Goal: Task Accomplishment & Management: Manage account settings

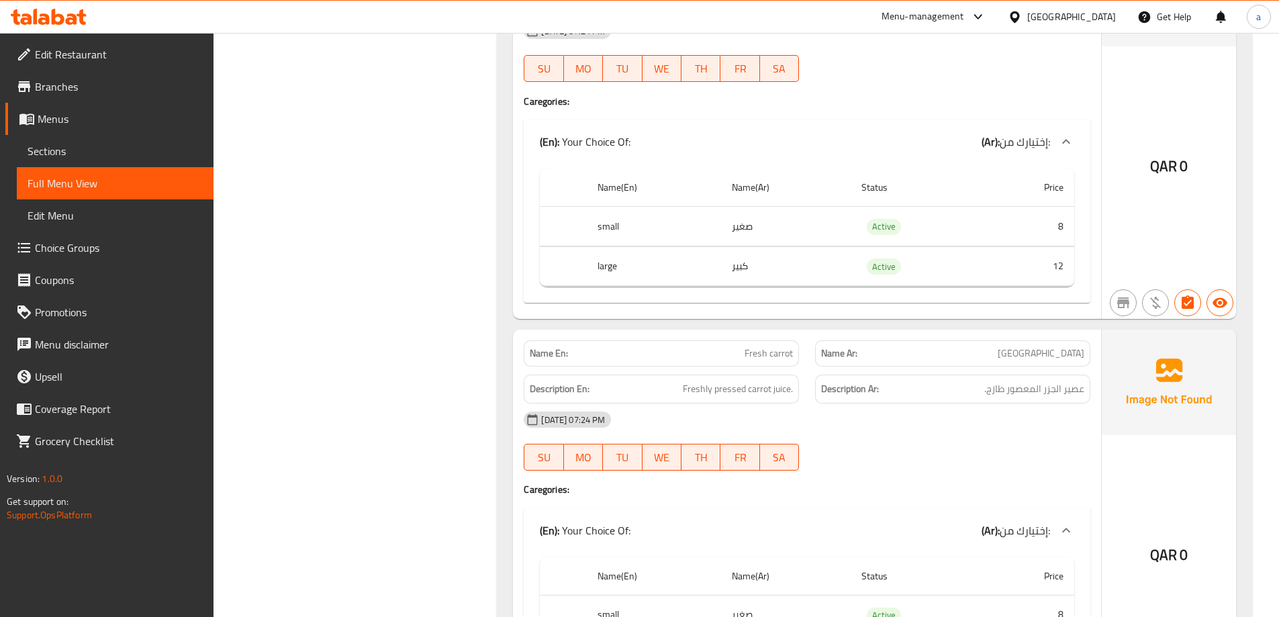
scroll to position [28055, 0]
click at [1019, 11] on icon at bounding box center [1014, 16] width 9 height 11
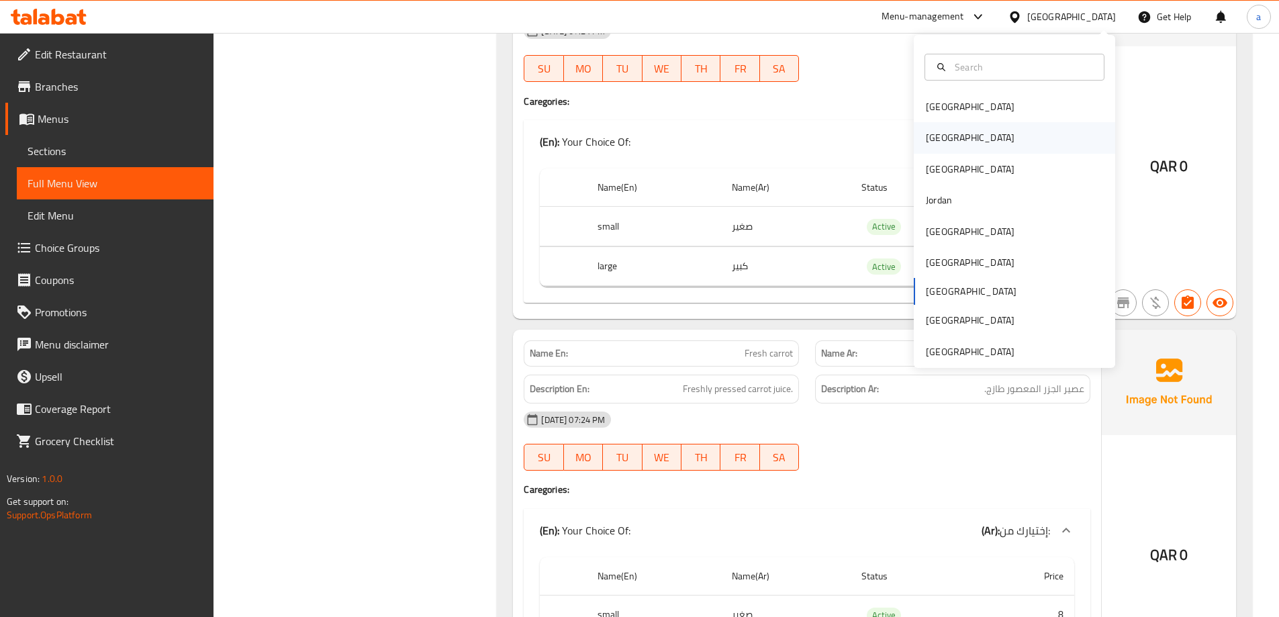
click at [958, 143] on div "[GEOGRAPHIC_DATA]" at bounding box center [1014, 137] width 201 height 31
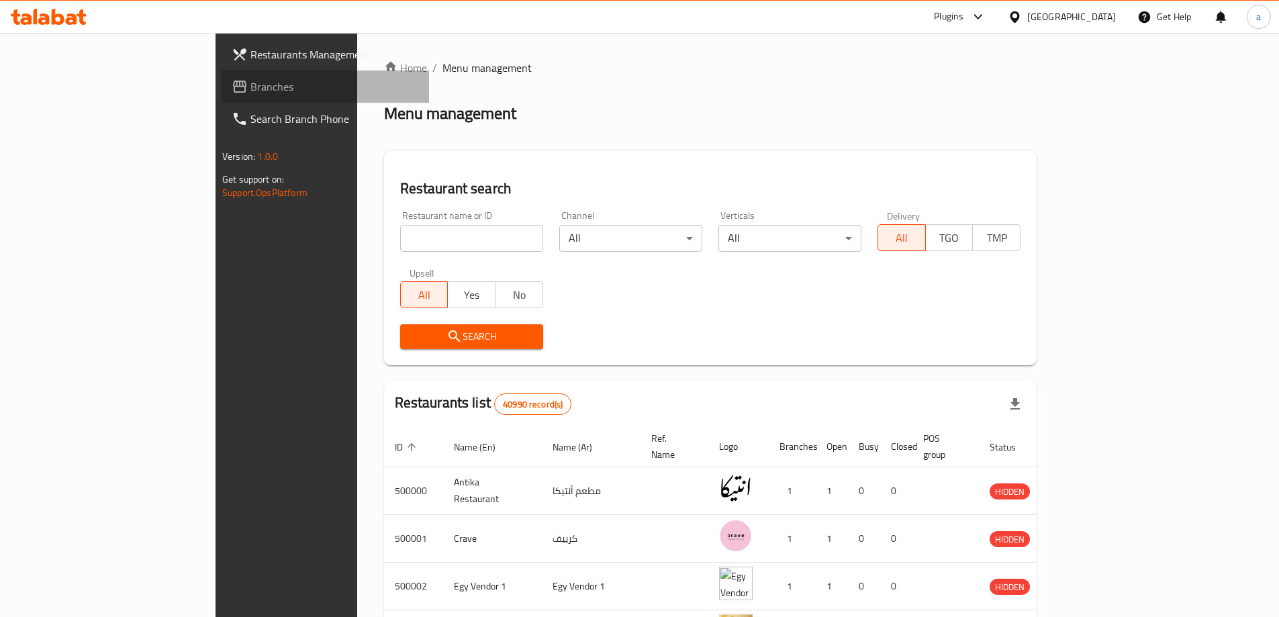
click at [250, 89] on span "Branches" at bounding box center [334, 87] width 168 height 16
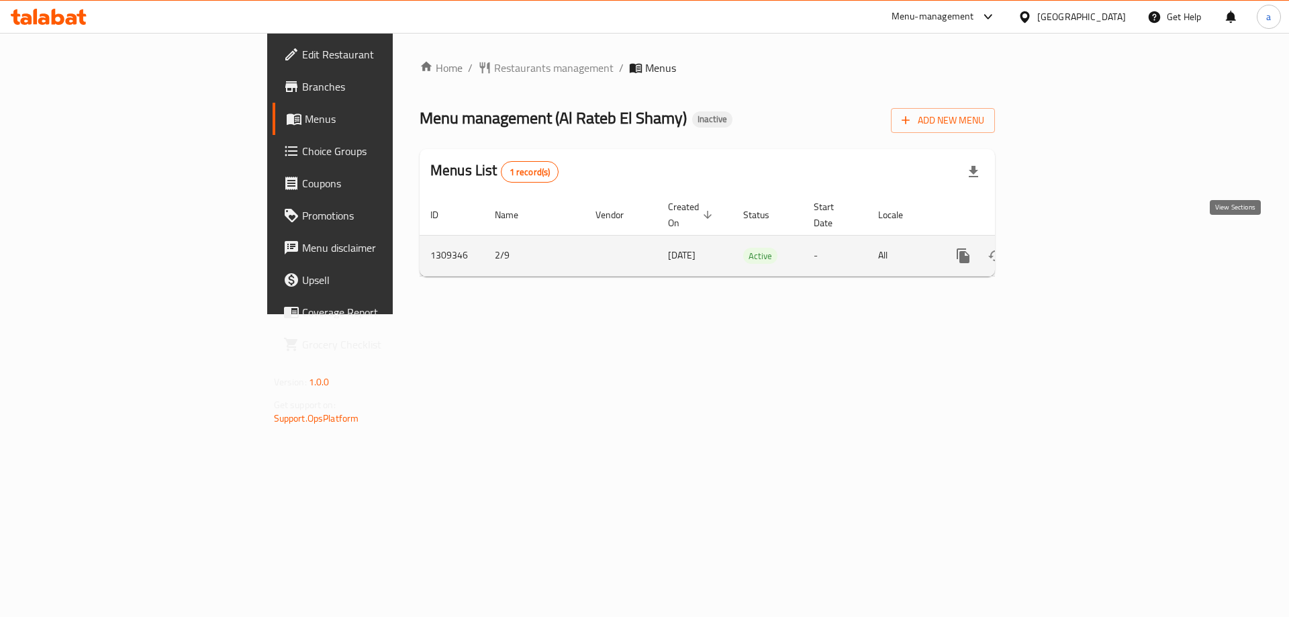
click at [1076, 240] on link "enhanced table" at bounding box center [1060, 256] width 32 height 32
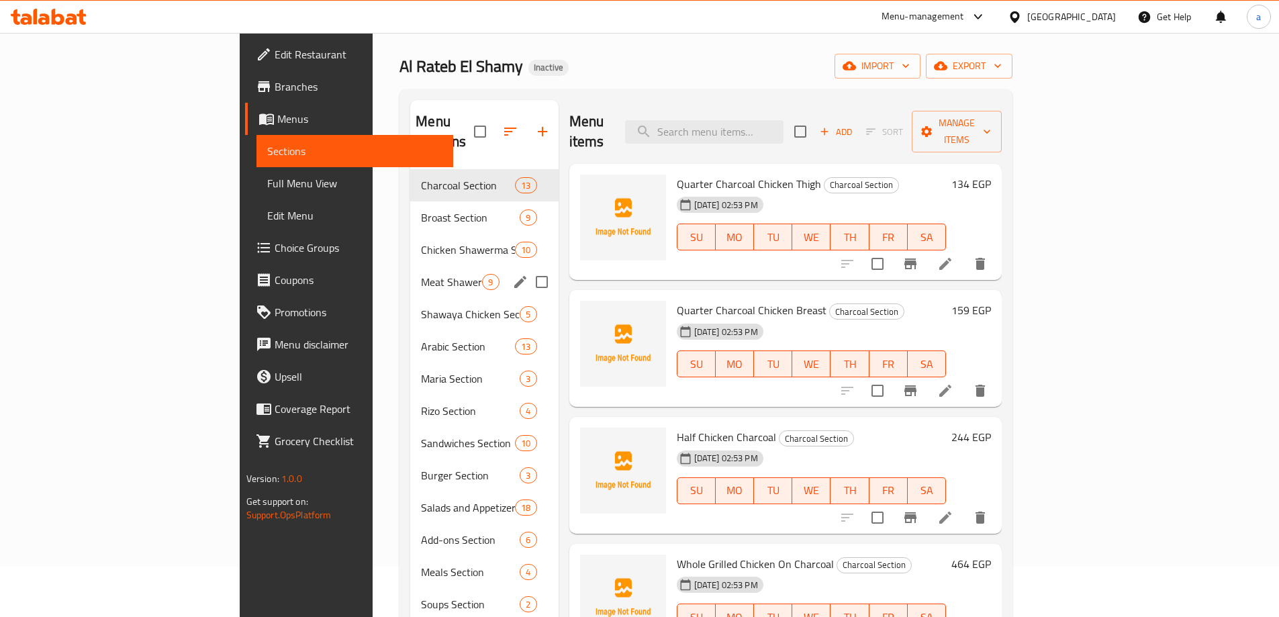
scroll to position [238, 0]
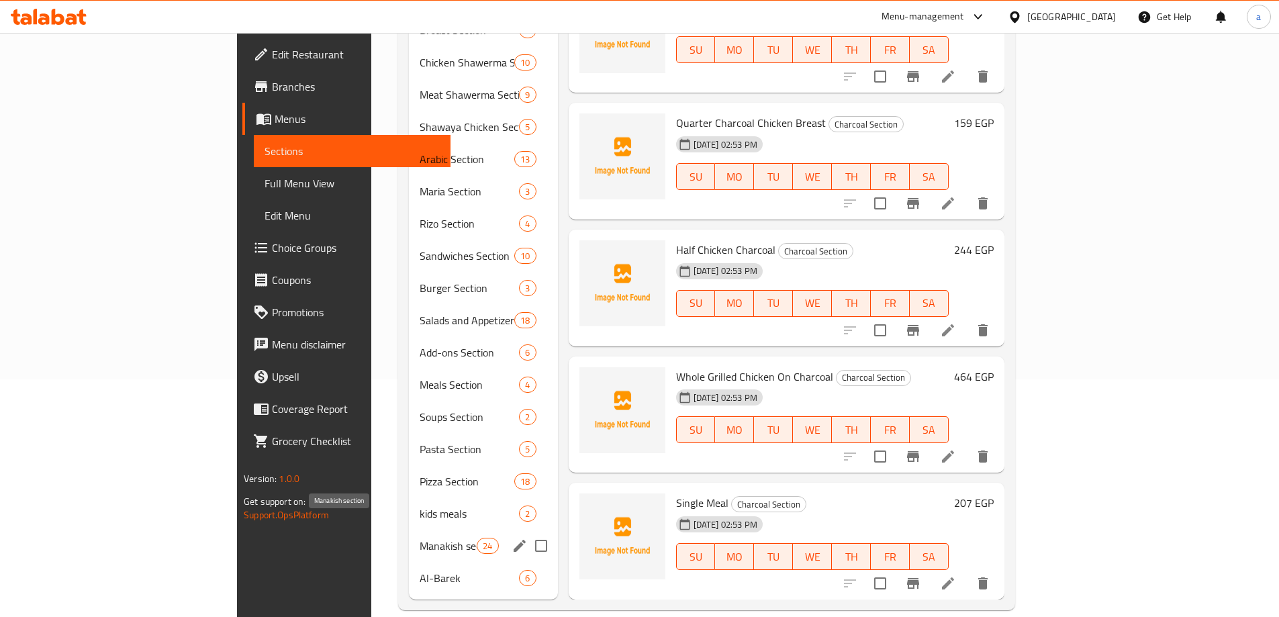
drag, startPoint x: 341, startPoint y: 527, endPoint x: 375, endPoint y: 533, distance: 34.8
click at [420, 538] on span "Manakish section" at bounding box center [448, 546] width 57 height 16
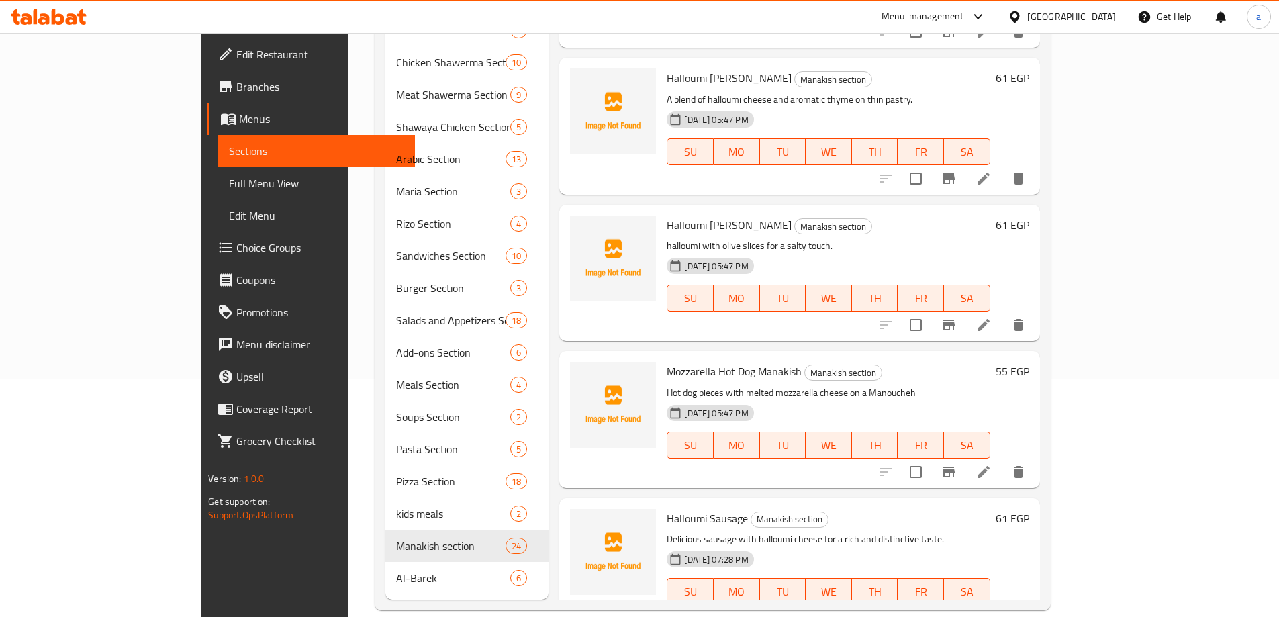
scroll to position [1880, 0]
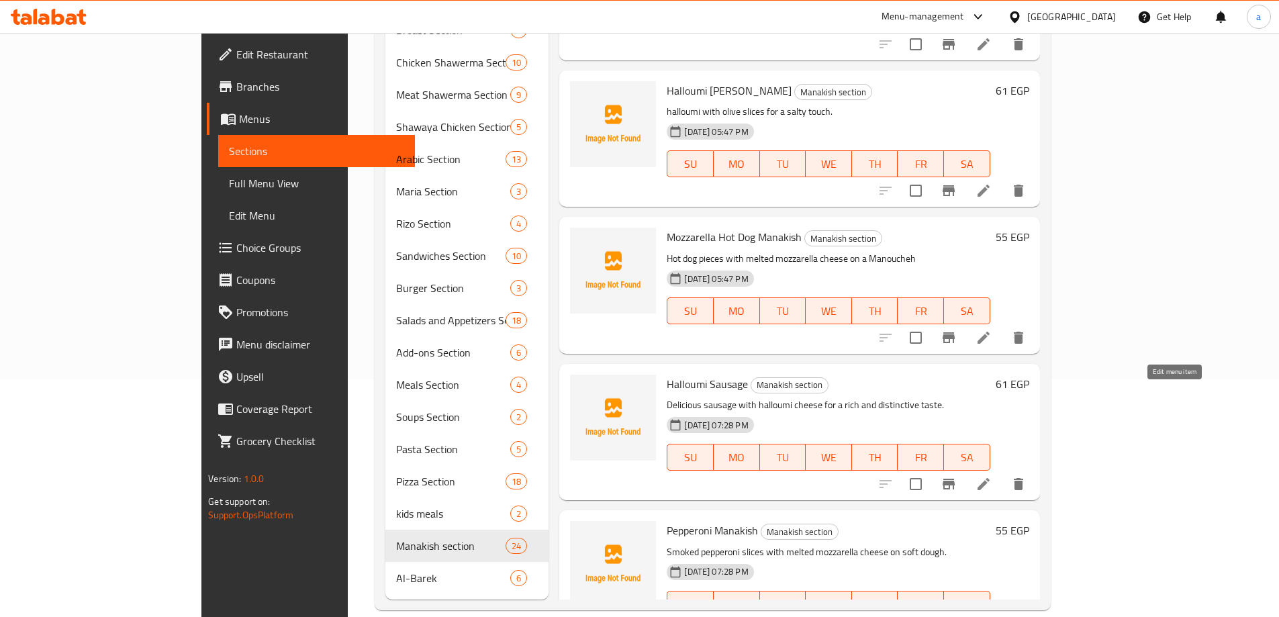
click at [992, 476] on icon at bounding box center [983, 484] width 16 height 16
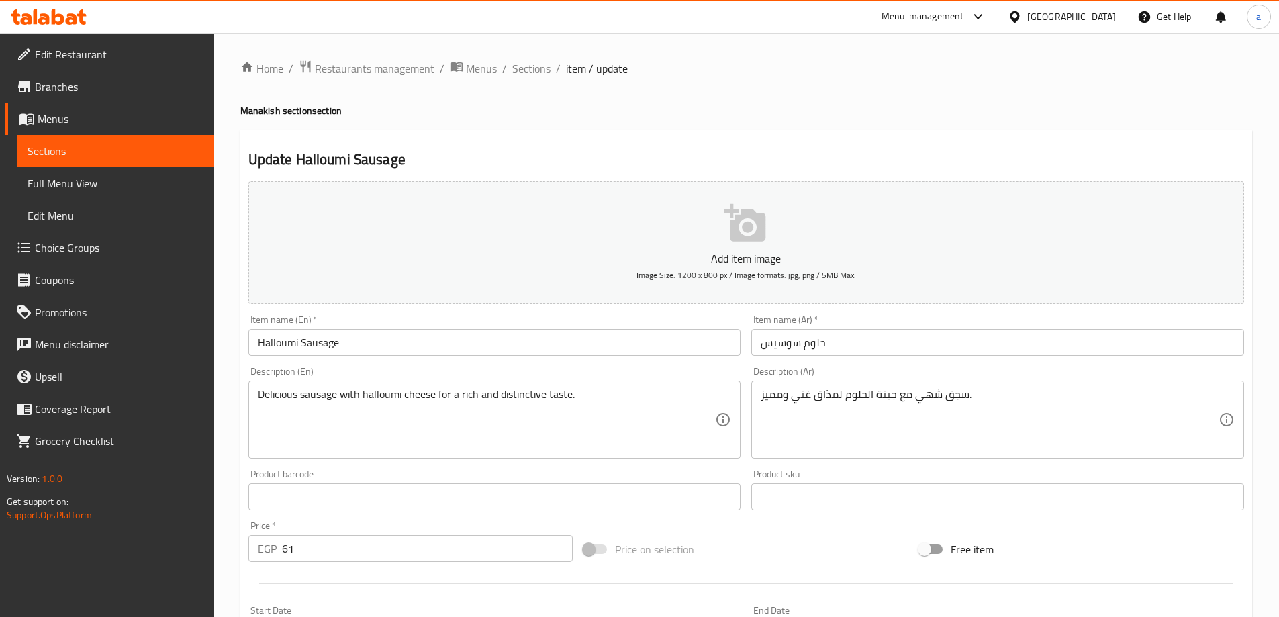
click at [787, 350] on input "حلوم سوسيس" at bounding box center [997, 342] width 493 height 27
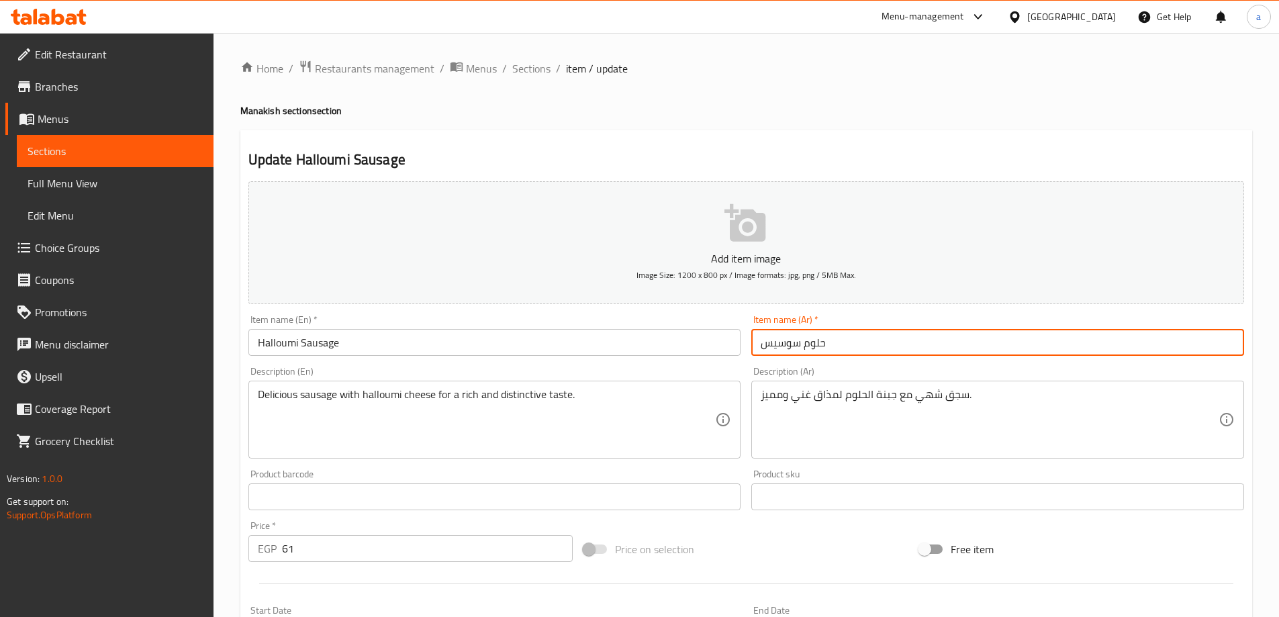
click at [787, 350] on input "حلوم سوسيس" at bounding box center [997, 342] width 493 height 27
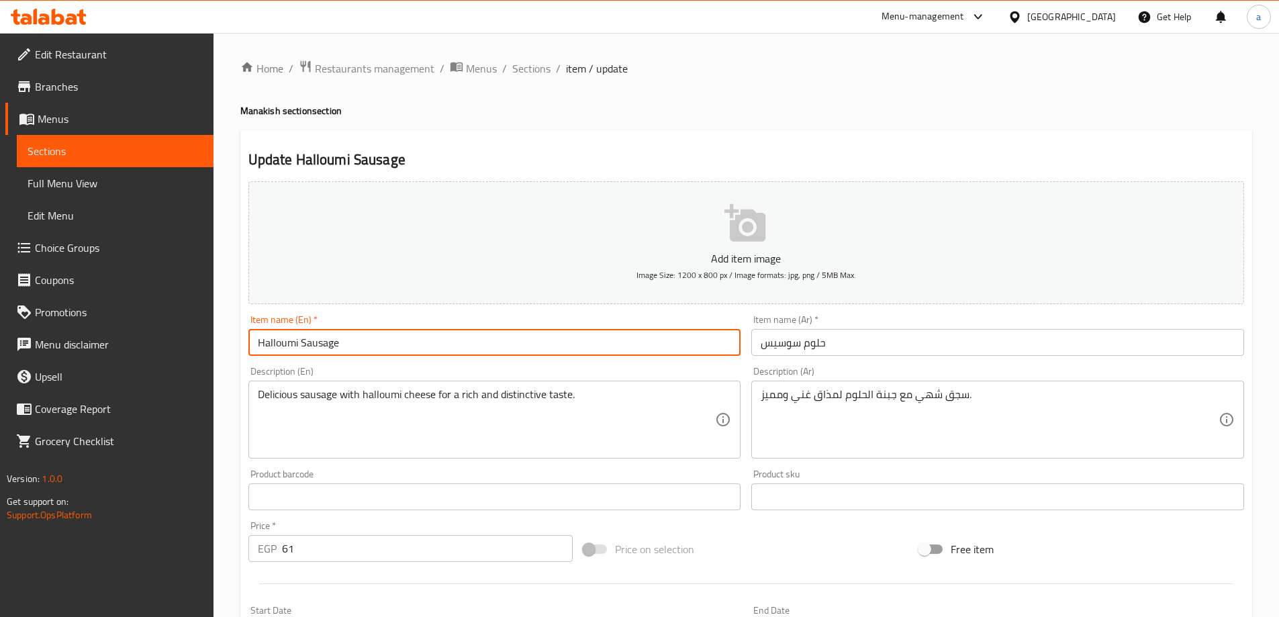
click at [332, 344] on input "Halloumi Sausage" at bounding box center [494, 342] width 493 height 27
type input "Halloumi Hot Dog"
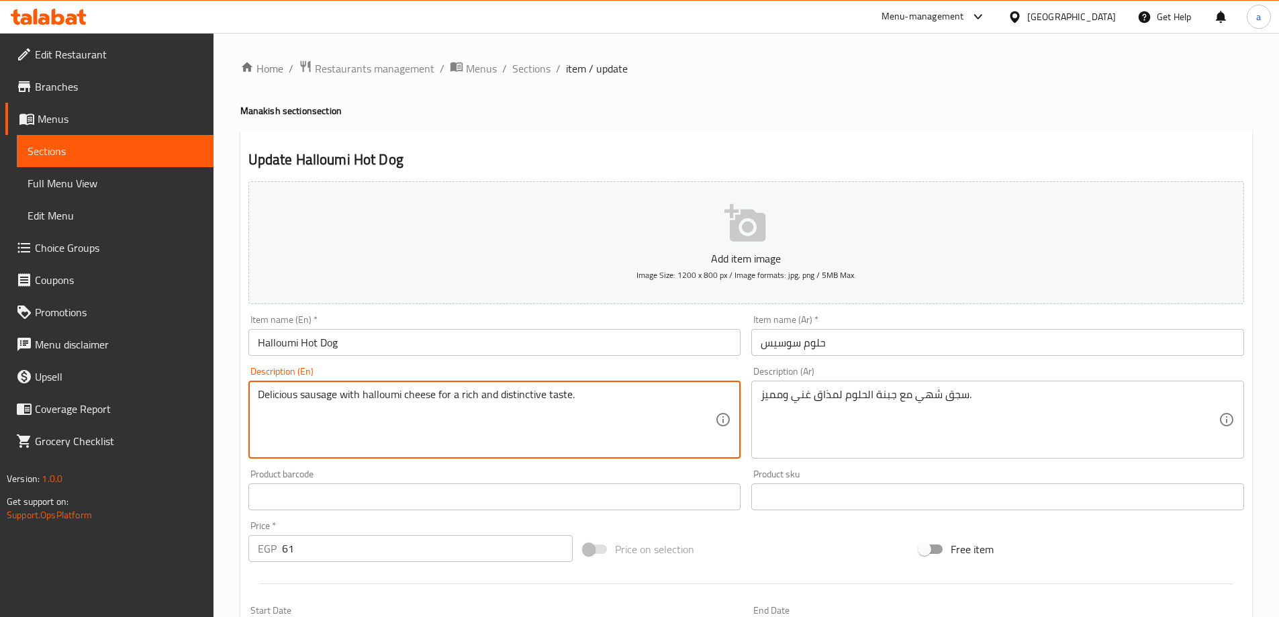
click at [610, 395] on textarea "Delicious sausage with halloumi cheese for a rich and distinctive taste." at bounding box center [487, 420] width 458 height 64
click at [620, 403] on textarea "Delicious sausage with halloumi cheese for a rich and distinctive taste." at bounding box center [487, 420] width 458 height 64
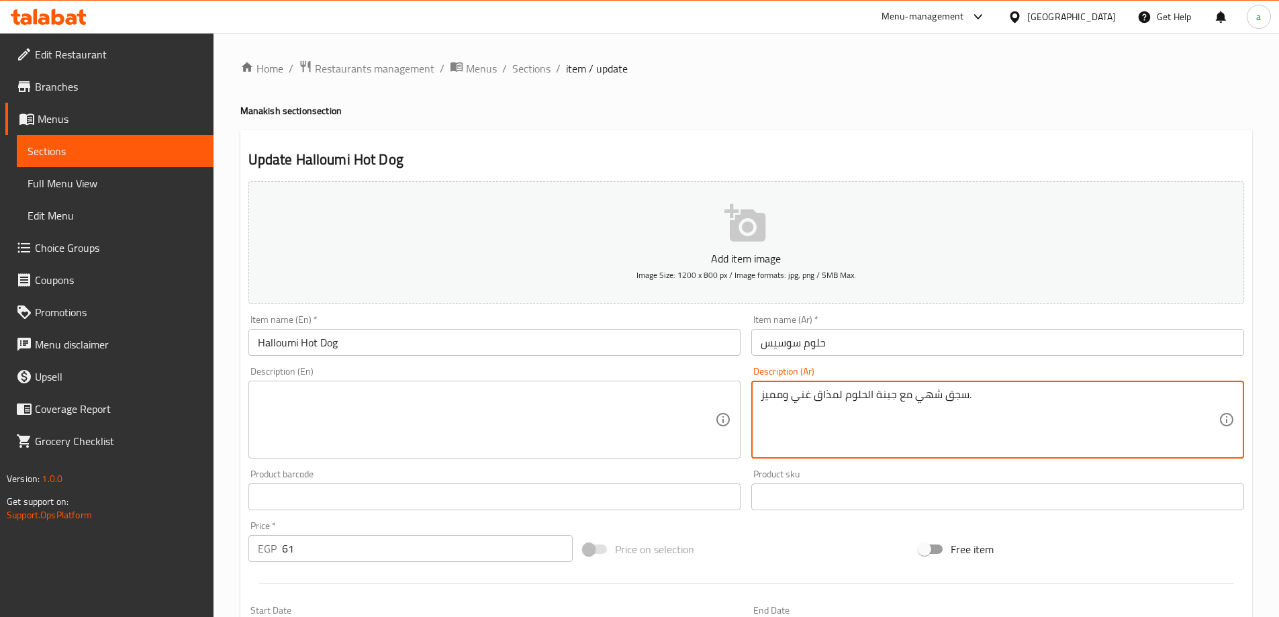
click at [920, 410] on textarea "سجق شهي مع جبنة الحلوم لمذاق غني ومميز." at bounding box center [990, 420] width 458 height 64
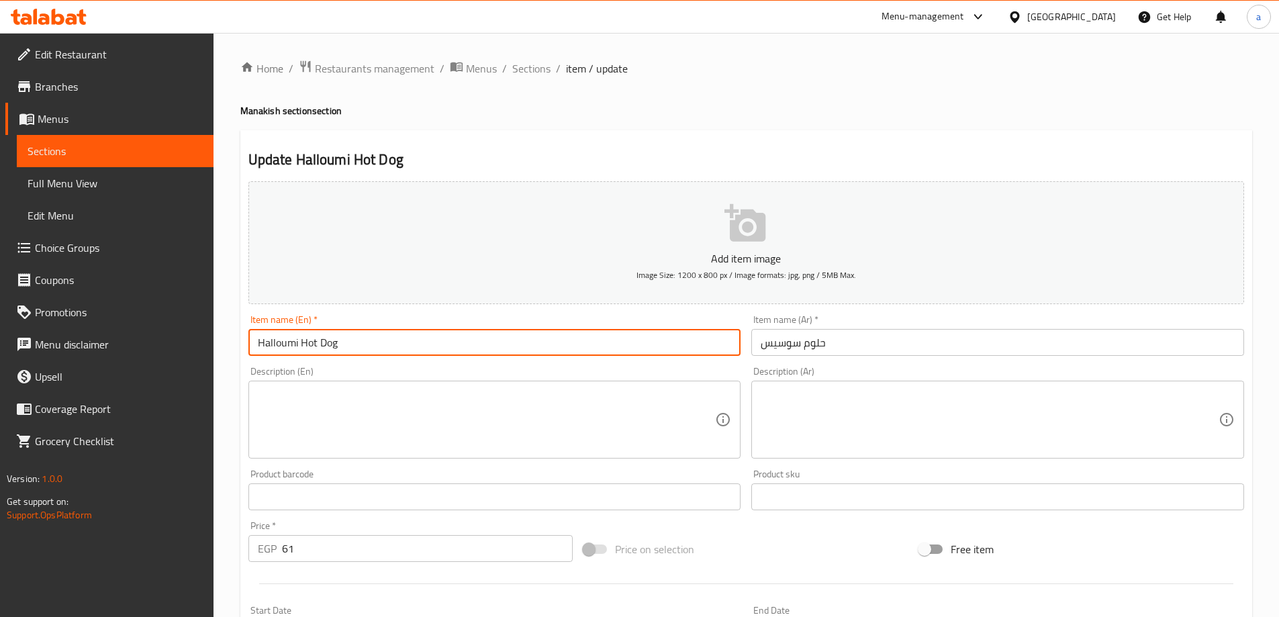
click at [402, 335] on input "Halloumi Hot Dog" at bounding box center [494, 342] width 493 height 27
click at [404, 335] on input "Halloumi Hot Dog" at bounding box center [494, 342] width 493 height 27
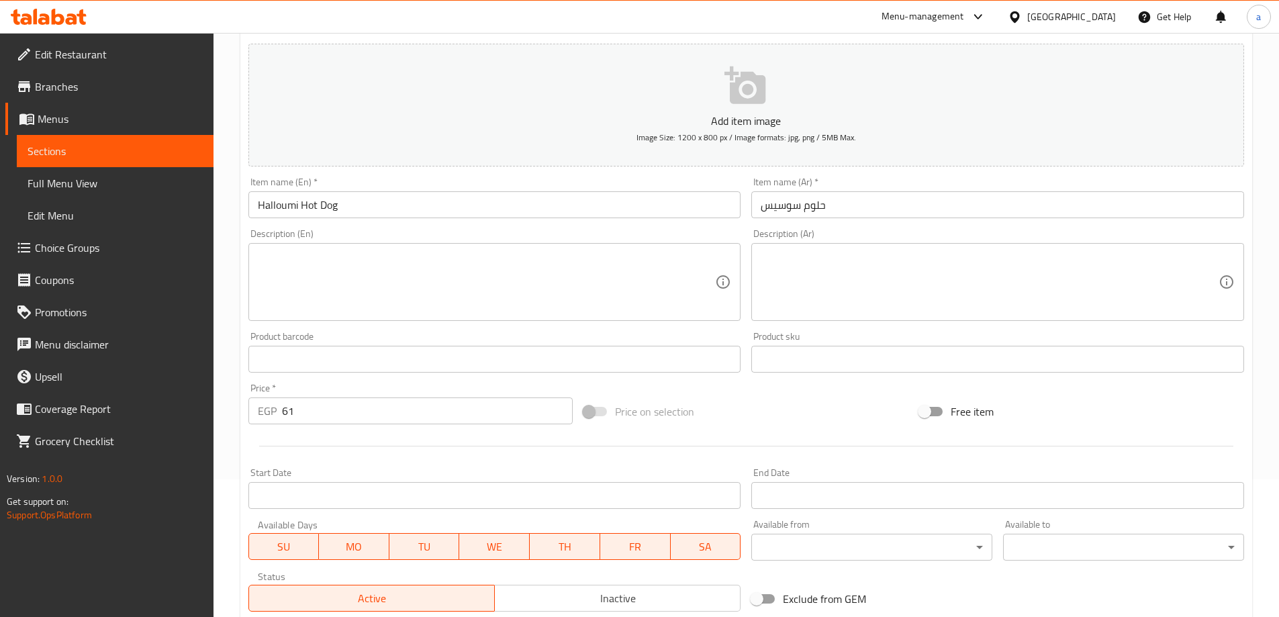
scroll to position [332, 0]
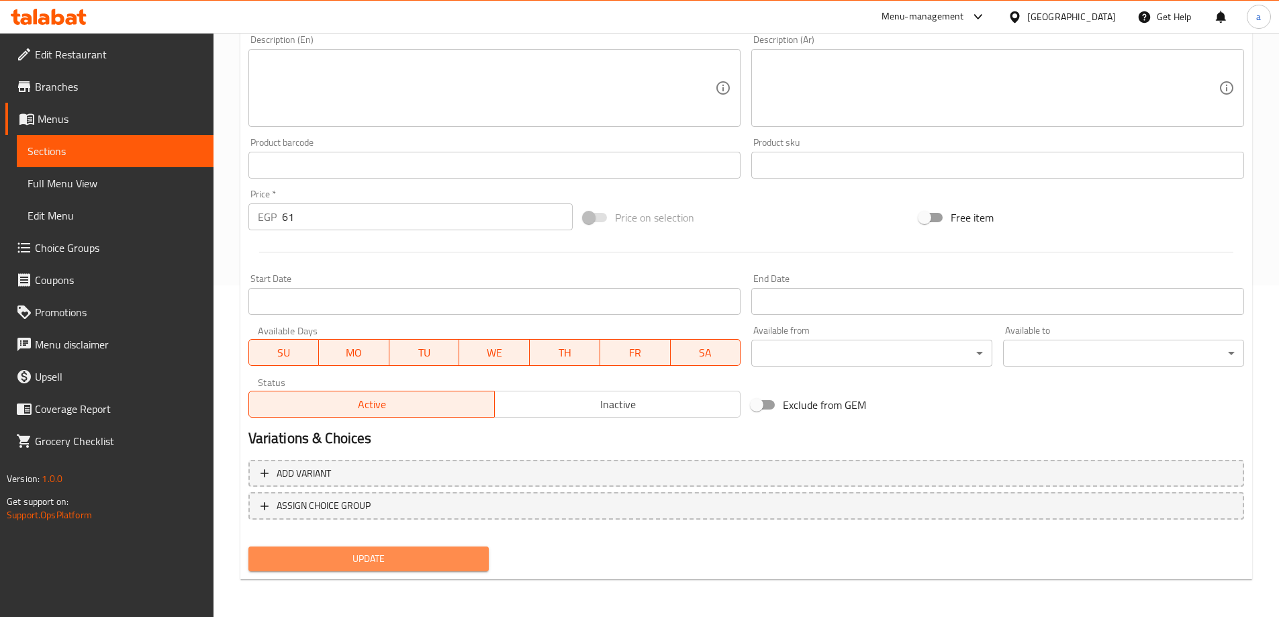
drag, startPoint x: 420, startPoint y: 557, endPoint x: 406, endPoint y: 557, distance: 14.1
click at [424, 563] on span "Update" at bounding box center [369, 558] width 220 height 17
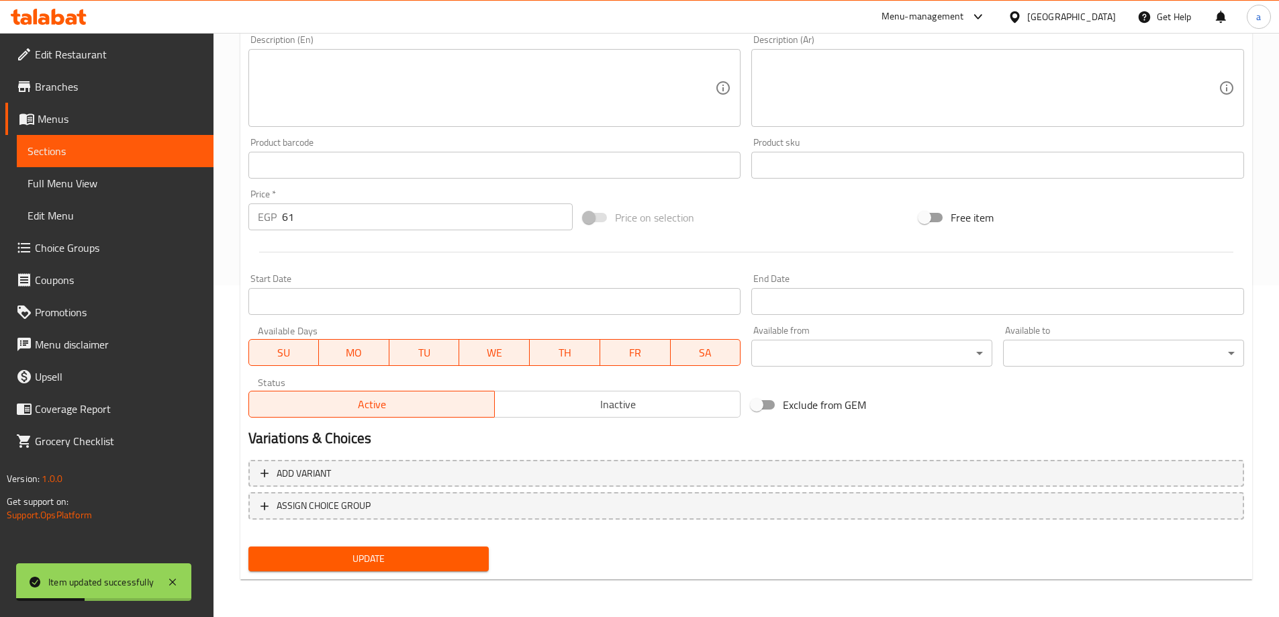
click at [141, 187] on span "Full Menu View" at bounding box center [115, 183] width 175 height 16
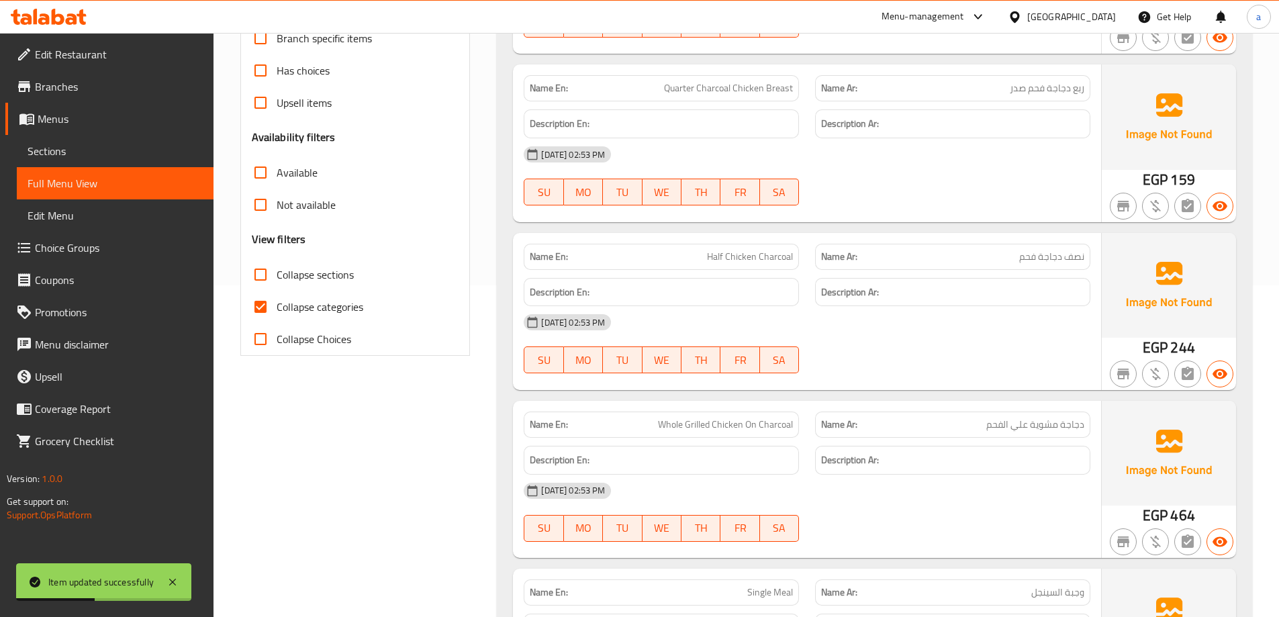
click at [336, 301] on span "Collapse categories" at bounding box center [320, 307] width 87 height 16
click at [277, 301] on input "Collapse categories" at bounding box center [260, 307] width 32 height 32
checkbox input "false"
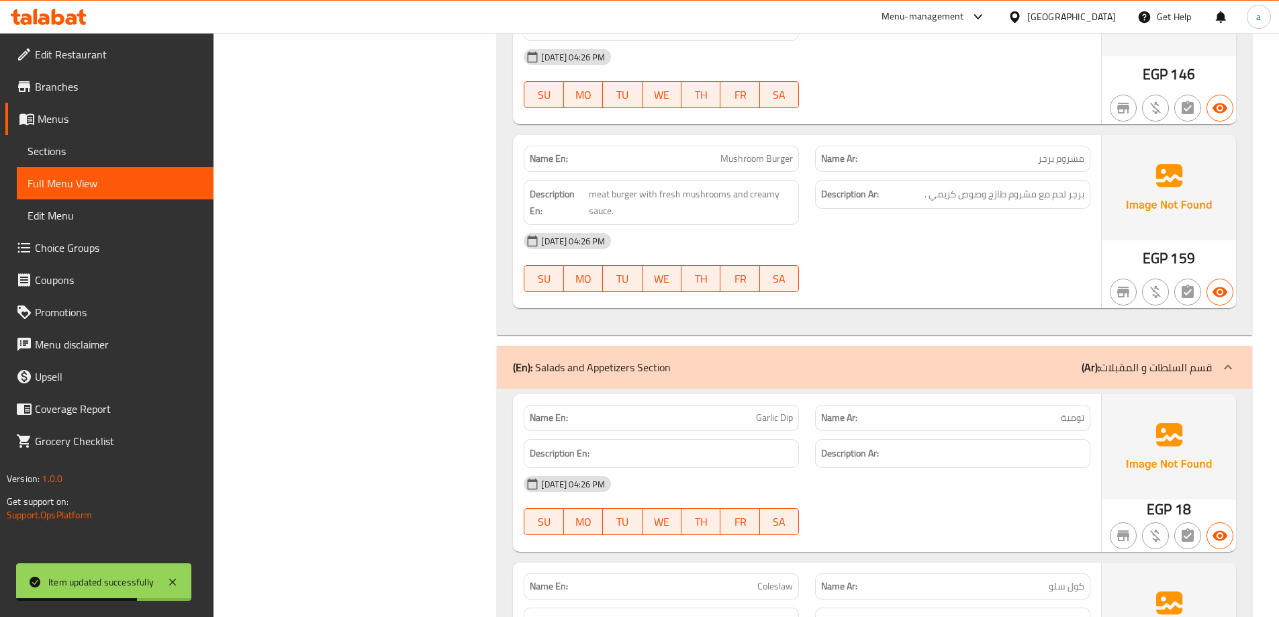
scroll to position [15623, 0]
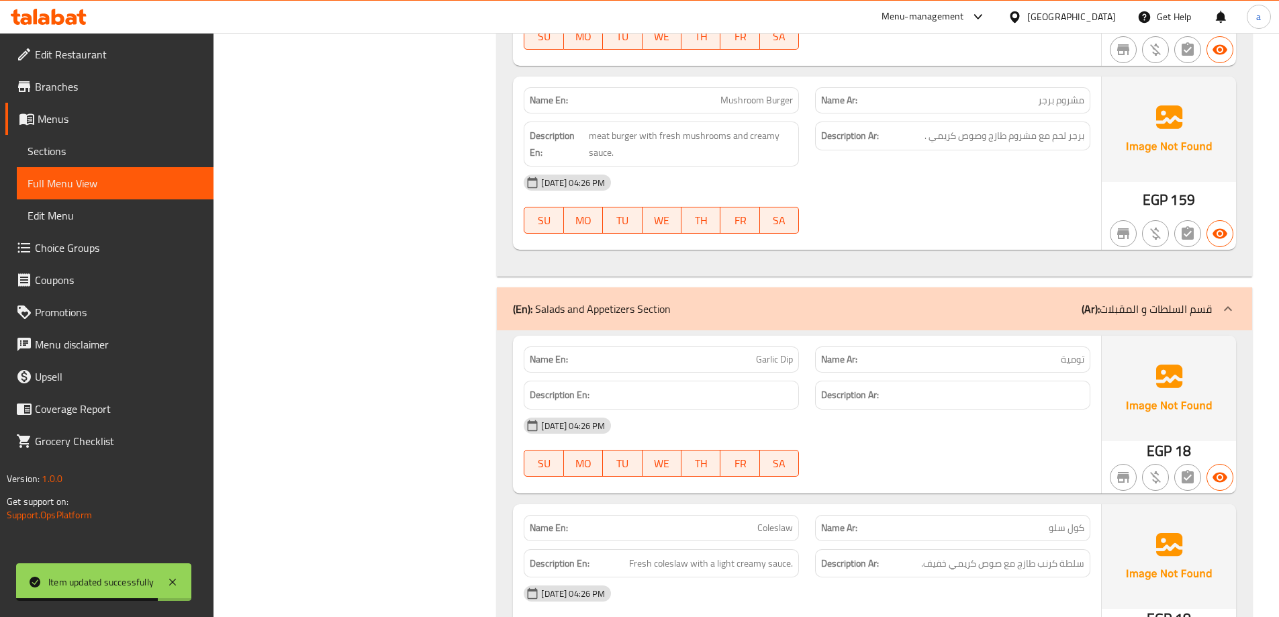
click at [105, 150] on span "Sections" at bounding box center [115, 151] width 175 height 16
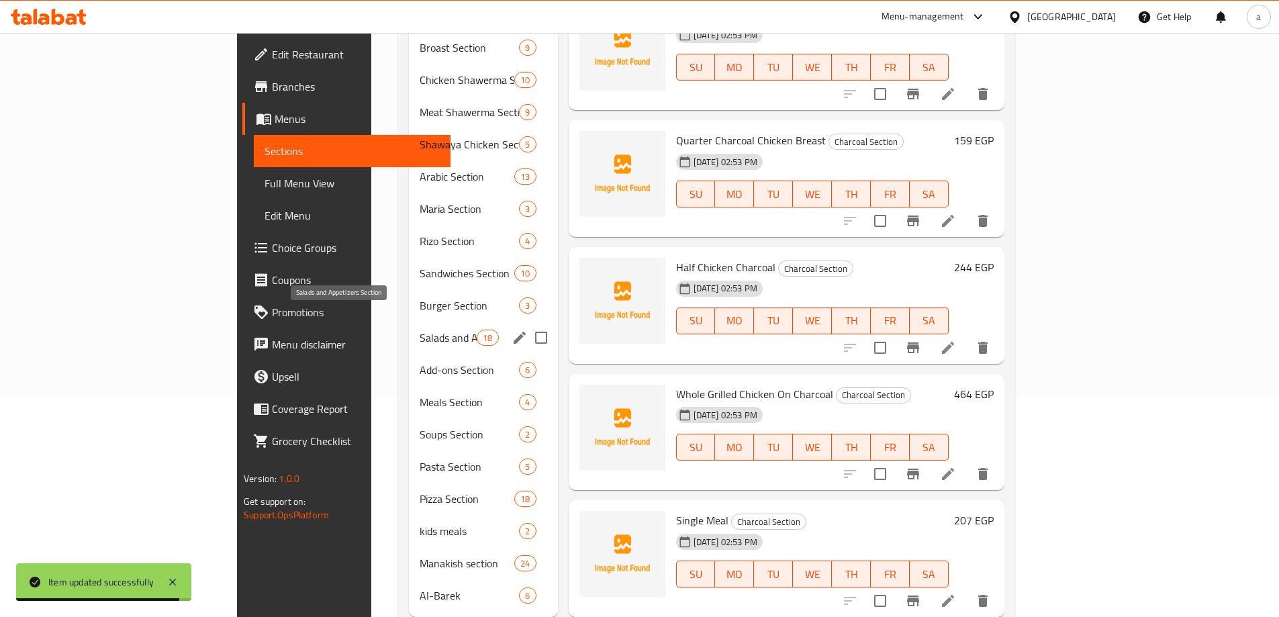
scroll to position [238, 0]
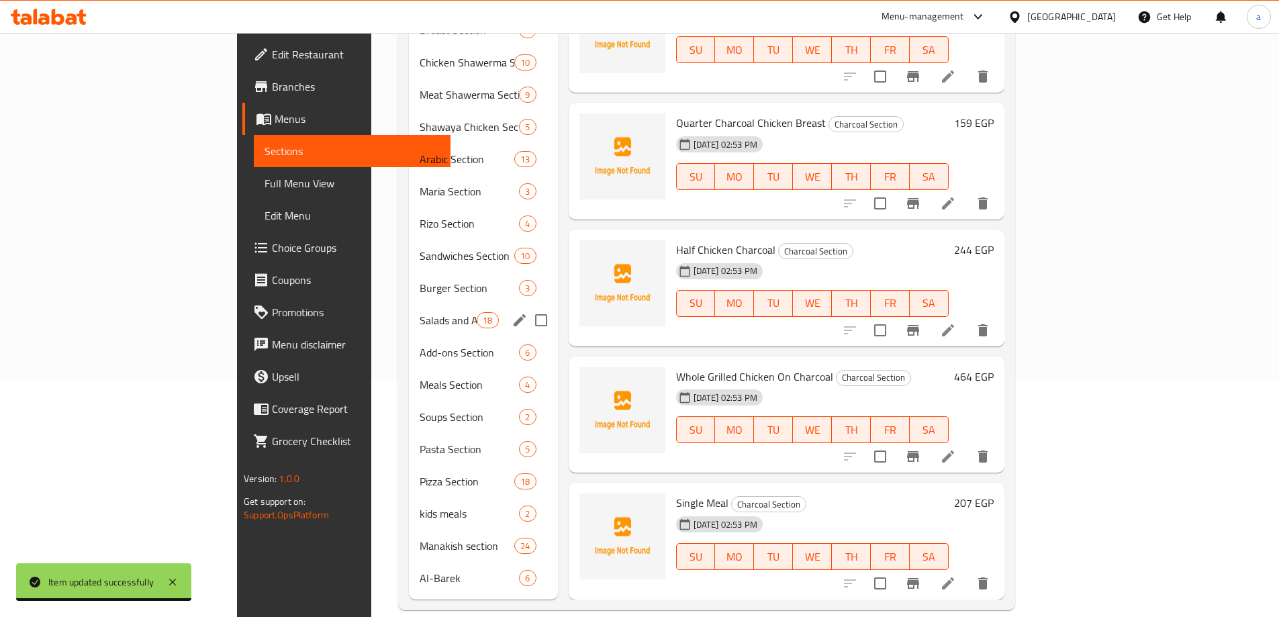
click at [409, 311] on div "Salads and Appetizers Section 18" at bounding box center [483, 320] width 149 height 32
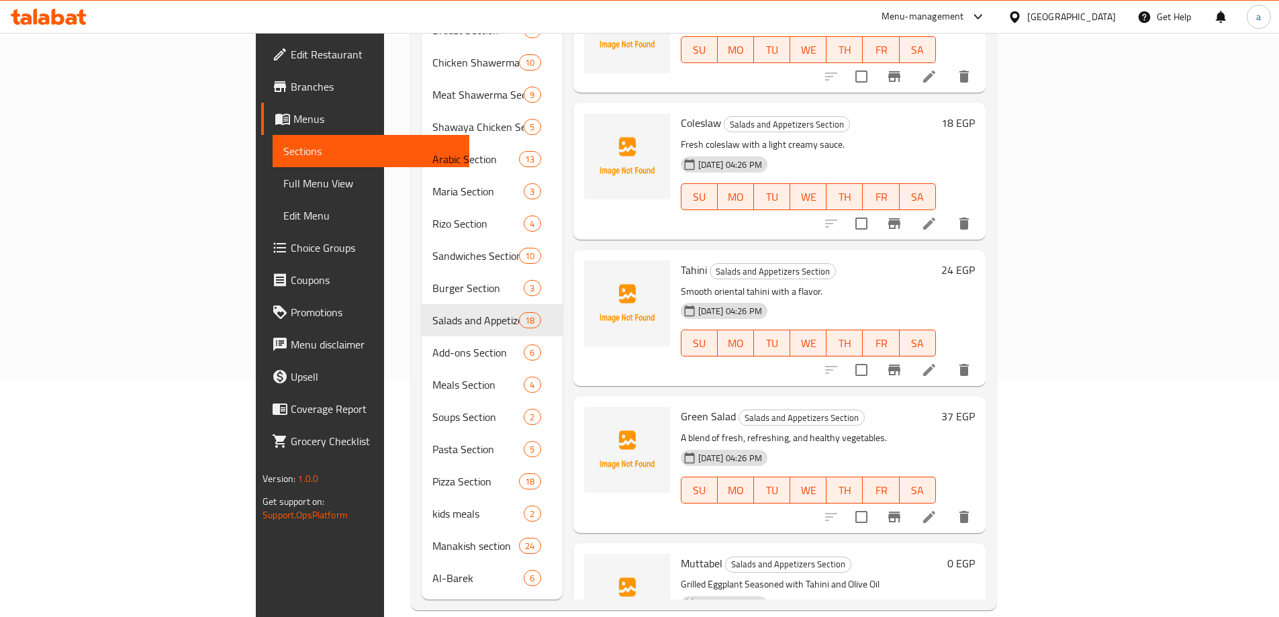
scroll to position [201, 0]
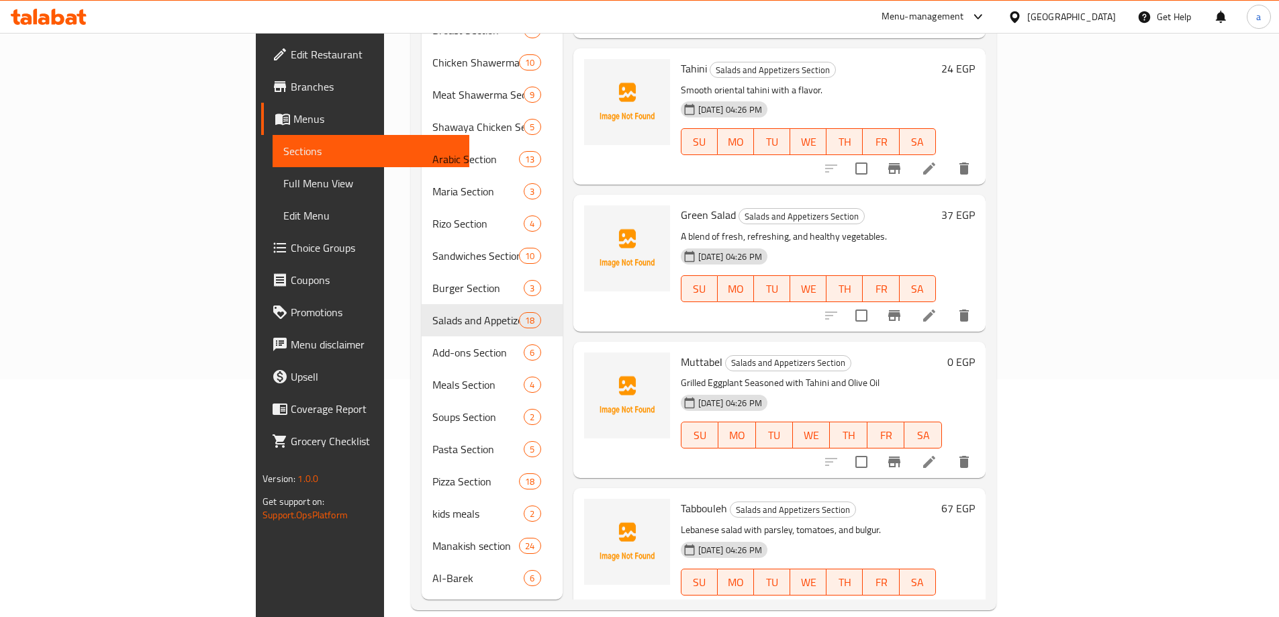
click at [948, 450] on li at bounding box center [929, 462] width 38 height 24
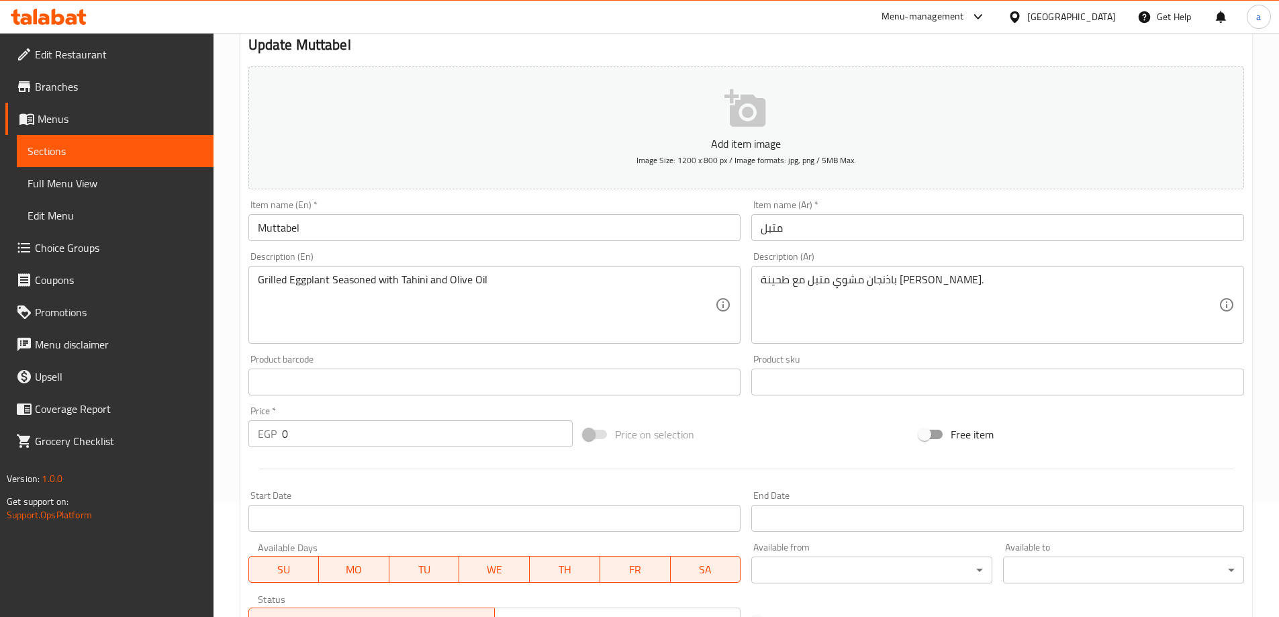
scroll to position [201, 0]
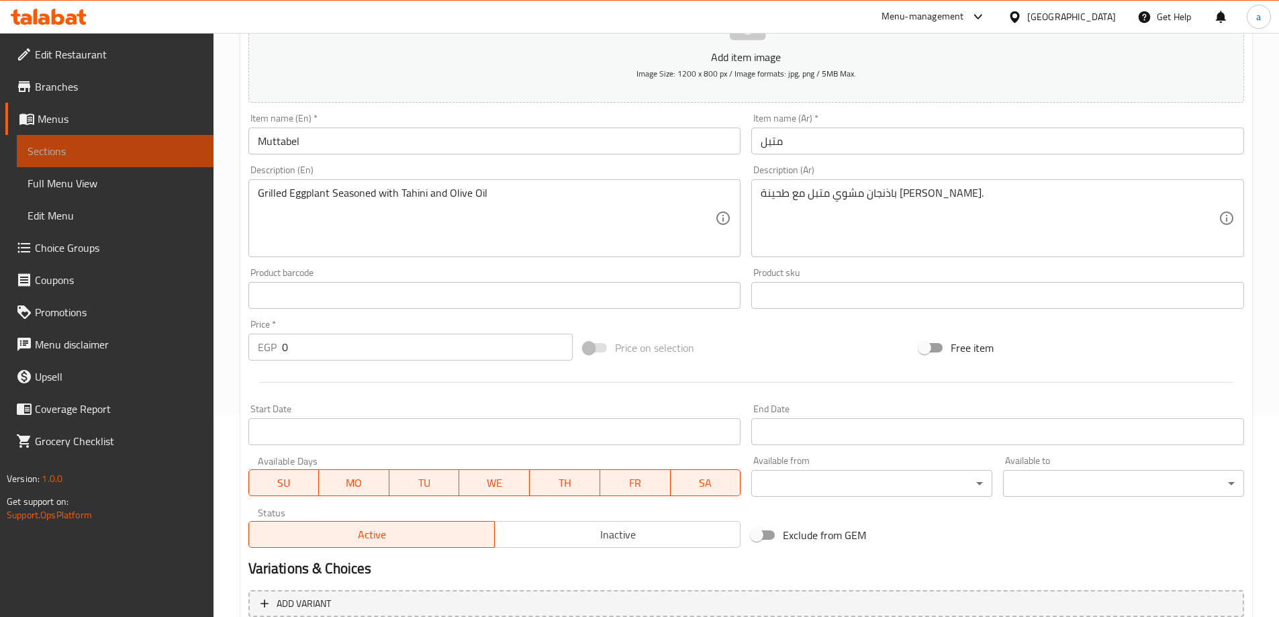
click at [146, 152] on span "Sections" at bounding box center [115, 151] width 175 height 16
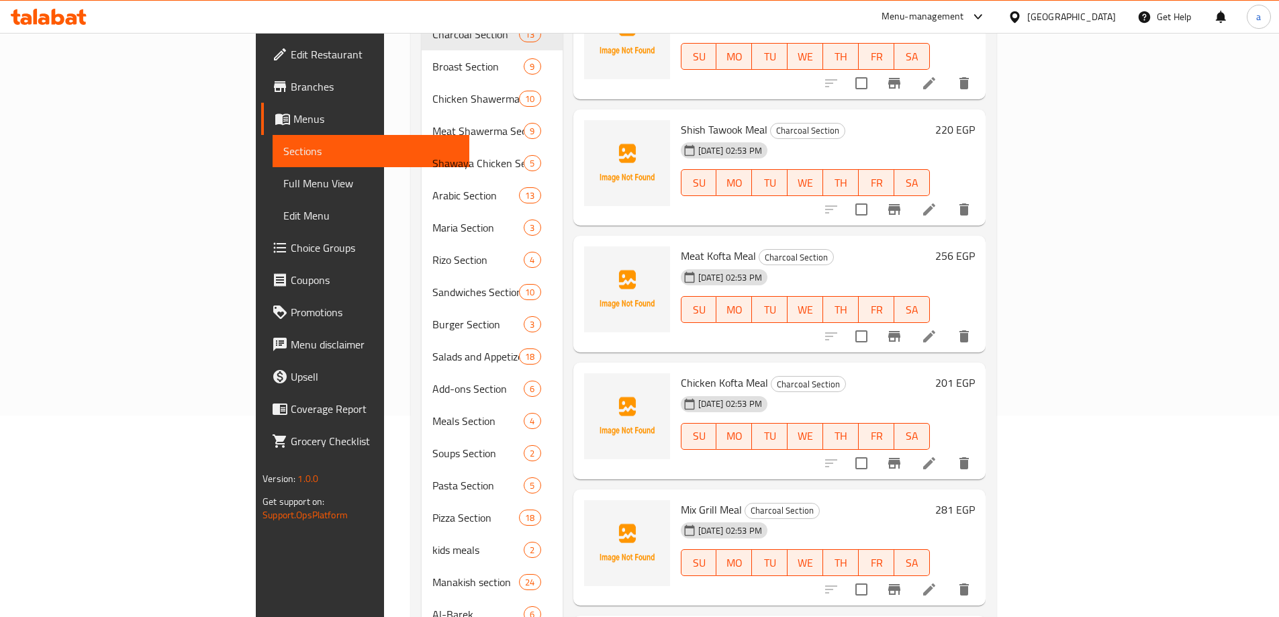
scroll to position [537, 0]
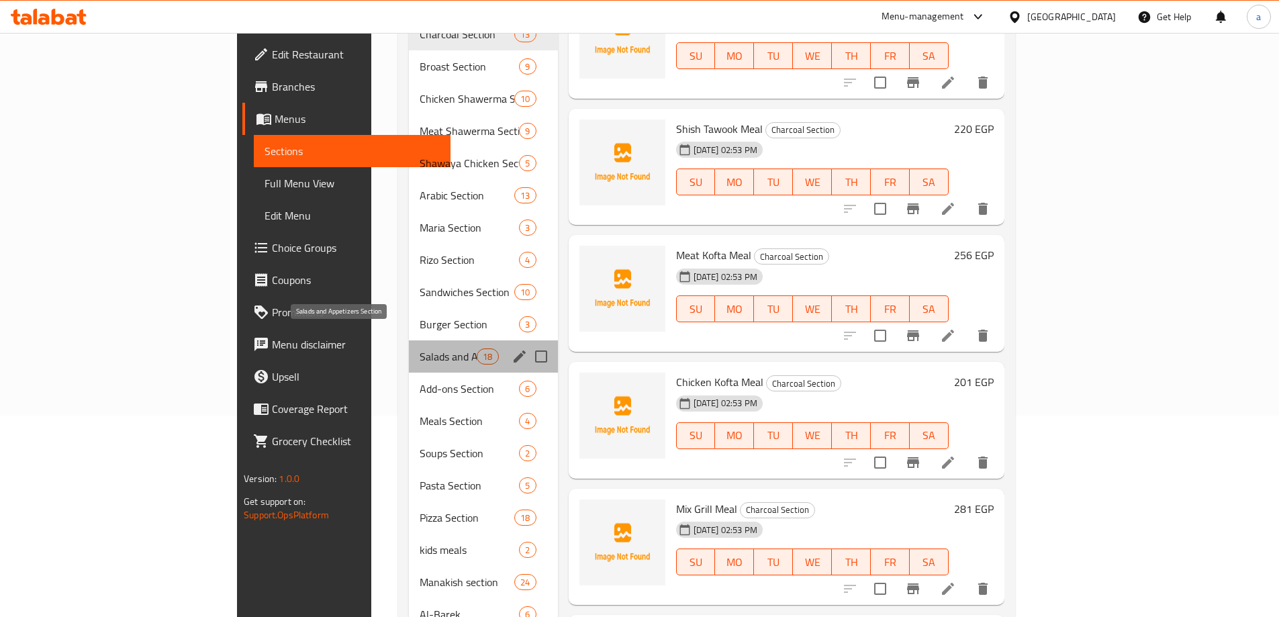
click at [420, 348] on span "Salads and Appetizers Section" at bounding box center [448, 356] width 57 height 16
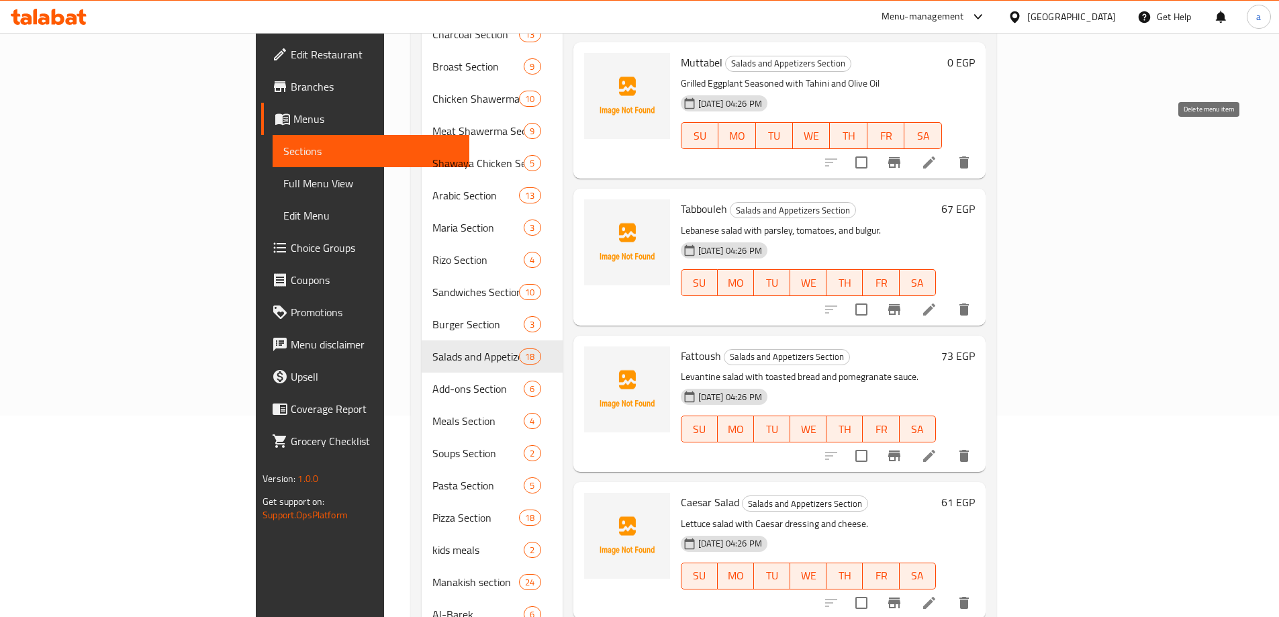
click at [969, 156] on icon "delete" at bounding box center [963, 162] width 9 height 12
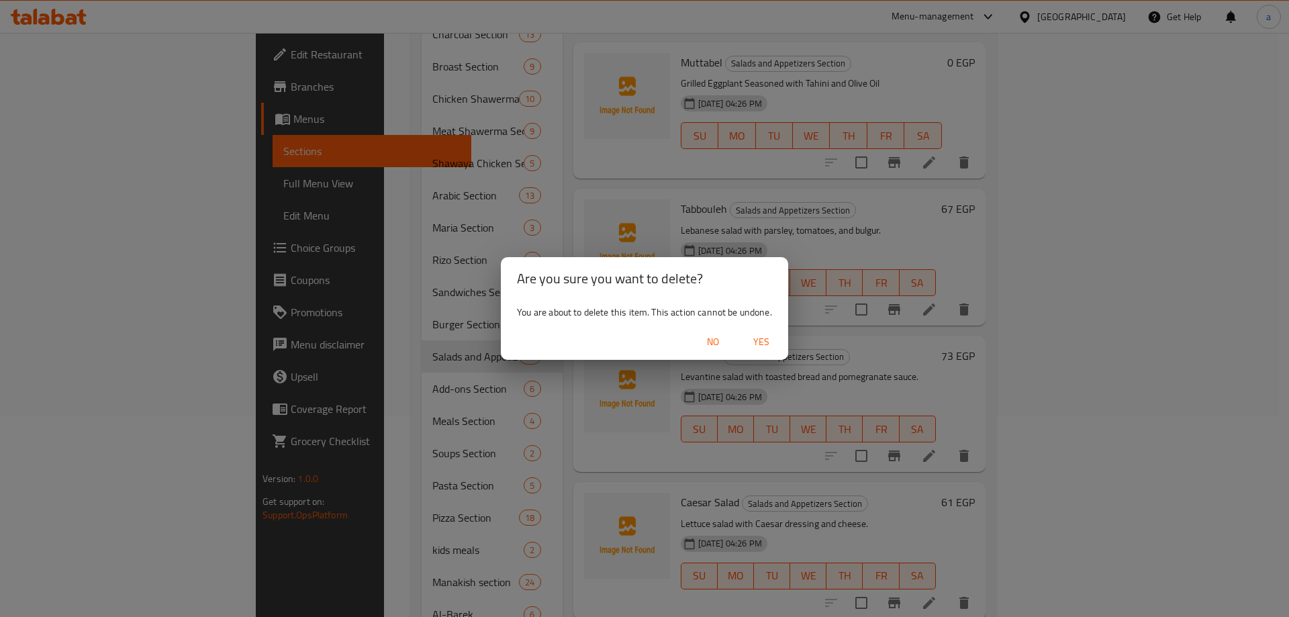
click at [765, 340] on span "Yes" at bounding box center [761, 342] width 32 height 17
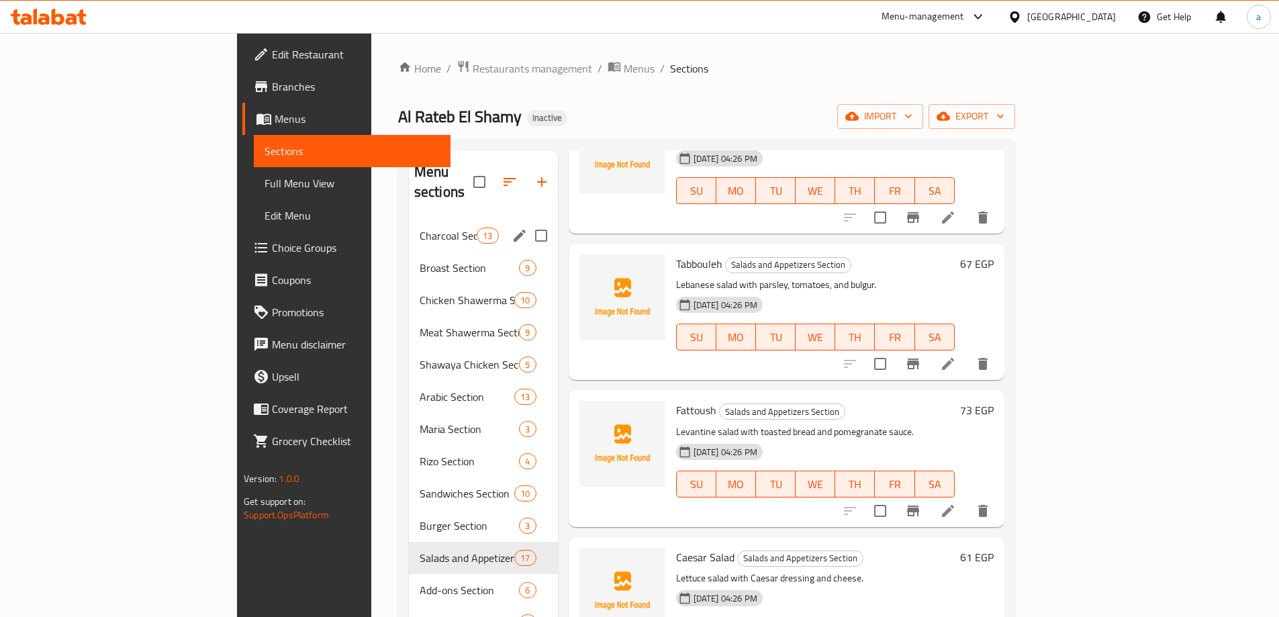
click at [420, 228] on span "Charcoal Section" at bounding box center [448, 236] width 57 height 16
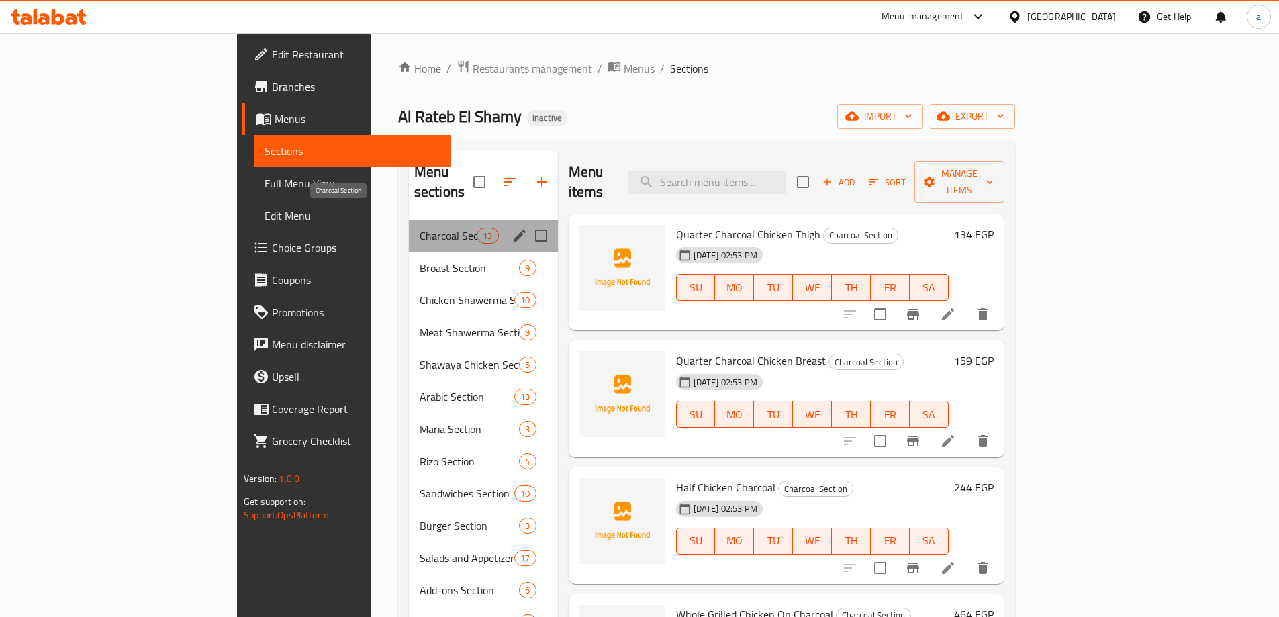
click at [420, 228] on span "Charcoal Section" at bounding box center [448, 236] width 57 height 16
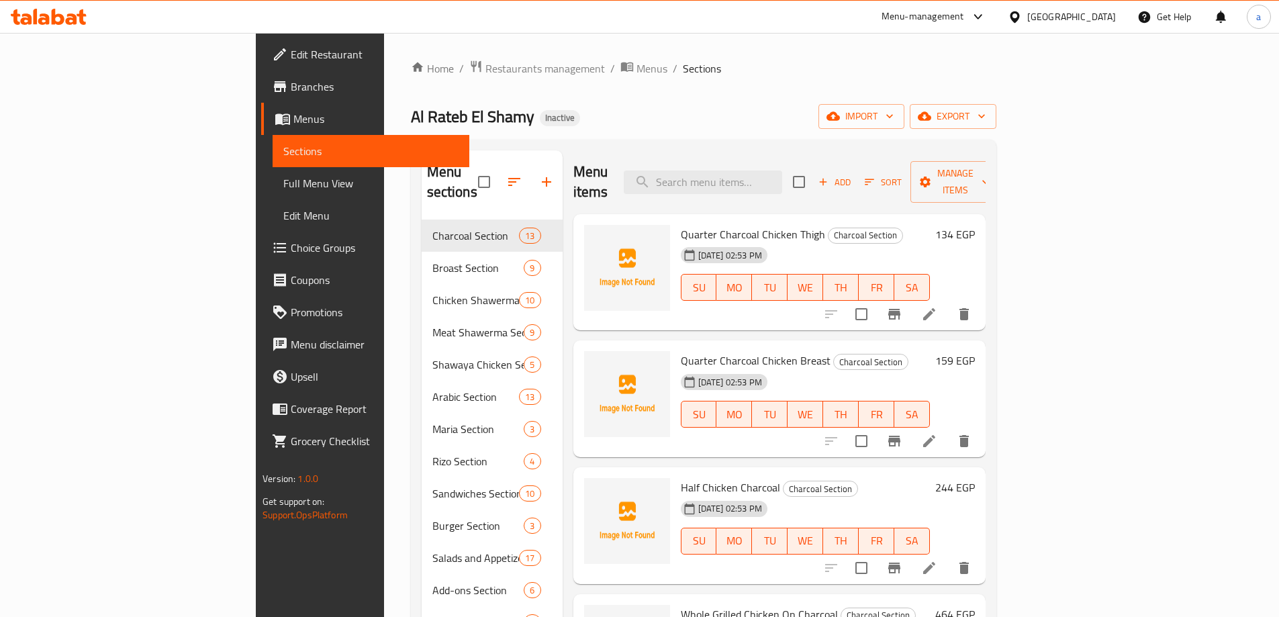
click at [935, 308] on icon at bounding box center [929, 314] width 12 height 12
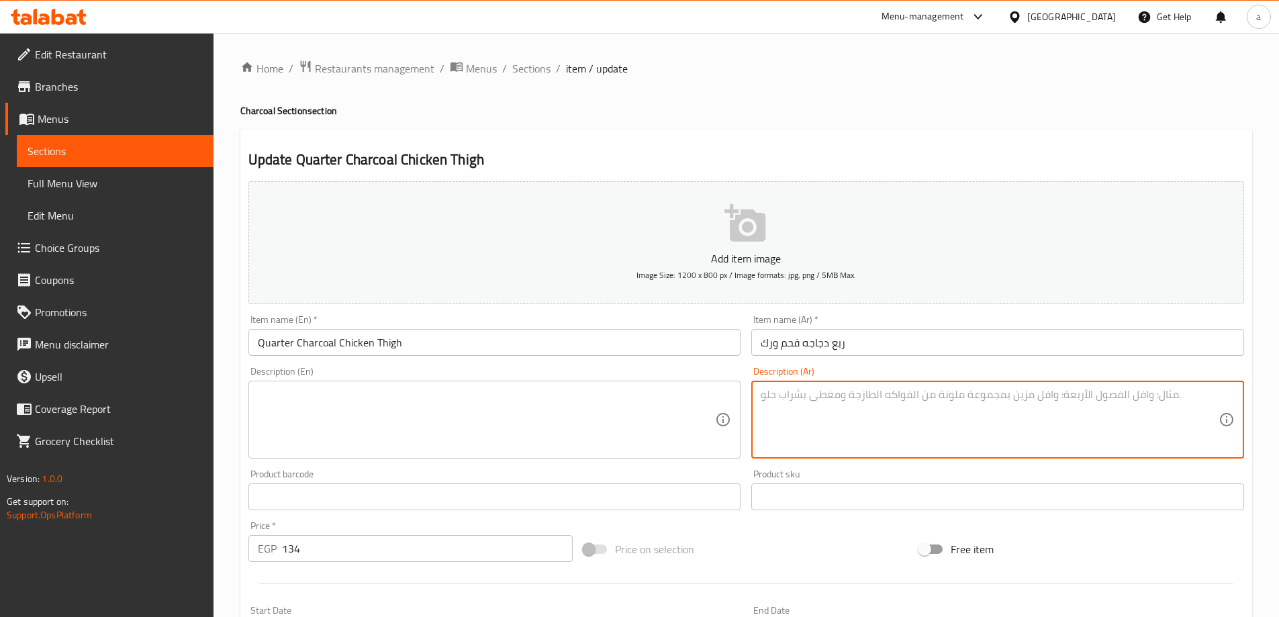
click at [791, 408] on textarea at bounding box center [990, 420] width 458 height 64
paste textarea "ورك دجاجة طازج متبل بخلطة خاصة ومشوي على الفحم ليمنحك طعماً مدخناً لا يُقاوم."
type textarea "ورك دجاجة طازج متبل بخلطة خاصة ومشوي على الفحم ليمنحك طعماً مدخناً لا يُقاوم."
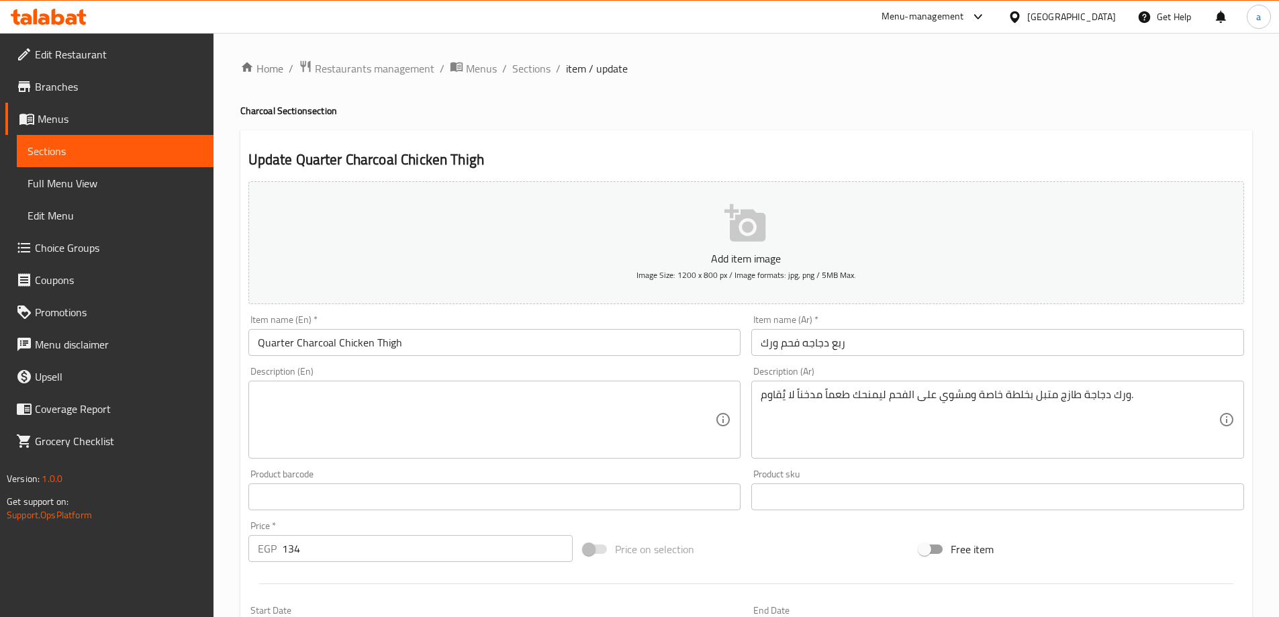
click at [672, 438] on textarea at bounding box center [487, 420] width 458 height 64
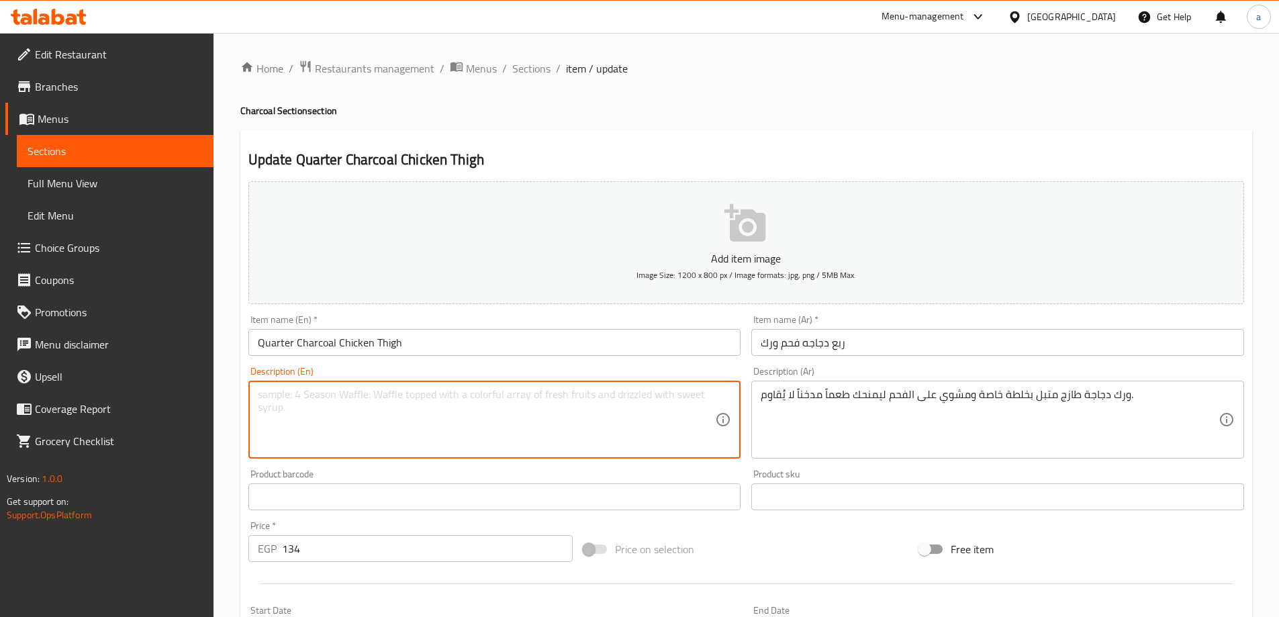
paste textarea "Fresh chicken thigh marinated in a special mixture and grilled over charcoal to…"
type textarea "Fresh chicken thigh marinated in a special mixture and grilled over charcoal to…"
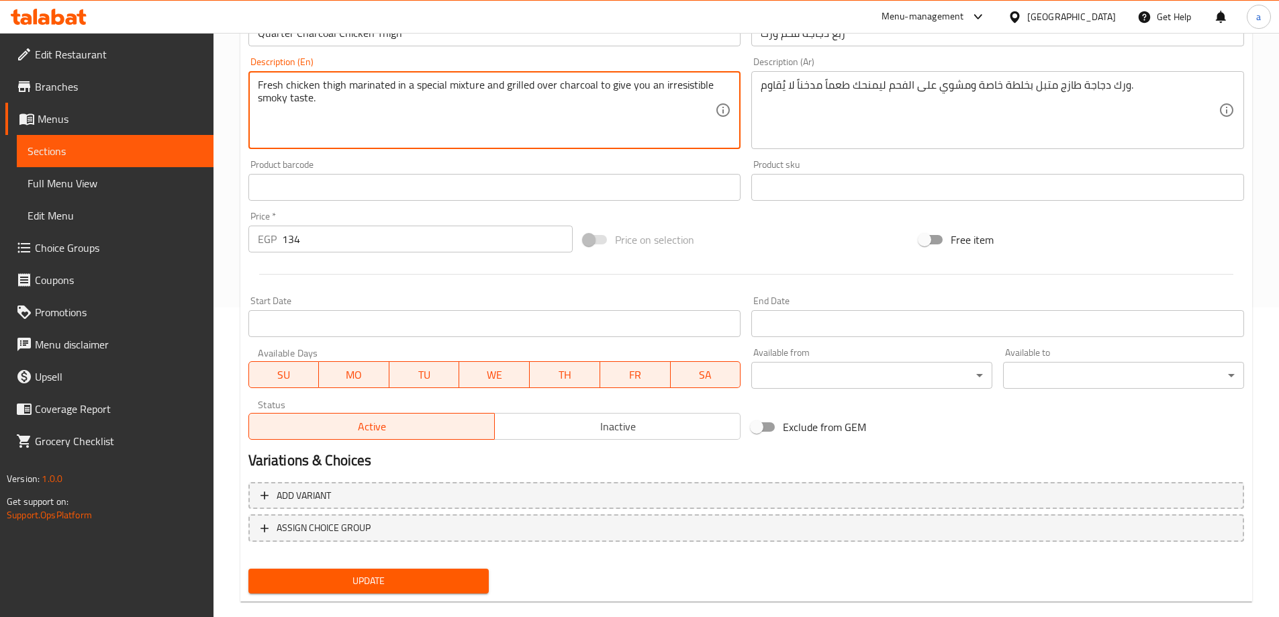
scroll to position [332, 0]
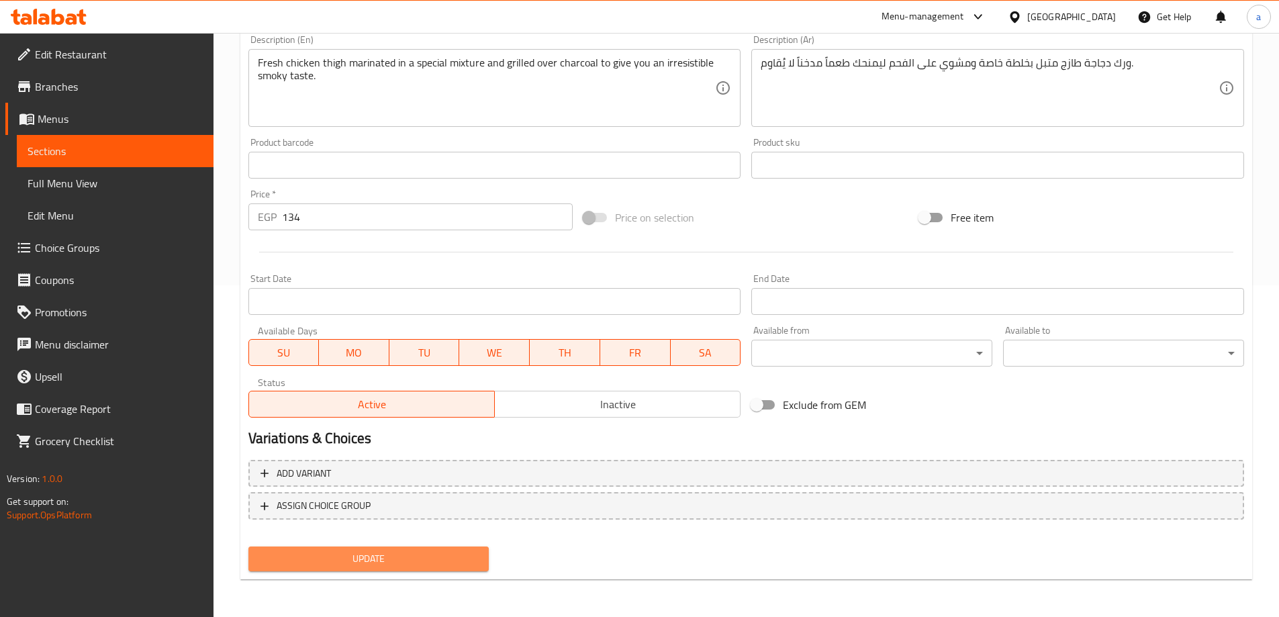
click at [430, 548] on button "Update" at bounding box center [368, 558] width 241 height 25
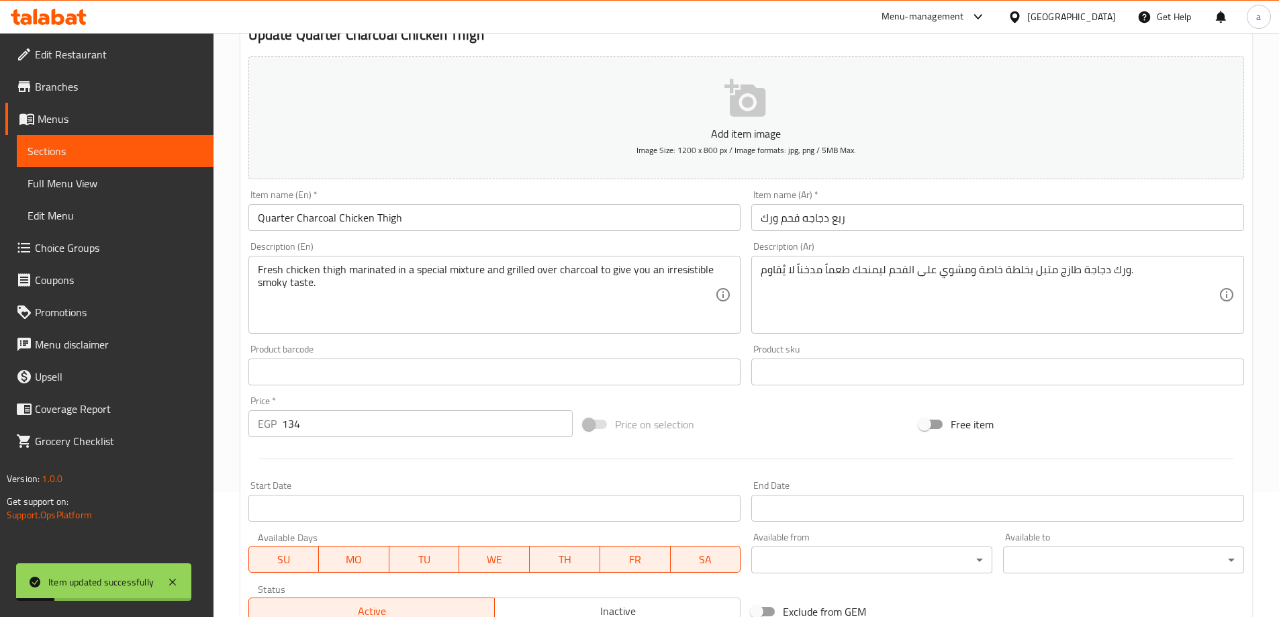
scroll to position [0, 0]
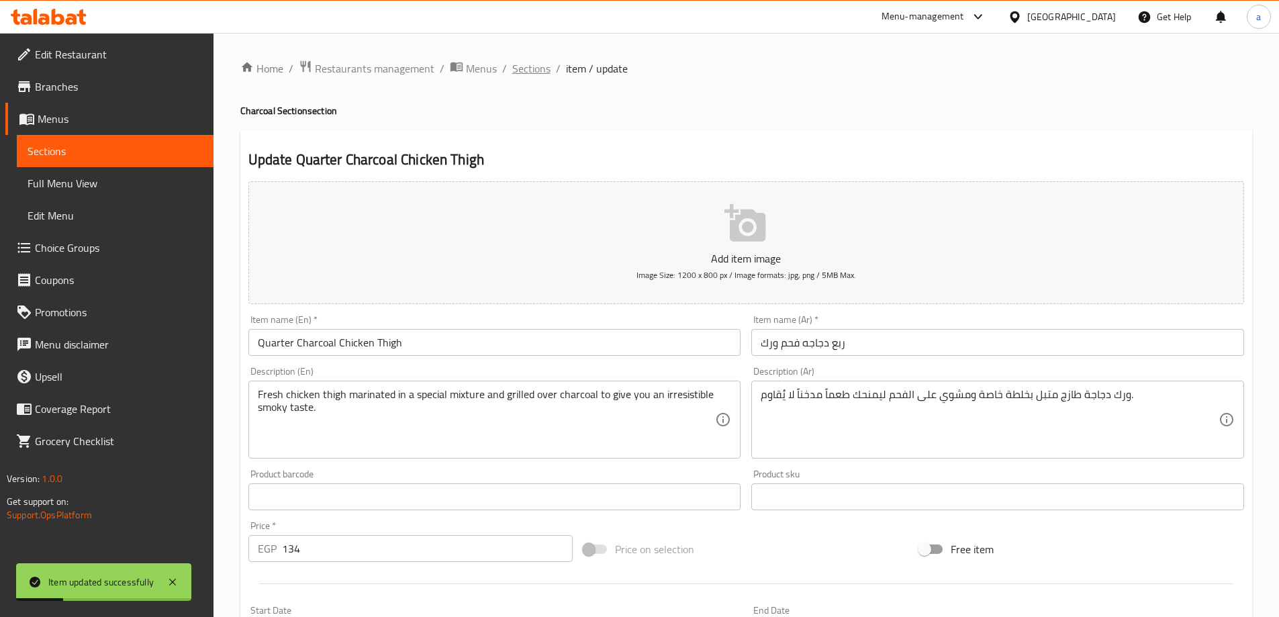
click at [522, 68] on span "Sections" at bounding box center [531, 68] width 38 height 16
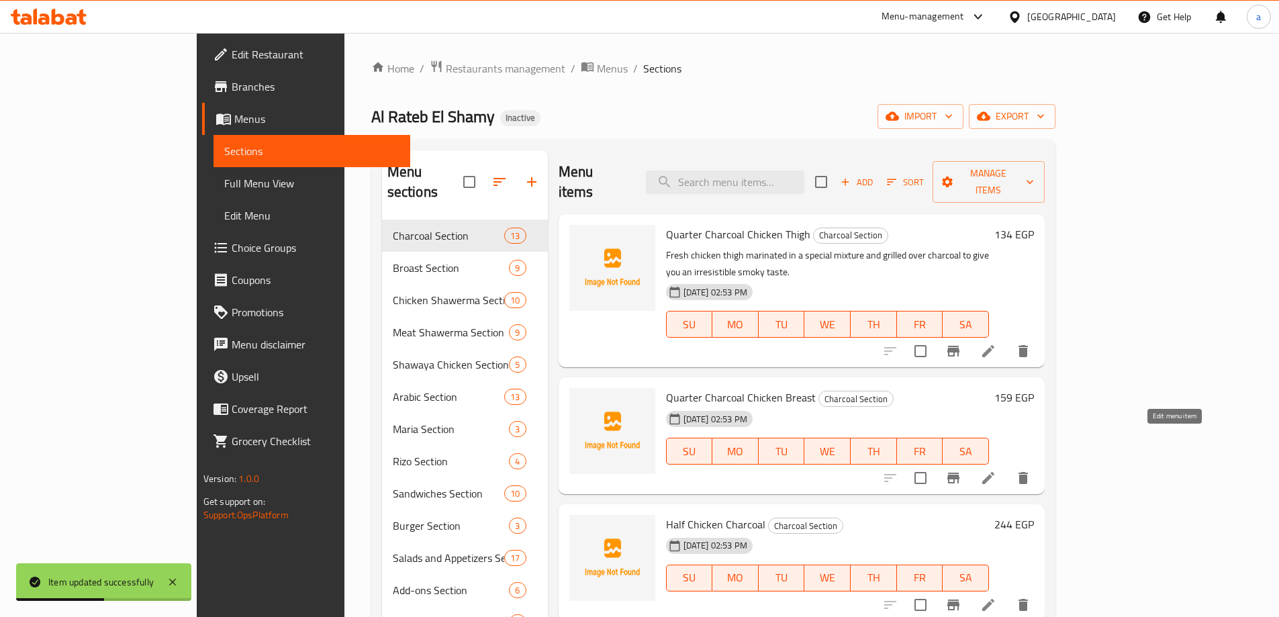
click at [996, 470] on icon at bounding box center [988, 478] width 16 height 16
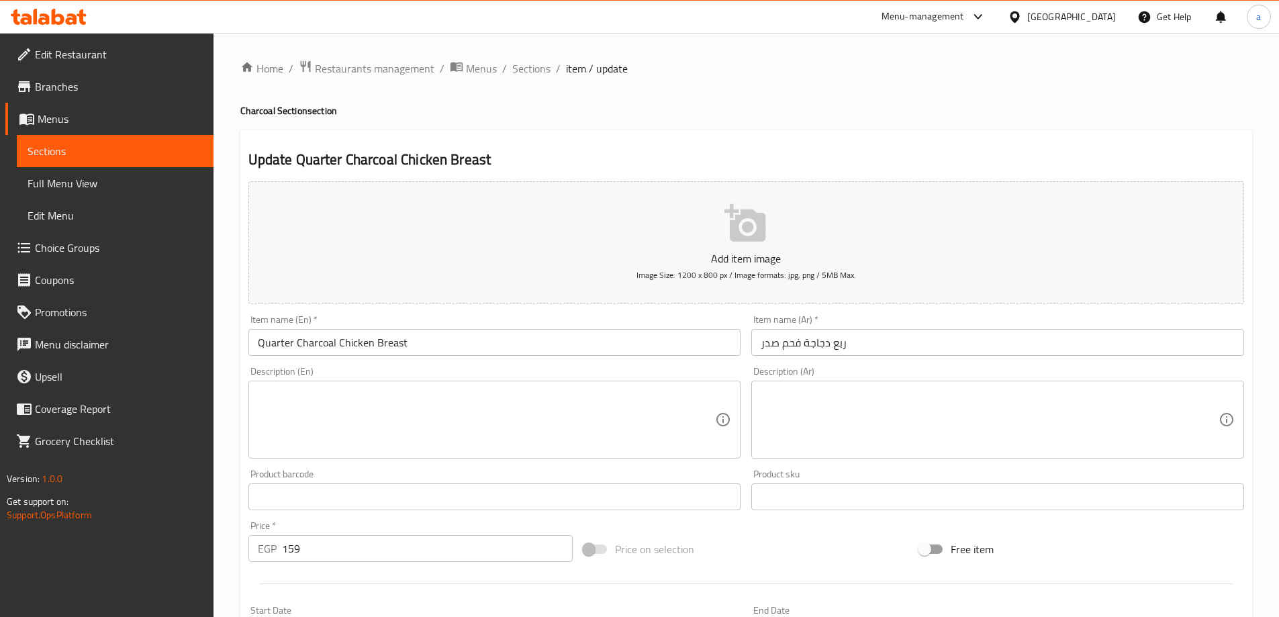
click at [877, 398] on textarea at bounding box center [990, 420] width 458 height 64
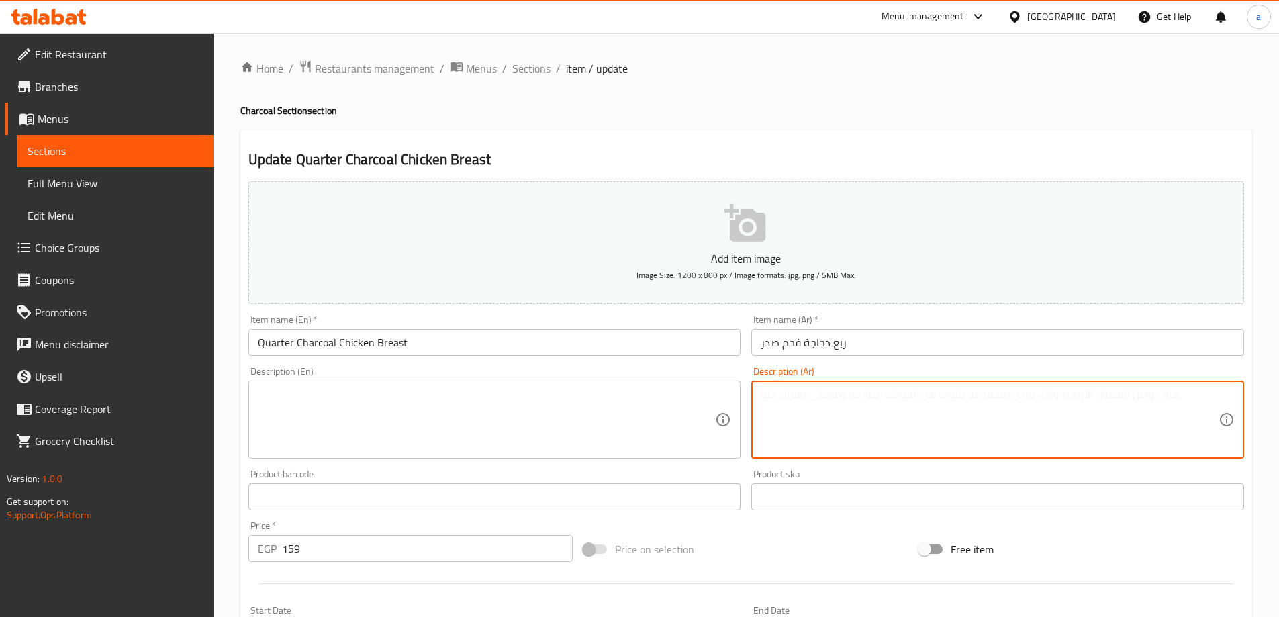
paste textarea "صدر دجاجة مشوي على الفحم بتتبيلة مميزة، طري من الداخل ومقرمش من الخارج."
type textarea "صدر دجاجة مشوي على الفحم بتتبيلة مميزة، طري من الداخل ومقرمش من الخارج."
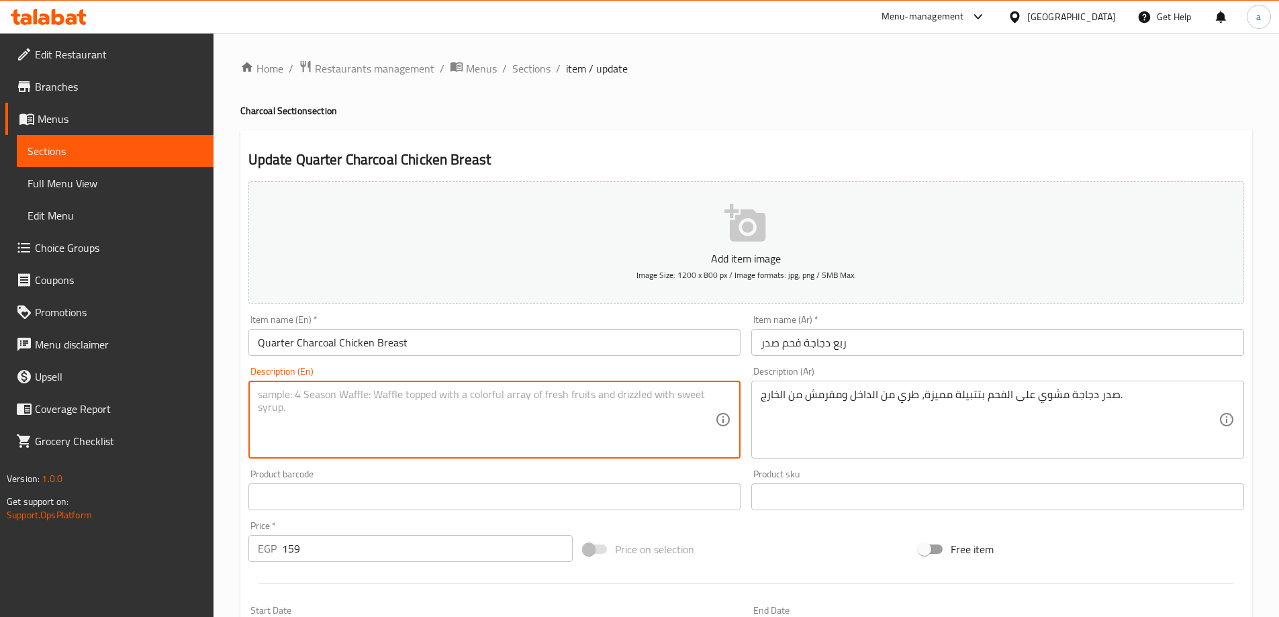
click at [683, 389] on textarea at bounding box center [487, 420] width 458 height 64
paste textarea "Grilled chicken breast with a special marinade, tender on the inside and crispy…"
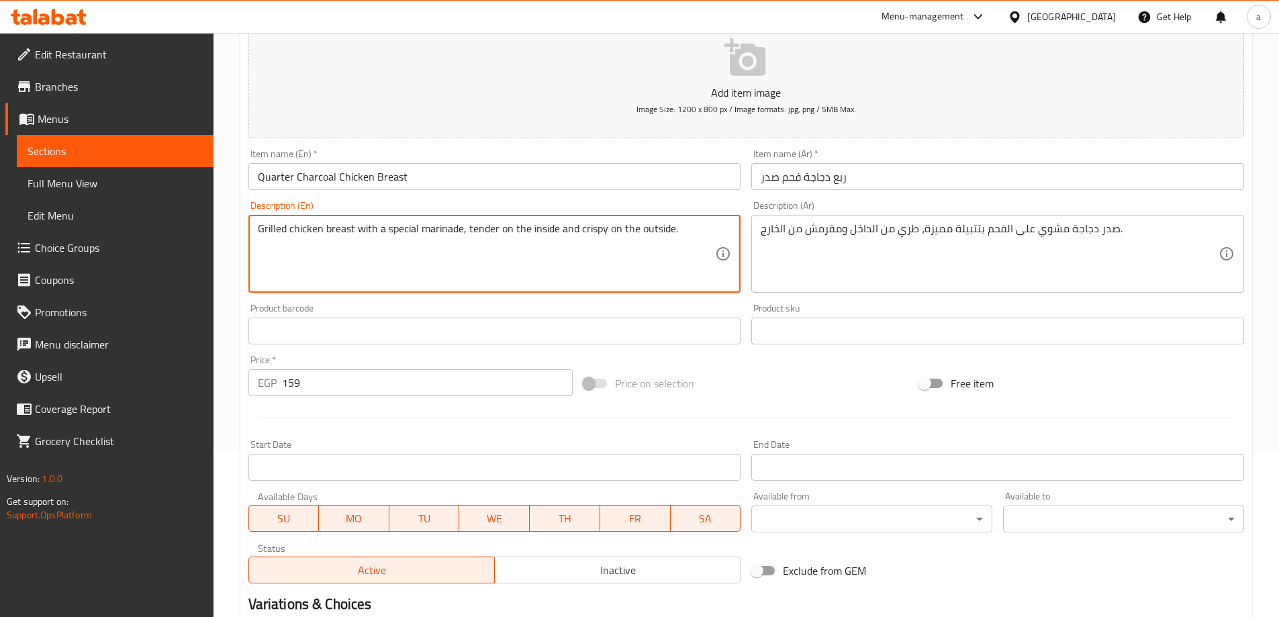
scroll to position [332, 0]
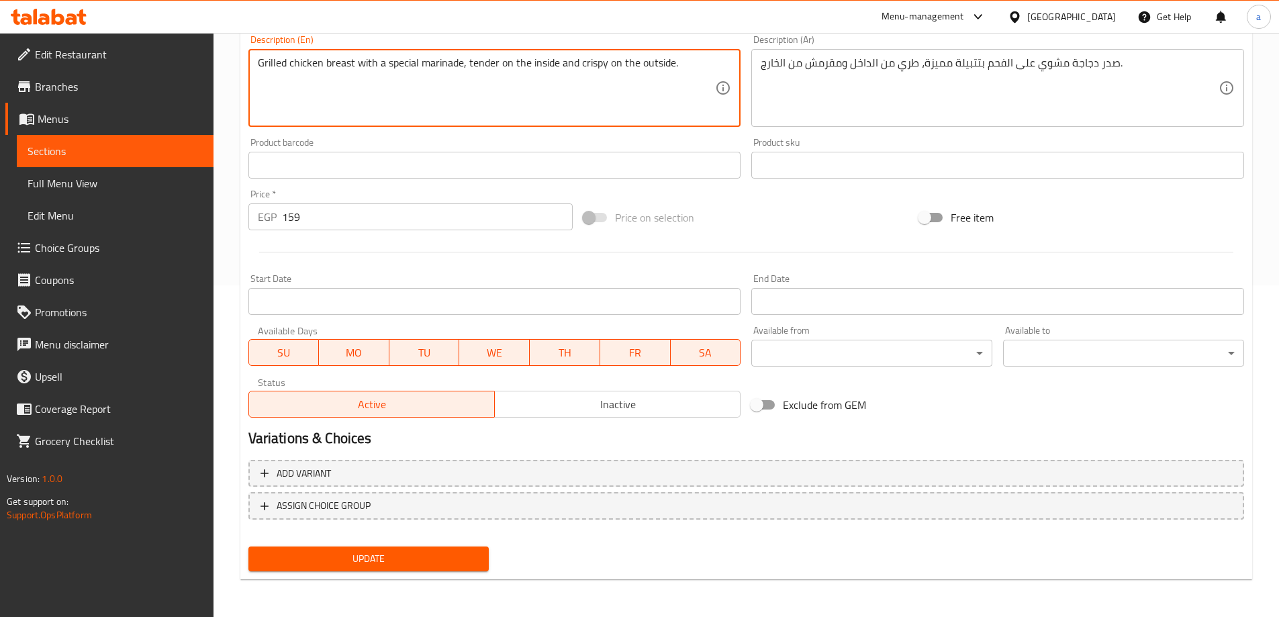
type textarea "Grilled chicken breast with a special marinade, tender on the inside and crispy…"
click at [423, 562] on span "Update" at bounding box center [369, 558] width 220 height 17
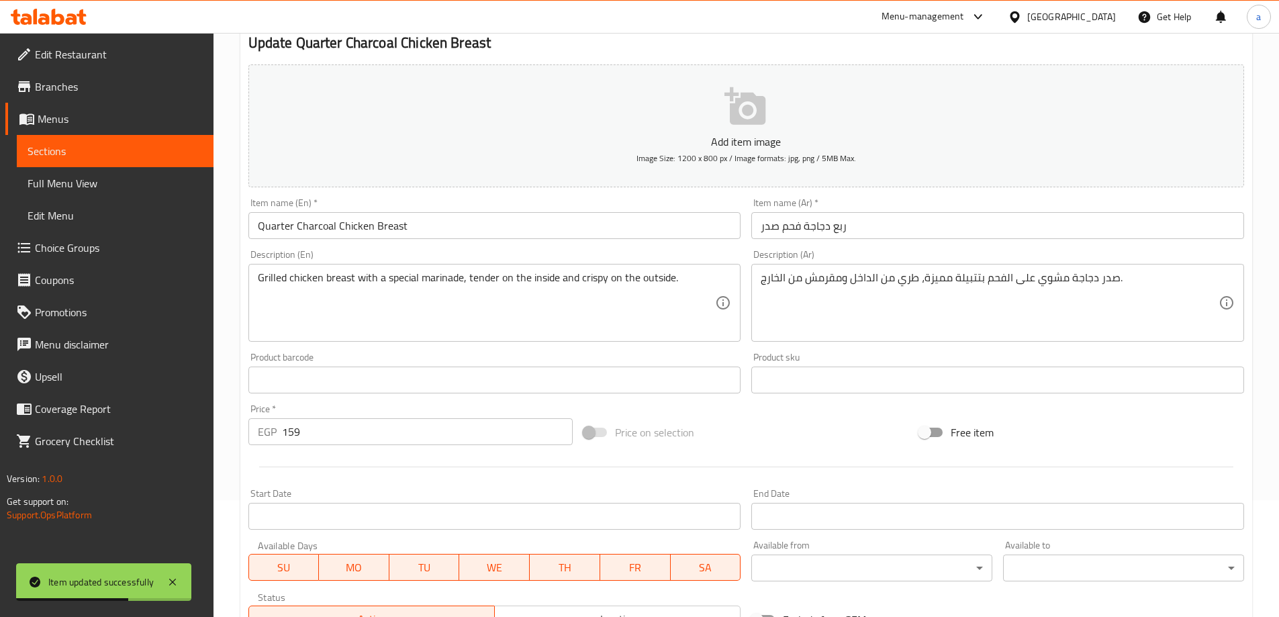
scroll to position [0, 0]
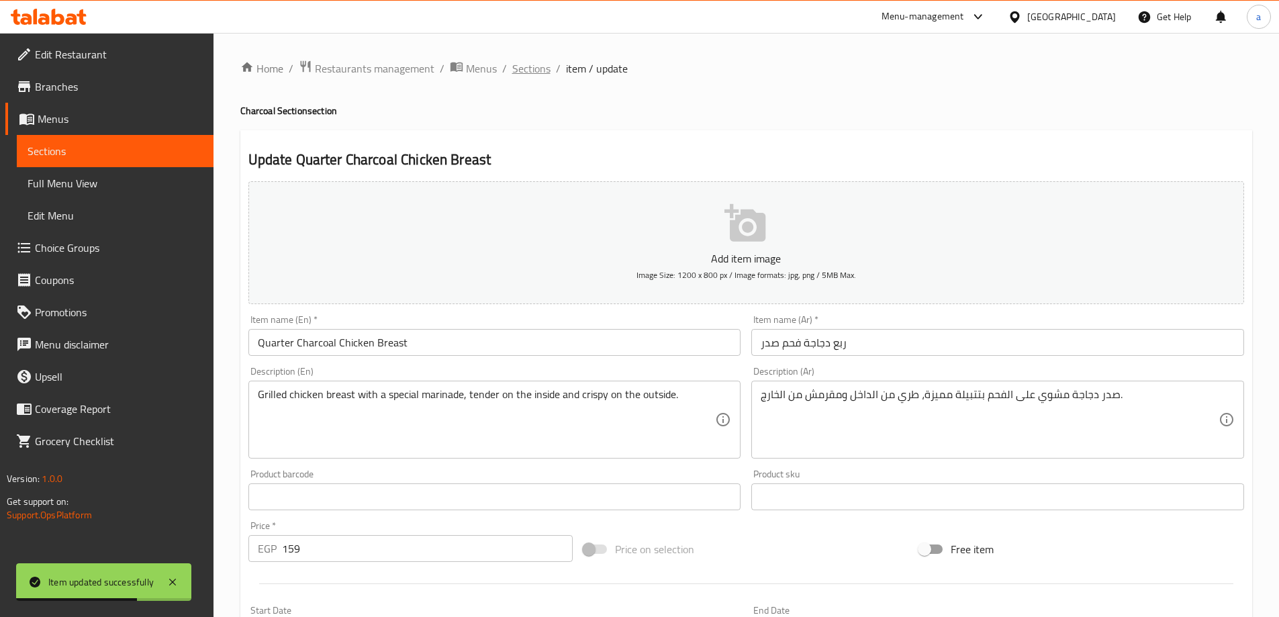
click at [533, 65] on span "Sections" at bounding box center [531, 68] width 38 height 16
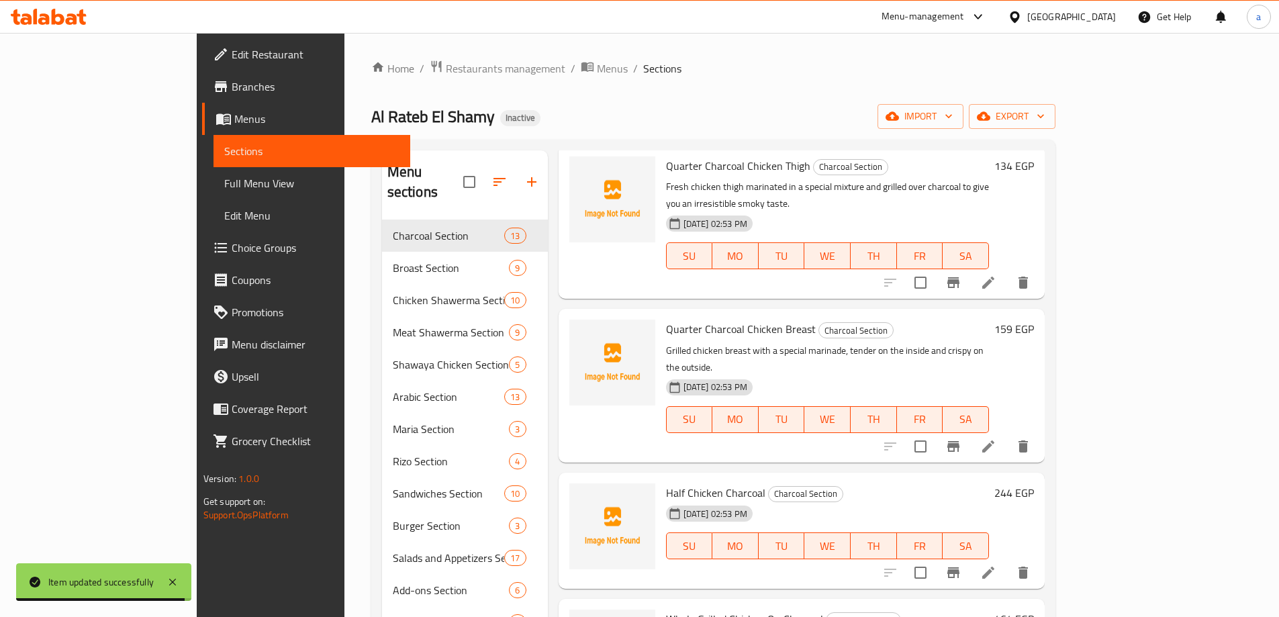
scroll to position [134, 0]
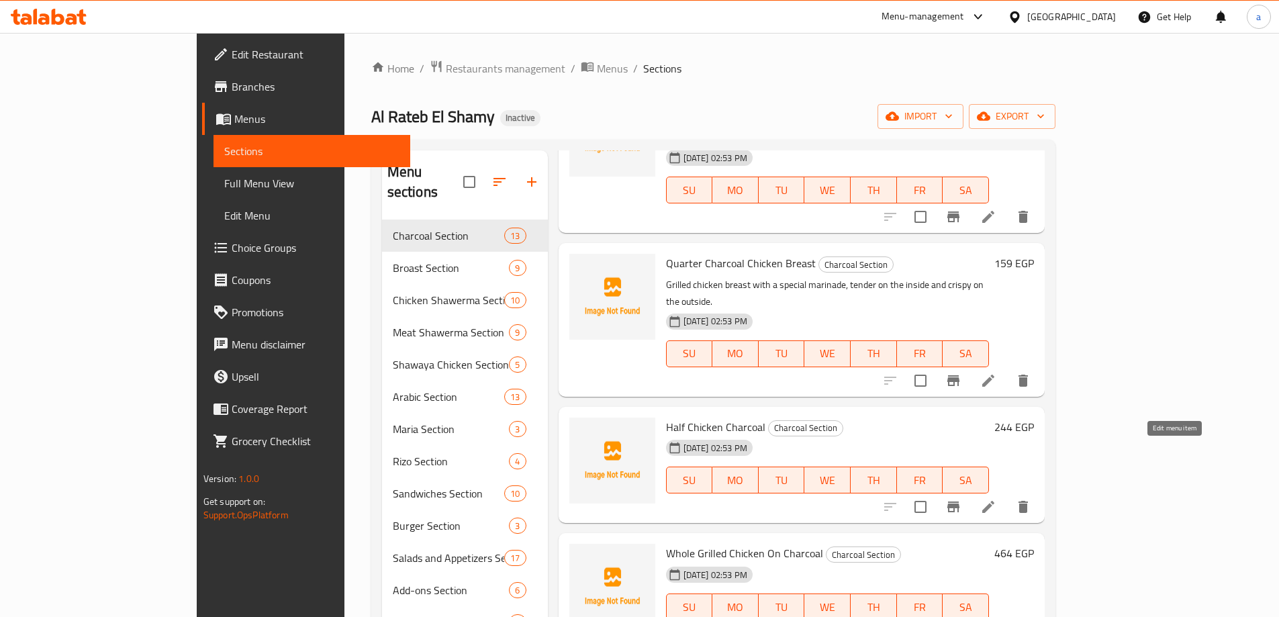
click at [996, 499] on icon at bounding box center [988, 507] width 16 height 16
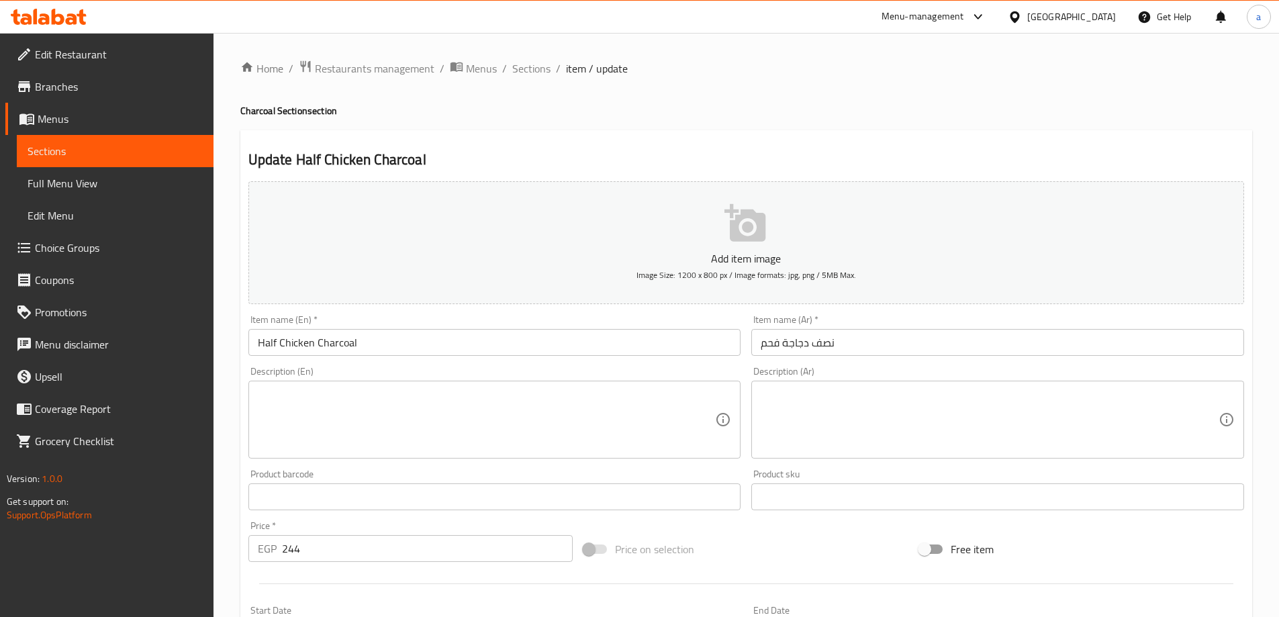
click at [929, 393] on textarea at bounding box center [990, 420] width 458 height 64
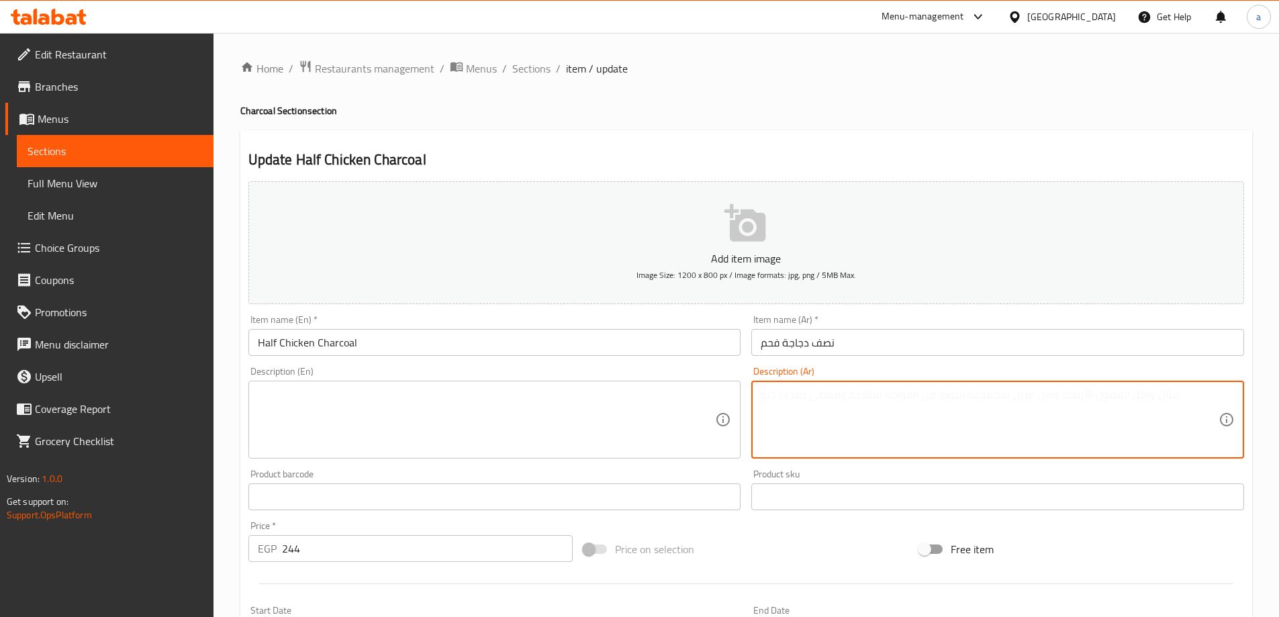
paste textarea "نصف دجاجة مشوية على الفحم بتتبيلة سرية، تكفي لمشاركة لذيذة مع الأصدقاء."
type textarea "نصف دجاجة مشوية على الفحم بتتبيلة سرية، تكفي لمشاركة لذيذة مع الأصدقاء."
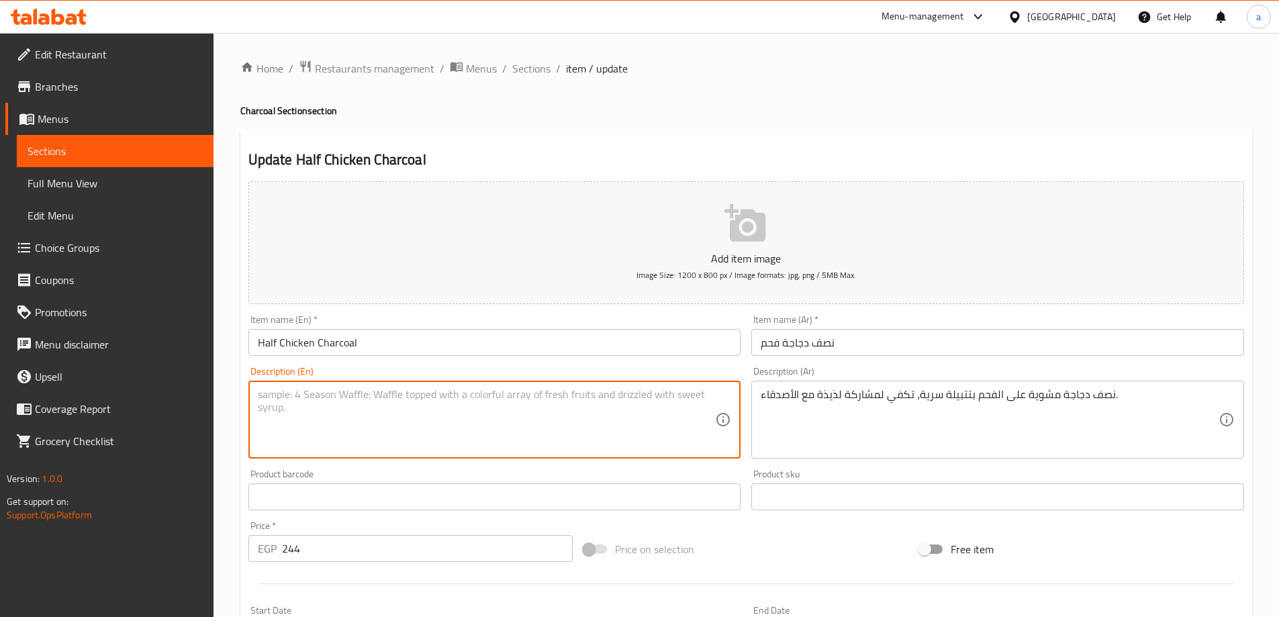
click at [495, 391] on textarea at bounding box center [487, 420] width 458 height 64
paste textarea "Half a charcoal-grilled chicken with a secret marinade, enough to share delicio…"
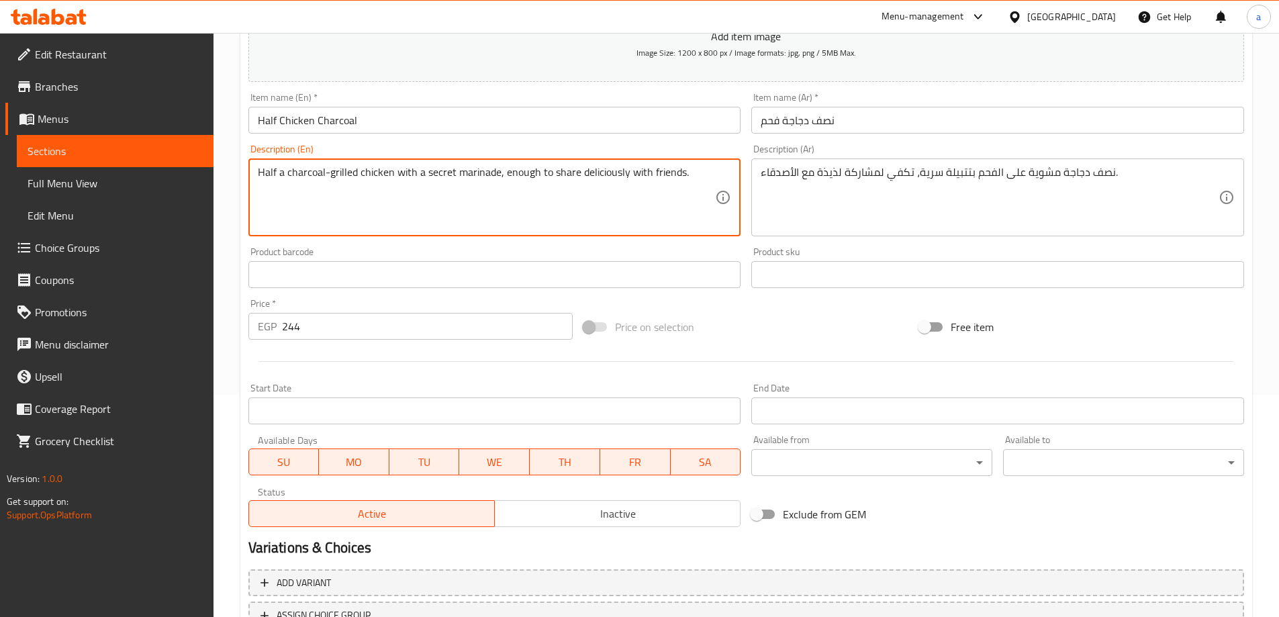
scroll to position [332, 0]
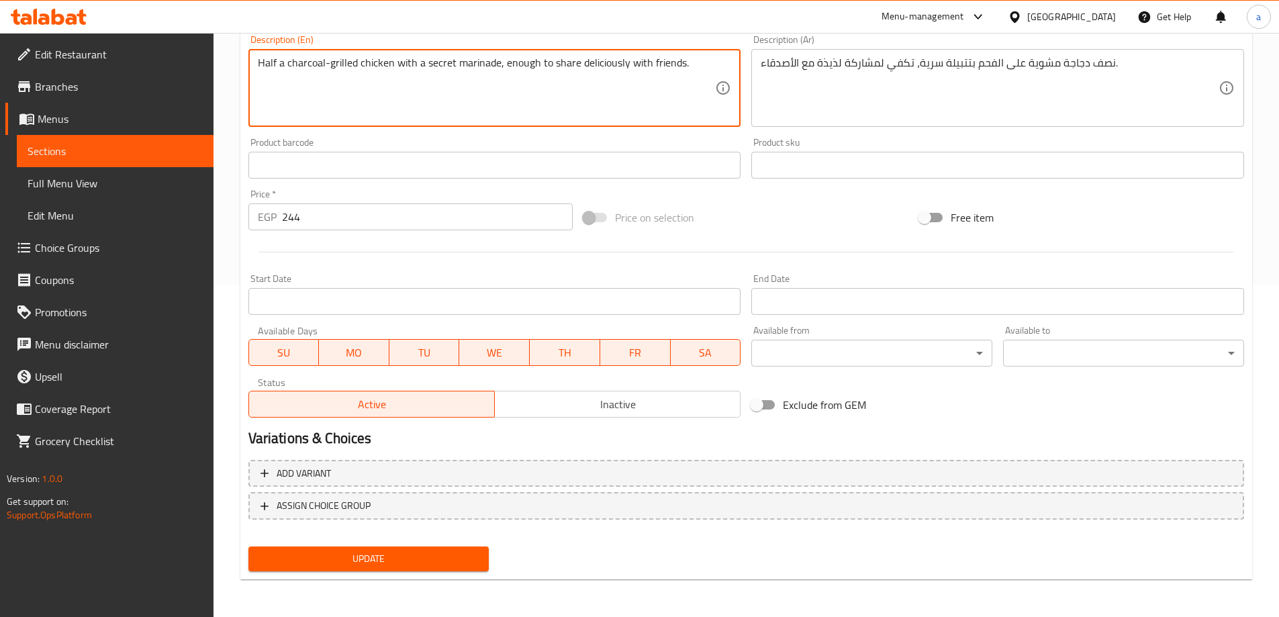
type textarea "Half a charcoal-grilled chicken with a secret marinade, enough to share delicio…"
click at [460, 555] on span "Update" at bounding box center [369, 558] width 220 height 17
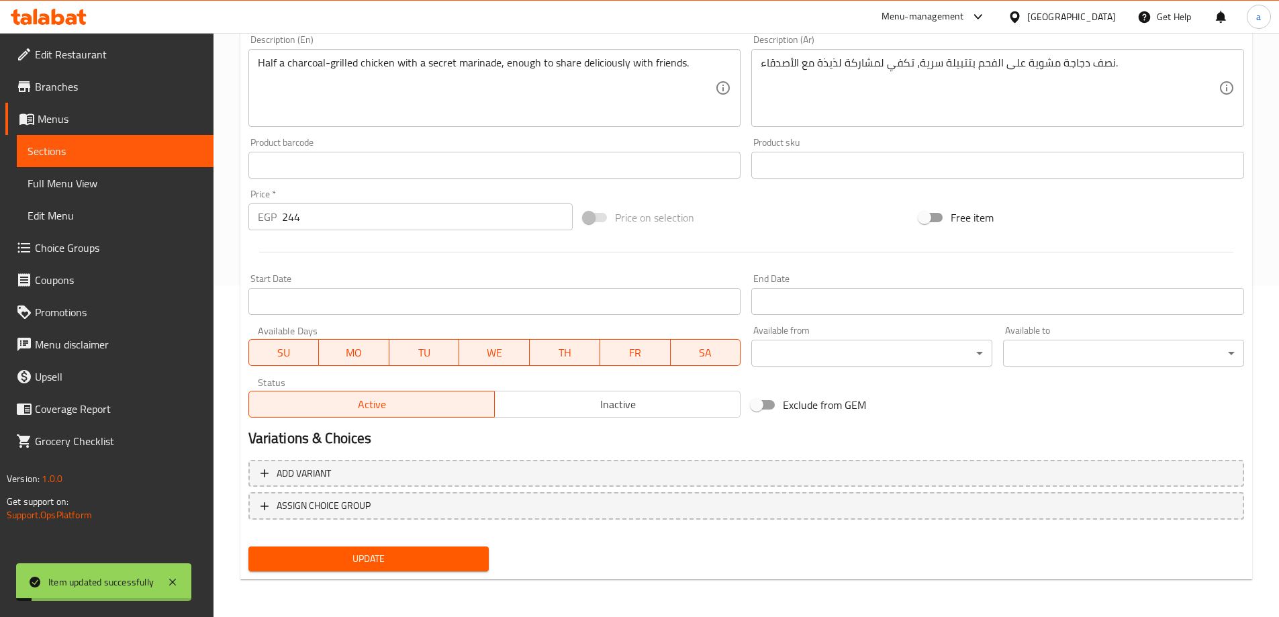
scroll to position [0, 0]
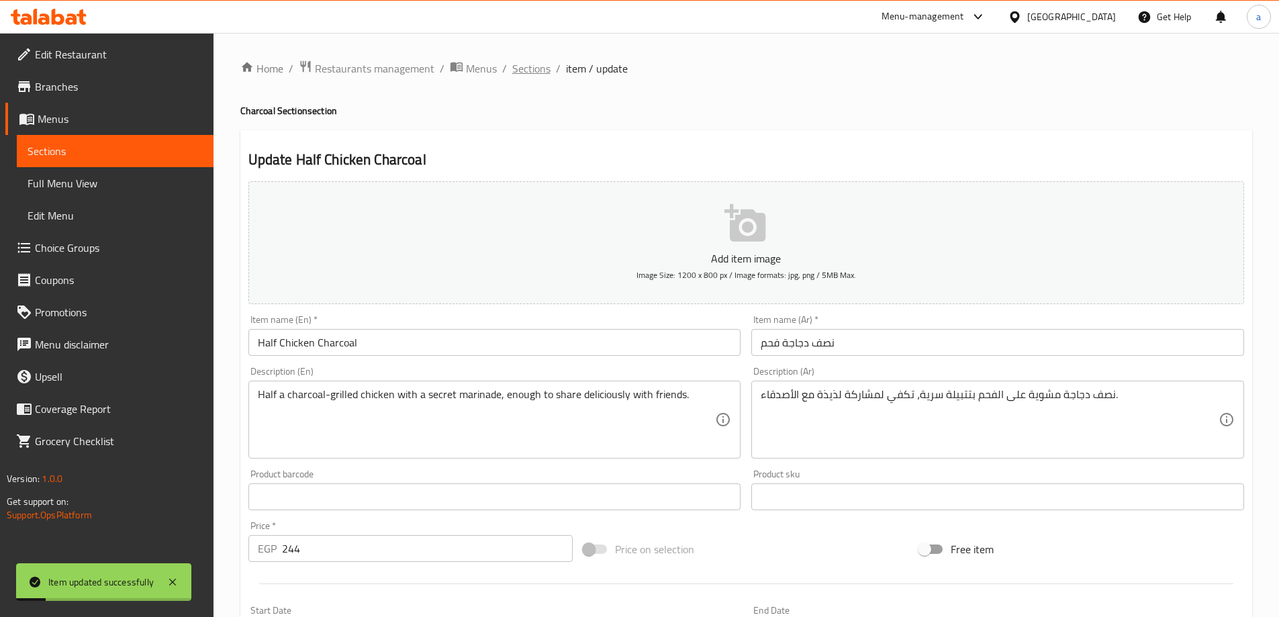
click at [519, 70] on span "Sections" at bounding box center [531, 68] width 38 height 16
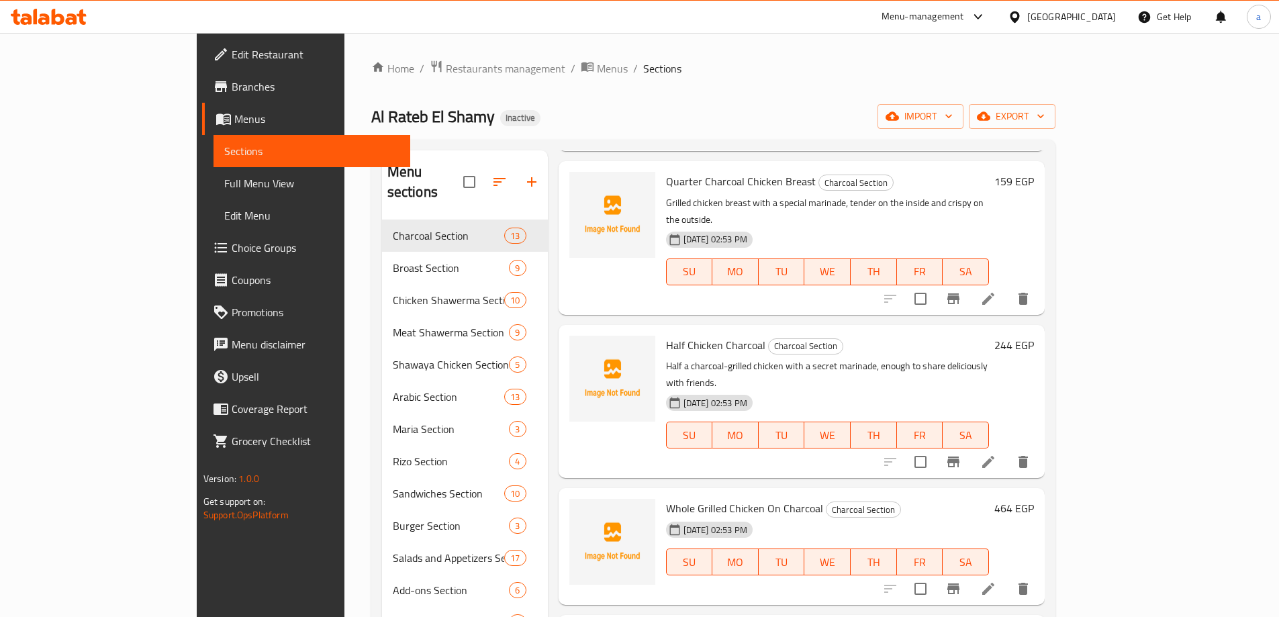
scroll to position [336, 0]
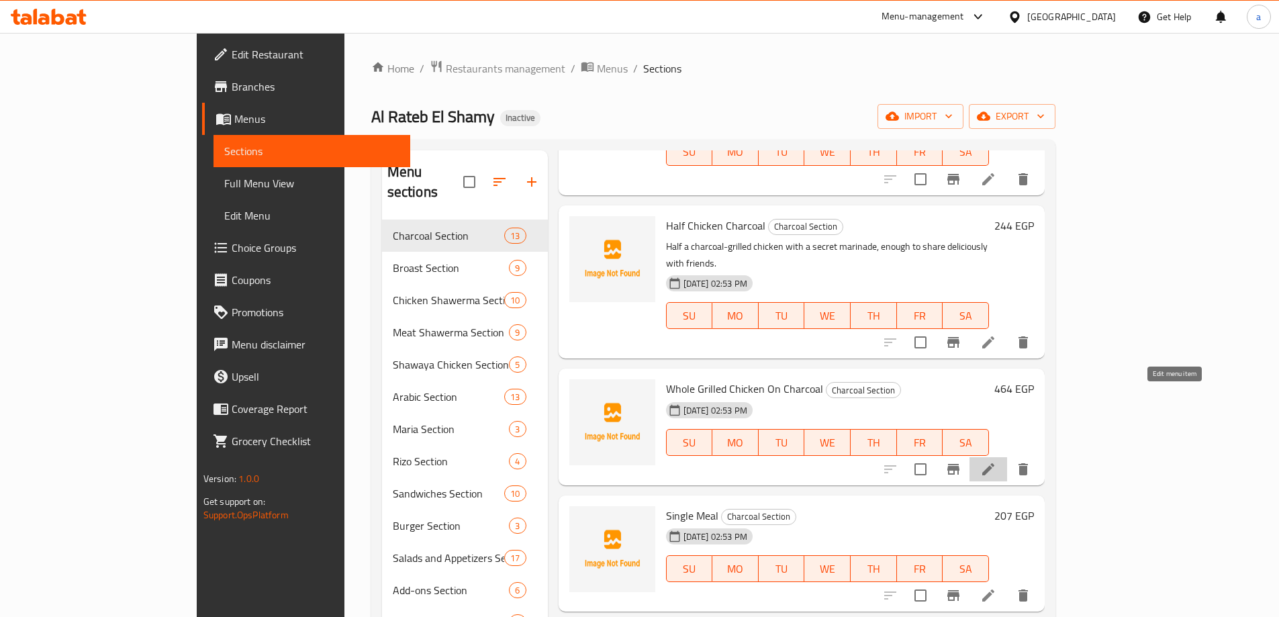
click at [996, 461] on icon at bounding box center [988, 469] width 16 height 16
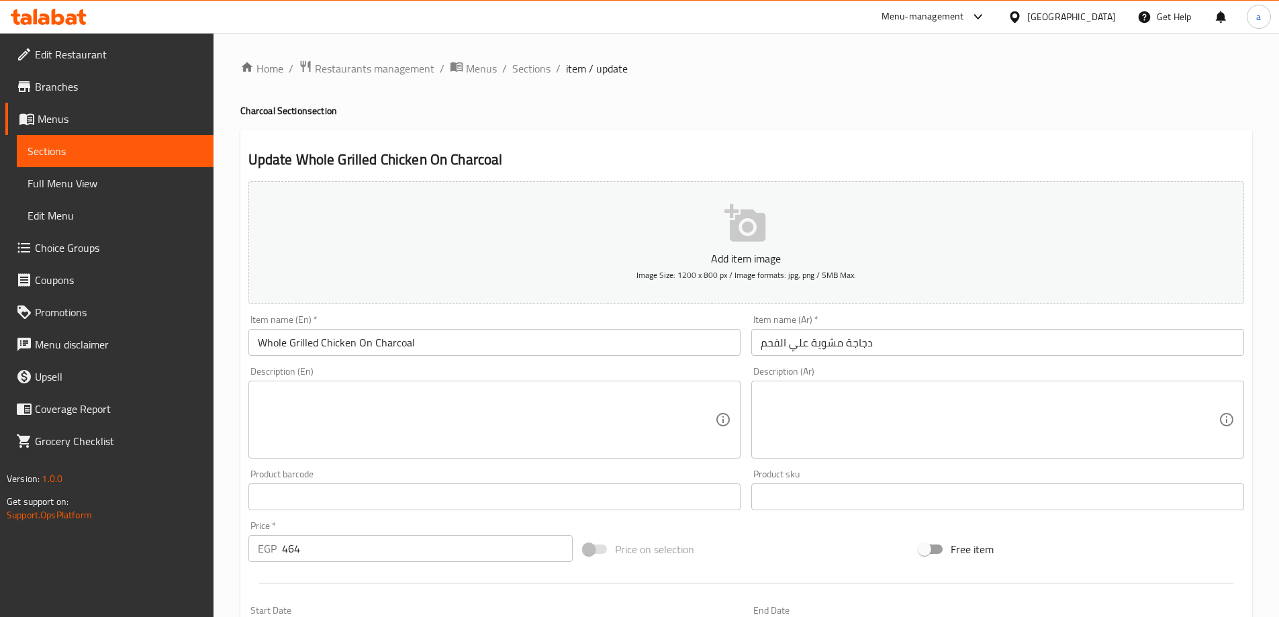
click at [1010, 406] on textarea at bounding box center [990, 420] width 458 height 64
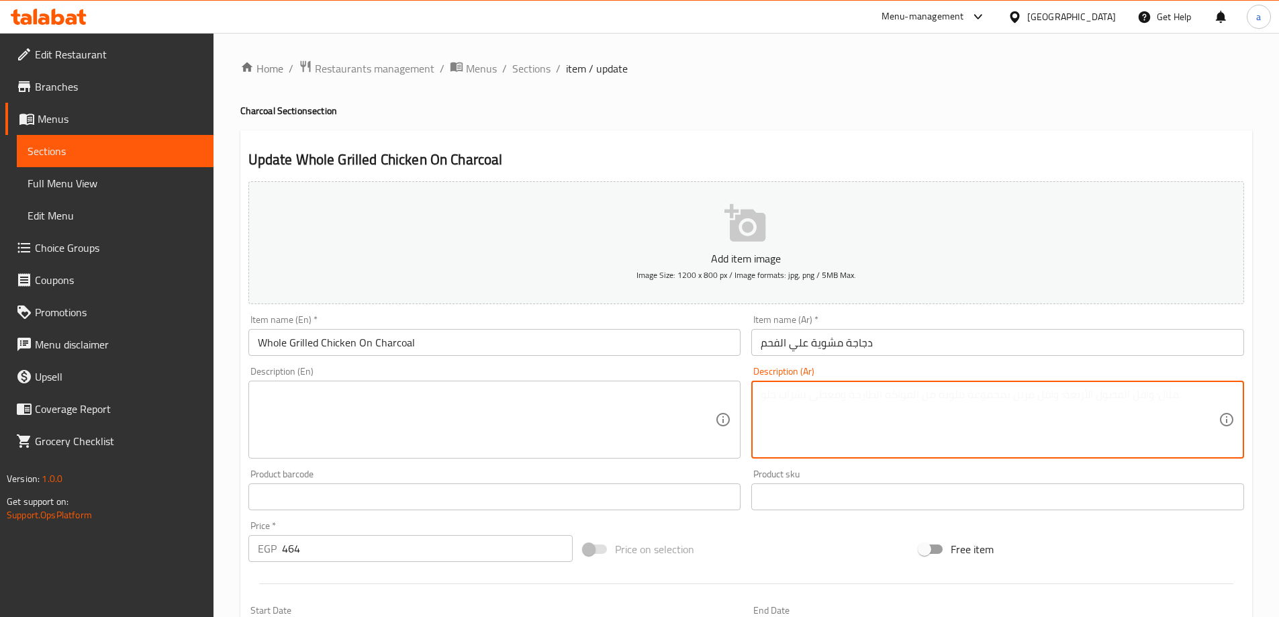
paste textarea "دجاجة كاملة مشوية على الفحم، بتوابل مميزة ورائحة شهية تبهر الحواس."
type textarea "دجاجة كاملة مشوية على الفحم، بتوابل مميزة ورائحة شهية تبهر الحواس."
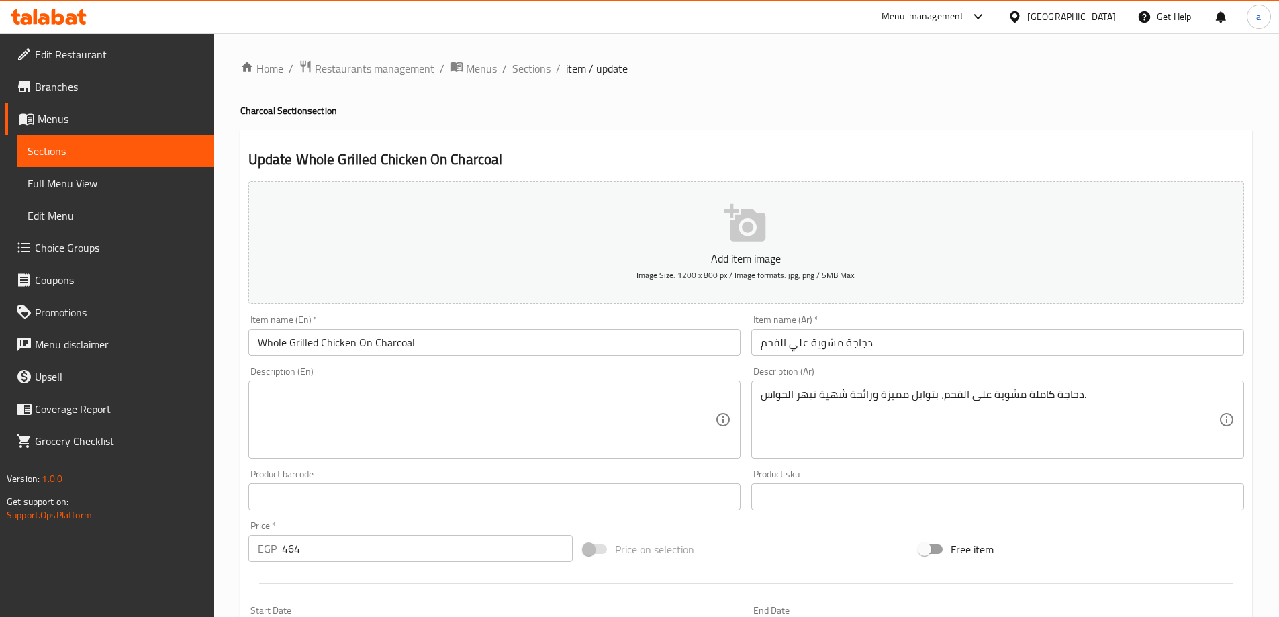
click at [541, 389] on textarea at bounding box center [487, 420] width 458 height 64
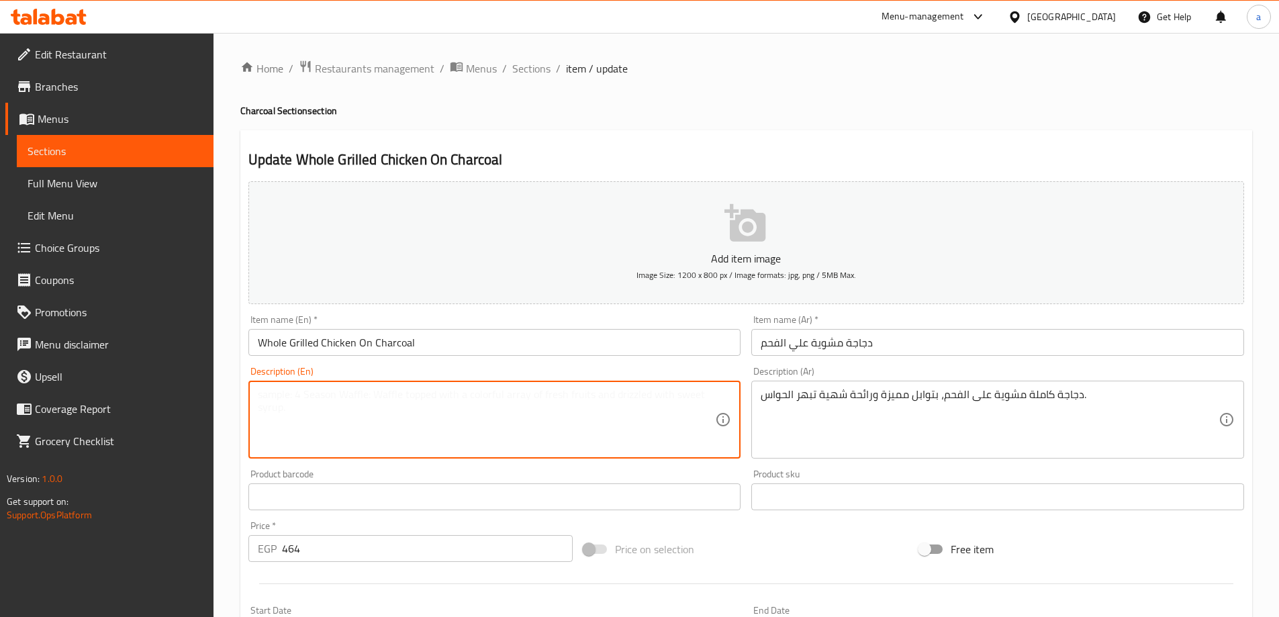
paste textarea "A whole chicken grilled on charcoal, with distinctive spices and a delicious ar…"
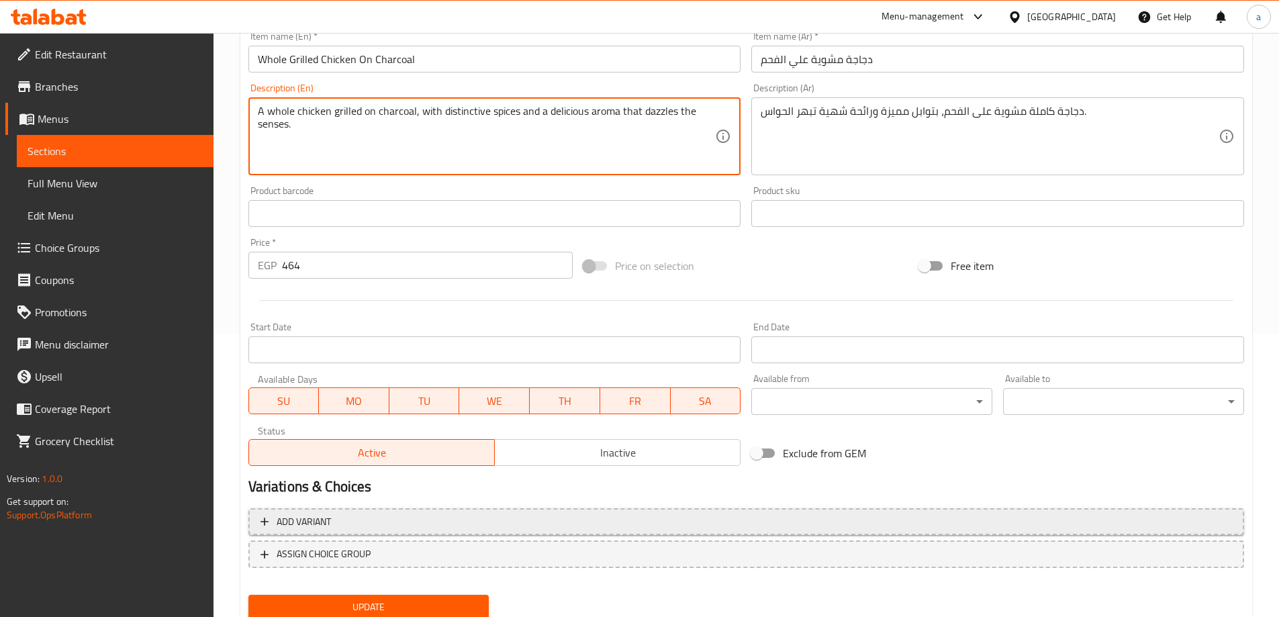
scroll to position [332, 0]
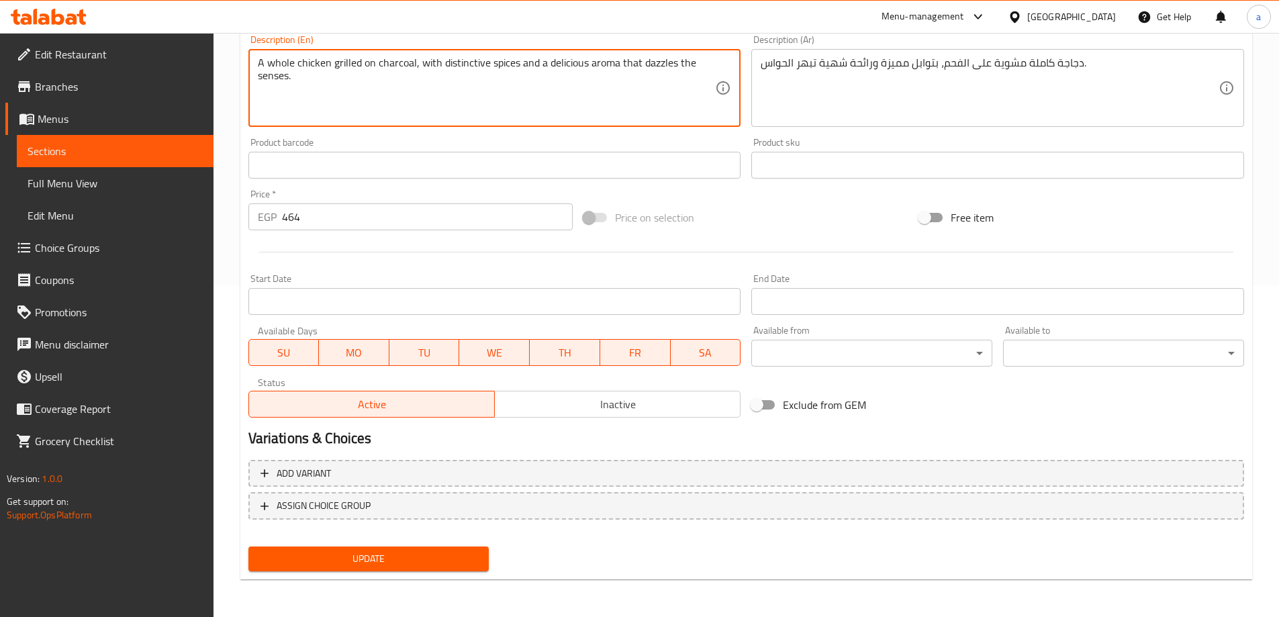
type textarea "A whole chicken grilled on charcoal, with distinctive spices and a delicious ar…"
click at [429, 568] on button "Update" at bounding box center [368, 558] width 241 height 25
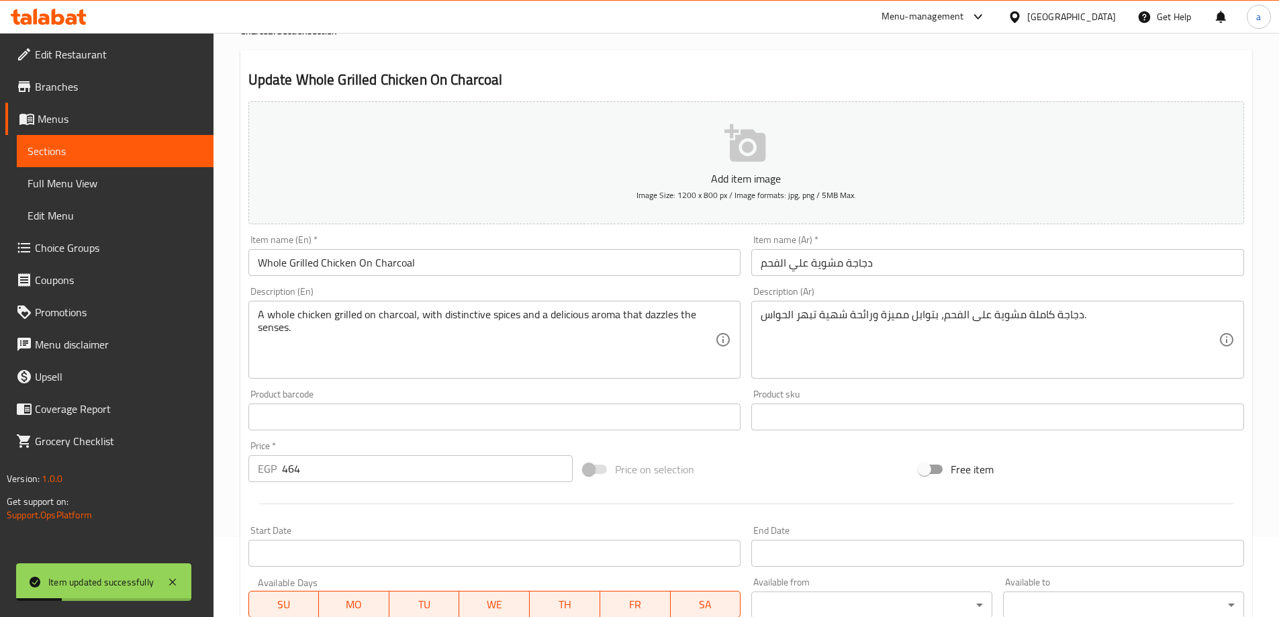
scroll to position [0, 0]
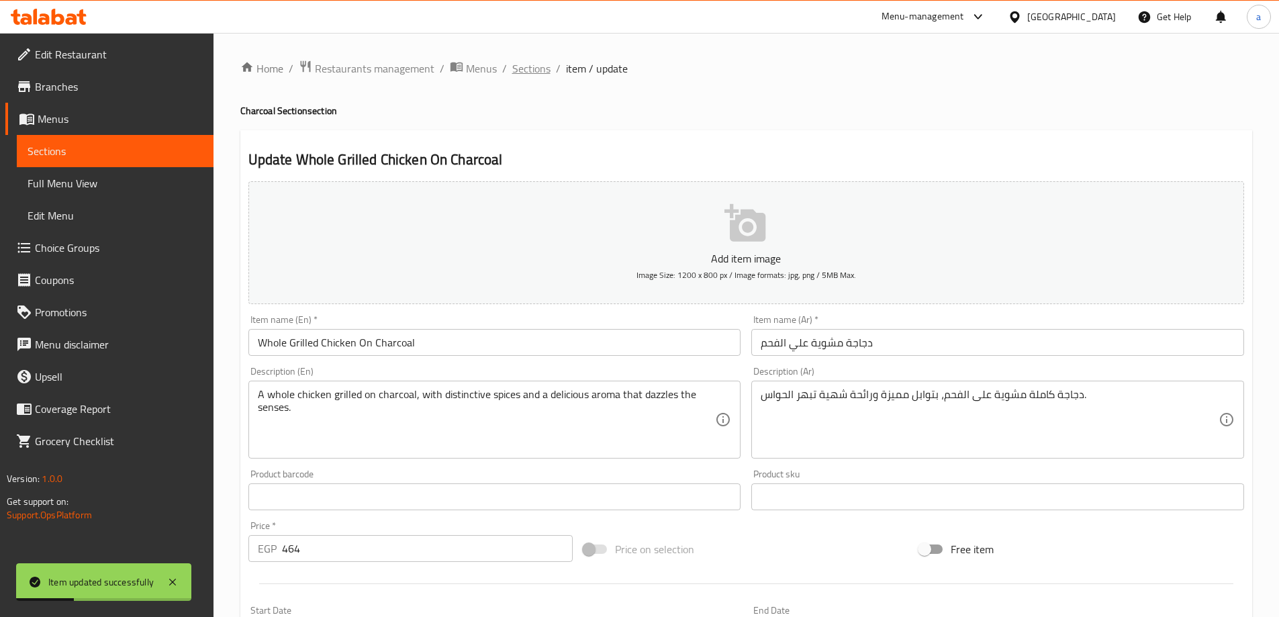
click at [526, 72] on span "Sections" at bounding box center [531, 68] width 38 height 16
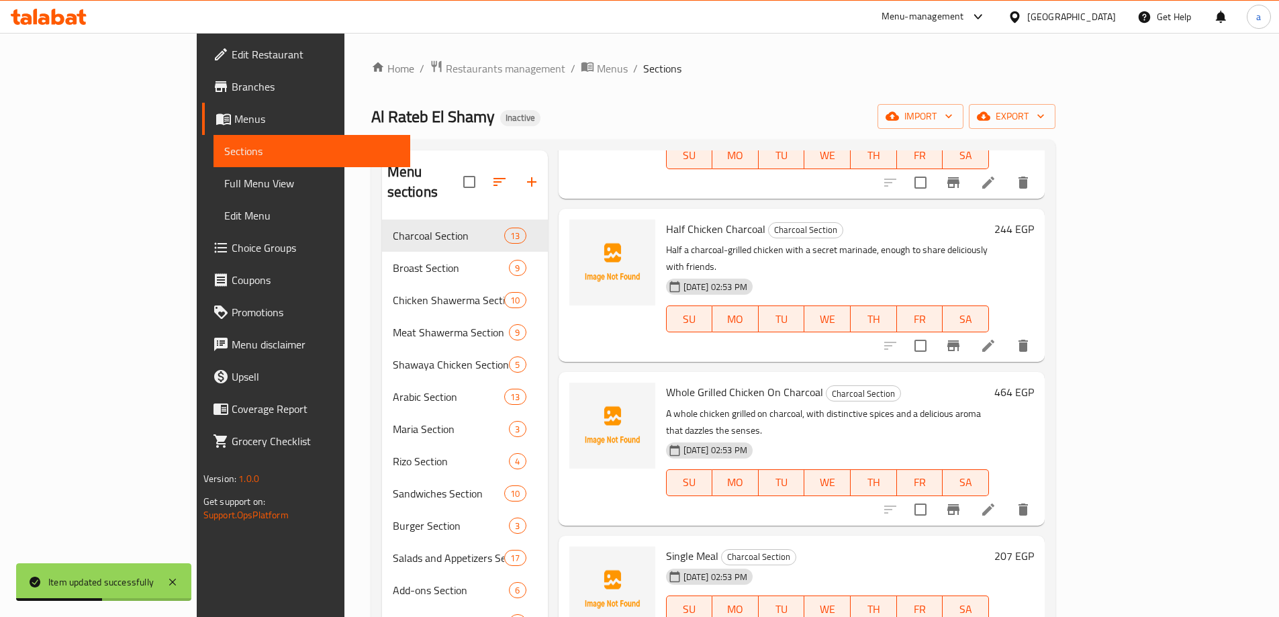
scroll to position [470, 0]
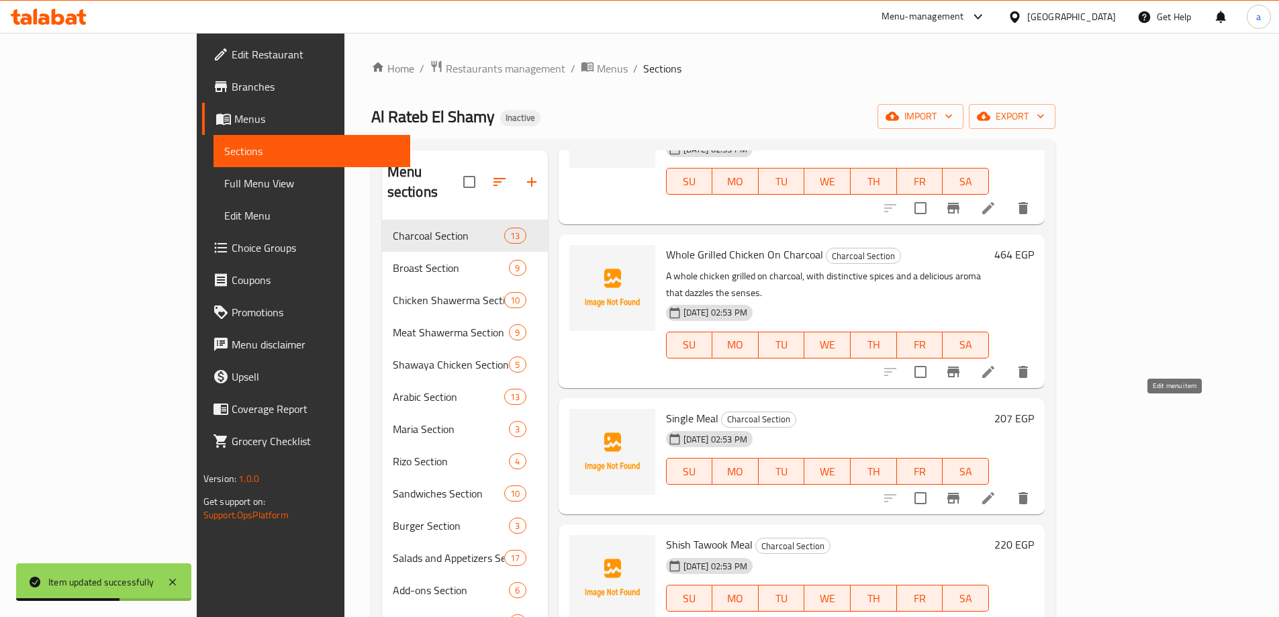
click at [994, 492] on icon at bounding box center [988, 498] width 12 height 12
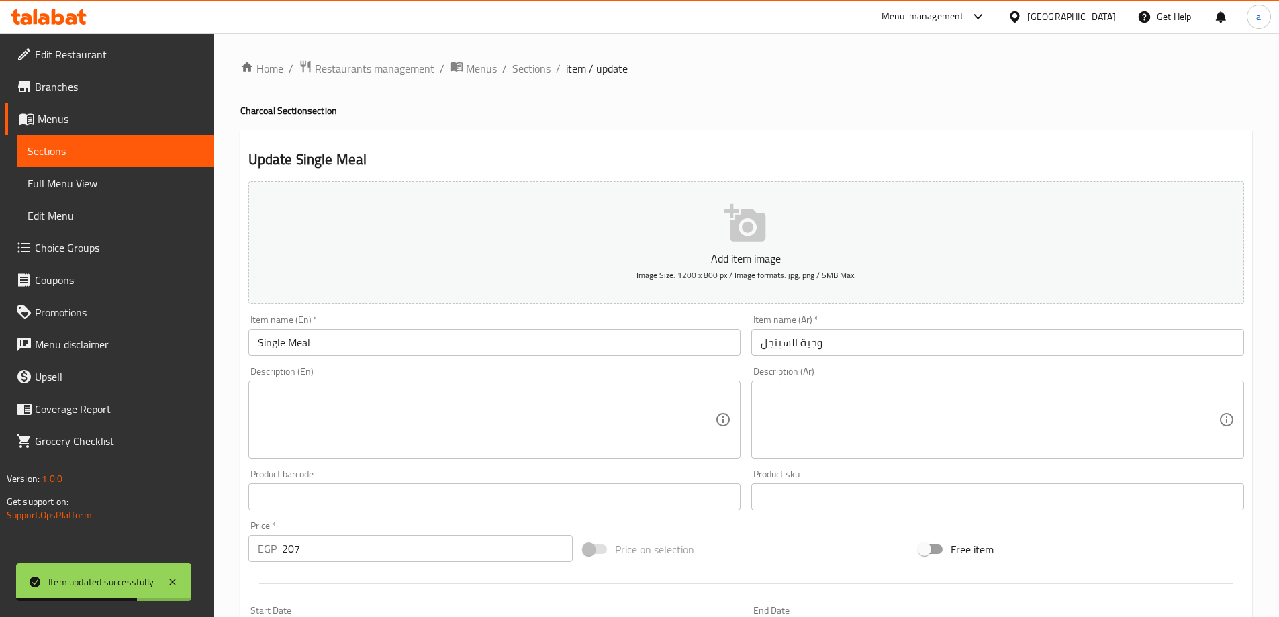
click at [977, 414] on textarea at bounding box center [990, 420] width 458 height 64
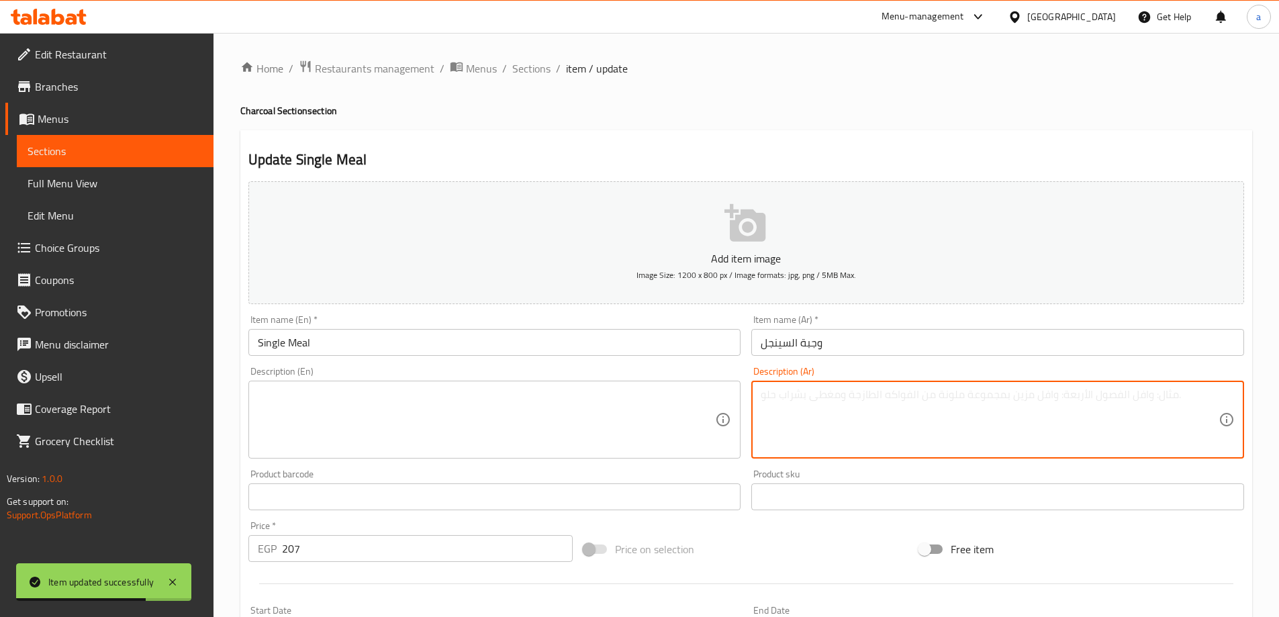
paste textarea "¼ دجاجة فحم مع أرز وسلطة وطحينة، وجبة مشبعة ومتكاملة بنكهات أصيلة."
drag, startPoint x: 765, startPoint y: 393, endPoint x: 753, endPoint y: 397, distance: 12.1
click at [753, 397] on div "¼ دجاجة فحم مع أرز وسلطة وطحينة، وجبة مشبعة ومتكاملة بنكهات أصيلة. Description …" at bounding box center [997, 420] width 493 height 78
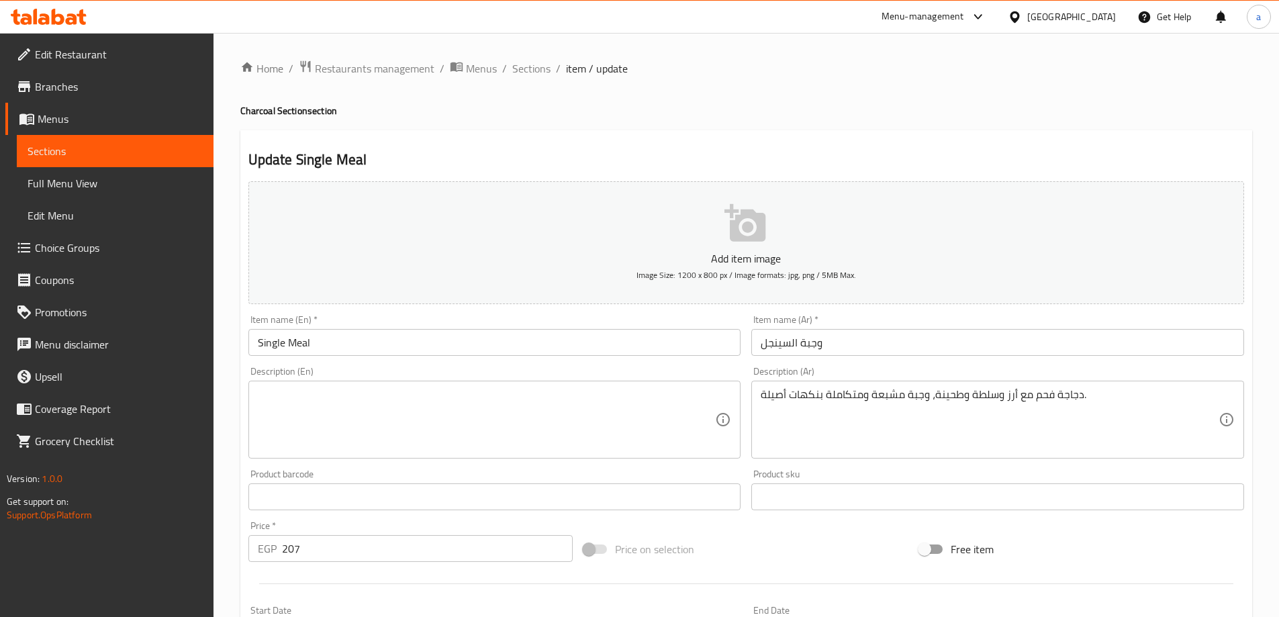
click at [1083, 386] on div "دجاجة فحم مع أرز وسلطة وطحينة، وجبة مشبعة ومتكاملة بنكهات أصيلة. Description (A…" at bounding box center [997, 420] width 493 height 78
click at [1082, 386] on div "دجاجة فحم مع أرز وسلطة وطحينة، وجبة مشبعة ومتكاملة بنكهات أصيلة. Description (A…" at bounding box center [997, 420] width 493 height 78
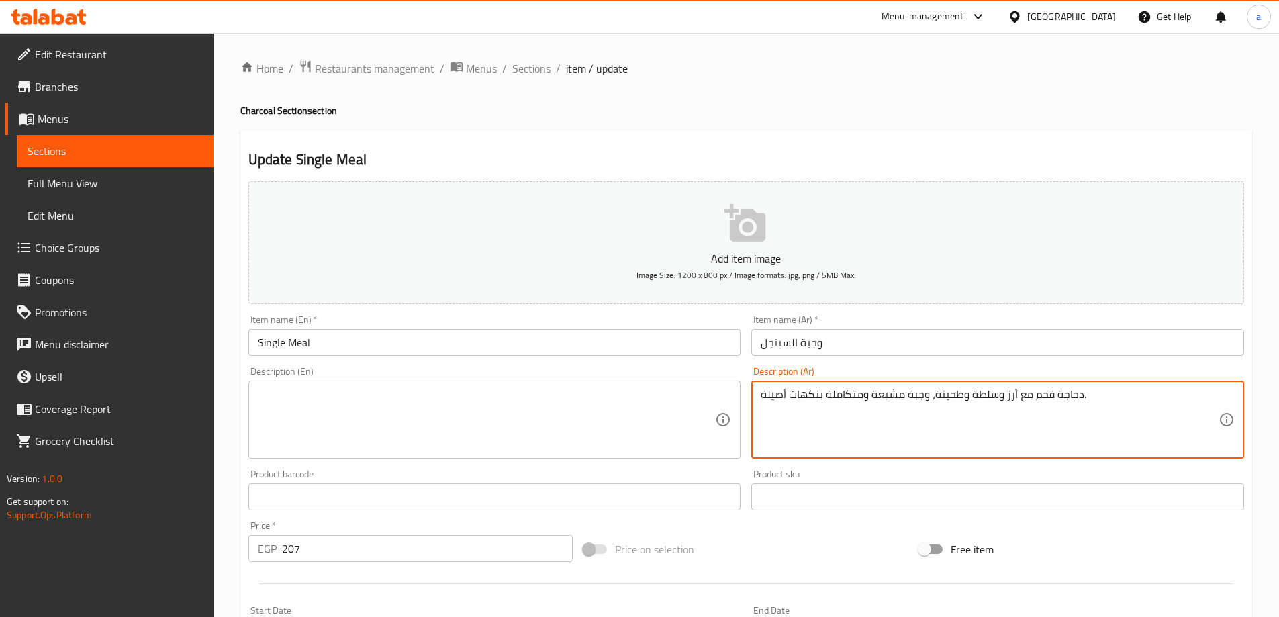
click at [1084, 395] on textarea "دجاجة فحم مع أرز وسلطة وطحينة، وجبة مشبعة ومتكاملة بنكهات أصيلة." at bounding box center [990, 420] width 458 height 64
click at [1080, 396] on textarea "دجاجة فحم مع أرز وسلطة وطحينة، وجبة مشبعة ومتكاملة بنكهات أصيلة." at bounding box center [990, 420] width 458 height 64
paste textarea "¼ دجاجة فحم مع أرز وسلطة وطحينة، وجبة مشبعة ومتكاملة بنكهات أصيلة."
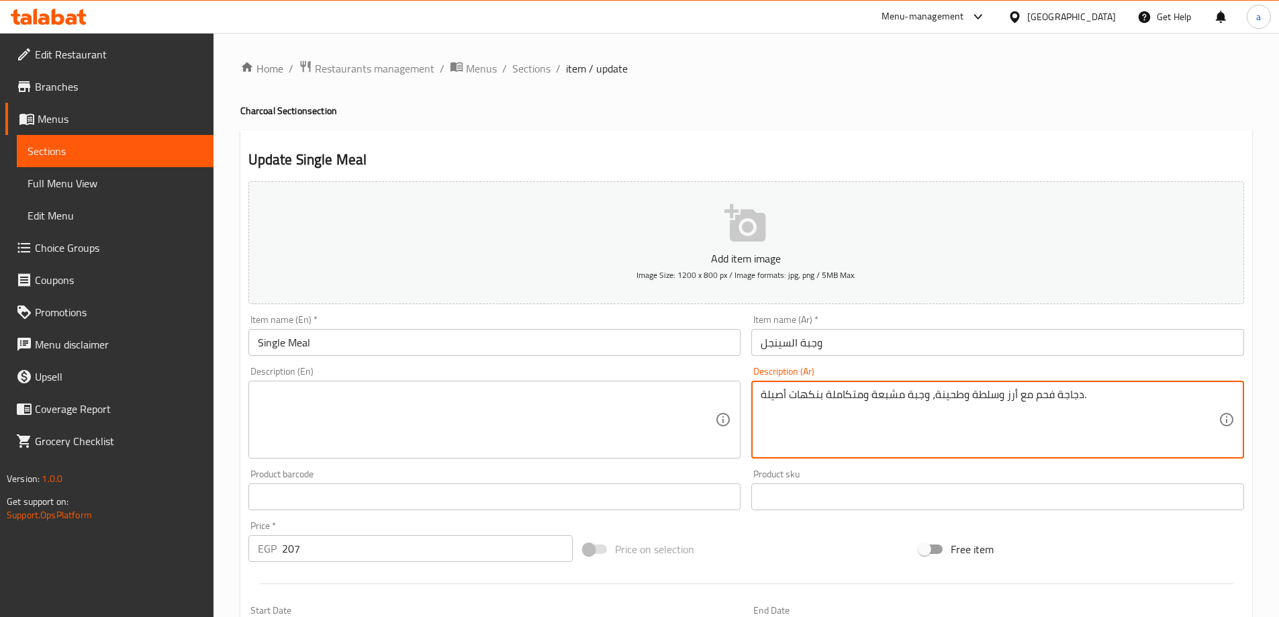
type textarea "¼ دجاجة فحم مع أرز وسلطة وطحينة، وجبة مشبعة ومتكاملة بنكهات أصيلة."
click at [1092, 422] on textarea "¼ دجاجة فحم مع أرز وسلطة وطحينة، وجبة مشبعة ومتكاملة بنكهات أصيلة." at bounding box center [990, 420] width 458 height 64
click at [1091, 407] on textarea "¼ دجاجة فحم مع أرز وسلطة وطحينة، وجبة مشبعة ومتكاملة بنكهات أصيلة." at bounding box center [990, 420] width 458 height 64
click at [1106, 399] on textarea "¼ دجاجة فحم مع أرز وسلطة وطحينة، وجبة مشبعة ومتكاملة بنكهات أصيلة." at bounding box center [990, 420] width 458 height 64
click at [1049, 391] on textarea "¼ دجاجة فحم مع أرز وسلطة وطحينة، وجبة مشبعة ومتكاملة بنكهات أصيلة." at bounding box center [990, 420] width 458 height 64
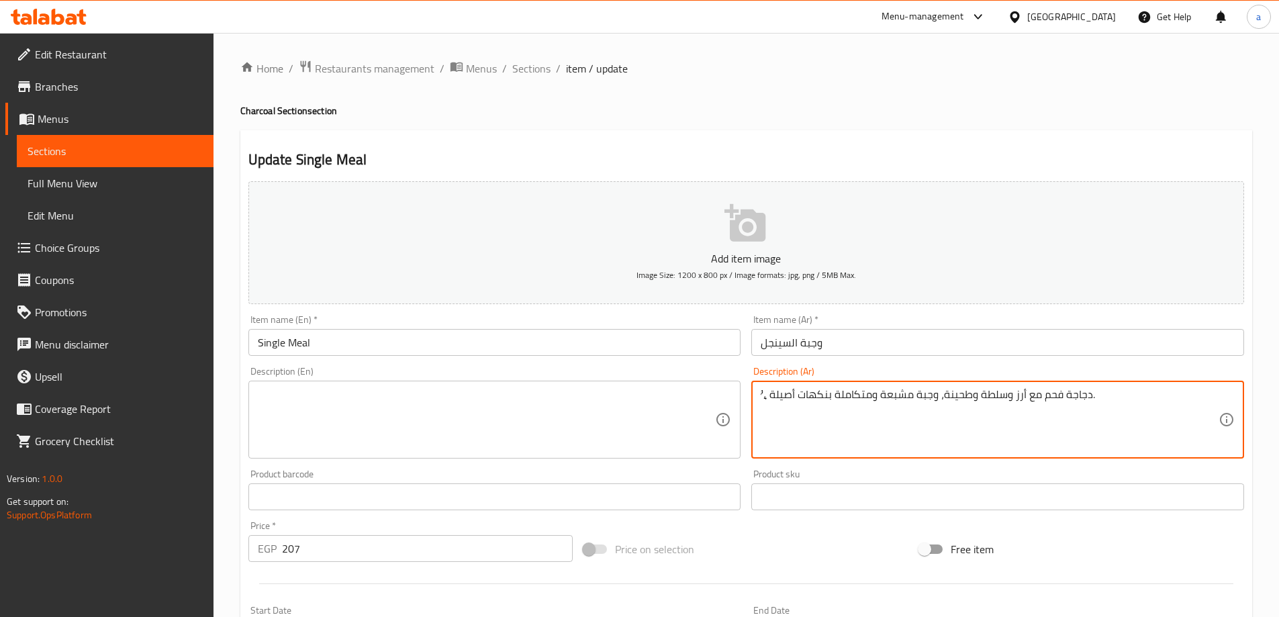
drag, startPoint x: 1070, startPoint y: 394, endPoint x: 933, endPoint y: 365, distance: 140.1
click at [1059, 392] on textarea "¼ دجاجة فحم مع أرز وسلطة وطحينة، وجبة مشبعة ومتكاملة بنكهات أصيلة." at bounding box center [990, 420] width 458 height 64
click at [983, 403] on textarea "¼ دجاجة فحم مع أرز وسلطة وطحينة، وجبة مشبعة ومتكاملة بنكهات أصيلة." at bounding box center [990, 420] width 458 height 64
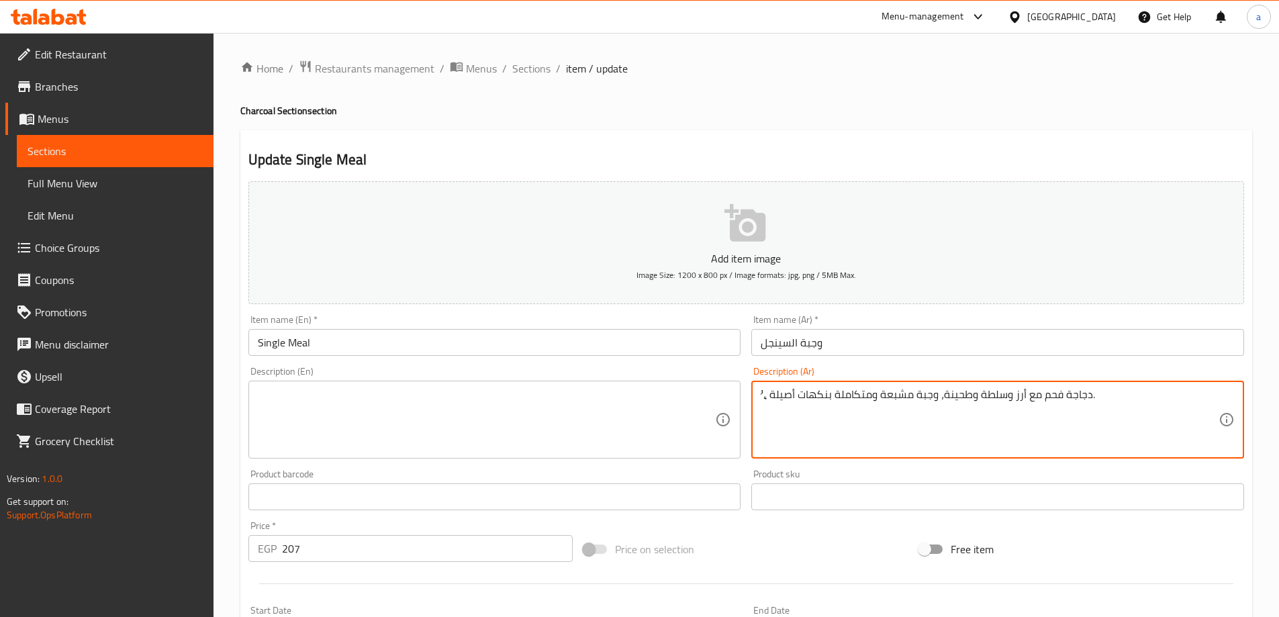
click at [983, 403] on textarea "¼ دجاجة فحم مع أرز وسلطة وطحينة، وجبة مشبعة ومتكاملة بنكهات أصيلة." at bounding box center [990, 420] width 458 height 64
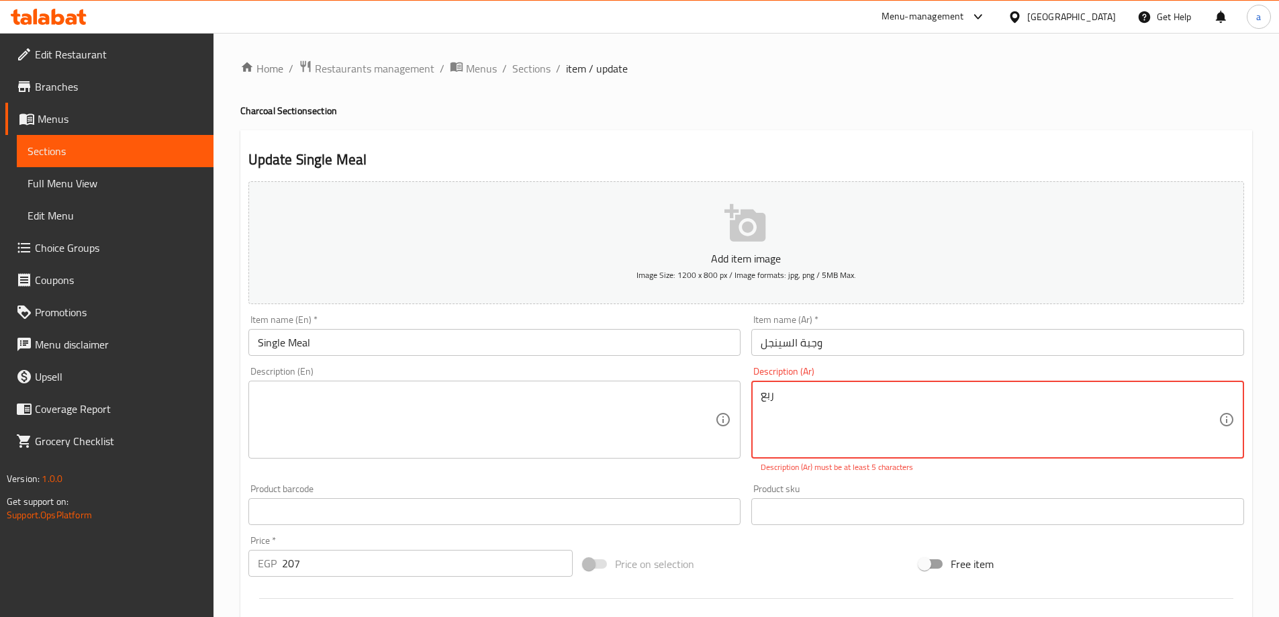
click at [842, 398] on textarea "ربع" at bounding box center [990, 420] width 458 height 64
paste textarea "دجاجة فحم مع أرز وسلطة وطحينة، وجبة مشبعة ومتكاملة بنكهات أصيلة."
click at [877, 405] on textarea "ربع دجاجة فحم مع أرز وسلطة وطحينة، وجبة مشبعة ومتكاملة بنكهات أصيلة." at bounding box center [990, 420] width 458 height 64
click at [1016, 394] on textarea "ربع دجاجة فحم مع أرز وسلطة وطحينة، وجبة مشبعة ومتكاملة بنكهات أصيلة." at bounding box center [990, 420] width 458 height 64
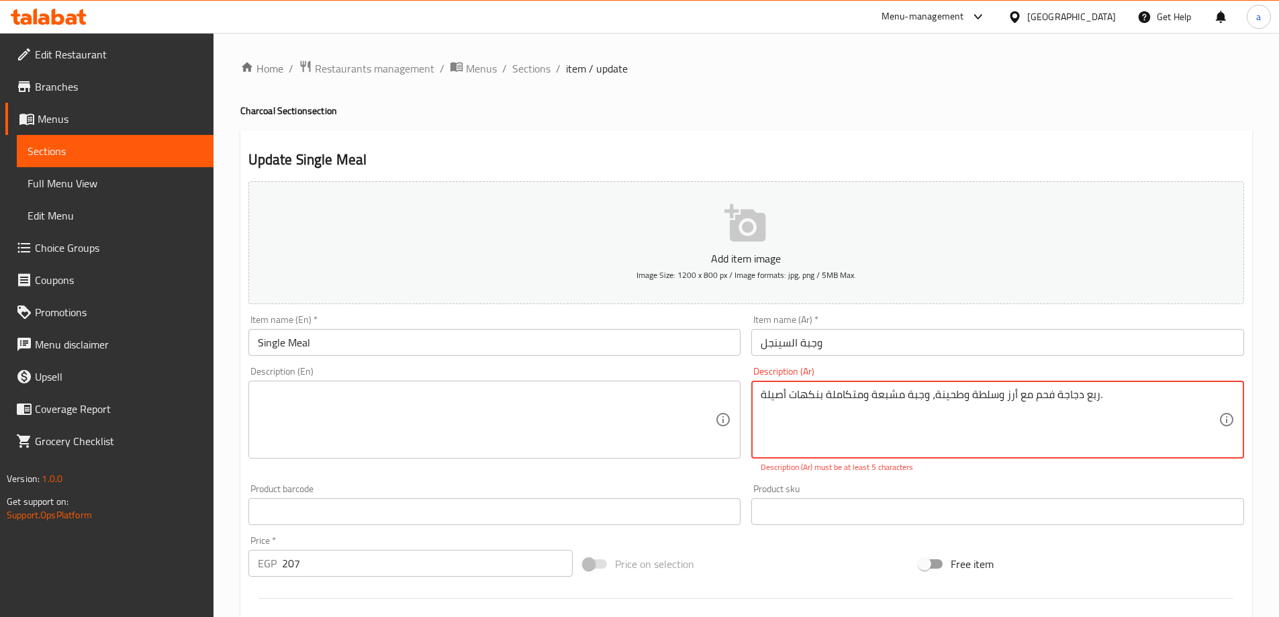
click at [1016, 394] on textarea "ربع دجاجة فحم مع أرز وسلطة وطحينة، وجبة مشبعة ومتكاملة بنكهات أصيلة." at bounding box center [990, 420] width 458 height 64
type textarea "ربع دجاجة فحم مع أرز وسلطة وطحينة، وجبة مشبعة ومتكاملة بنكهات أصيلة."
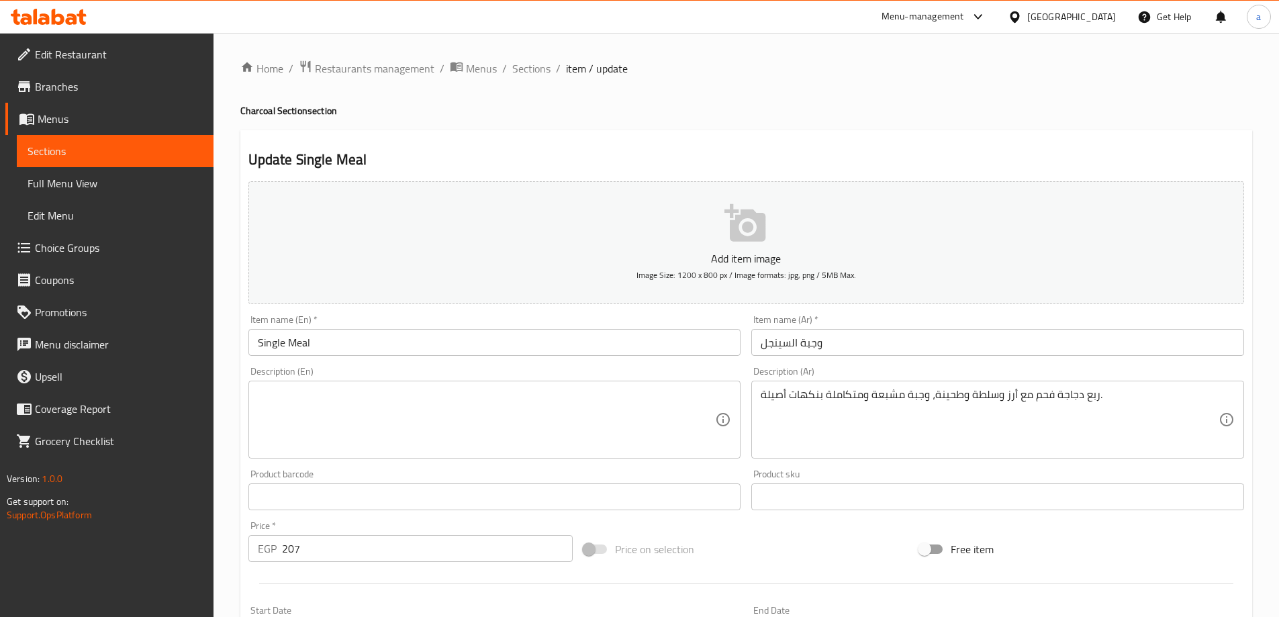
click at [504, 387] on div "Description (En)" at bounding box center [494, 420] width 493 height 78
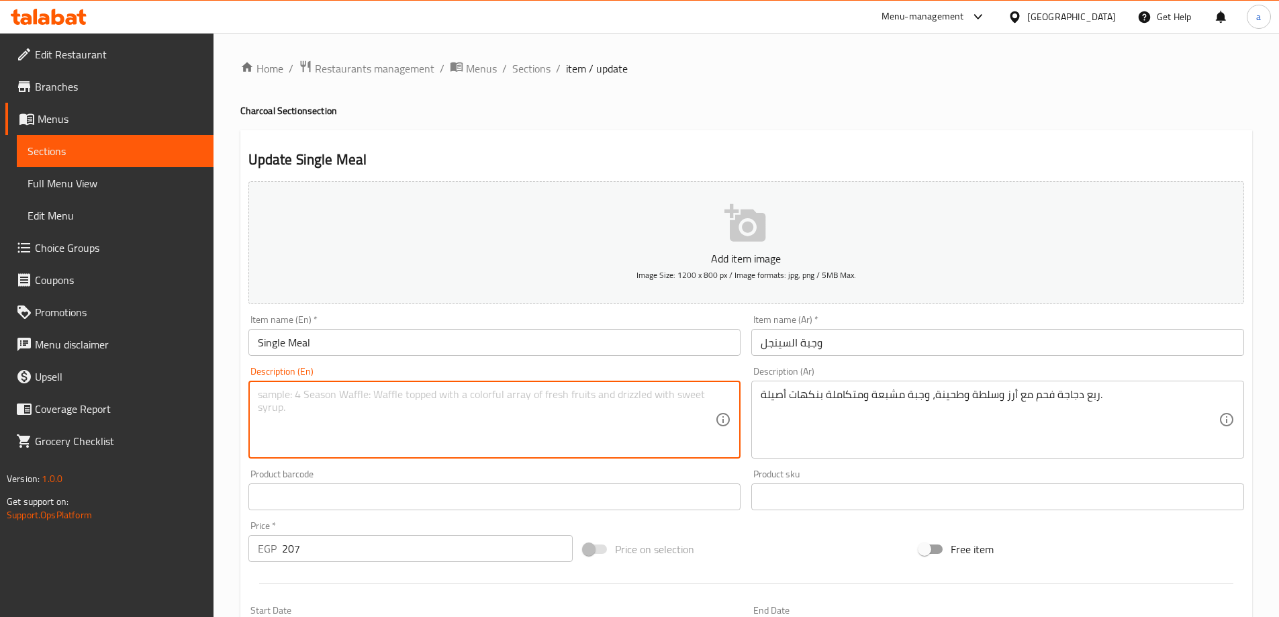
paste textarea "A quarter charcoal chicken with rice, salad, and tahini, a filling and complete…"
type textarea "A quarter charcoal chicken with rice, salad, and tahini, a filling and complete…"
click at [936, 132] on div "Update Single Meal Add item image Image Size: 1200 x 800 px / Image formats: jp…" at bounding box center [746, 520] width 1012 height 781
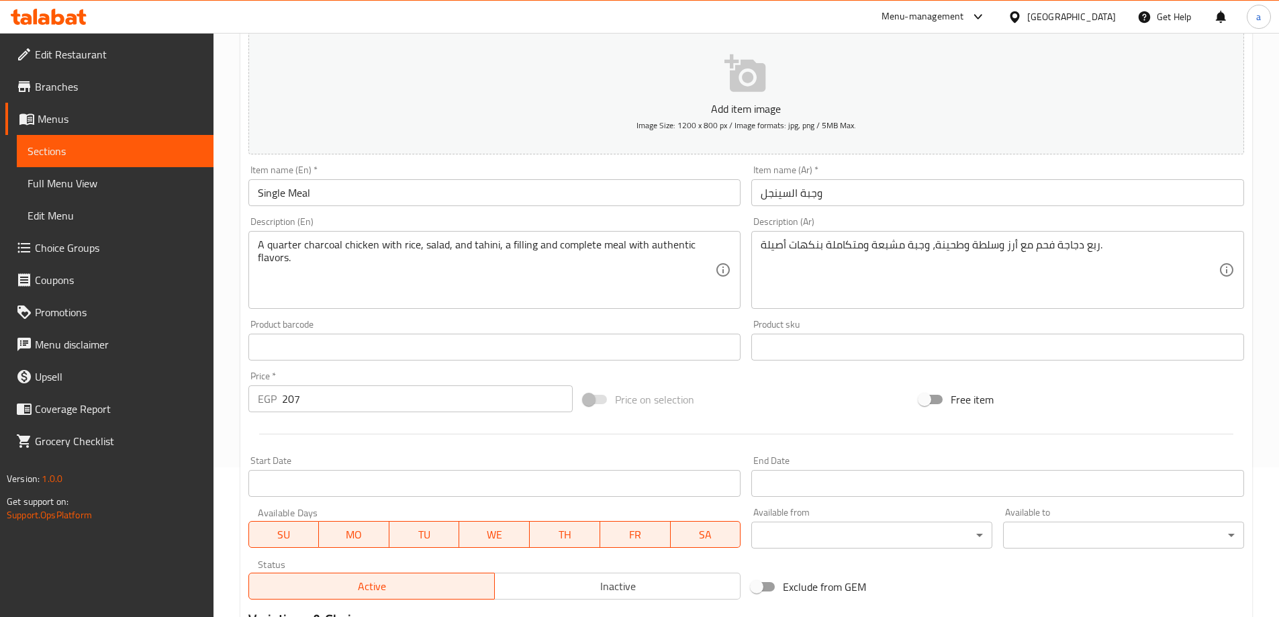
scroll to position [332, 0]
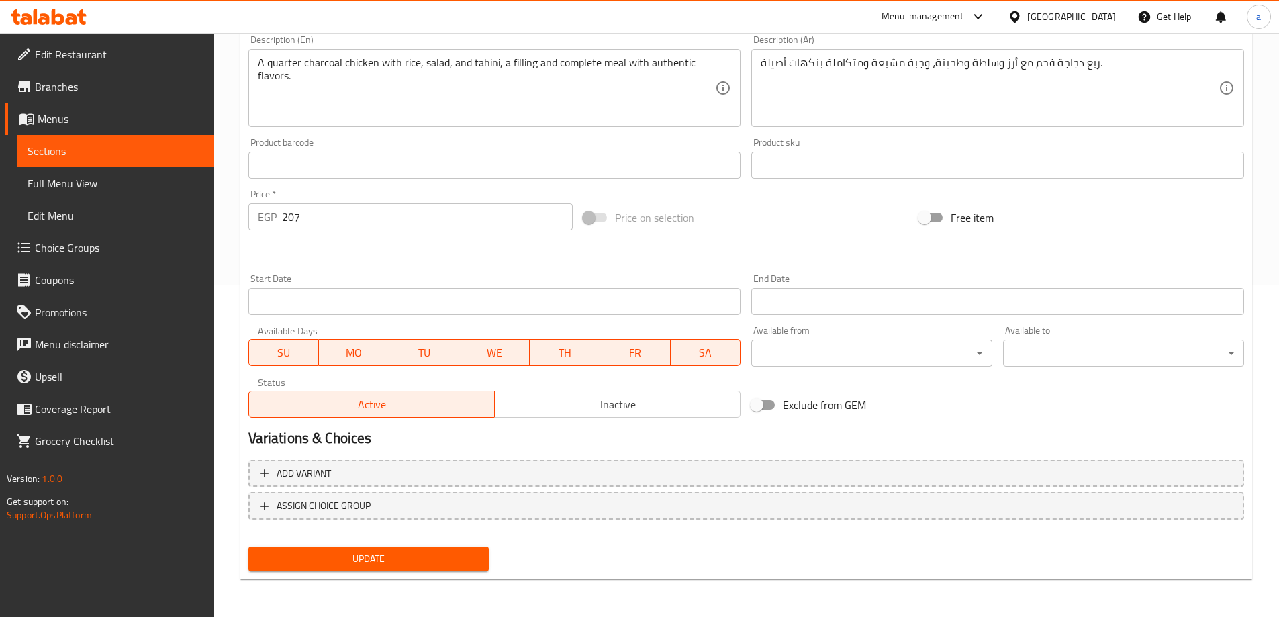
click at [446, 552] on span "Update" at bounding box center [369, 558] width 220 height 17
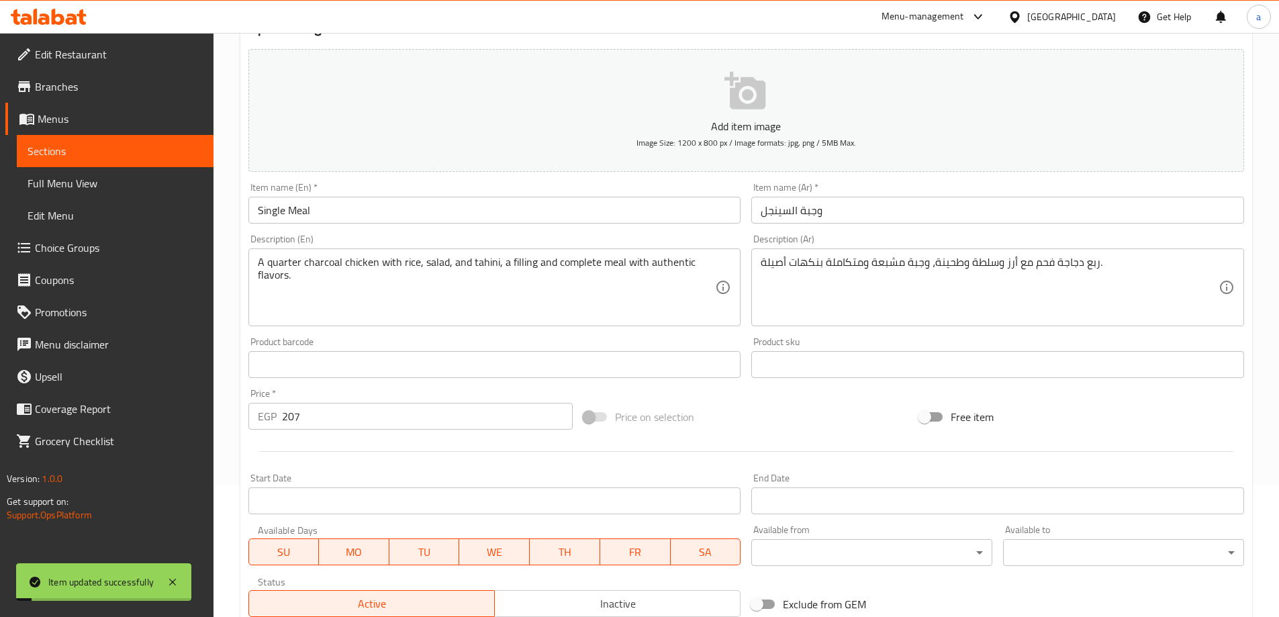
scroll to position [0, 0]
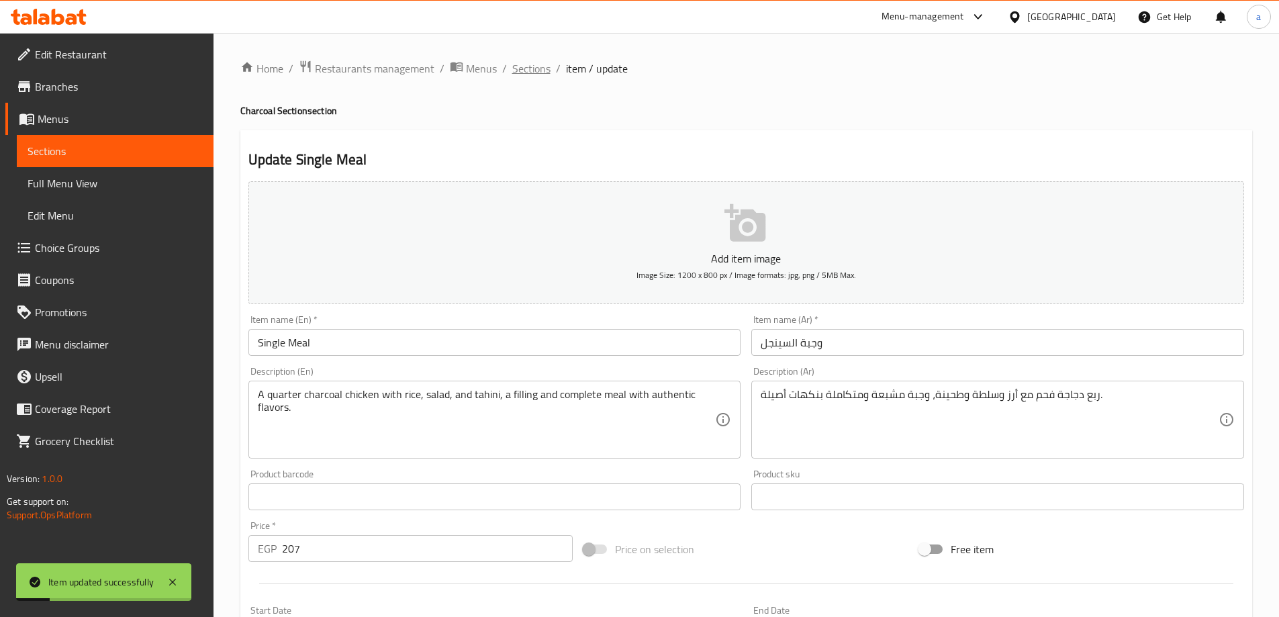
click at [541, 62] on span "Sections" at bounding box center [531, 68] width 38 height 16
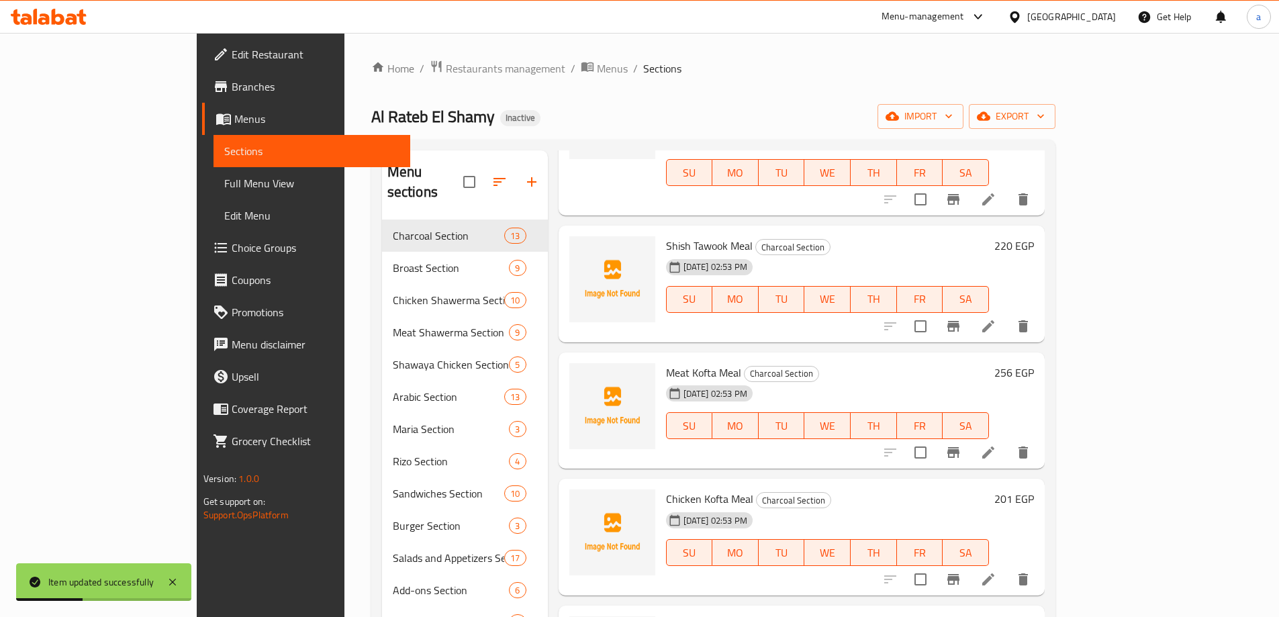
scroll to position [671, 0]
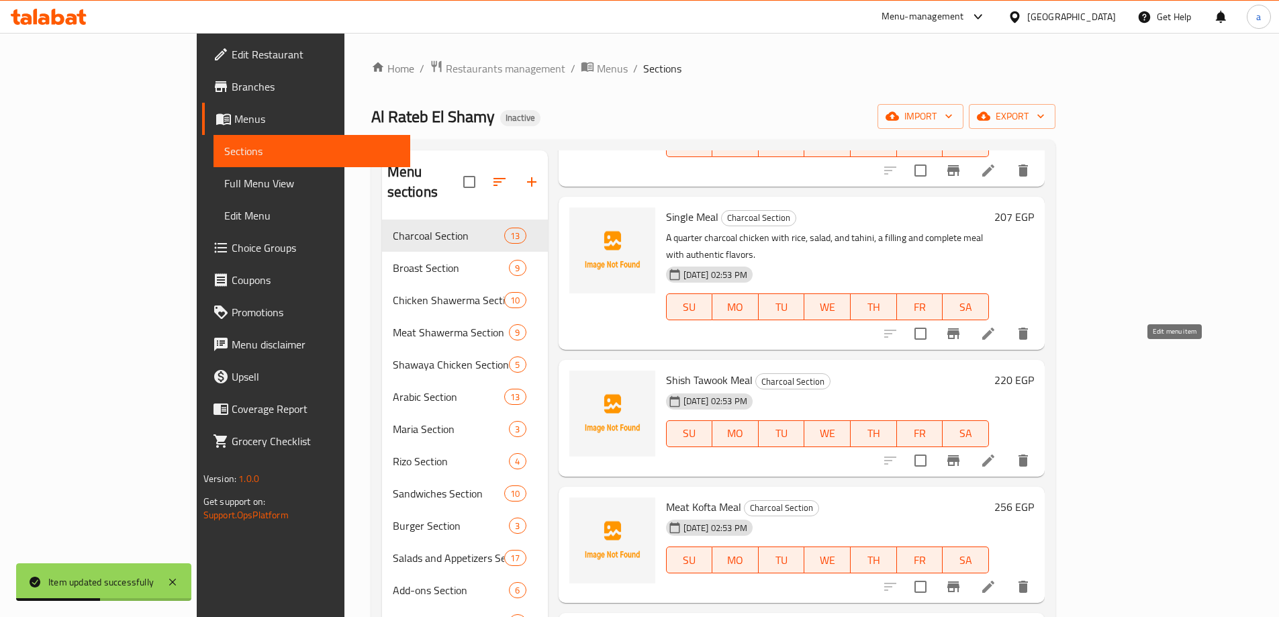
click at [994, 454] on icon at bounding box center [988, 460] width 12 height 12
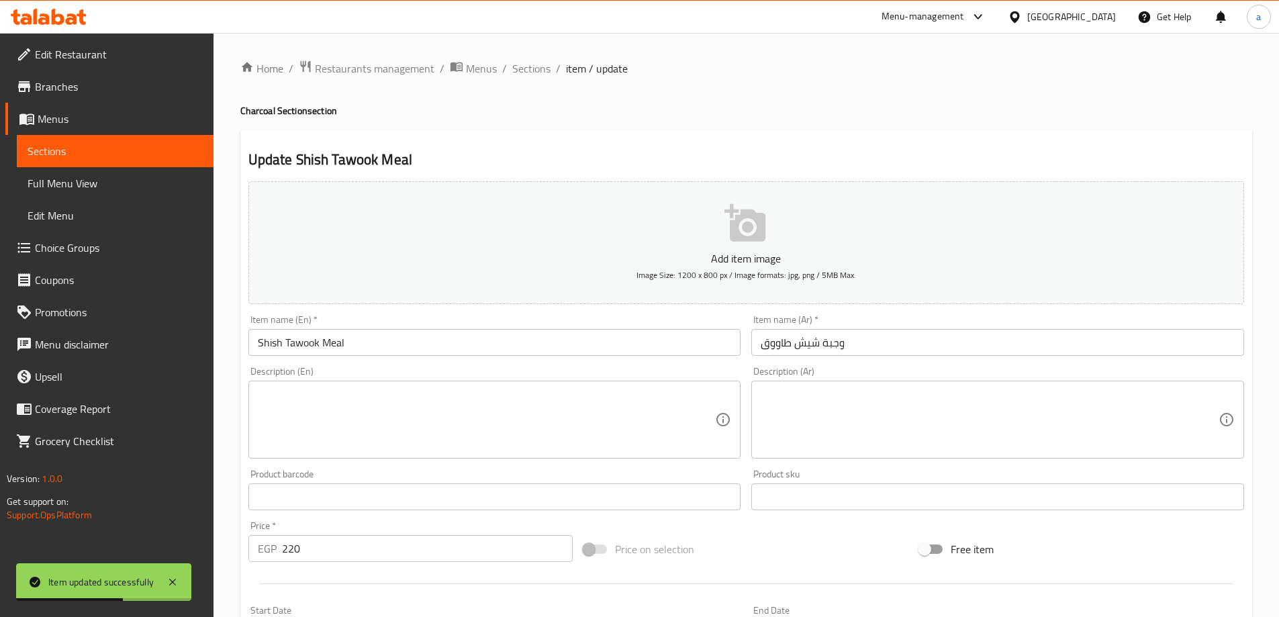
click at [565, 420] on textarea at bounding box center [487, 420] width 458 height 64
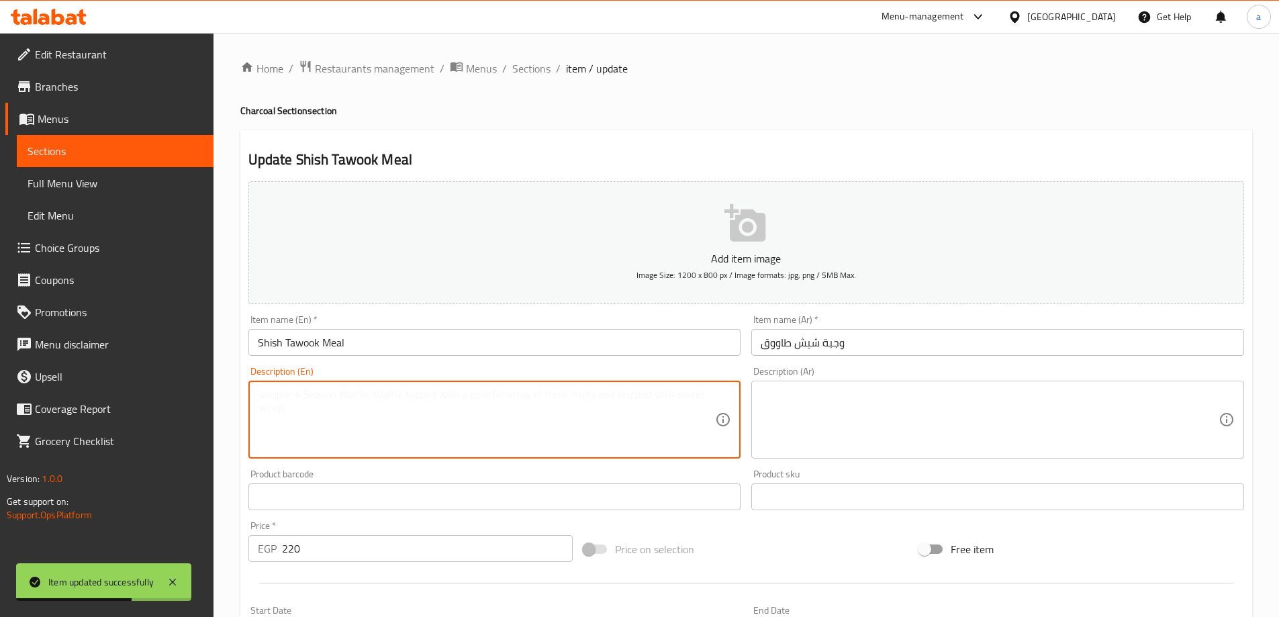
paste textarea "أسياخ شيش طاووق طازجة متبلة بالبهارات الشرقية، تقدم مع الأرز والصلصات."
type textarea "أسياخ شيش طاووق طازجة متبلة بالبهارات الشرقية، تقدم مع الأرز والصلصات."
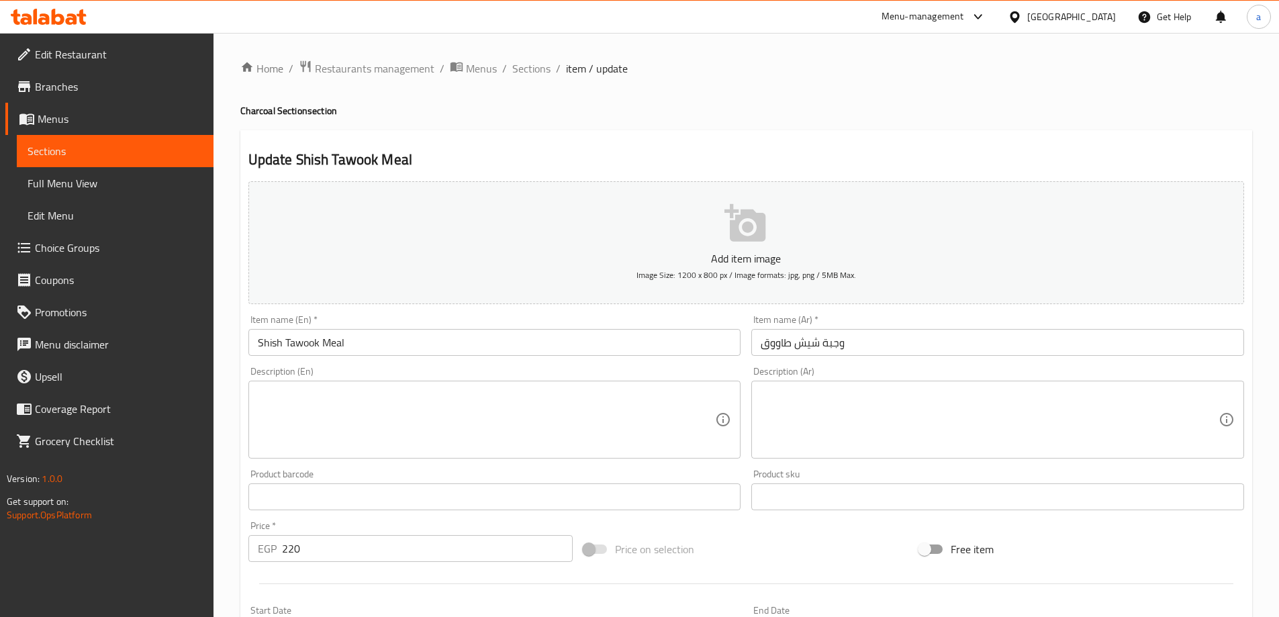
click at [943, 416] on textarea at bounding box center [990, 420] width 458 height 64
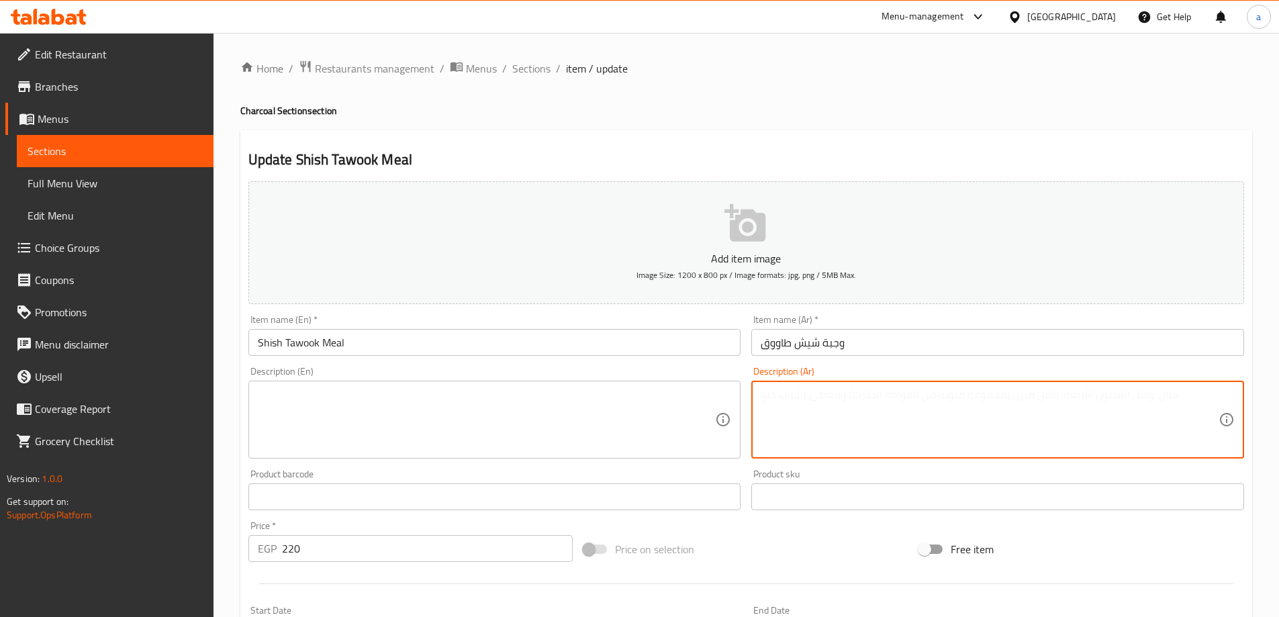
paste textarea "أسياخ شيش طاووق طازجة متبلة بالبهارات الشرقية، تقدم مع الأرز والصلصات."
type textarea "أسياخ شيش طاووق طازجة متبلة بالبهارات الشرقية، تقدم مع الأرز والصلصات."
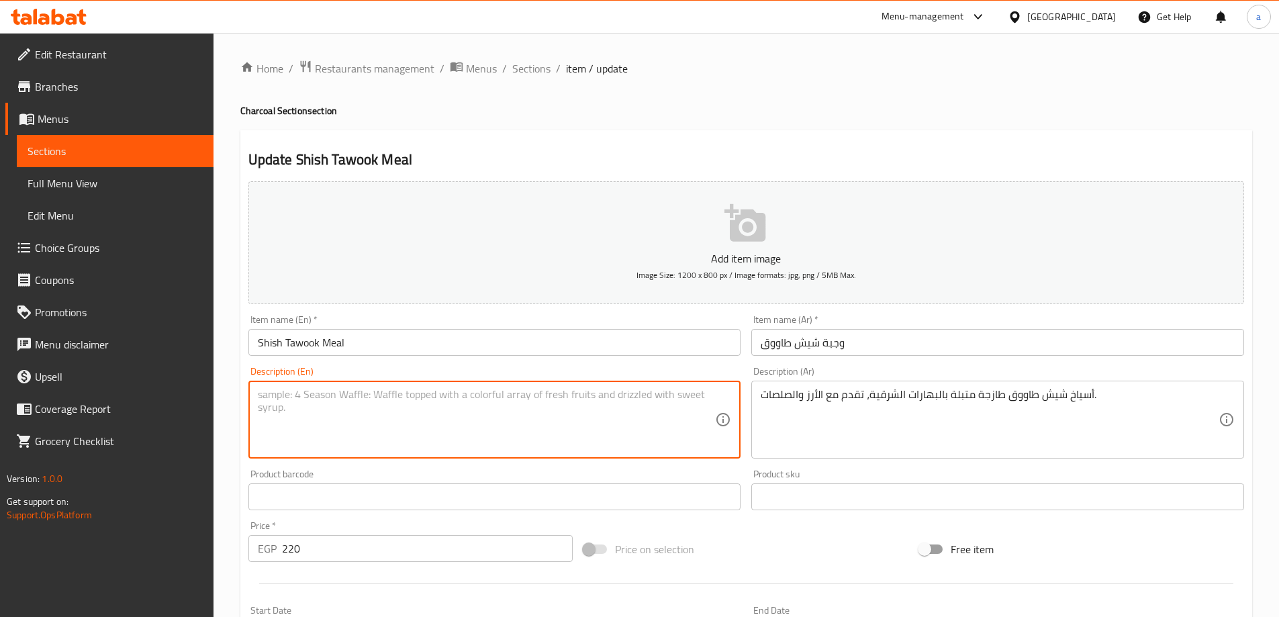
click at [603, 429] on textarea at bounding box center [487, 420] width 458 height 64
paste textarea "Fresh chicken shish kebab marinated with oriental spices, served with rice and …"
click at [358, 393] on textarea "Fresh chicken shish kebab marinated with oriental spices, served with rice and …" at bounding box center [487, 420] width 458 height 64
drag, startPoint x: 350, startPoint y: 401, endPoint x: 428, endPoint y: 443, distance: 89.2
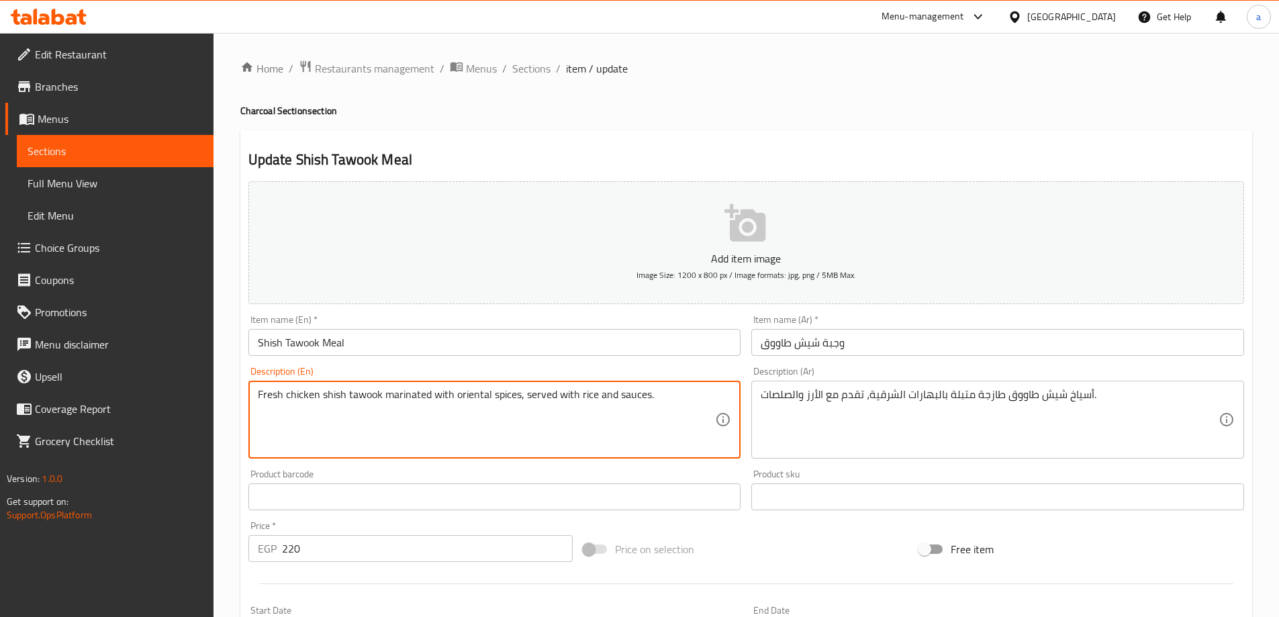
click at [429, 443] on textarea "Fresh chicken shish tawook marinated with oriental spices, served with rice and…" at bounding box center [487, 420] width 458 height 64
click at [333, 399] on textarea "Fresh chicken shish tawook marinated with oriental spices, served with rice and…" at bounding box center [487, 420] width 458 height 64
click at [326, 401] on textarea "Fresh chicken shish tawook marinated with oriental spices, served with rice and…" at bounding box center [487, 420] width 458 height 64
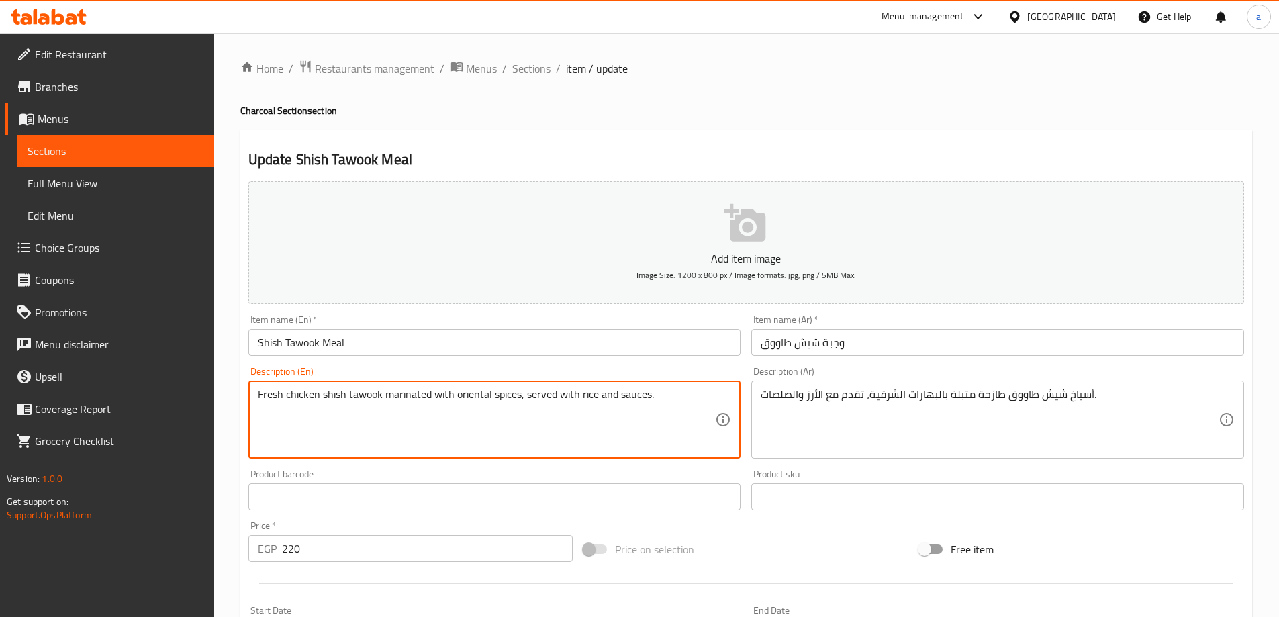
click at [369, 395] on textarea "Fresh chicken shish tawook marinated with oriental spices, served with rice and…" at bounding box center [487, 420] width 458 height 64
click at [383, 397] on textarea "Fresh chicken shish tawook marinated with oriental spices, served with rice and…" at bounding box center [487, 420] width 458 height 64
click at [522, 425] on textarea "Fresh chicken shish tawook skewers marinated with oriental spices, served with …" at bounding box center [487, 420] width 458 height 64
drag, startPoint x: 319, startPoint y: 393, endPoint x: 279, endPoint y: 403, distance: 40.7
click at [279, 403] on textarea "Fresh chicken shish tawook skewers marinated with oriental spices, served with …" at bounding box center [487, 420] width 458 height 64
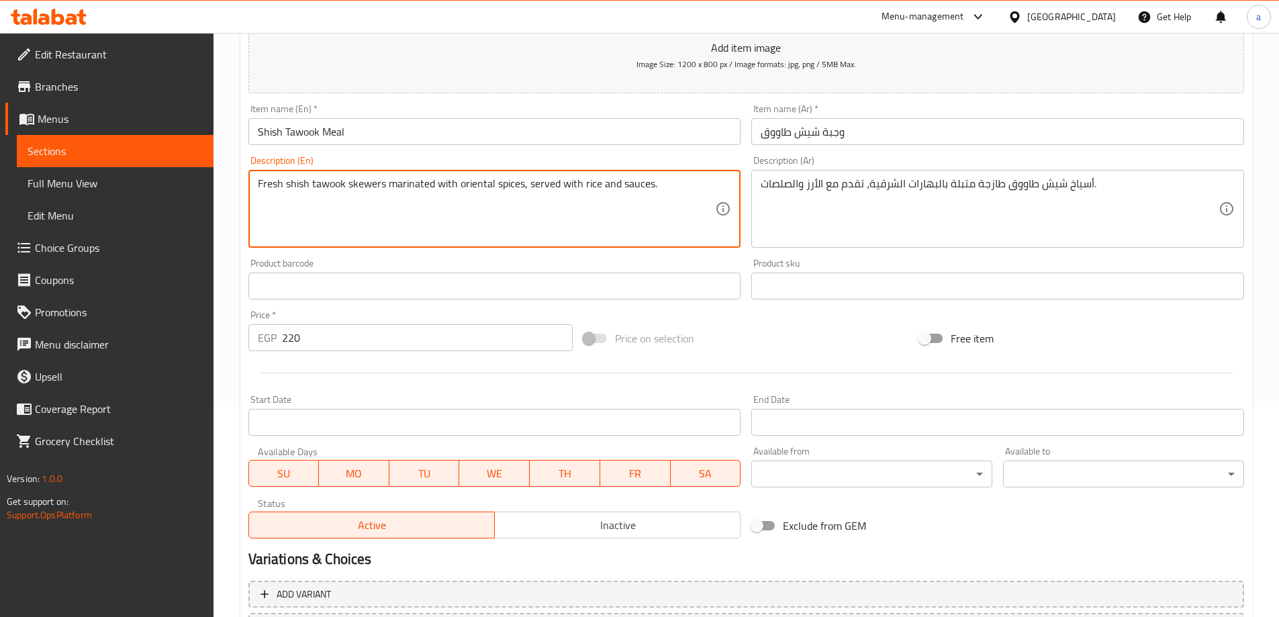
scroll to position [332, 0]
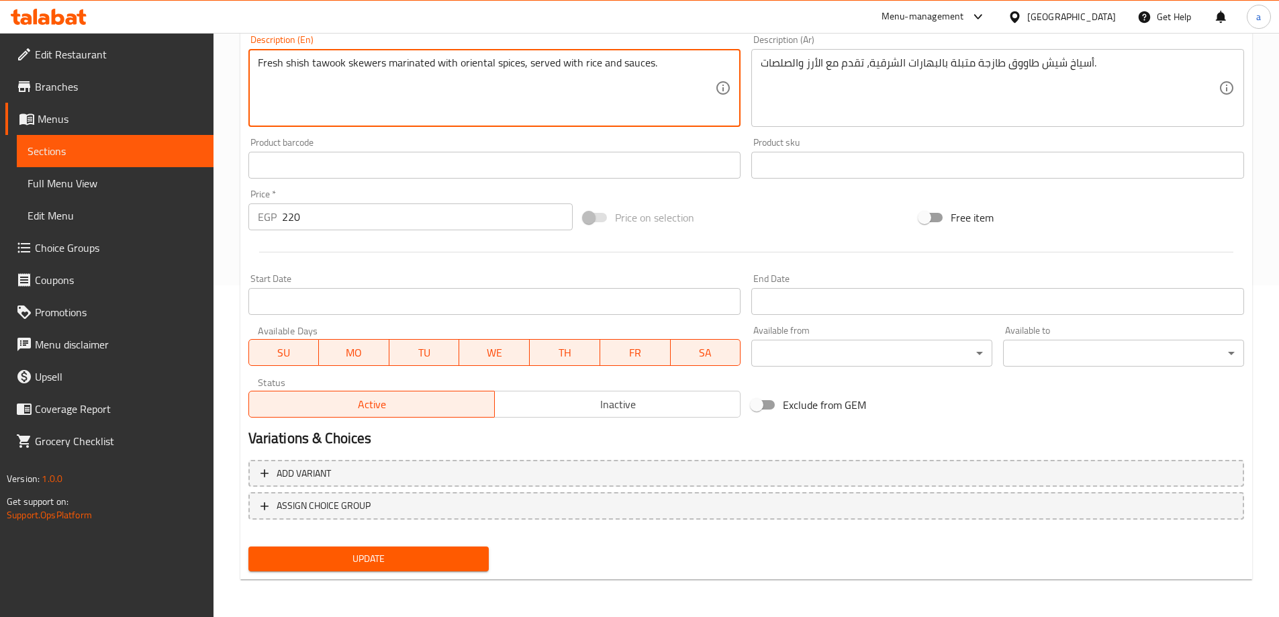
type textarea "Fresh shish tawook skewers marinated with oriental spices, served with rice and…"
click at [453, 555] on span "Update" at bounding box center [369, 558] width 220 height 17
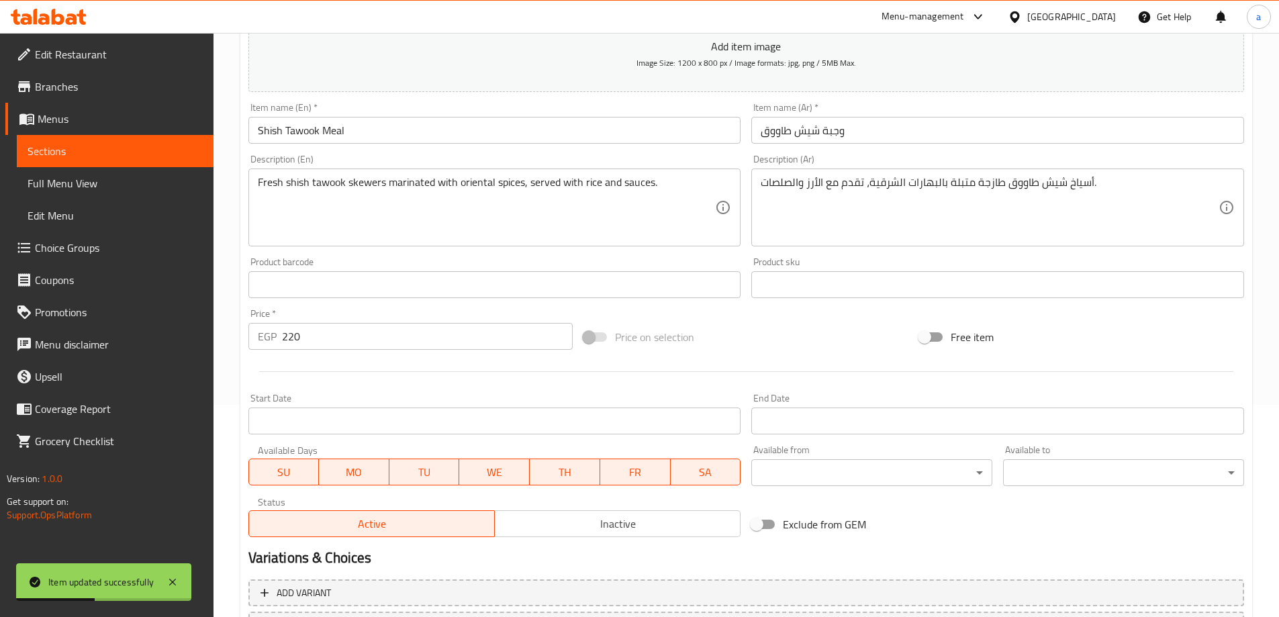
scroll to position [0, 0]
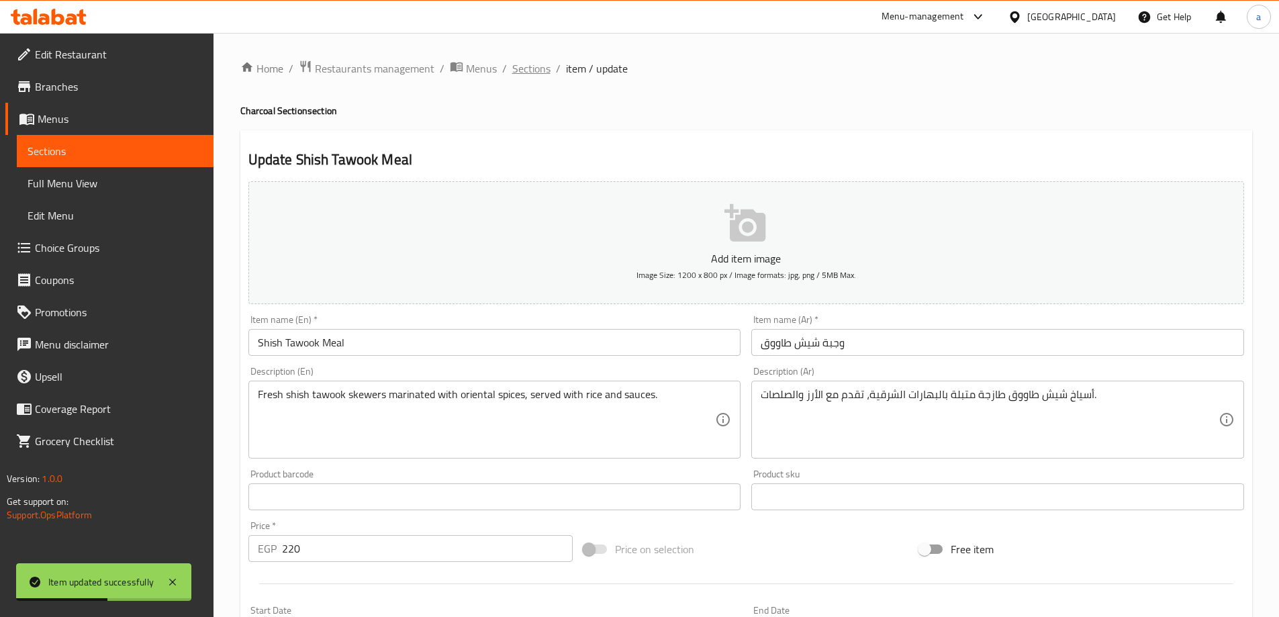
click at [519, 60] on span "Sections" at bounding box center [531, 68] width 38 height 16
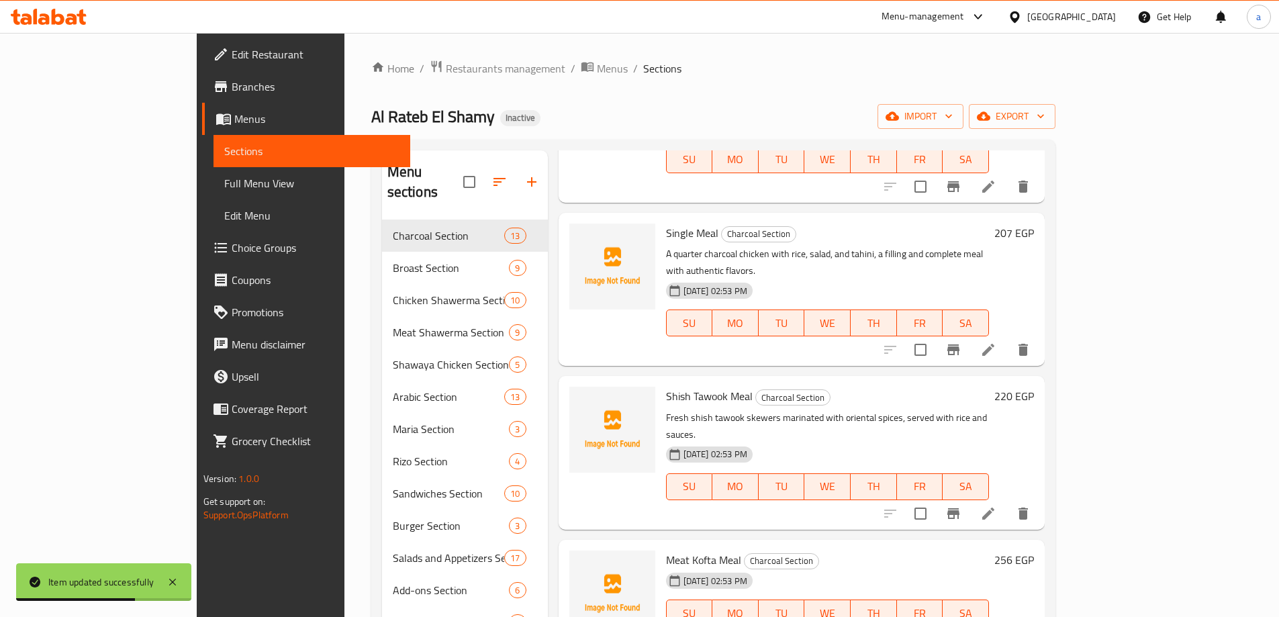
scroll to position [738, 0]
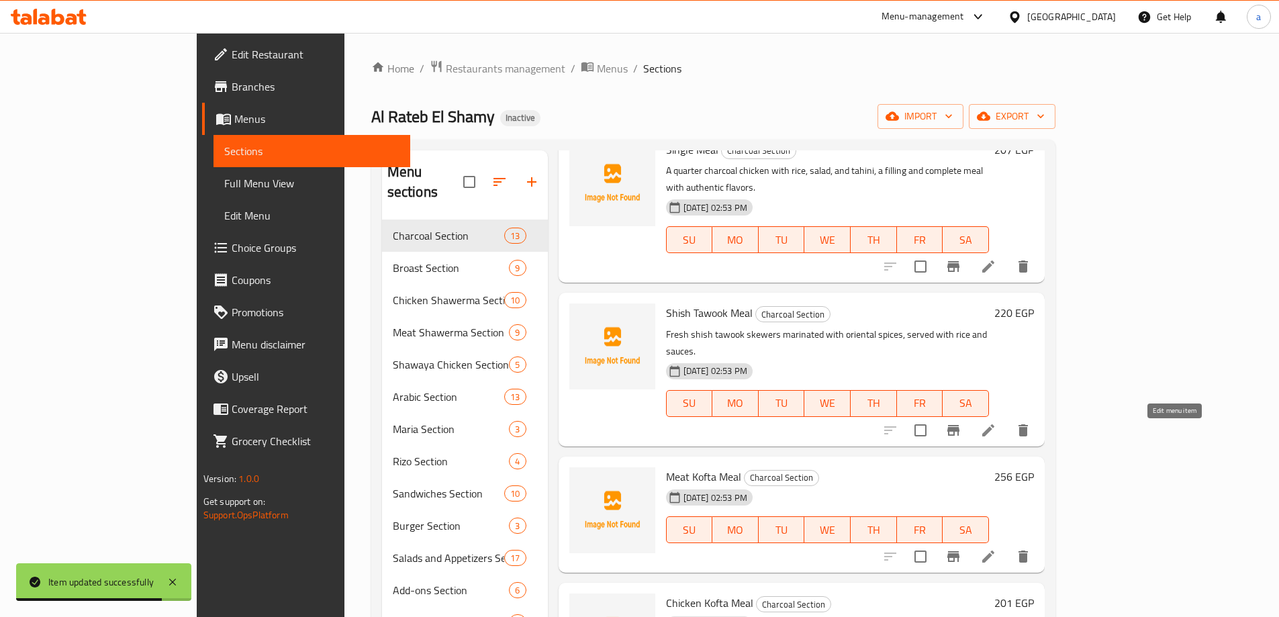
click at [996, 548] on icon at bounding box center [988, 556] width 16 height 16
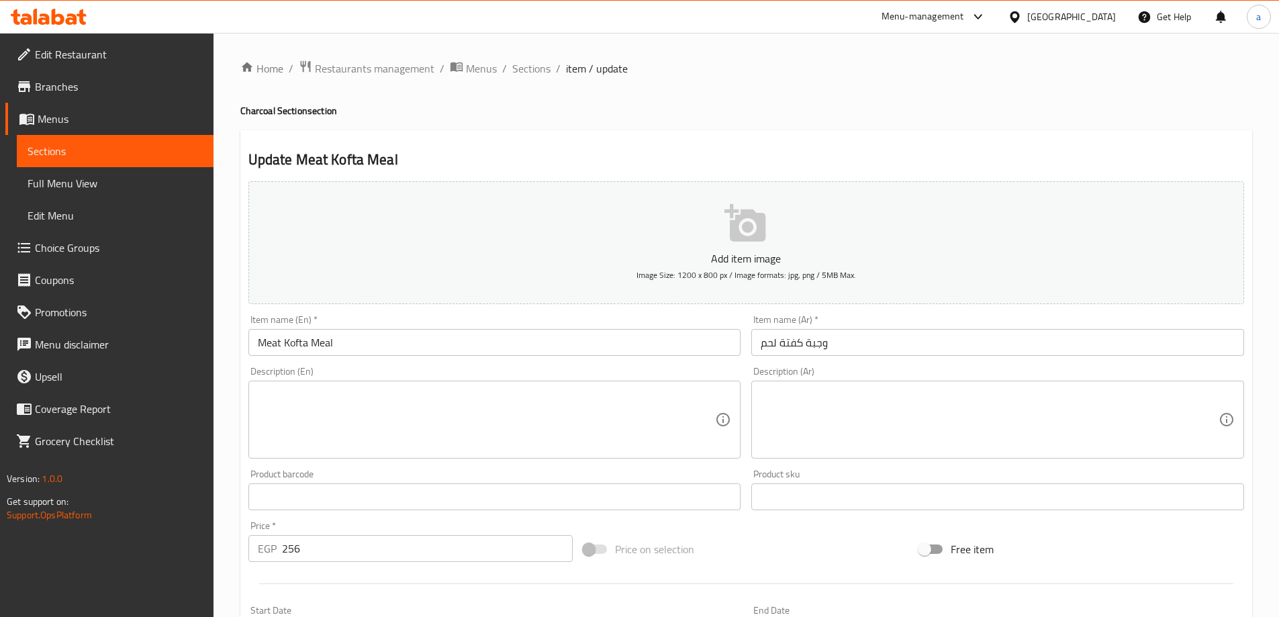
click at [1022, 411] on textarea at bounding box center [990, 420] width 458 height 64
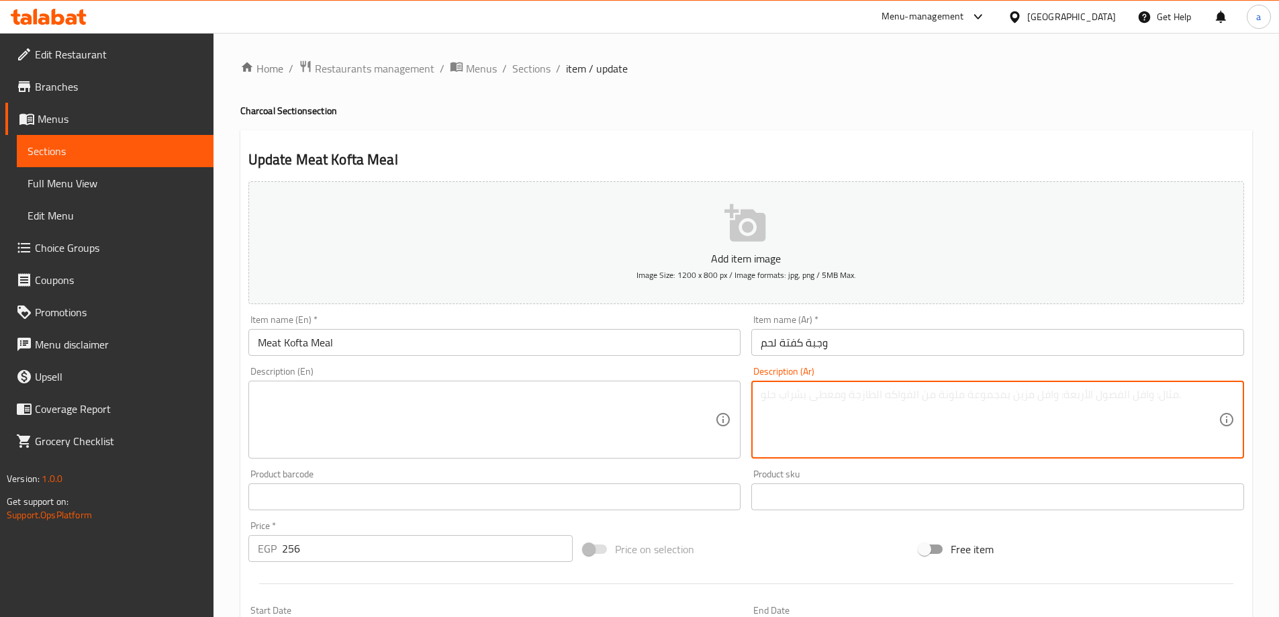
paste textarea "كفتة لحم طازجة مشوية على الفحم حتى الكمال، مع أرز وسلطات جانبية."
type textarea "كفتة لحم طازجة مشوية على الفحم حتى الكمال، مع أرز وسلطات جانبية."
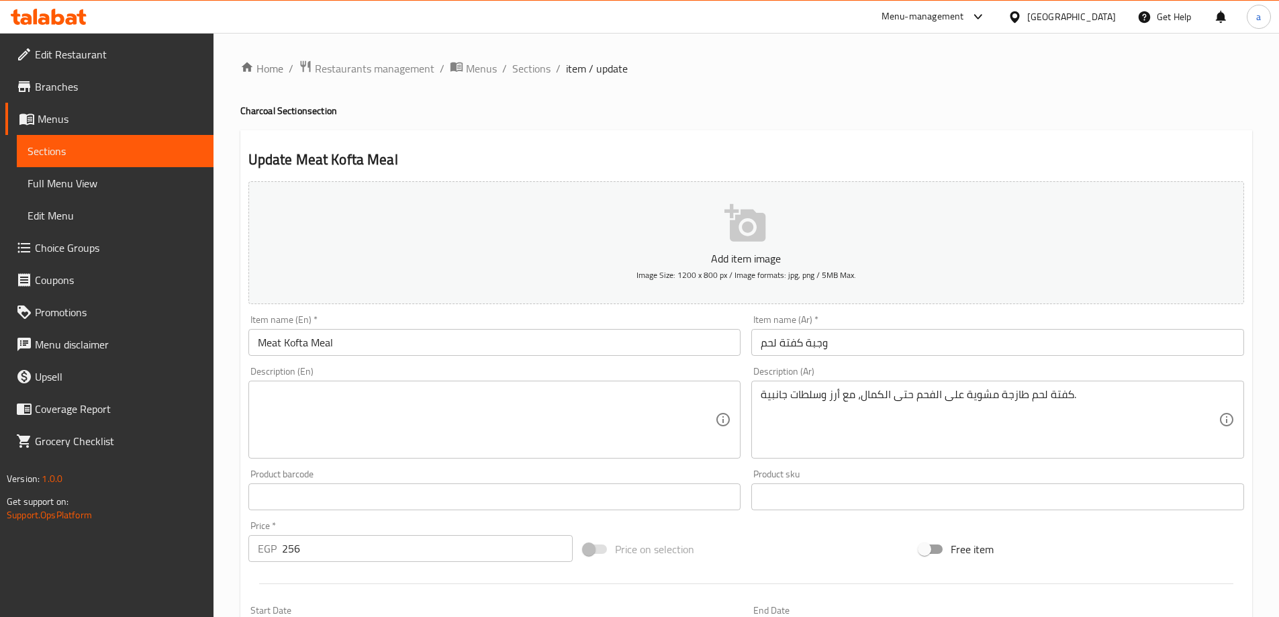
click at [682, 399] on textarea at bounding box center [487, 420] width 458 height 64
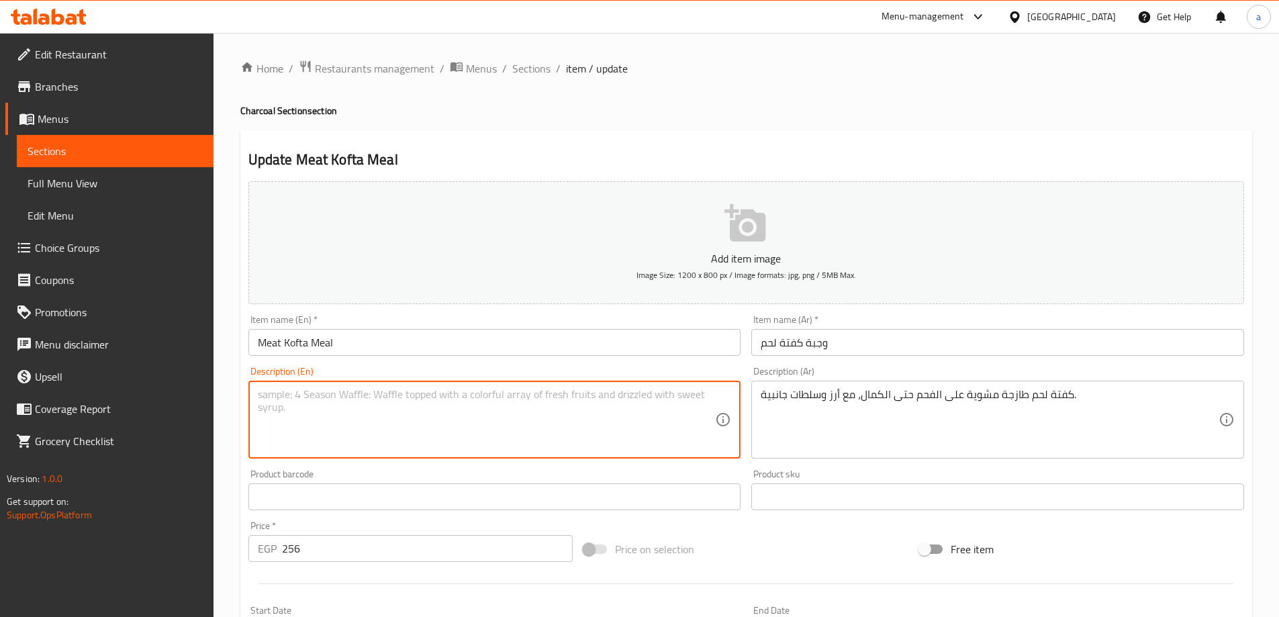
paste textarea "Fresh lamb kofta grilled to perfection, with rice and side salads."
click at [297, 393] on textarea "Fresh lamb kofta grilled to perfection, with rice and side salads." at bounding box center [487, 420] width 458 height 64
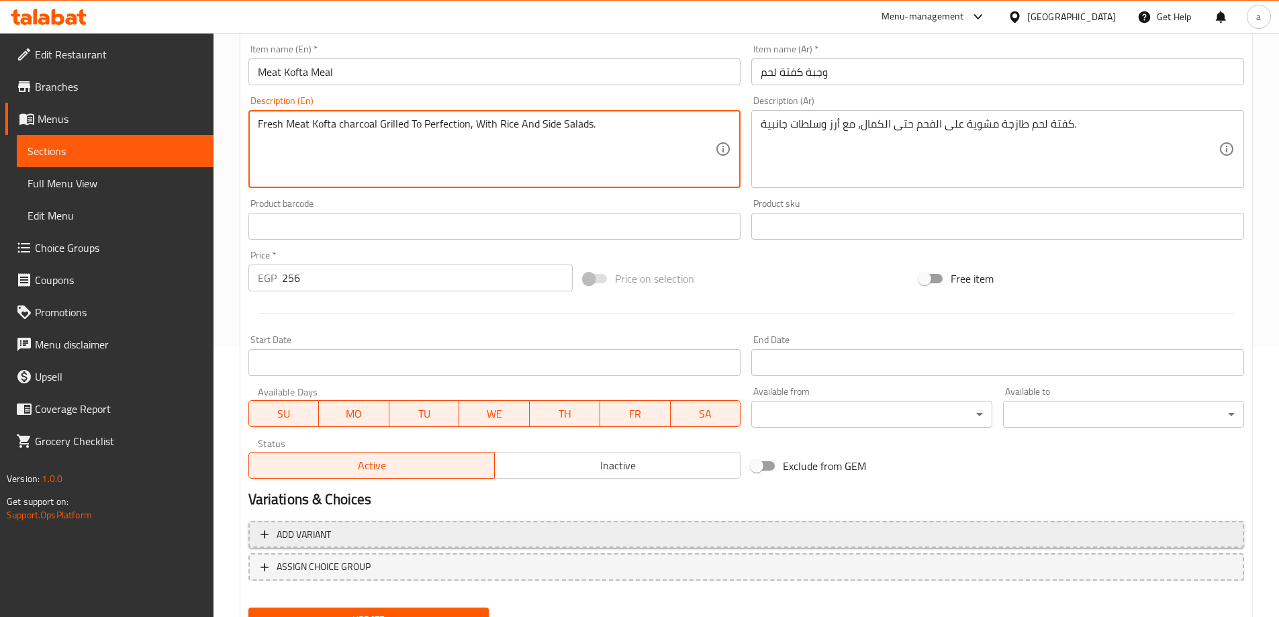
scroll to position [332, 0]
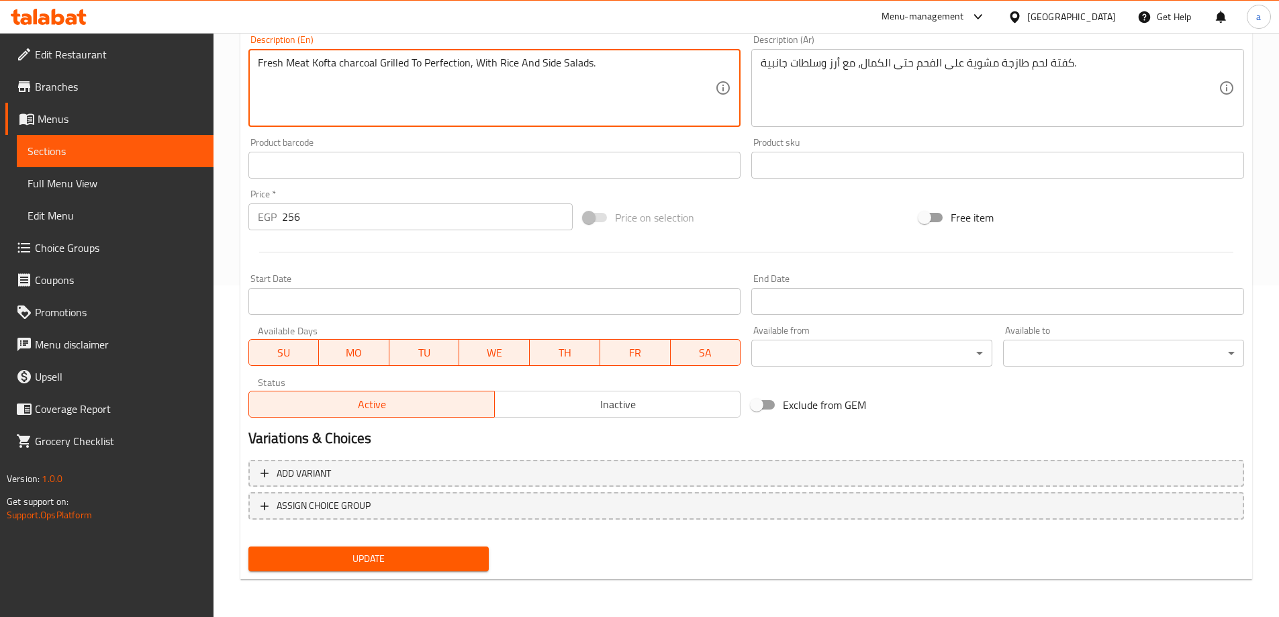
type textarea "Fresh Meat Kofta charcoal Grilled To Perfection, With Rice And Side Salads."
click at [432, 557] on span "Update" at bounding box center [369, 558] width 220 height 17
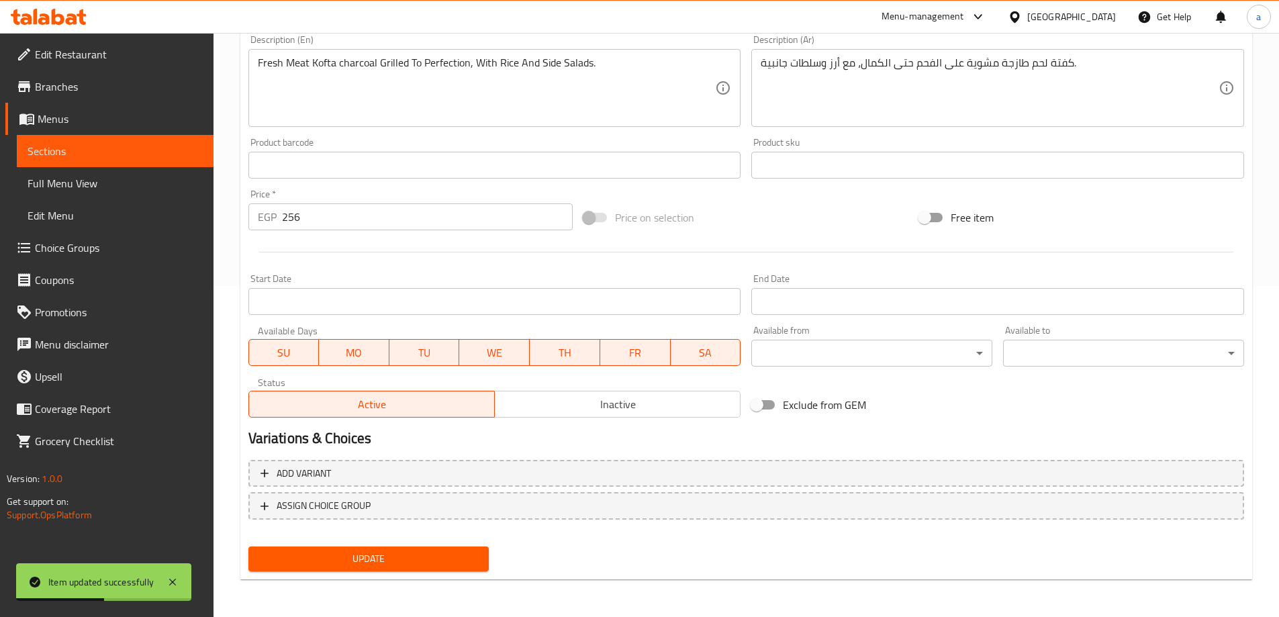
drag, startPoint x: 134, startPoint y: 180, endPoint x: 115, endPoint y: 153, distance: 33.2
click at [134, 180] on span "Full Menu View" at bounding box center [115, 183] width 175 height 16
click at [115, 153] on span "Sections" at bounding box center [115, 151] width 175 height 16
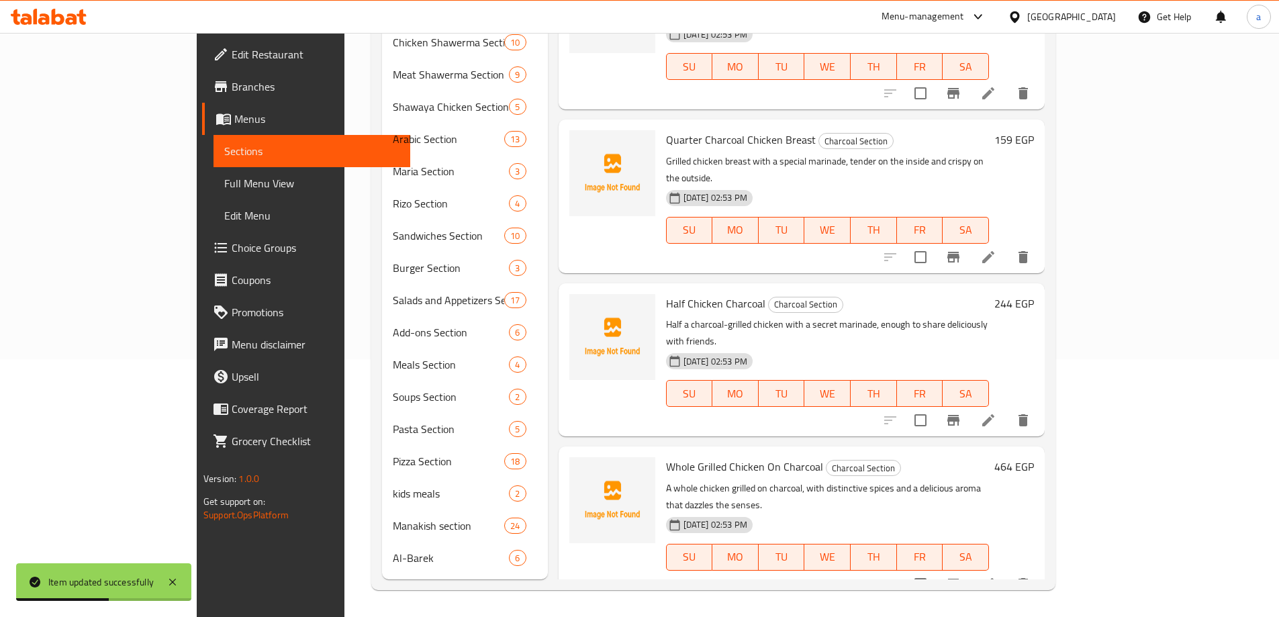
scroll to position [188, 0]
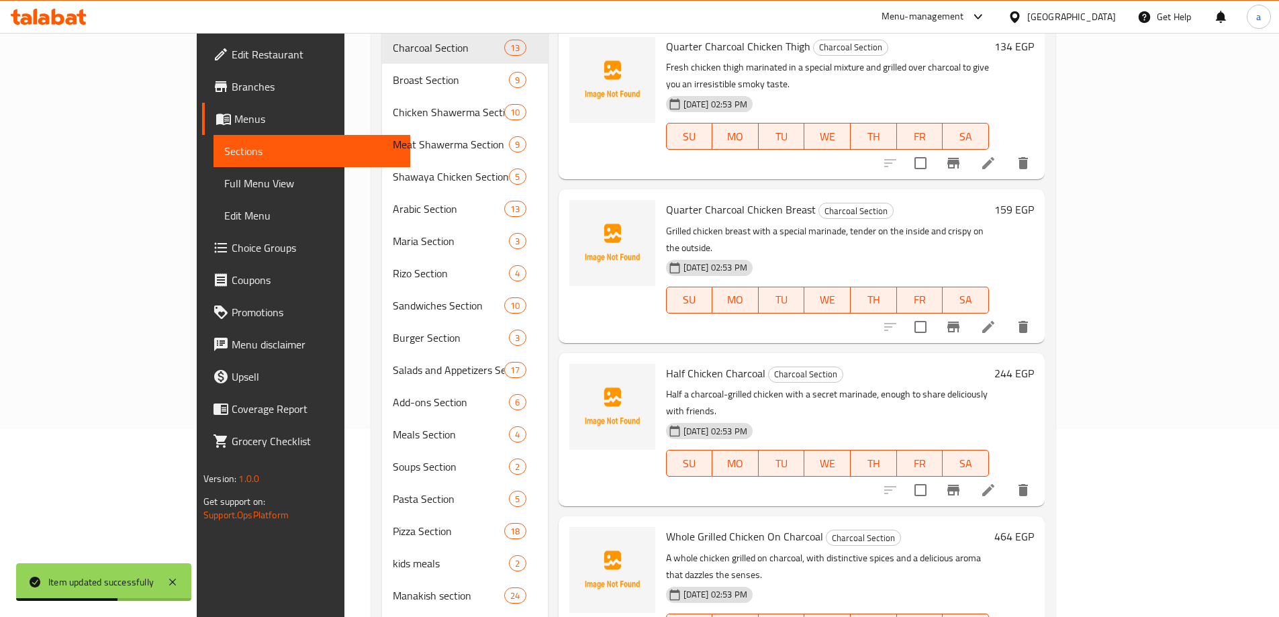
click at [224, 153] on span "Sections" at bounding box center [311, 151] width 175 height 16
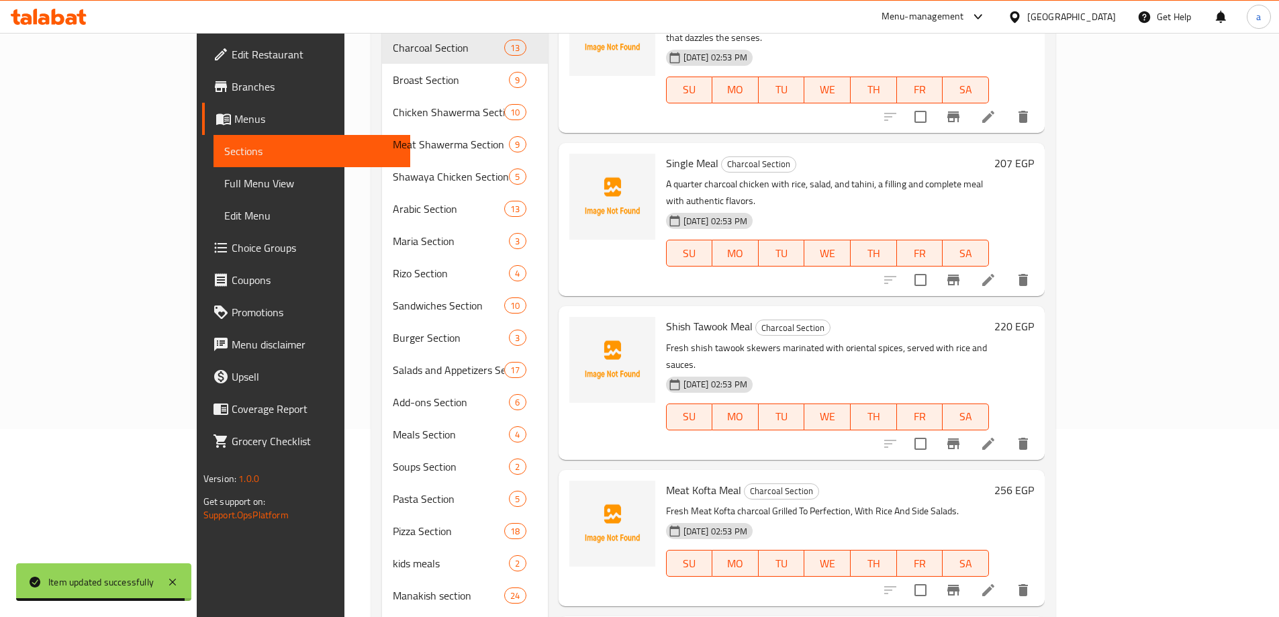
scroll to position [738, 0]
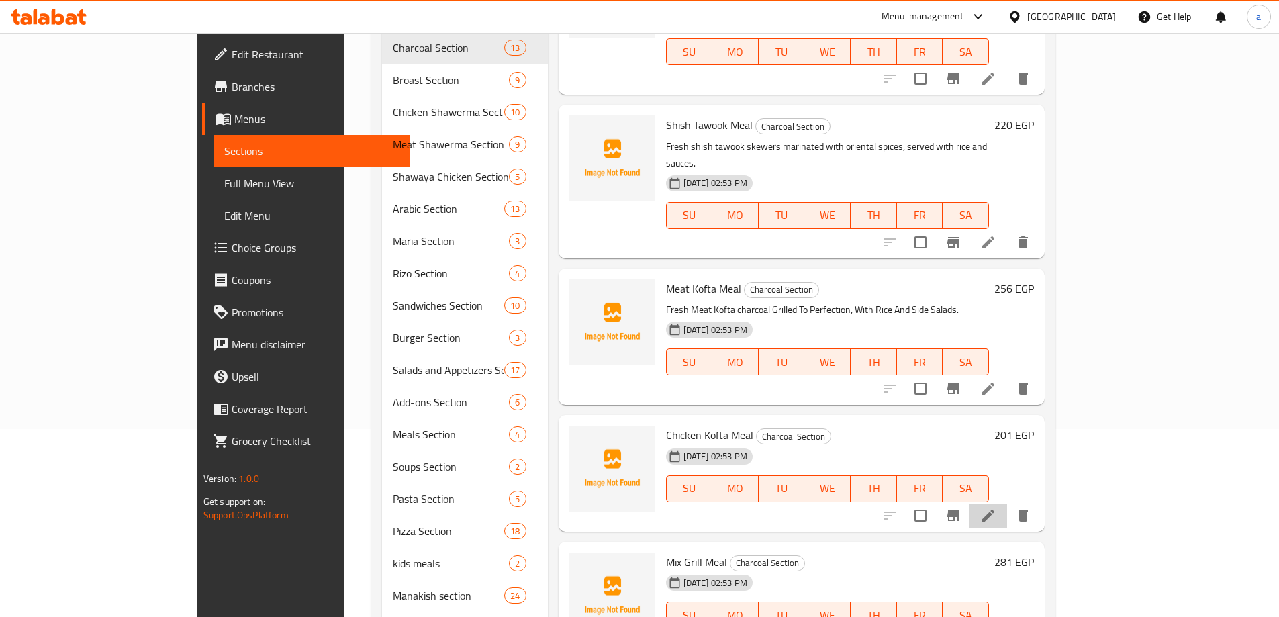
click at [1007, 503] on li at bounding box center [988, 515] width 38 height 24
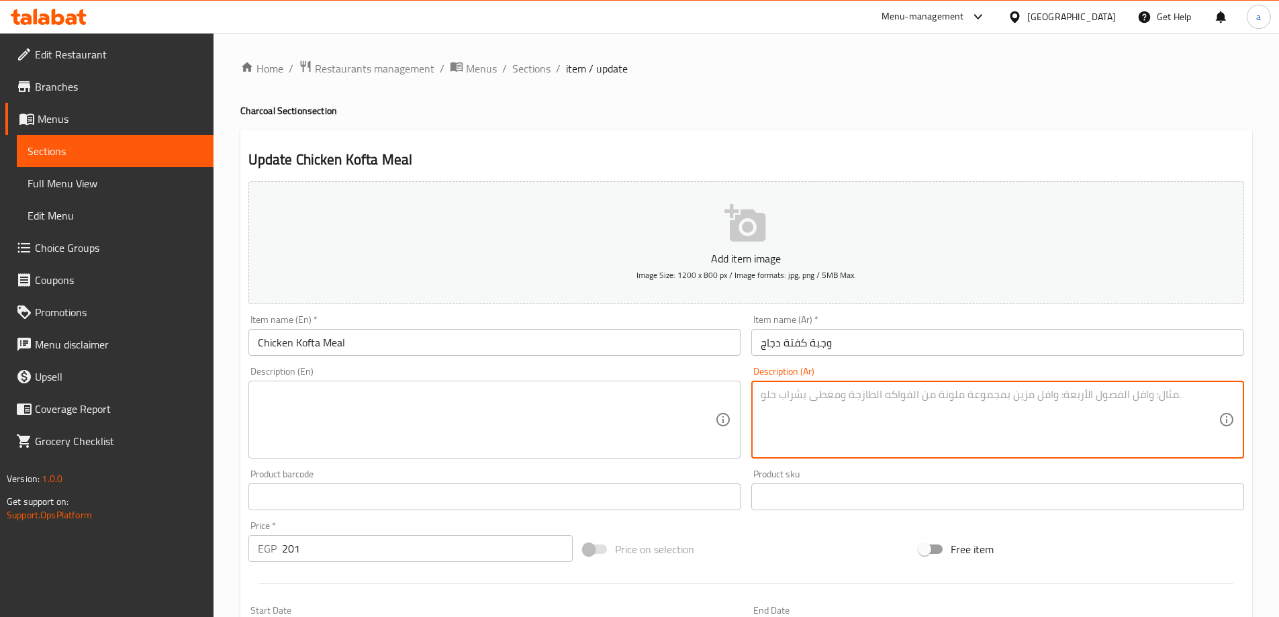
click at [834, 412] on textarea at bounding box center [990, 420] width 458 height 64
paste textarea "كفتة دجاج شهية متبلة ومشوية على الفحم، بطعم خفيف ومميز."
type textarea "كفتة دجاج شهية متبلة ومشوية على الفحم، بطعم خفيف ومميز."
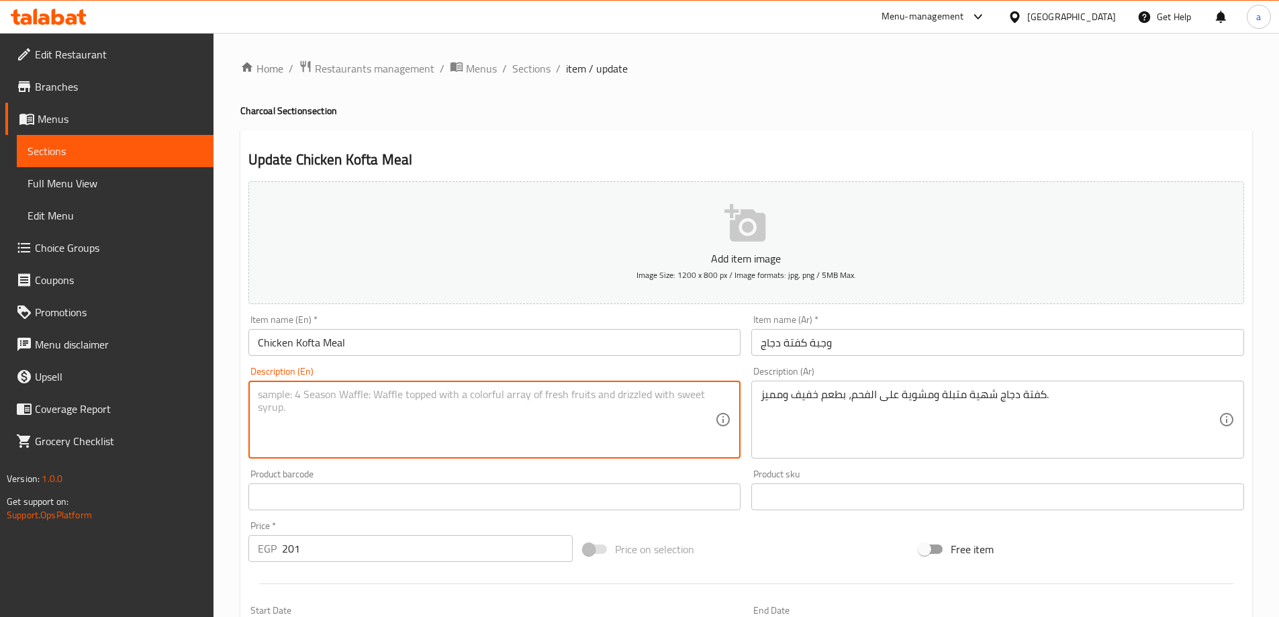
click at [641, 405] on textarea at bounding box center [487, 420] width 458 height 64
paste textarea "Delicious marinated and charcoal-grilled chicken kofta, with a light and distin…"
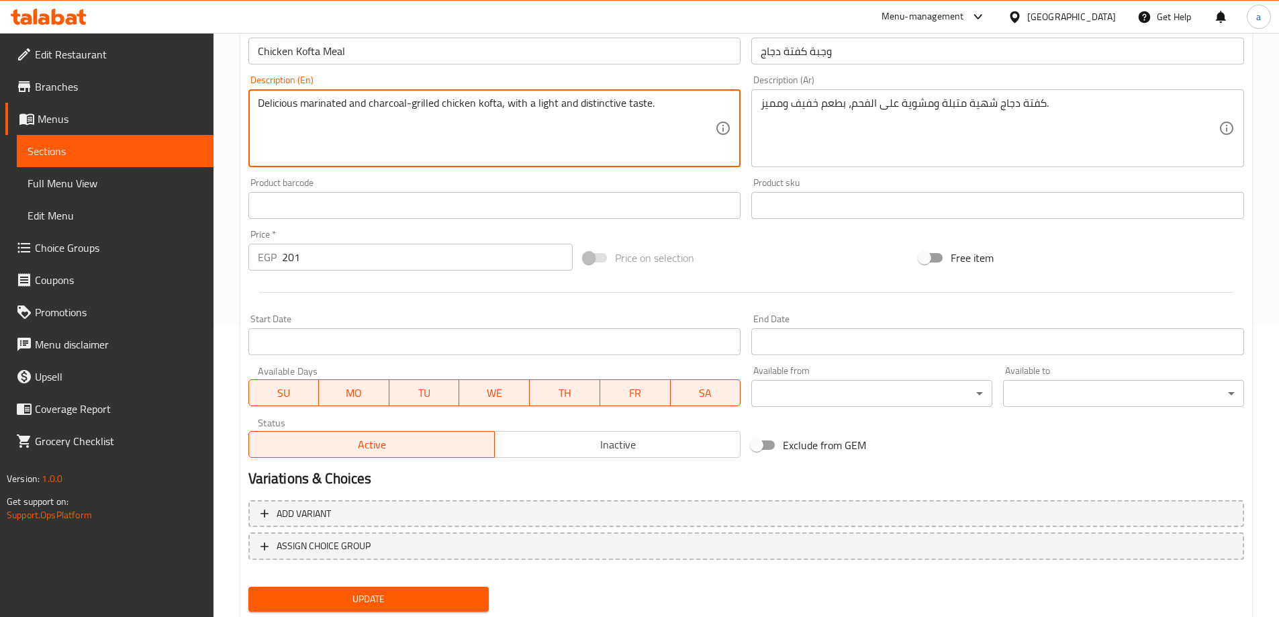
scroll to position [332, 0]
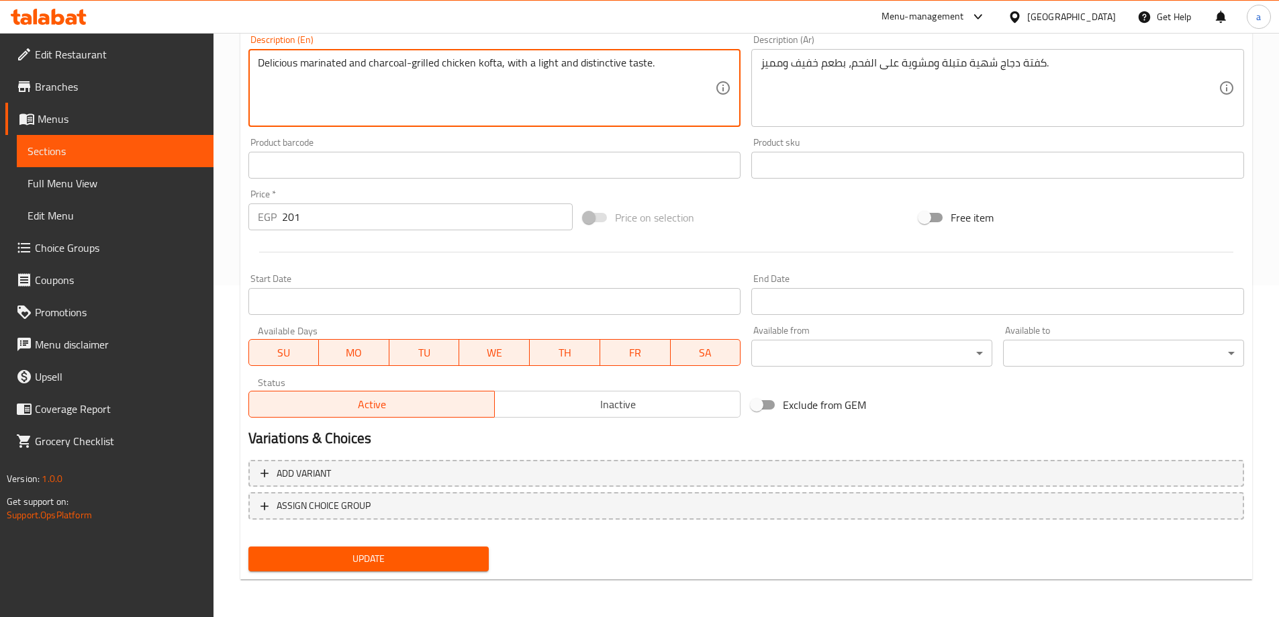
type textarea "Delicious marinated and charcoal-grilled chicken kofta, with a light and distin…"
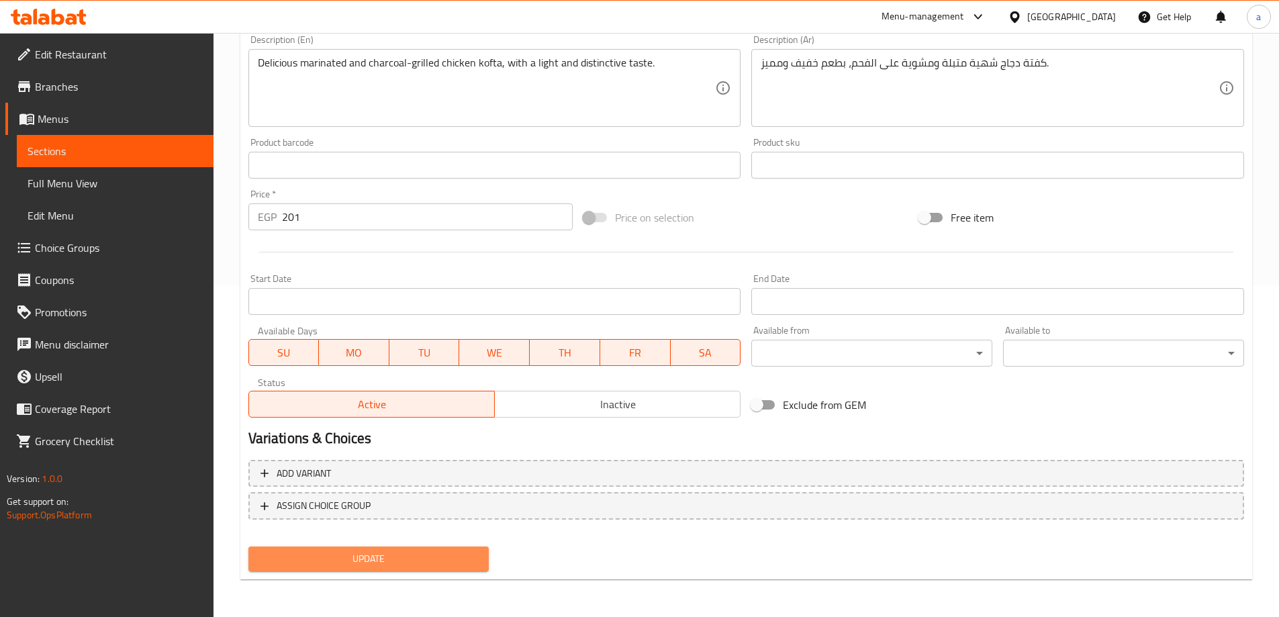
click at [388, 548] on button "Update" at bounding box center [368, 558] width 241 height 25
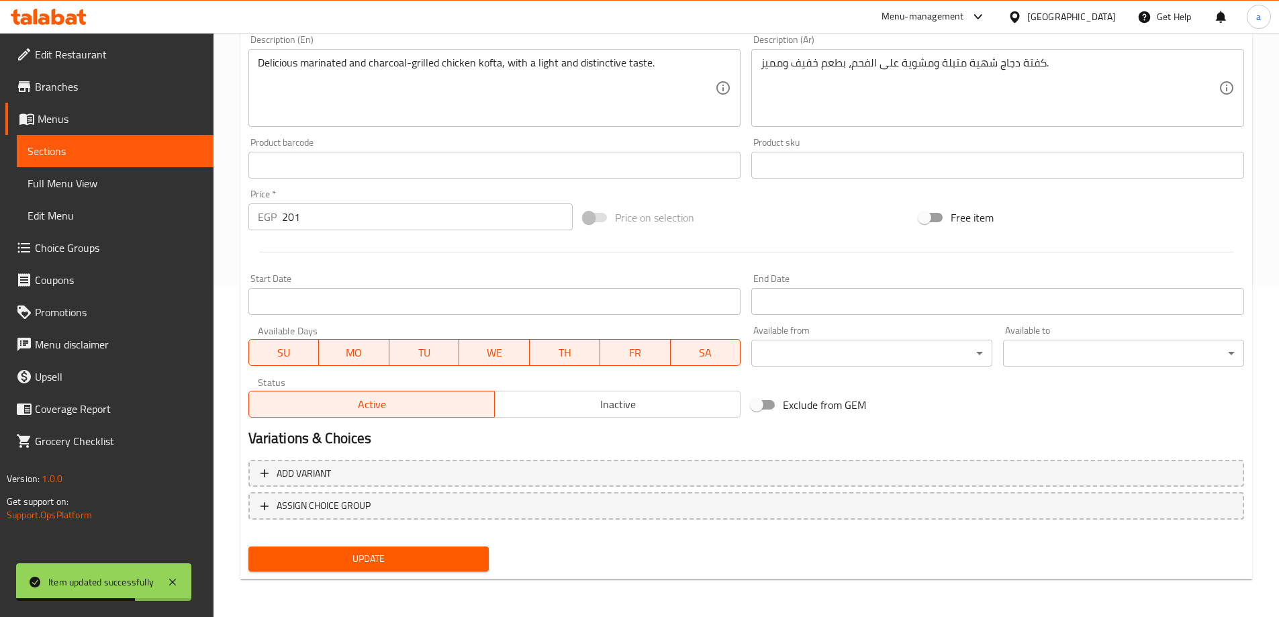
click at [179, 165] on link "Sections" at bounding box center [115, 151] width 197 height 32
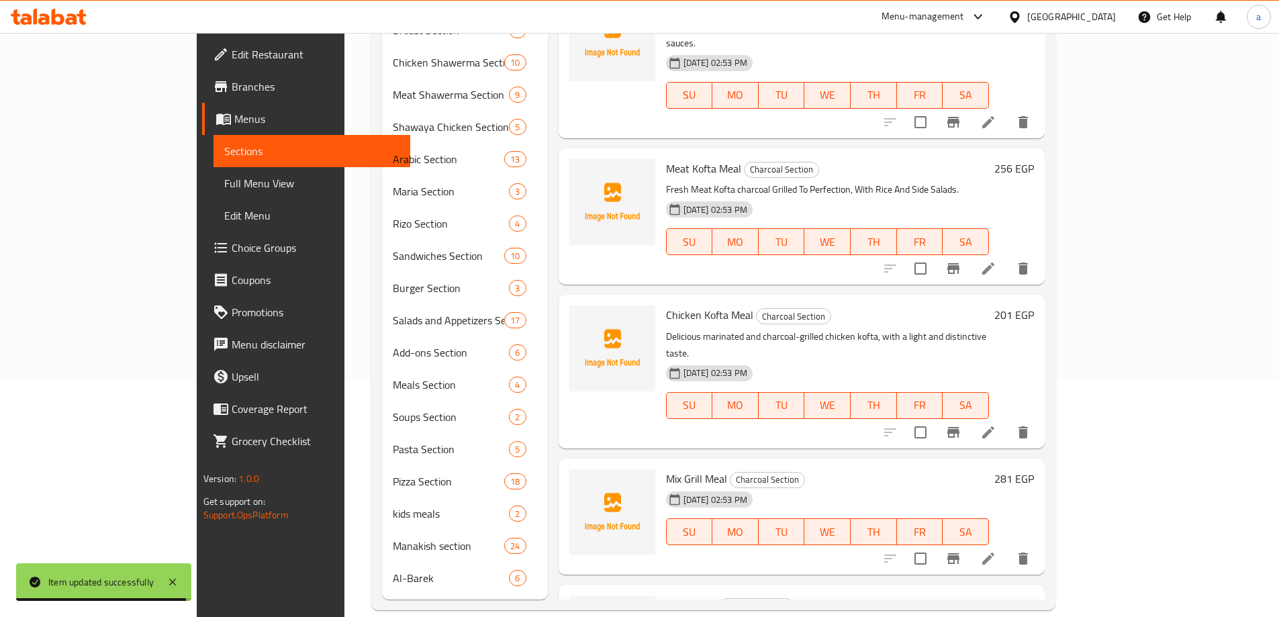
scroll to position [940, 0]
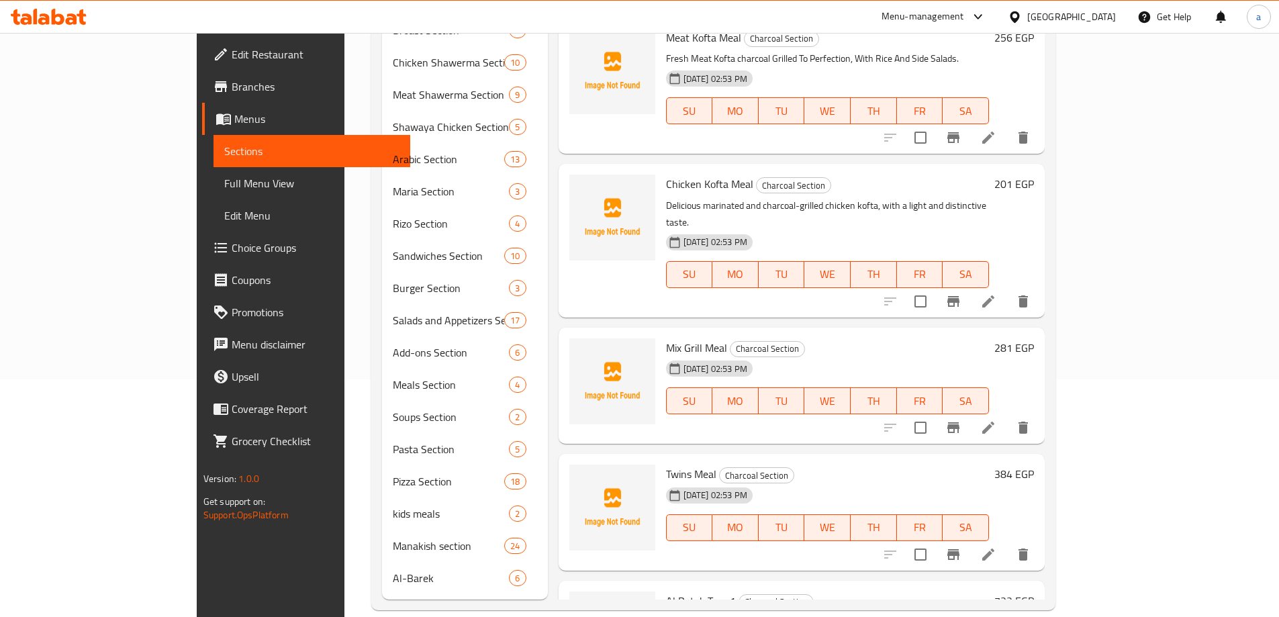
click at [1007, 416] on li at bounding box center [988, 428] width 38 height 24
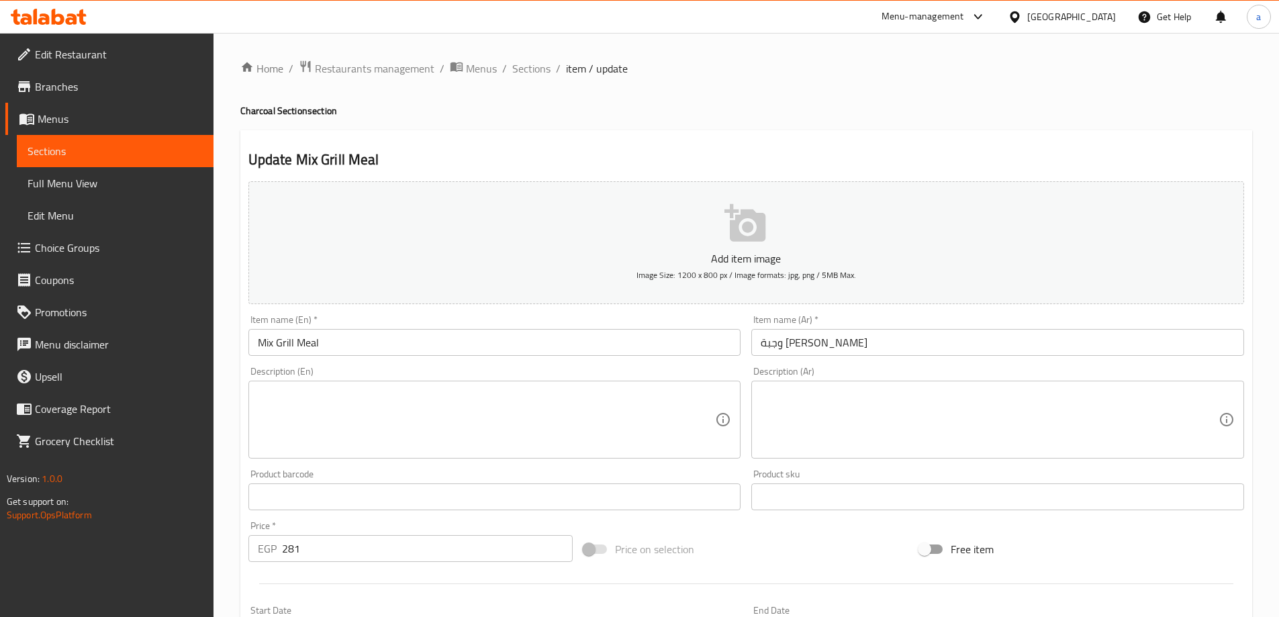
click at [986, 398] on textarea at bounding box center [990, 420] width 458 height 64
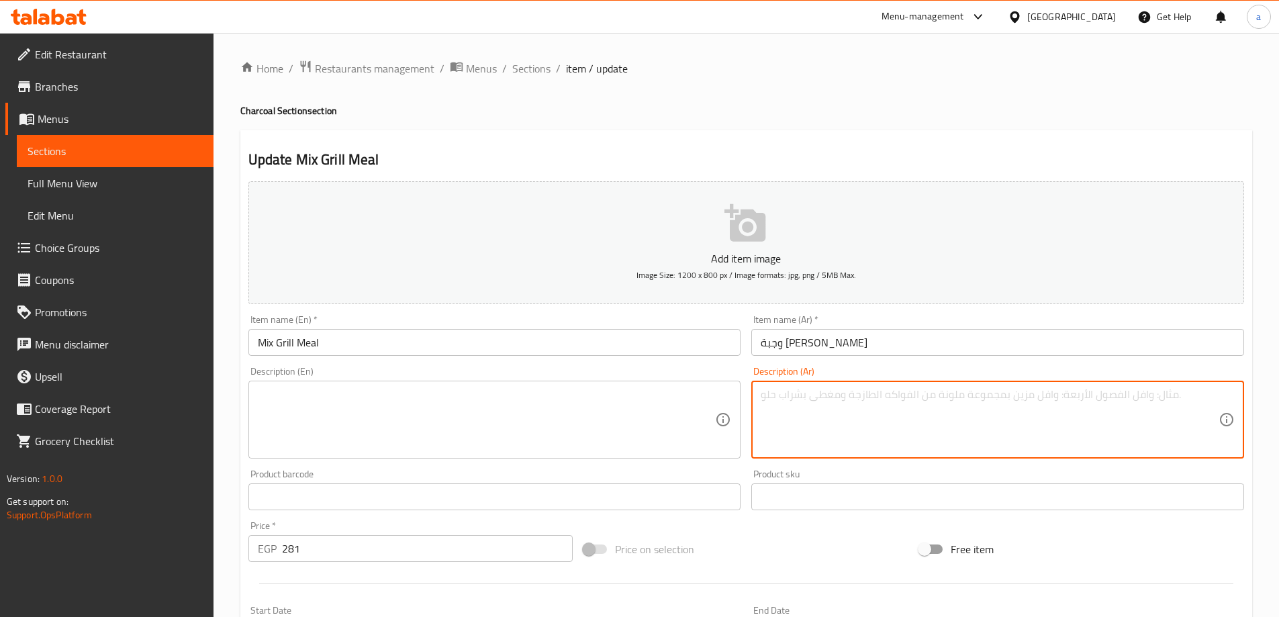
paste textarea "توليفة مشويات متنوعة من الكباب، الكفتة، والشيش طاووق في وجبة واحدة."
type textarea "توليفة مشويات متنوعة من الكباب، الكفتة، والشيش طاووق في وجبة واحدة."
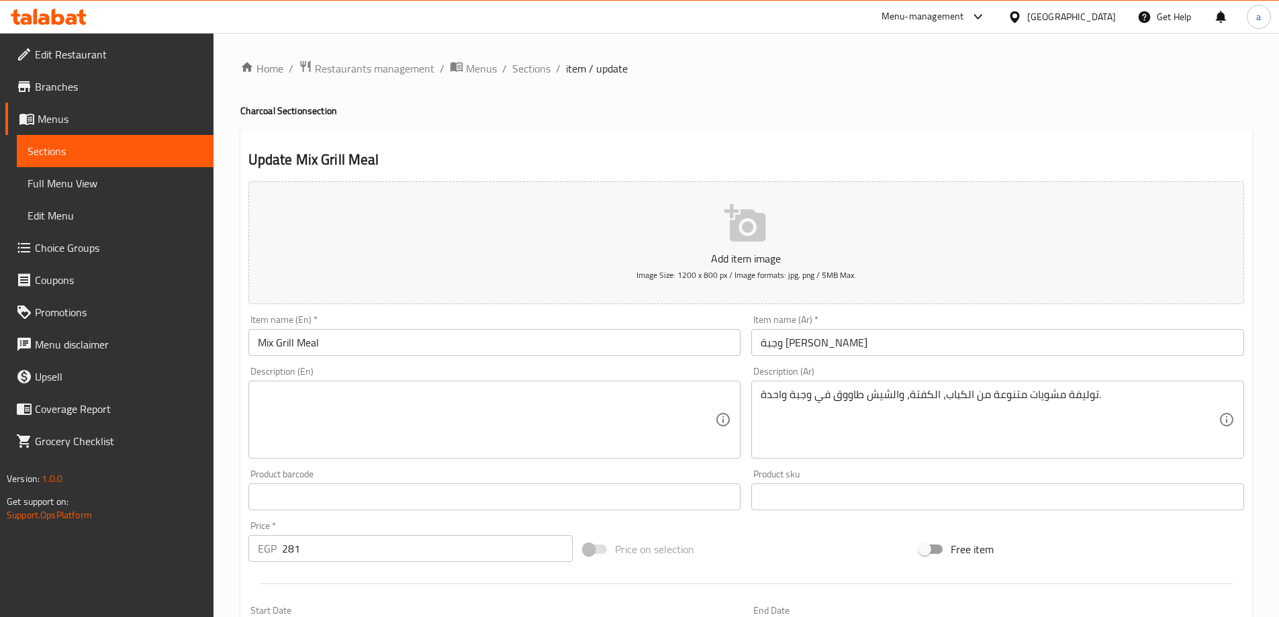
click at [584, 401] on textarea at bounding box center [487, 420] width 458 height 64
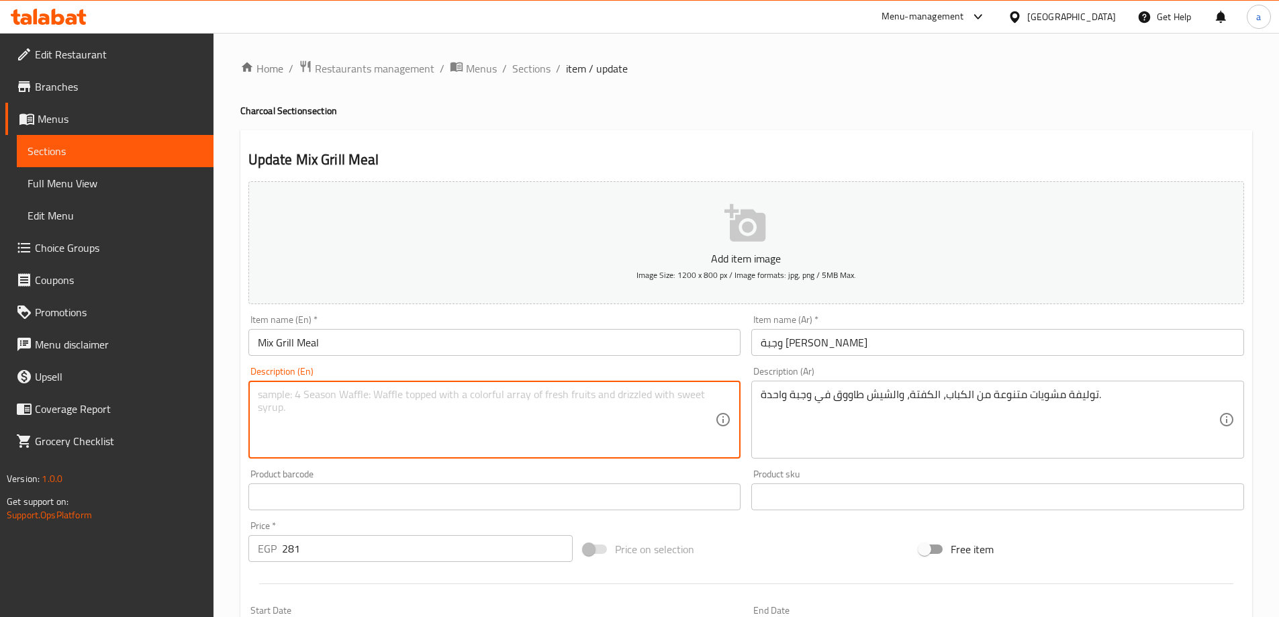
paste textarea "A combination of various grills including kebab, kofta, and shish tawook in one…"
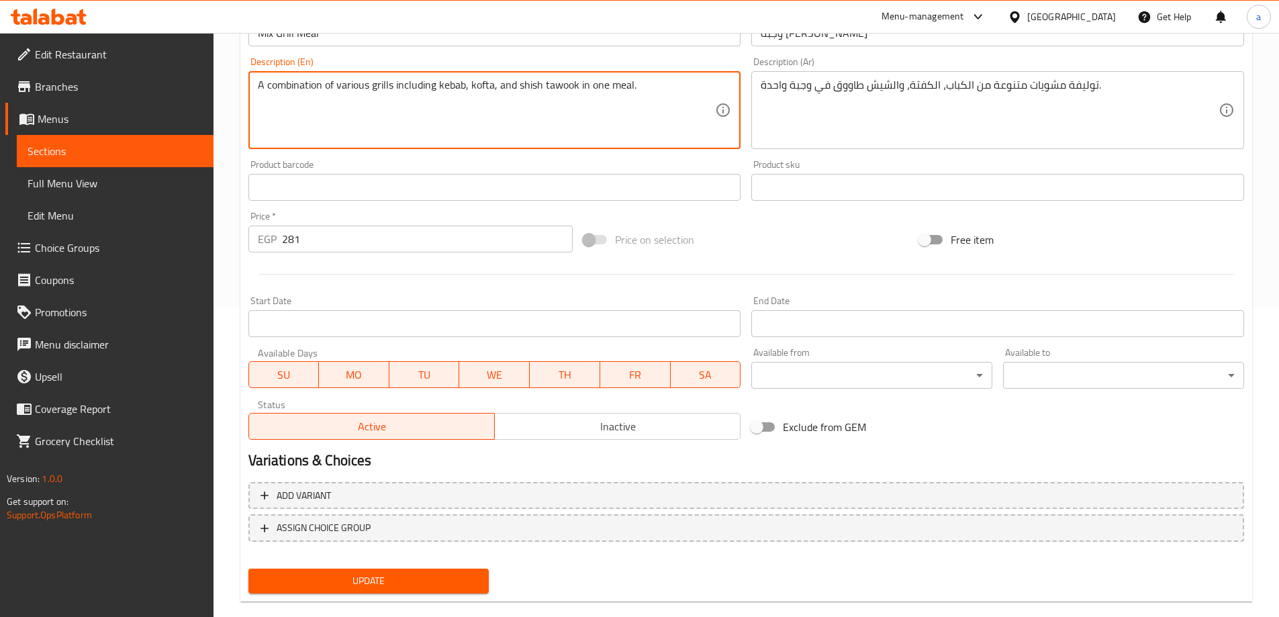
scroll to position [332, 0]
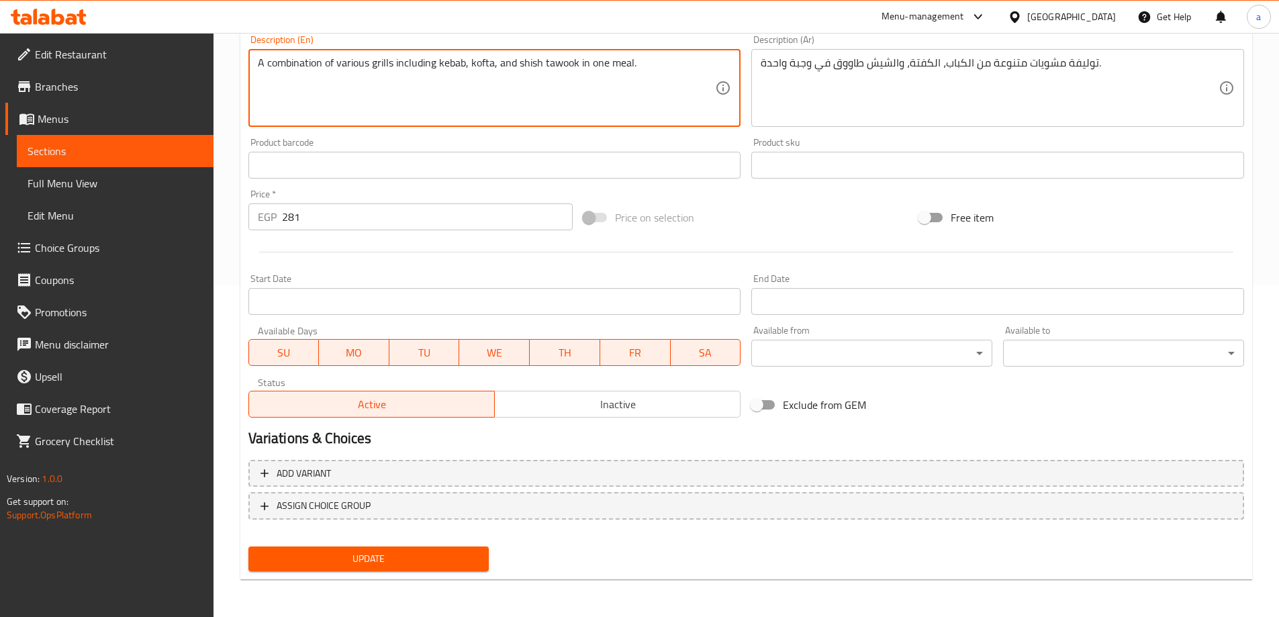
type textarea "A combination of various grills including kebab, kofta, and shish tawook in one…"
click at [412, 557] on span "Update" at bounding box center [369, 558] width 220 height 17
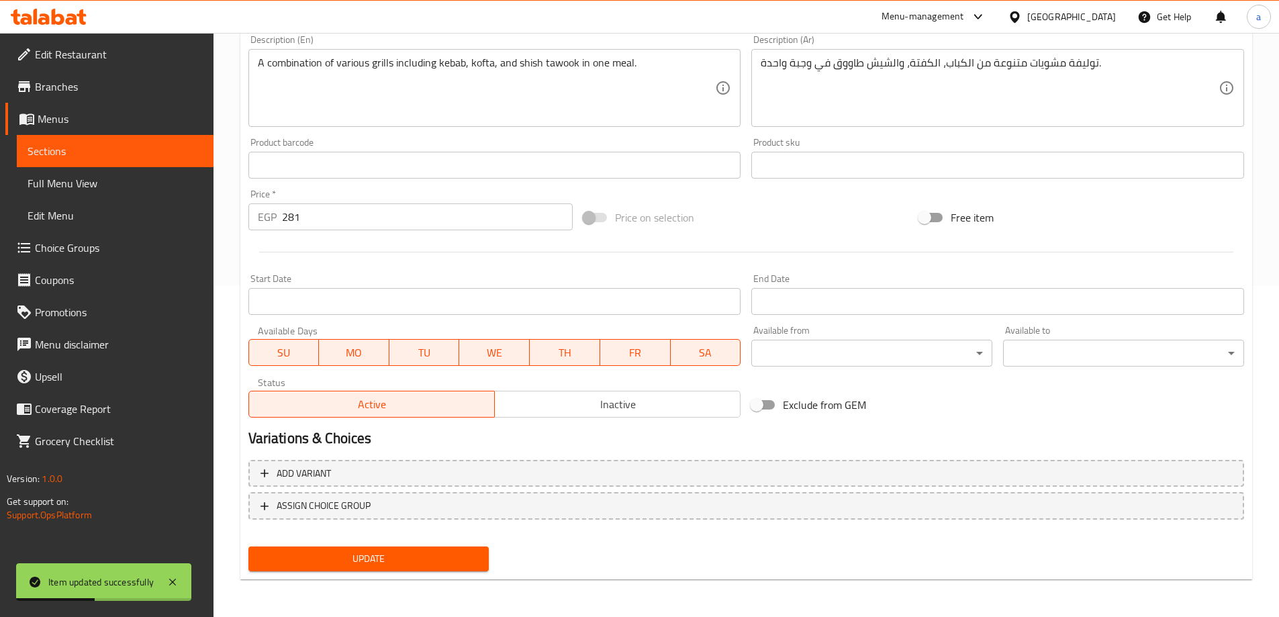
drag, startPoint x: 100, startPoint y: 136, endPoint x: 107, endPoint y: 140, distance: 7.8
click at [100, 136] on link "Sections" at bounding box center [115, 151] width 197 height 32
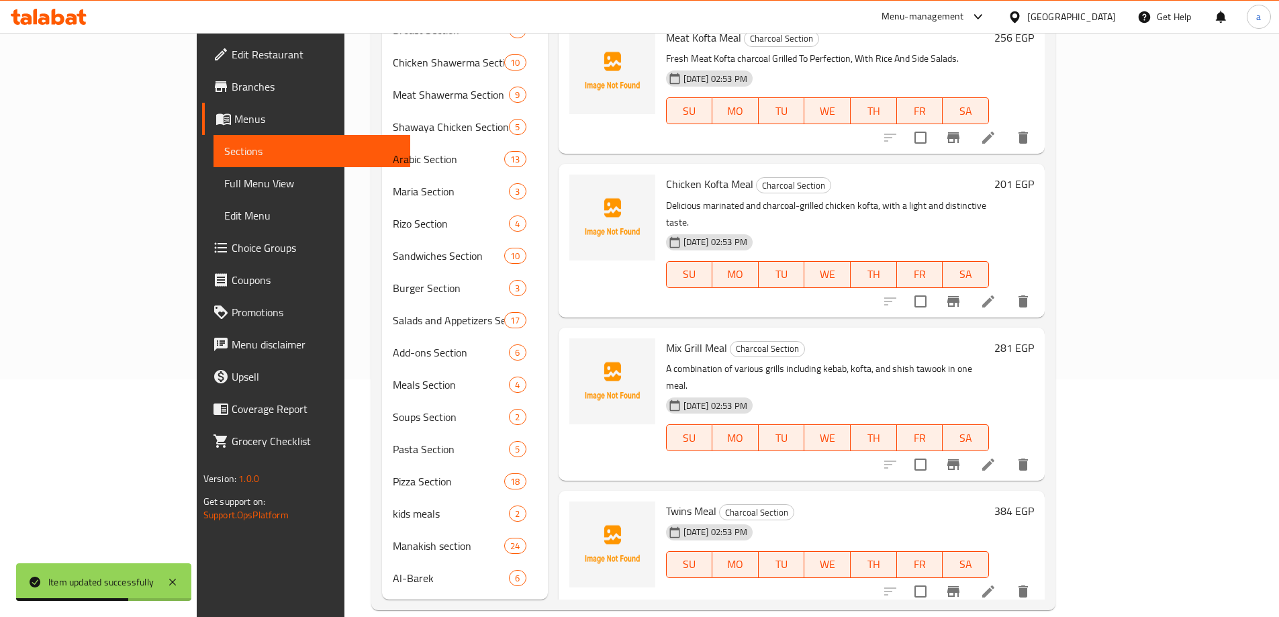
scroll to position [1141, 0]
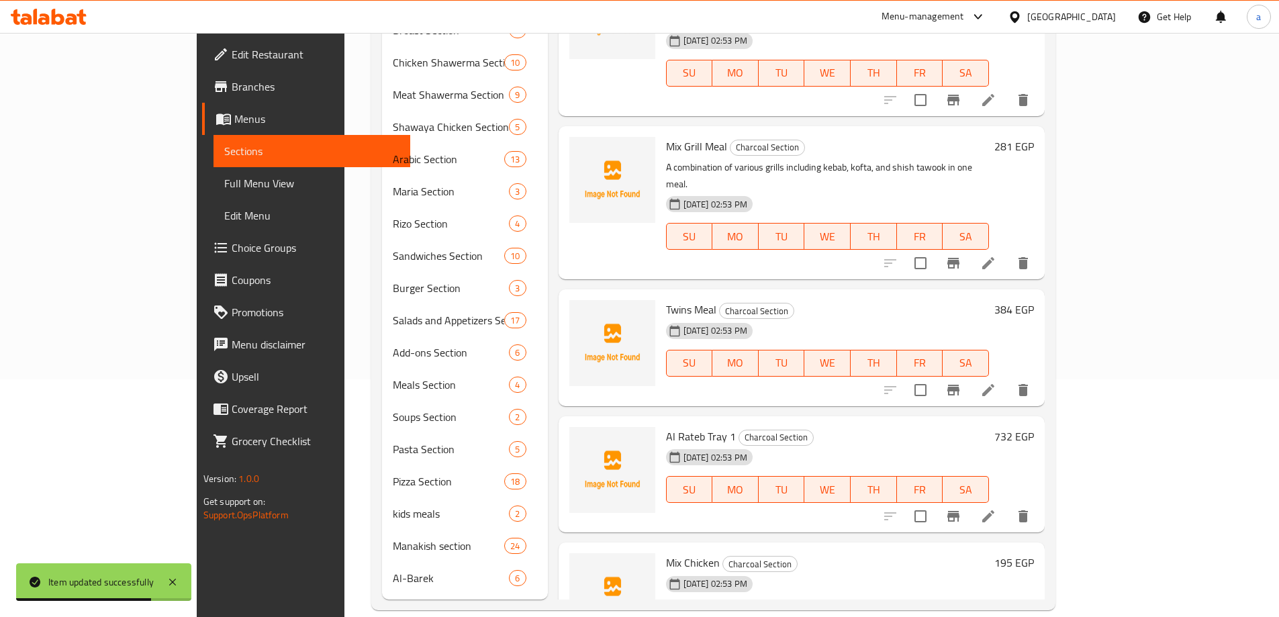
click at [996, 382] on icon at bounding box center [988, 390] width 16 height 16
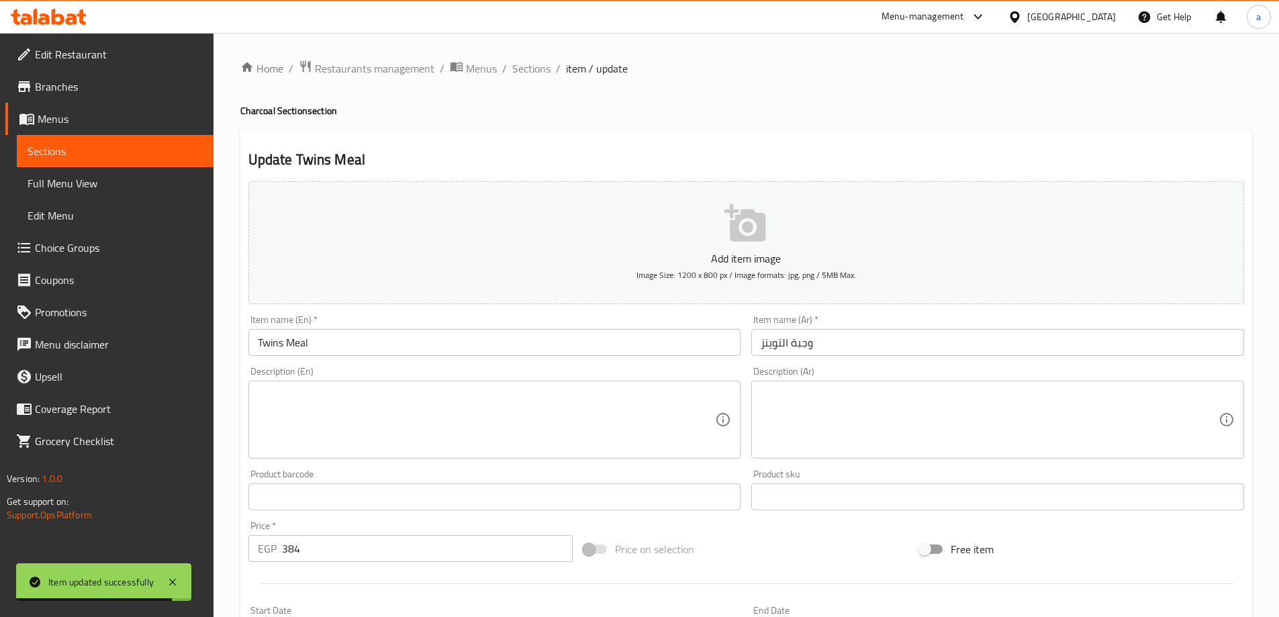
click at [870, 388] on textarea at bounding box center [990, 420] width 458 height 64
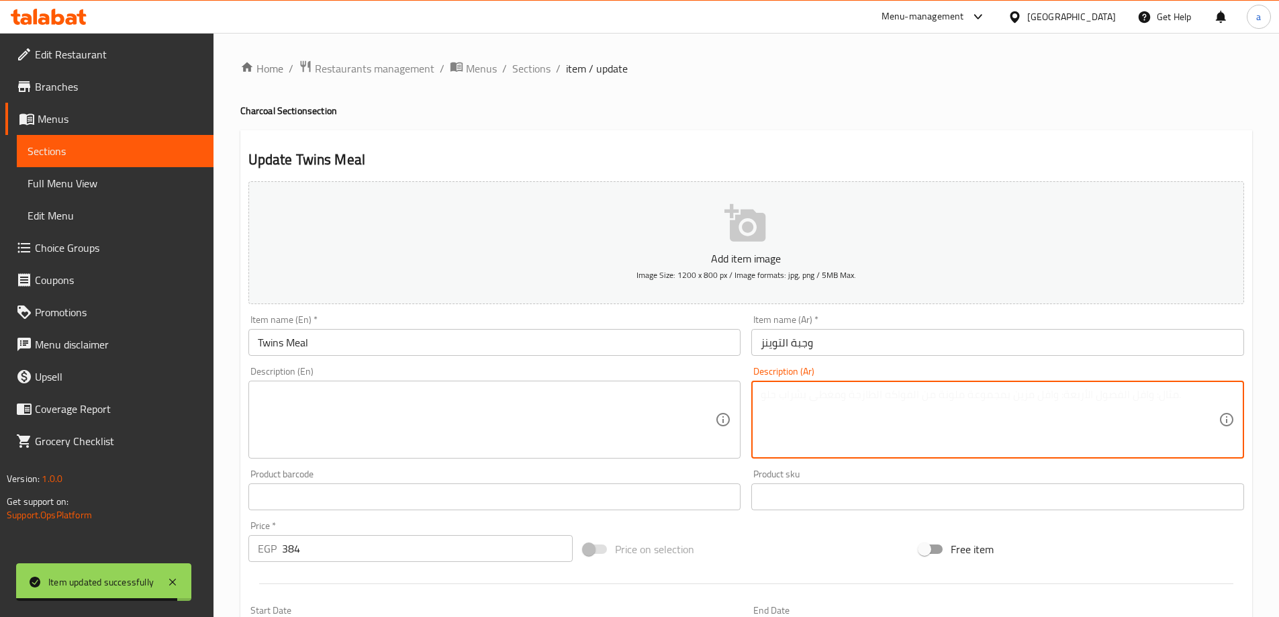
paste textarea "½ دجاجة فحم + ½ كيلو كفتة مشوية، مزيج مثالي لعشاق التنوع."
type textarea "½ دجاجة فحم + ½ كيلو كفتة مشوية، مزيج مثالي لعشاق التنوع."
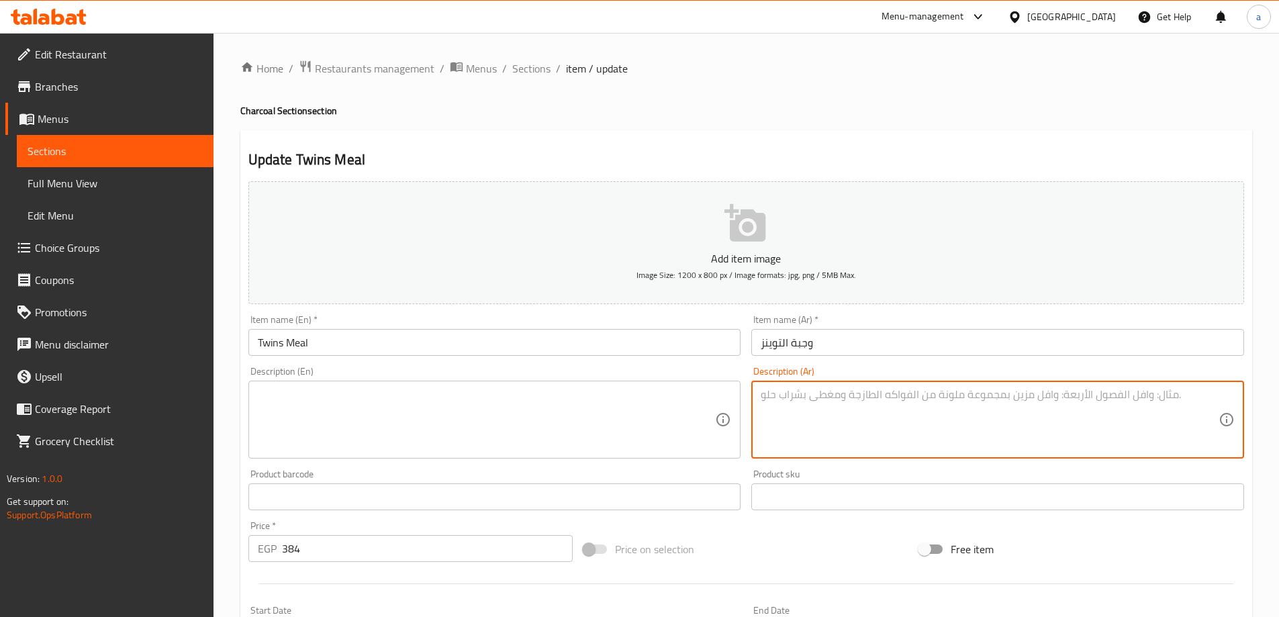
click at [1011, 408] on textarea at bounding box center [990, 420] width 458 height 64
paste textarea "½ دجاجة فحم + ½ كيلو كفتة مشوية، مزيج مثالي لعشاق التنوع."
type textarea "½ دجاجة فحم + ½ كيلو كفتة مشوية، مزيج مثالي لعشاق التنوع."
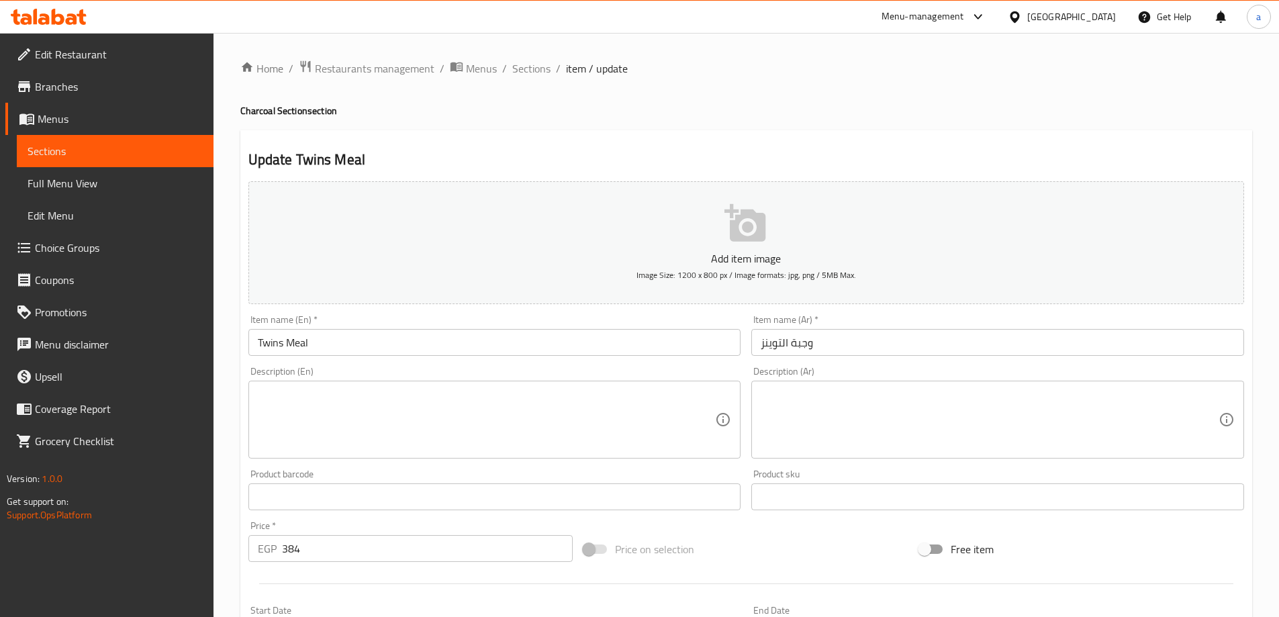
click at [881, 414] on textarea at bounding box center [990, 420] width 458 height 64
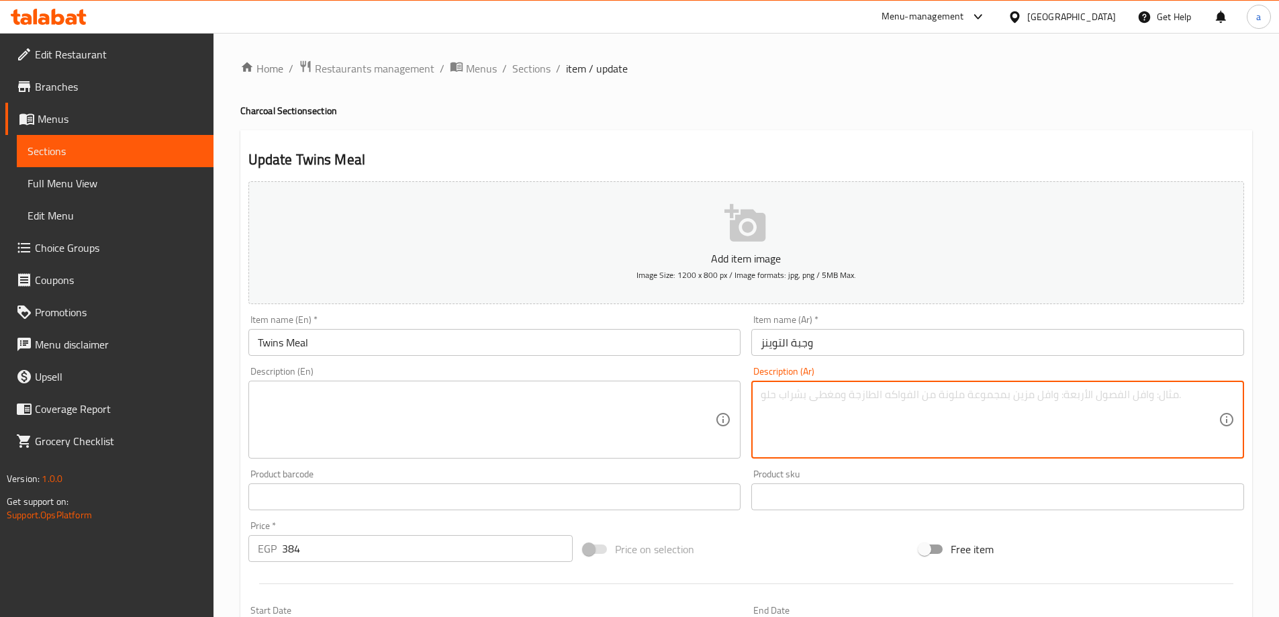
paste textarea "نصف دجاجة فحم + نصف كيلو كفتة مشوية، مزيج مثالي لعشاق التنوع."
type textarea "نصف دجاجة فحم + نصف كيلو كفتة مشوية، مزيج مثالي لعشاق التنوع."
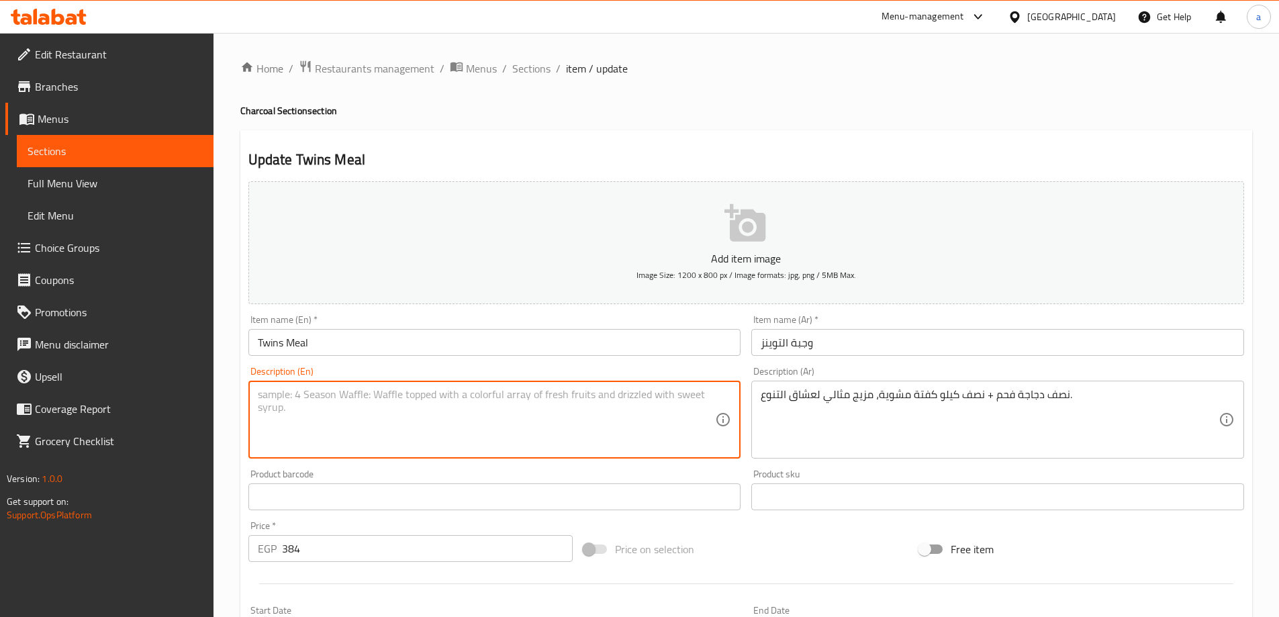
click at [403, 412] on textarea at bounding box center [487, 420] width 458 height 64
paste textarea "Half a charcoal chicken + half a kilo of grilled kofta, a perfect combination f…"
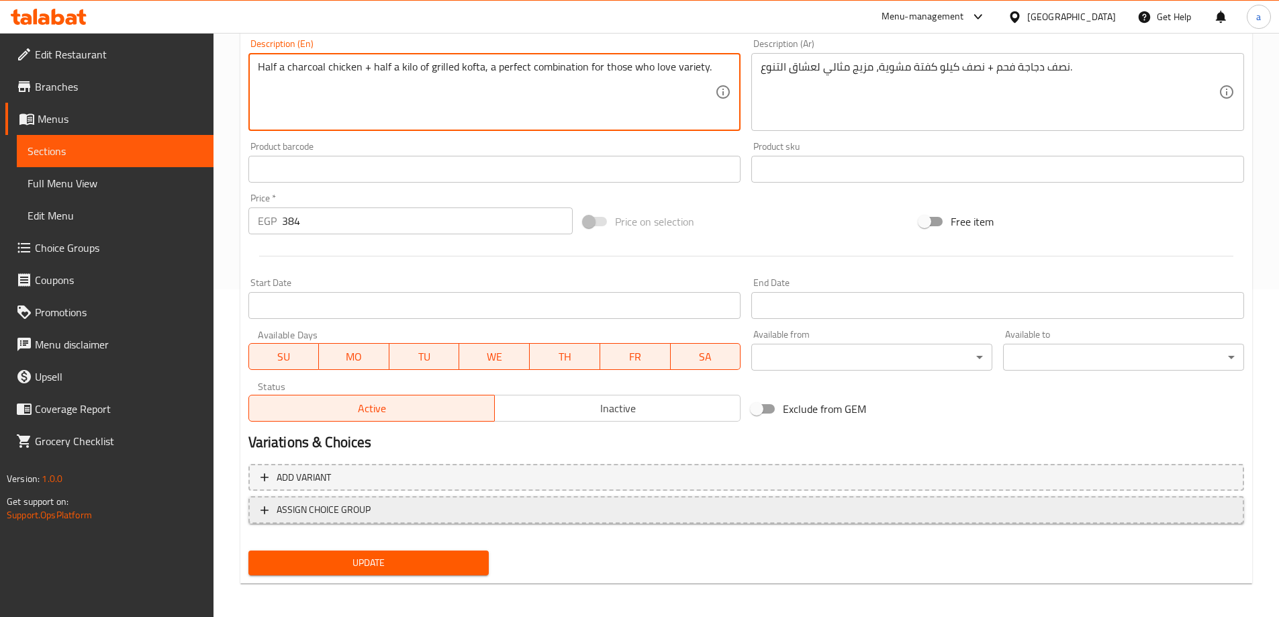
scroll to position [332, 0]
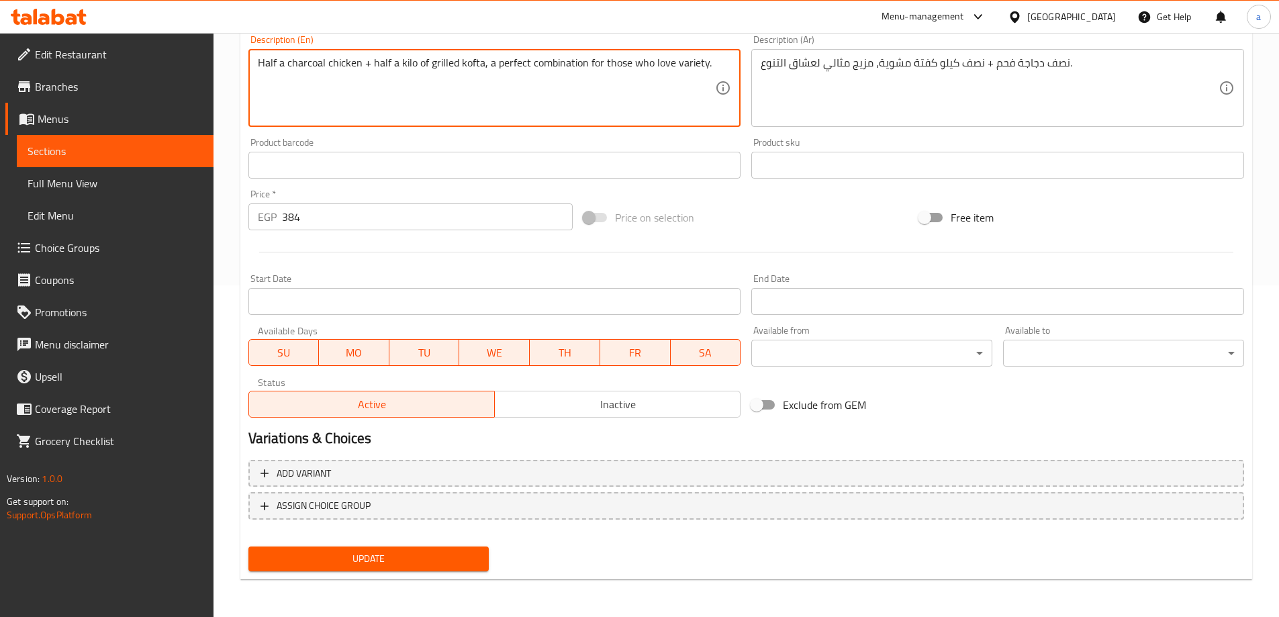
type textarea "Half a charcoal chicken + half a kilo of grilled kofta, a perfect combination f…"
click at [452, 556] on span "Update" at bounding box center [369, 558] width 220 height 17
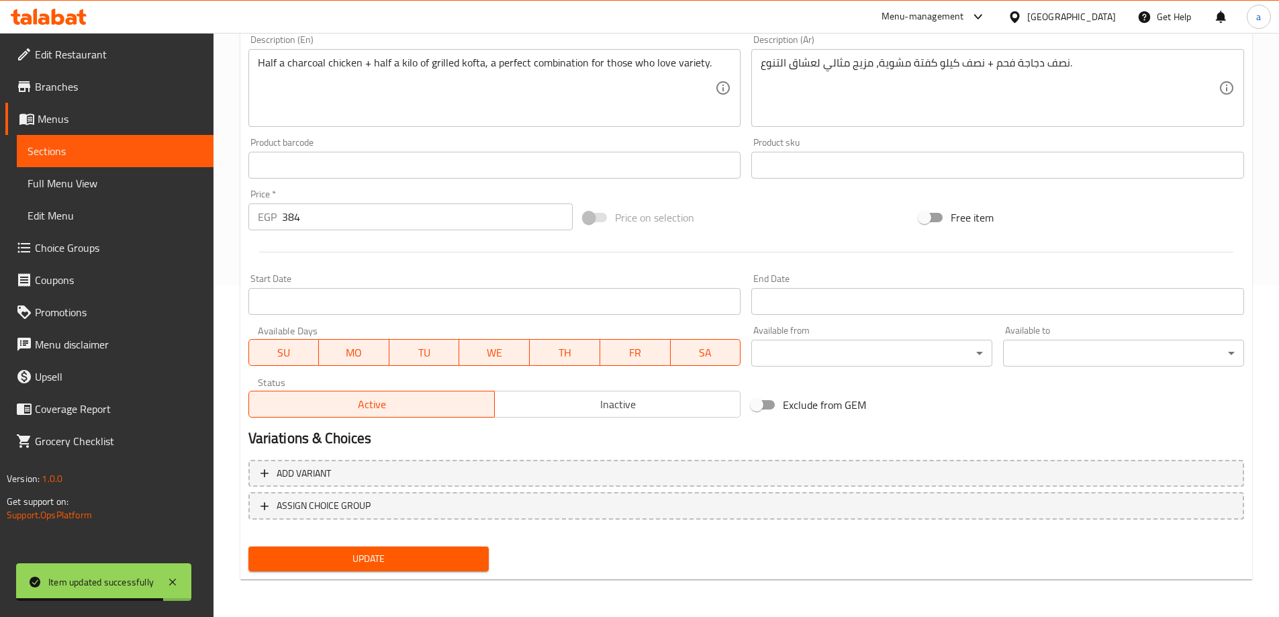
click at [198, 161] on link "Sections" at bounding box center [115, 151] width 197 height 32
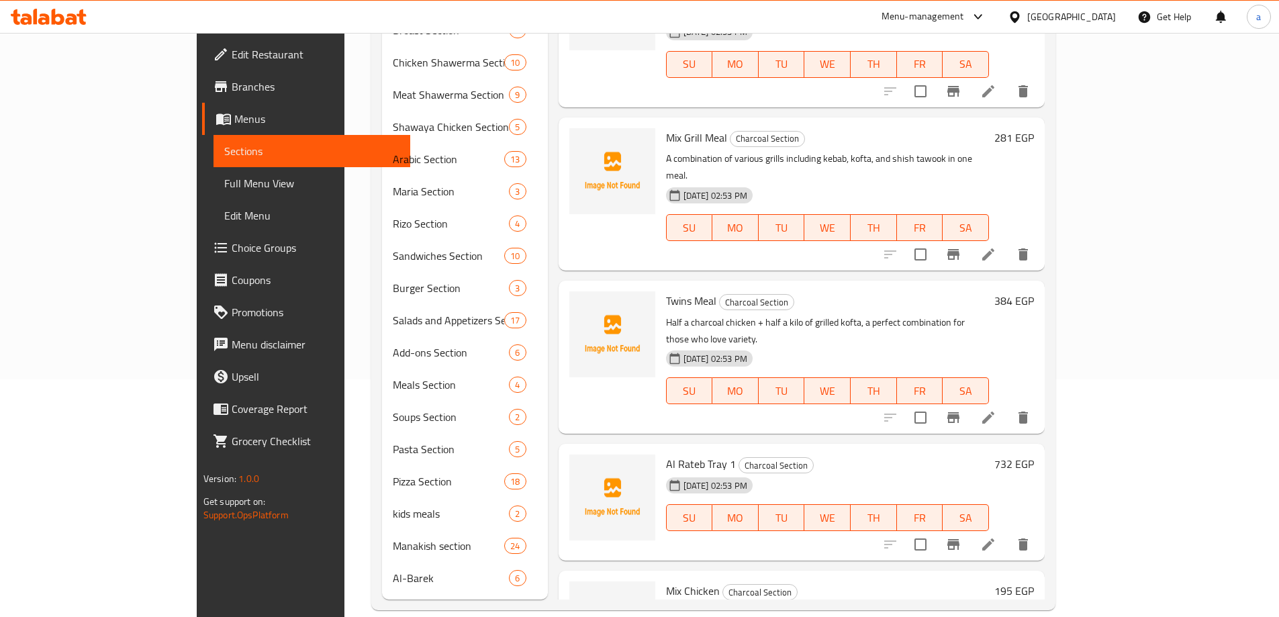
scroll to position [1126, 0]
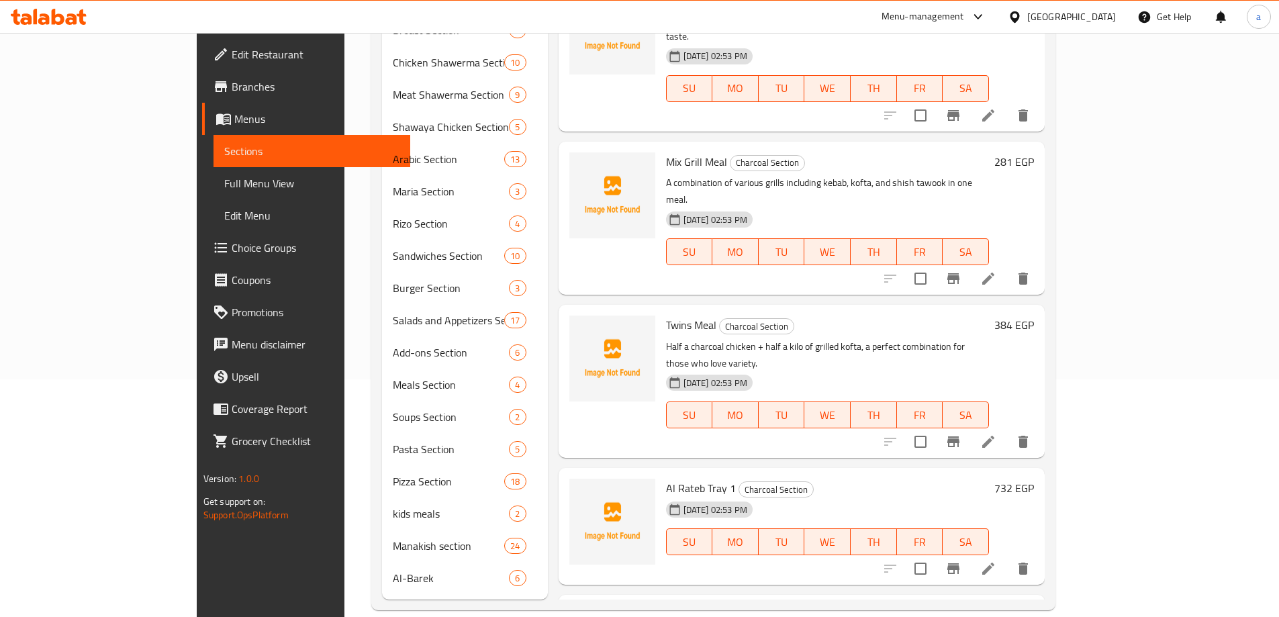
click at [994, 563] on icon at bounding box center [988, 569] width 12 height 12
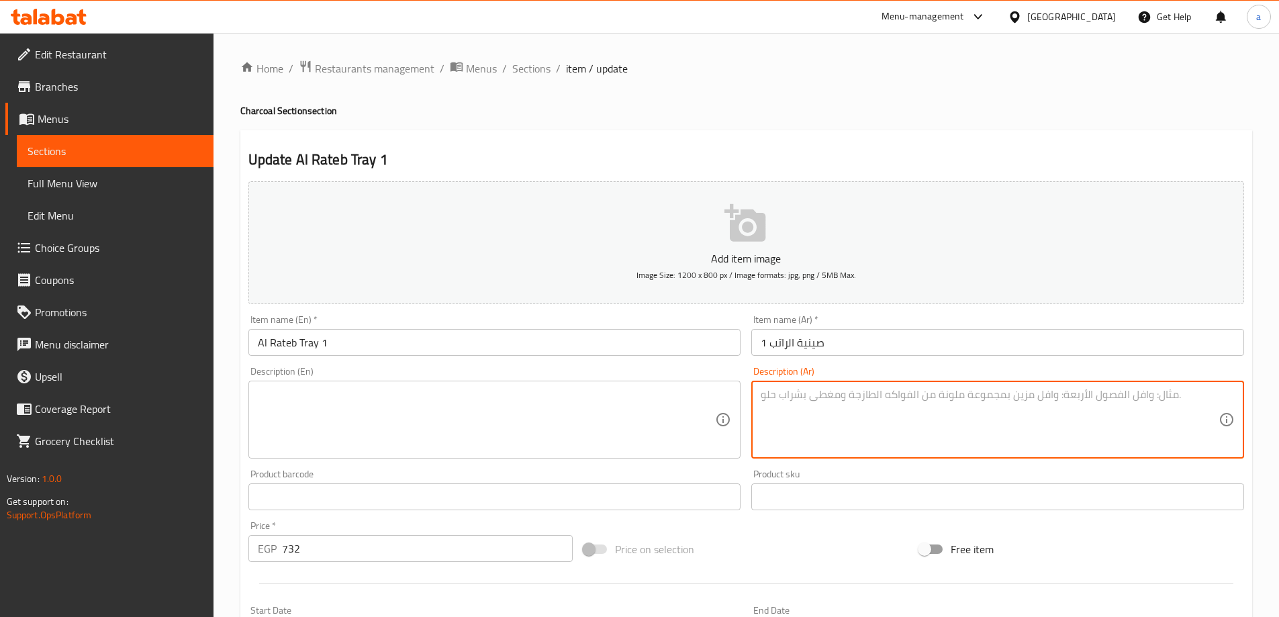
click at [812, 405] on textarea at bounding box center [990, 420] width 458 height 64
paste textarea "تشكيلة مشويات مشكلة تقدم في صينية فاخرة مع أطباق جانبية غنية."
type textarea "تشكيلة مشويات مشكلة تقدم في صينية فاخرة مع أطباق جانبية غنية."
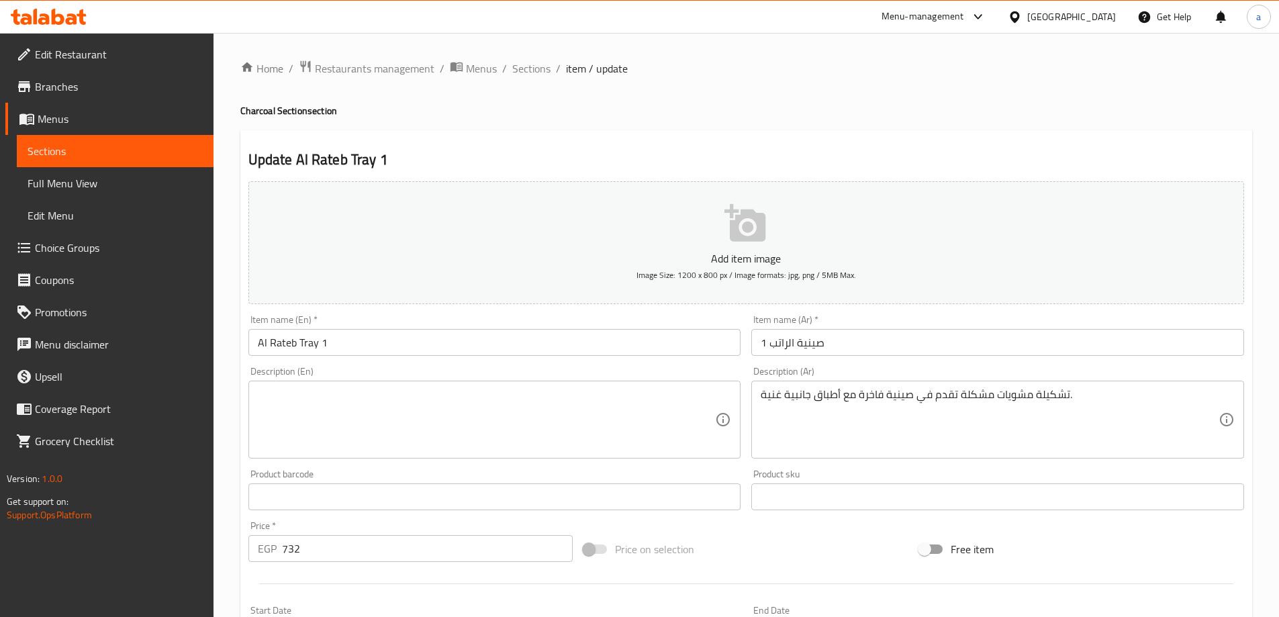
click at [634, 403] on textarea at bounding box center [487, 420] width 458 height 64
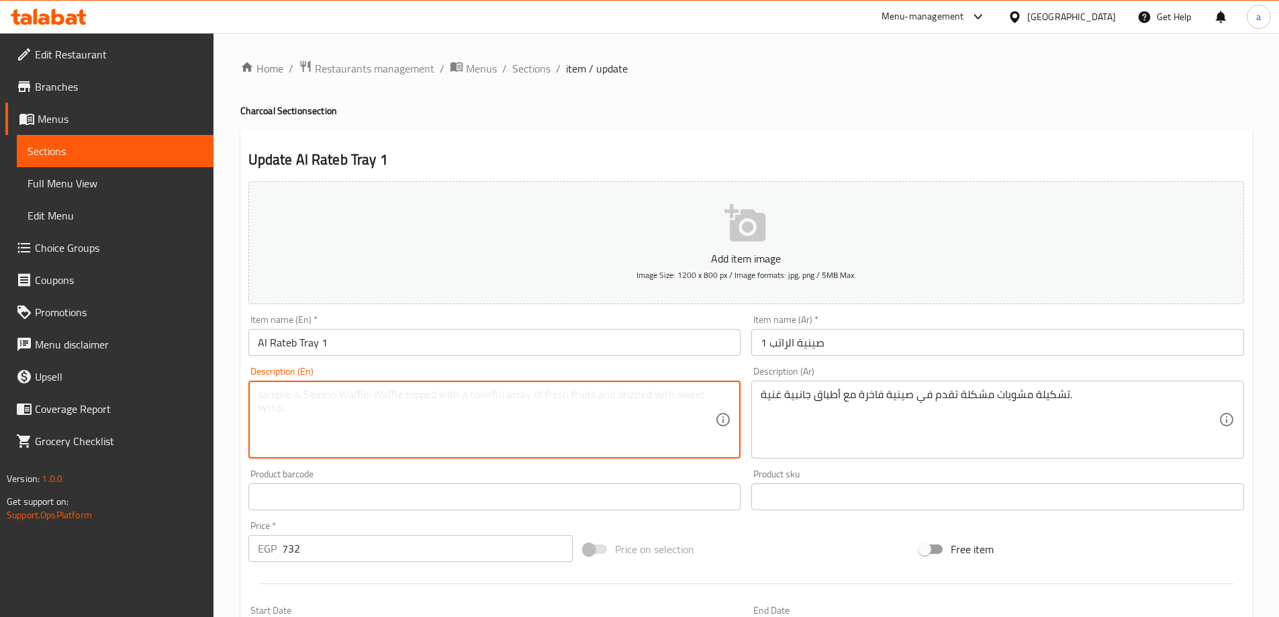
paste textarea "A selection of mixed grills served on a luxurious tray with rich side dishes."
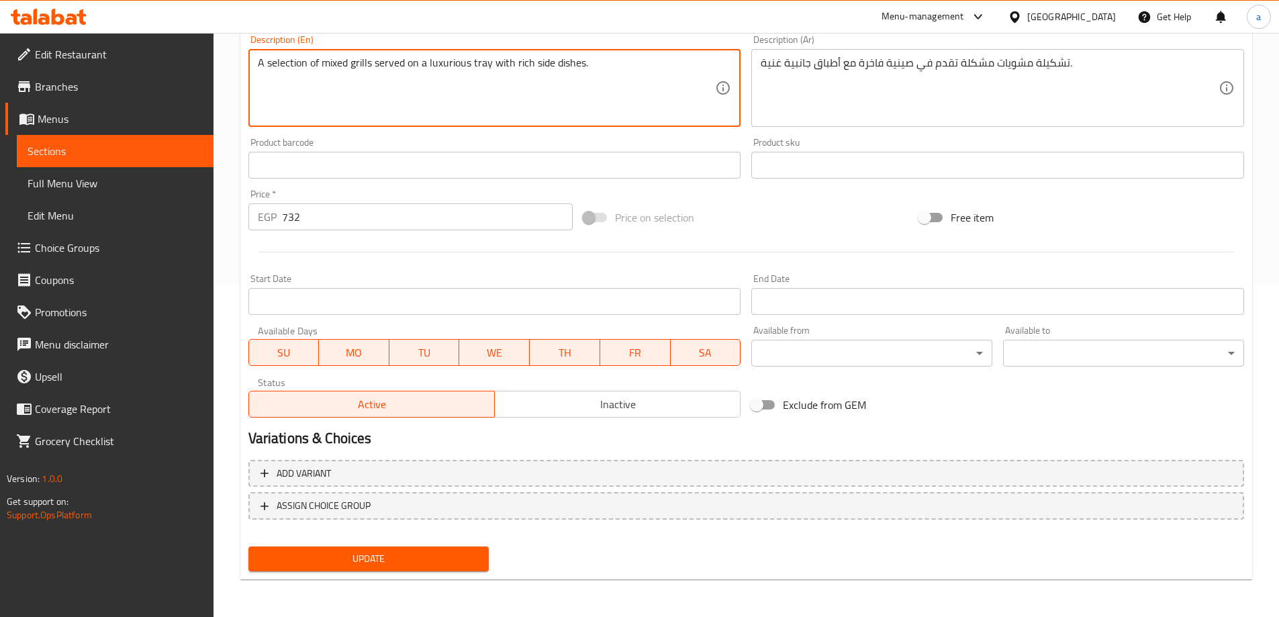
type textarea "A selection of mixed grills served on a luxurious tray with rich side dishes."
drag, startPoint x: 426, startPoint y: 553, endPoint x: 414, endPoint y: 548, distance: 12.6
click at [425, 553] on span "Update" at bounding box center [369, 558] width 220 height 17
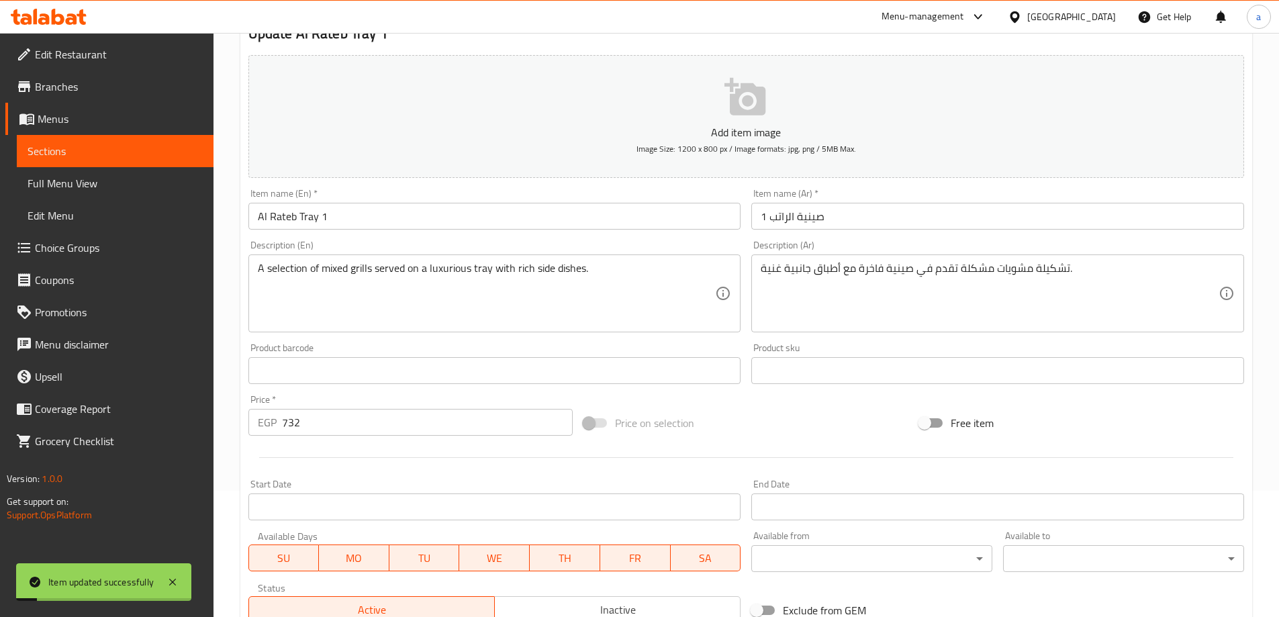
scroll to position [0, 0]
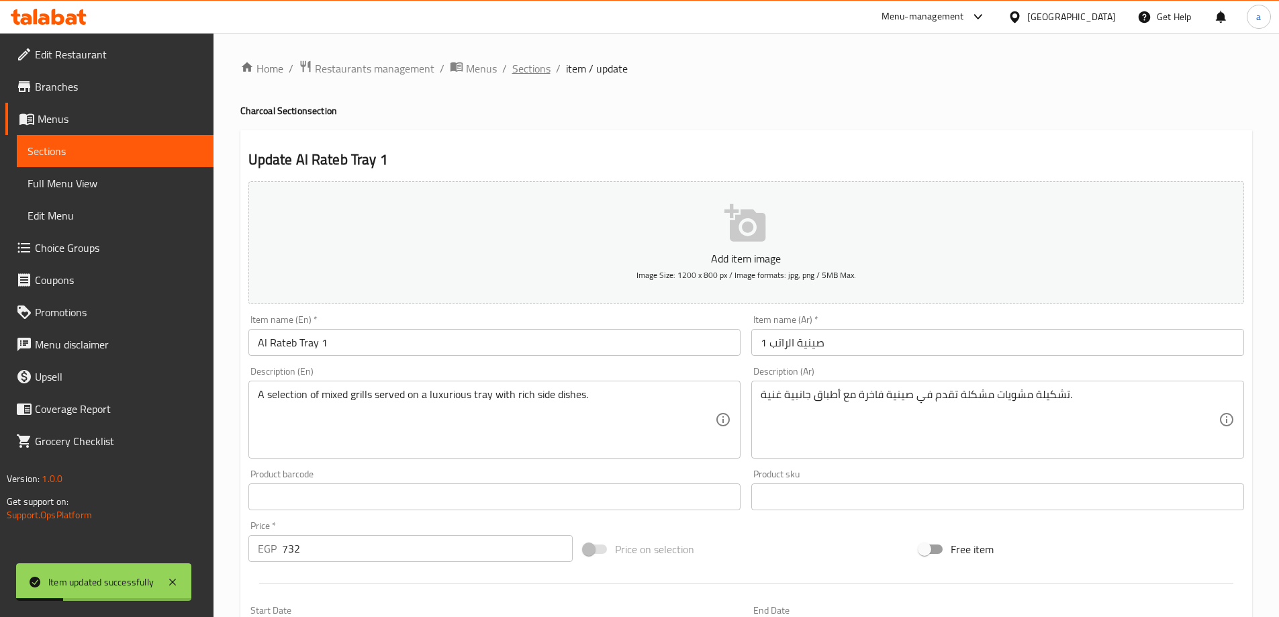
click at [541, 76] on span "Sections" at bounding box center [531, 68] width 38 height 16
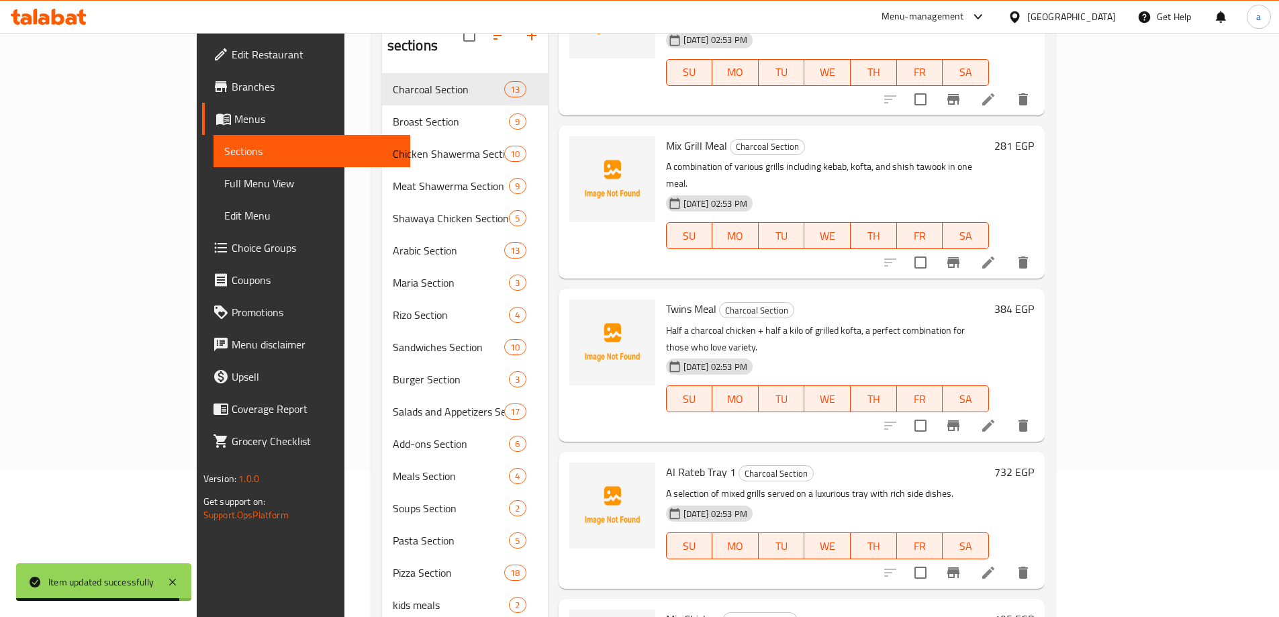
scroll to position [238, 0]
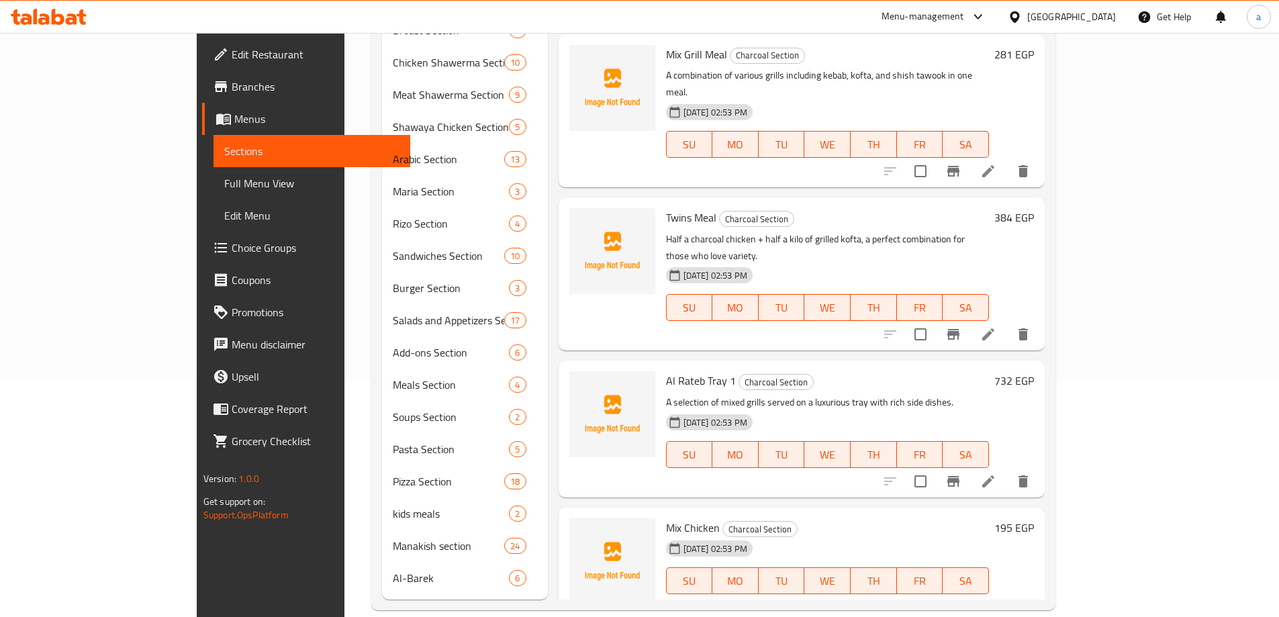
click at [996, 599] on icon at bounding box center [988, 607] width 16 height 16
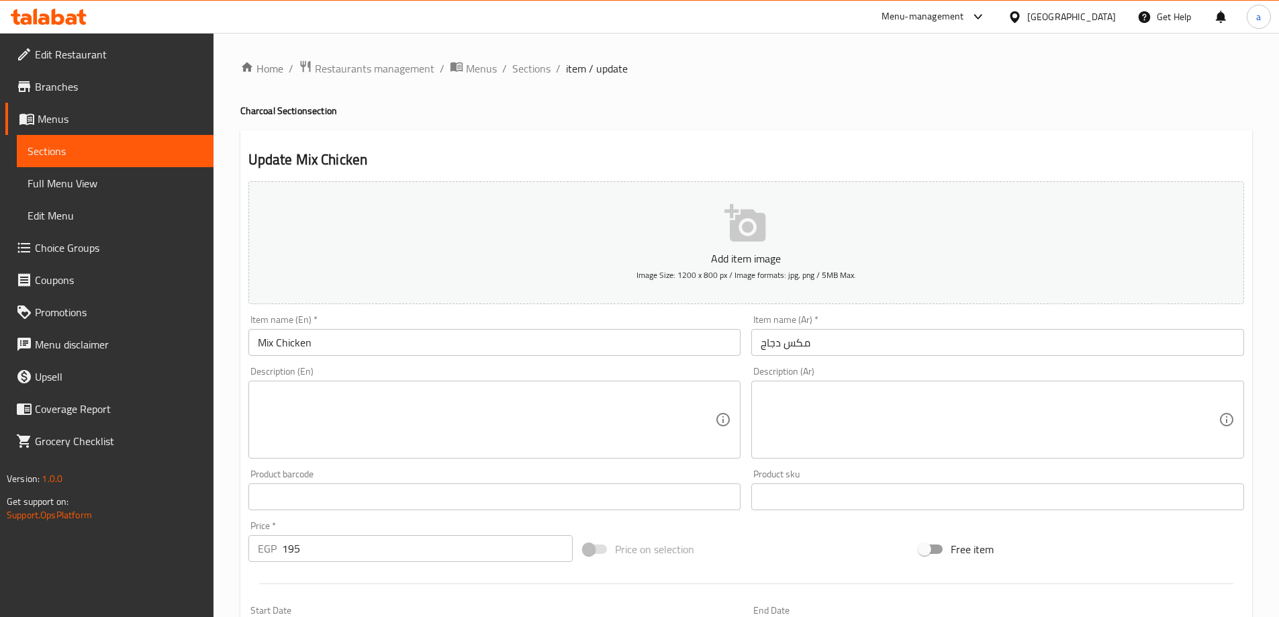
click at [889, 399] on textarea at bounding box center [990, 420] width 458 height 64
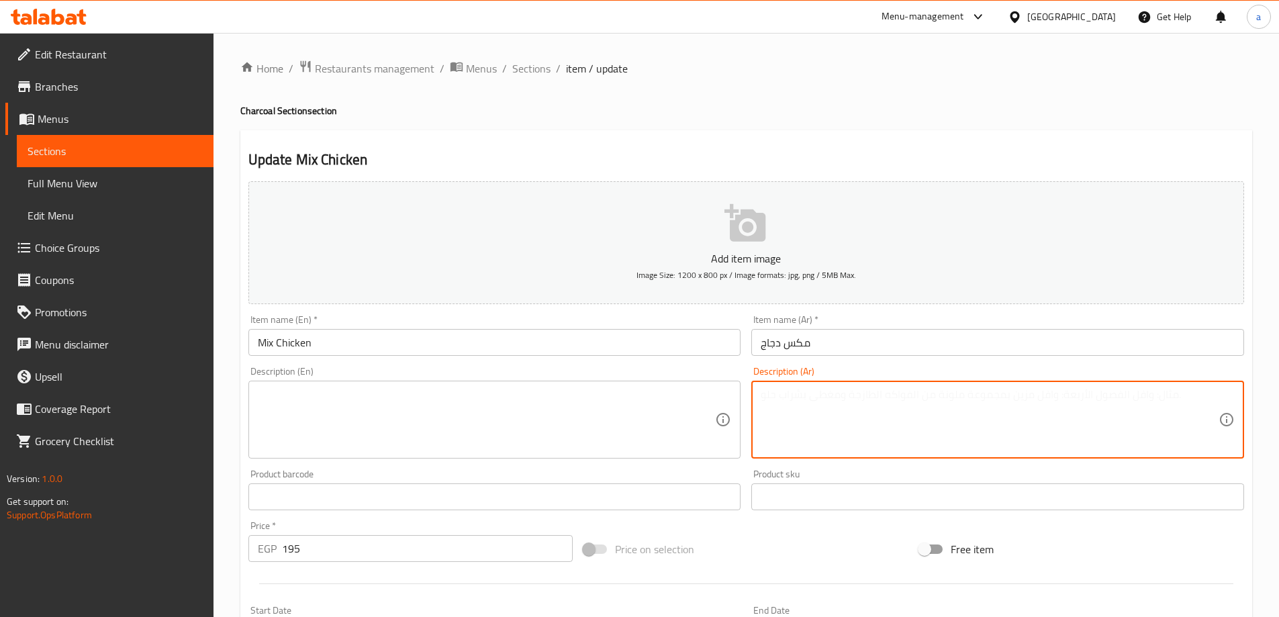
paste textarea "توليفة دجاج مشوي وشيش طاووق على الفحم، وجبة غنية بالنكهات."
type textarea "توليفة دجاج مشوي وشيش طاووق على الفحم، وجبة غنية بالنكهات."
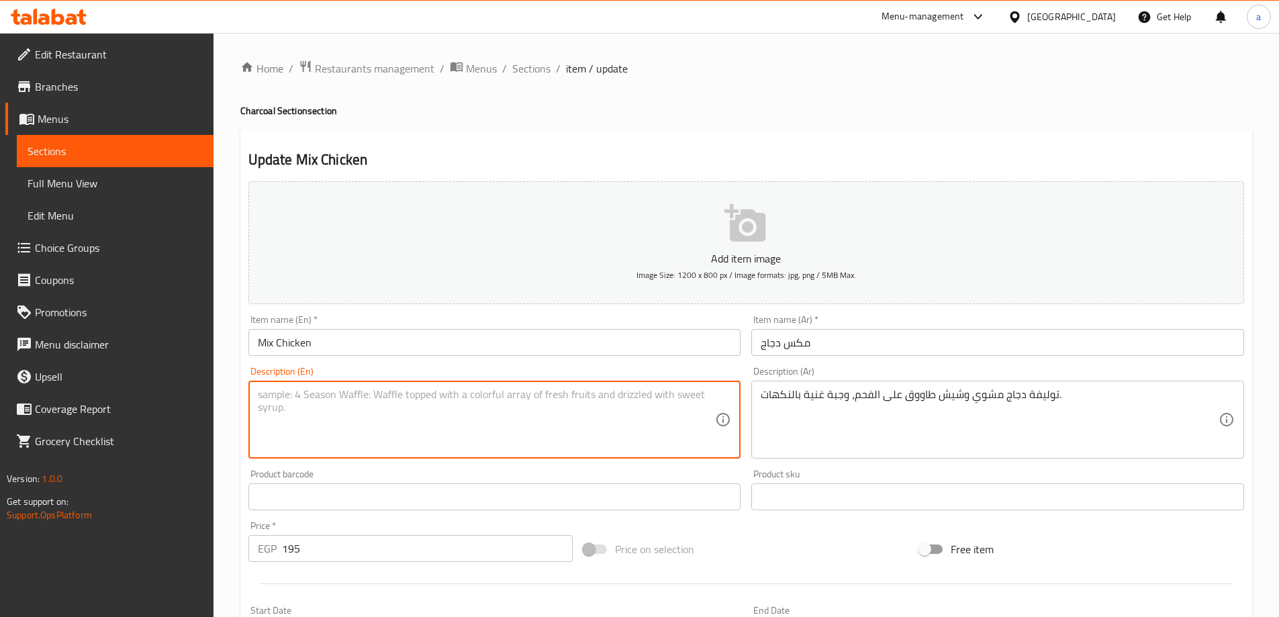
click at [647, 414] on textarea at bounding box center [487, 420] width 458 height 64
paste textarea "A combination of grilled chicken and shish tawook on charcoal, a meal rich in f…"
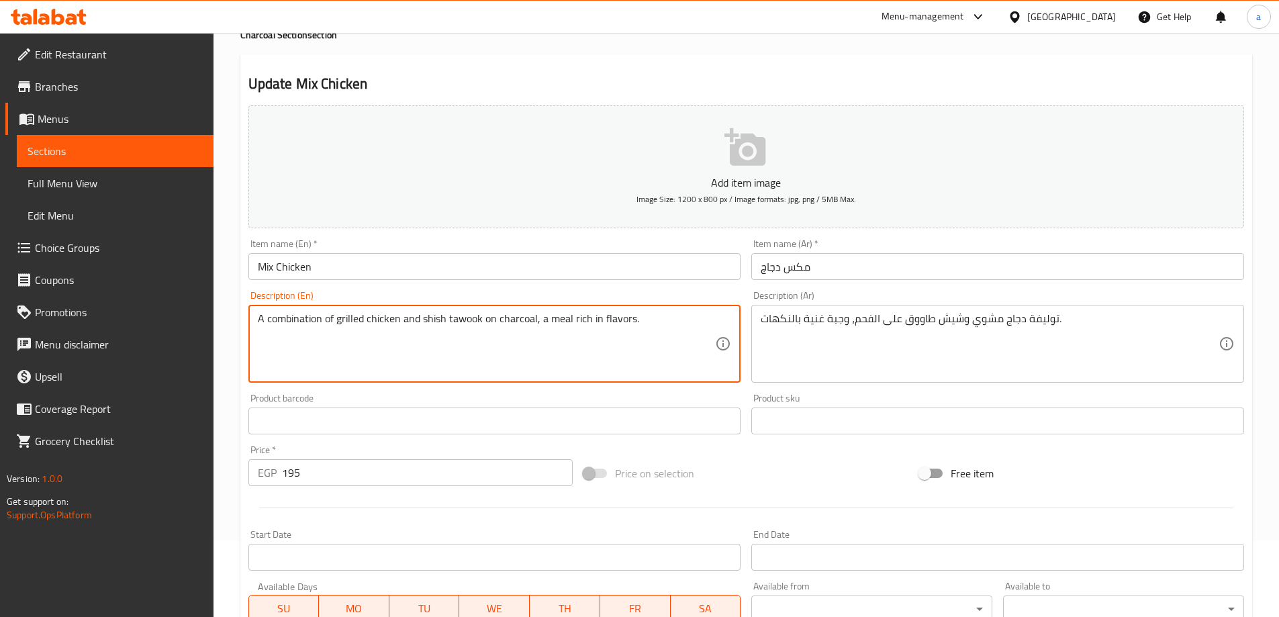
scroll to position [332, 0]
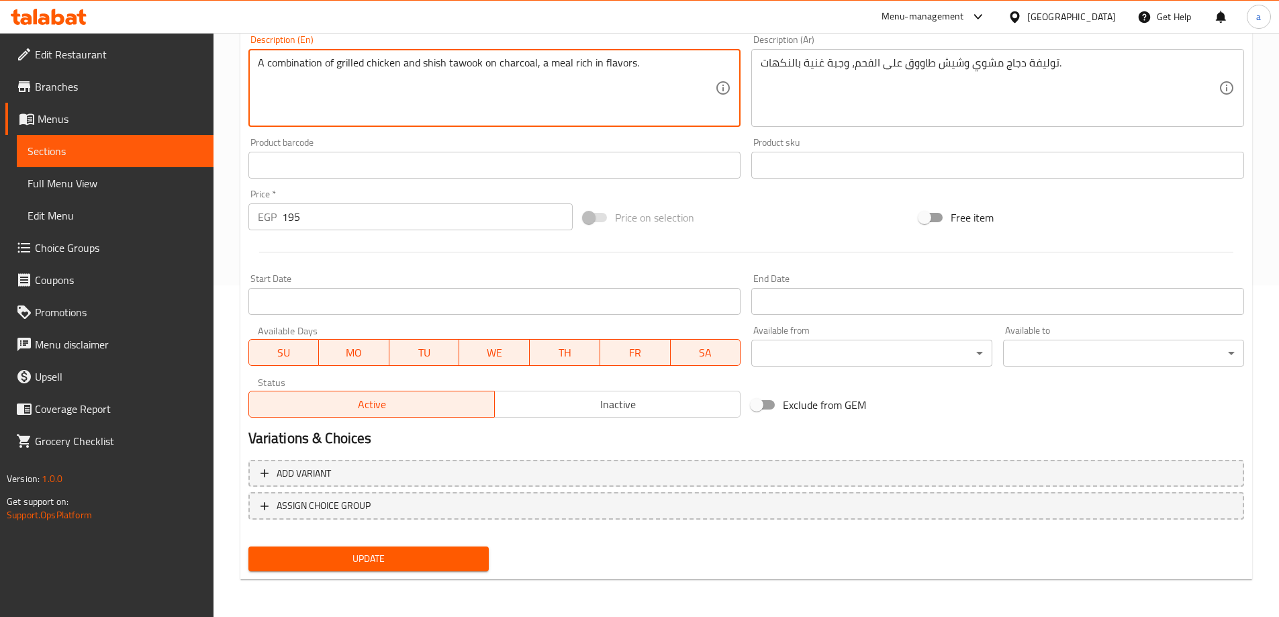
type textarea "A combination of grilled chicken and shish tawook on charcoal, a meal rich in f…"
click at [423, 552] on span "Update" at bounding box center [369, 558] width 220 height 17
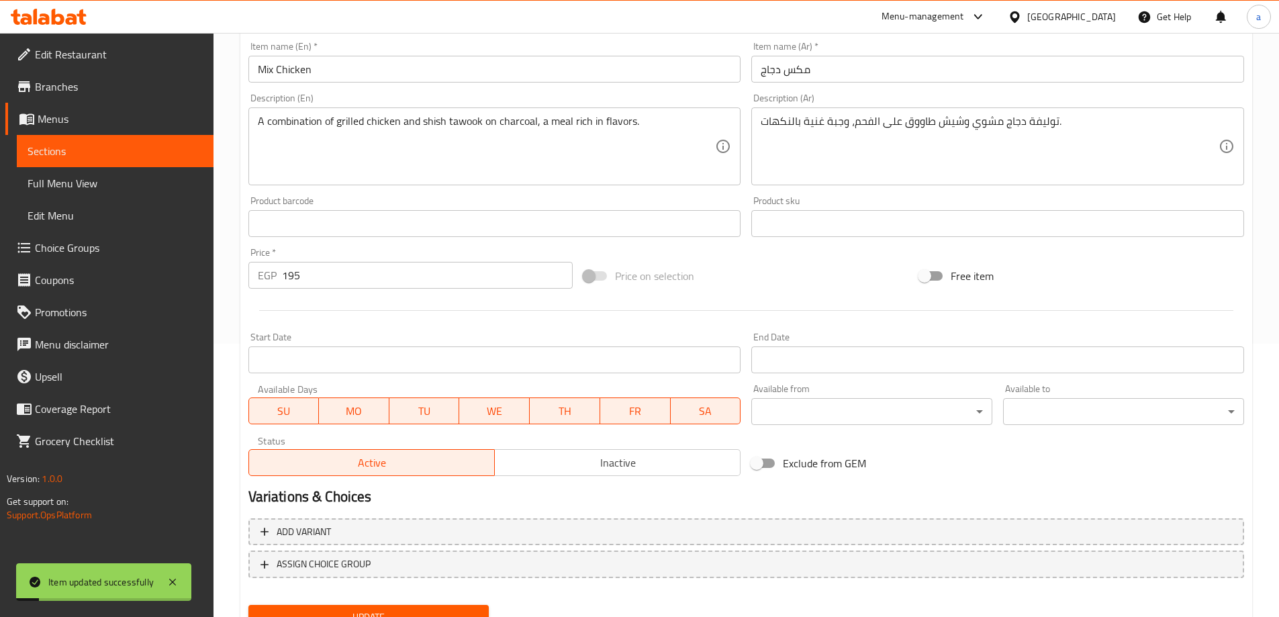
scroll to position [197, 0]
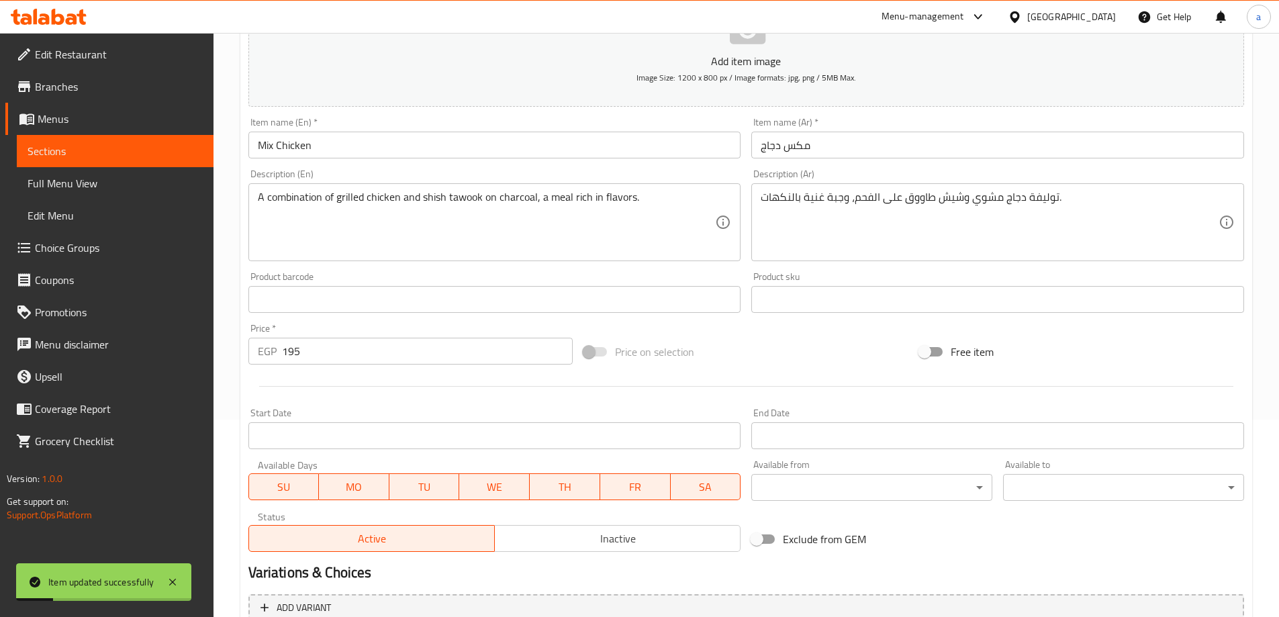
click at [85, 157] on span "Sections" at bounding box center [115, 151] width 175 height 16
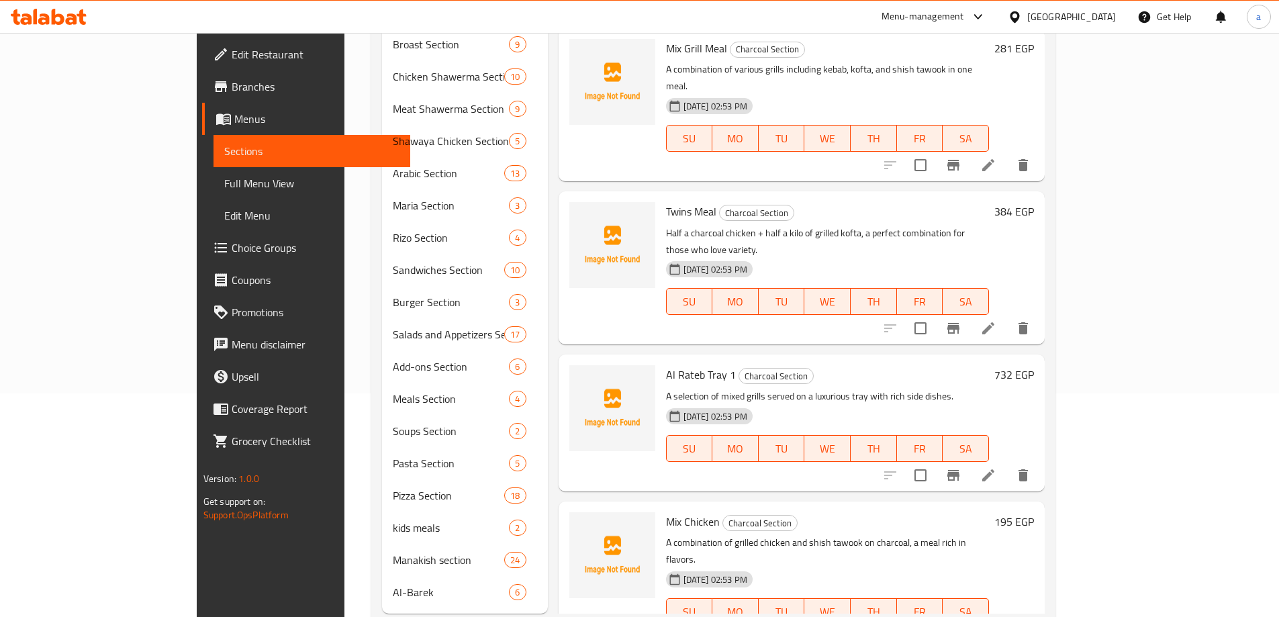
scroll to position [238, 0]
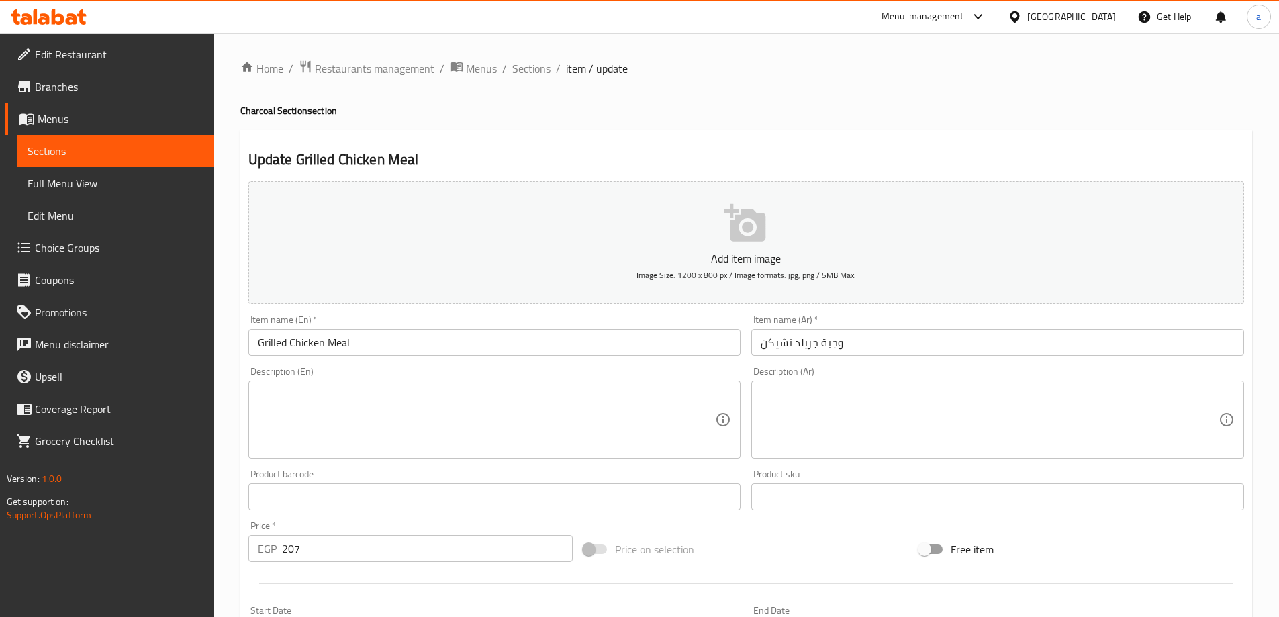
click at [967, 438] on textarea at bounding box center [990, 420] width 458 height 64
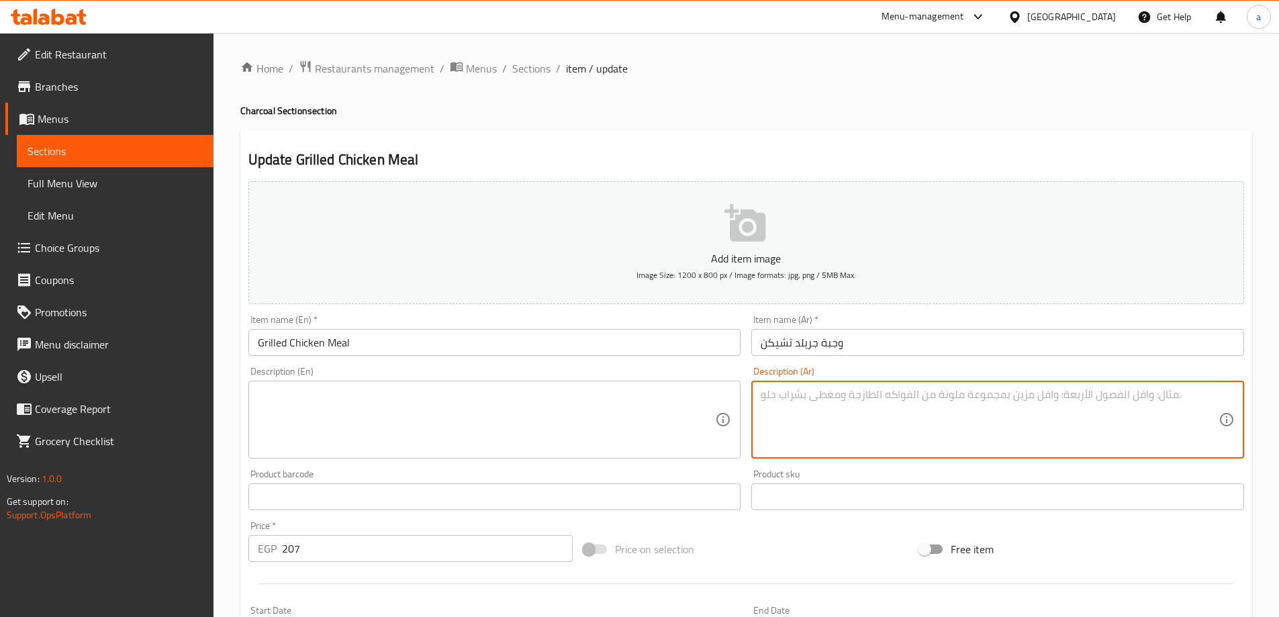
paste textarea "صدور دجاج مشوية على الفحم بتتبيلة خفيفة وصحية، مثالية لعشاق الأكل الصحي."
type textarea "صدور دجاج مشوية على الفحم بتتبيلة خفيفة وصحية، مثالية لعشاق الأكل الصحي."
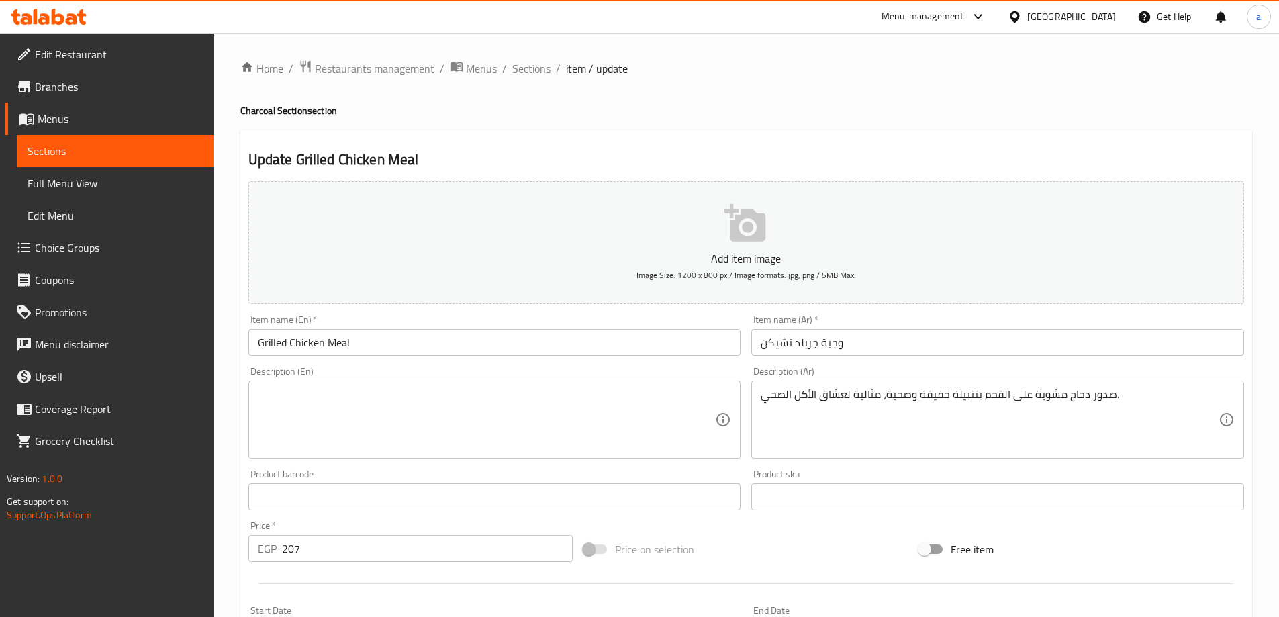
click at [588, 412] on textarea at bounding box center [487, 420] width 458 height 64
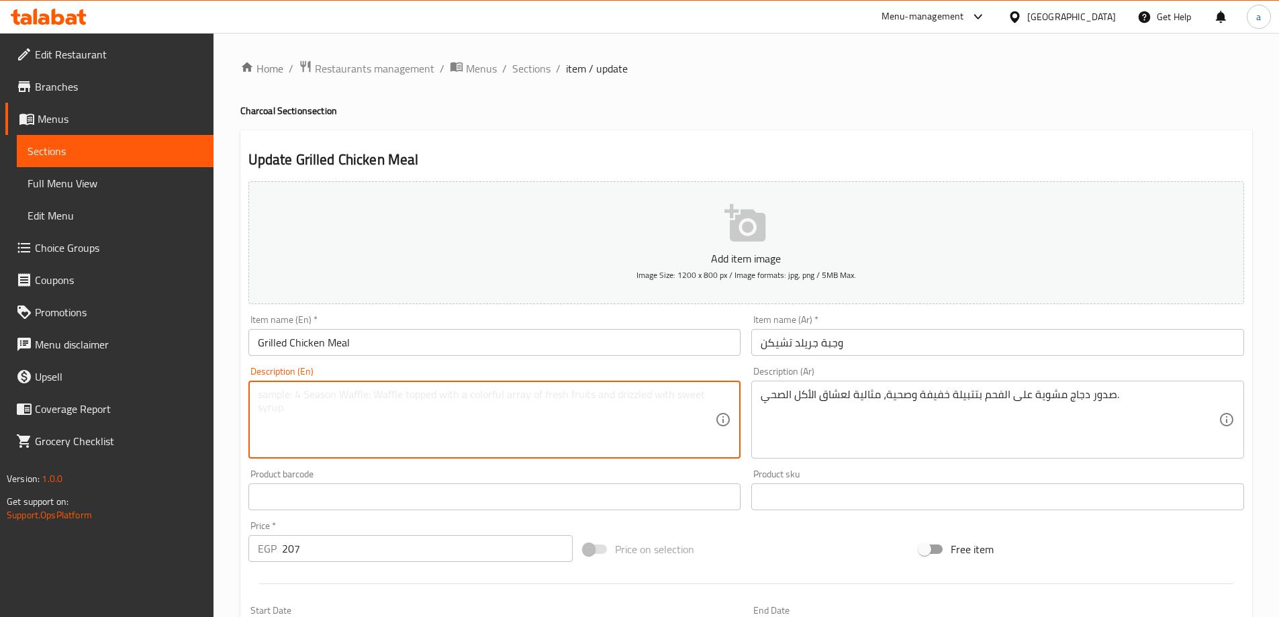
paste textarea "Charcoal-grilled chicken breasts with a light and healthy marinade, ideal for h…"
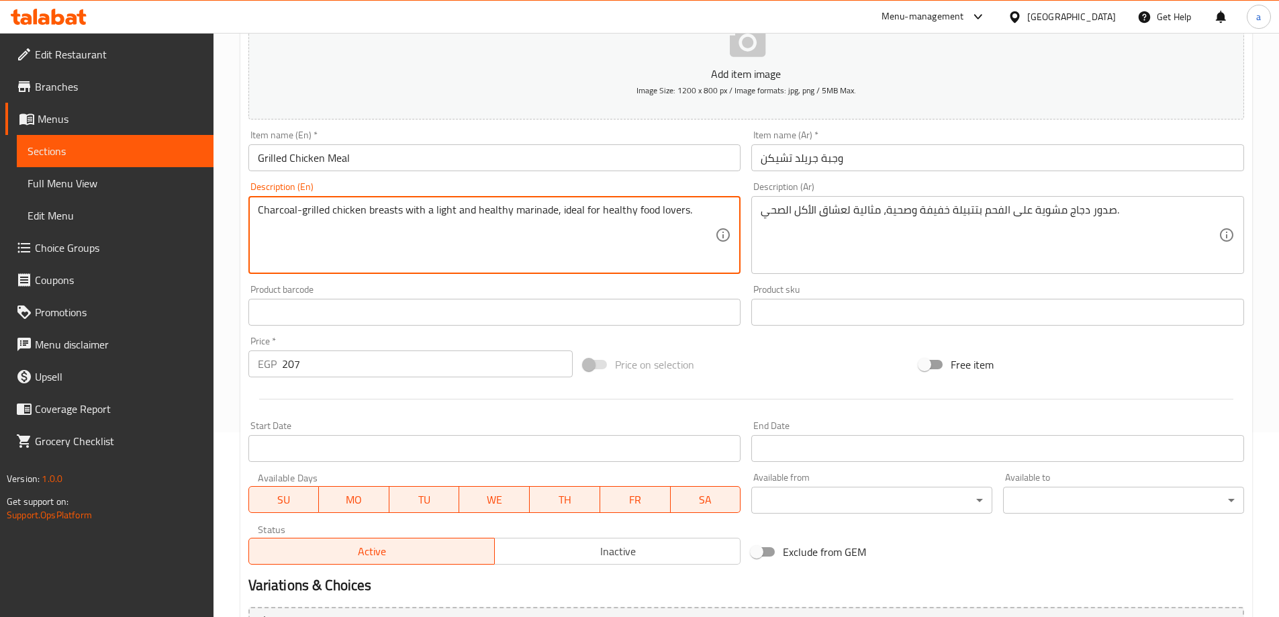
scroll to position [332, 0]
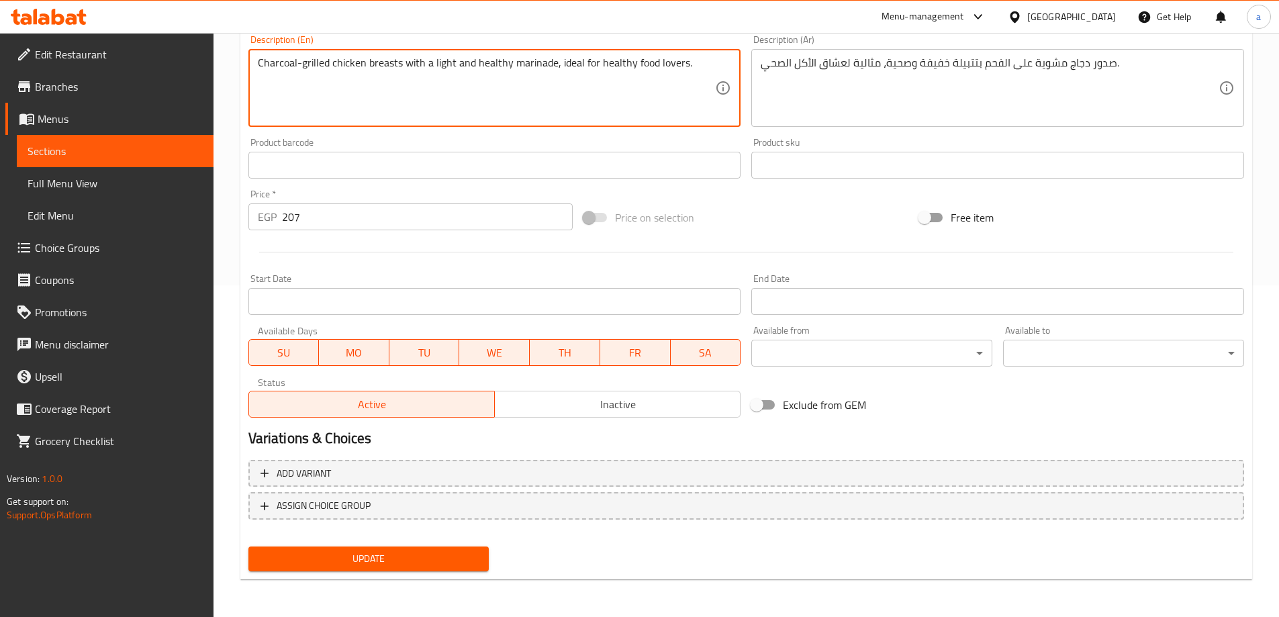
type textarea "Charcoal-grilled chicken breasts with a light and healthy marinade, ideal for h…"
click at [447, 561] on span "Update" at bounding box center [369, 558] width 220 height 17
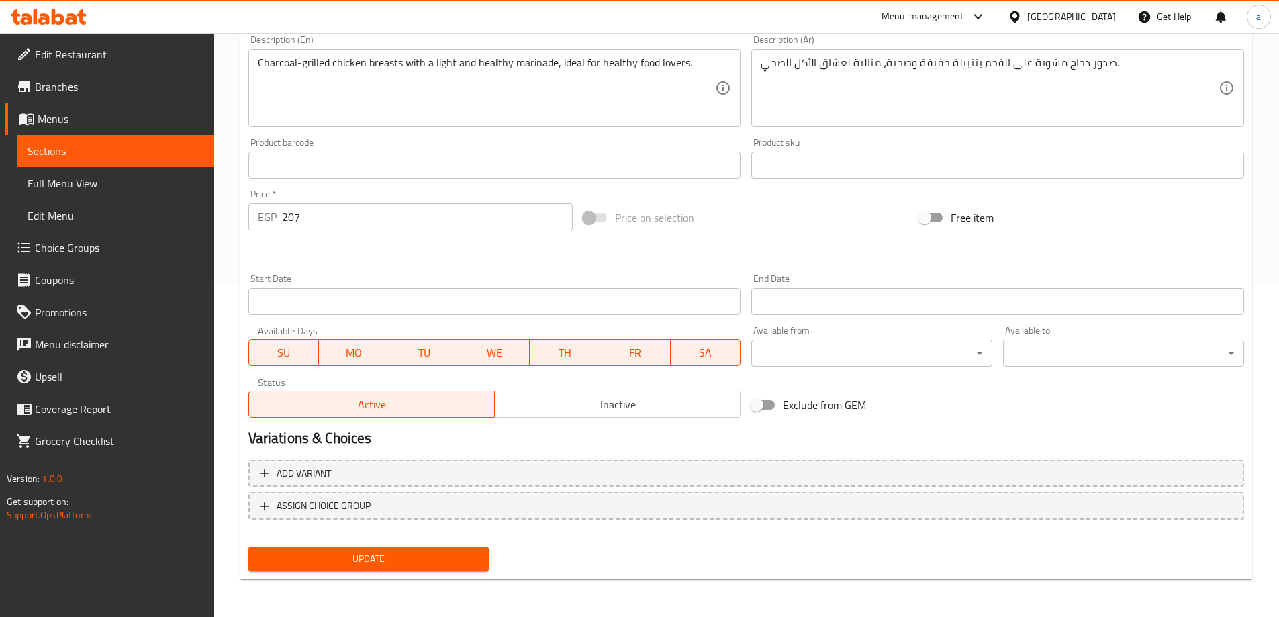
click at [158, 154] on span "Sections" at bounding box center [115, 151] width 175 height 16
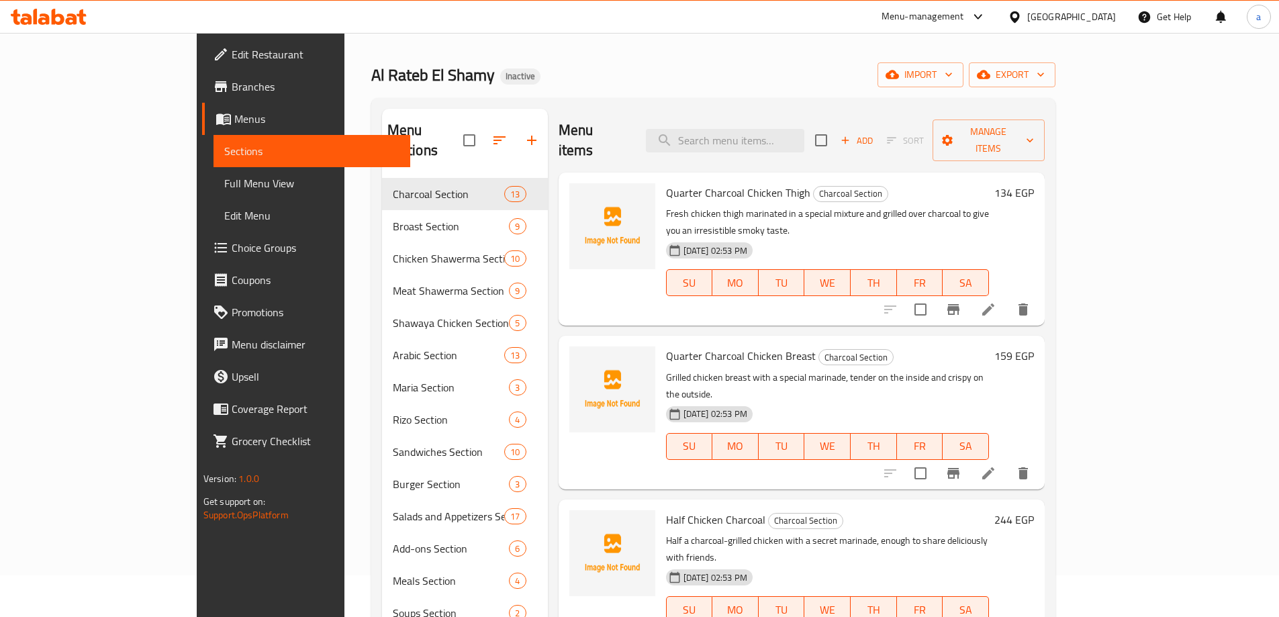
scroll to position [36, 0]
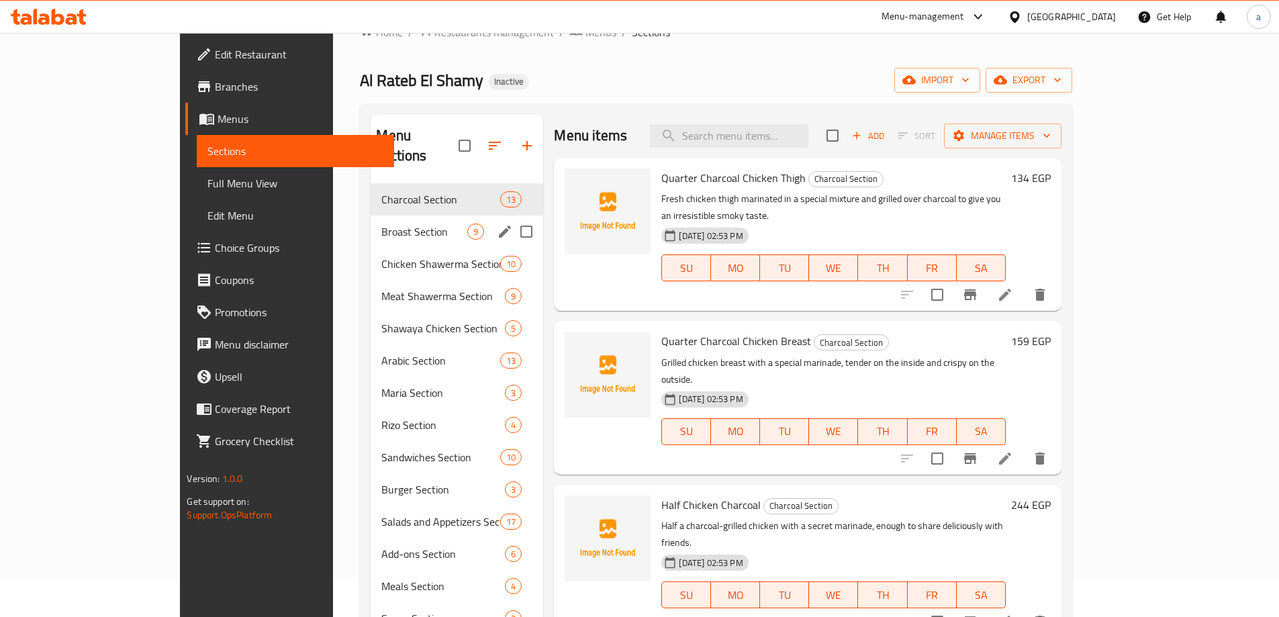
click at [371, 222] on div "Broast Section 9" at bounding box center [457, 231] width 173 height 32
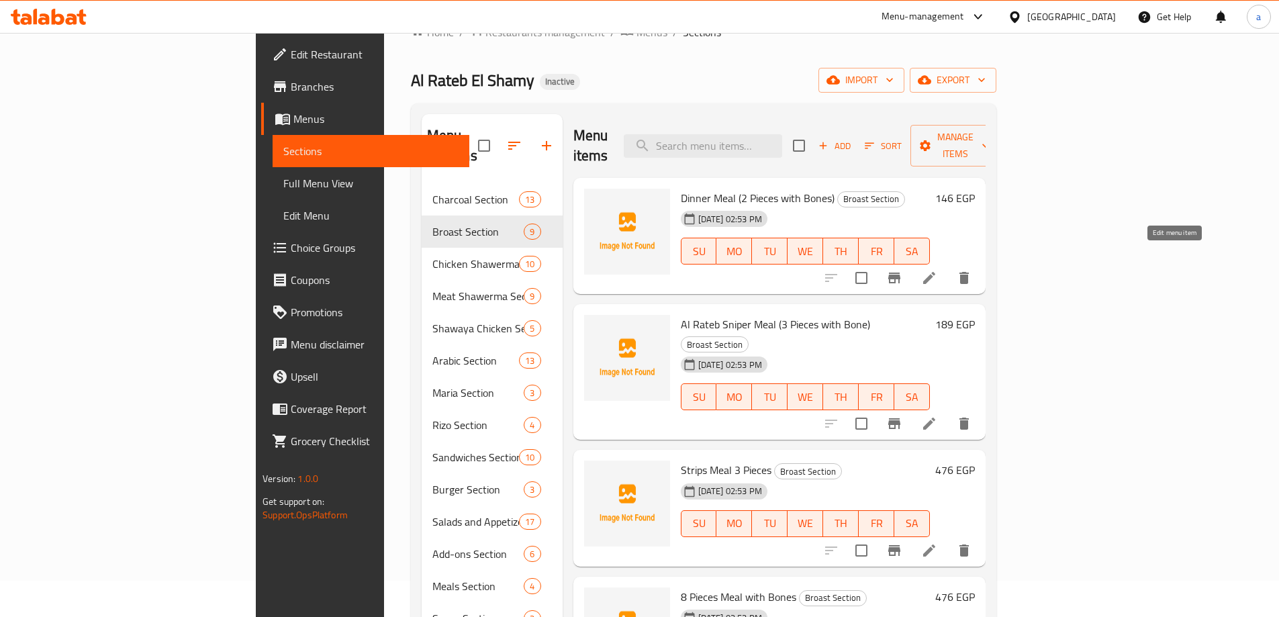
click at [937, 270] on icon at bounding box center [929, 278] width 16 height 16
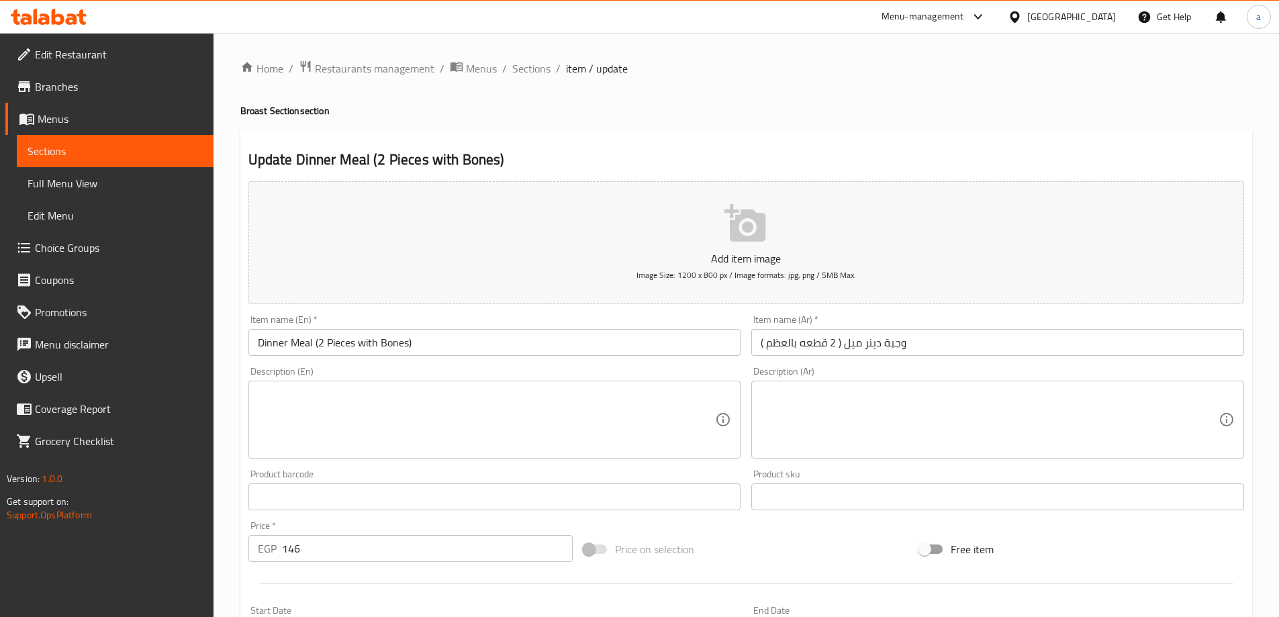
click at [924, 395] on textarea at bounding box center [990, 420] width 458 height 64
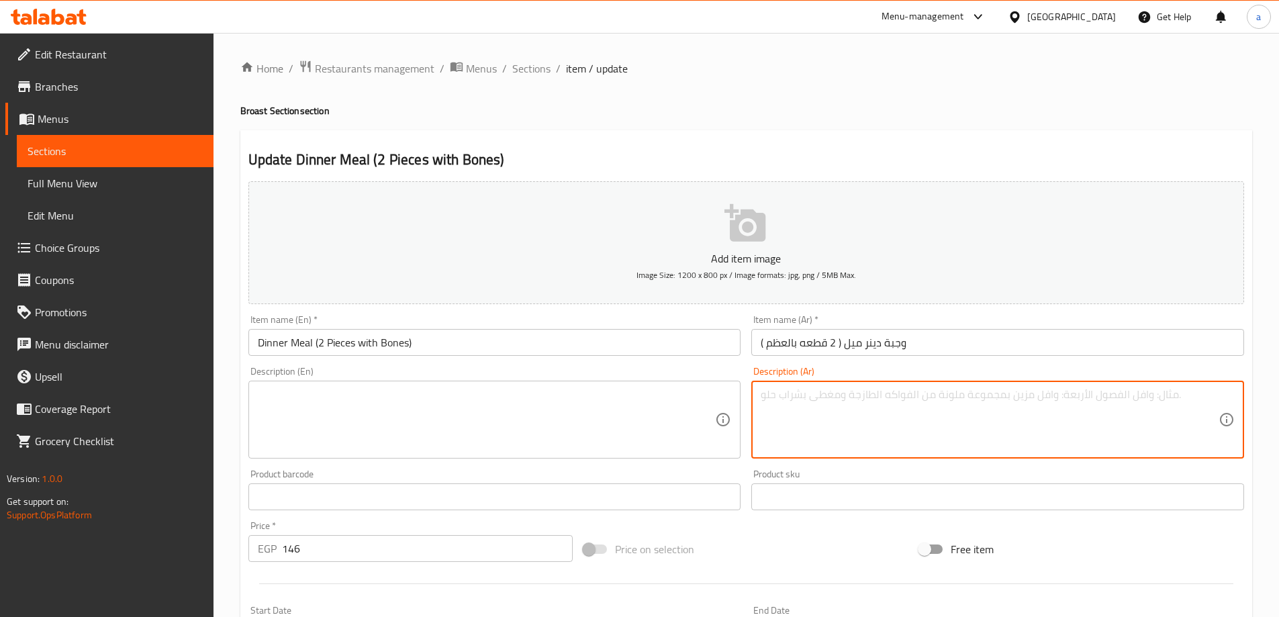
paste textarea "قطعتان دجاج بروست بالعظم مقرمشة من الخارج وطرية من الداخل مع إضافات جانبية."
type textarea "قطعتان دجاج بروست بالعظم مقرمشة من الخارج وطرية من الداخل مع إضافات جانبية."
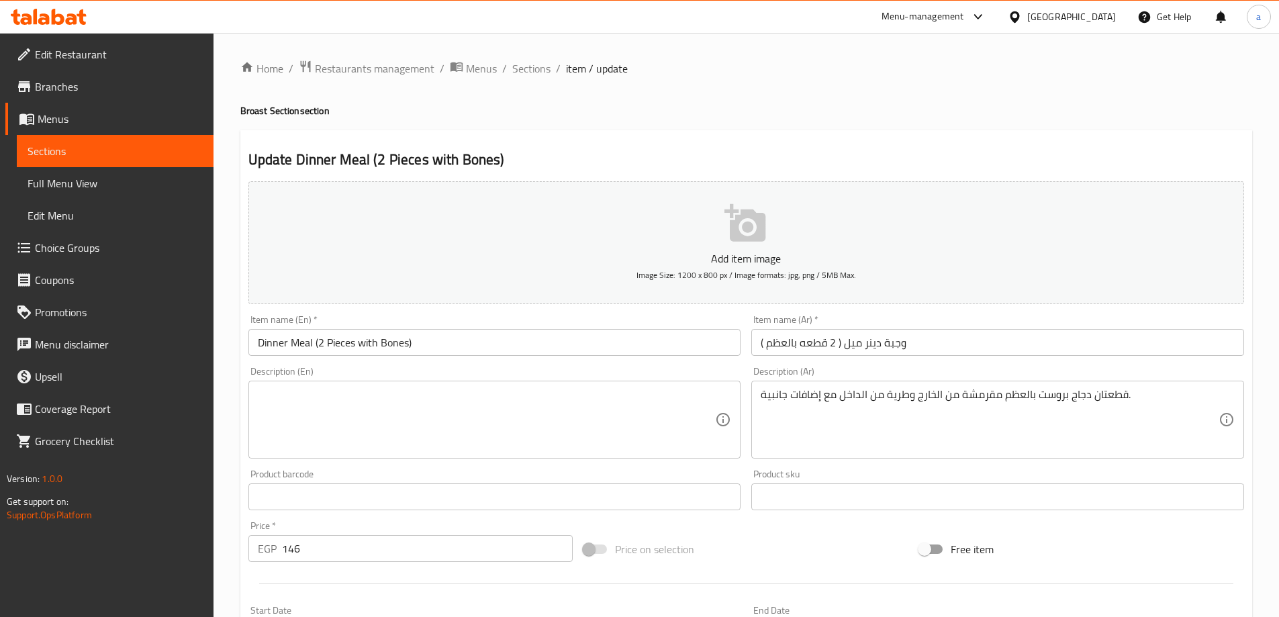
click at [613, 421] on textarea at bounding box center [487, 420] width 458 height 64
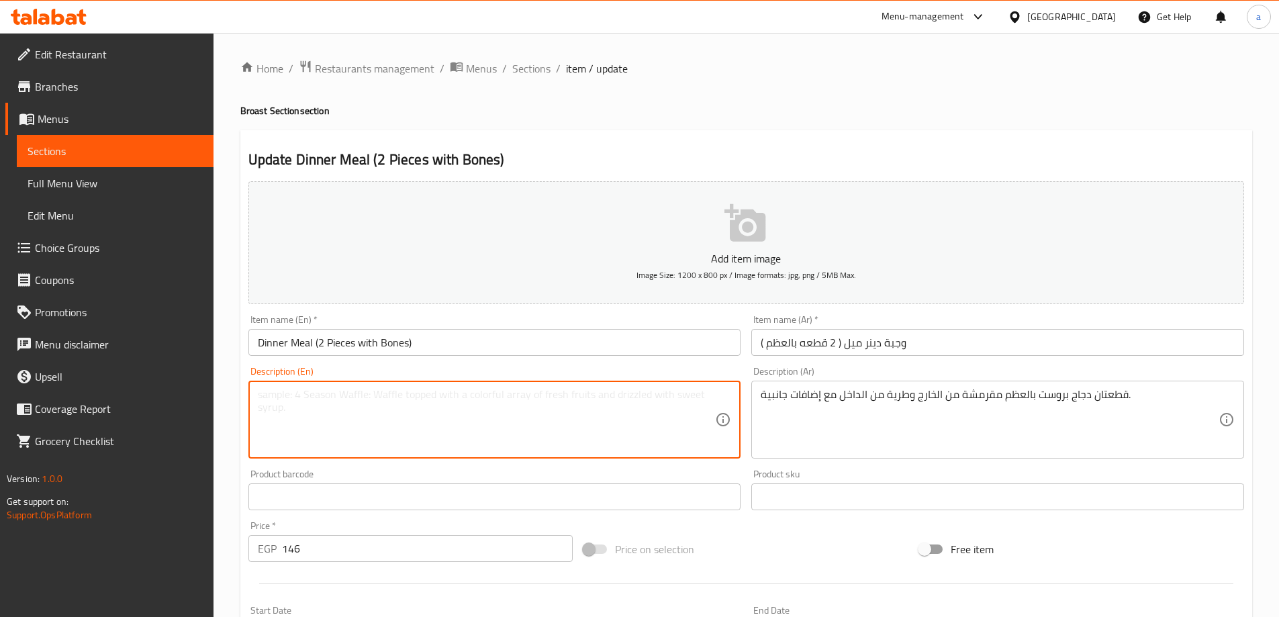
paste textarea "Two pieces of crispy fried chicken on the bone, tender on the inside and with s…"
drag, startPoint x: 371, startPoint y: 395, endPoint x: 322, endPoint y: 397, distance: 49.0
click at [322, 397] on textarea "Two pieces of crispy fried chicken on the bone, tender on the inside and with s…" at bounding box center [487, 420] width 458 height 64
drag, startPoint x: 339, startPoint y: 393, endPoint x: 622, endPoint y: 193, distance: 346.4
click at [622, 193] on button "Add item image Image Size: 1200 x 800 px / Image formats: jpg, png / 5MB Max." at bounding box center [746, 242] width 996 height 123
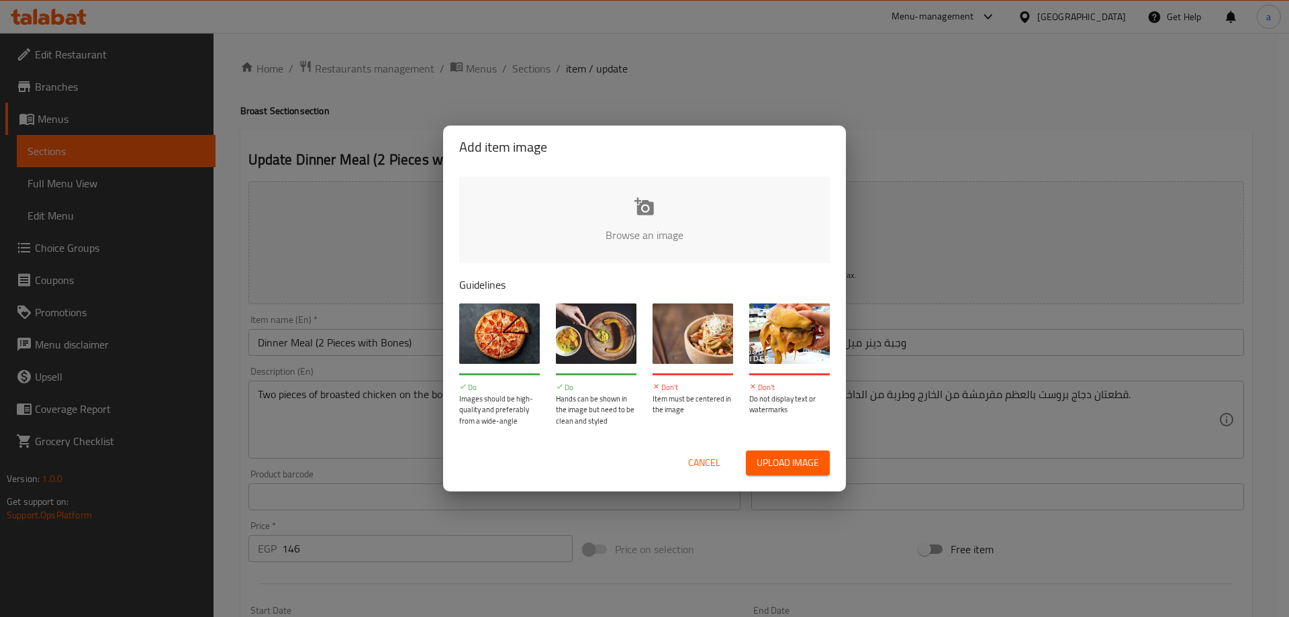
click at [354, 246] on div "Add item image Browse an image Guidelines Do Images should be high-quality and …" at bounding box center [644, 308] width 1289 height 617
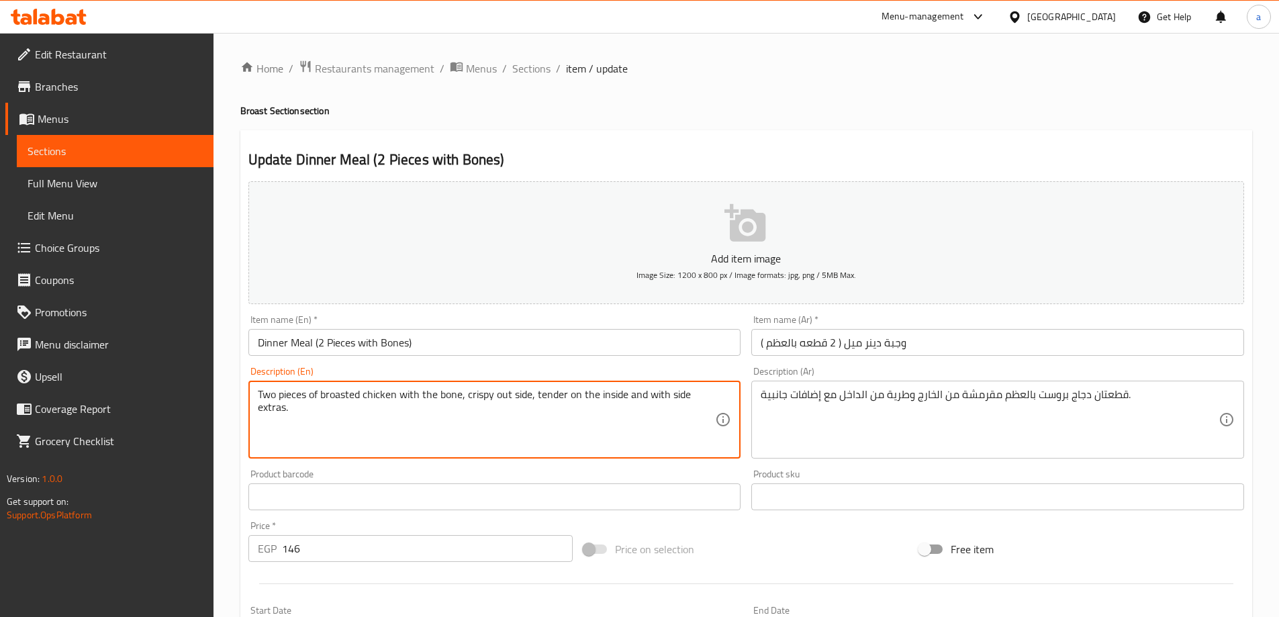
click at [697, 397] on textarea "Two pieces of broasted chicken with the bone, crispy out side, tender on the in…" at bounding box center [487, 420] width 458 height 64
drag, startPoint x: 643, startPoint y: 397, endPoint x: 630, endPoint y: 401, distance: 13.8
click at [630, 401] on textarea "Two pieces of broasted chicken with the bone, crispy out side, tender on the in…" at bounding box center [487, 420] width 458 height 64
click at [653, 422] on textarea "Two pieces of broasted chicken with the bone, crispy out side, tender on the in…" at bounding box center [487, 420] width 458 height 64
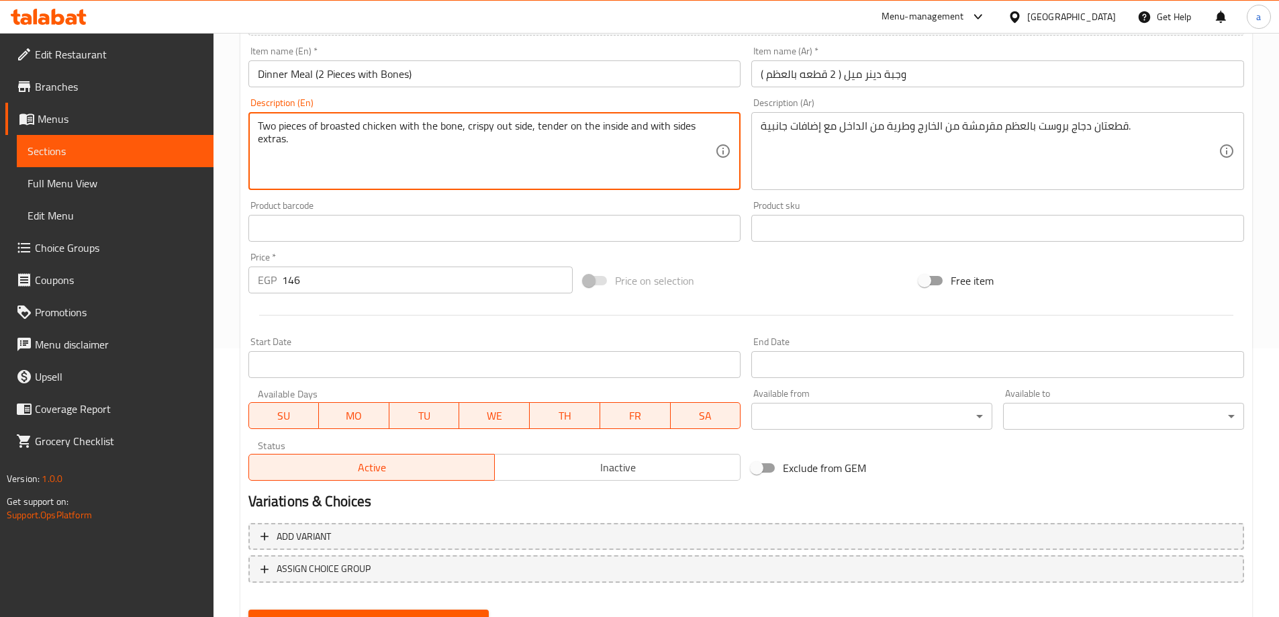
scroll to position [332, 0]
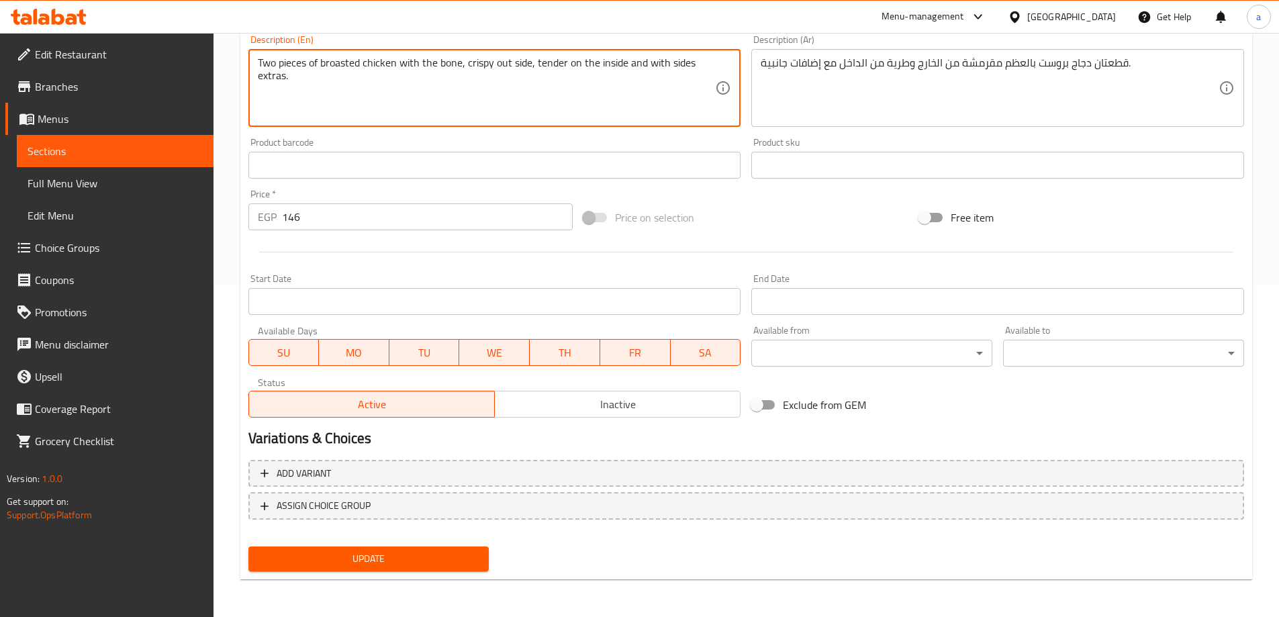
type textarea "Two pieces of broasted chicken with the bone, crispy out side, tender on the in…"
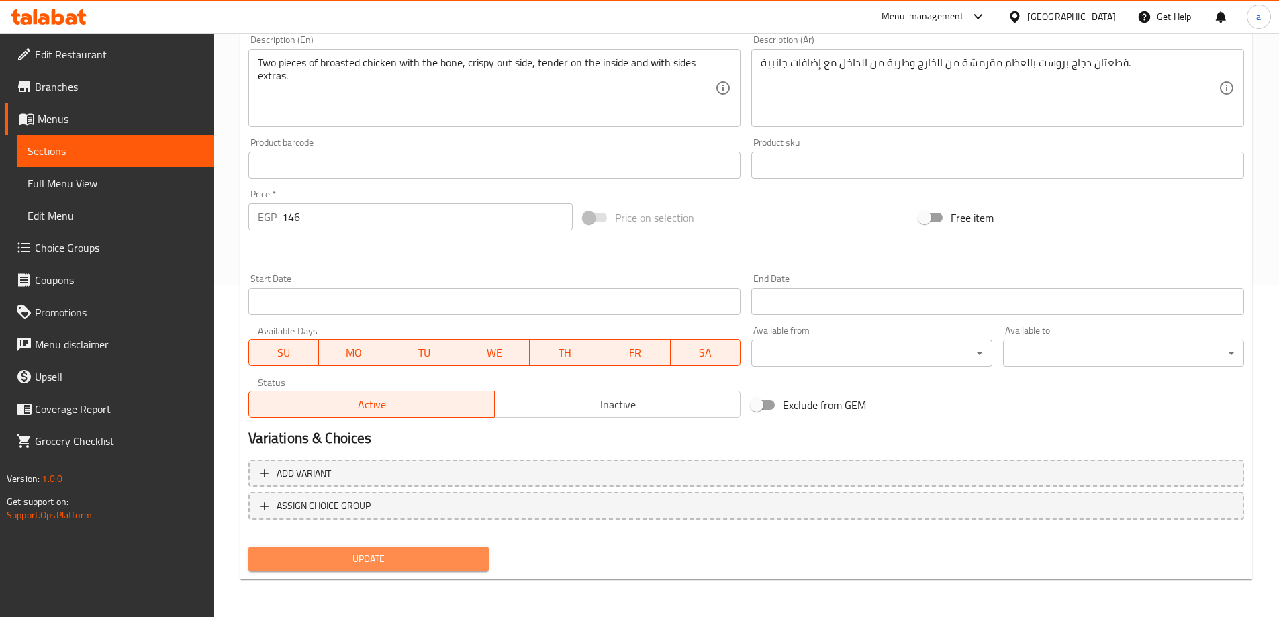
click at [448, 559] on span "Update" at bounding box center [369, 558] width 220 height 17
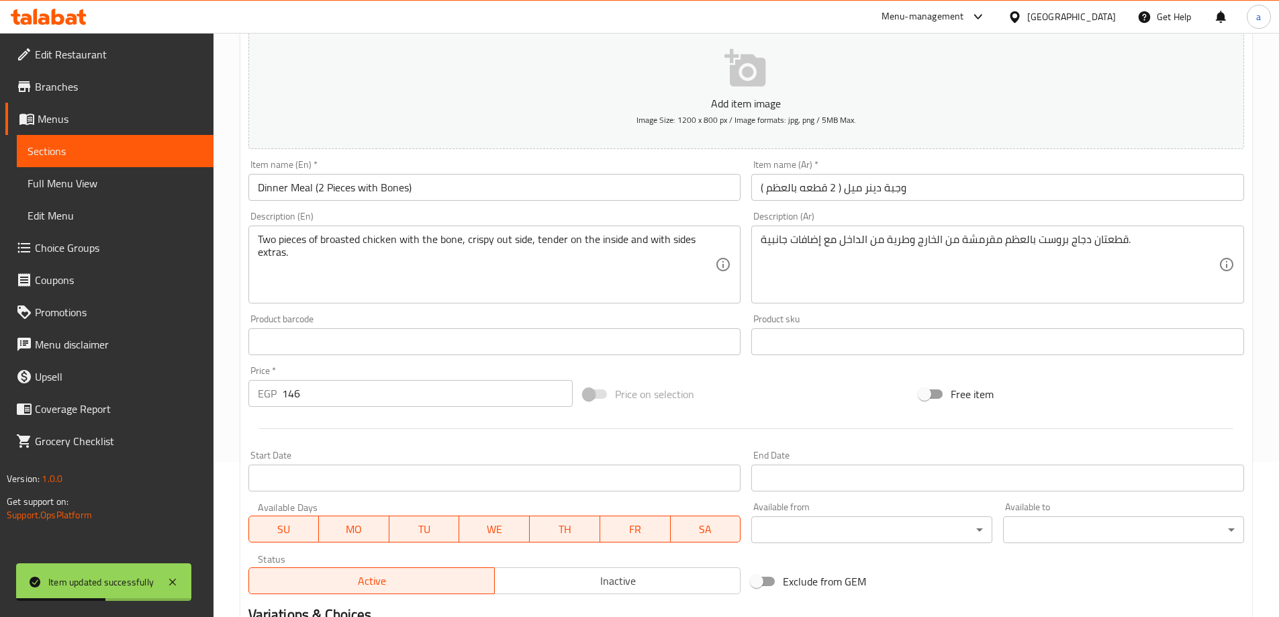
scroll to position [0, 0]
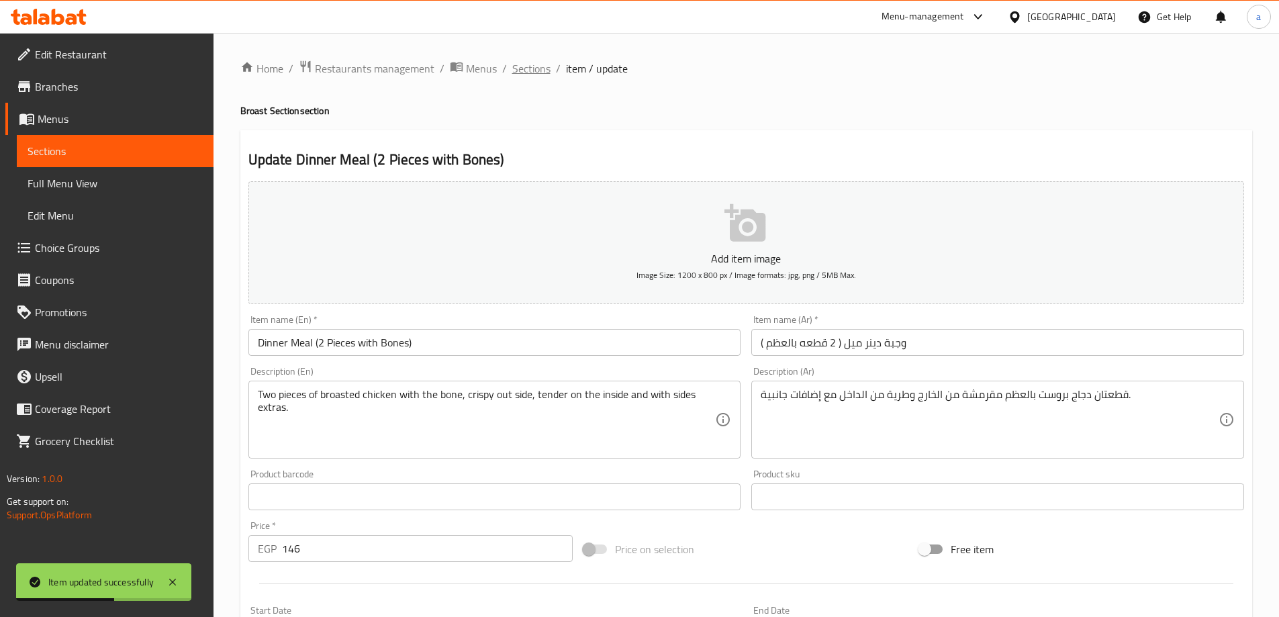
click at [536, 72] on span "Sections" at bounding box center [531, 68] width 38 height 16
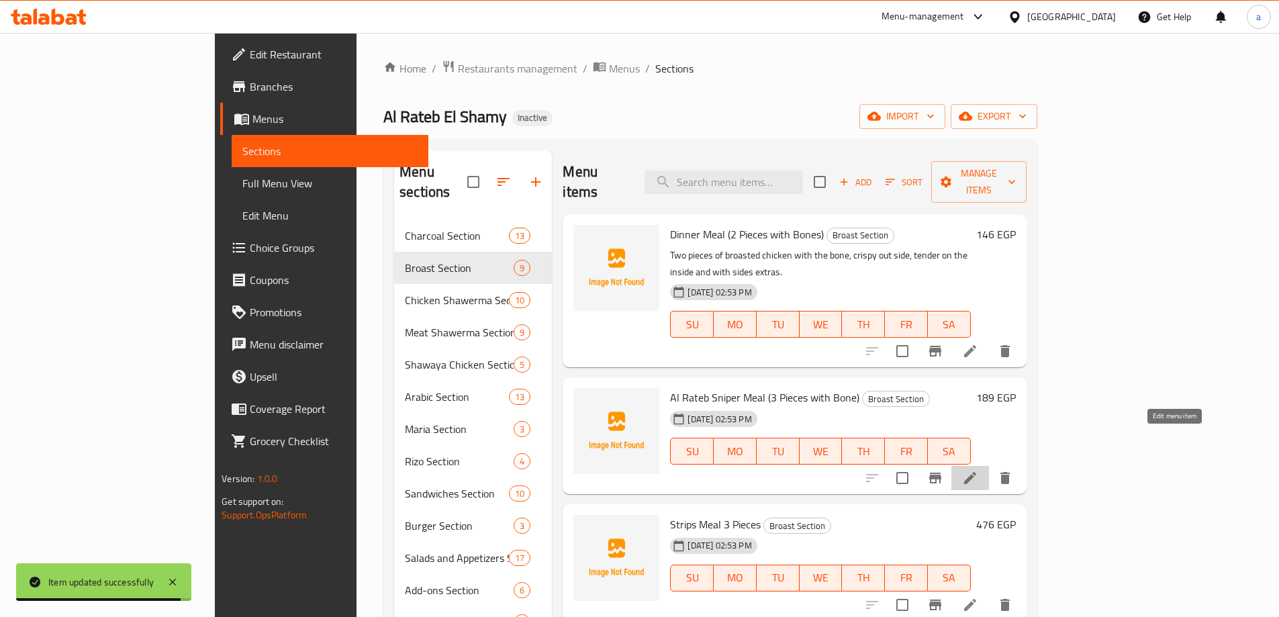
click at [978, 470] on icon at bounding box center [970, 478] width 16 height 16
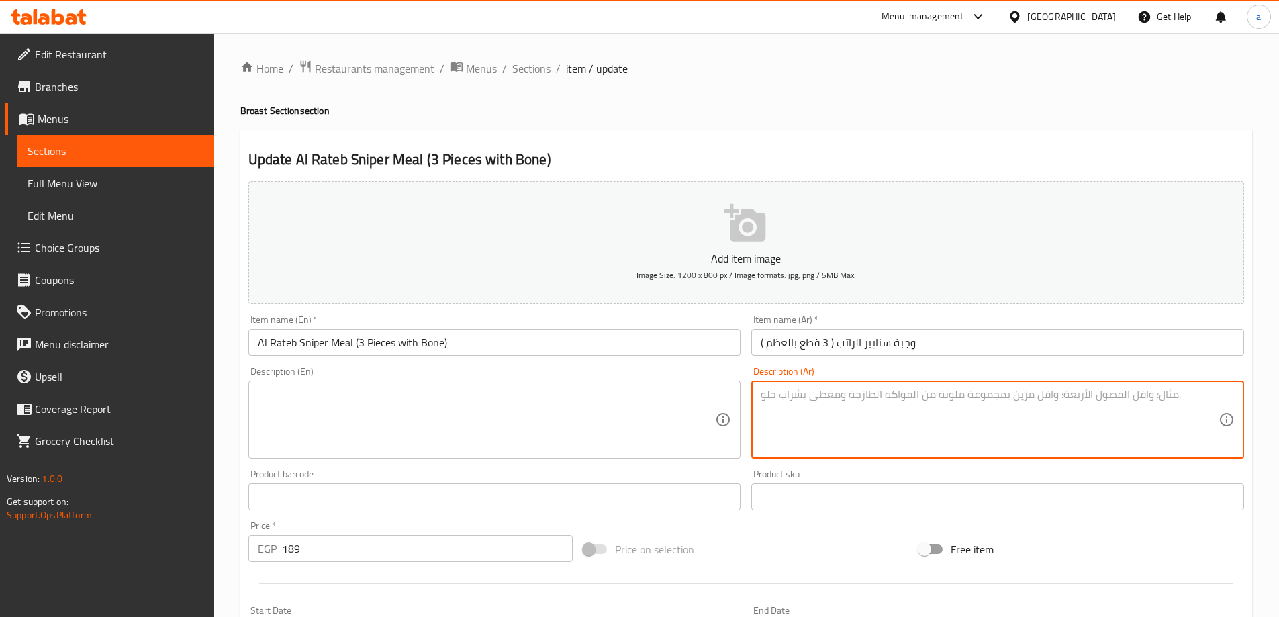
click at [808, 416] on textarea at bounding box center [990, 420] width 458 height 64
paste textarea "ثلاث قطع دجاج بروست بالعظم بخلطة مميزة، تقدم مع بطاطس وسلطات."
type textarea "ثلاث قطع دجاج بروست بالعظم بخلطة مميزة، تقدم مع بطاطس وسلطات."
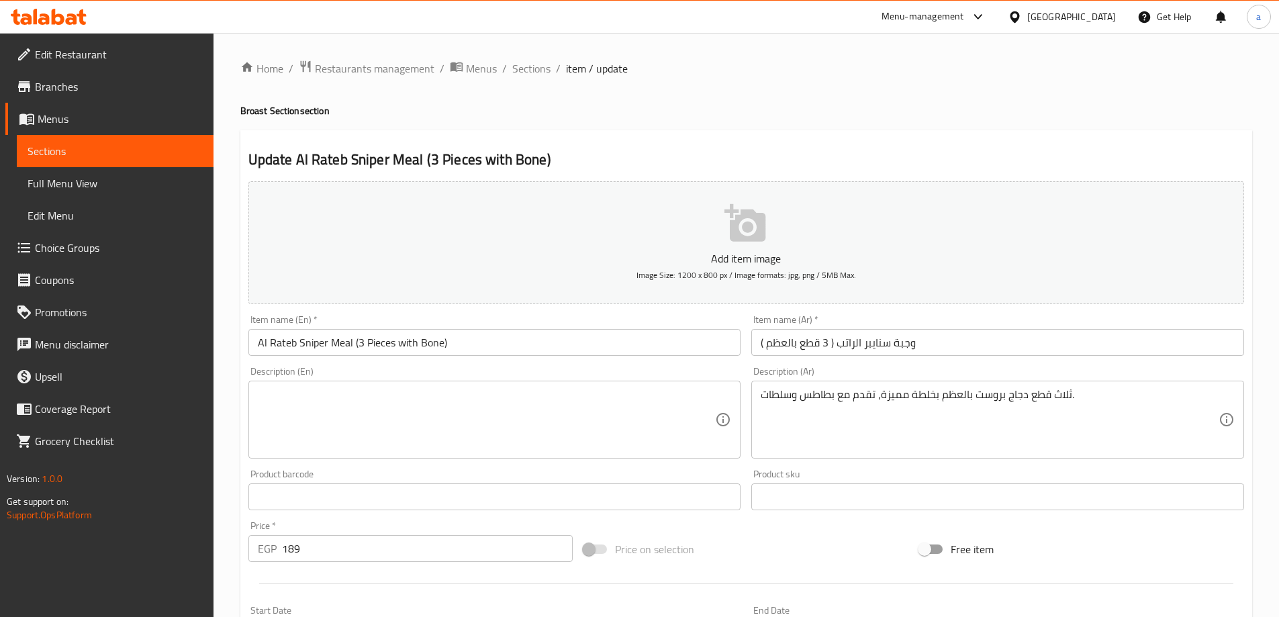
click at [462, 387] on div "Description (En)" at bounding box center [494, 420] width 493 height 78
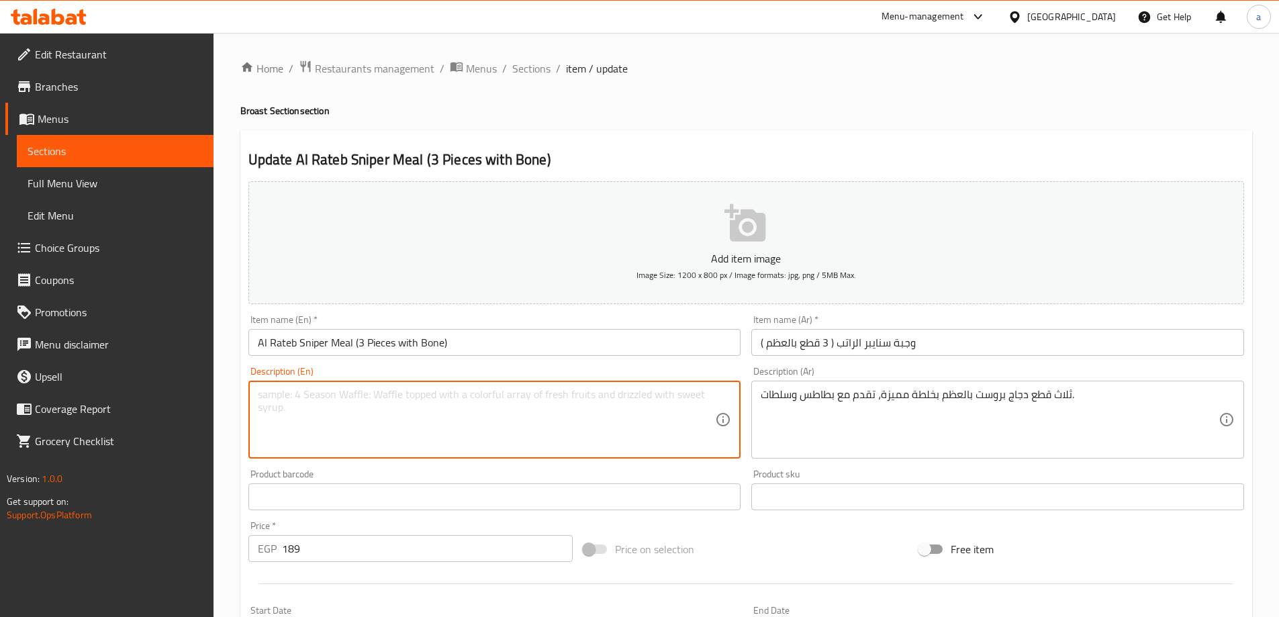
paste textarea "Three pieces of fried chicken on the bone with a special mixture, served with p…"
click at [337, 400] on textarea "Three pieces of fried chicken on the bone with a special mixture, served with p…" at bounding box center [487, 420] width 458 height 64
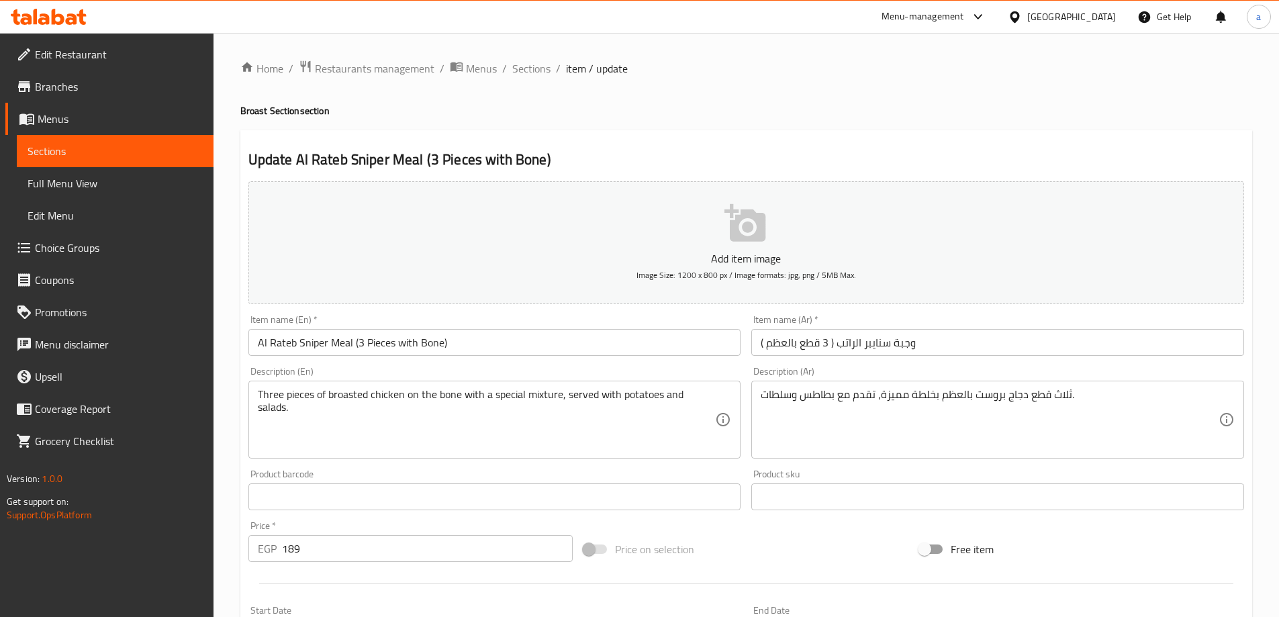
click at [683, 73] on ol "Home / Restaurants management / Menus / Sections / item / update" at bounding box center [746, 68] width 1012 height 17
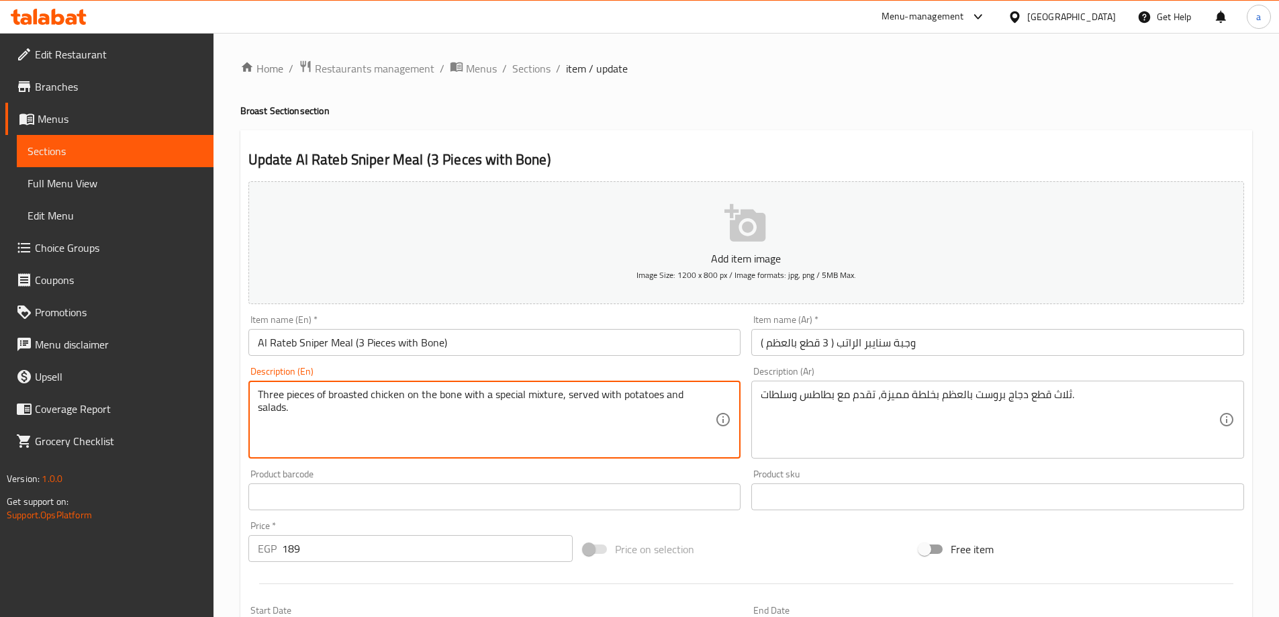
drag, startPoint x: 415, startPoint y: 399, endPoint x: 405, endPoint y: 399, distance: 9.4
click at [405, 399] on textarea "Three pieces of broasted chicken on the bone with a special mixture, served wit…" at bounding box center [487, 420] width 458 height 64
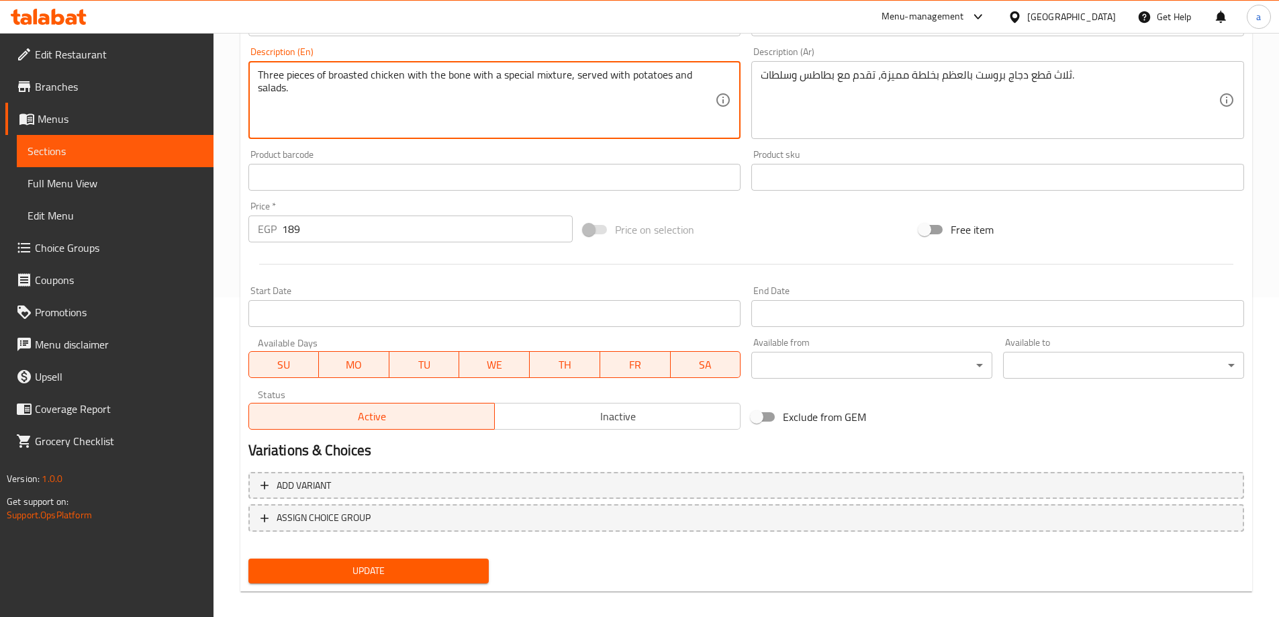
scroll to position [332, 0]
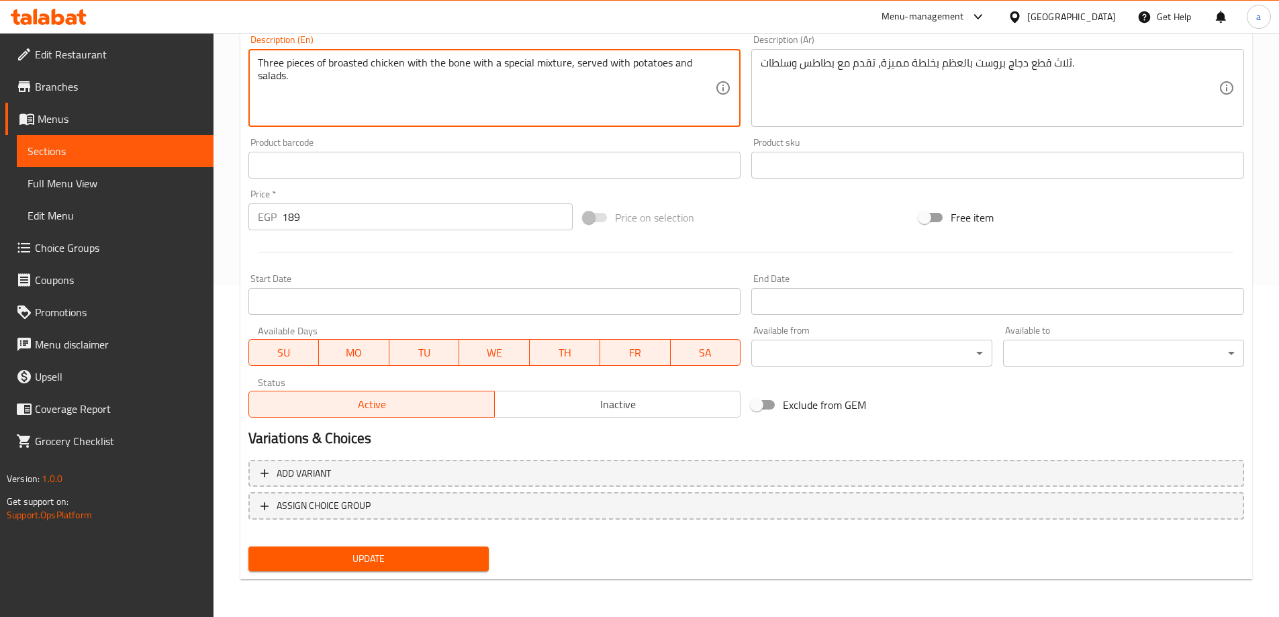
type textarea "Three pieces of broasted chicken with the bone with a special mixture, served w…"
click at [428, 555] on span "Update" at bounding box center [369, 558] width 220 height 17
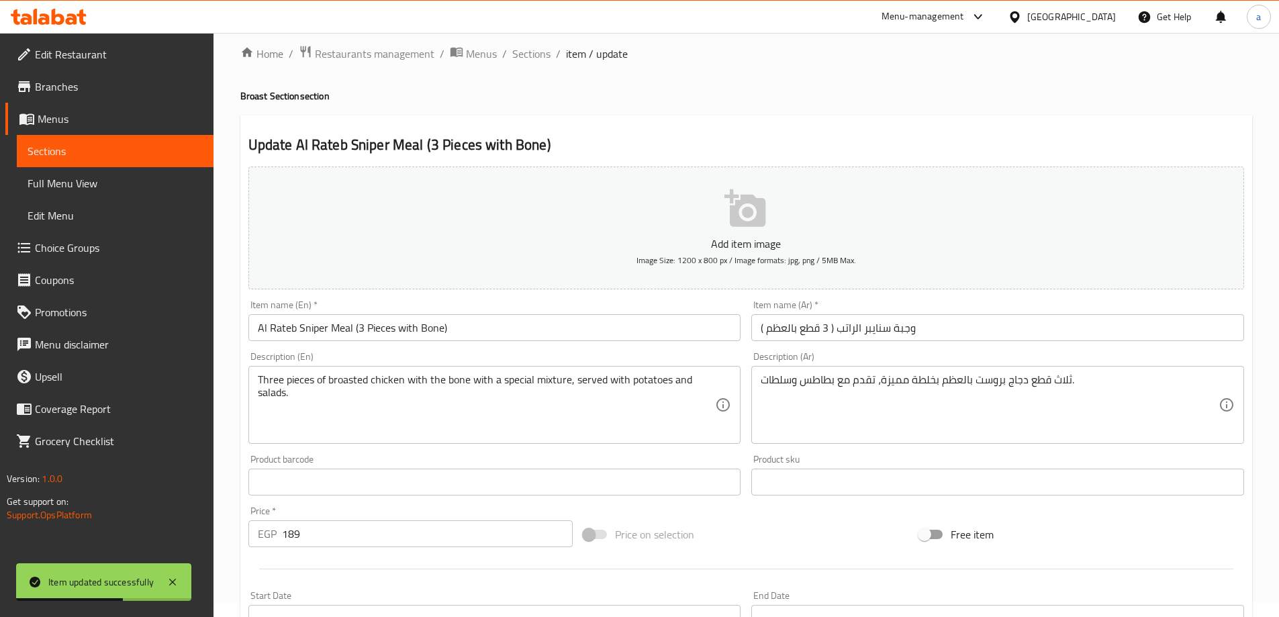
scroll to position [0, 0]
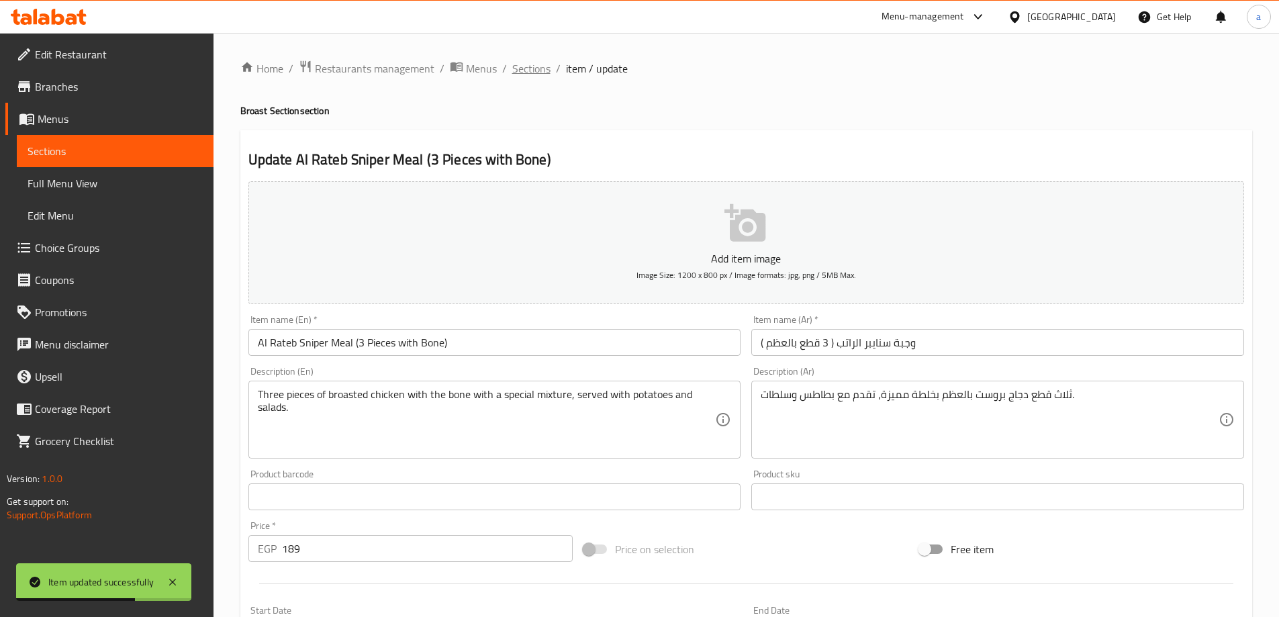
click at [530, 62] on span "Sections" at bounding box center [531, 68] width 38 height 16
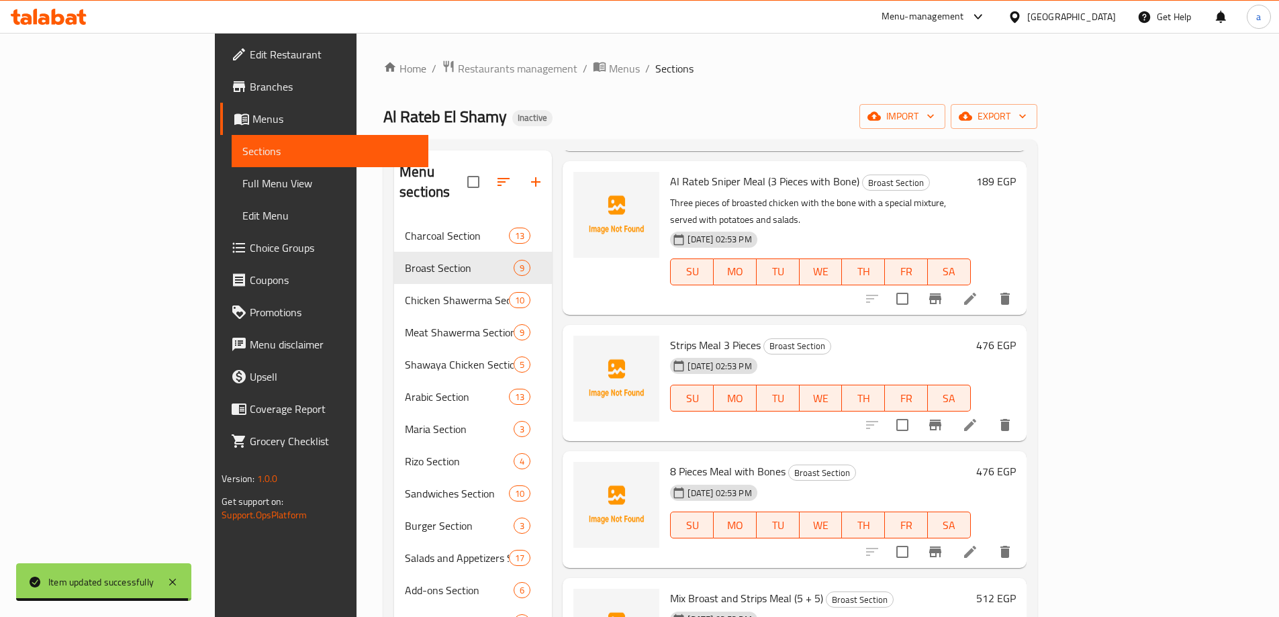
scroll to position [134, 0]
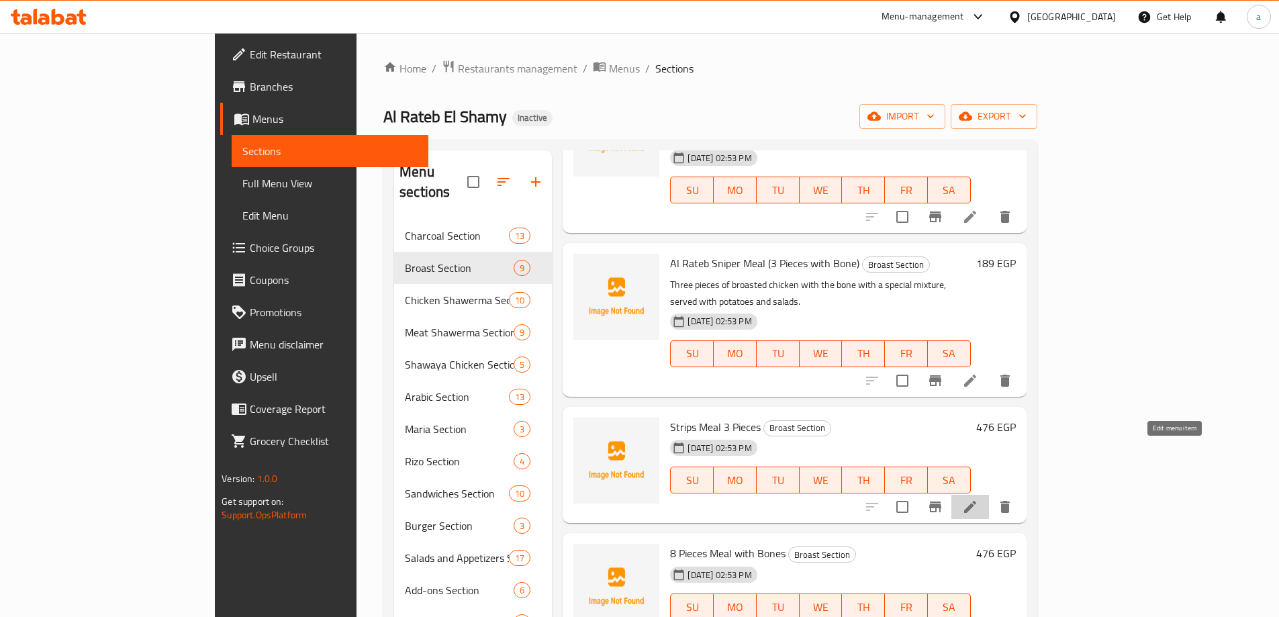
click at [976, 501] on icon at bounding box center [970, 507] width 12 height 12
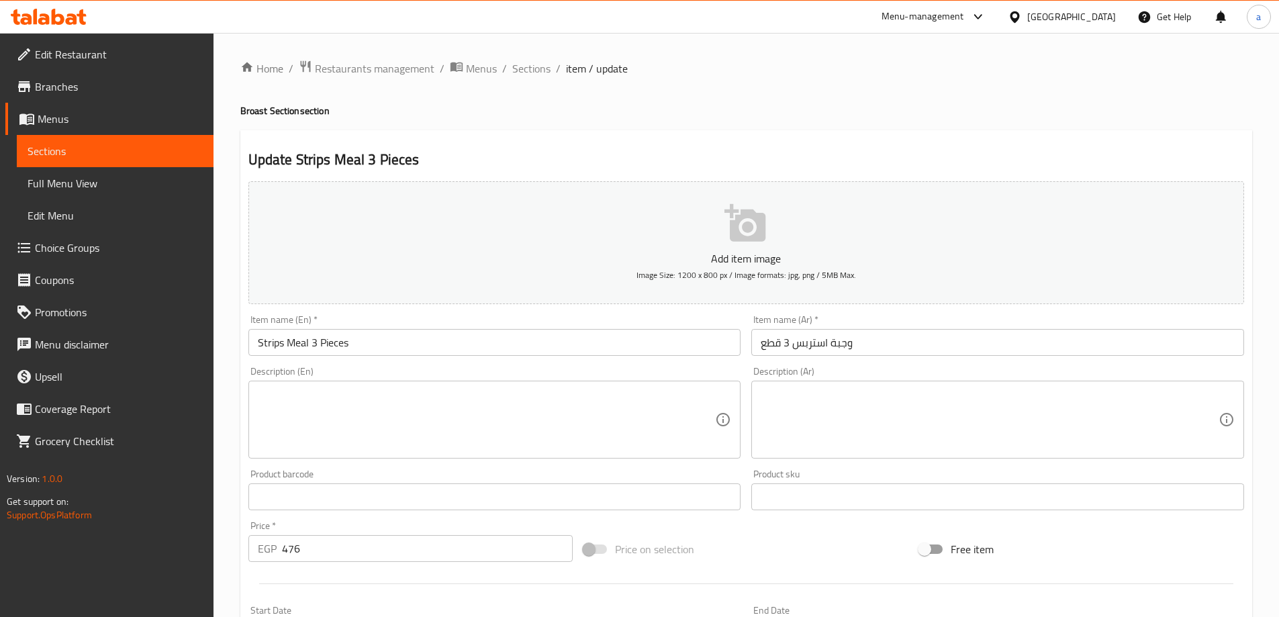
click at [926, 409] on textarea at bounding box center [990, 420] width 458 height 64
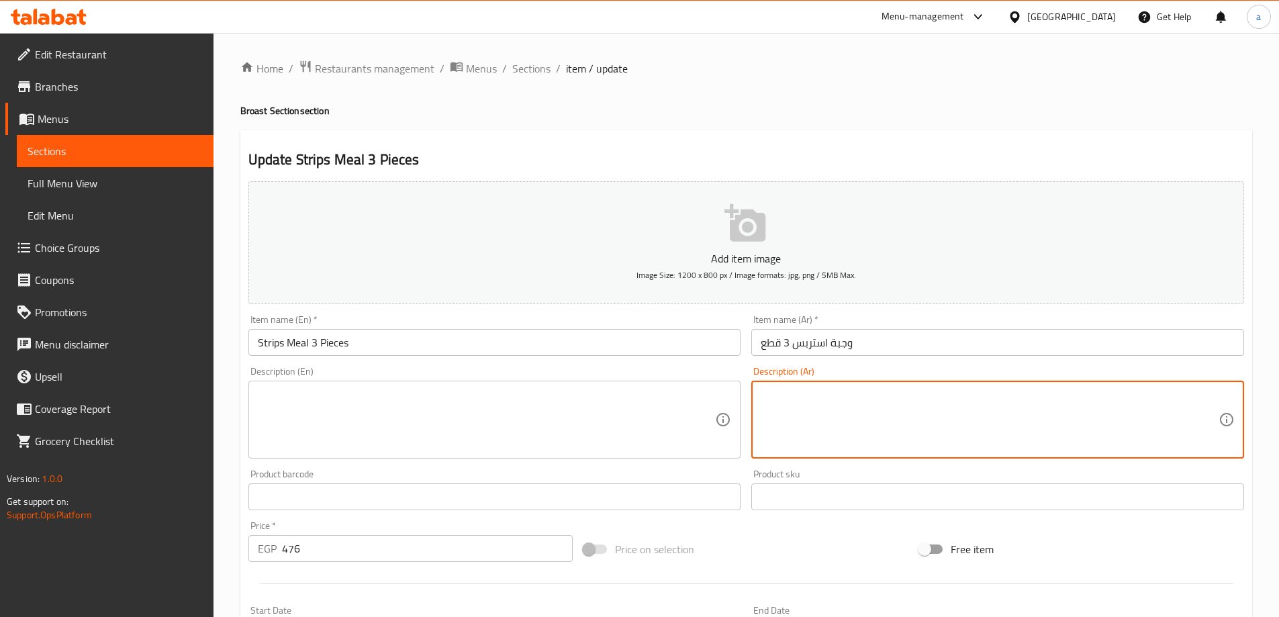
paste textarea "3 قطع استربس دجاج مقرمش، طرية ولذيذة، مثالية كوجبة سريعة وخفيفة."
click at [1128, 399] on textarea "3 قطع استربس دجاج مقرمش، طرية ولذيذة، مثالية كوجبة سريعة وخفيفة." at bounding box center [990, 420] width 458 height 64
type textarea "3 قطع استربس دجاج مقرمش، طرية ولذيذة، مثالية كوجبة سريعة وخفيفة."
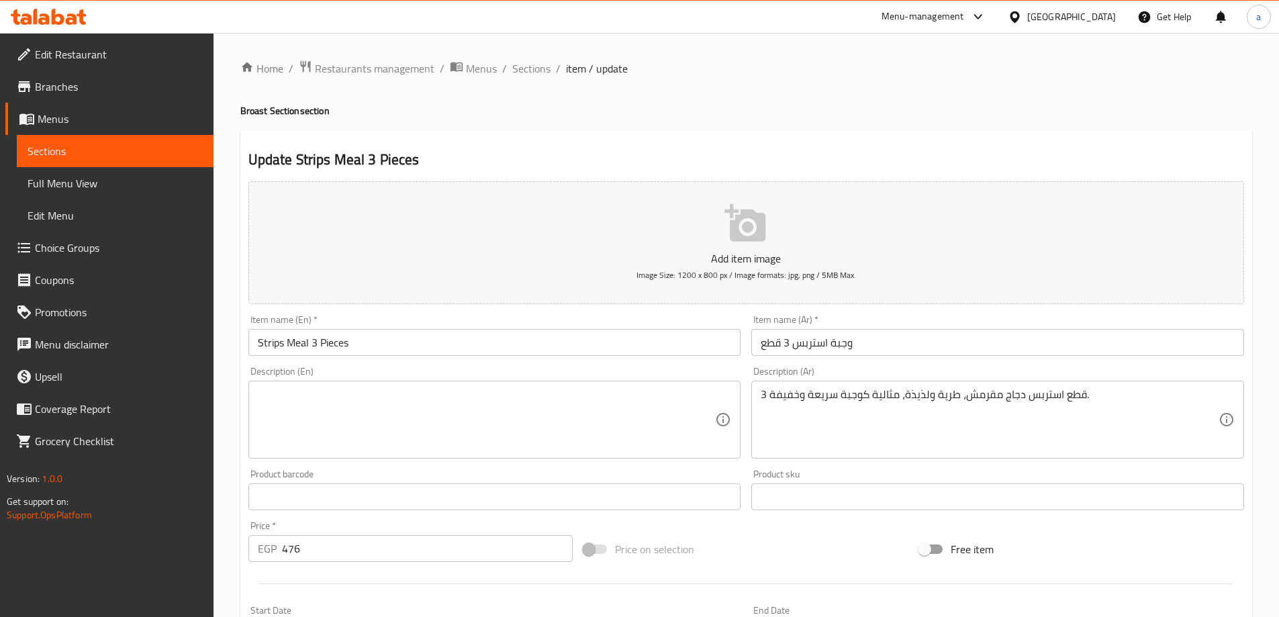
click at [489, 421] on textarea at bounding box center [487, 420] width 458 height 64
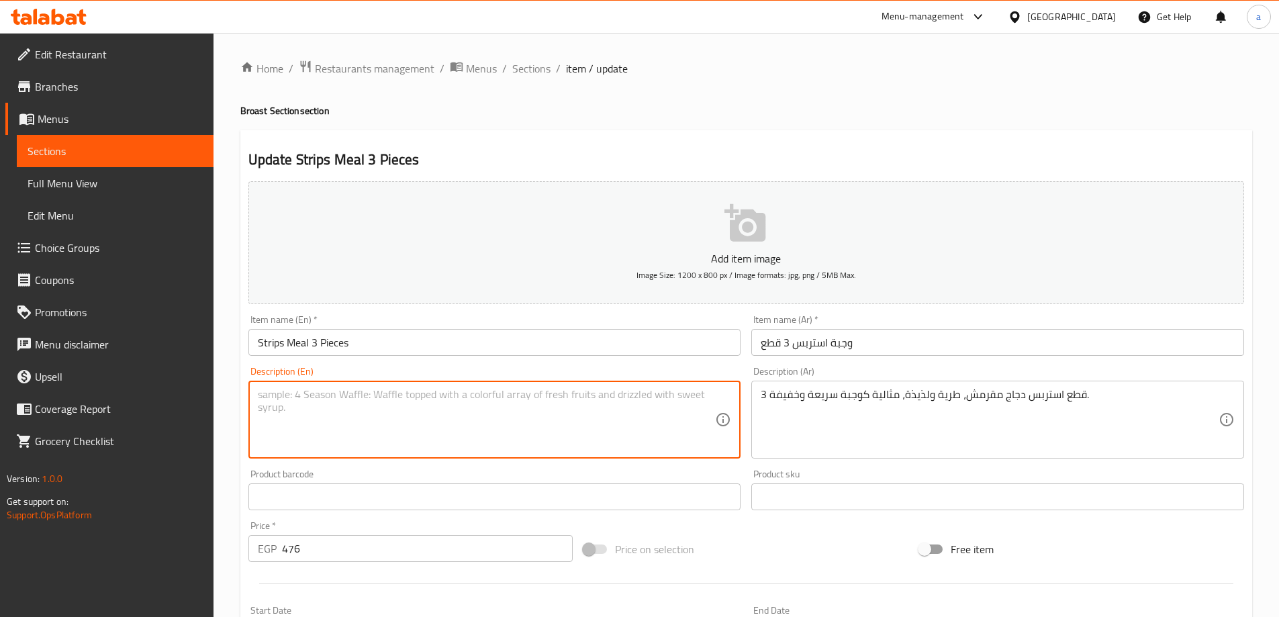
paste textarea "3 pieces of crispy chicken strips, tender and delicious, perfect for a quick an…"
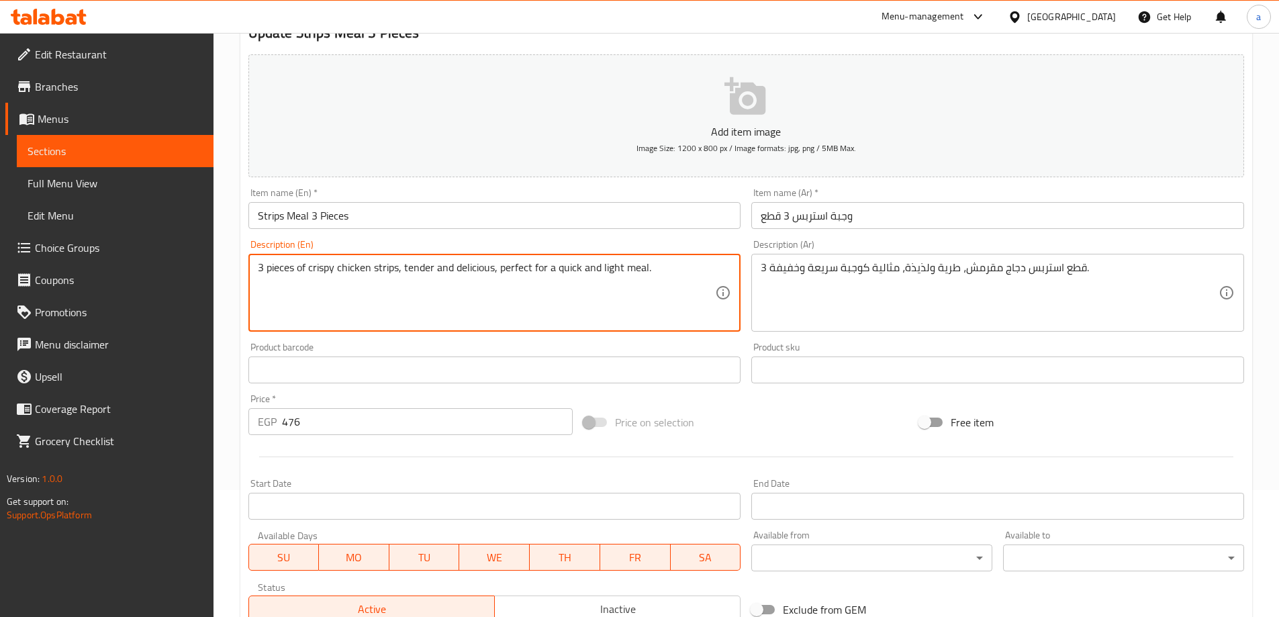
scroll to position [332, 0]
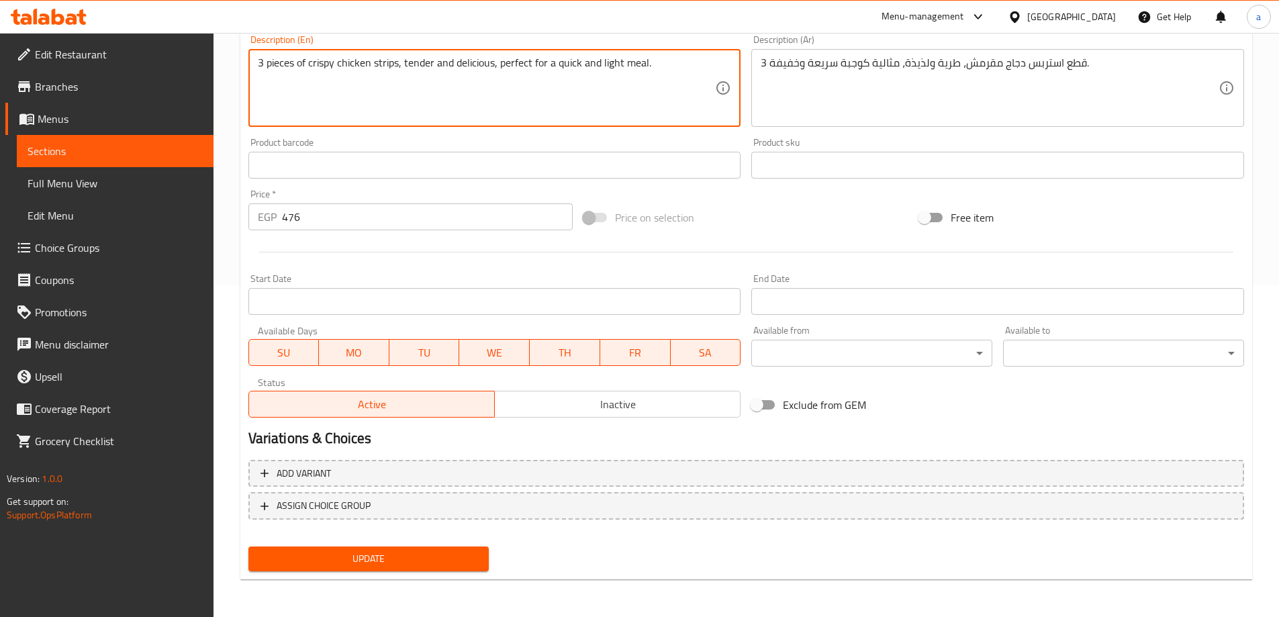
type textarea "3 pieces of crispy chicken strips, tender and delicious, perfect for a quick an…"
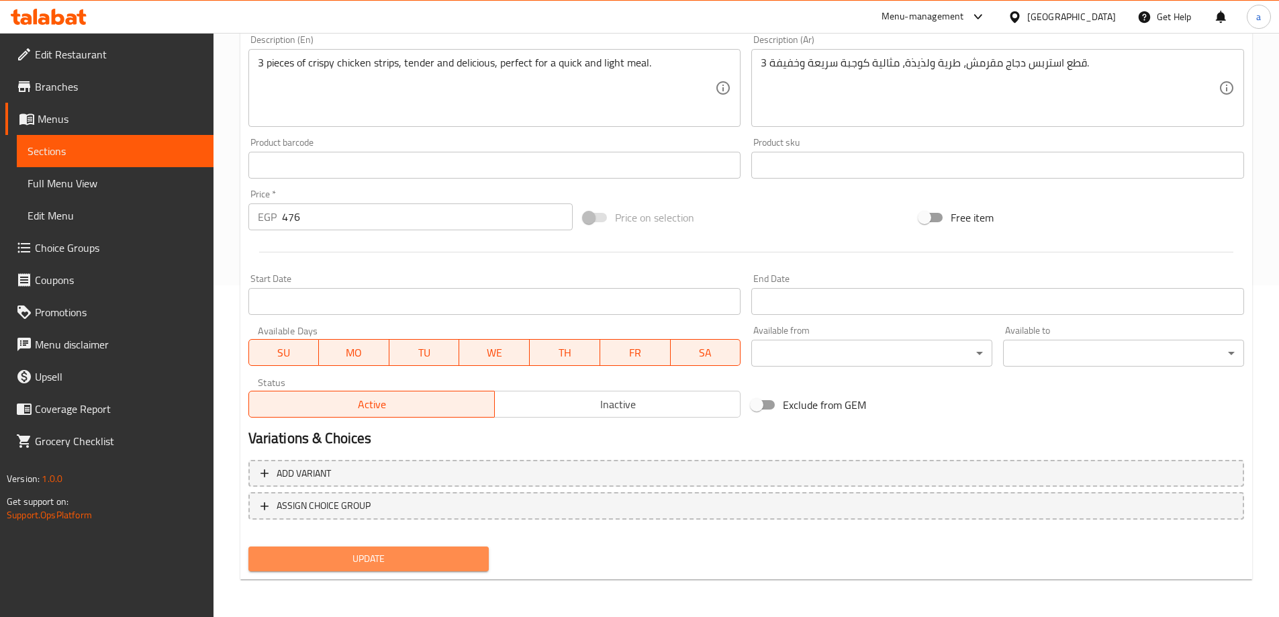
click at [326, 555] on span "Update" at bounding box center [369, 558] width 220 height 17
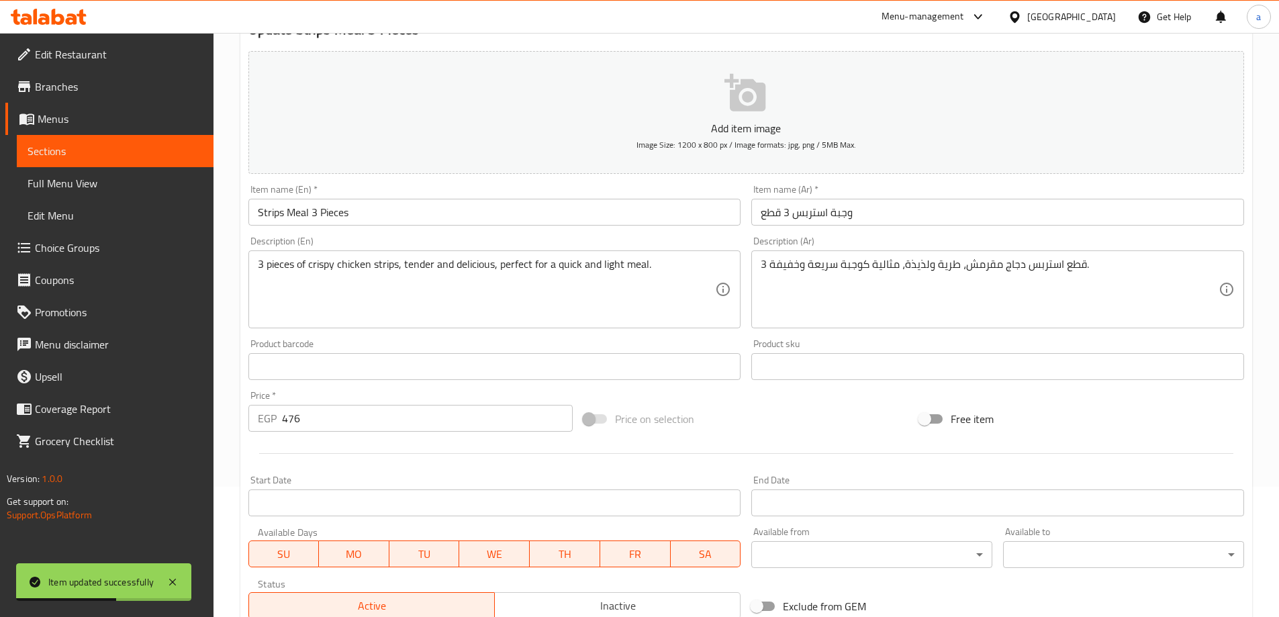
scroll to position [0, 0]
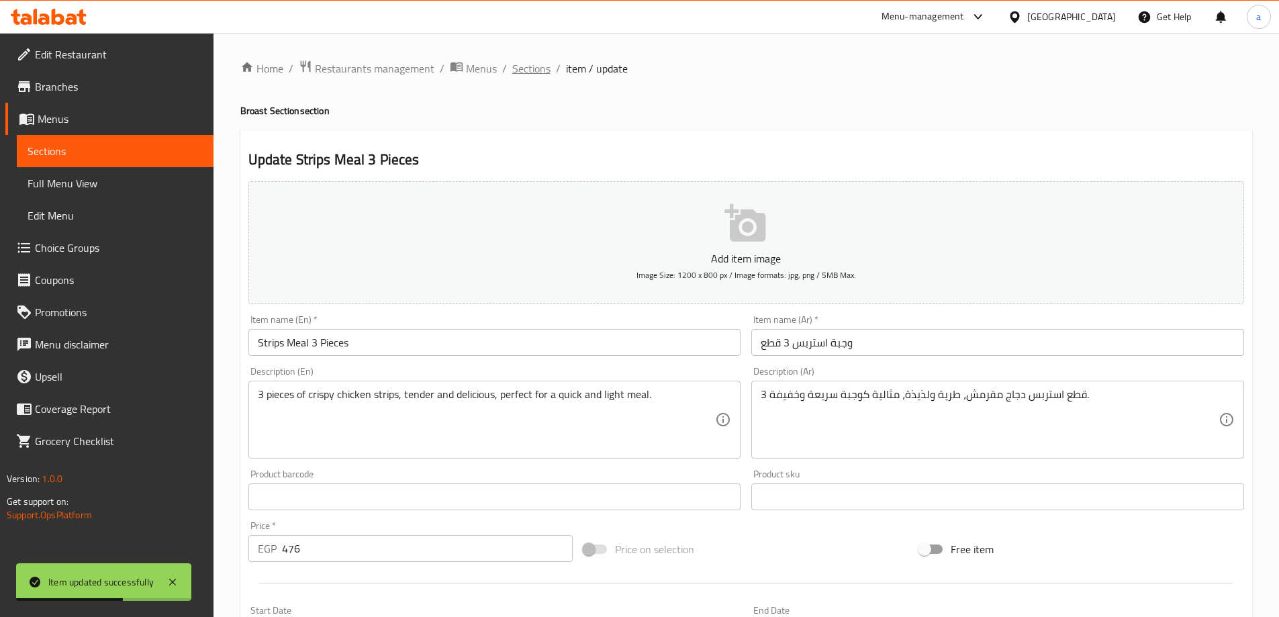
click at [528, 65] on span "Sections" at bounding box center [531, 68] width 38 height 16
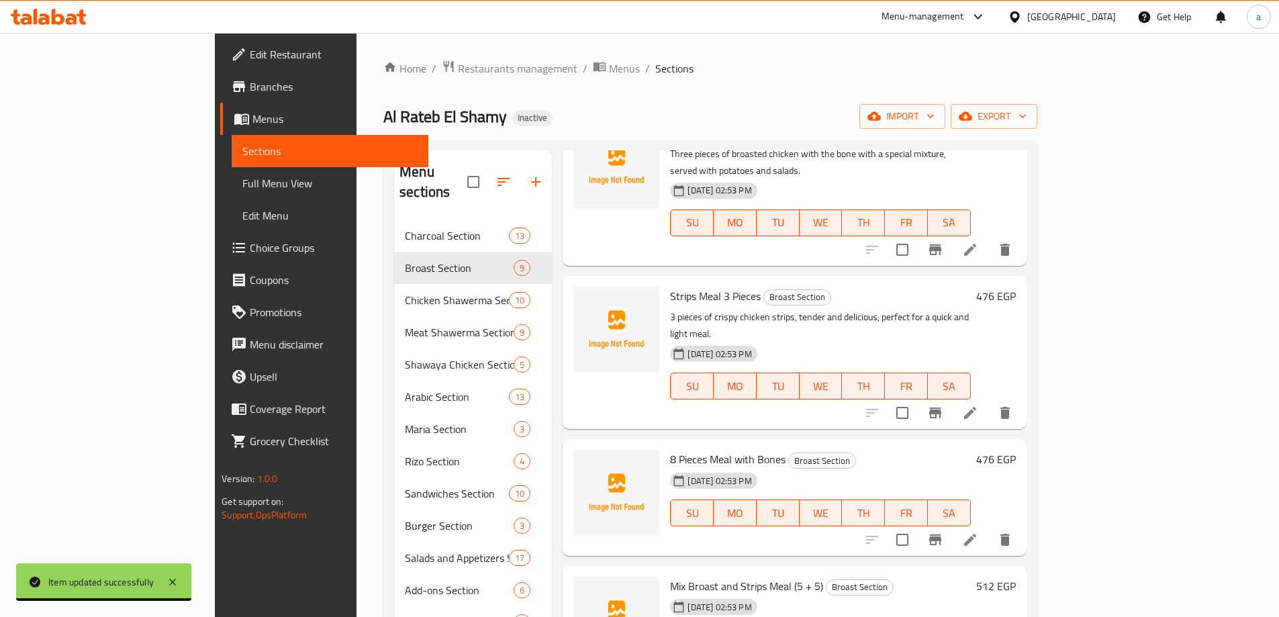
scroll to position [336, 0]
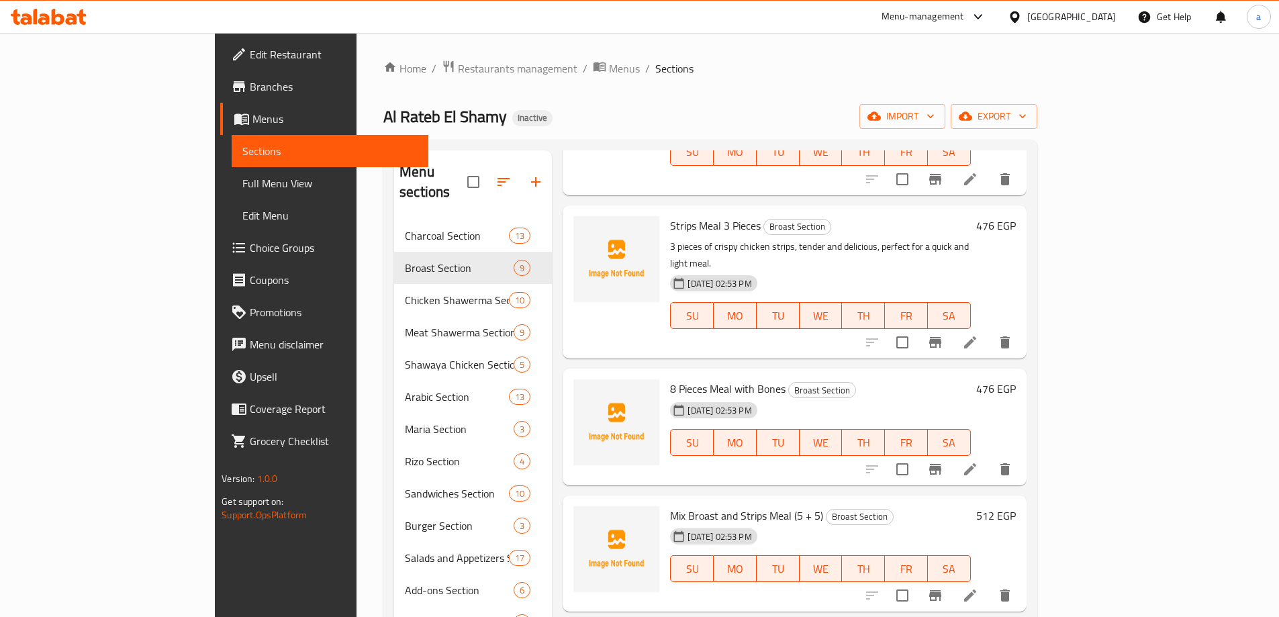
click at [989, 457] on li at bounding box center [970, 469] width 38 height 24
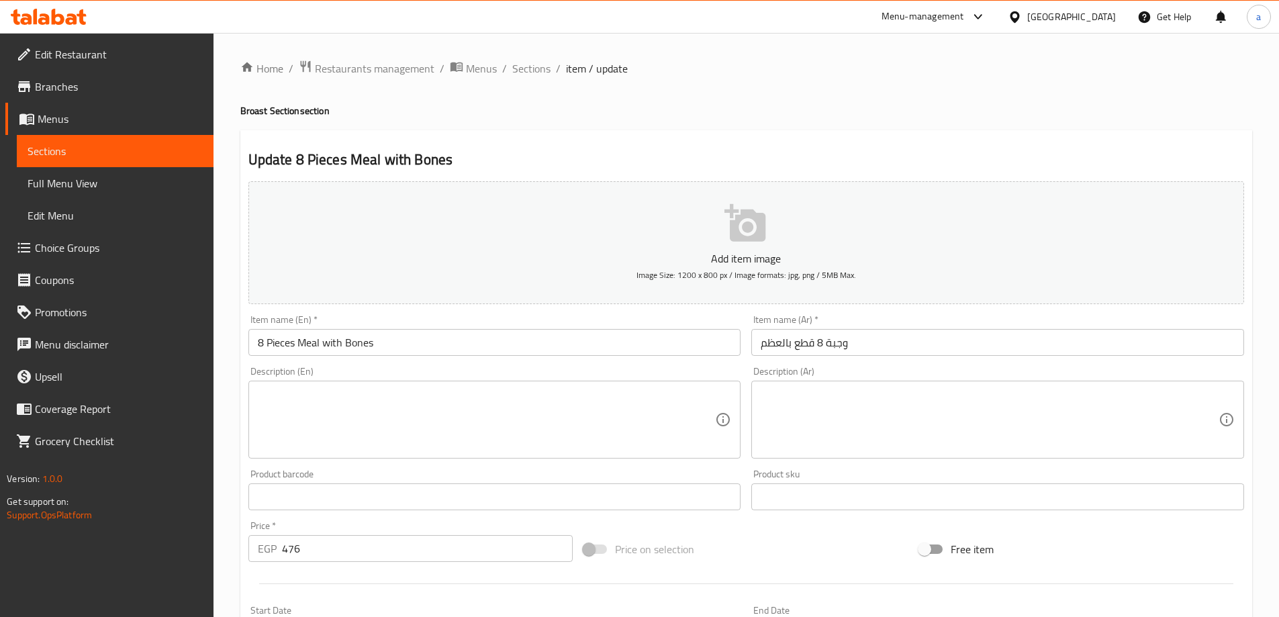
click at [992, 438] on textarea at bounding box center [990, 420] width 458 height 64
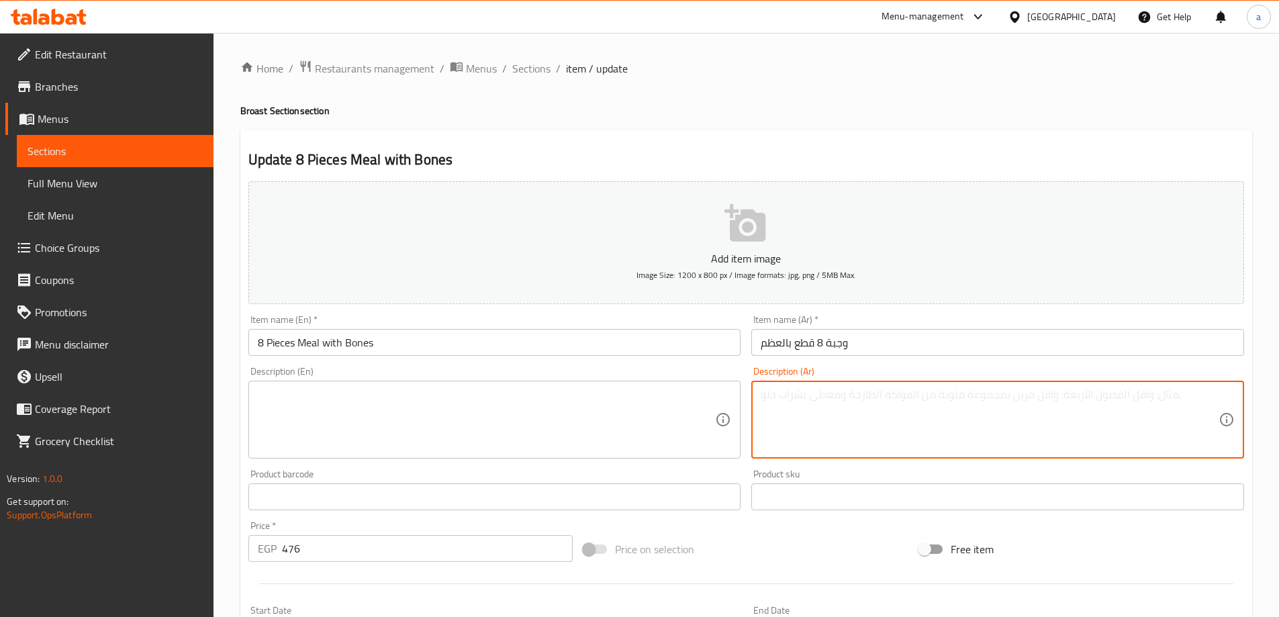
paste textarea "8 قطع دجاج بروست بالعظم مقرمش، تكفي للعائلة أو الأصدقاء مع إضافات جانبية."
type textarea "8 قطع دجاج بروست بالعظم مقرمش، تكفي للعائلة أو الأصدقاء مع إضافات جانبية."
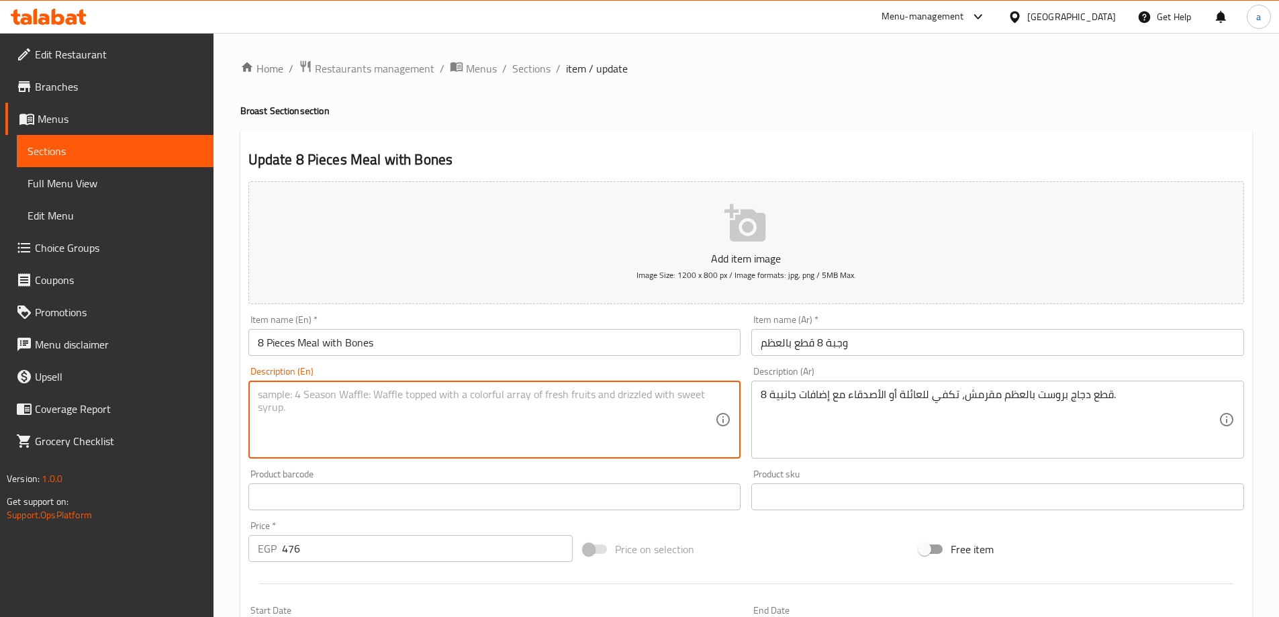
click at [571, 405] on textarea at bounding box center [487, 420] width 458 height 64
paste textarea "8 crispy bone-in fried chicken pieces, enough for family or friends with side d…"
click at [344, 396] on textarea "8 crispy bone-in fried chicken pieces, enough for family or friends with side d…" at bounding box center [487, 420] width 458 height 64
click at [347, 397] on textarea "8 crispy bone-in fried chicken pieces, enough for family or friends with side d…" at bounding box center [487, 420] width 458 height 64
click at [348, 398] on textarea "8 crispy bone-in fried chicken pieces, enough for family or friends with side d…" at bounding box center [487, 420] width 458 height 64
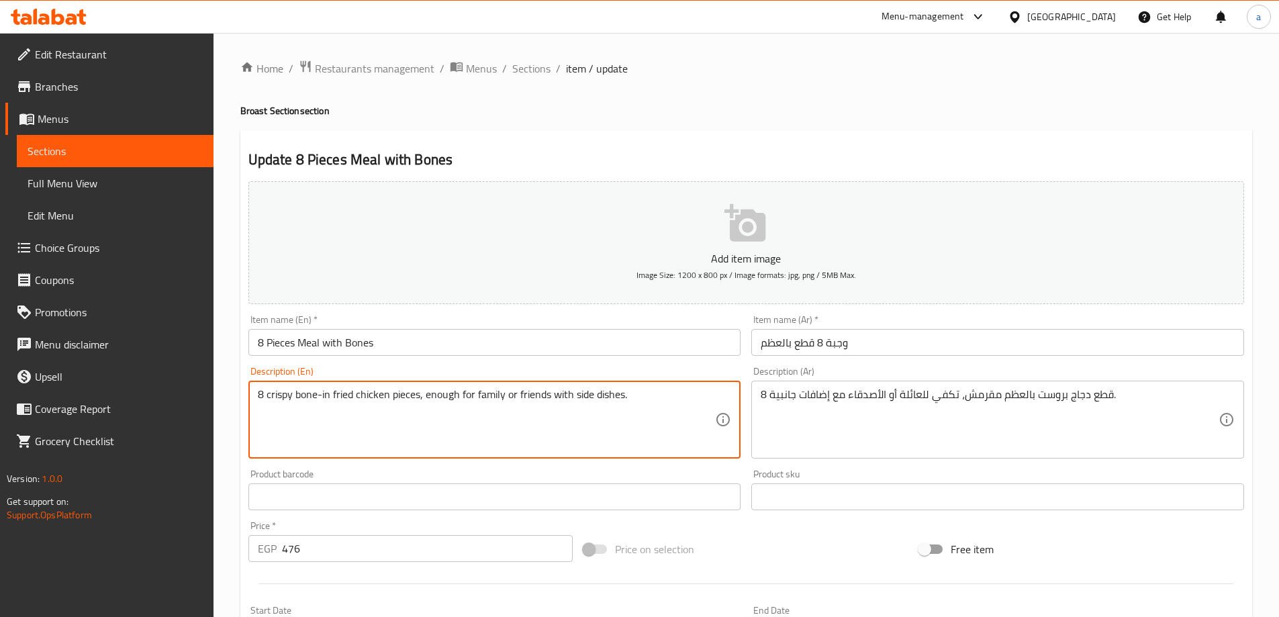
click at [348, 398] on textarea "8 crispy bone-in fried chicken pieces, enough for family or friends with side d…" at bounding box center [487, 420] width 458 height 64
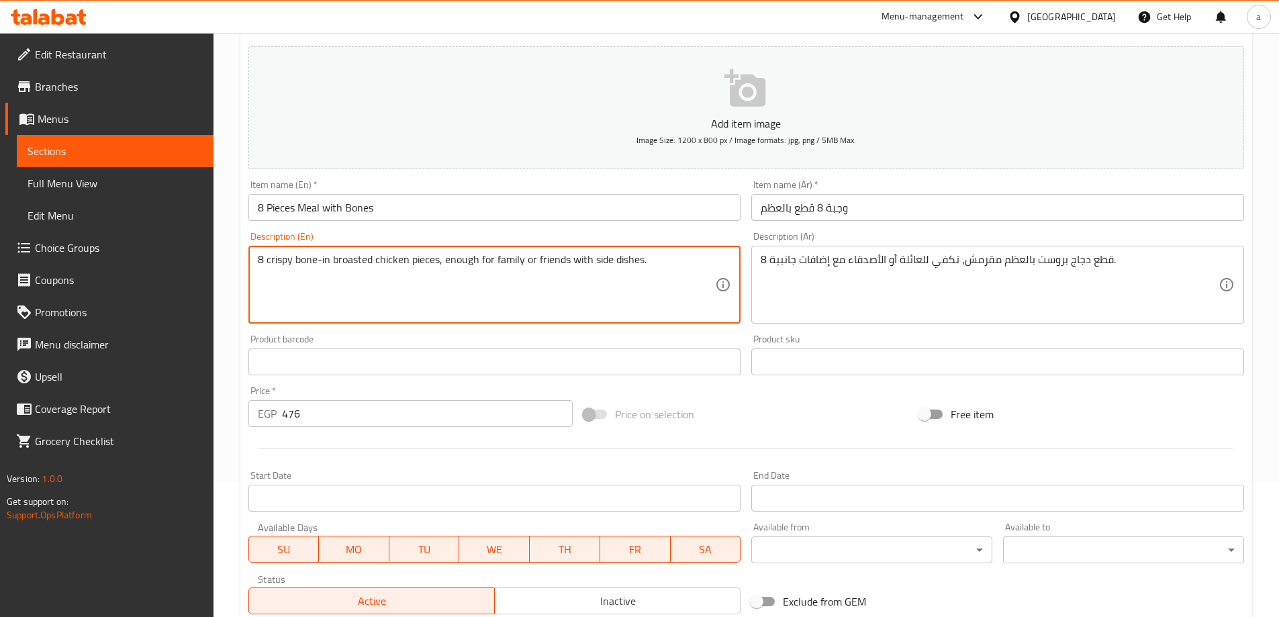
scroll to position [332, 0]
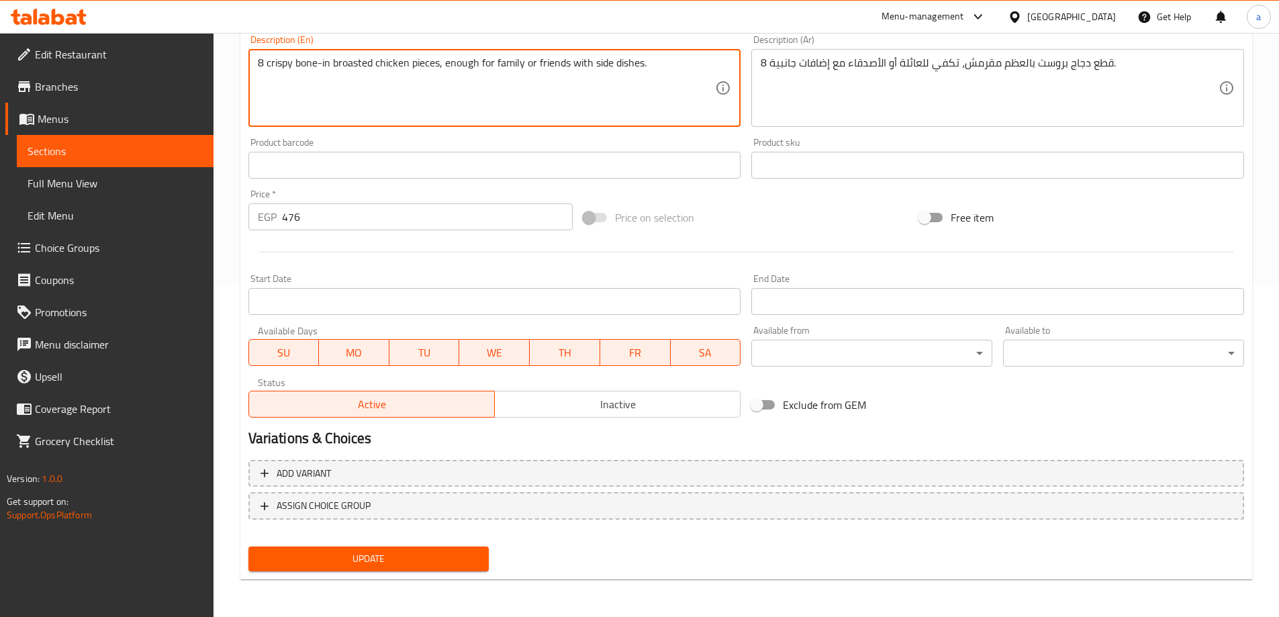
type textarea "8 crispy bone-in broasted chicken pieces, enough for family or friends with sid…"
click at [467, 547] on button "Update" at bounding box center [368, 558] width 241 height 25
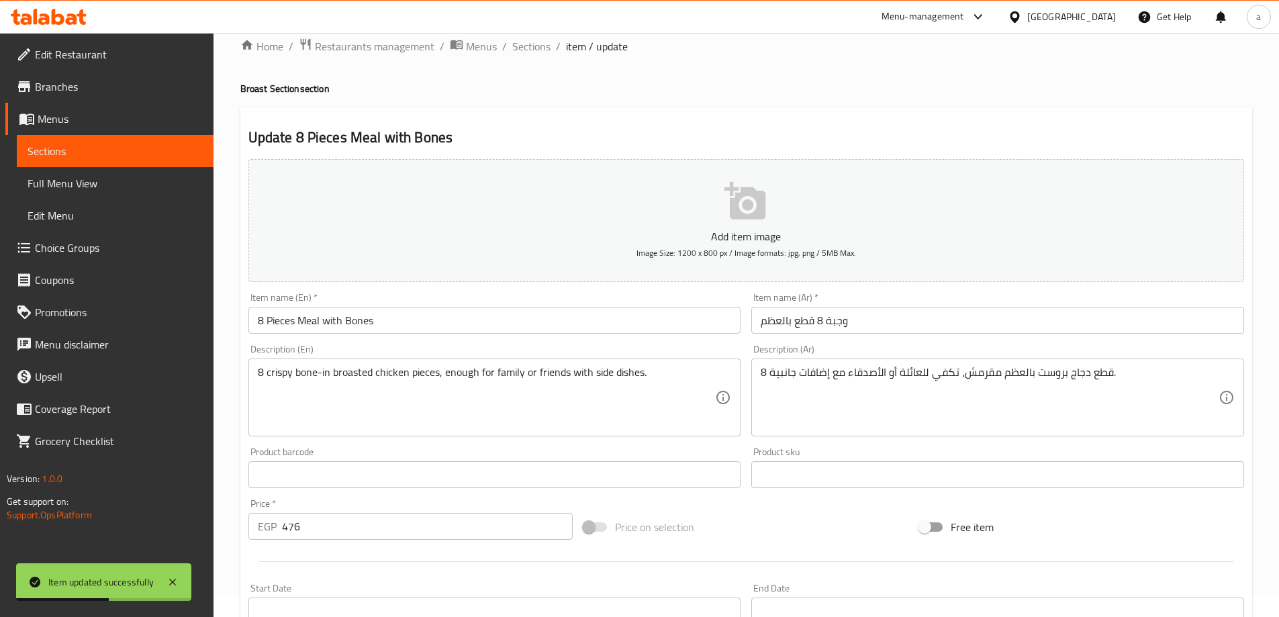
scroll to position [0, 0]
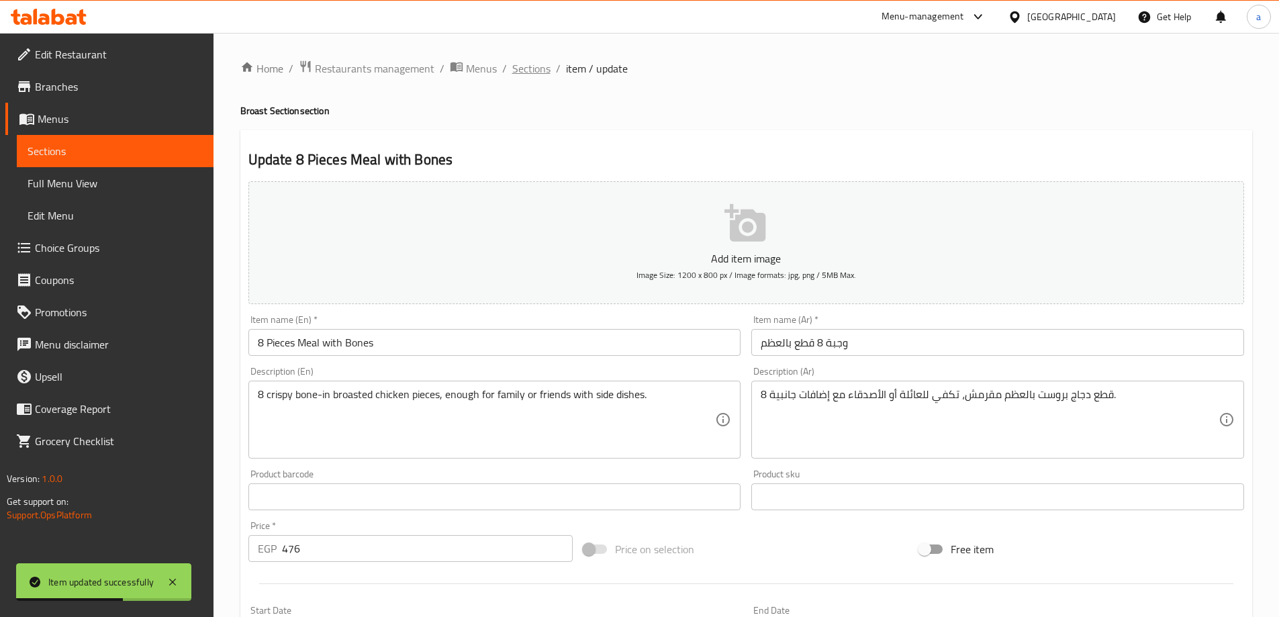
click at [536, 64] on span "Sections" at bounding box center [531, 68] width 38 height 16
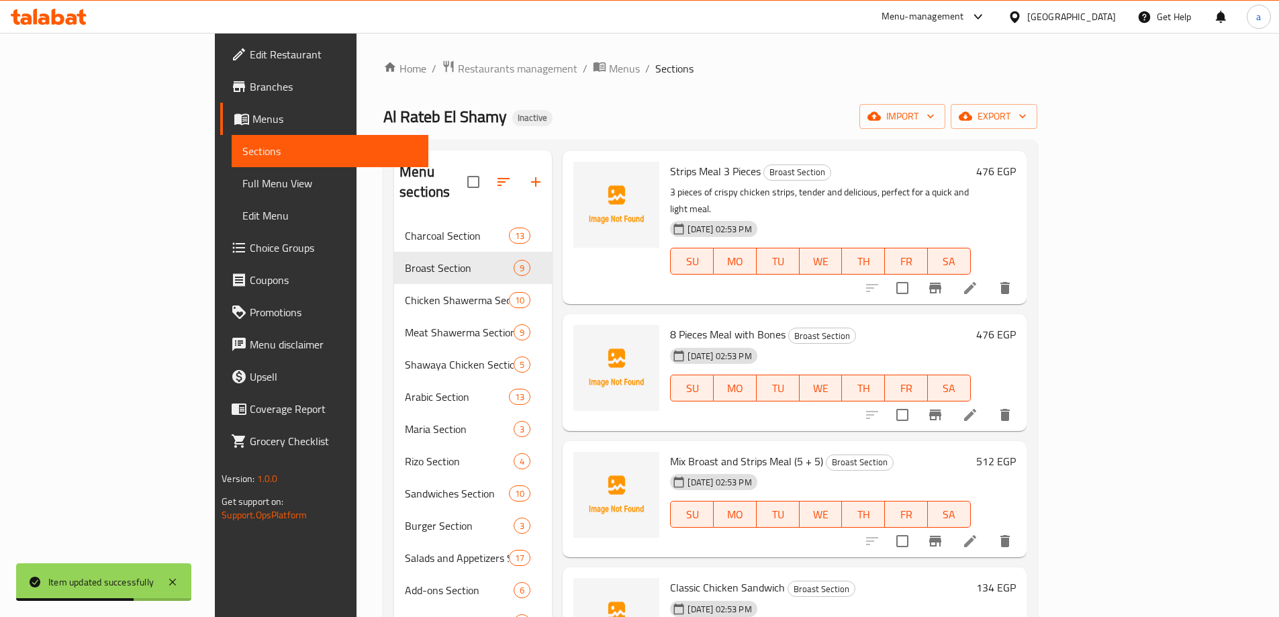
scroll to position [403, 0]
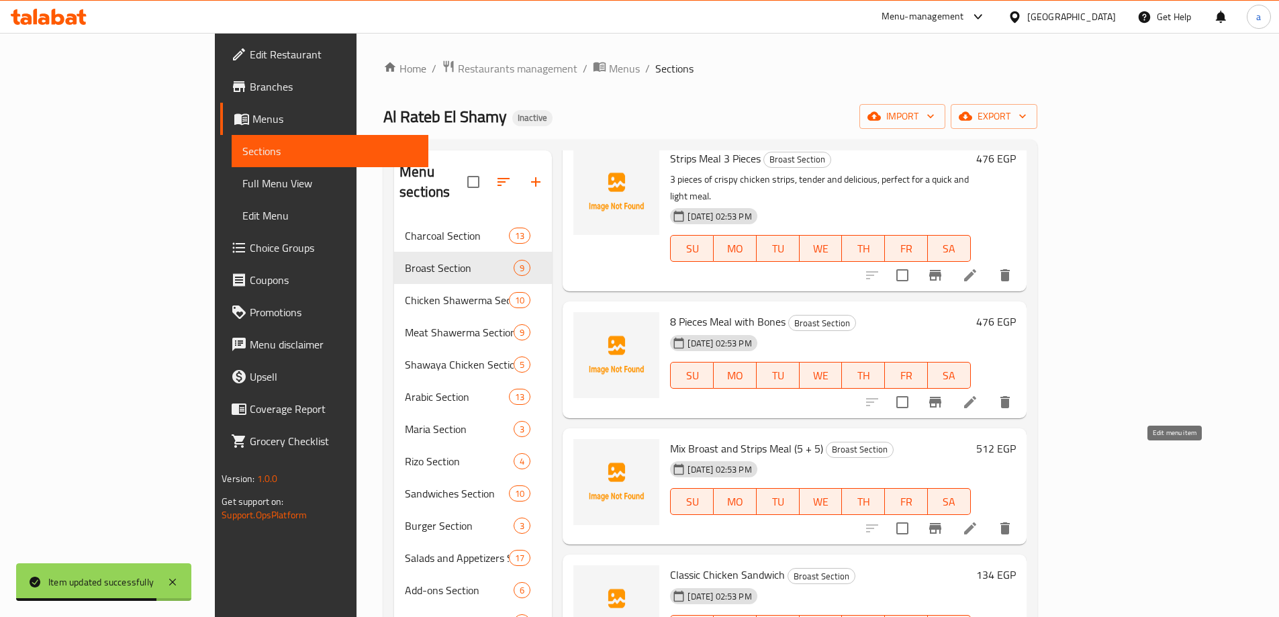
click at [978, 520] on icon at bounding box center [970, 528] width 16 height 16
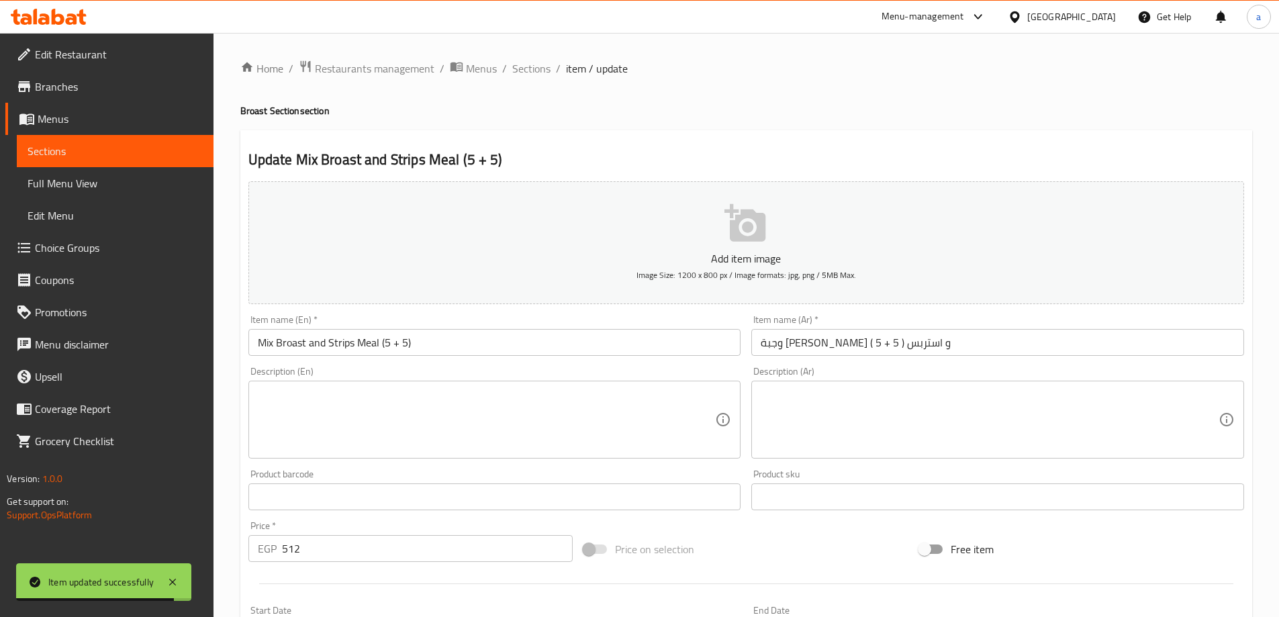
click at [890, 419] on textarea at bounding box center [990, 420] width 458 height 64
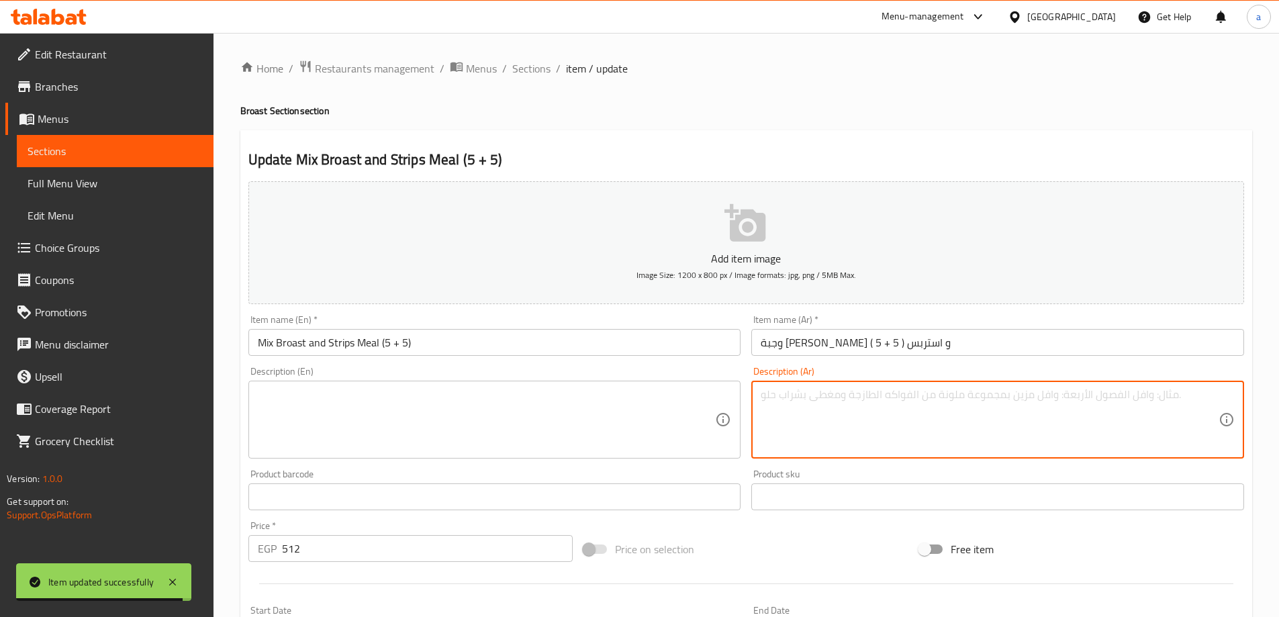
paste textarea "مزيج مثالي من البروست بالعظم والاستربس المقرمش لعشاق التنوع."
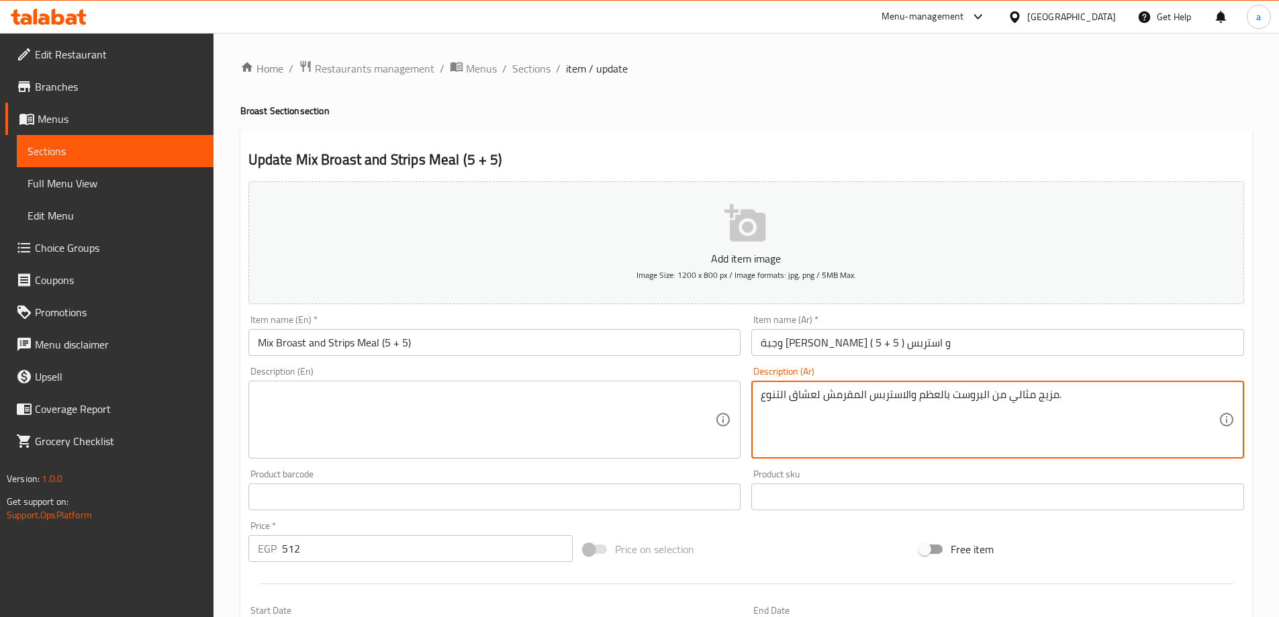
type textarea "مزيج مثالي من البروست بالعظم والاستربس المقرمش لعشاق التنوع."
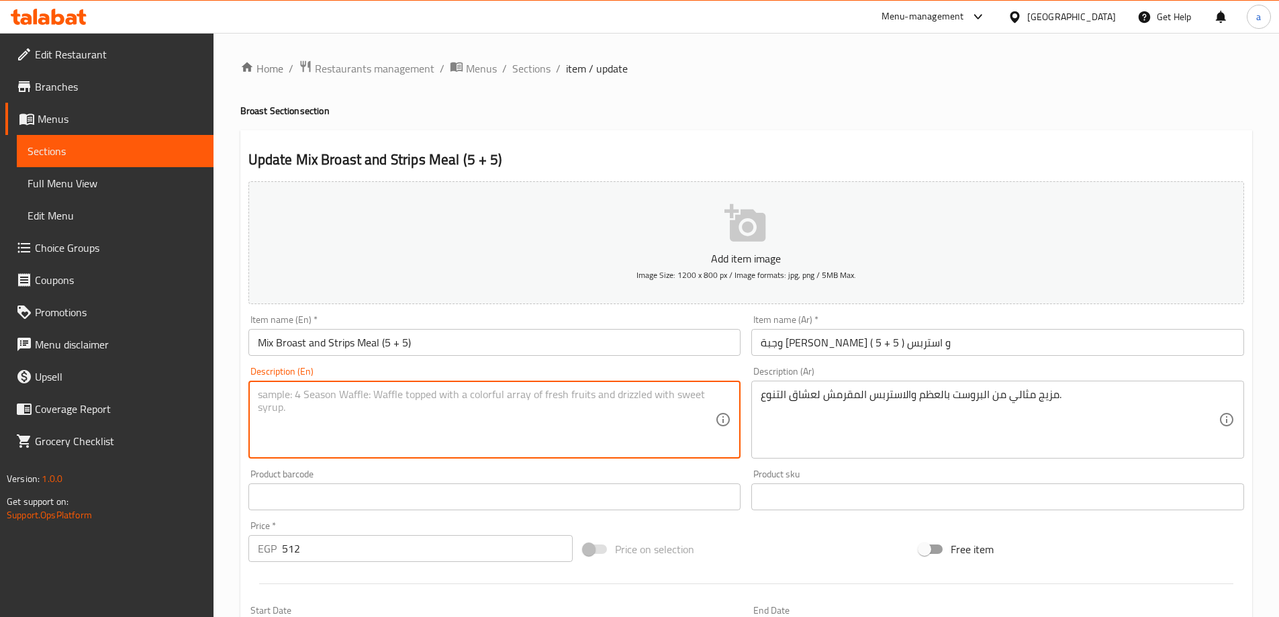
click at [534, 397] on textarea at bounding box center [487, 420] width 458 height 64
paste textarea "The perfect combination of bone-in broasted chicken and crispy strips for varie…"
drag, startPoint x: 457, startPoint y: 393, endPoint x: 491, endPoint y: 398, distance: 34.7
click at [491, 398] on textarea "The perfect combination of bone-in broasted chicken and crispy strips for varie…" at bounding box center [487, 420] width 458 height 64
click at [460, 395] on textarea "The perfect combination of bone-in broasten and crispy strips for variety lover…" at bounding box center [487, 420] width 458 height 64
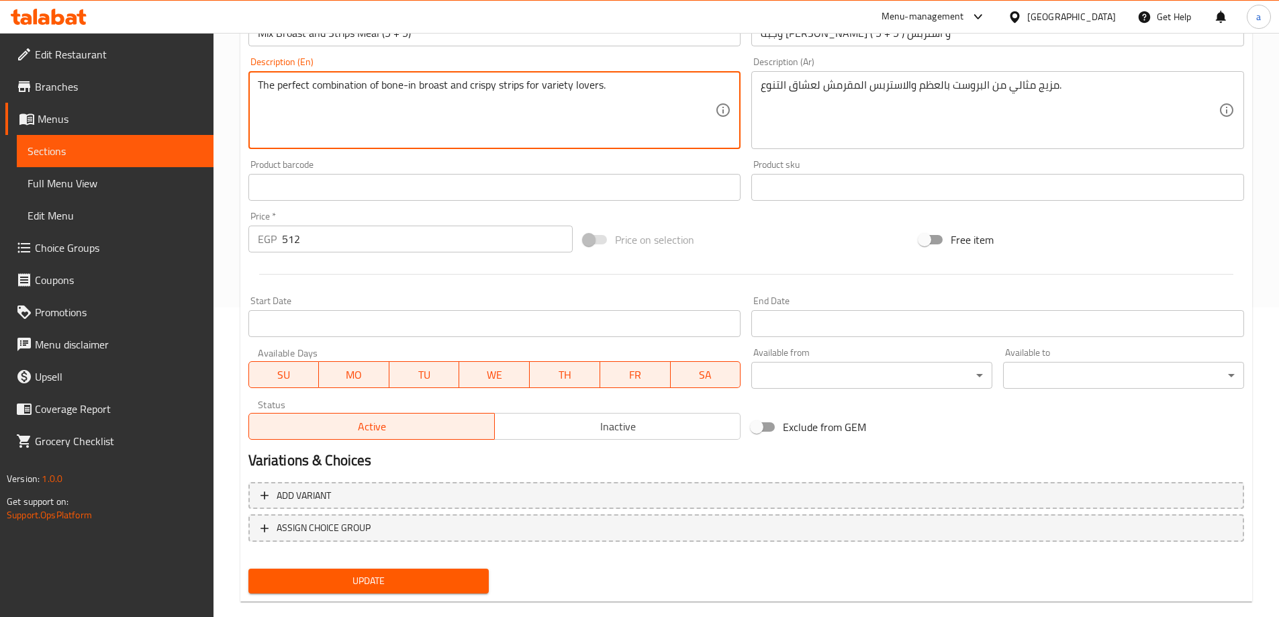
scroll to position [332, 0]
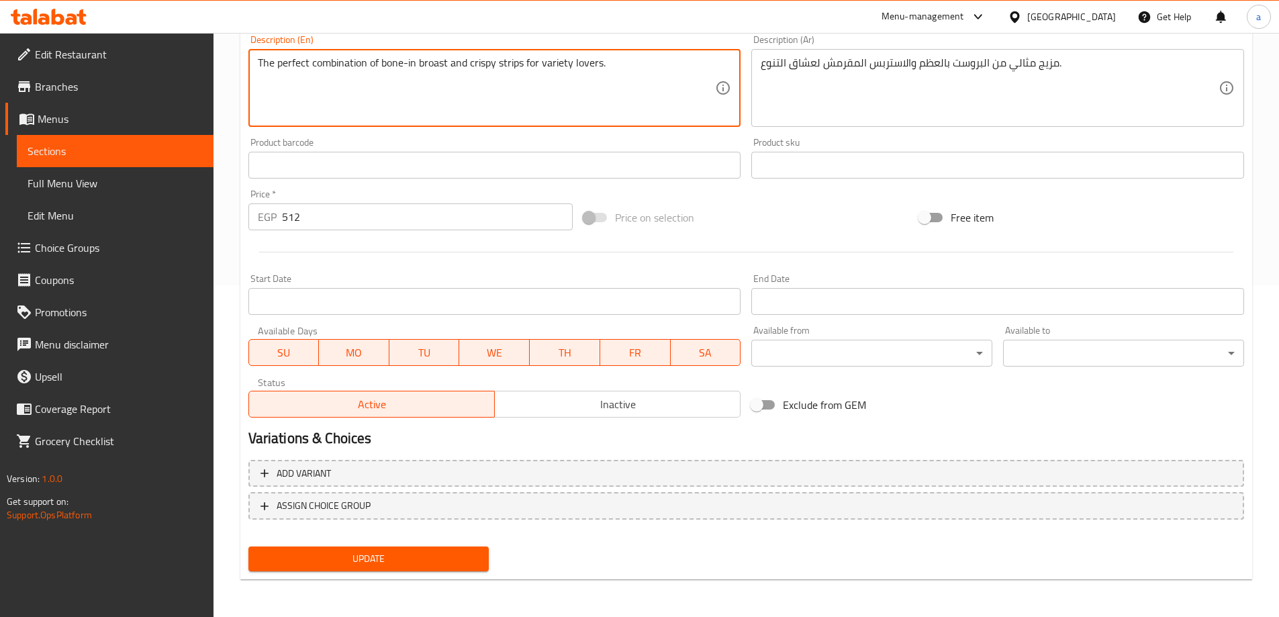
type textarea "The perfect combination of bone-in broast and crispy strips for variety lovers."
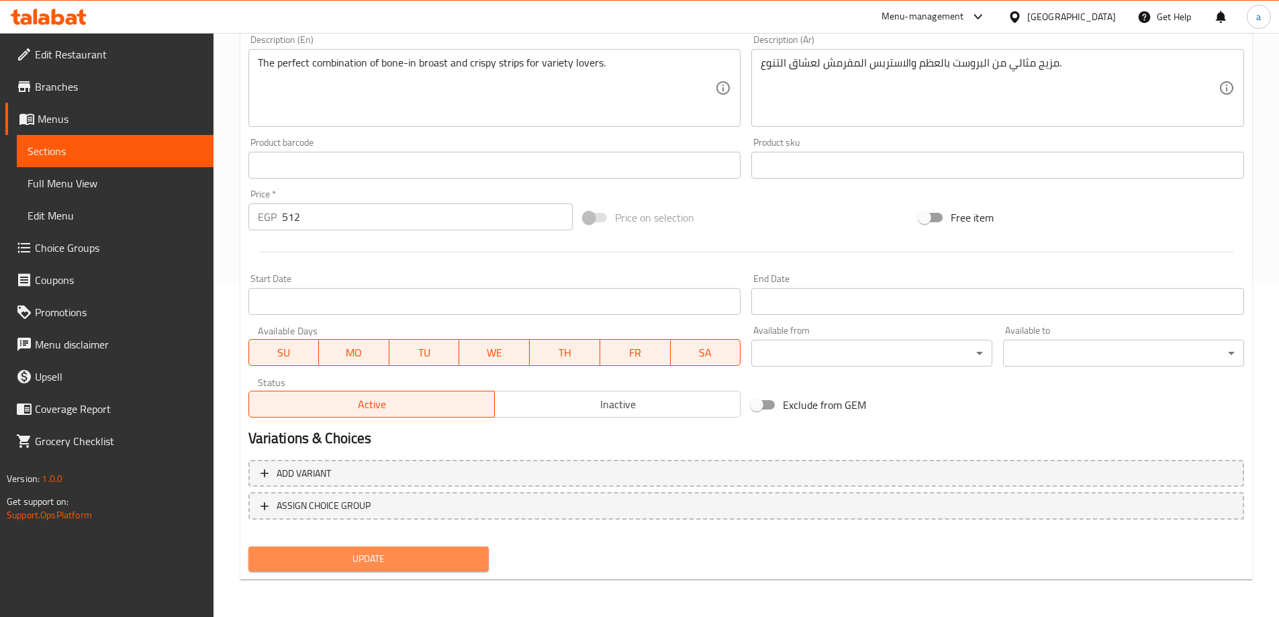
click at [452, 548] on button "Update" at bounding box center [368, 558] width 241 height 25
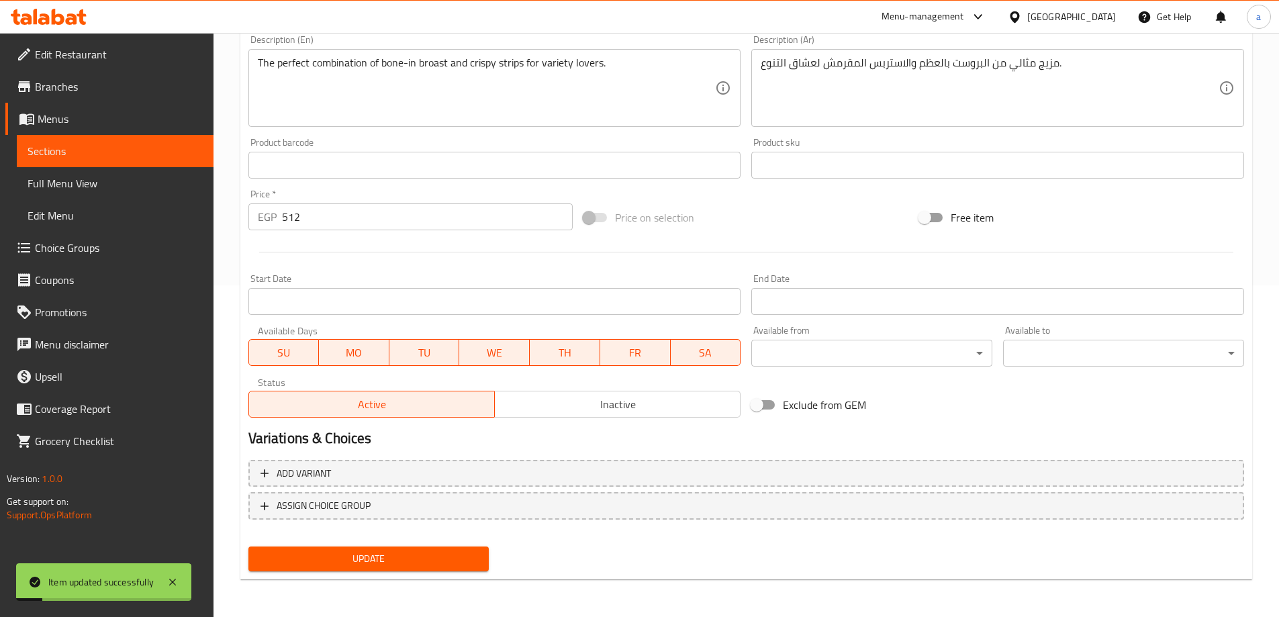
scroll to position [0, 0]
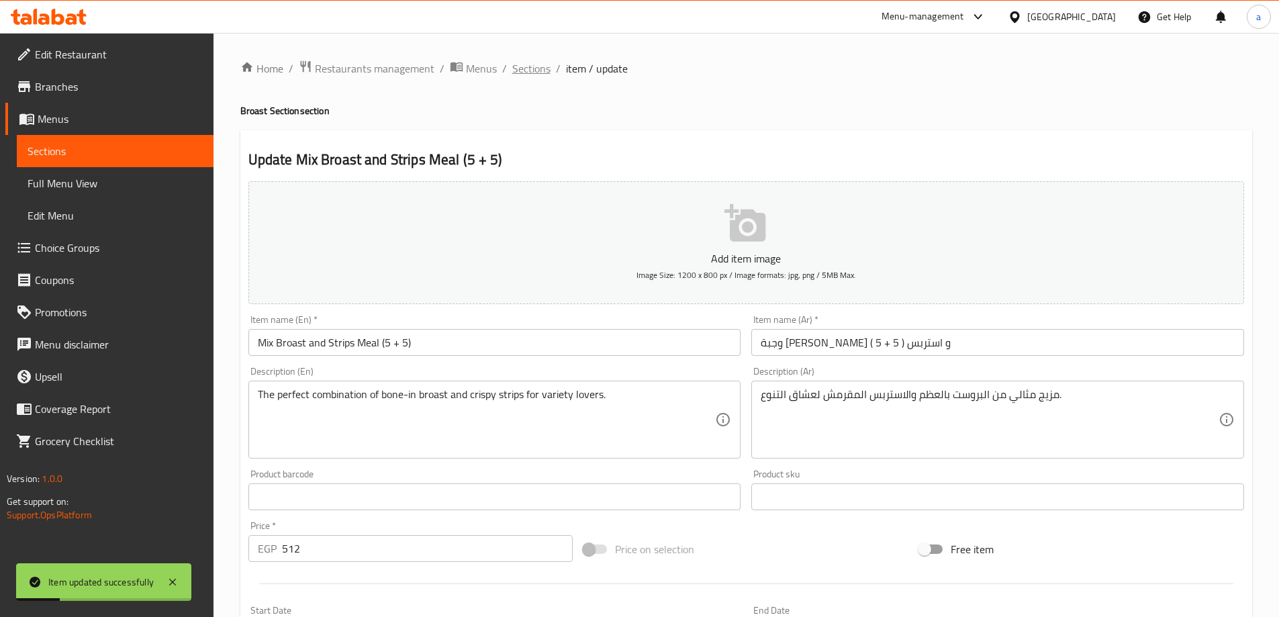
click at [526, 70] on span "Sections" at bounding box center [531, 68] width 38 height 16
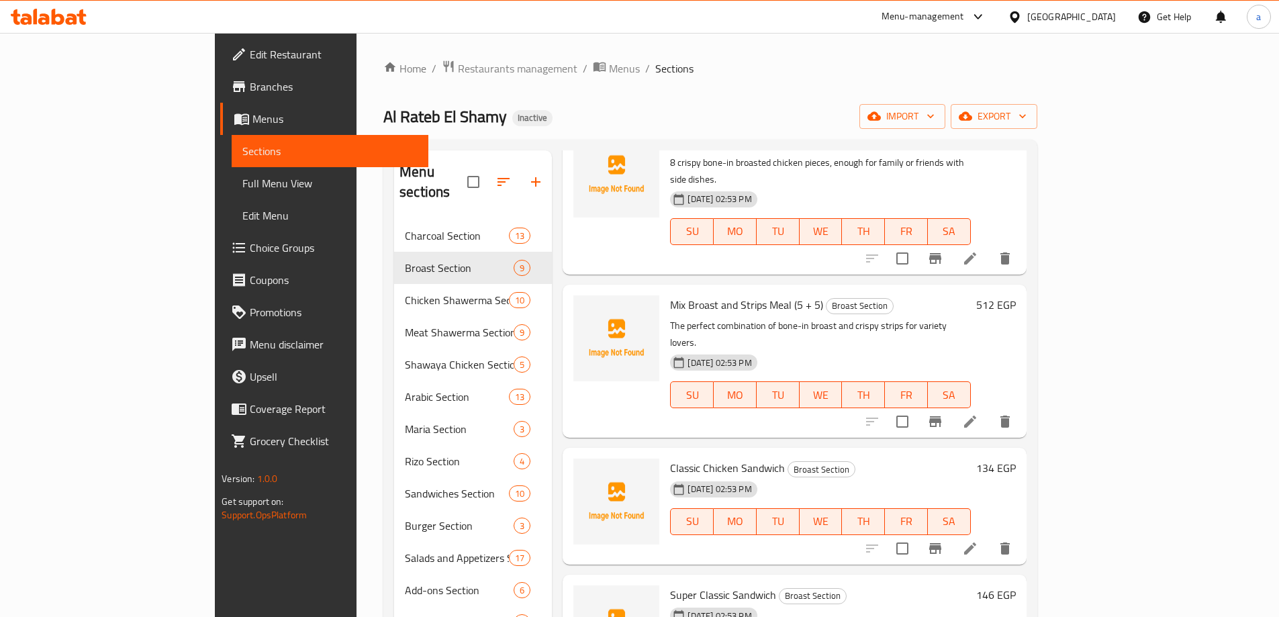
scroll to position [604, 0]
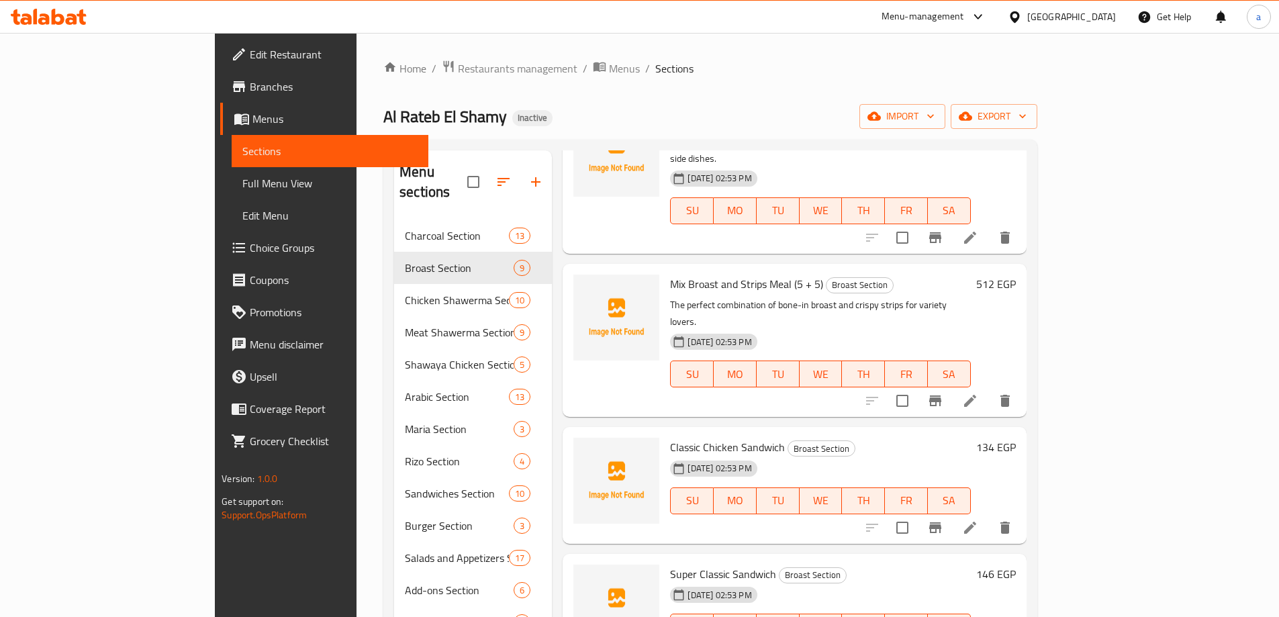
click at [976, 522] on icon at bounding box center [970, 528] width 12 height 12
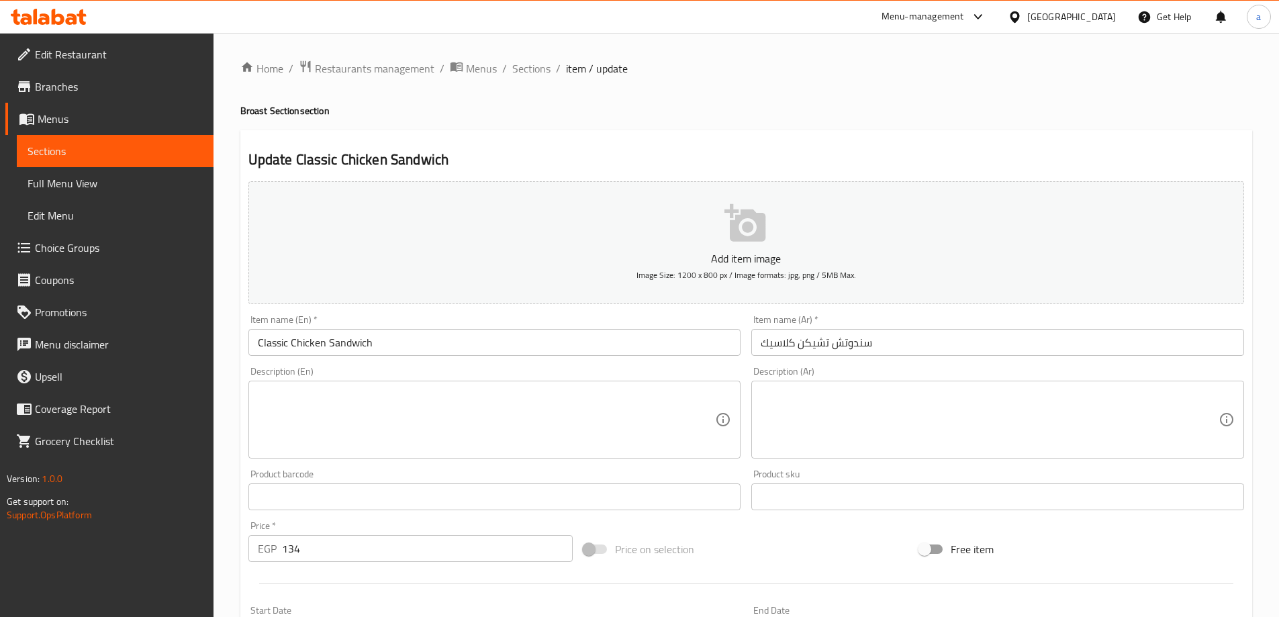
click at [904, 422] on textarea at bounding box center [990, 420] width 458 height 64
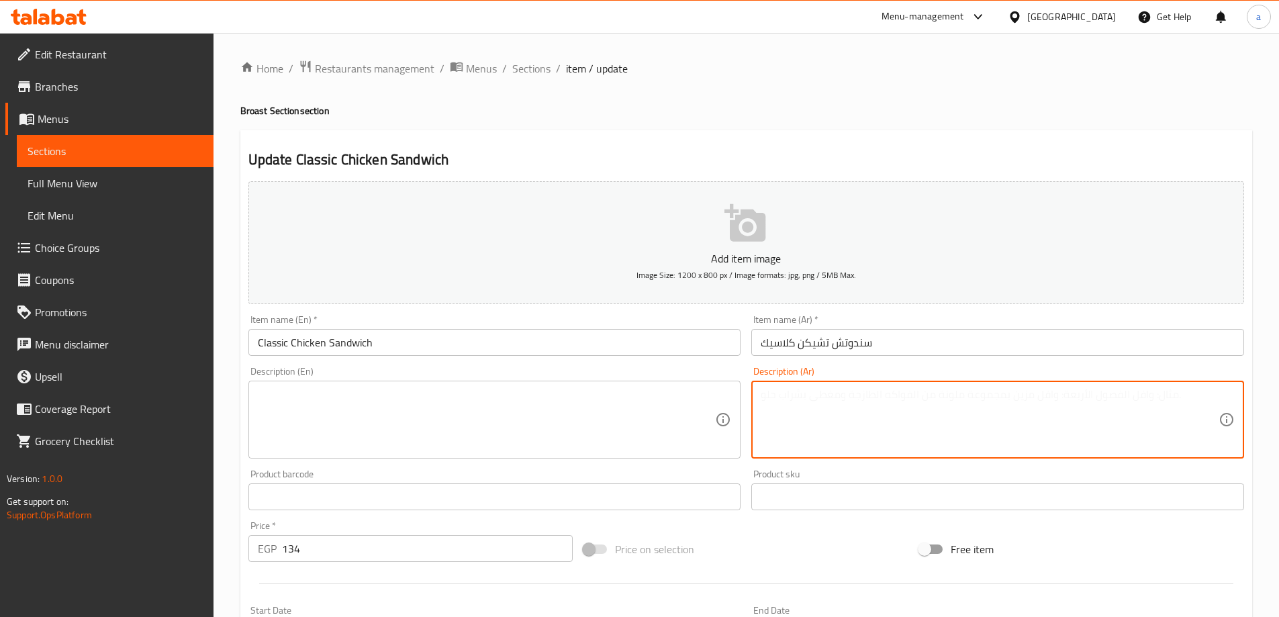
paste textarea "سندوتش دجاج بروست كلاسيكي بخلطة سرية، طعمه لا يُنسى."
type textarea "سندوتش دجاج بروست كلاسيكي بخلطة سرية، طعمه لا يُنسى."
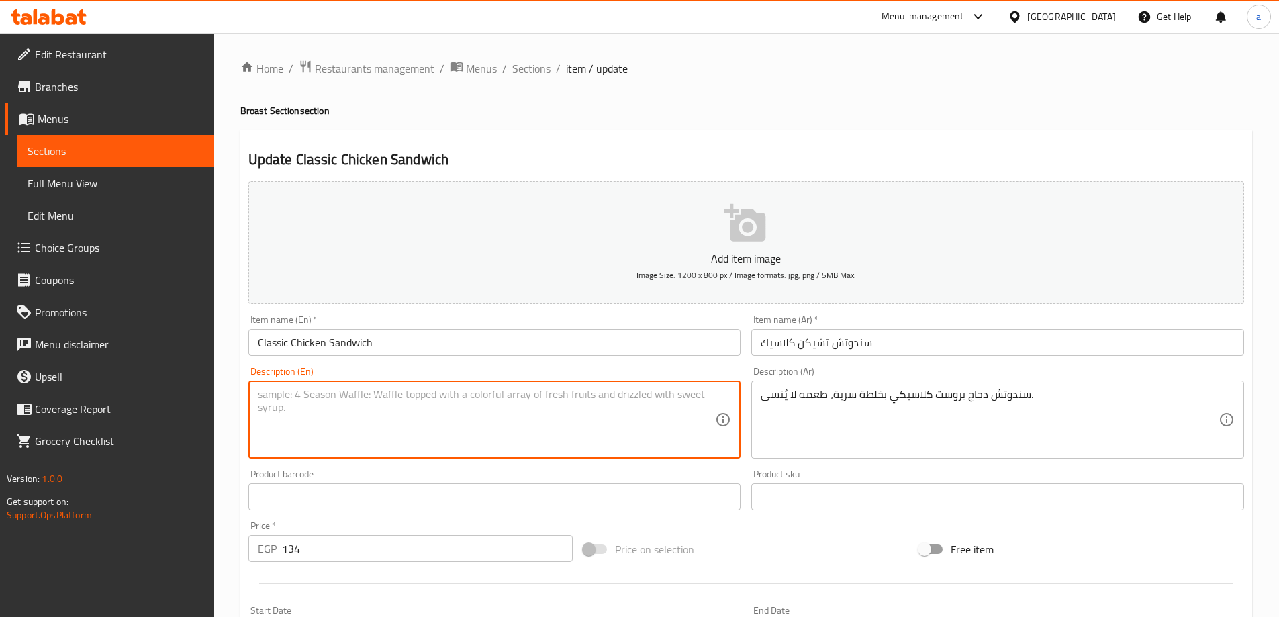
click at [648, 405] on textarea at bounding box center [487, 420] width 458 height 64
paste textarea "Classic fried chicken sandwich with a secret mixture, an unforgettable taste."
click at [299, 390] on textarea "Classic fried chicken sandwich with a secret mixture, an unforgettable taste." at bounding box center [487, 420] width 458 height 64
drag, startPoint x: 311, startPoint y: 393, endPoint x: 448, endPoint y: 432, distance: 142.2
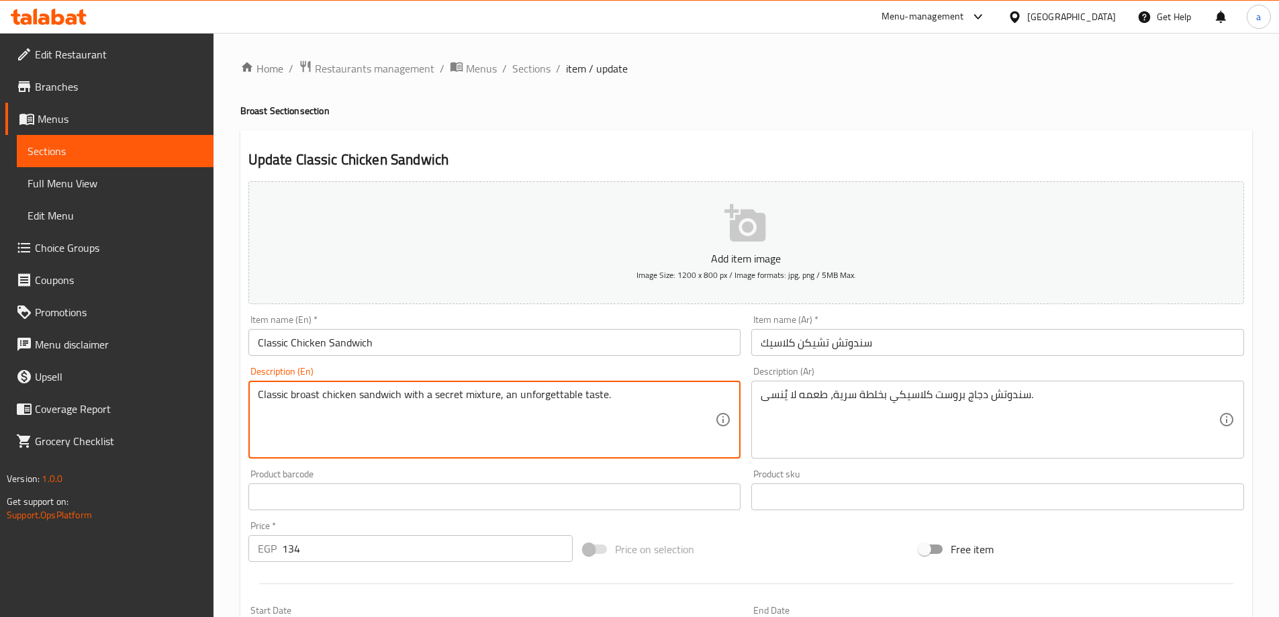
click at [448, 432] on textarea "Classic broast chicken sandwich with a secret mixture, an unforgettable taste." at bounding box center [487, 420] width 458 height 64
click at [316, 393] on textarea "Classic broast chicken sandwich with a secret mixture, an unforgettable taste." at bounding box center [487, 420] width 458 height 64
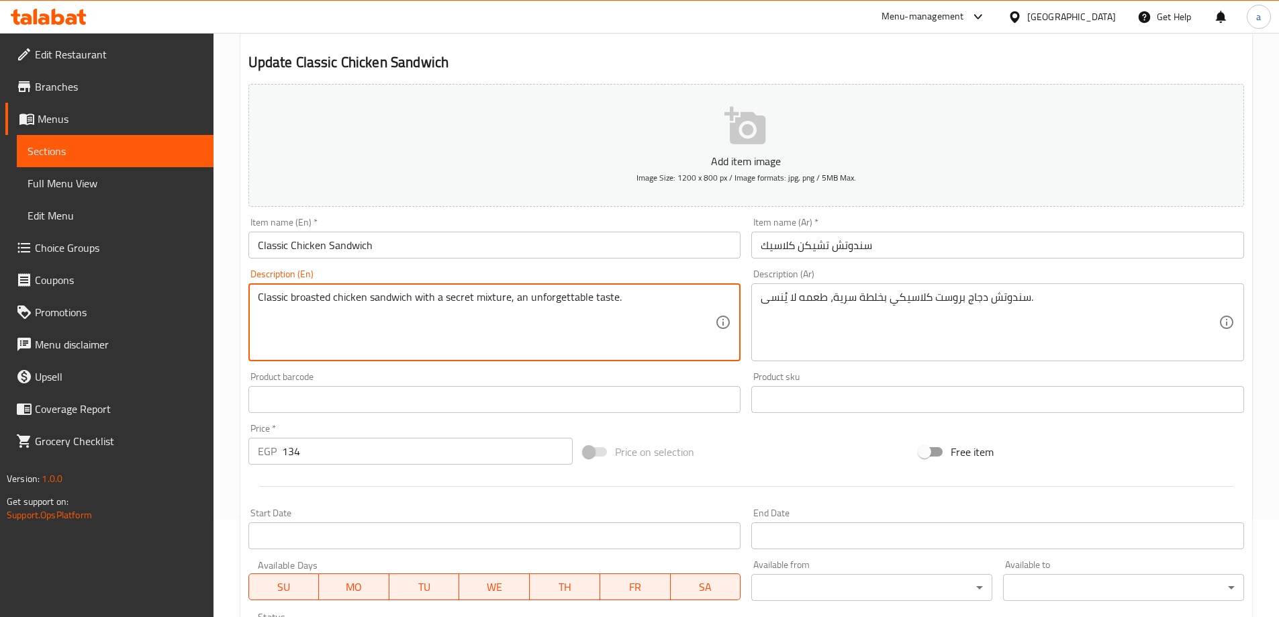
scroll to position [332, 0]
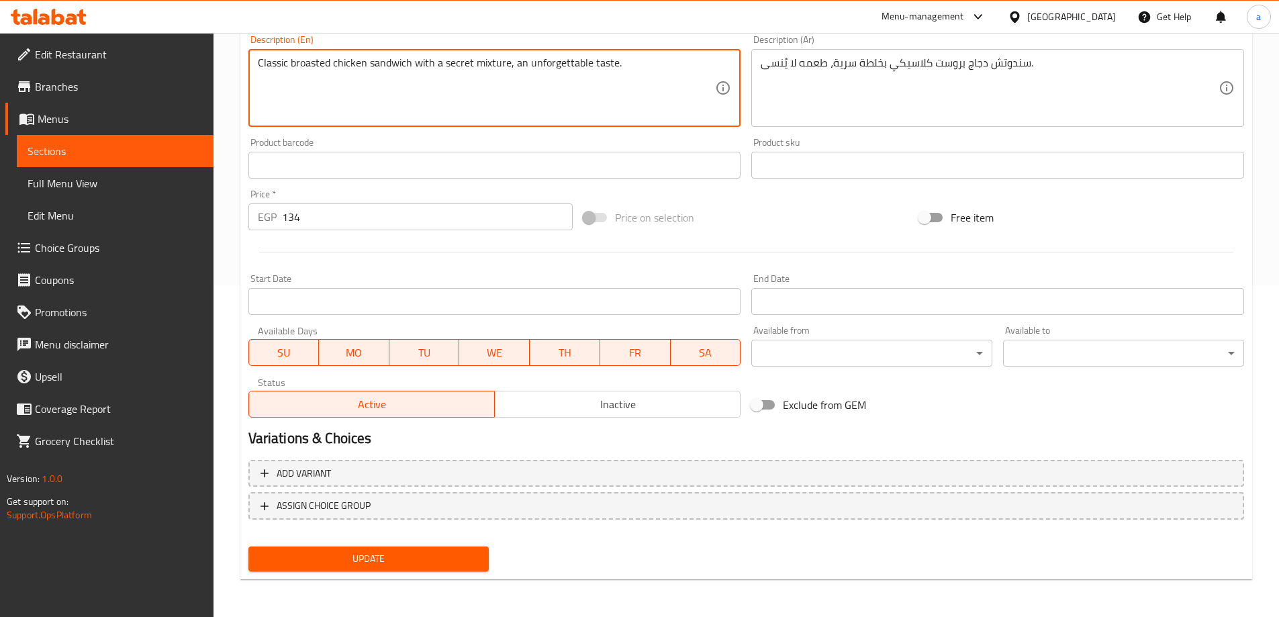
type textarea "Classic broasted chicken sandwich with a secret mixture, an unforgettable taste."
click at [475, 556] on span "Update" at bounding box center [369, 558] width 220 height 17
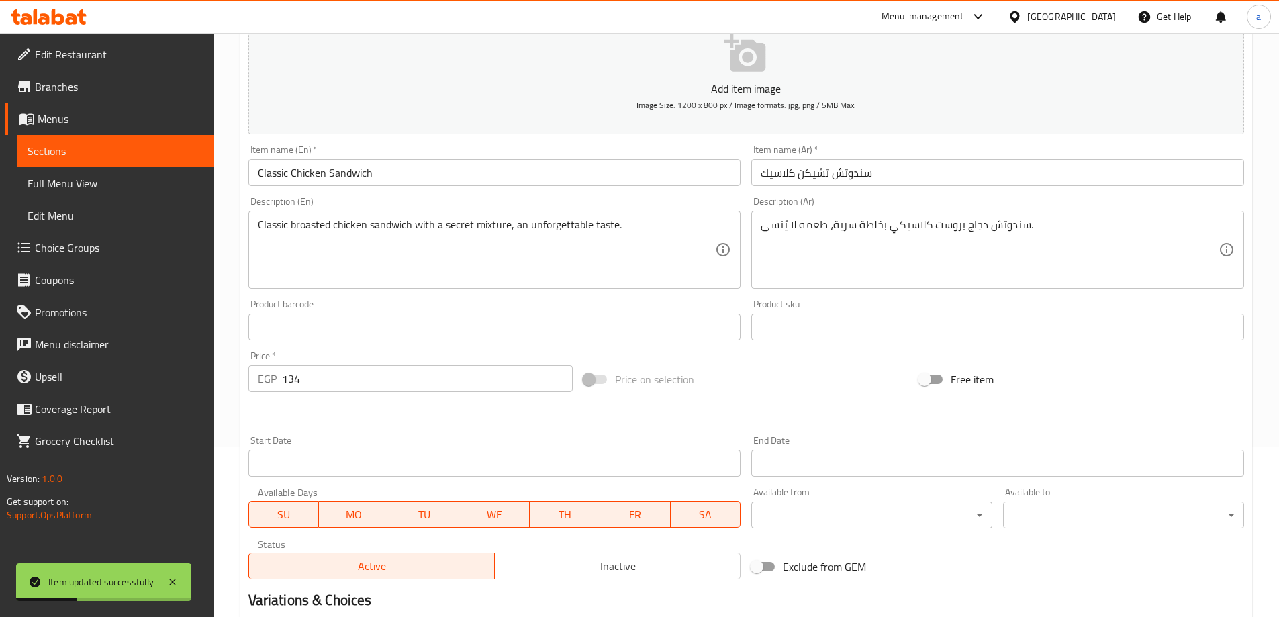
scroll to position [0, 0]
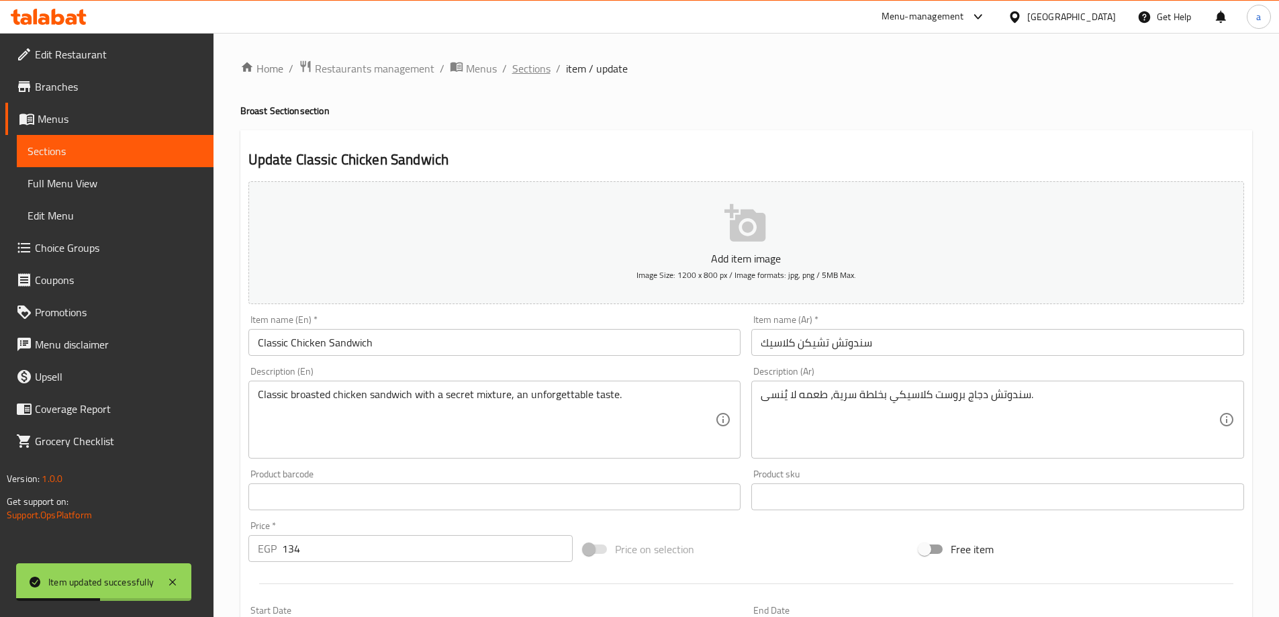
click at [526, 64] on span "Sections" at bounding box center [531, 68] width 38 height 16
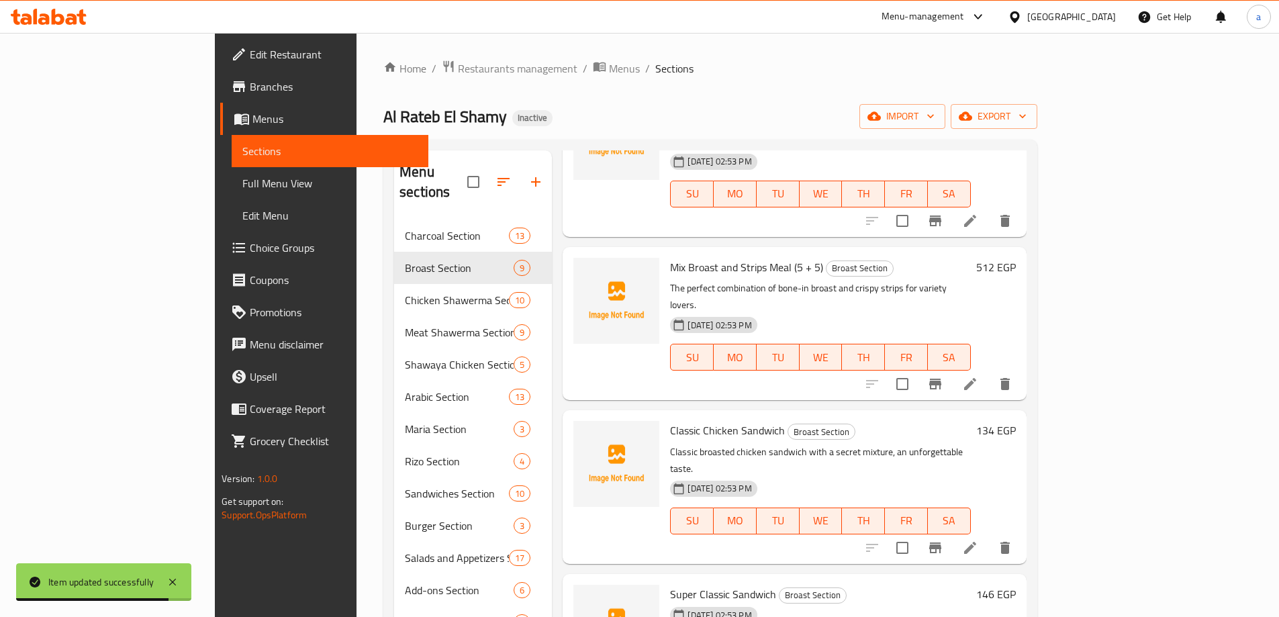
scroll to position [626, 0]
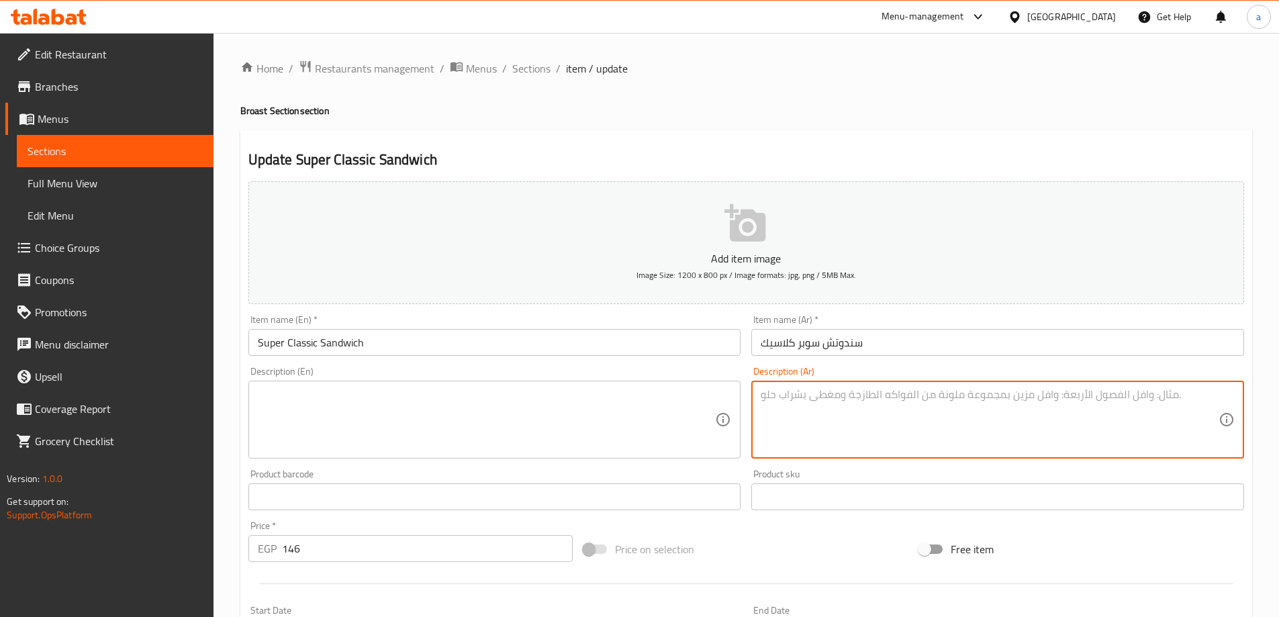
click at [844, 410] on textarea at bounding box center [990, 420] width 458 height 64
paste textarea "نسخة أكبر وأشبع من الكلاسيك، مليء بالدجاج الطازج والمكونات الشهية."
type textarea "نسخة أكبر وأشبع من الكلاسيك، مليء بالدجاج الطازج والمكونات الشهية."
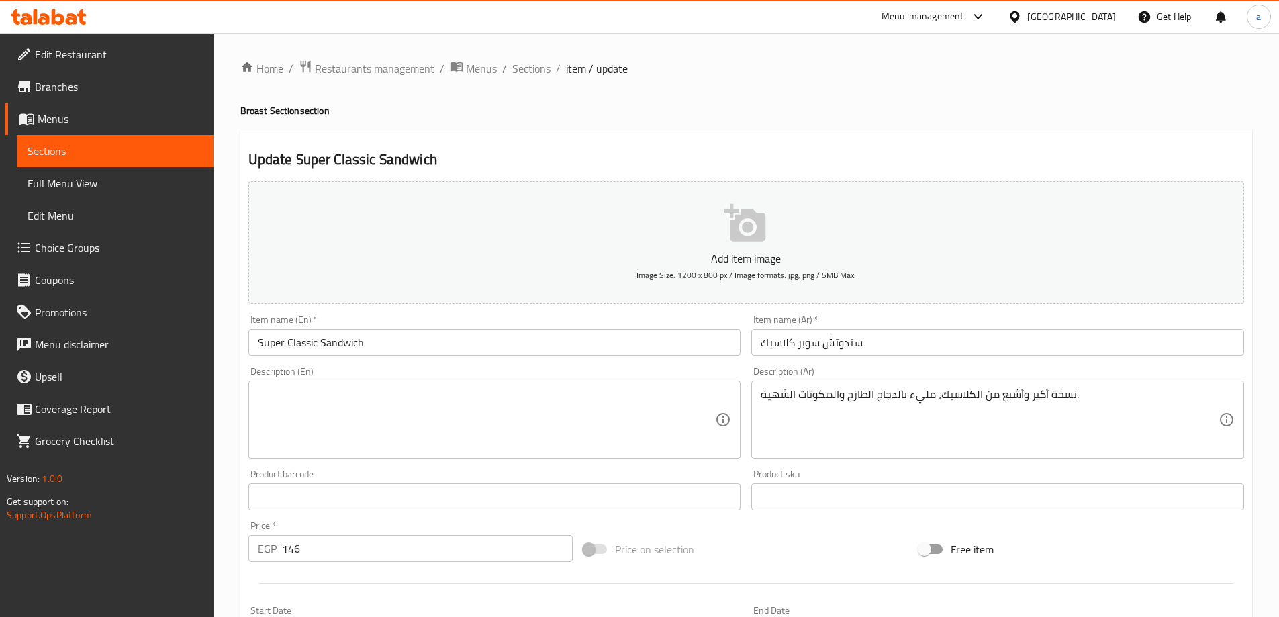
click at [572, 416] on textarea at bounding box center [487, 420] width 458 height 64
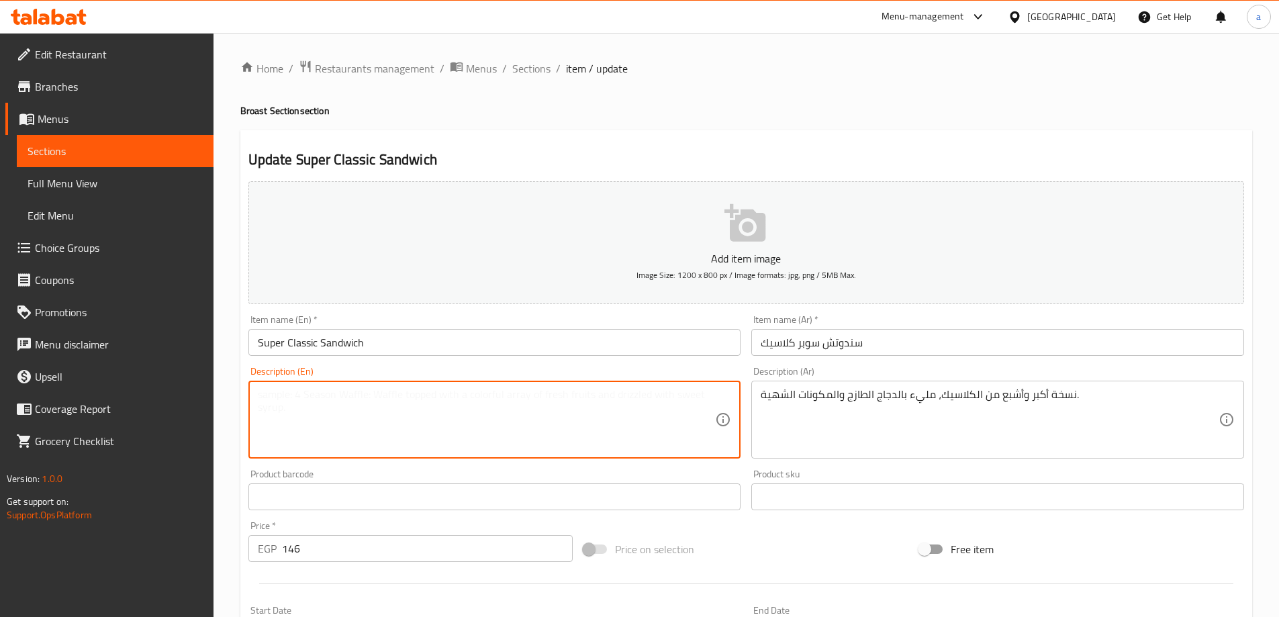
paste textarea "A bigger, more filling version of the classic, packed with fresh chicken and de…"
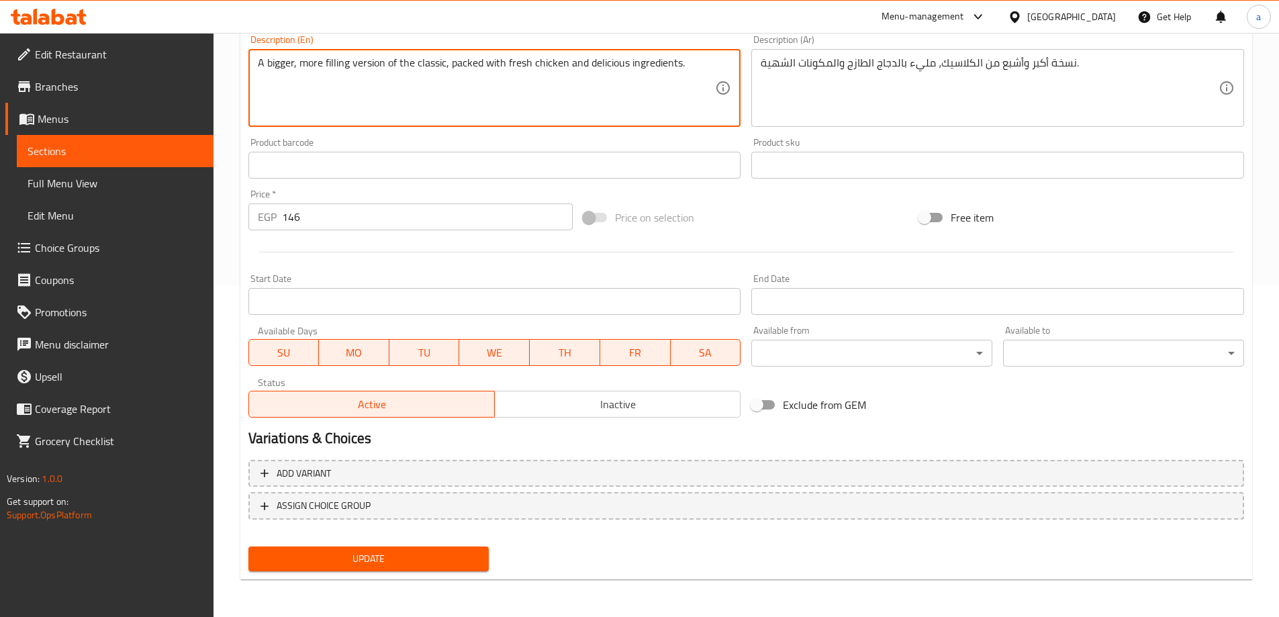
type textarea "A bigger, more filling version of the classic, packed with fresh chicken and de…"
click at [425, 547] on button "Update" at bounding box center [368, 558] width 241 height 25
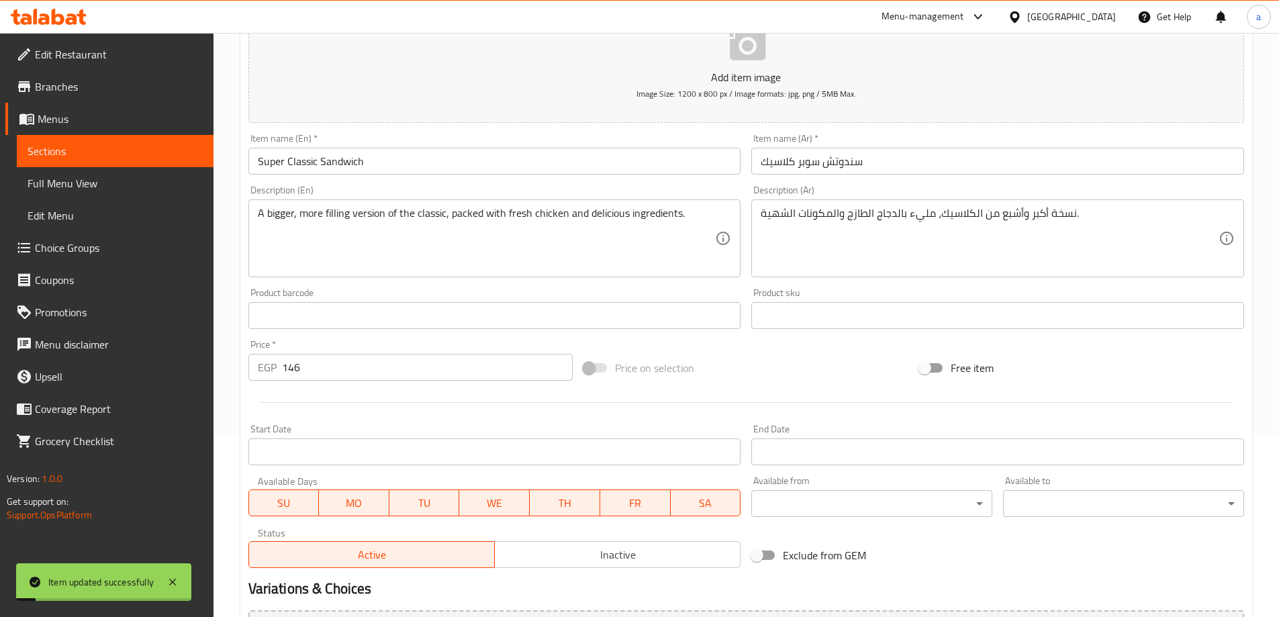
scroll to position [0, 0]
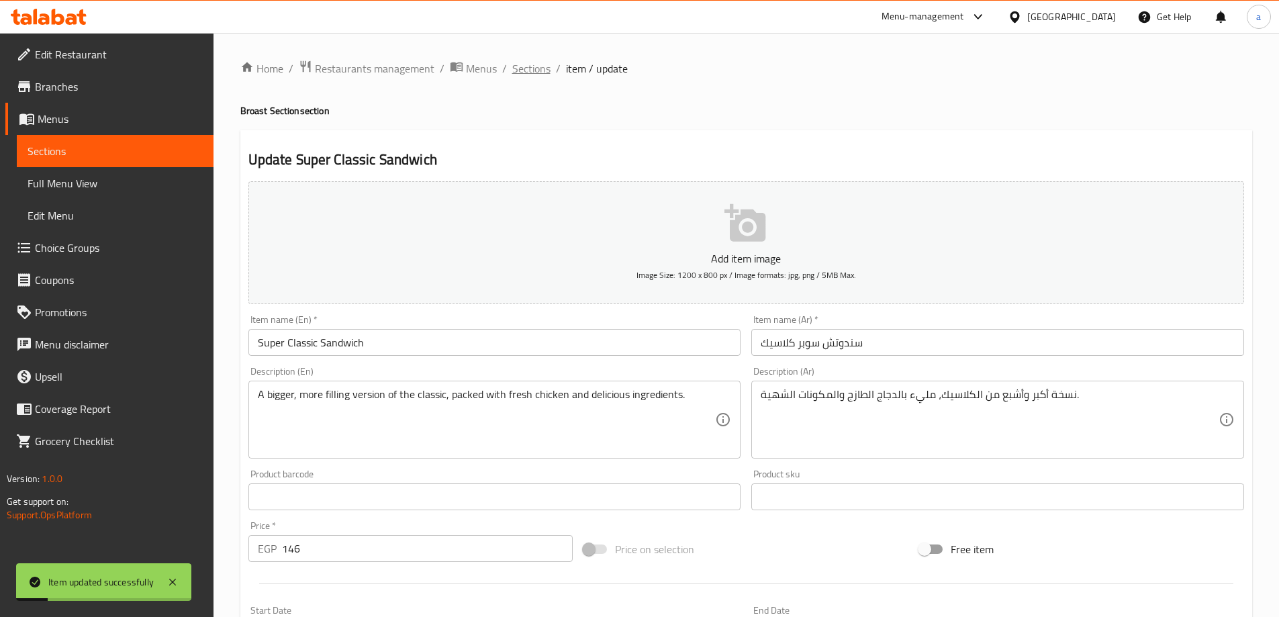
click at [536, 75] on span "Sections" at bounding box center [531, 68] width 38 height 16
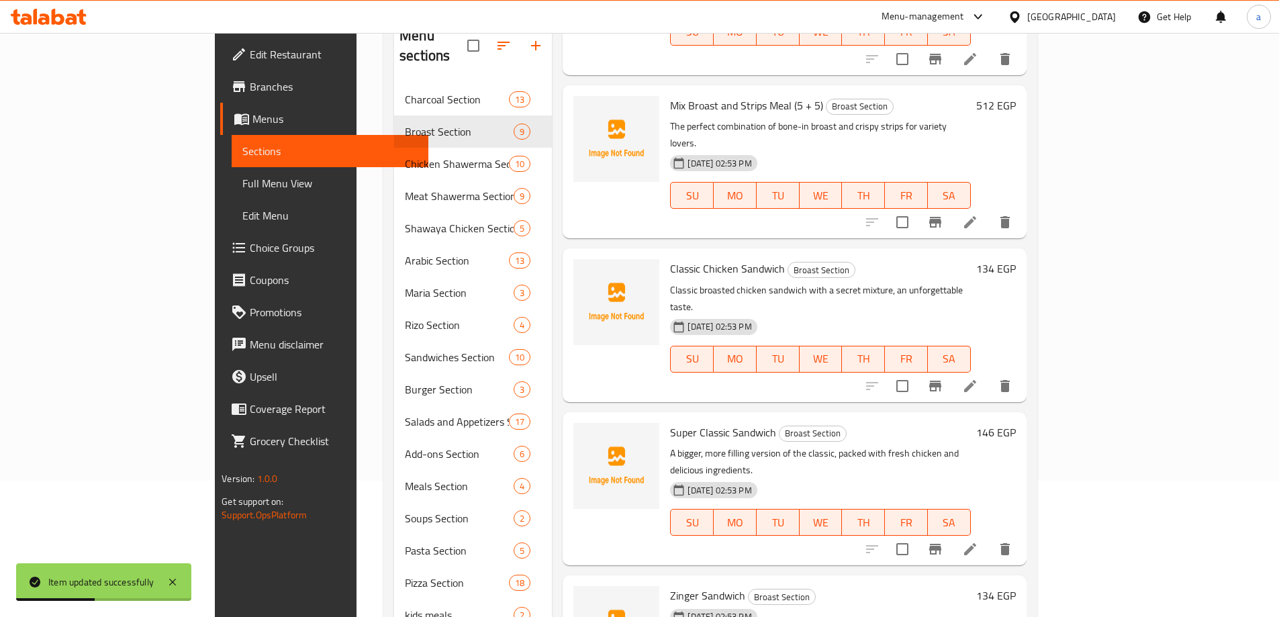
scroll to position [238, 0]
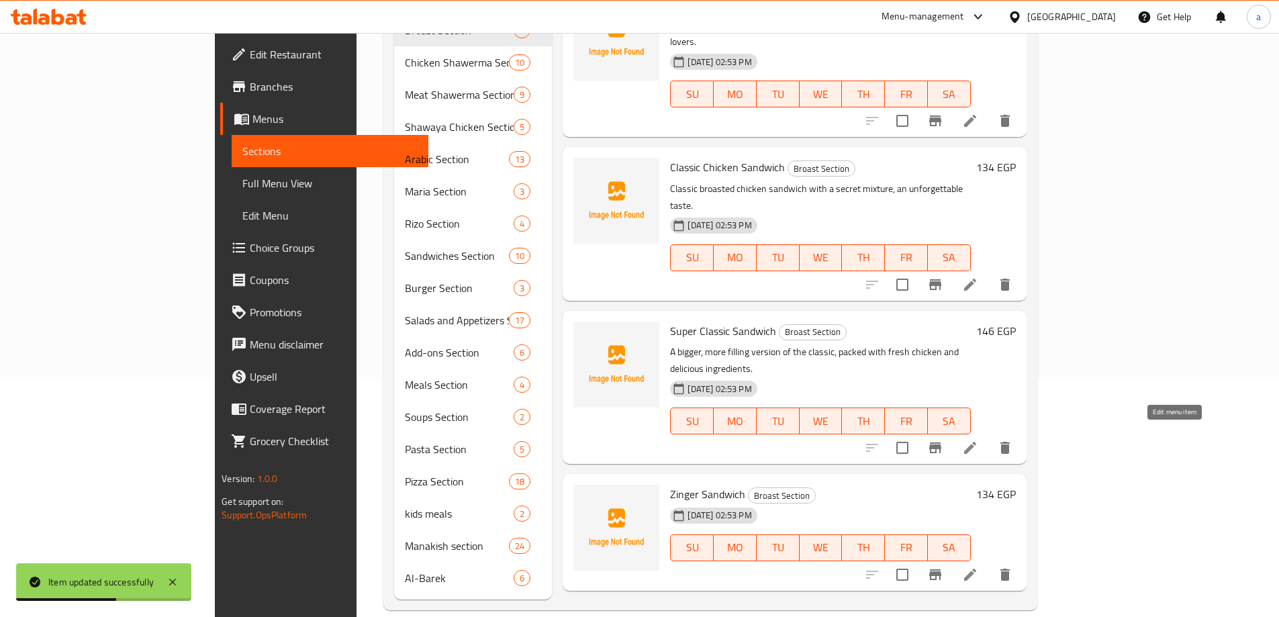
click at [978, 567] on icon at bounding box center [970, 575] width 16 height 16
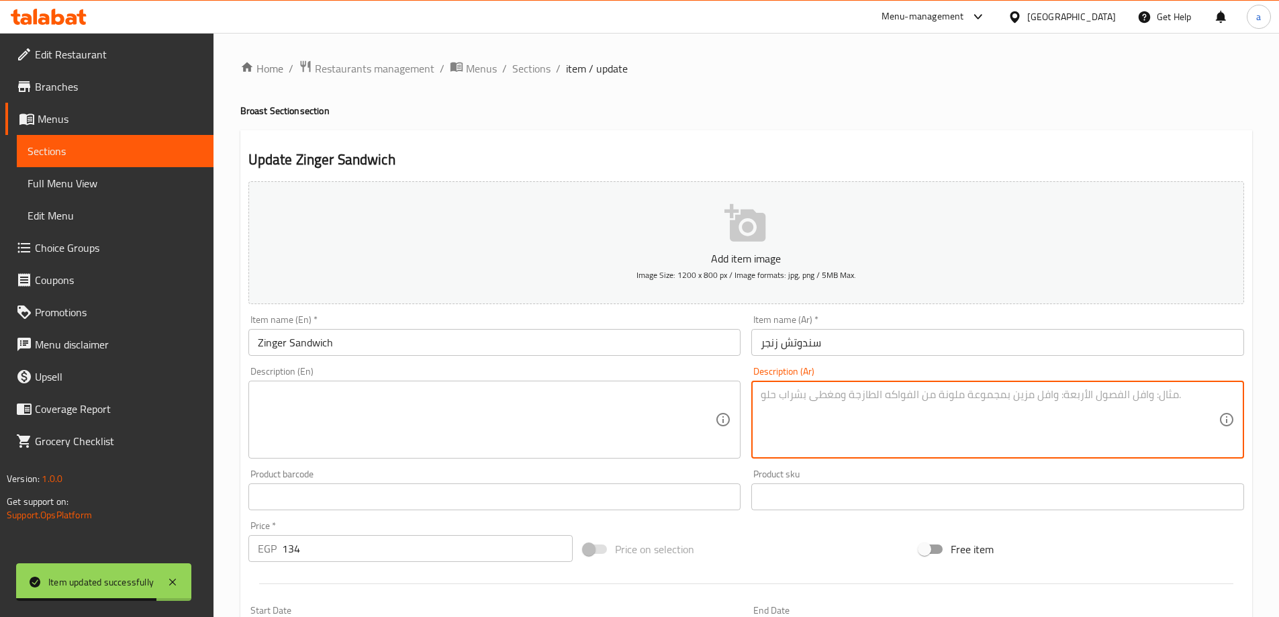
click at [981, 410] on textarea at bounding box center [990, 420] width 458 height 64
paste textarea "دجاج مقرمش سبايسي داخل خبز طازج مع الصوص الحار، لعشاق التحدي."
type textarea "دجاج مقرمش سبايسي داخل خبز طازج مع الصوص الحار، لعشاق التحدي."
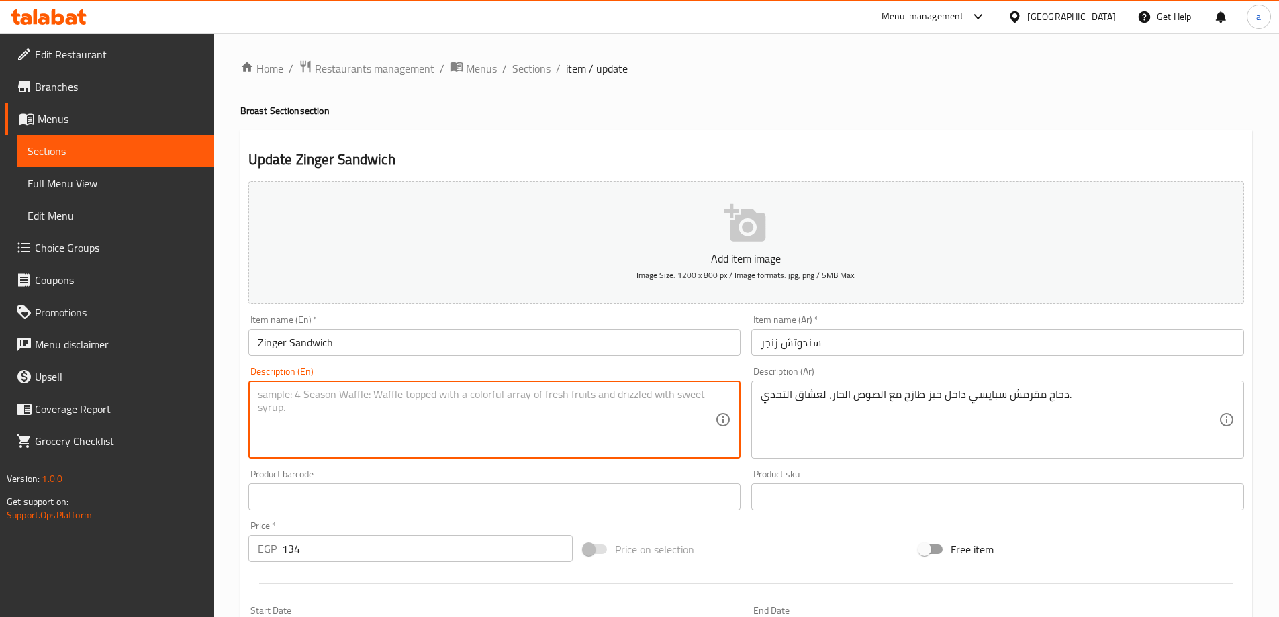
click at [512, 424] on textarea at bounding box center [487, 420] width 458 height 64
paste textarea "Crispy spicy chicken inside fresh bread with hot sauce, for those who love a ch…"
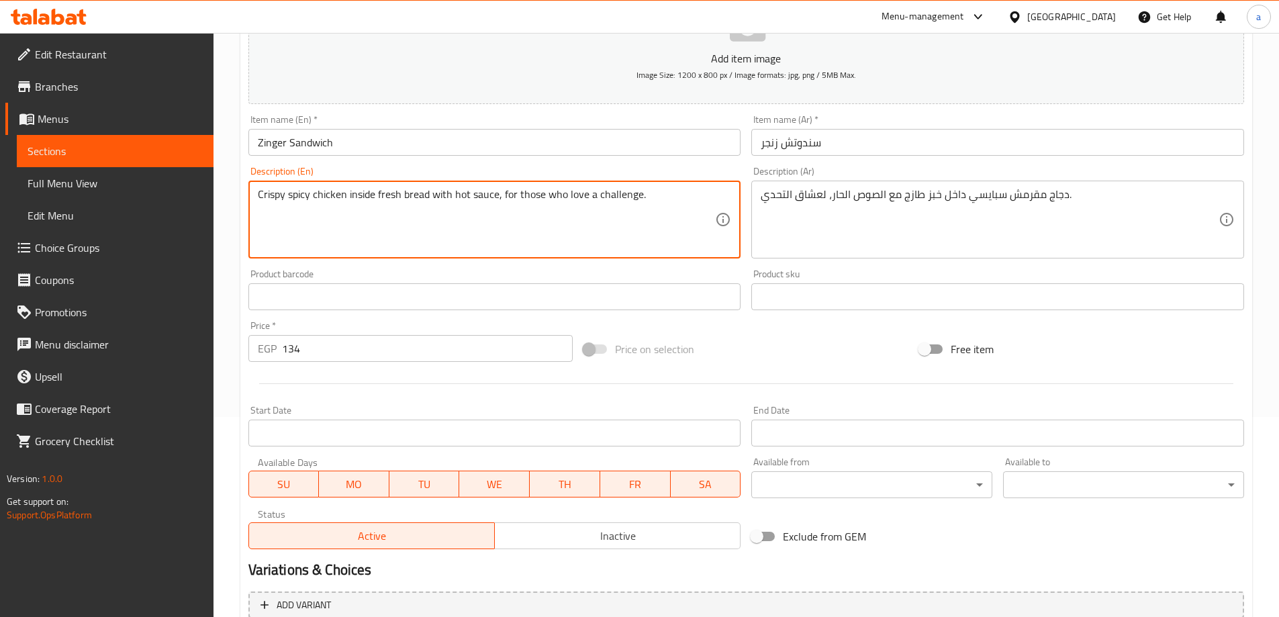
scroll to position [332, 0]
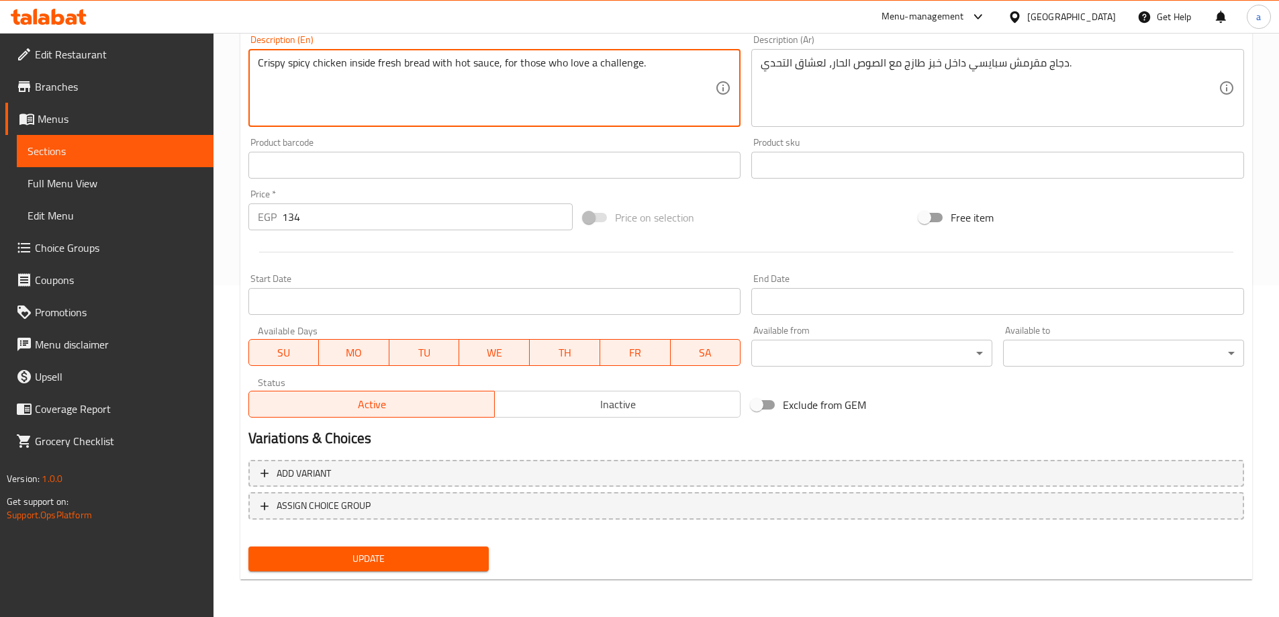
type textarea "Crispy spicy chicken inside fresh bread with hot sauce, for those who love a ch…"
click at [453, 556] on span "Update" at bounding box center [369, 558] width 220 height 17
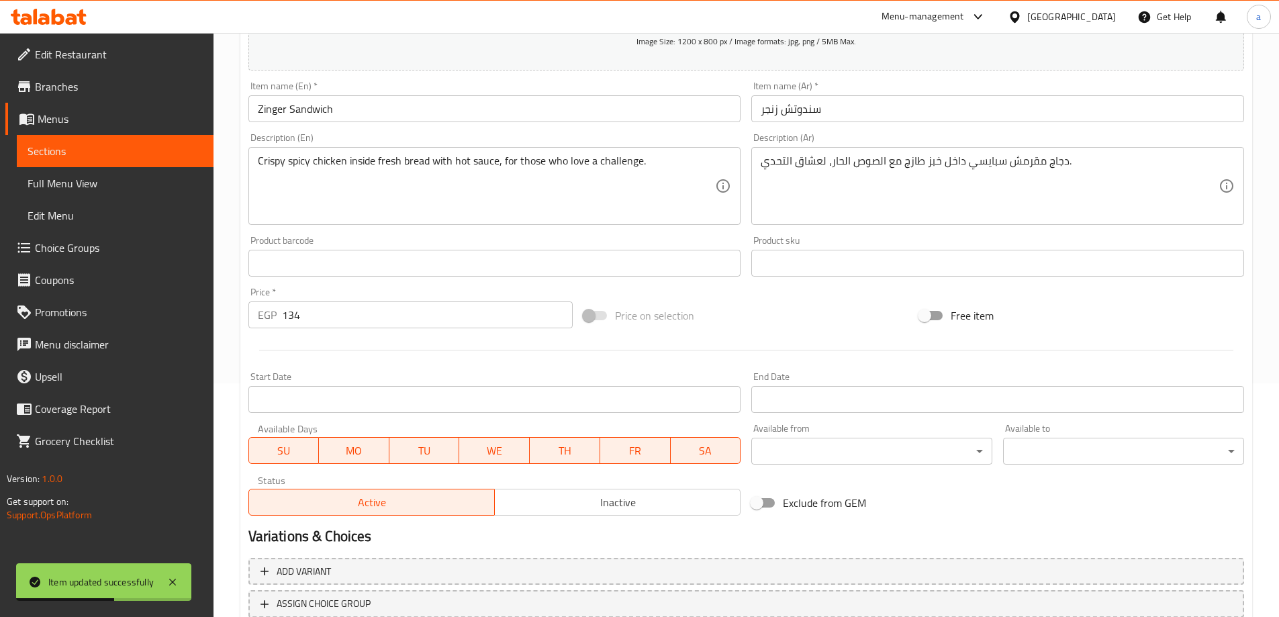
scroll to position [0, 0]
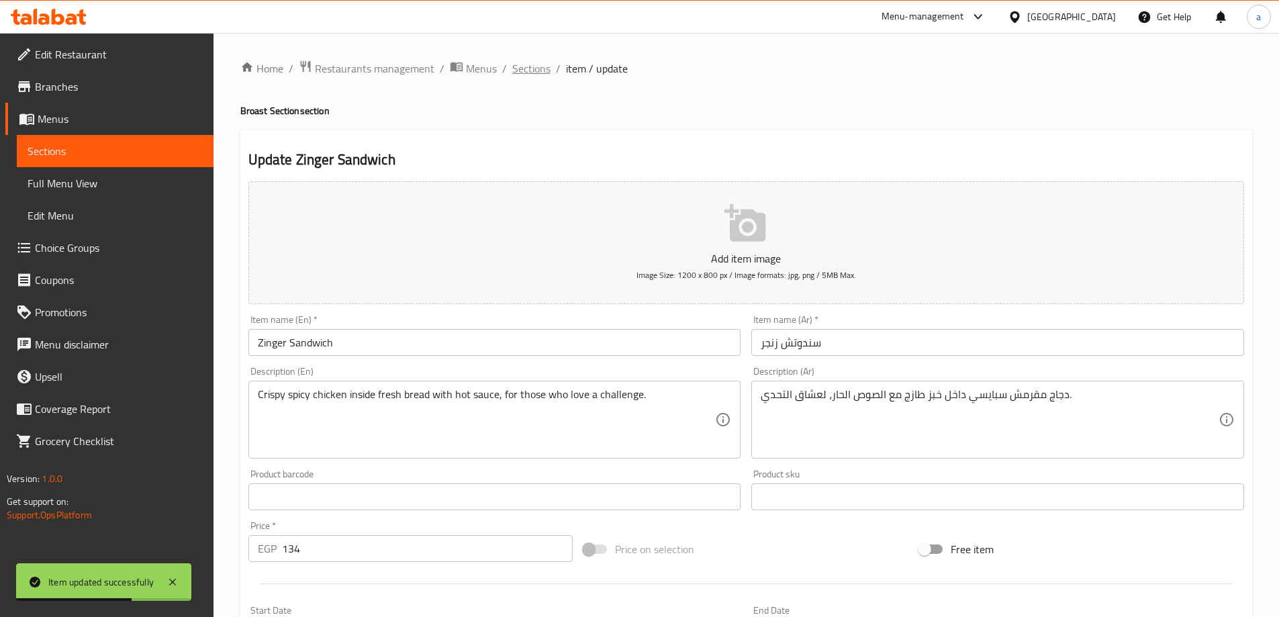
click at [535, 69] on span "Sections" at bounding box center [531, 68] width 38 height 16
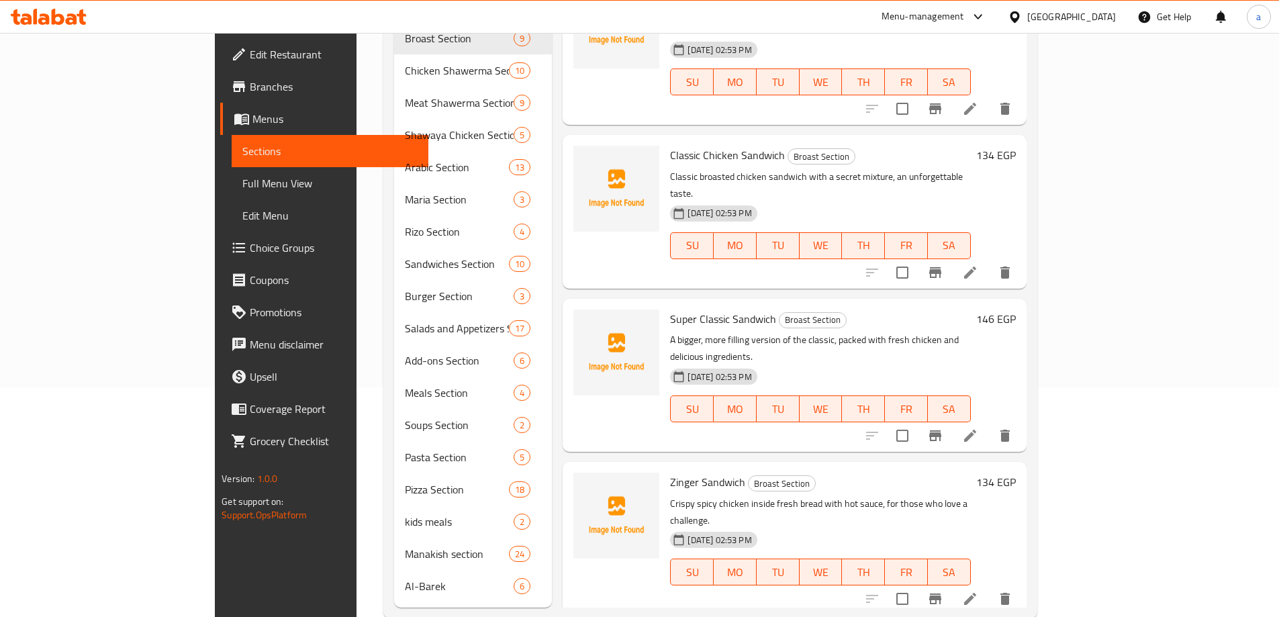
scroll to position [238, 0]
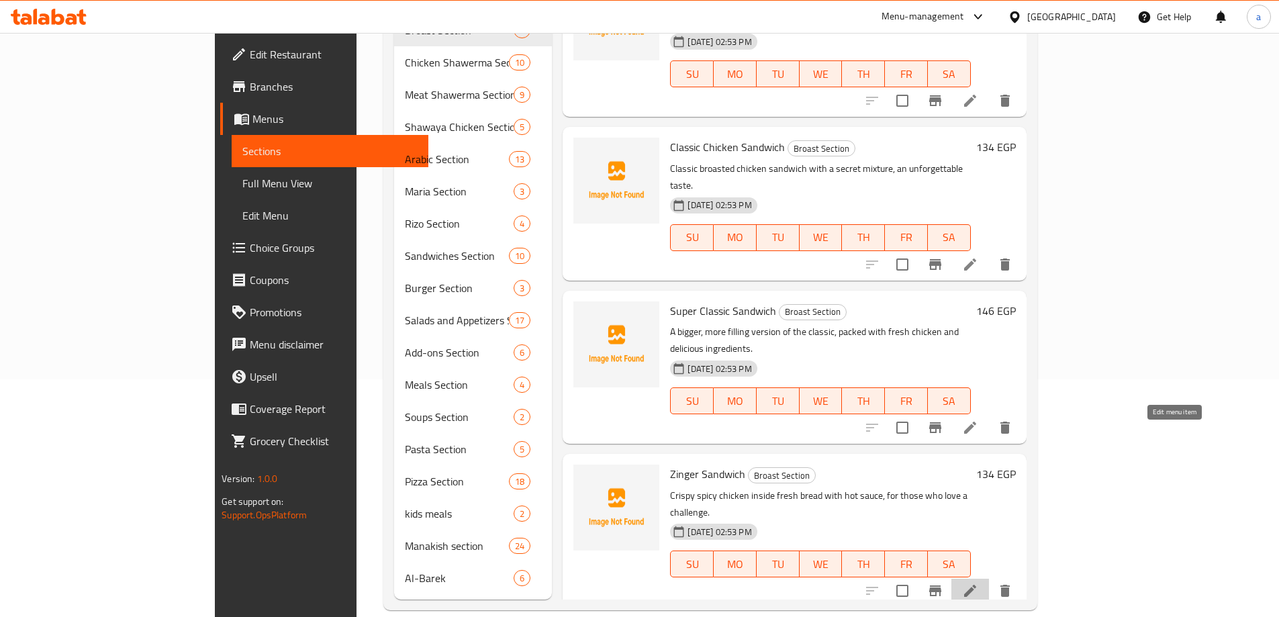
click at [978, 583] on icon at bounding box center [970, 591] width 16 height 16
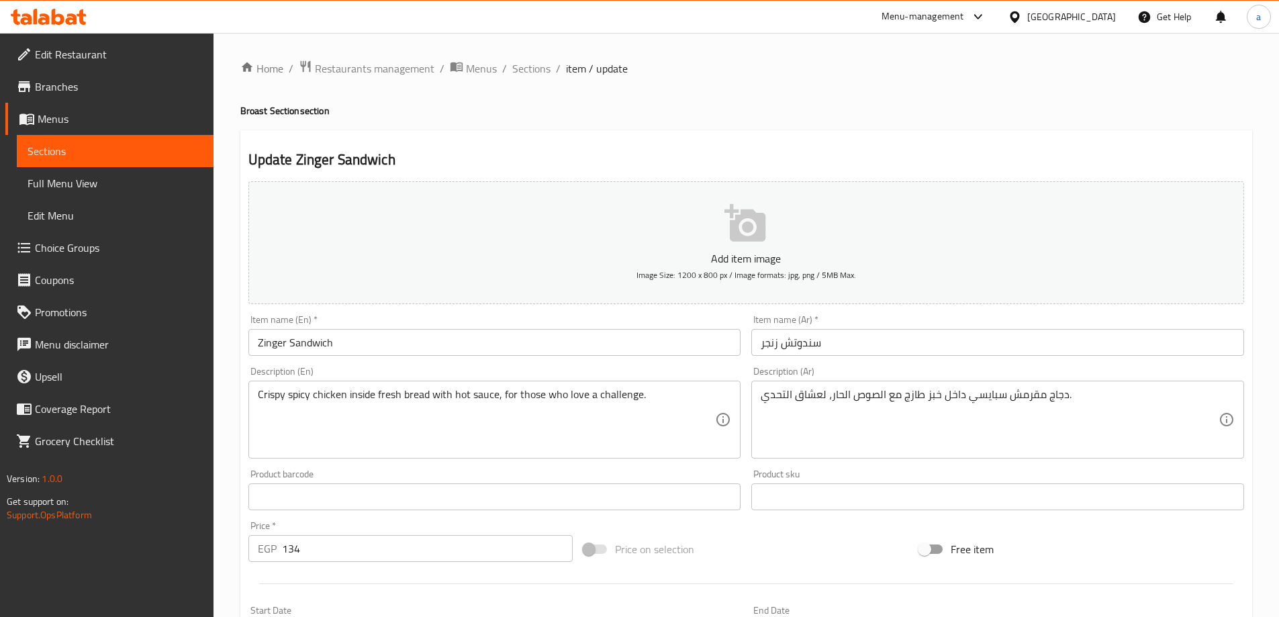
click at [116, 148] on span "Sections" at bounding box center [115, 151] width 175 height 16
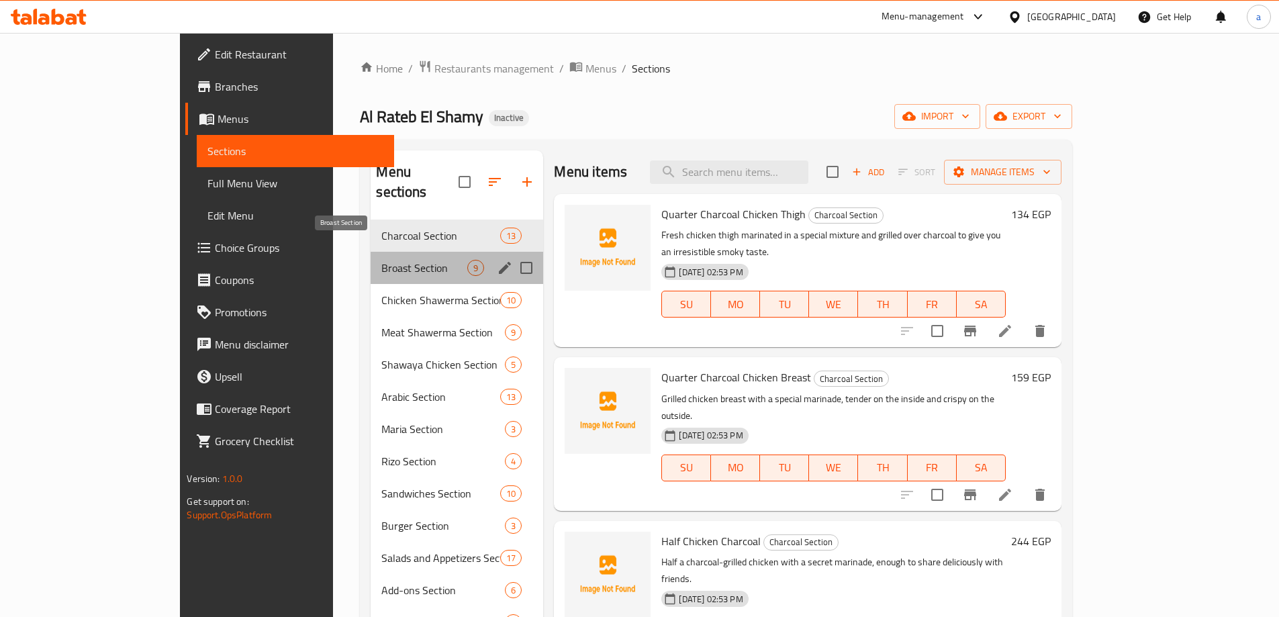
click at [381, 260] on span "Broast Section" at bounding box center [424, 268] width 86 height 16
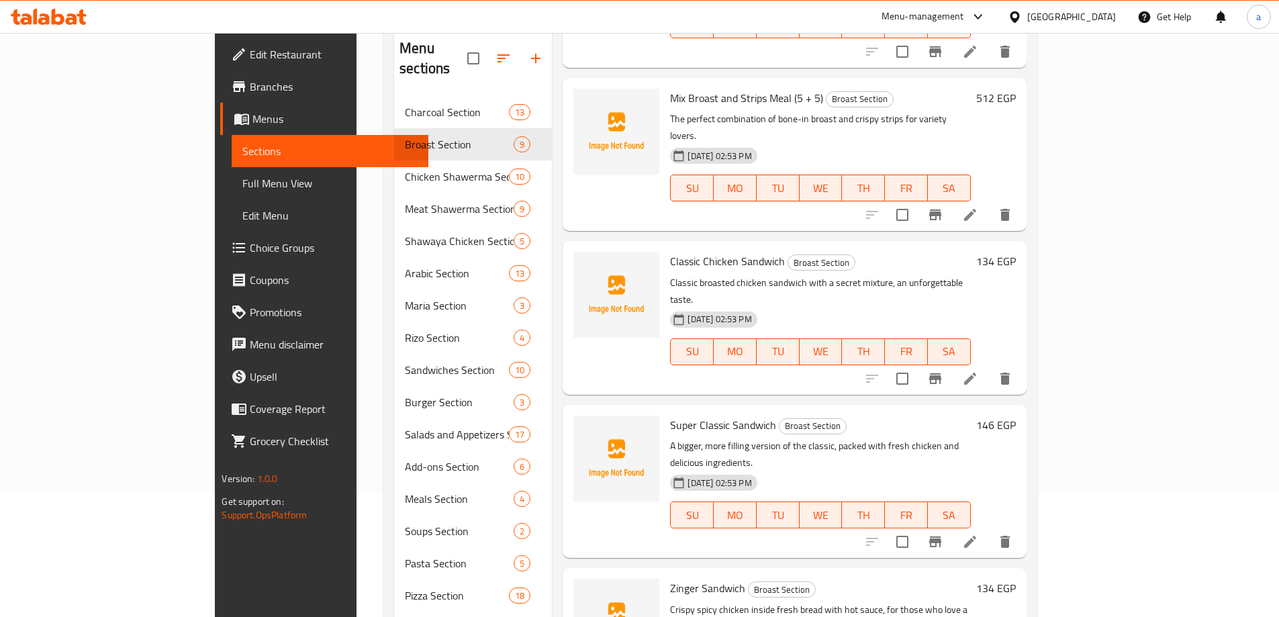
scroll to position [238, 0]
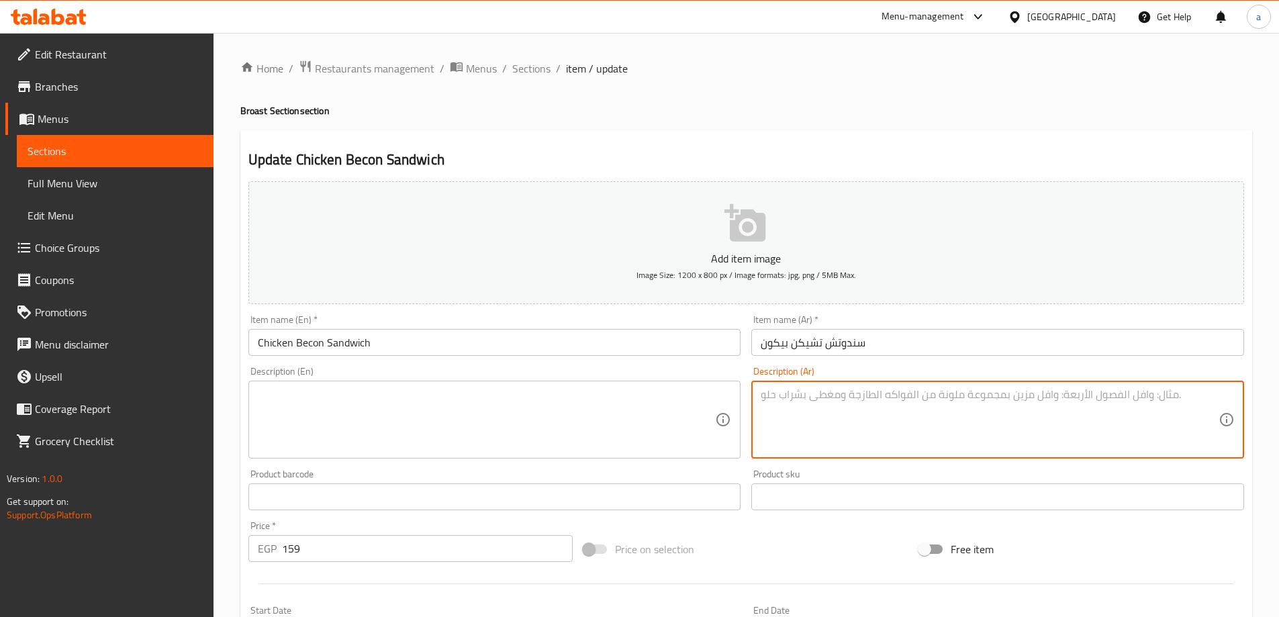
click at [879, 430] on textarea at bounding box center [990, 420] width 458 height 64
paste textarea "دجاج مقرمش مع شرائح بيكون وصوص مميز، مزيج غني ولذيذ."
type textarea "دجاج مقرمش مع شرائح بيكون وصوص مميز، مزيج غني ولذيذ."
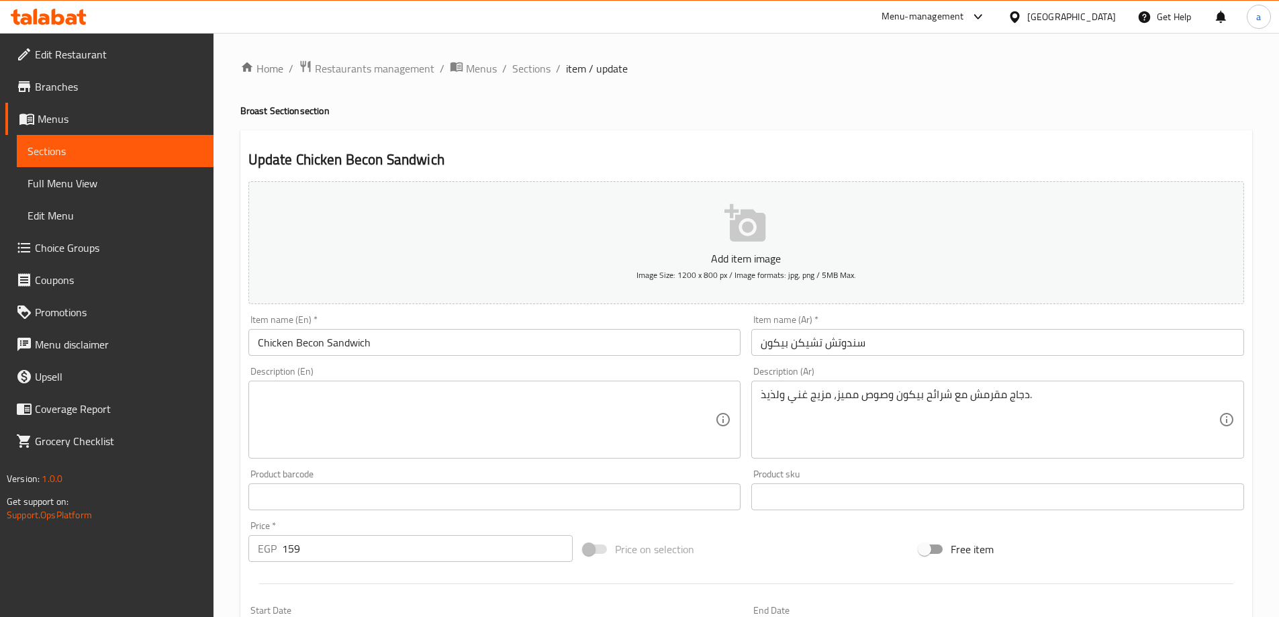
click at [532, 415] on textarea at bounding box center [487, 420] width 458 height 64
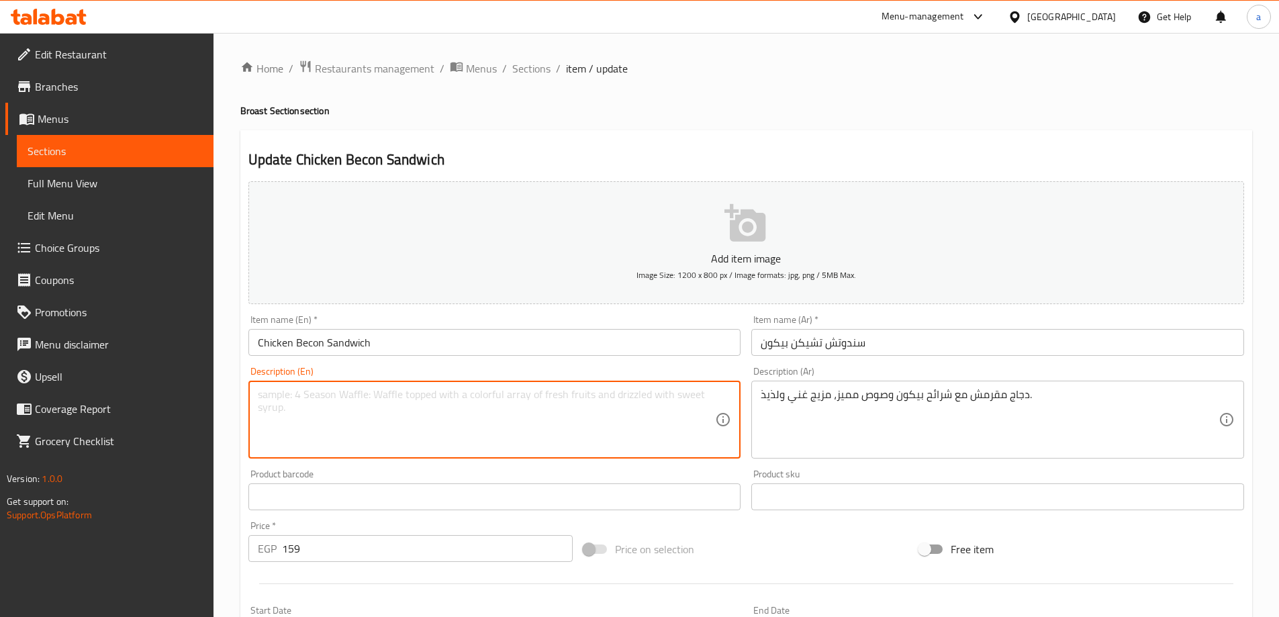
paste textarea "Crispy chicken with bacon slices and a special sauce, a rich and delicious comb…"
type textarea "Crispy chicken with bacon slices and a special sauce, a rich and delicious comb…"
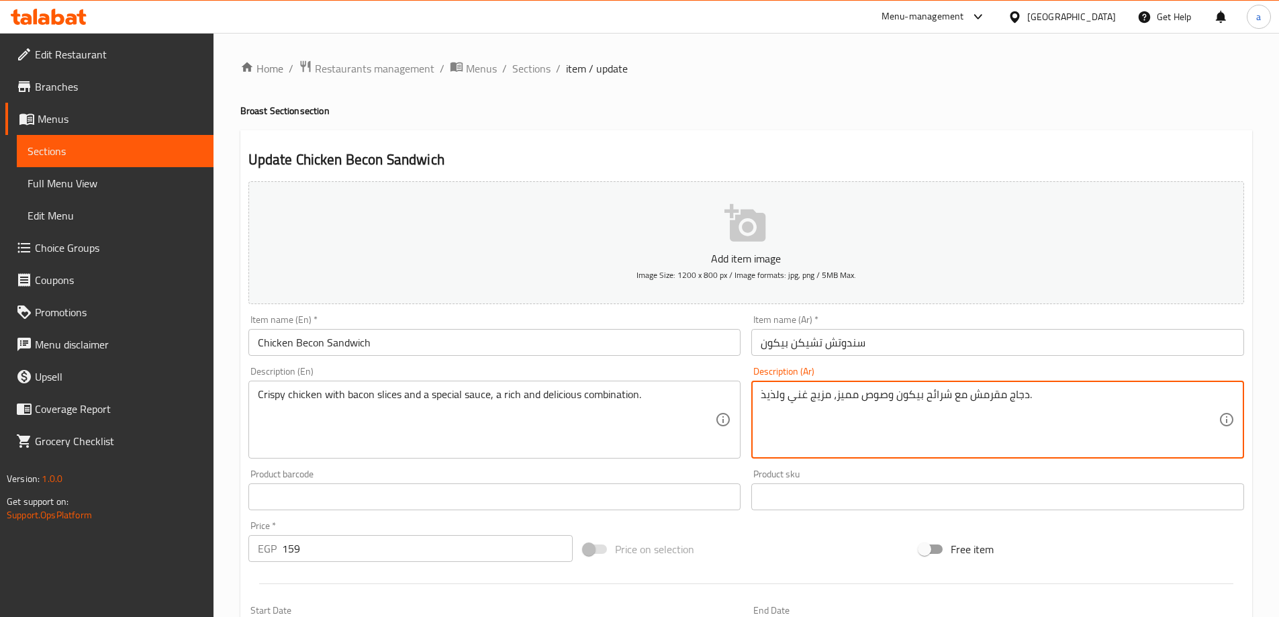
click at [981, 389] on textarea "دجاج مقرمش مع شرائح بيكون وصوص مميز، مزيج غني ولذيذ." at bounding box center [990, 420] width 458 height 64
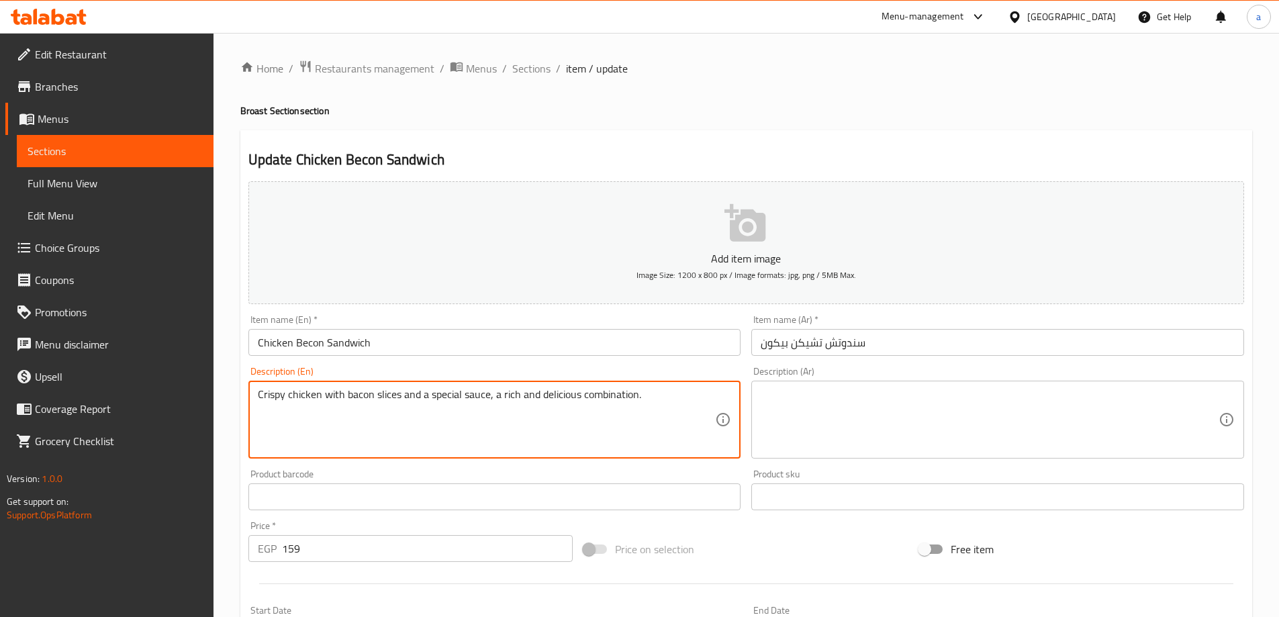
click at [634, 420] on textarea "Crispy chicken with bacon slices and a special sauce, a rich and delicious comb…" at bounding box center [487, 420] width 458 height 64
click at [632, 403] on textarea "Crispy chicken with bacon slices and a special sauce, a rich and delicious comb…" at bounding box center [487, 420] width 458 height 64
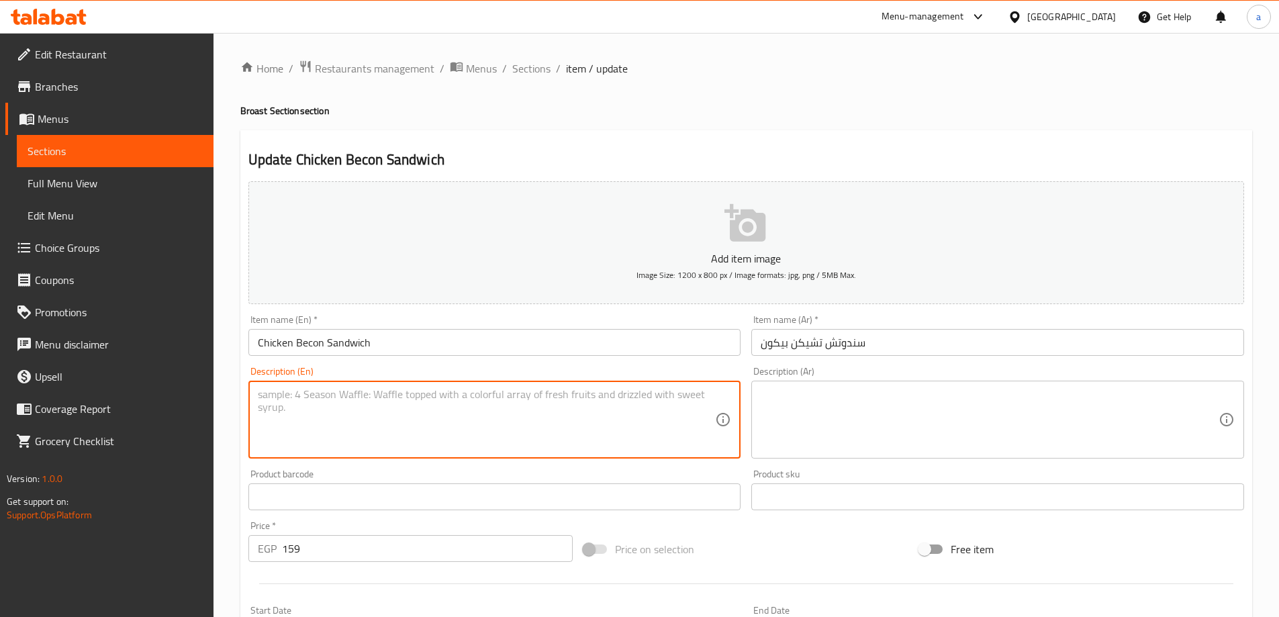
click at [459, 334] on input "Chicken Becon Sandwich" at bounding box center [494, 342] width 493 height 27
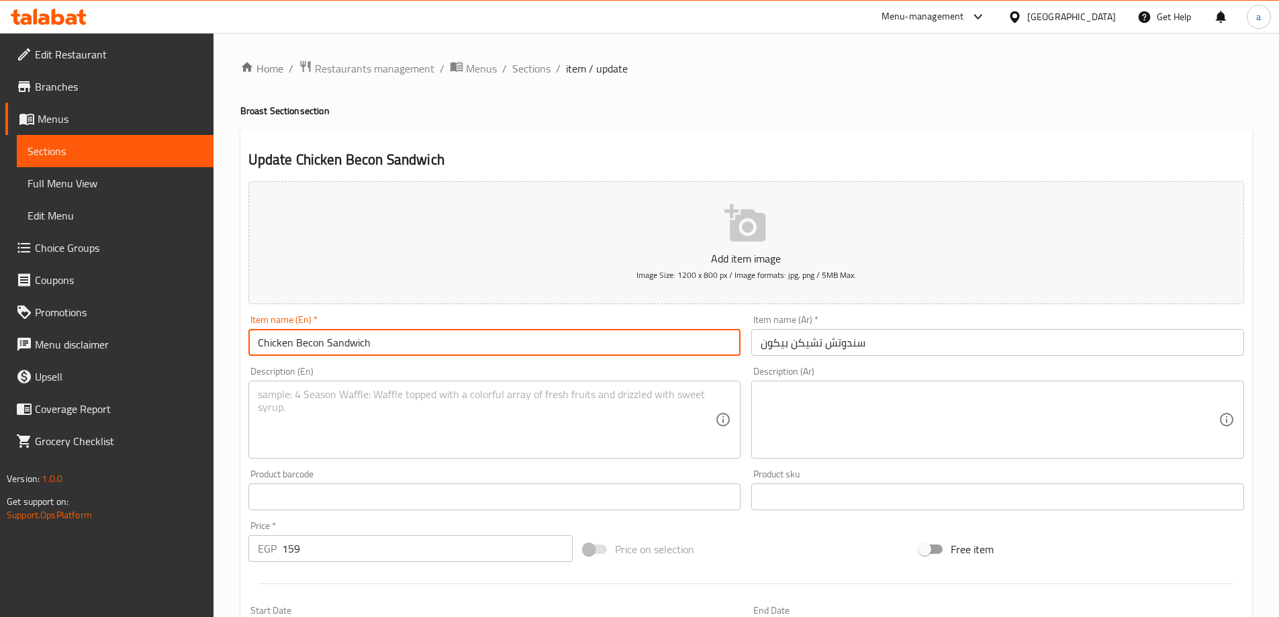
click at [459, 334] on input "Chicken Becon Sandwich" at bounding box center [494, 342] width 493 height 27
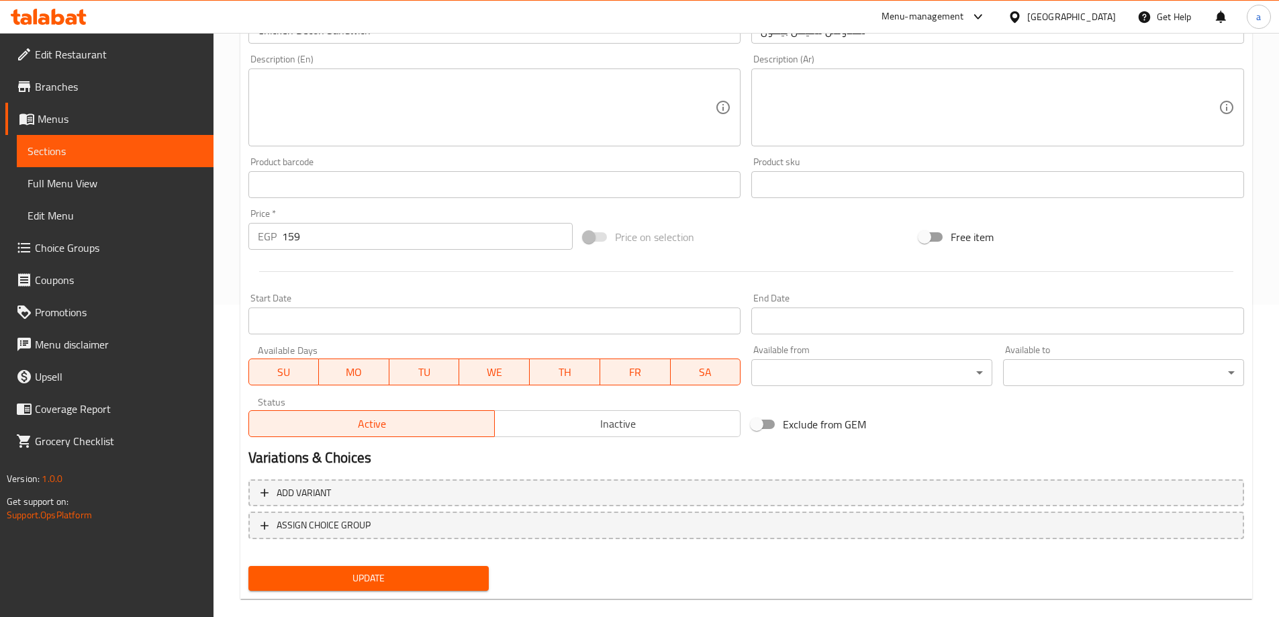
scroll to position [332, 0]
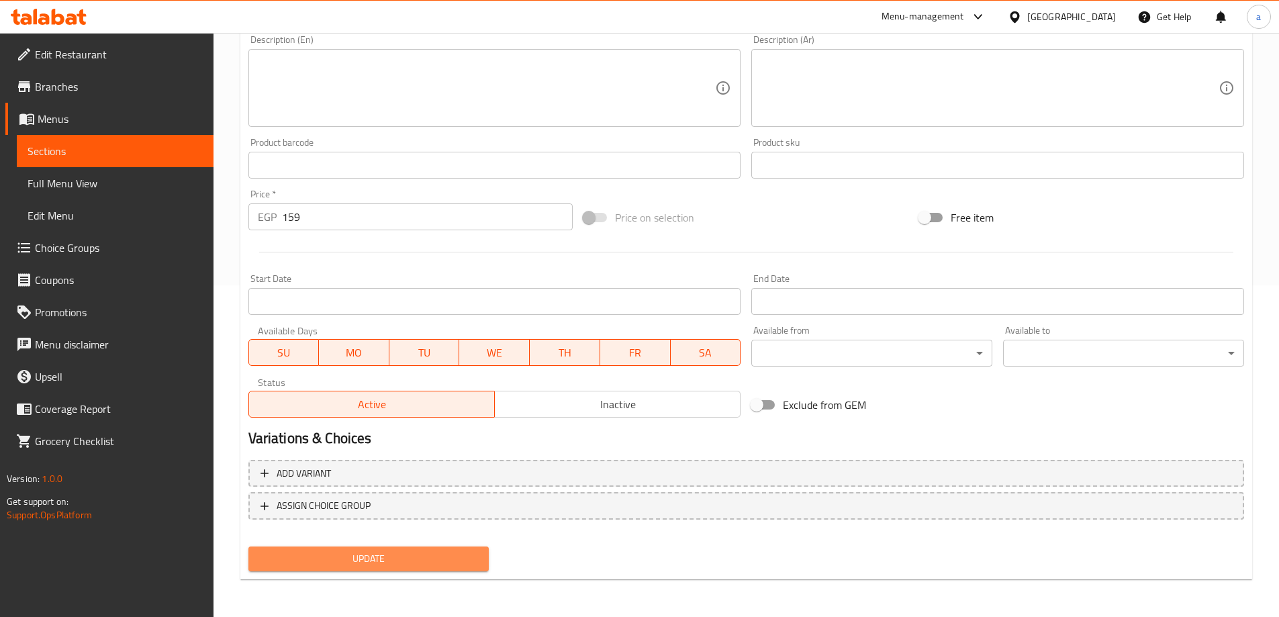
click at [421, 568] on button "Update" at bounding box center [368, 558] width 241 height 25
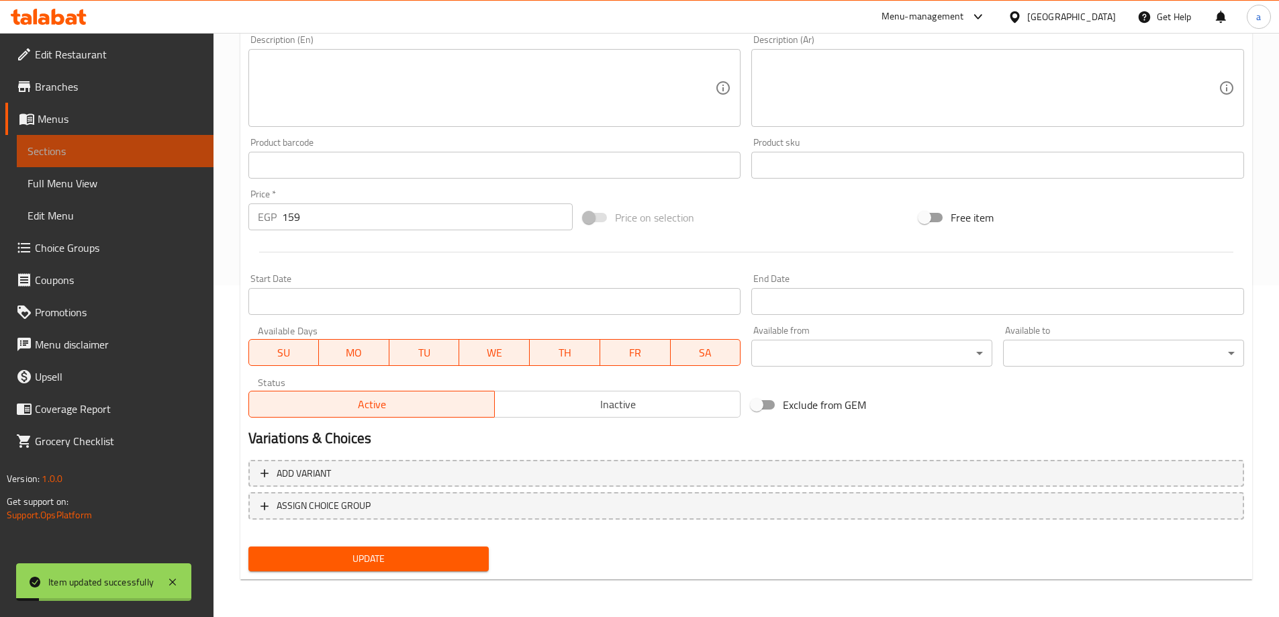
click at [105, 152] on span "Sections" at bounding box center [115, 151] width 175 height 16
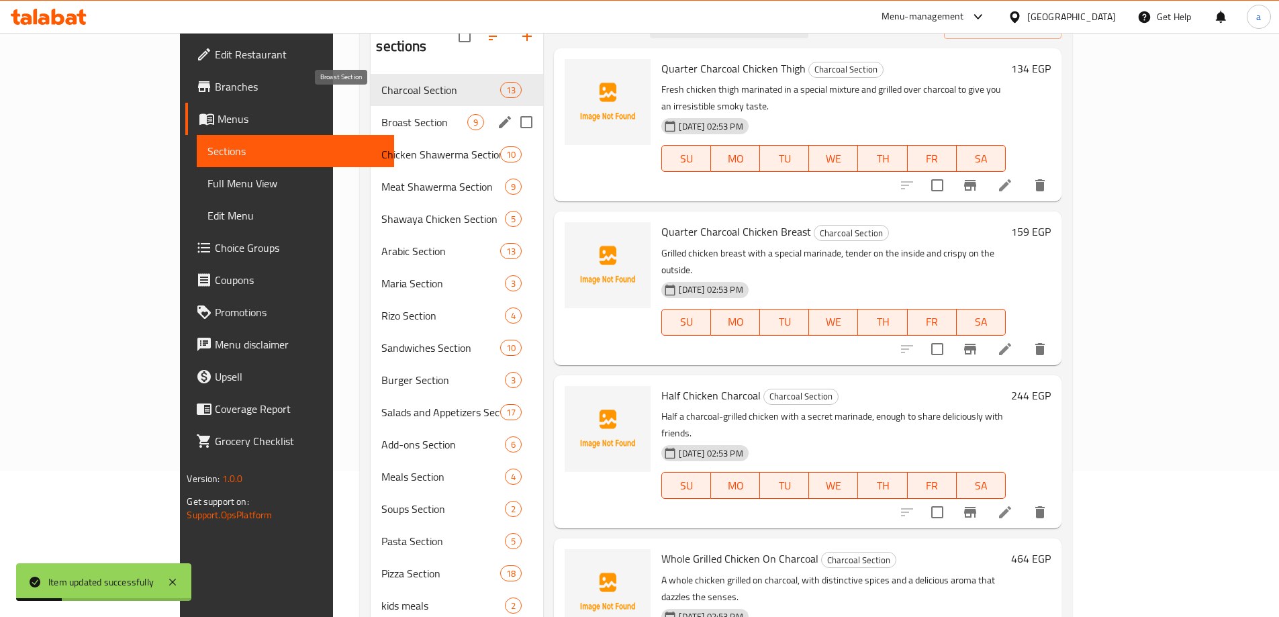
scroll to position [103, 0]
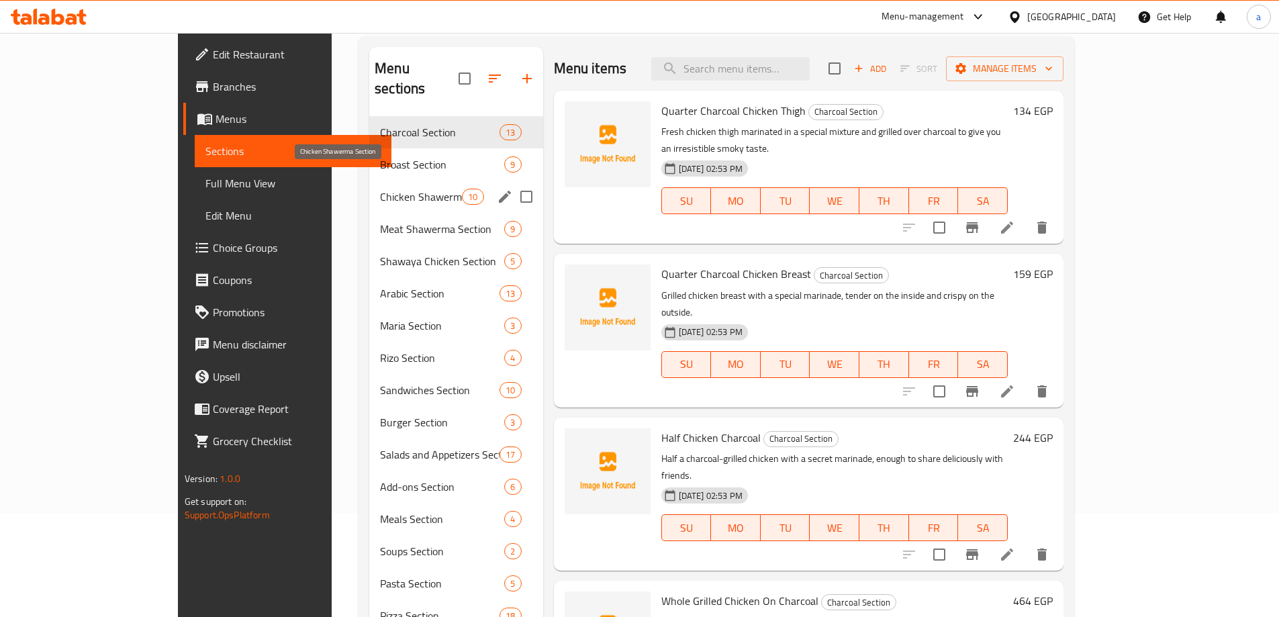
click at [380, 189] on span "Chicken Shawerma Section" at bounding box center [421, 197] width 82 height 16
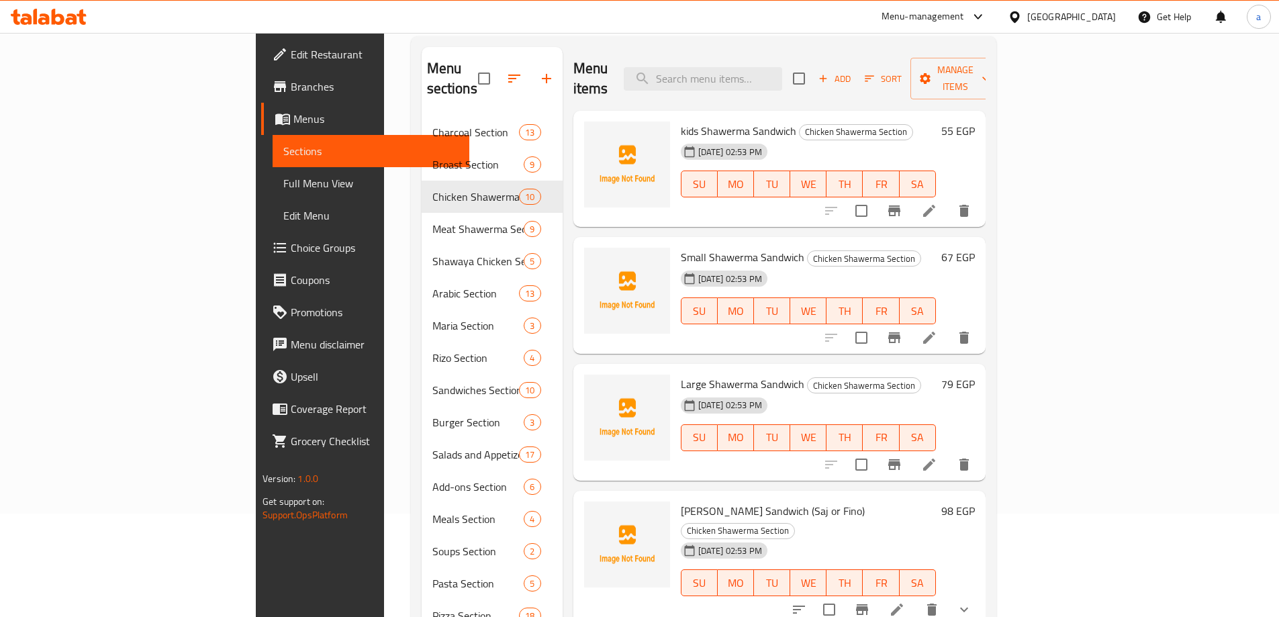
click at [948, 199] on li at bounding box center [929, 211] width 38 height 24
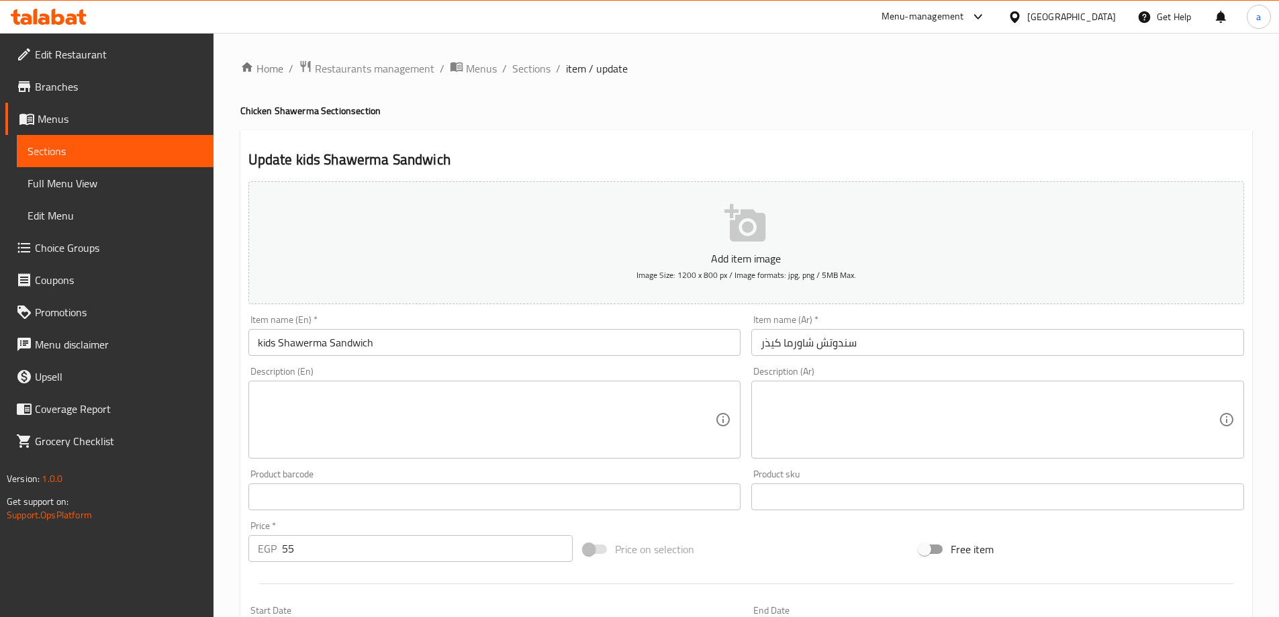
click at [910, 404] on textarea at bounding box center [990, 420] width 458 height 64
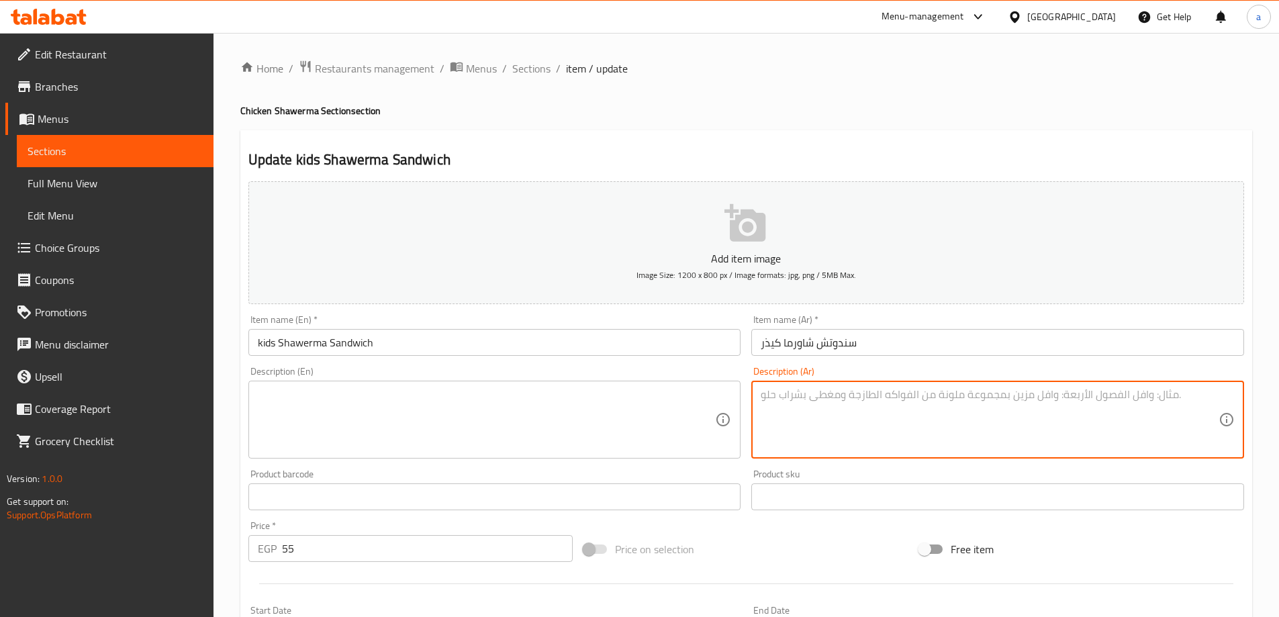
paste textarea "سندوتش صغير بحشوة شاورما الدجاج الطازج، مناسب للأطفال أو كسناك سريع."
type textarea "سندوتش صغير بحشوة شاورما الدجاج الطازج، مناسب للأطفال أو كسناك سريع."
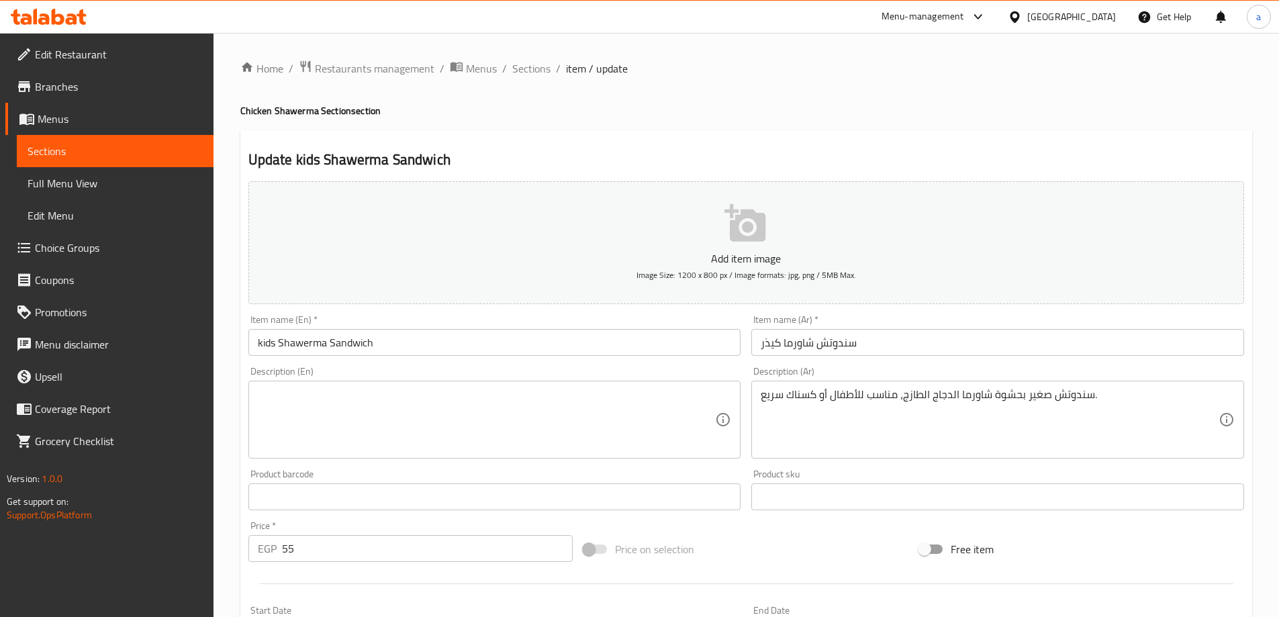
click at [523, 388] on textarea at bounding box center [487, 420] width 458 height 64
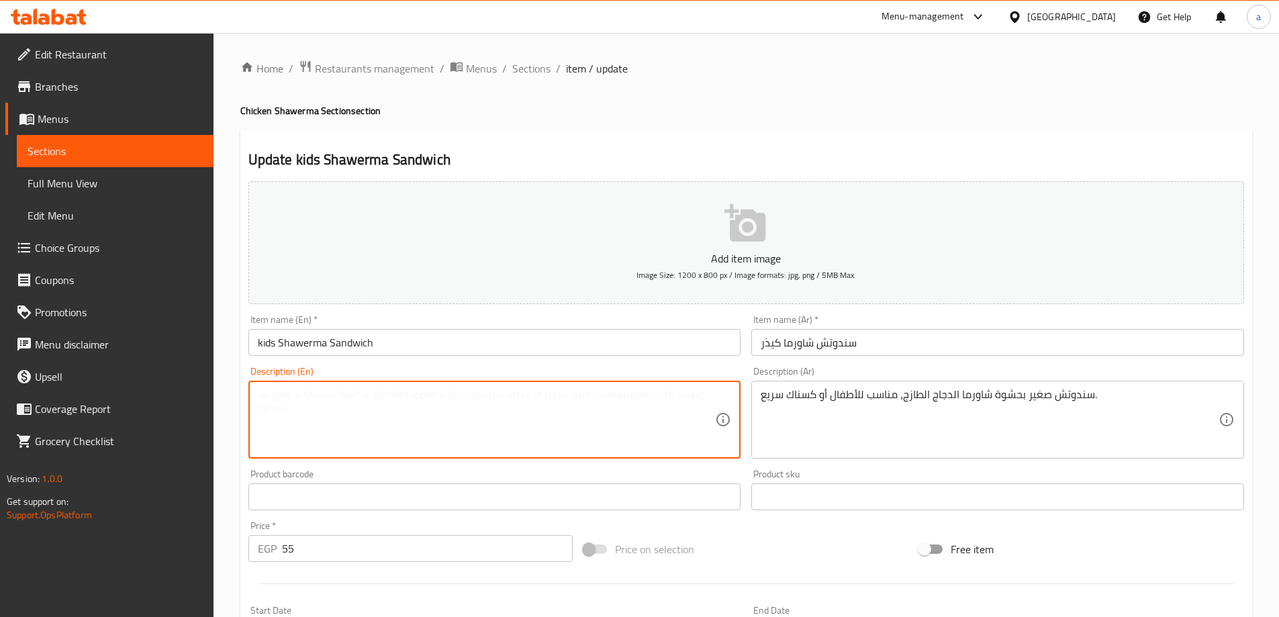
paste textarea "A small sandwich filled with fresh chicken shawarma, suitable for children or a…"
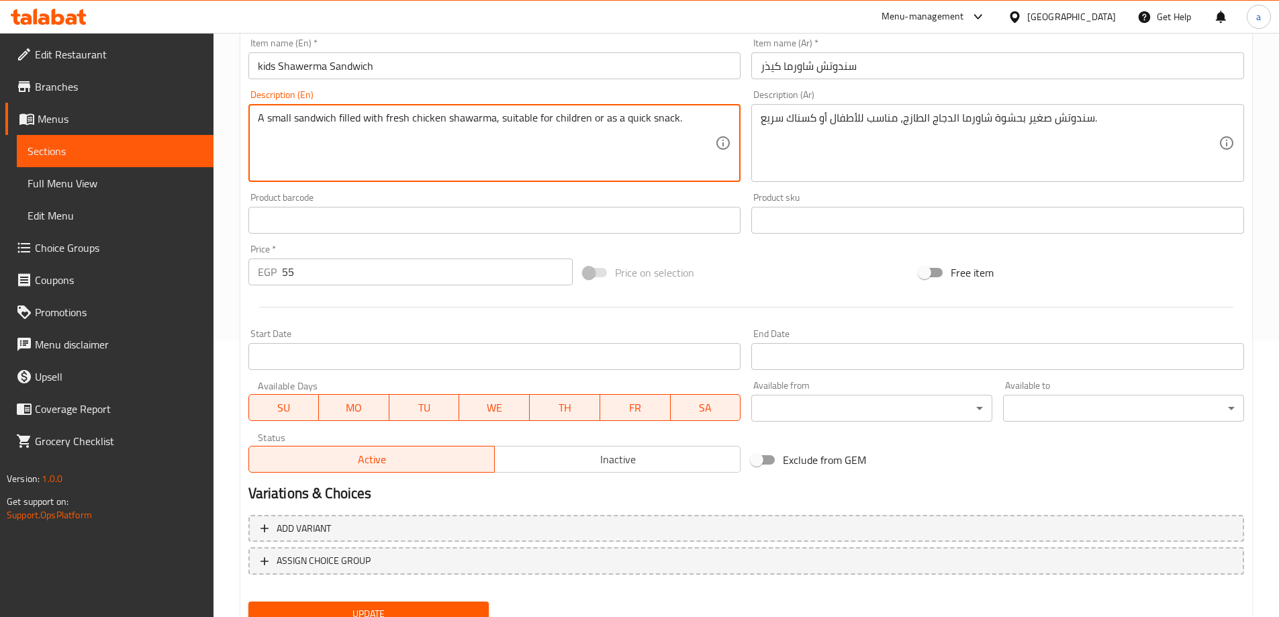
scroll to position [332, 0]
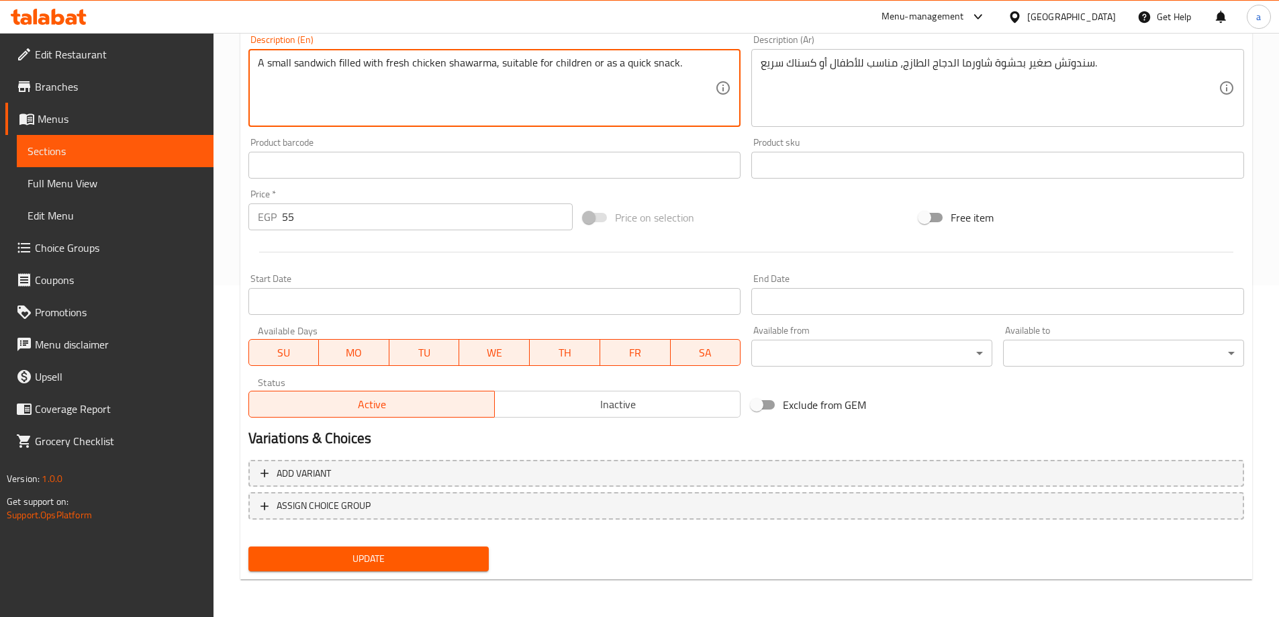
type textarea "A small sandwich filled with fresh chicken shawarma, suitable for children or a…"
click at [438, 556] on span "Update" at bounding box center [369, 558] width 220 height 17
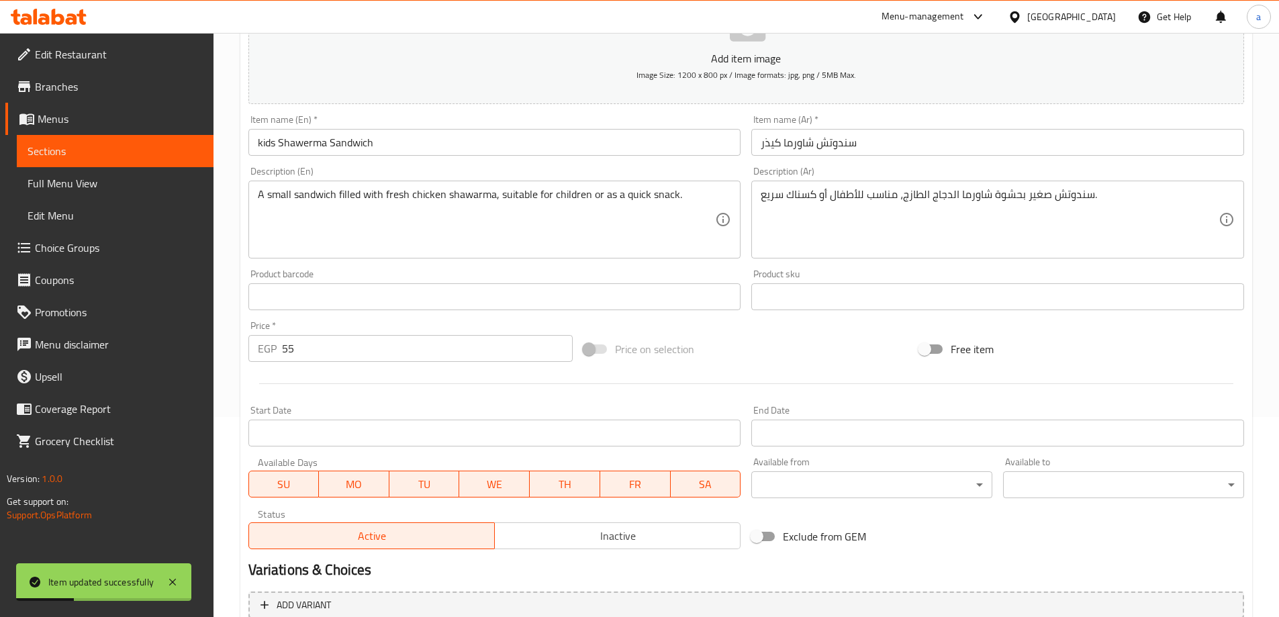
scroll to position [0, 0]
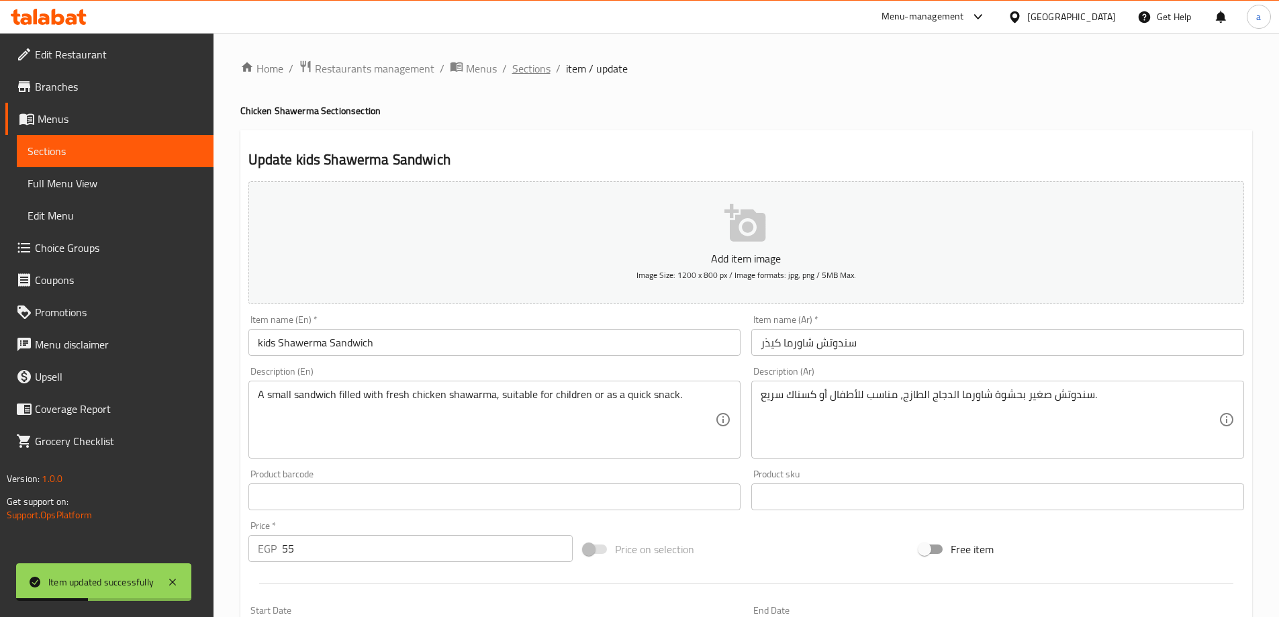
click at [540, 64] on span "Sections" at bounding box center [531, 68] width 38 height 16
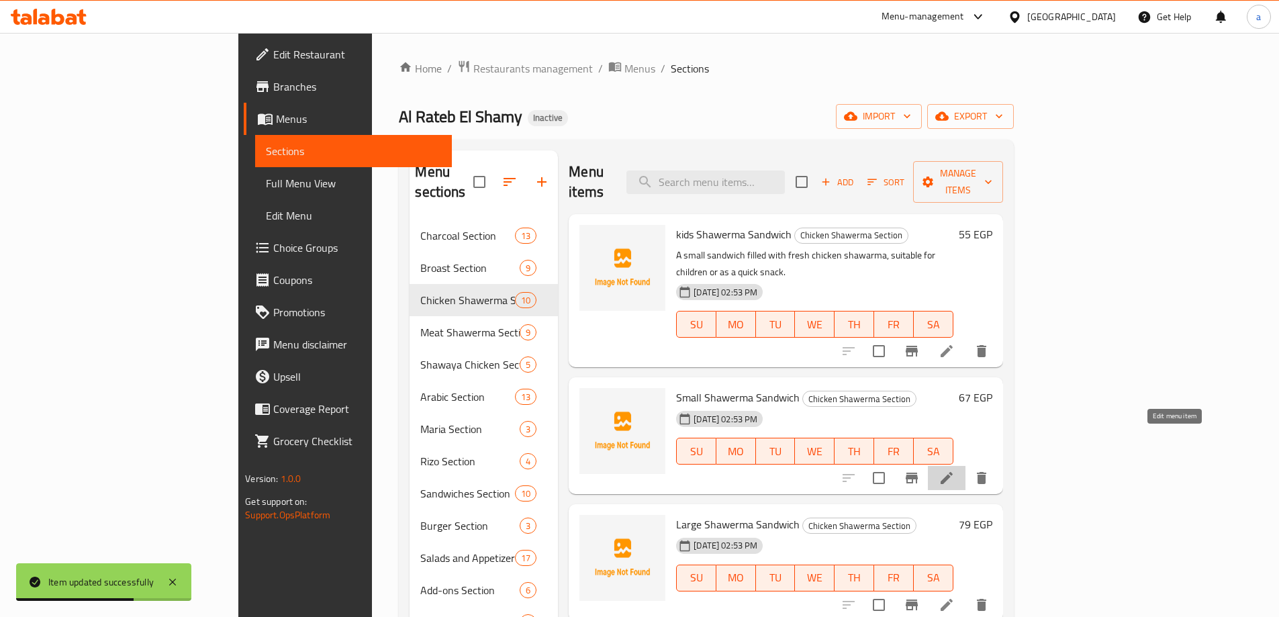
click at [955, 470] on icon at bounding box center [946, 478] width 16 height 16
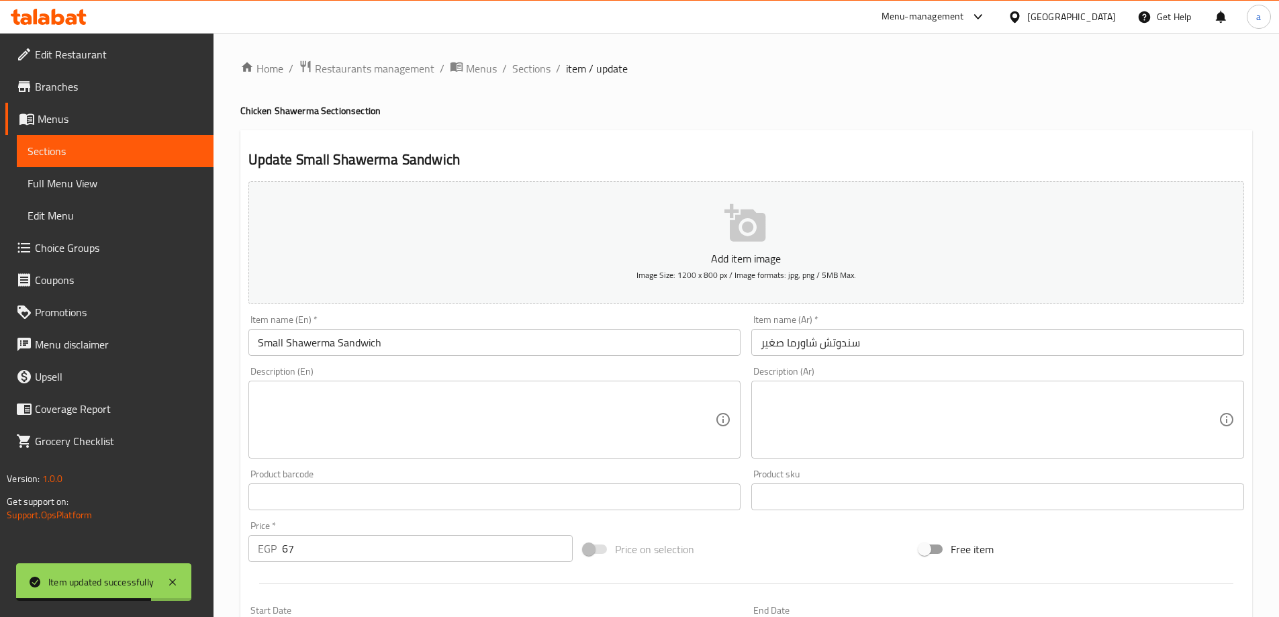
click at [981, 412] on textarea at bounding box center [990, 420] width 458 height 64
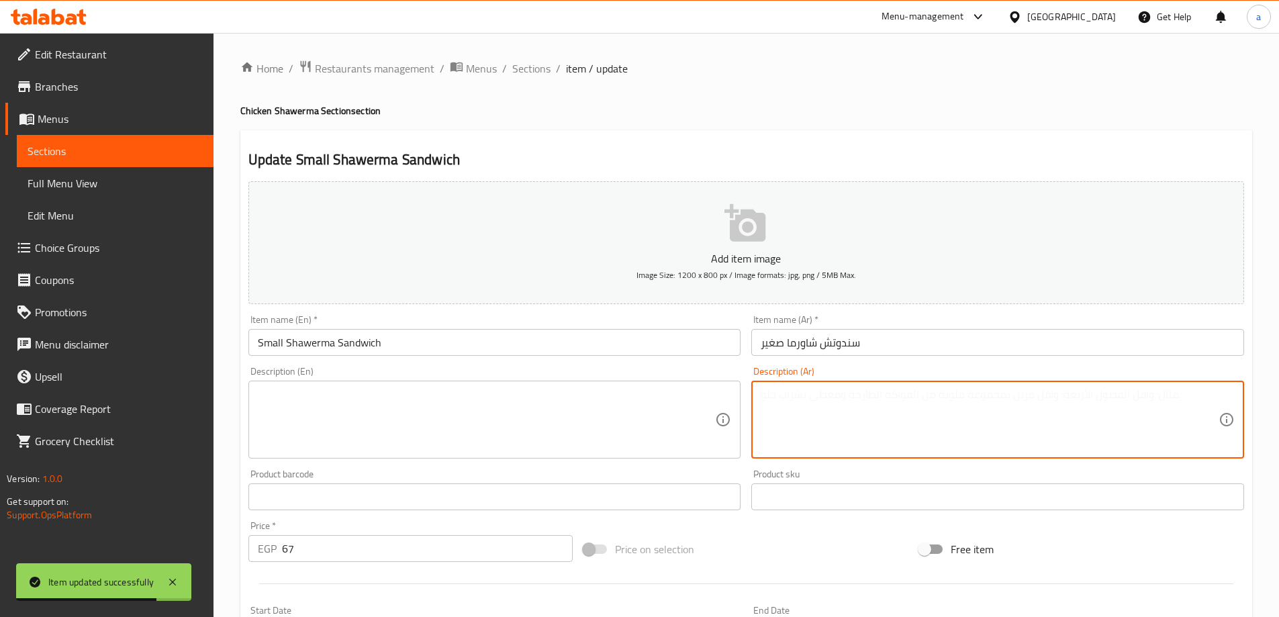
paste textarea "خبز فينو محشو بشاورما الدجاج المتبلة مع صوصات مميزة."
type textarea "خبز فينو محشو بشاورما الدجاج المتبلة مع صوصات مميزة."
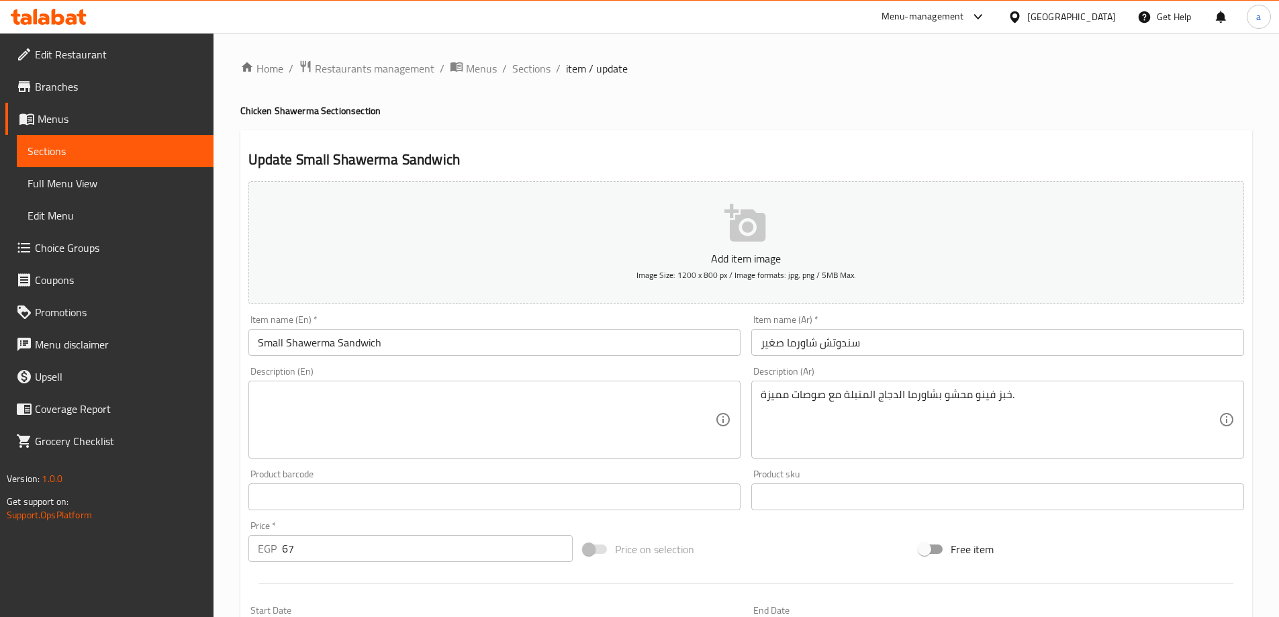
click at [499, 453] on div "Description (En)" at bounding box center [494, 420] width 493 height 78
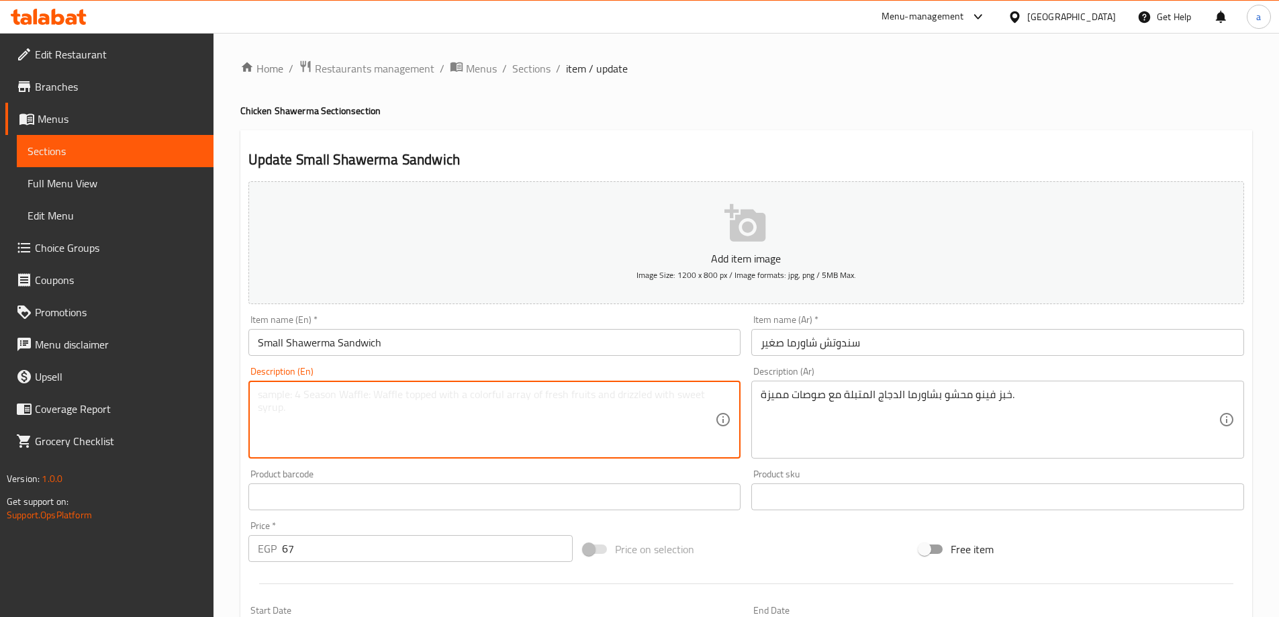
paste textarea "Fino bread stuffed with marinated chicken shawarma and special sauces."
type textarea "Fino bread stuffed with marinated chicken shawarma and special sauces."
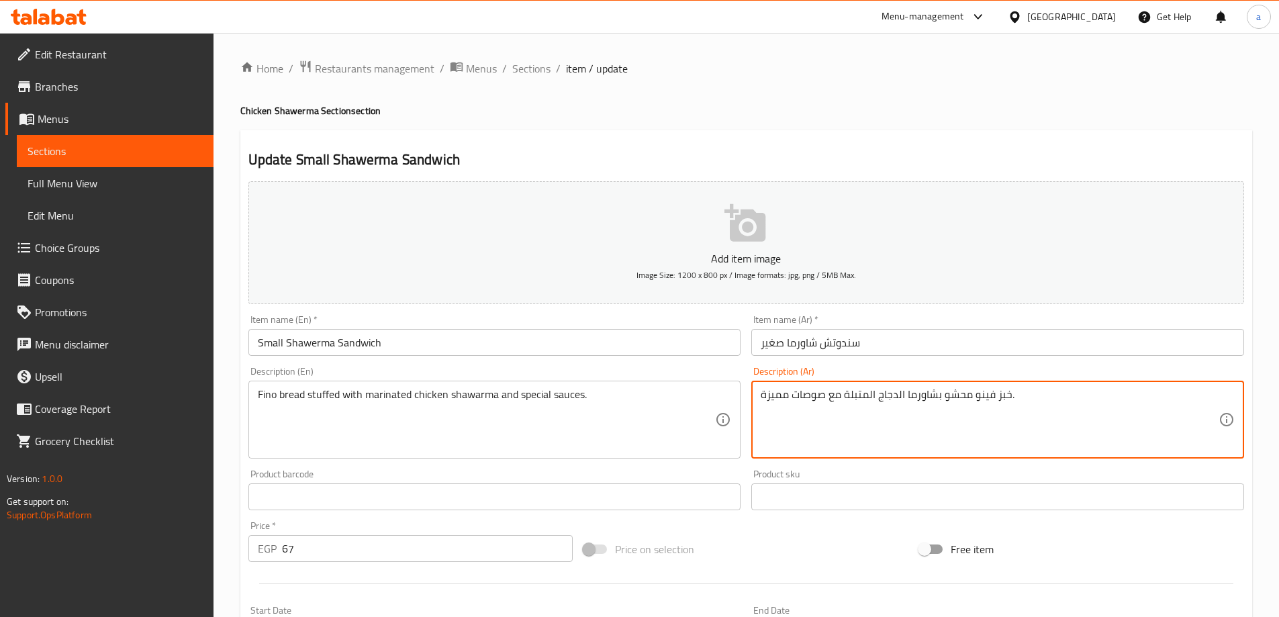
click at [969, 397] on textarea "خبز فينو محشو بشاورما الدجاج المتبلة مع صوصات مميزة." at bounding box center [990, 420] width 458 height 64
click at [989, 392] on textarea "خبز فينو محشو بشاورما الدجاج المتبلة مع صوصات مميزة." at bounding box center [990, 420] width 458 height 64
drag, startPoint x: 831, startPoint y: 397, endPoint x: 839, endPoint y: 396, distance: 8.2
click at [839, 396] on textarea "خبز فينو محشو بشاورما الدجاج المتبلة مع صوصات مميزة." at bounding box center [990, 420] width 458 height 64
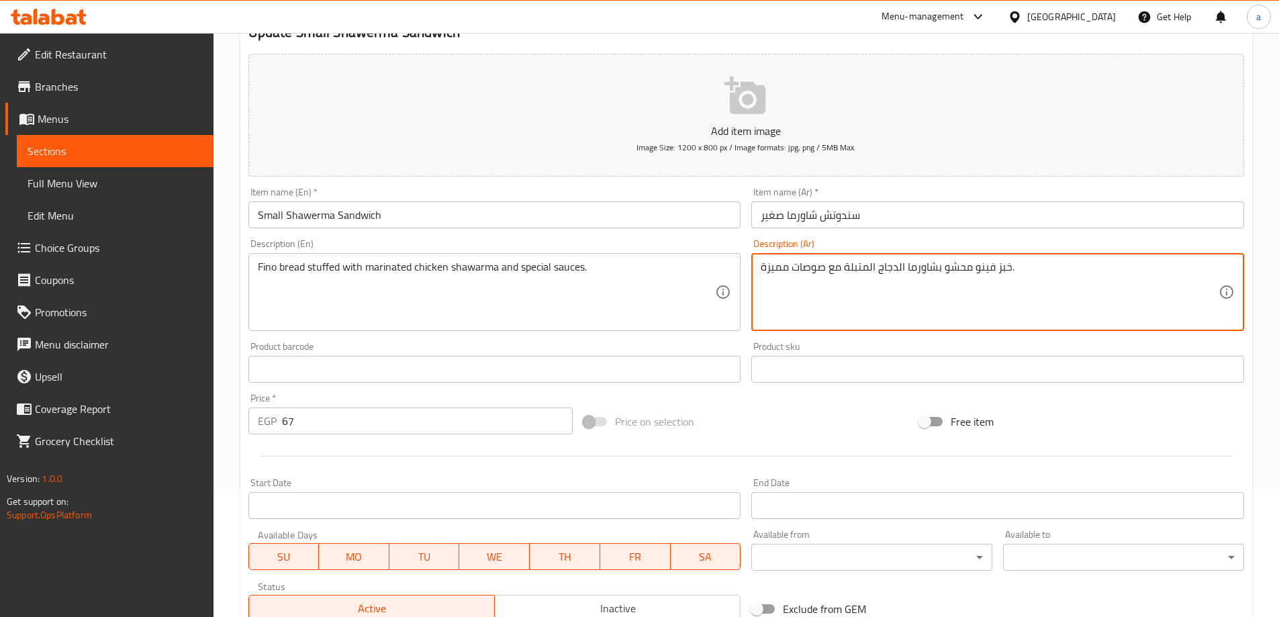
scroll to position [332, 0]
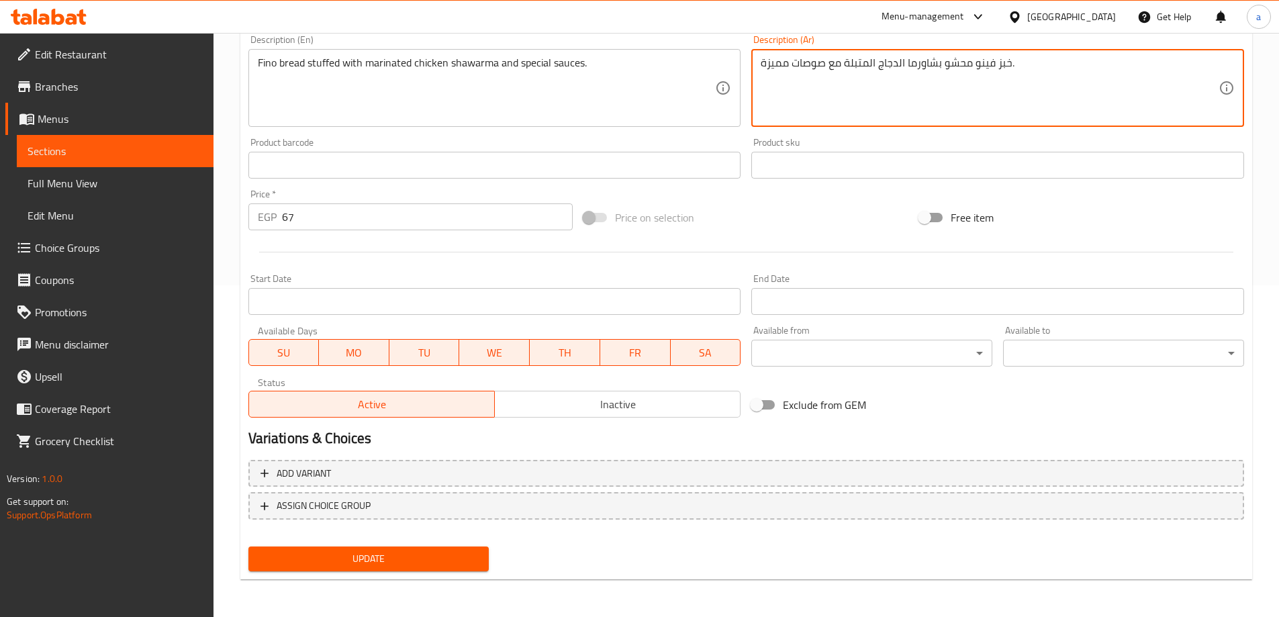
click at [417, 550] on button "Update" at bounding box center [368, 558] width 241 height 25
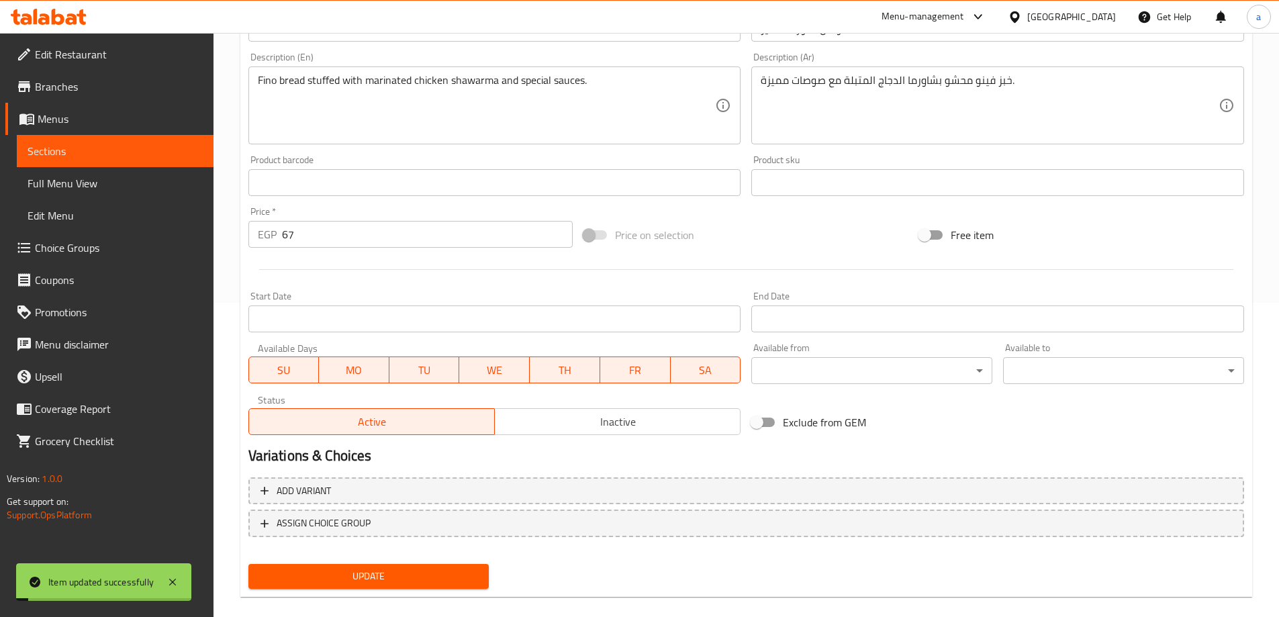
scroll to position [0, 0]
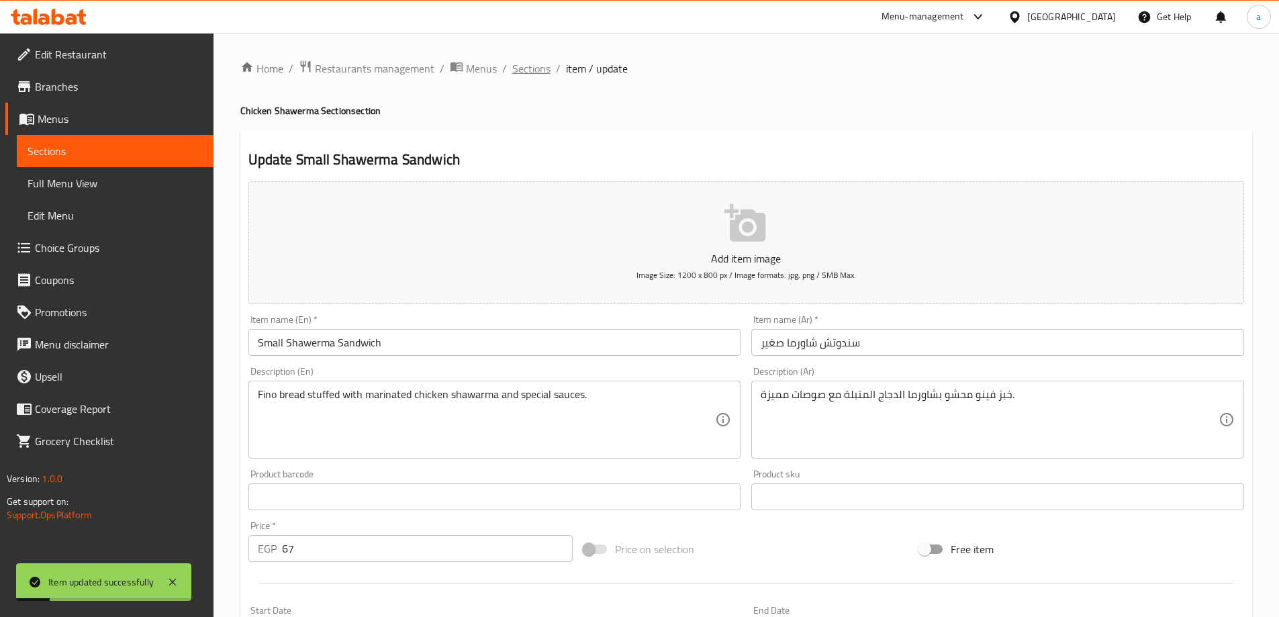
click at [536, 67] on span "Sections" at bounding box center [531, 68] width 38 height 16
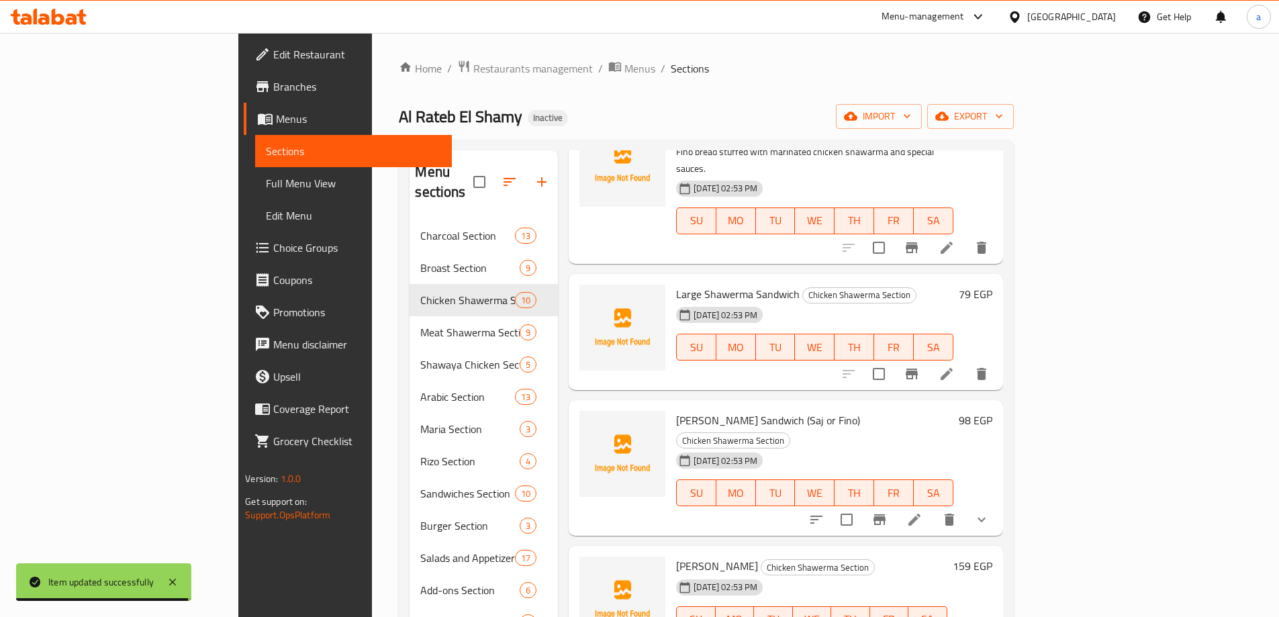
scroll to position [269, 0]
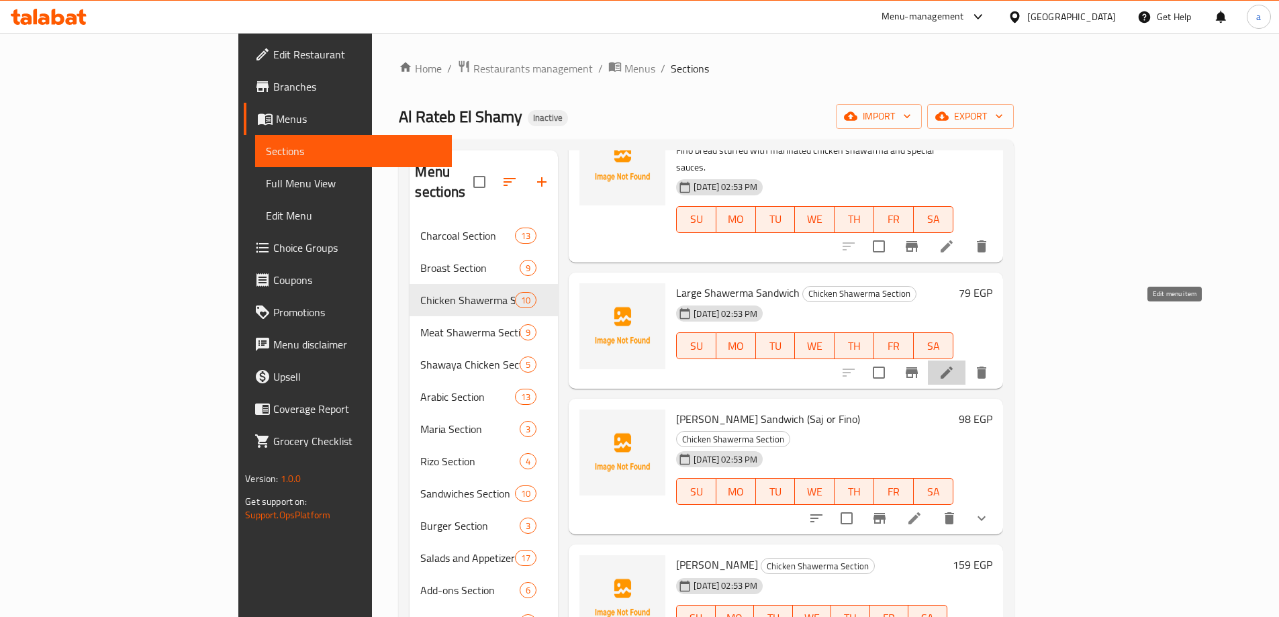
click at [955, 365] on icon at bounding box center [946, 373] width 16 height 16
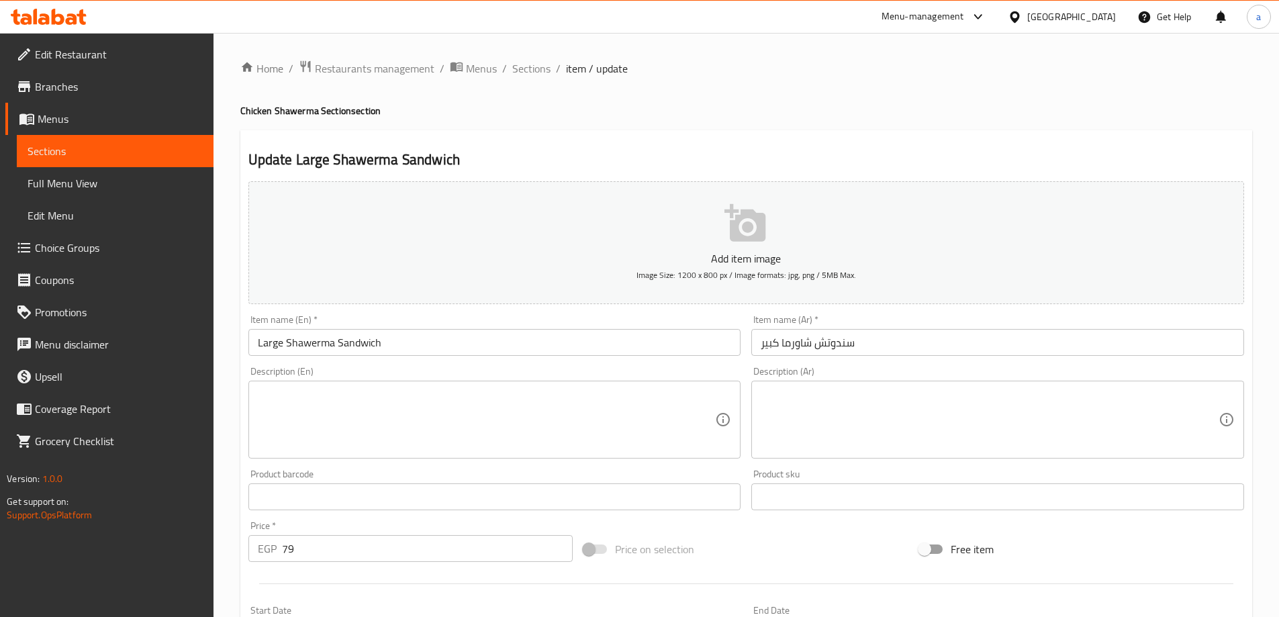
click at [606, 403] on textarea at bounding box center [487, 420] width 458 height 64
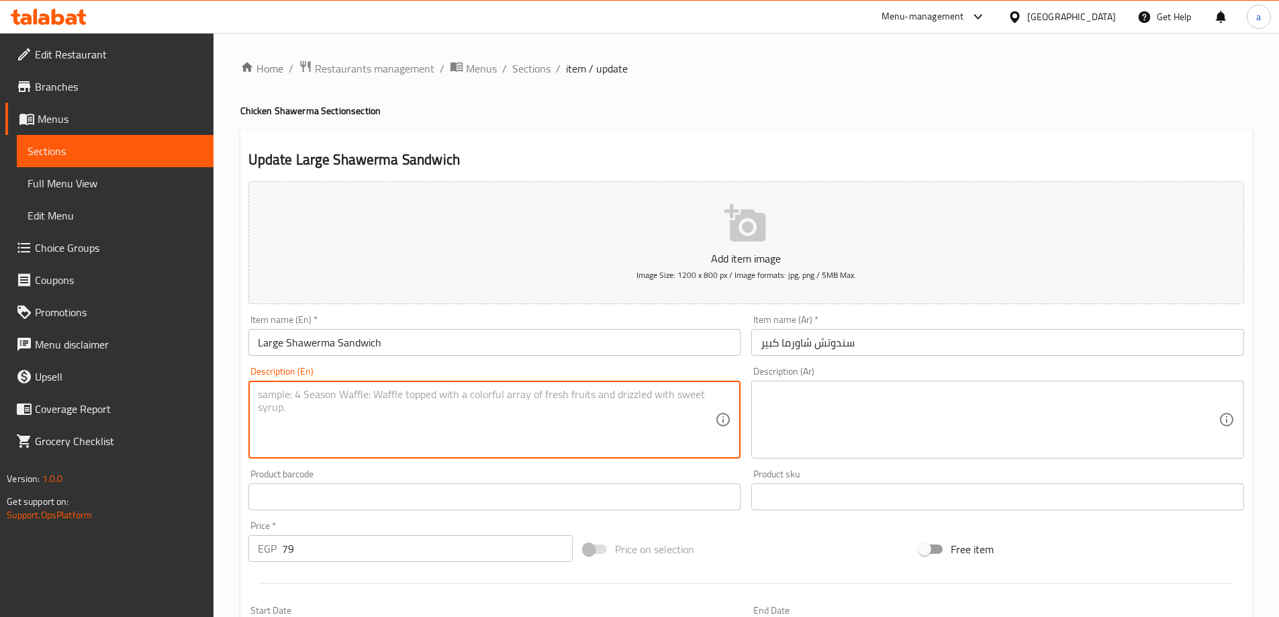
click at [861, 390] on textarea at bounding box center [990, 420] width 458 height 64
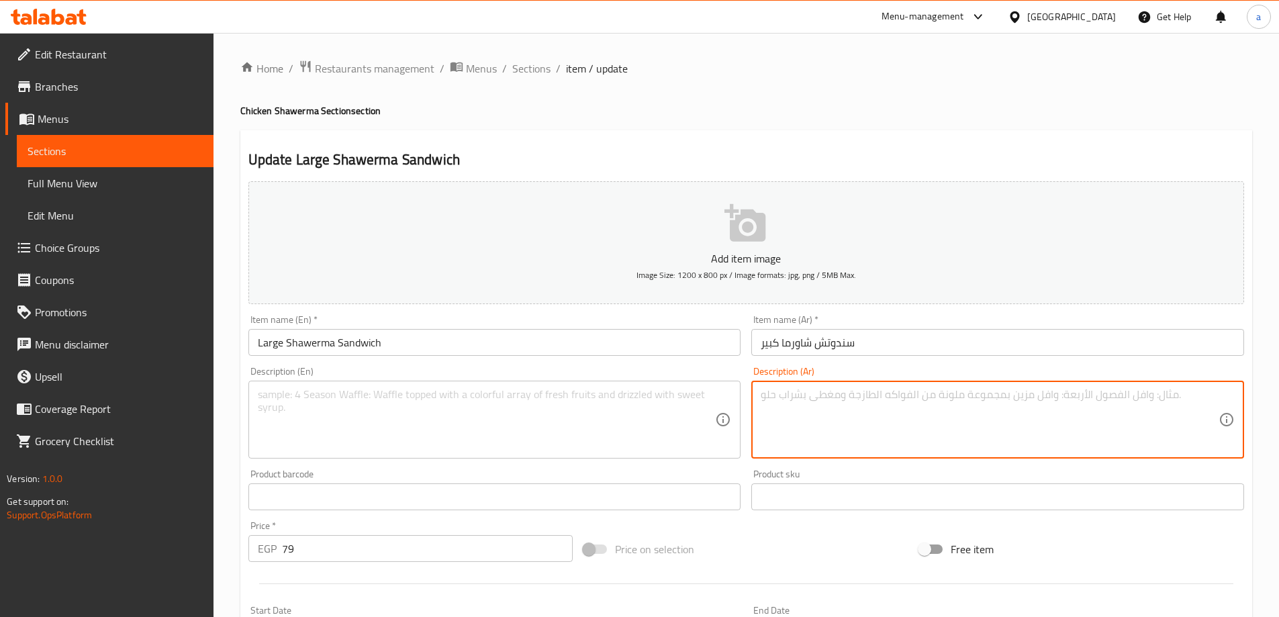
paste textarea "سندوتش شاورما غني بالدجاج والصلصات، مشبع ومثالي لعشاق الشاورما."
type textarea "سندوتش شاورما غني بالدجاج والصلصات، مشبع ومثالي لعشاق الشاورما."
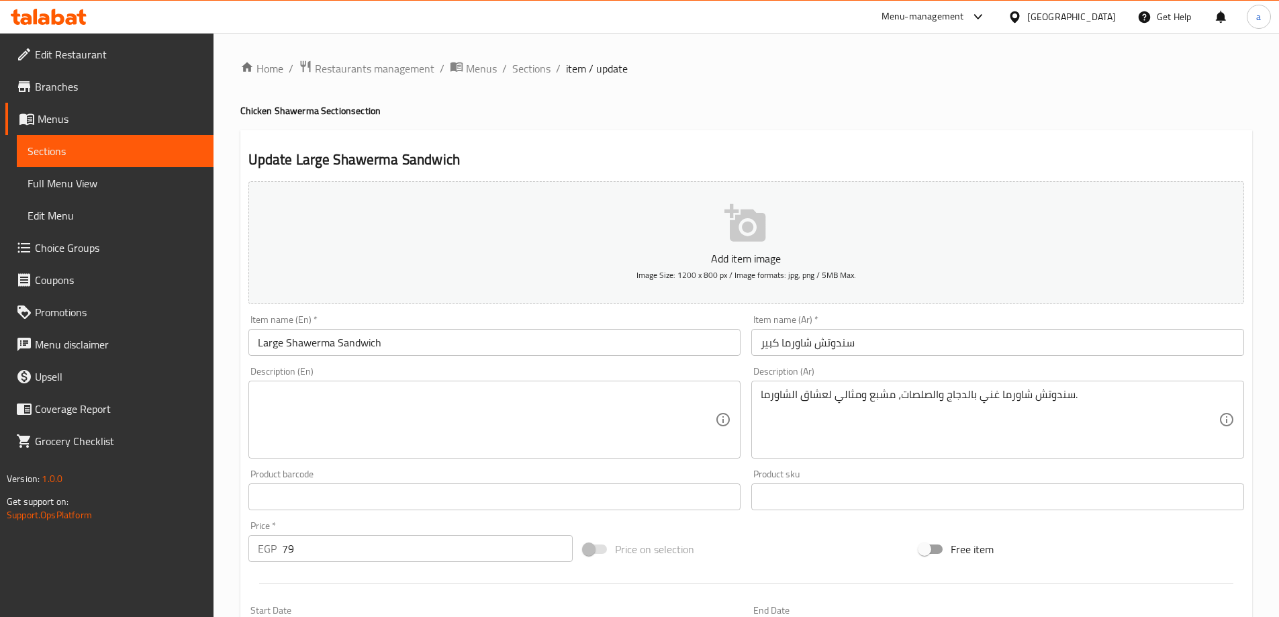
click at [423, 431] on textarea at bounding box center [487, 420] width 458 height 64
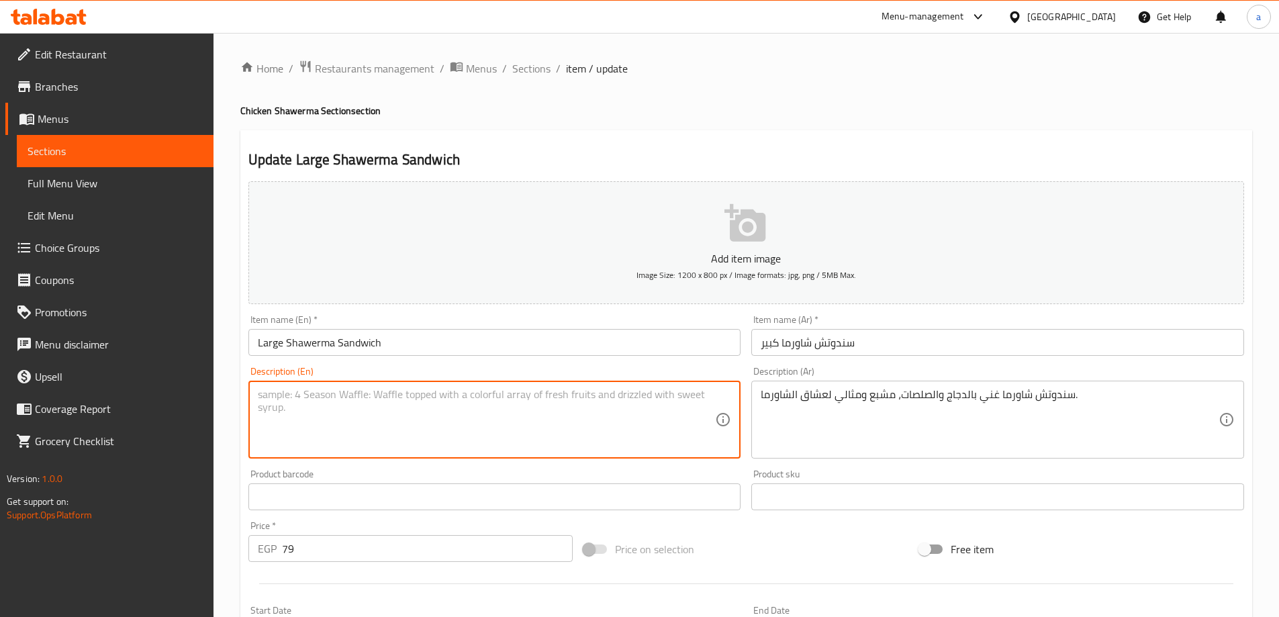
paste textarea "A shawarma sandwich rich in chicken and sauces, filling and perfect for shawarm…"
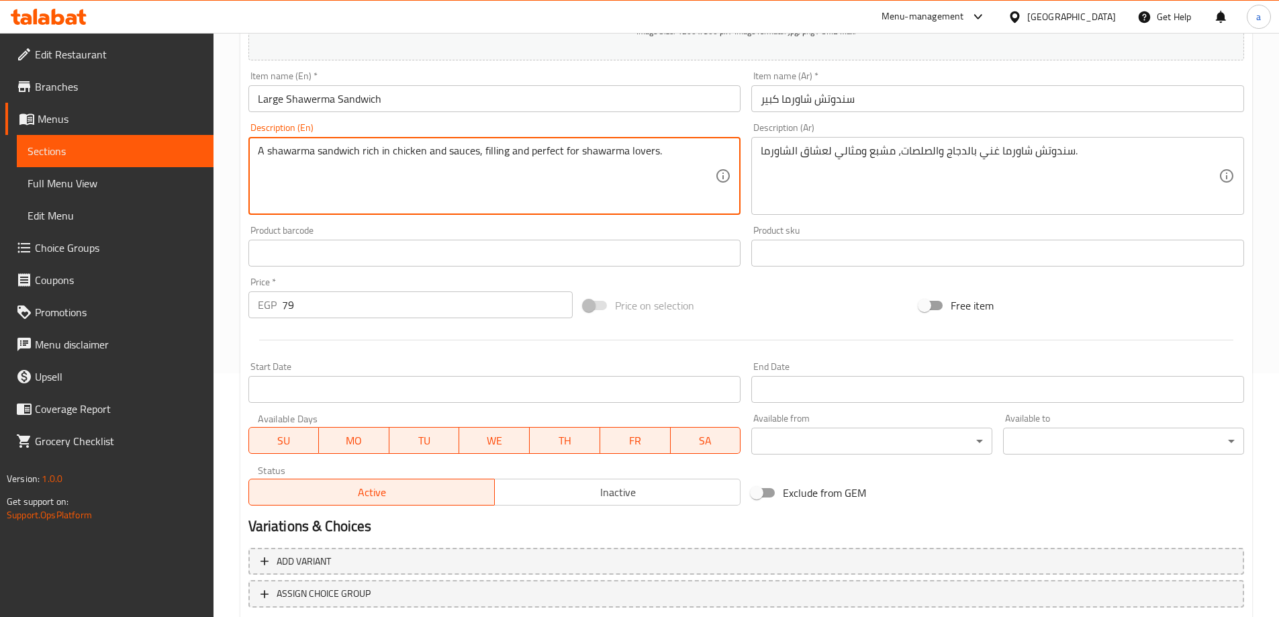
scroll to position [332, 0]
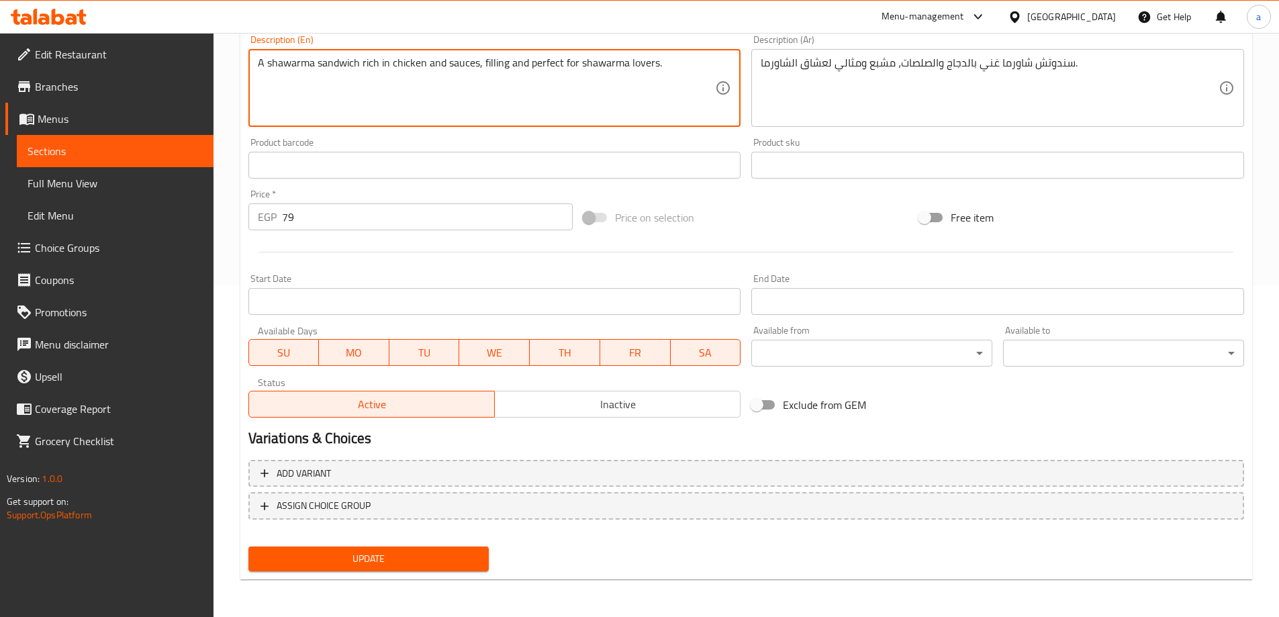
type textarea "A shawarma sandwich rich in chicken and sauces, filling and perfect for shawarm…"
click at [393, 568] on button "Update" at bounding box center [368, 558] width 241 height 25
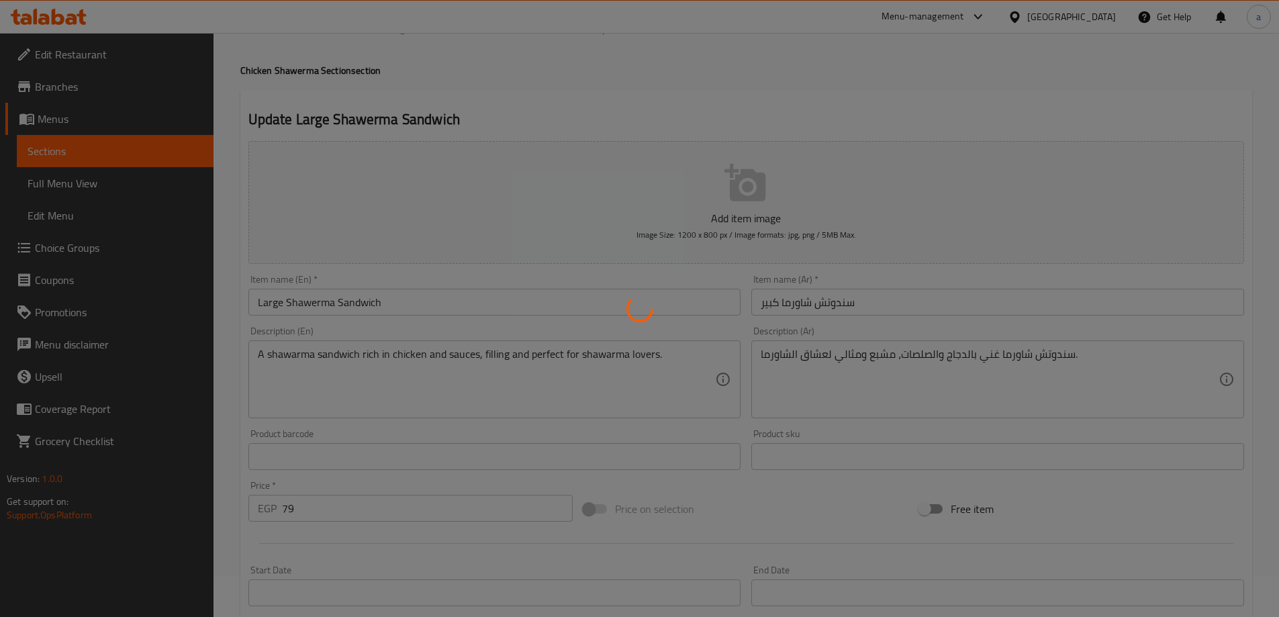
scroll to position [0, 0]
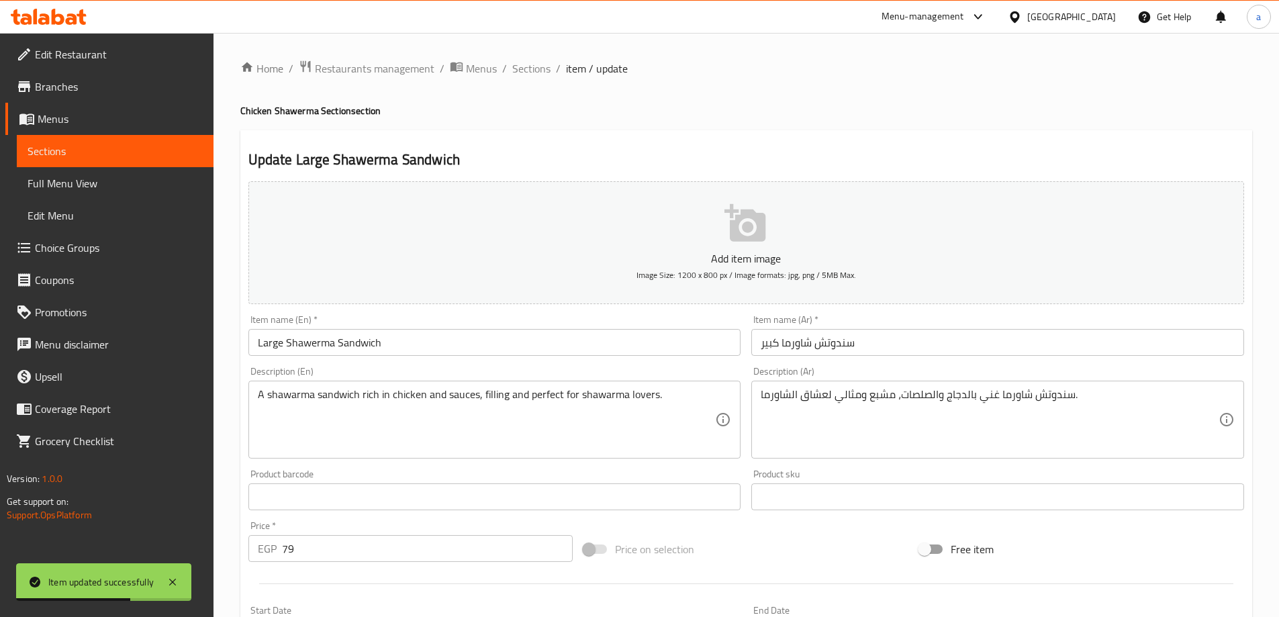
click at [551, 68] on ol "Home / Restaurants management / Menus / Sections / item / update" at bounding box center [746, 68] width 1012 height 17
click at [544, 68] on span "Sections" at bounding box center [531, 68] width 38 height 16
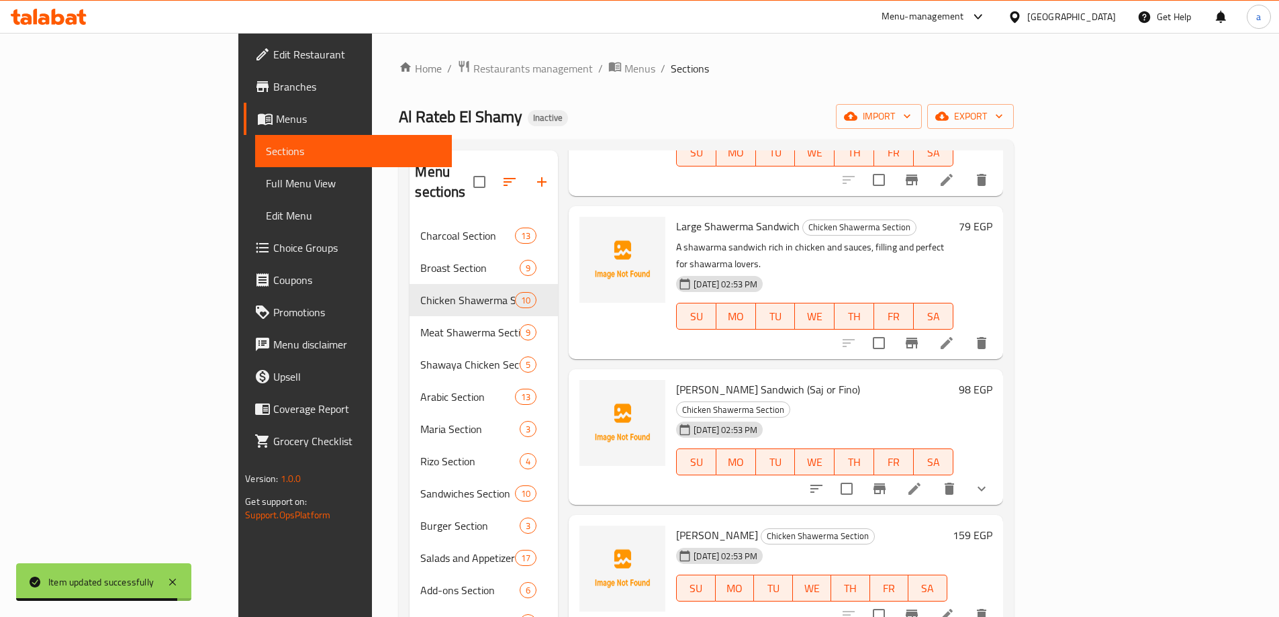
scroll to position [336, 0]
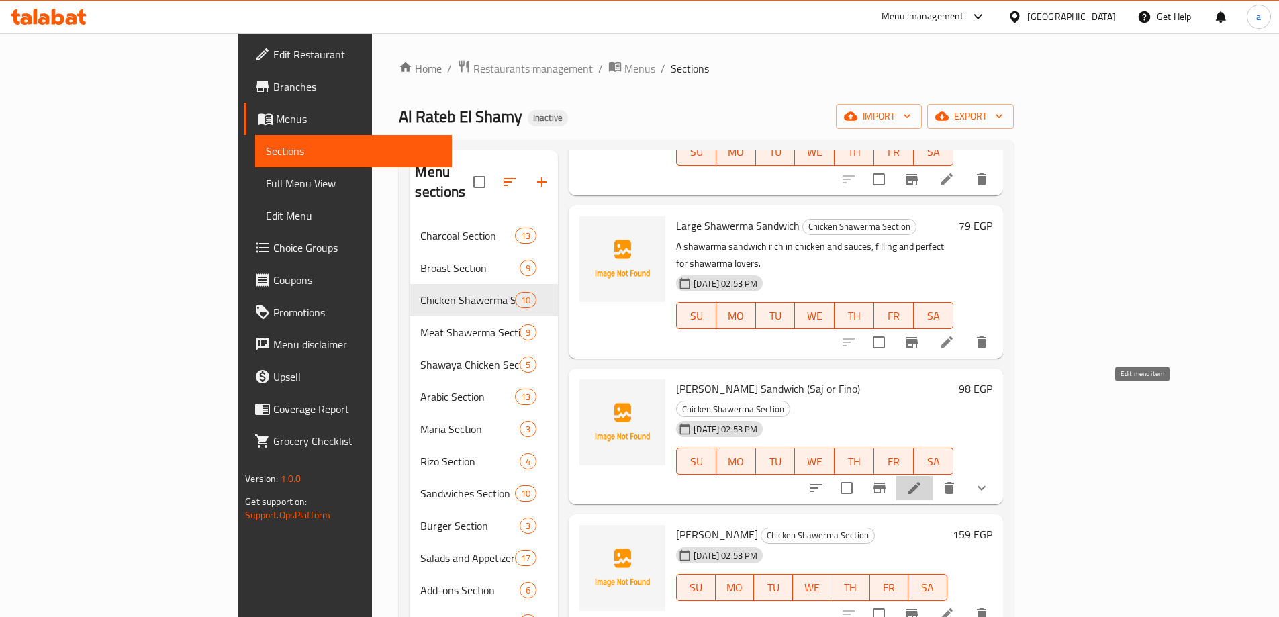
click at [922, 480] on icon at bounding box center [914, 488] width 16 height 16
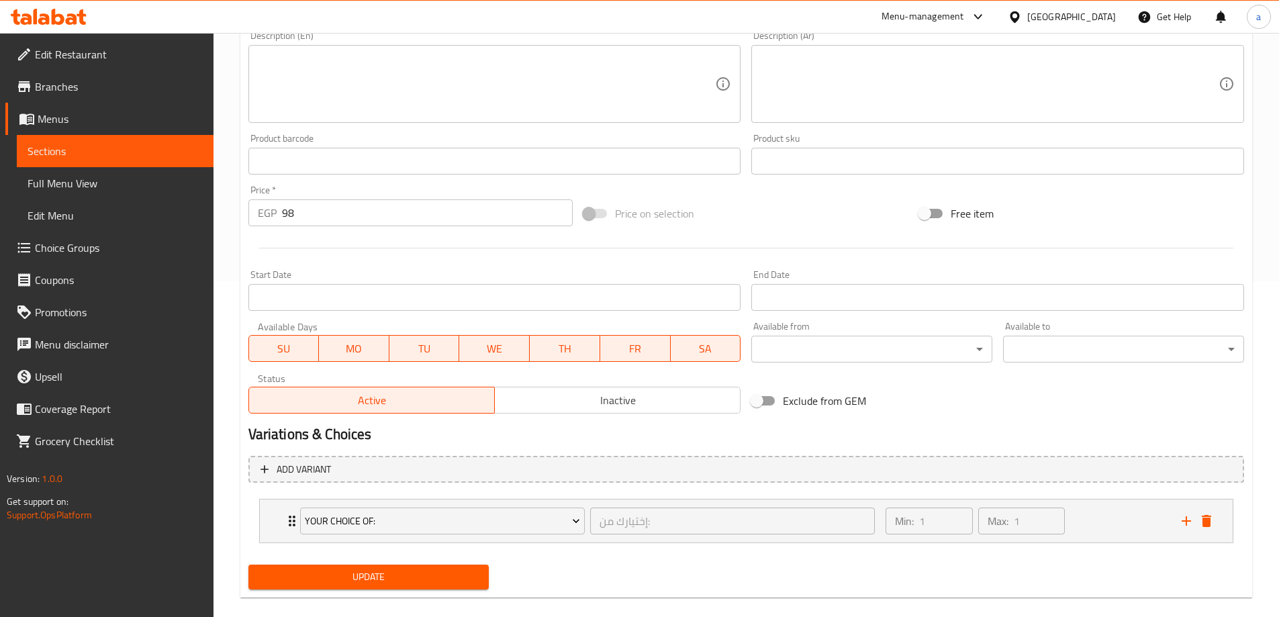
scroll to position [354, 0]
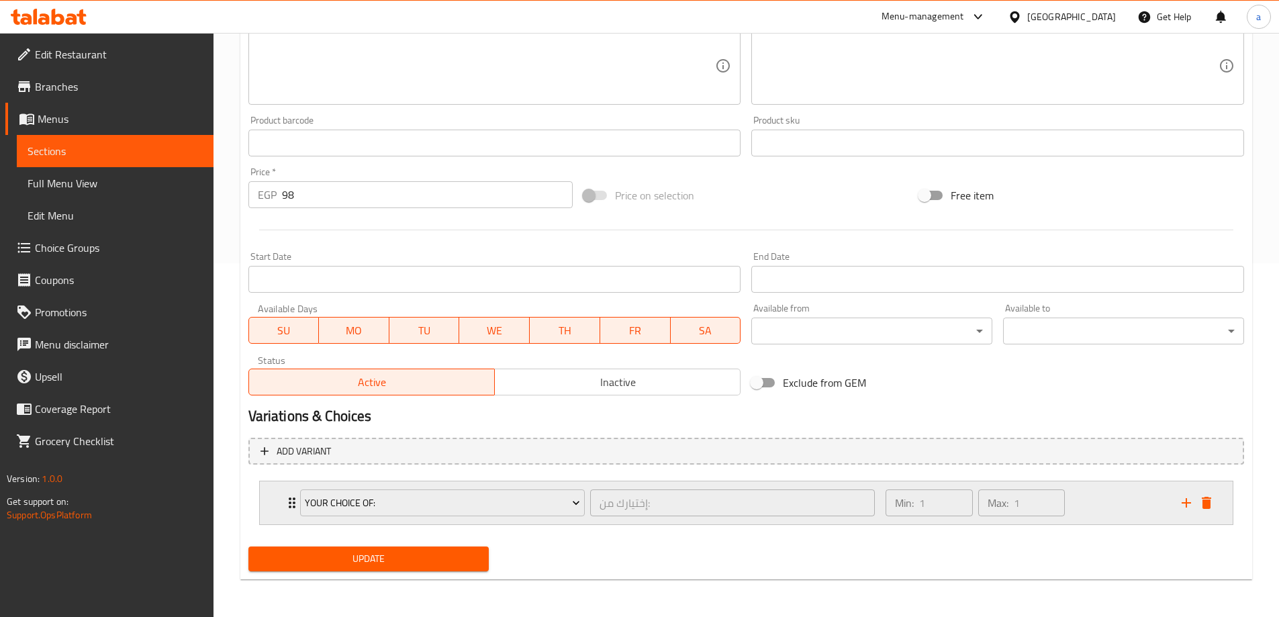
click at [282, 488] on div "Your Choice Of: إختيارك من: ​ Min: 1 ​ Max: 1 ​" at bounding box center [746, 502] width 973 height 43
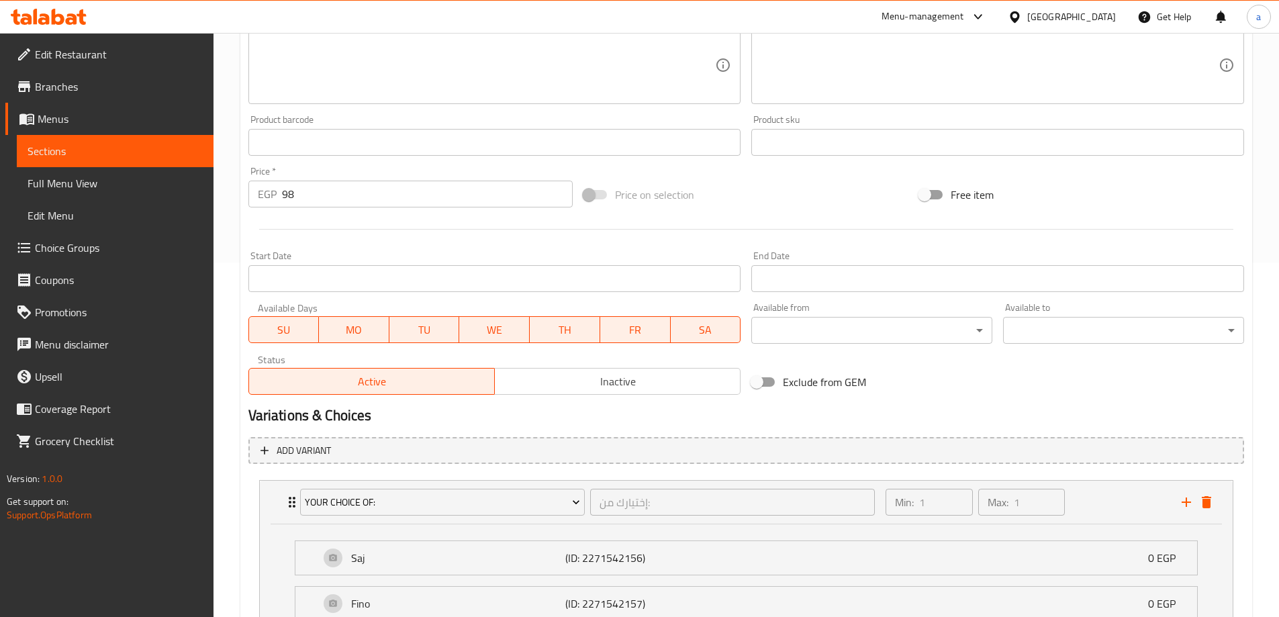
scroll to position [137, 0]
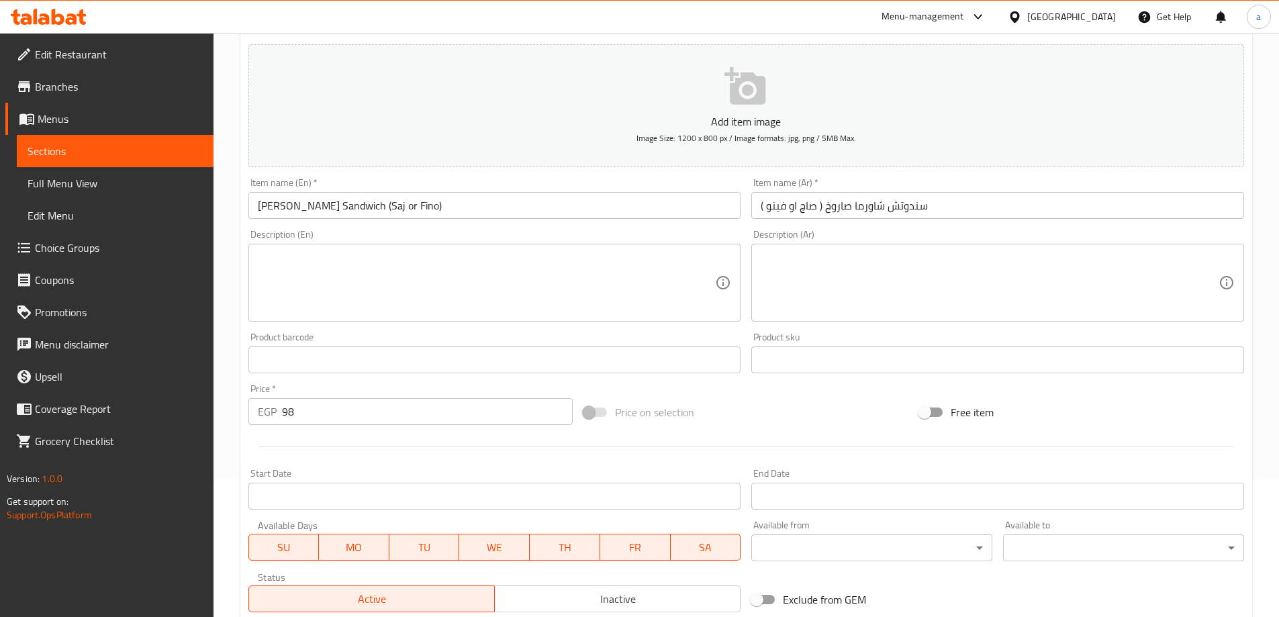
click at [897, 240] on div "Description (Ar) Description (Ar)" at bounding box center [997, 276] width 493 height 92
click at [896, 254] on textarea at bounding box center [990, 283] width 458 height 64
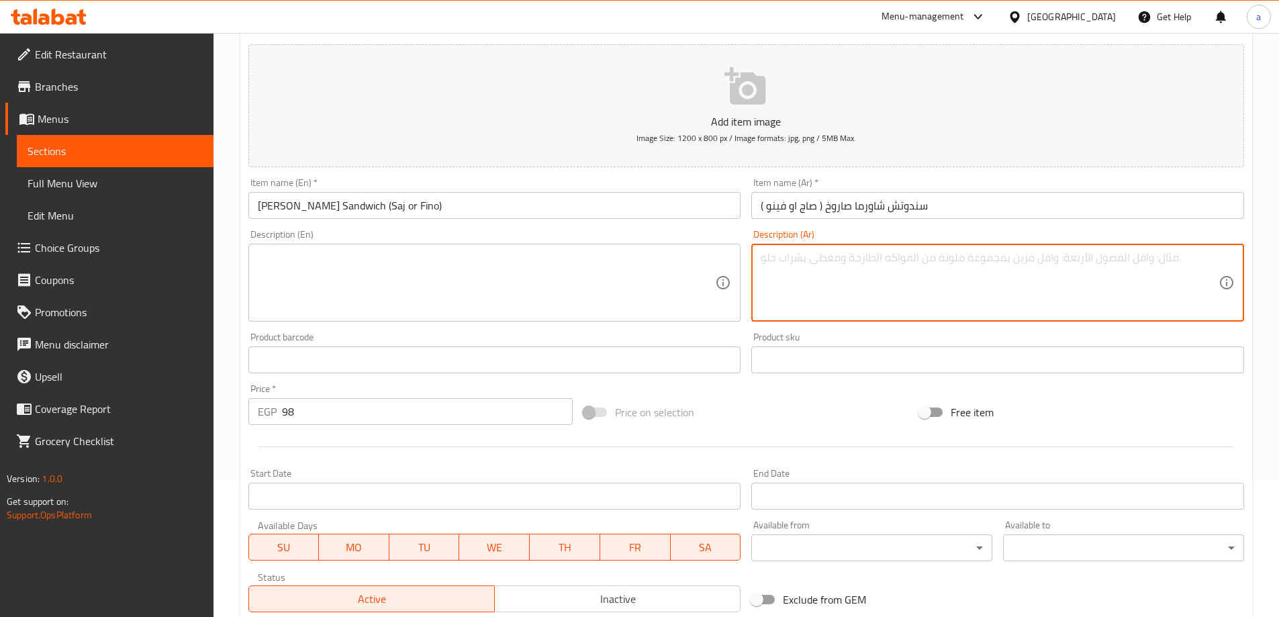
paste textarea "سندوتش ضخم محشو بالدجاج الشهي مع الصوص والخضار الطازج."
type textarea "سندوتش ضخم محشو بالدجاج الشهي مع الصوص والخضار الطازج."
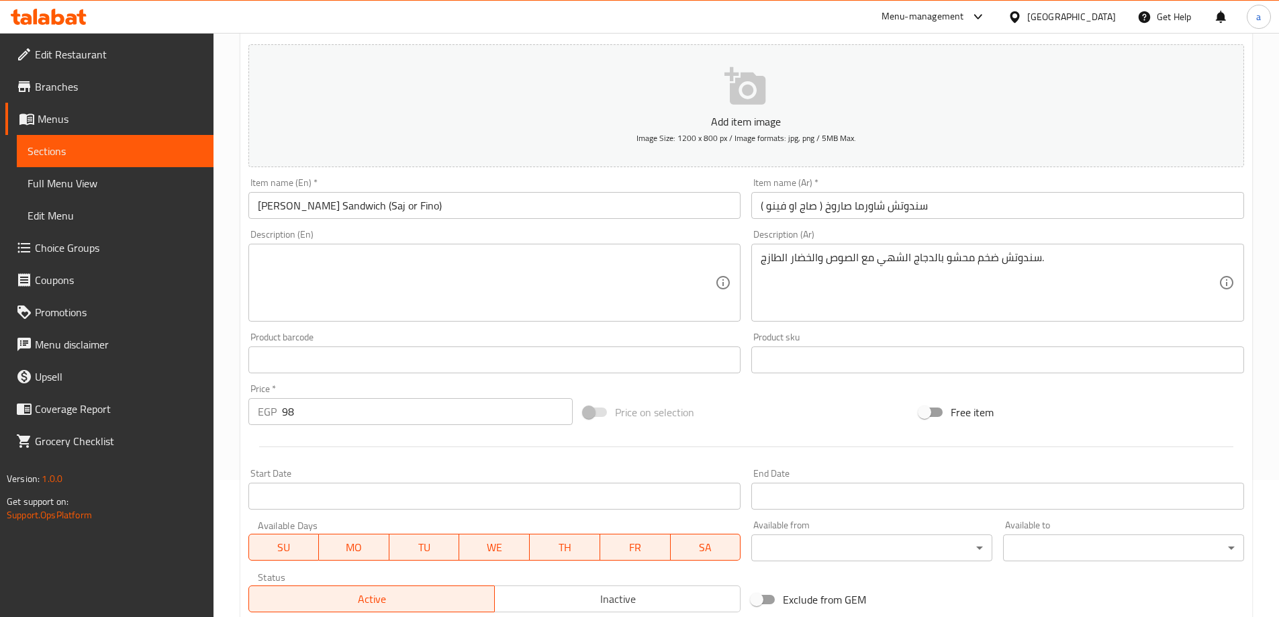
click at [558, 246] on div "Description (En)" at bounding box center [494, 283] width 493 height 78
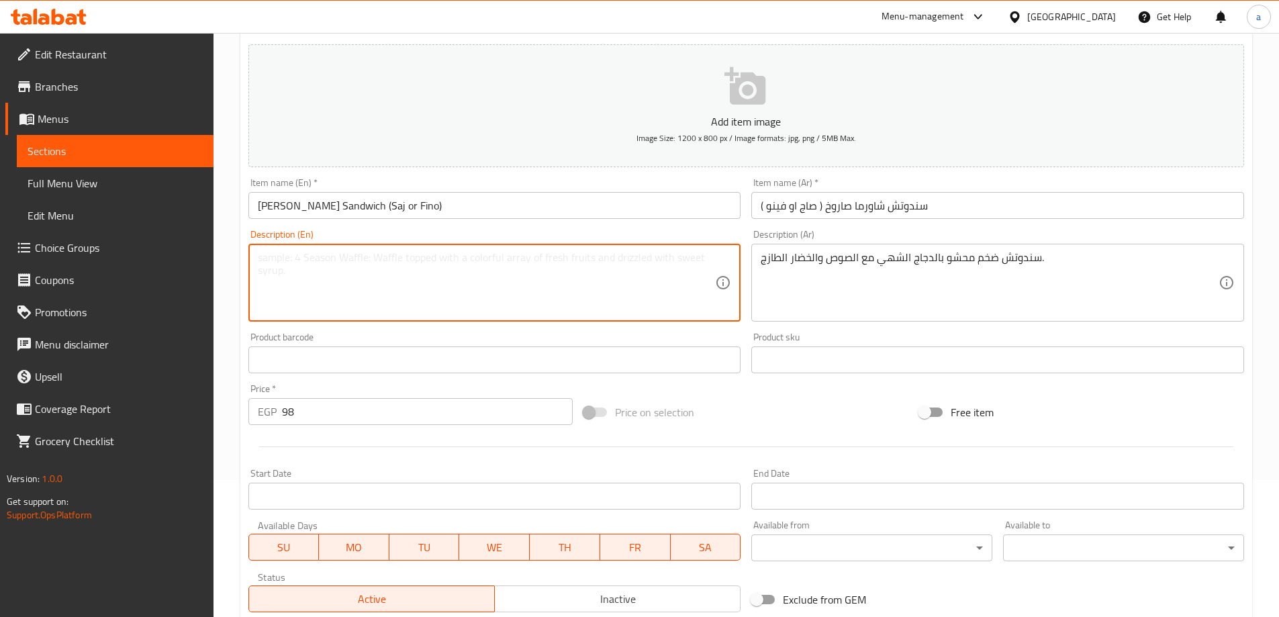
paste textarea "A huge sandwich filled with delicious chicken with sauce and fresh vegetables."
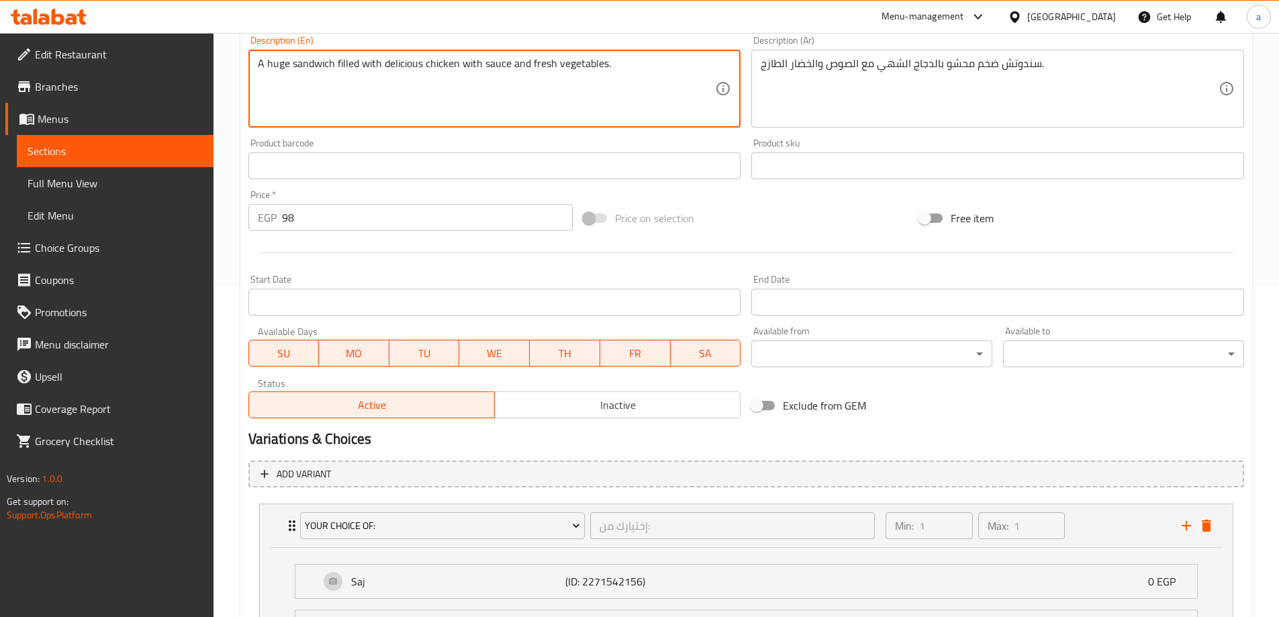
scroll to position [473, 0]
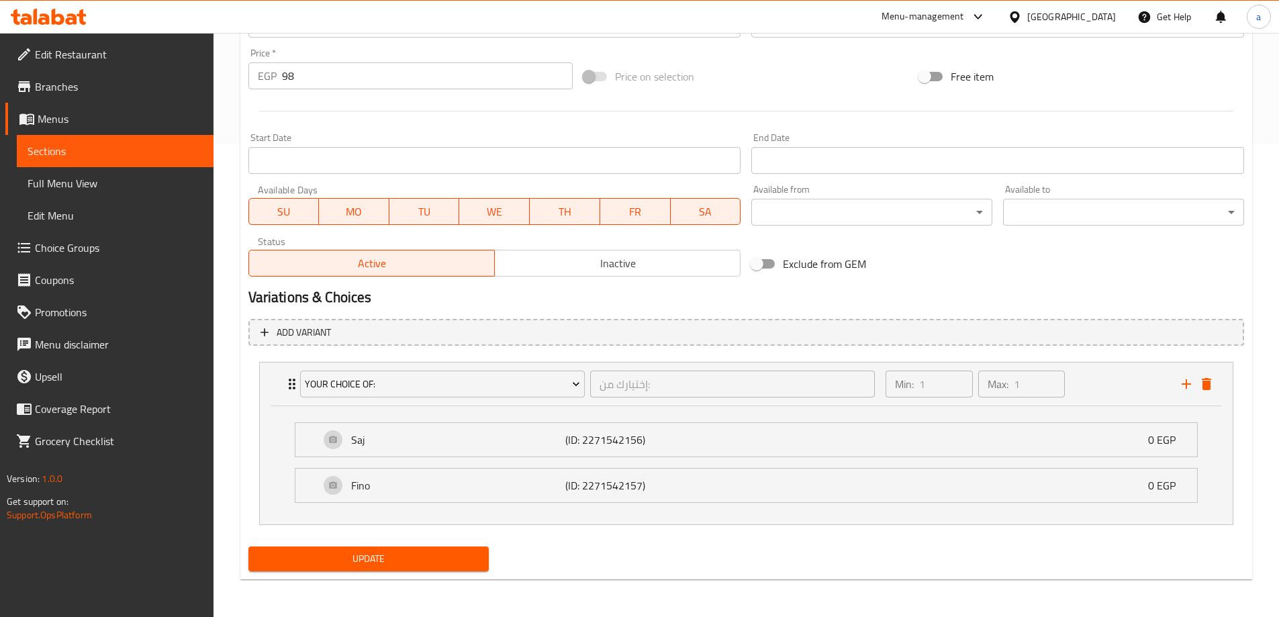
type textarea "A huge sandwich filled with delicious chicken with sauce and fresh vegetables."
click at [377, 556] on span "Update" at bounding box center [369, 558] width 220 height 17
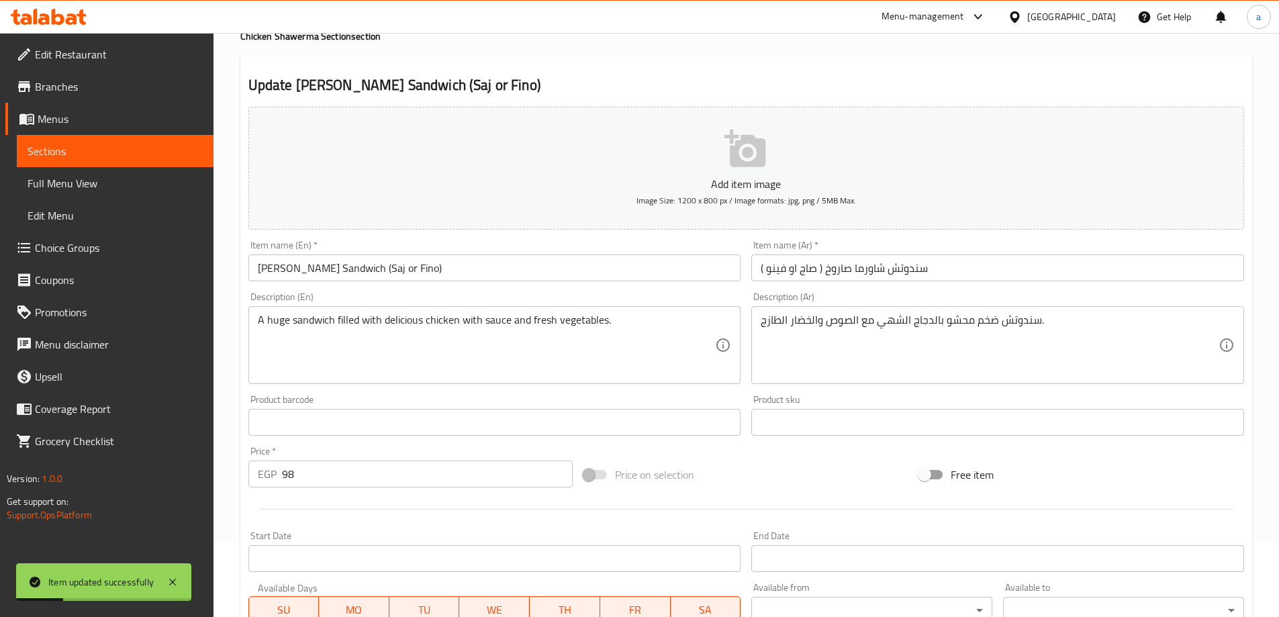
scroll to position [0, 0]
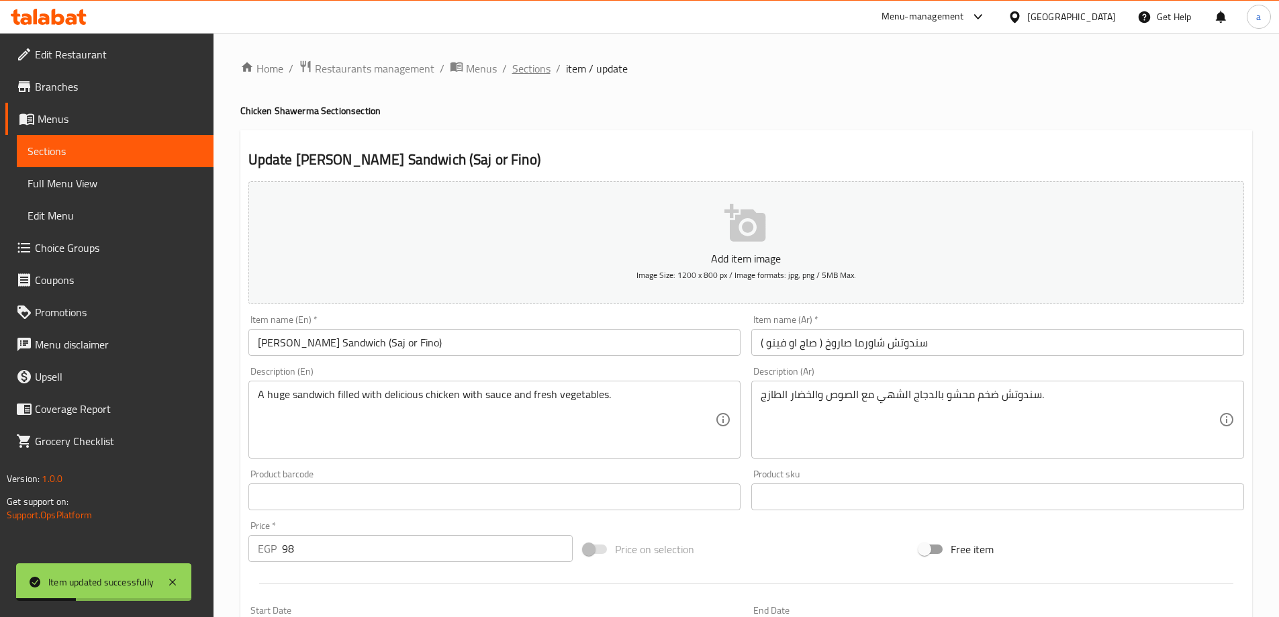
click at [517, 66] on span "Sections" at bounding box center [531, 68] width 38 height 16
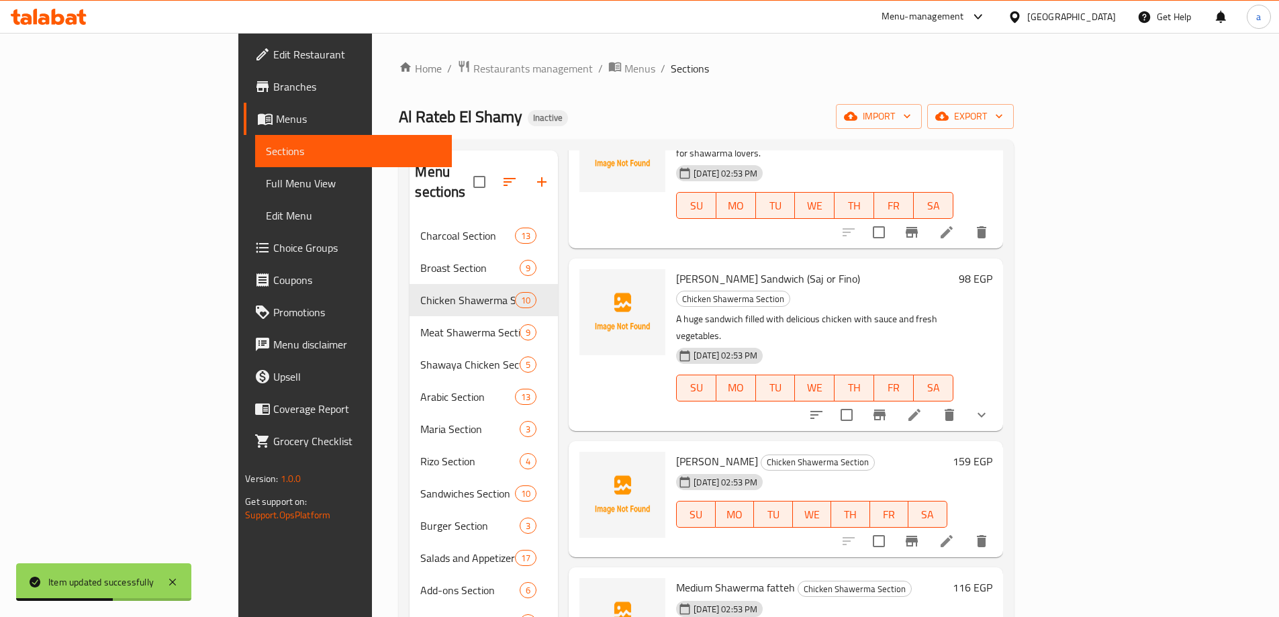
scroll to position [470, 0]
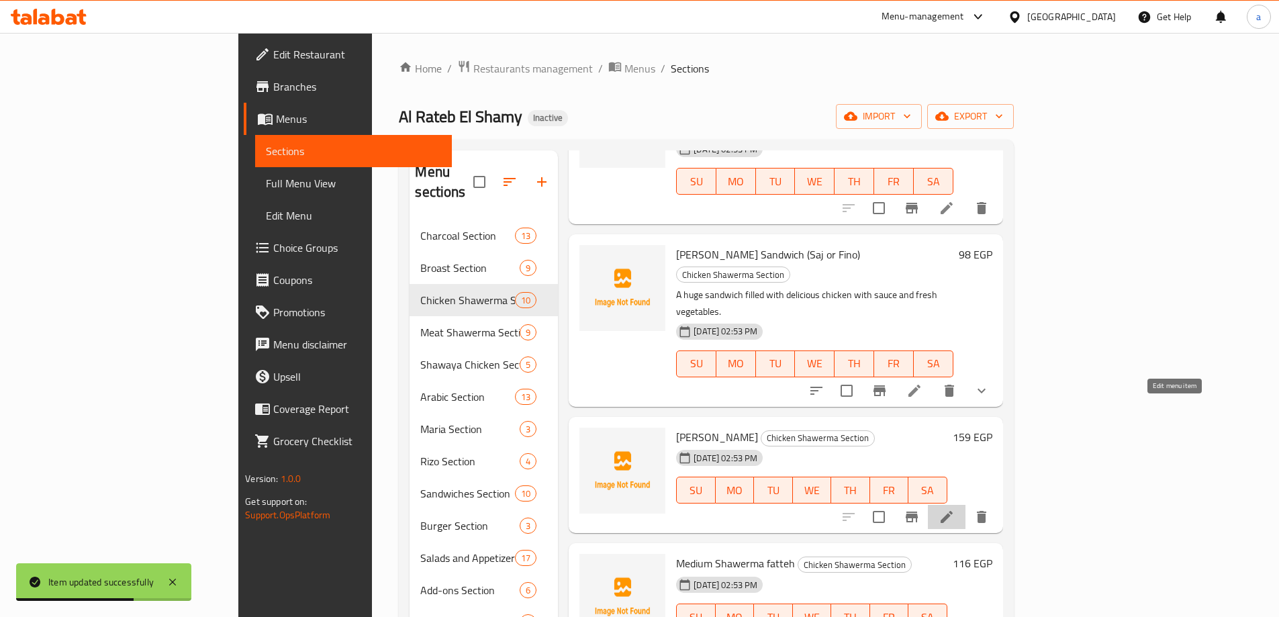
click at [955, 509] on icon at bounding box center [946, 517] width 16 height 16
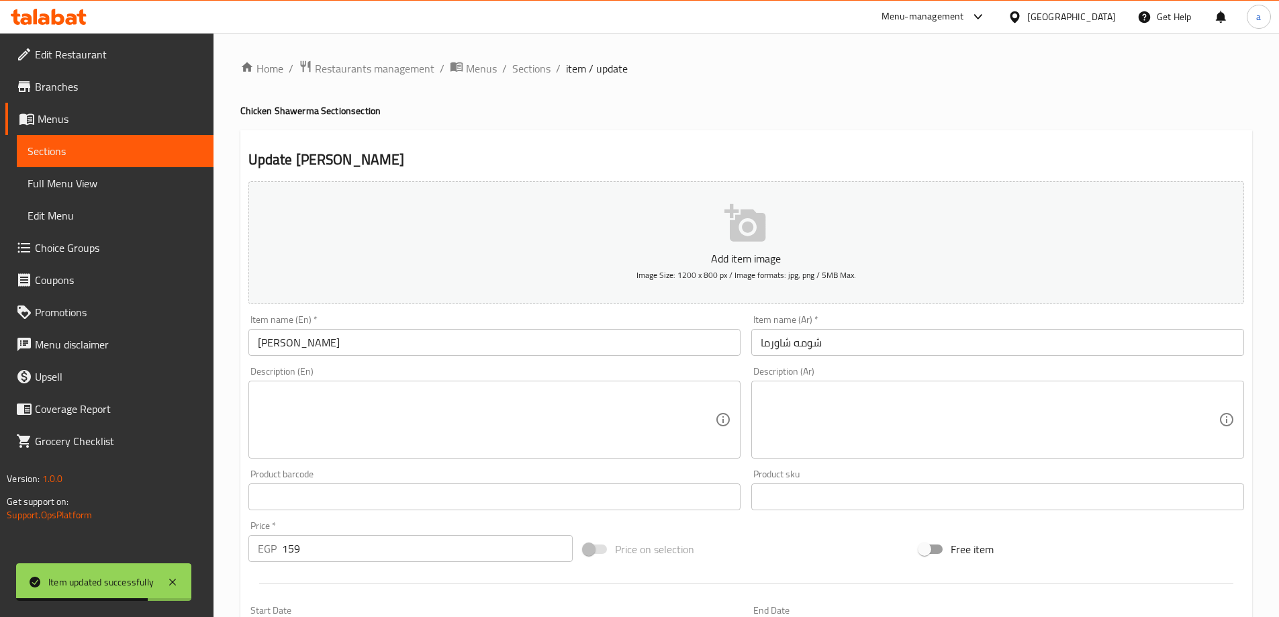
drag, startPoint x: 869, startPoint y: 381, endPoint x: 868, endPoint y: 389, distance: 8.2
click at [868, 388] on div "Description (Ar)" at bounding box center [997, 420] width 493 height 78
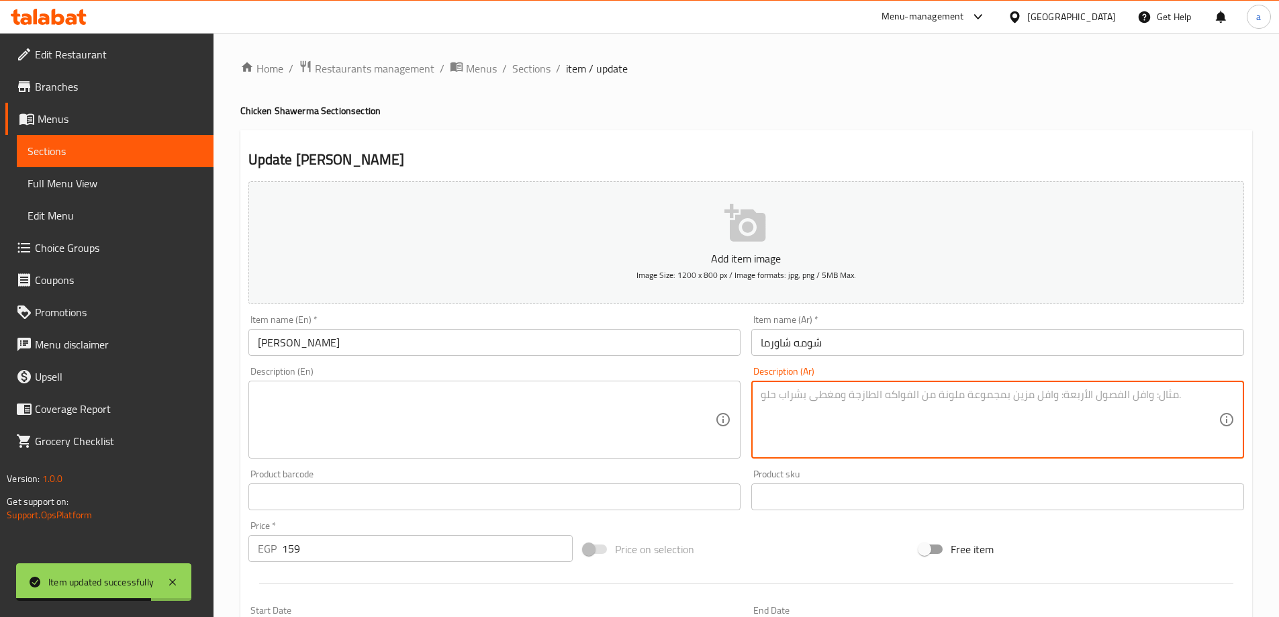
click at [870, 414] on textarea at bounding box center [990, 420] width 458 height 64
paste textarea "خبز صاج محشو بكميات كبيرة من شاورما الدجاج، يقدم ساخناً وطازجاً."
type textarea "خبز صاج محشو بكميات كبيرة من شاورما الدجاج، يقدم ساخناً وطازجاً."
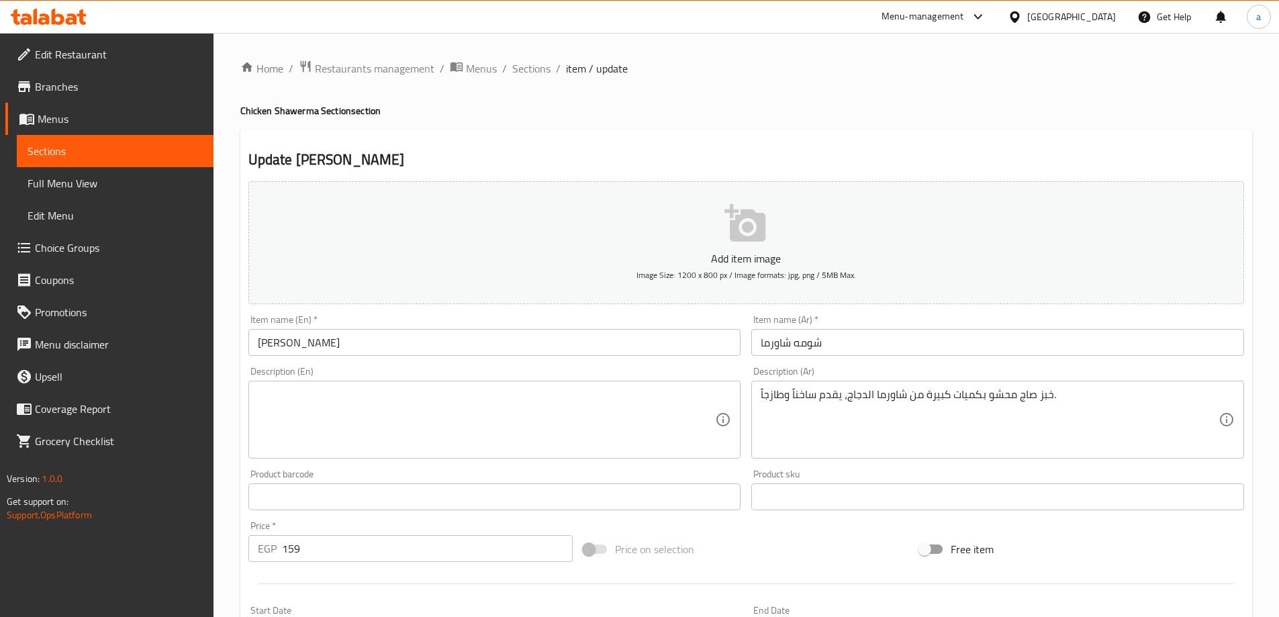
click at [555, 422] on textarea at bounding box center [487, 420] width 458 height 64
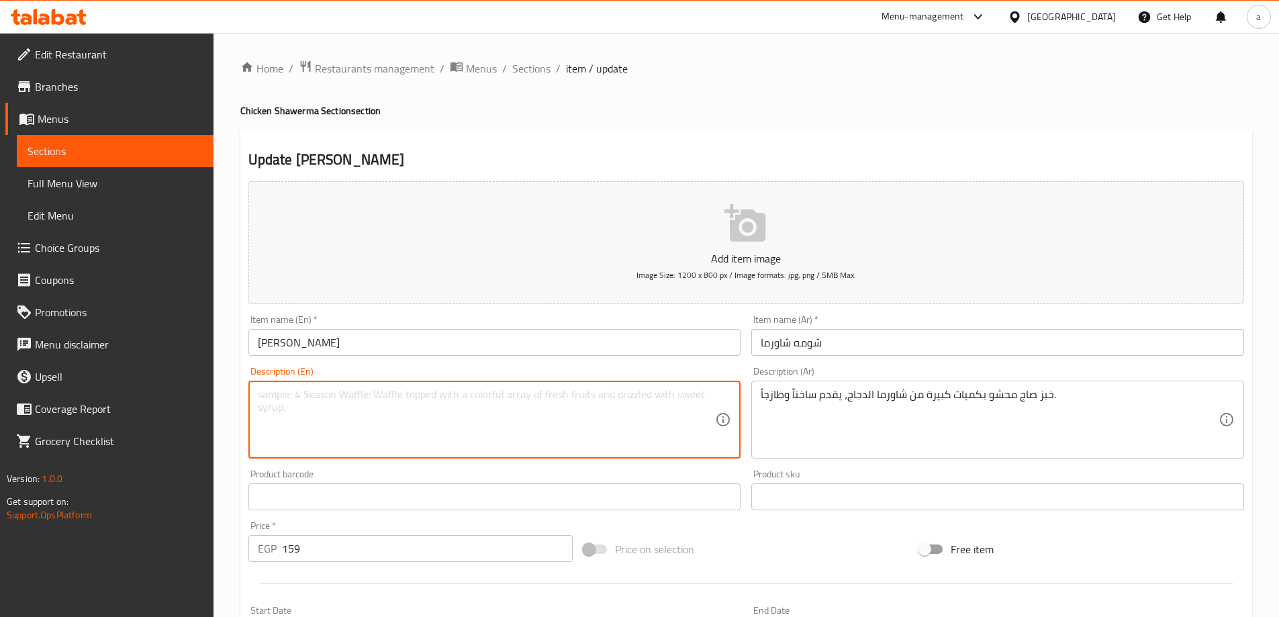
paste textarea "Saj bread filled with generous amounts of chicken shawarma, served hot and fres…"
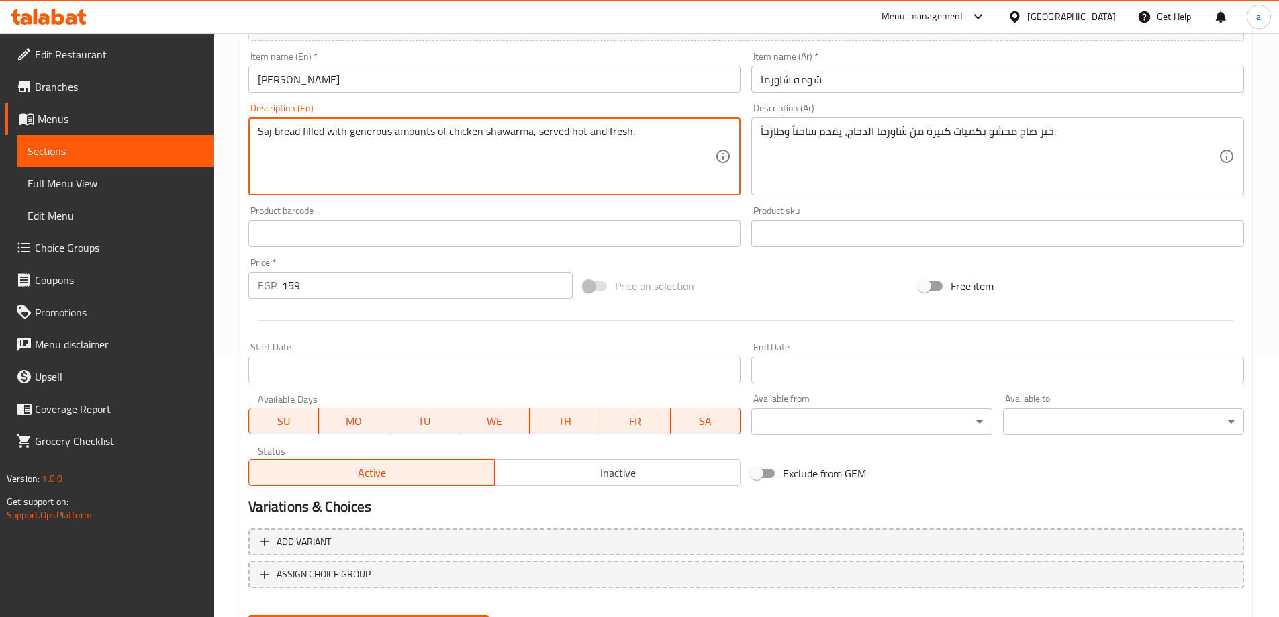
scroll to position [332, 0]
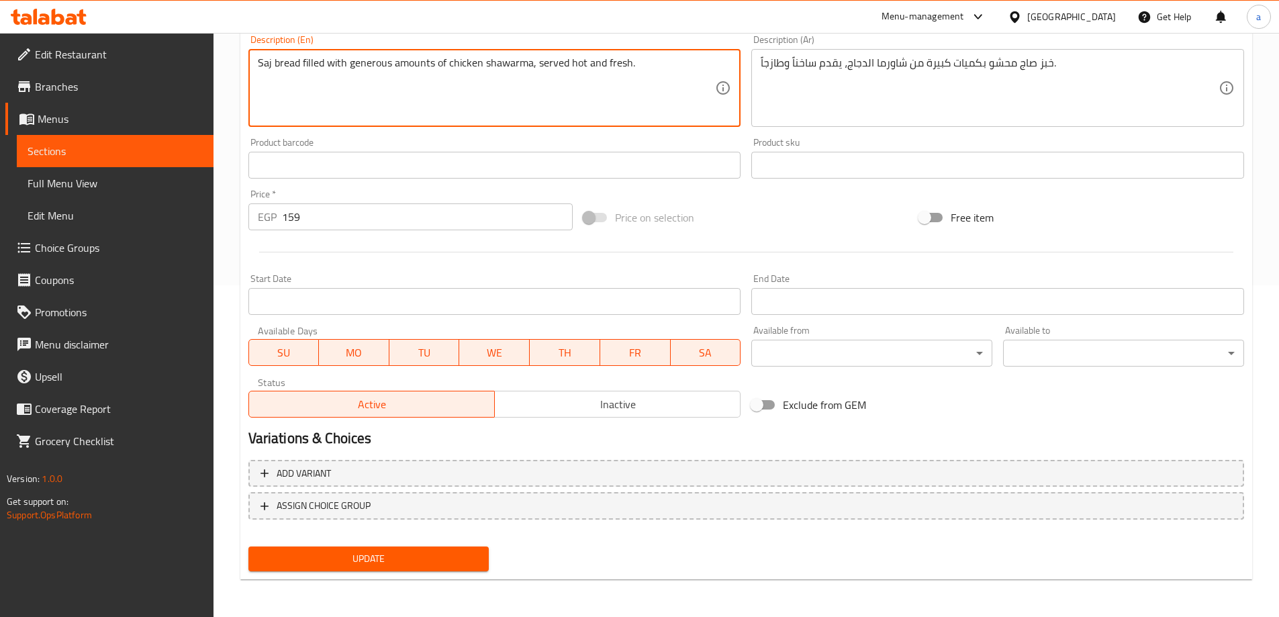
type textarea "Saj bread filled with generous amounts of chicken shawarma, served hot and fres…"
click at [386, 550] on button "Update" at bounding box center [368, 558] width 241 height 25
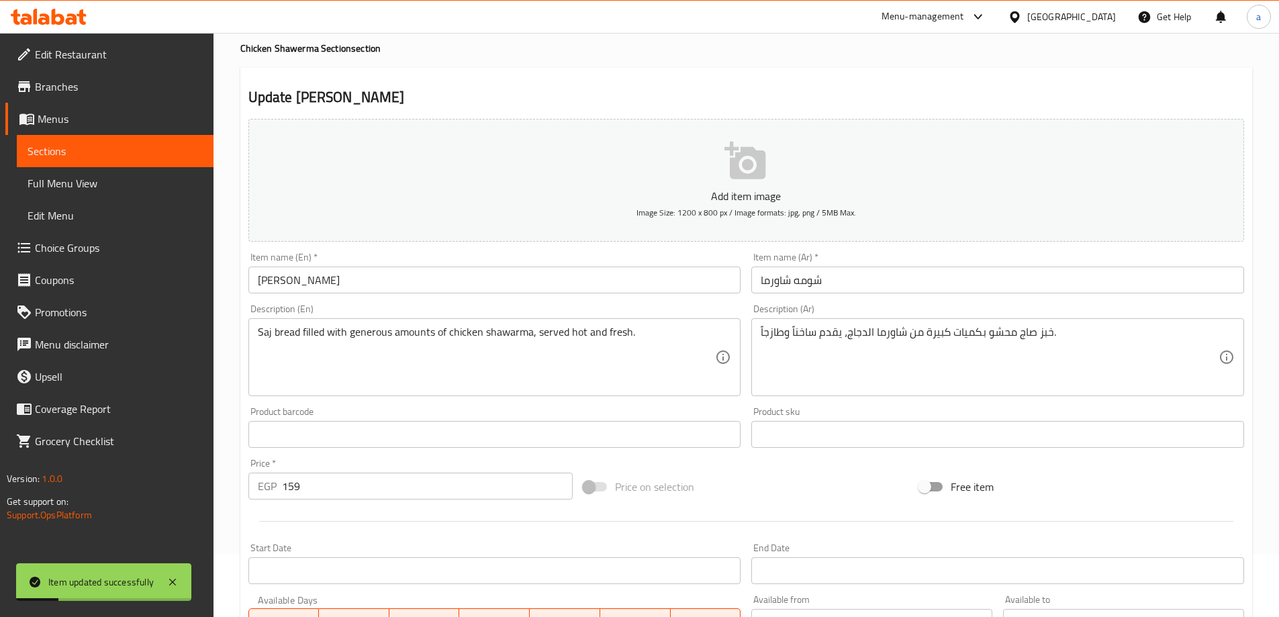
scroll to position [0, 0]
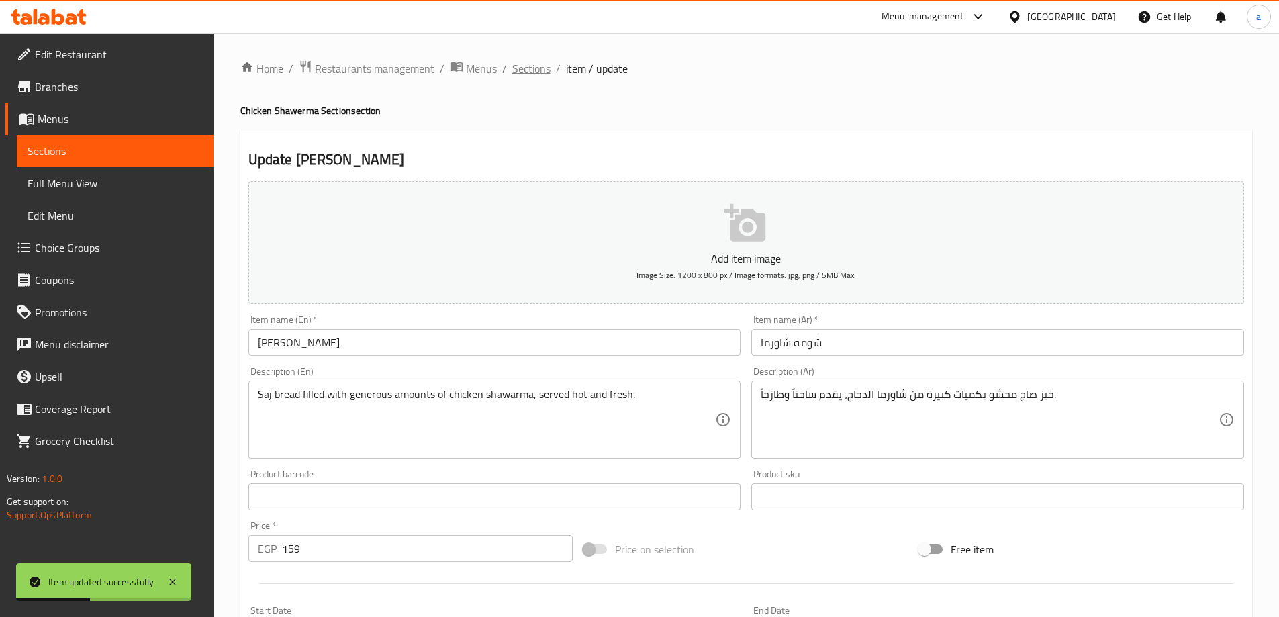
click at [532, 68] on span "Sections" at bounding box center [531, 68] width 38 height 16
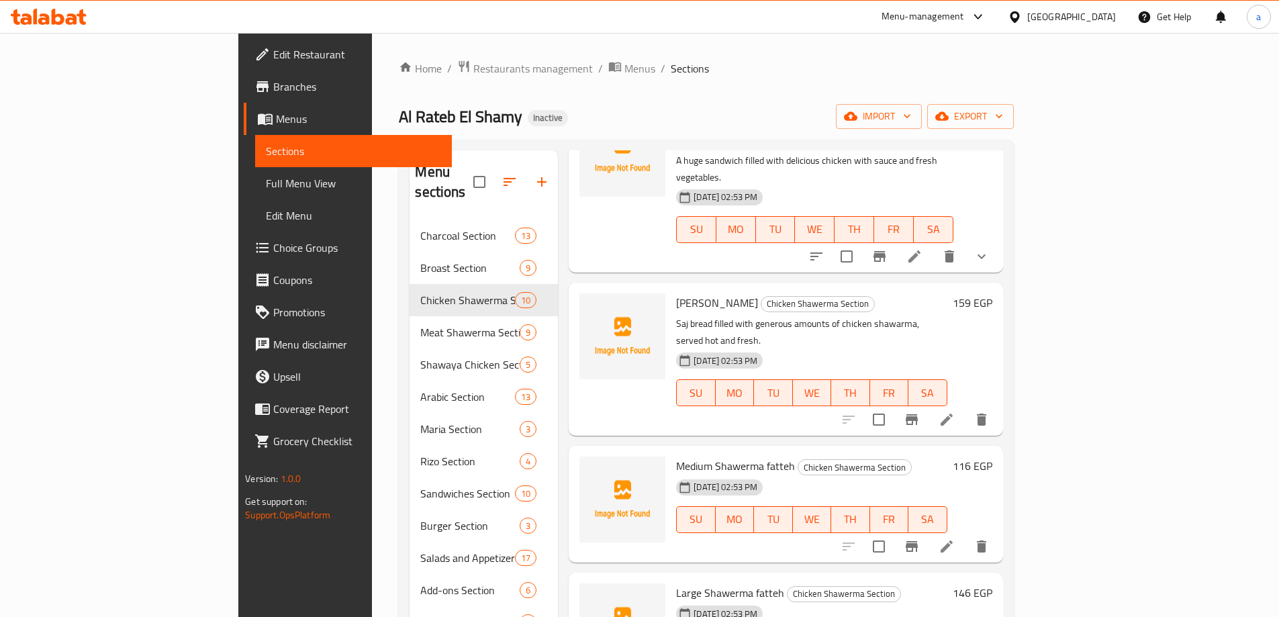
scroll to position [733, 0]
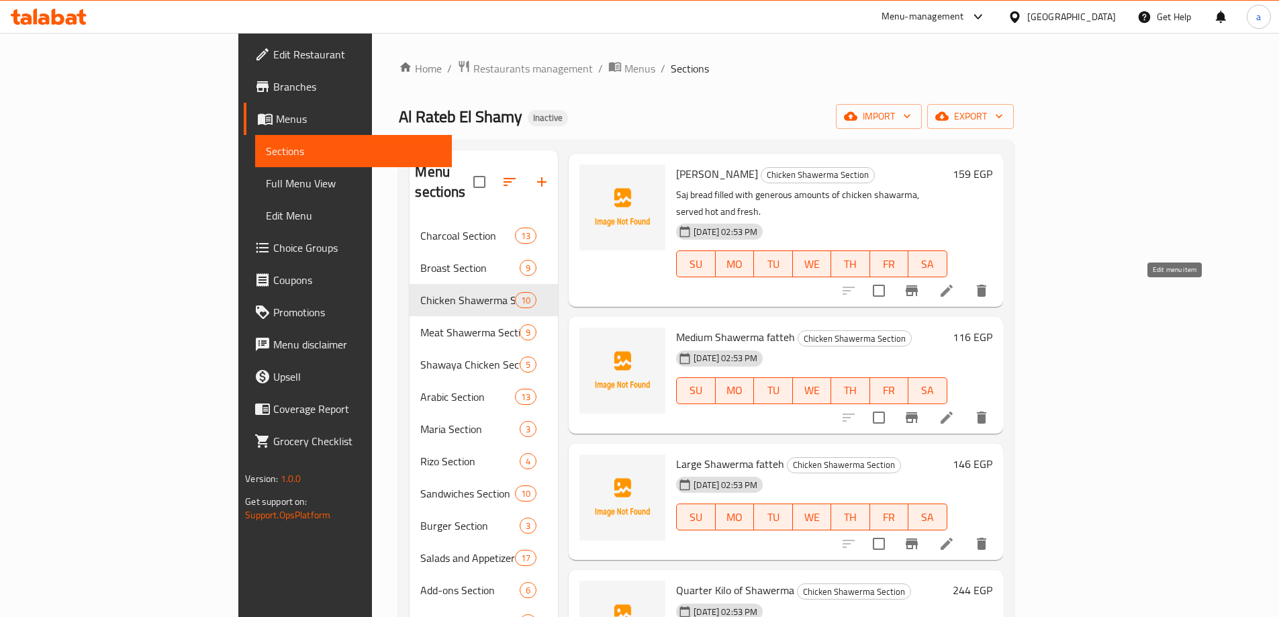
click at [955, 410] on icon at bounding box center [946, 418] width 16 height 16
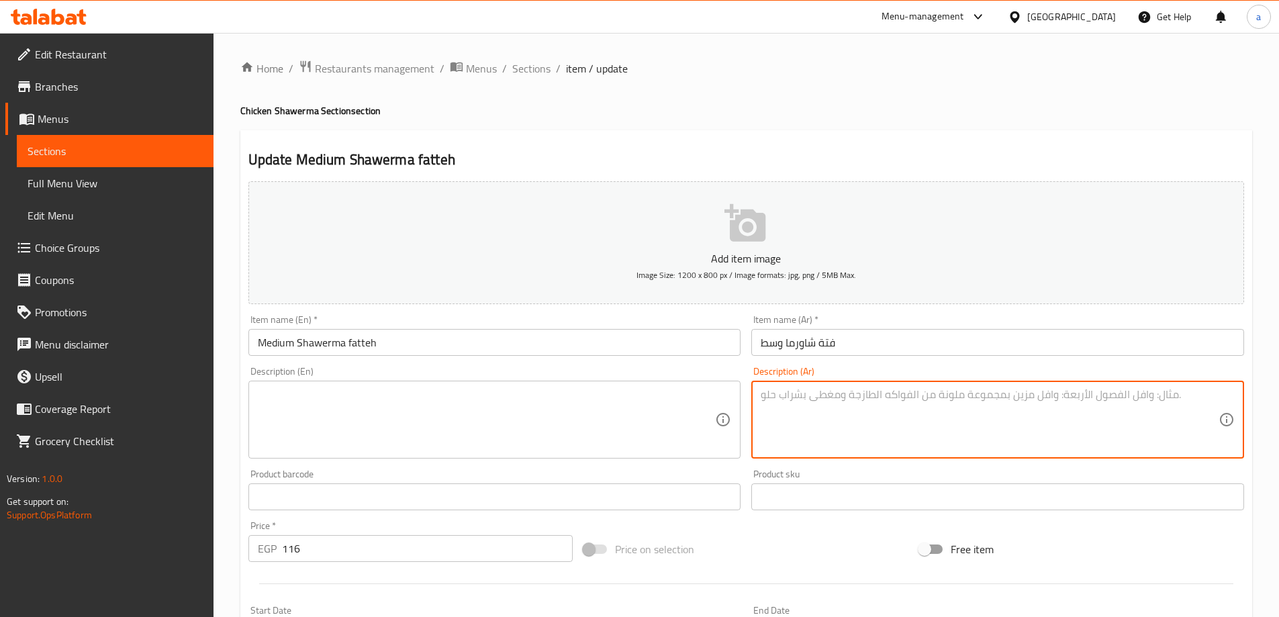
click at [892, 422] on textarea at bounding box center [990, 420] width 458 height 64
paste textarea "فتة أرز وخبز مقرمش مع شاورما الدجاج وصوص الثومية الشهي."
type textarea "فتة أرز وخبز مقرمش مع شاورما الدجاج وصوص الثومية الشهي."
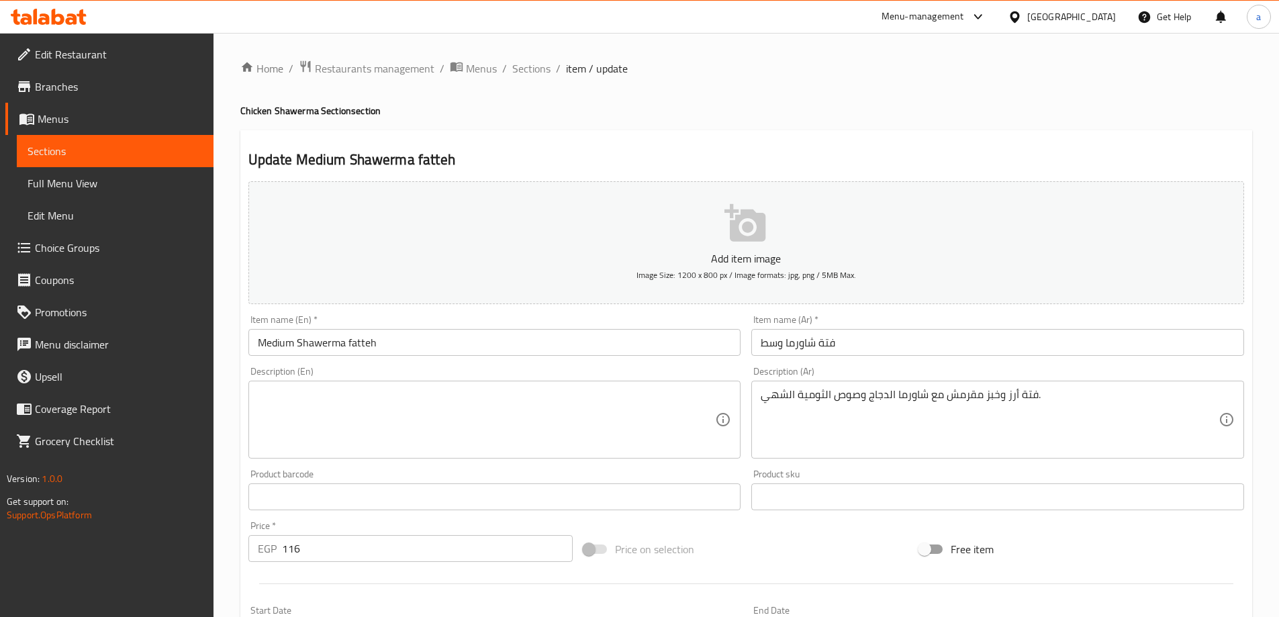
click at [387, 458] on div "Description (En)" at bounding box center [494, 420] width 493 height 78
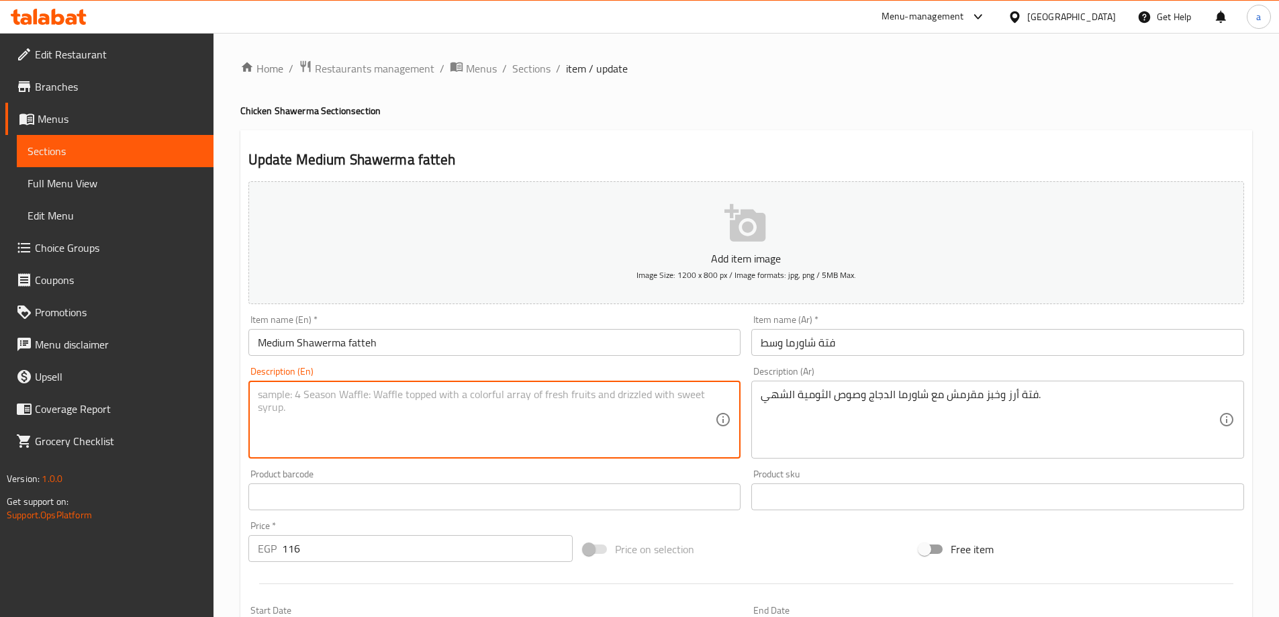
click at [407, 416] on textarea at bounding box center [487, 420] width 458 height 64
paste textarea "Rice and crispy bread fatteh with chicken shawarma and delicious garlic sauce."
click at [579, 392] on textarea "Rice and crispy bread fatteh with chicken shawarma and delicious garlic sauce." at bounding box center [487, 420] width 458 height 64
click at [579, 393] on textarea "Rice and crispy bread fatteh with chicken shawarma and delicious garlicdip sauc…" at bounding box center [487, 420] width 458 height 64
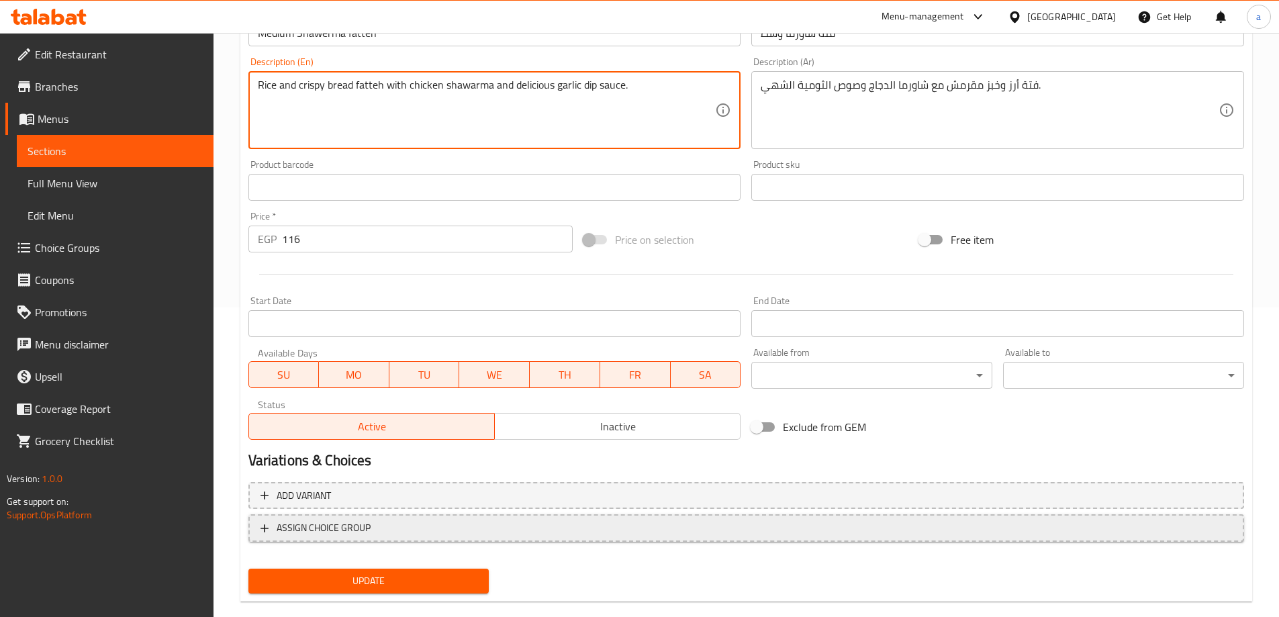
scroll to position [332, 0]
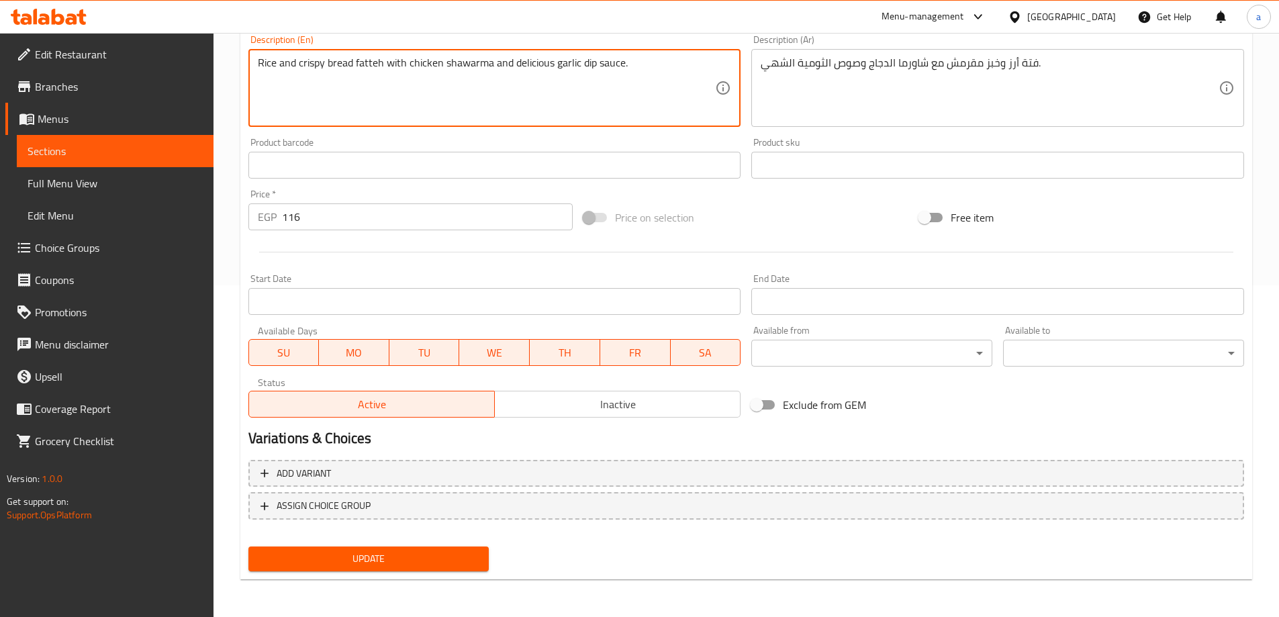
type textarea "Rice and crispy bread fatteh with chicken shawarma and delicious garlic dip sau…"
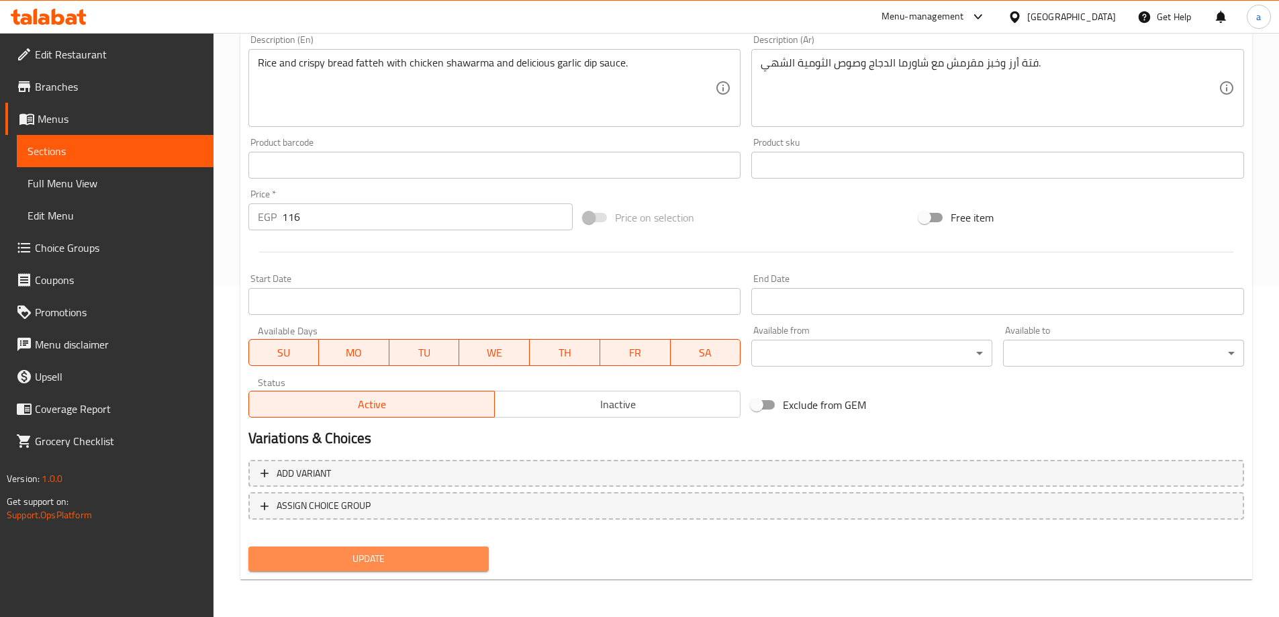
click at [437, 566] on span "Update" at bounding box center [369, 558] width 220 height 17
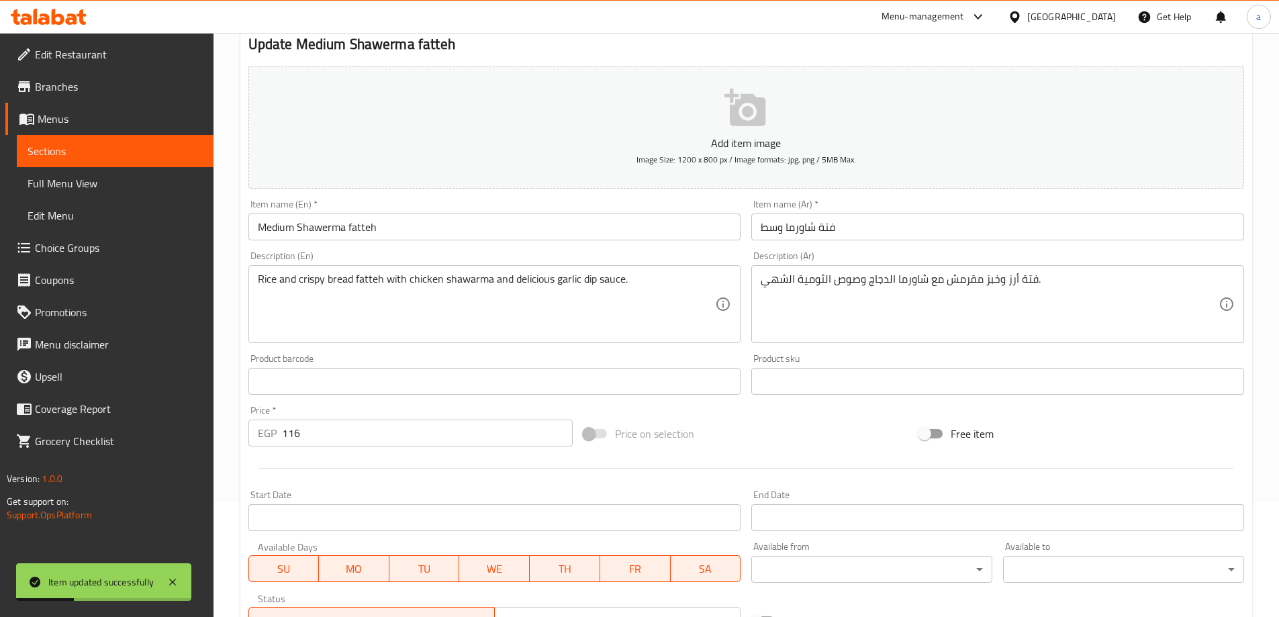
scroll to position [0, 0]
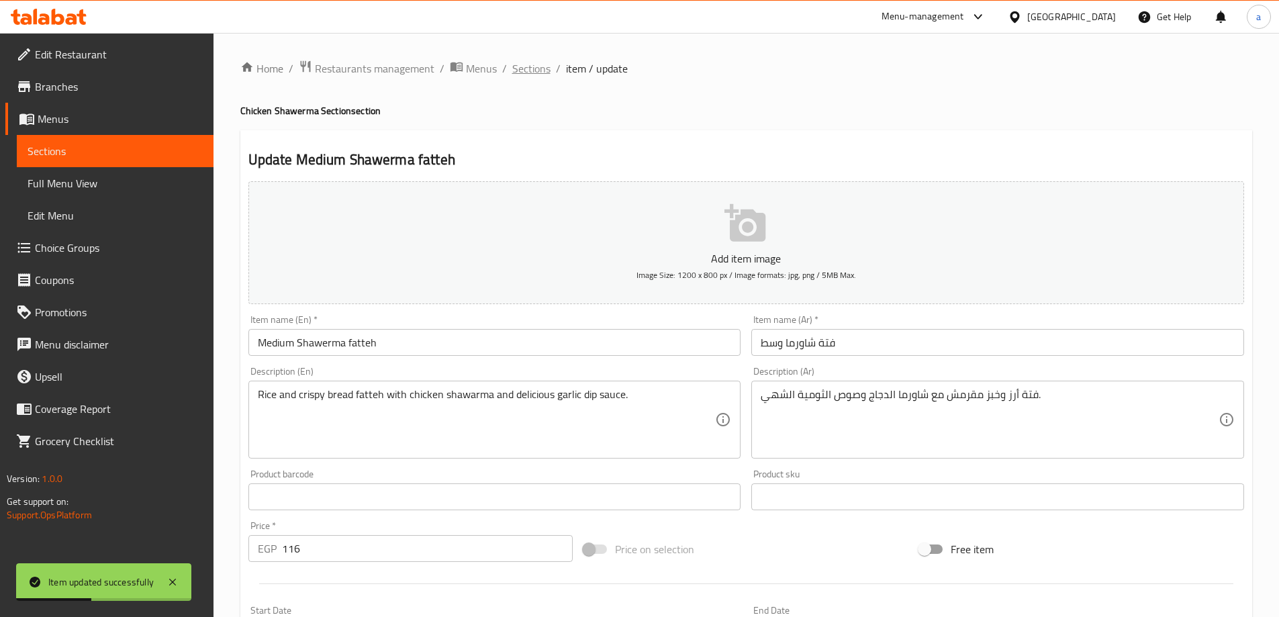
click at [538, 66] on span "Sections" at bounding box center [531, 68] width 38 height 16
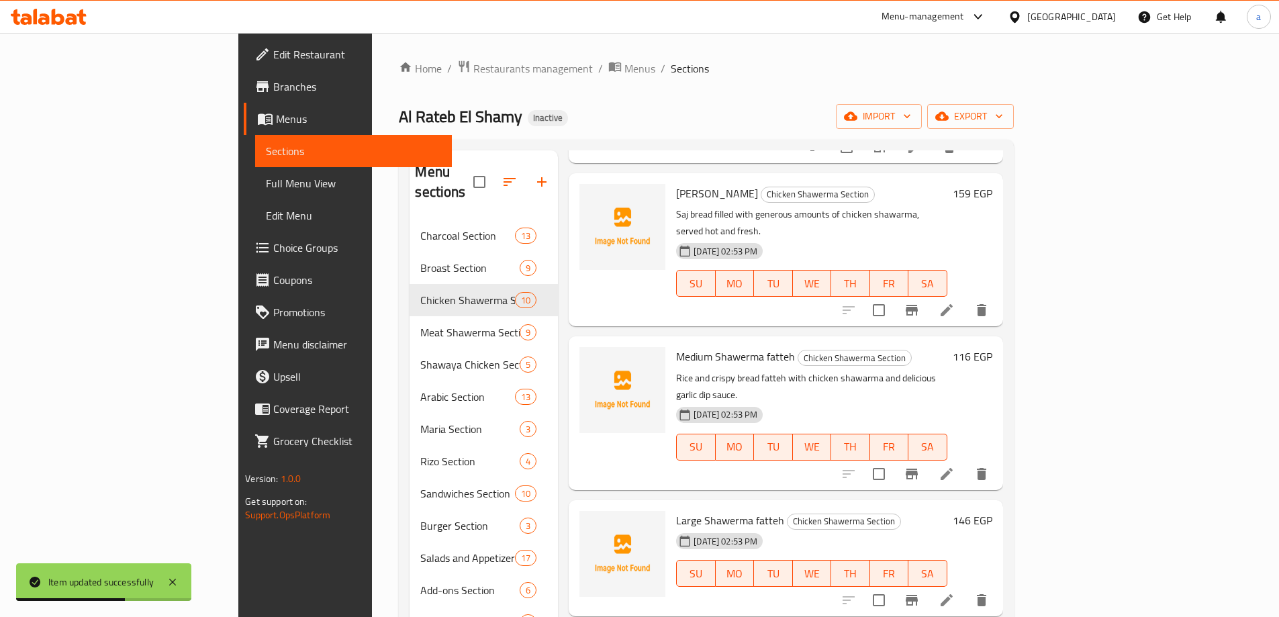
scroll to position [753, 0]
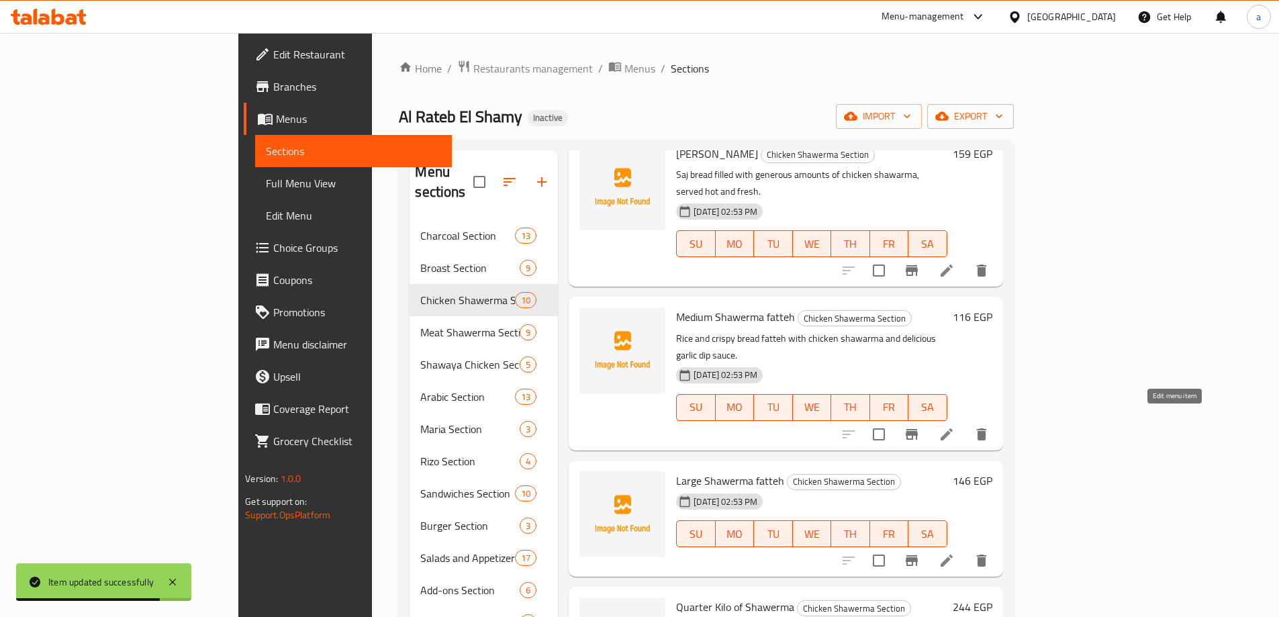
click at [955, 552] on icon at bounding box center [946, 560] width 16 height 16
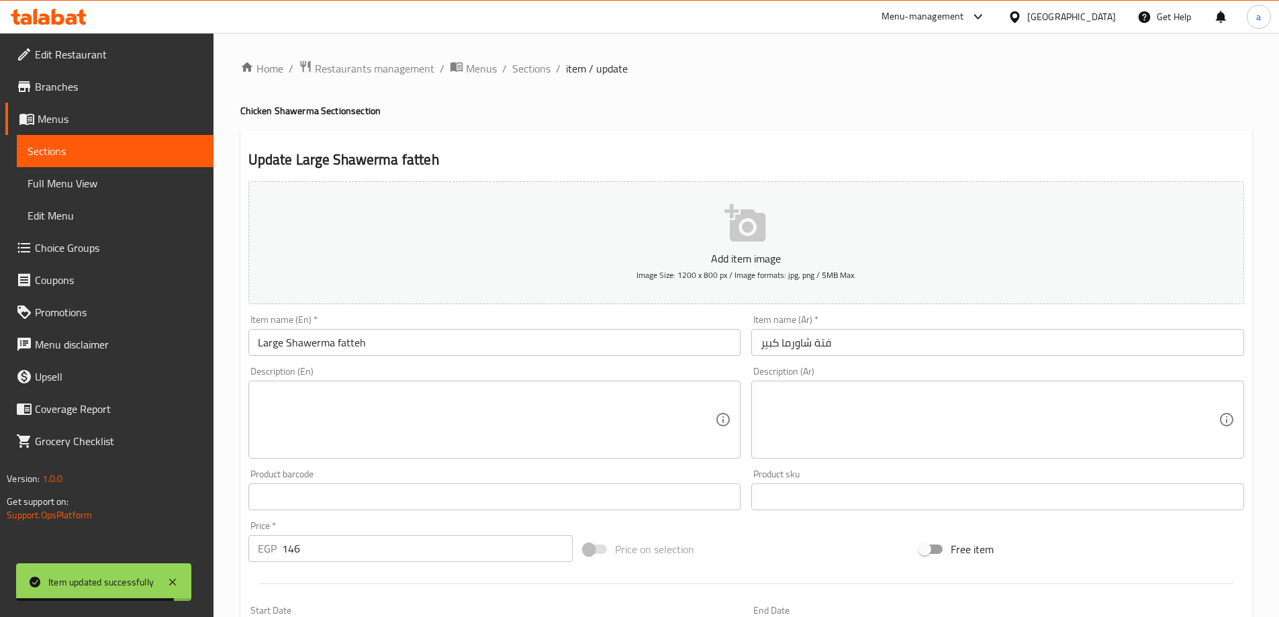
click at [992, 416] on textarea at bounding box center [990, 420] width 458 height 64
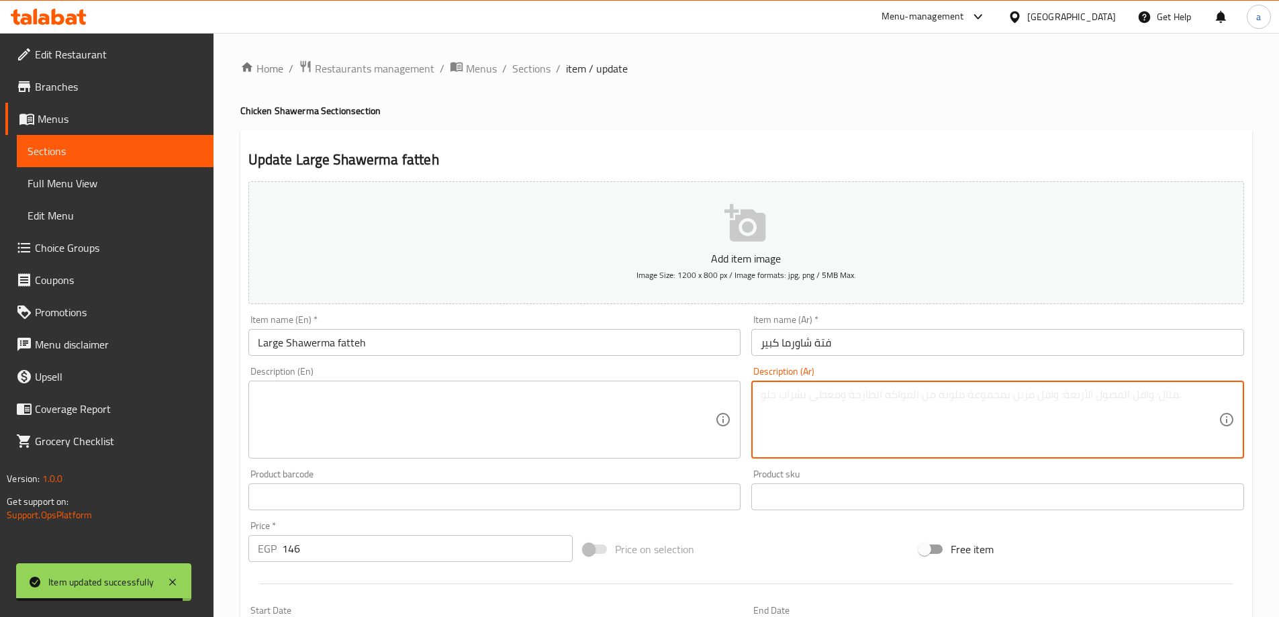
paste textarea "وجبة فتة شاورما كبيرة بمزيج الأرز والخبز المحمص والصلصات الغنية."
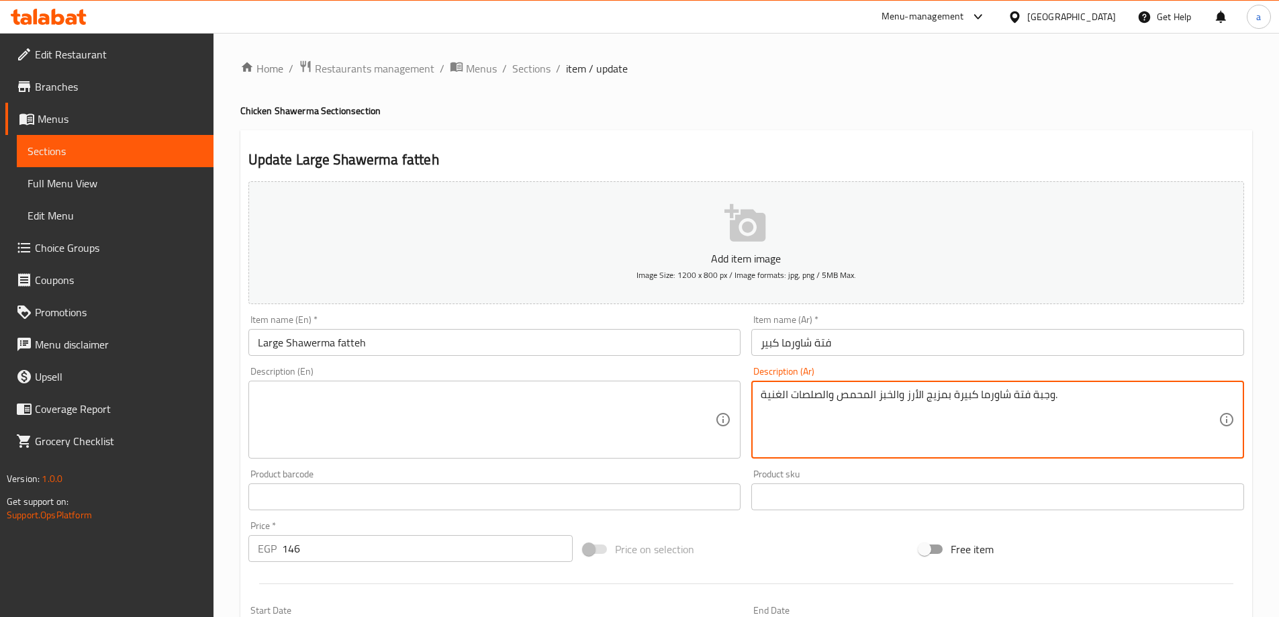
type textarea "وجبة فتة شاورما كبيرة بمزيج الأرز والخبز المحمص والصلصات الغنية."
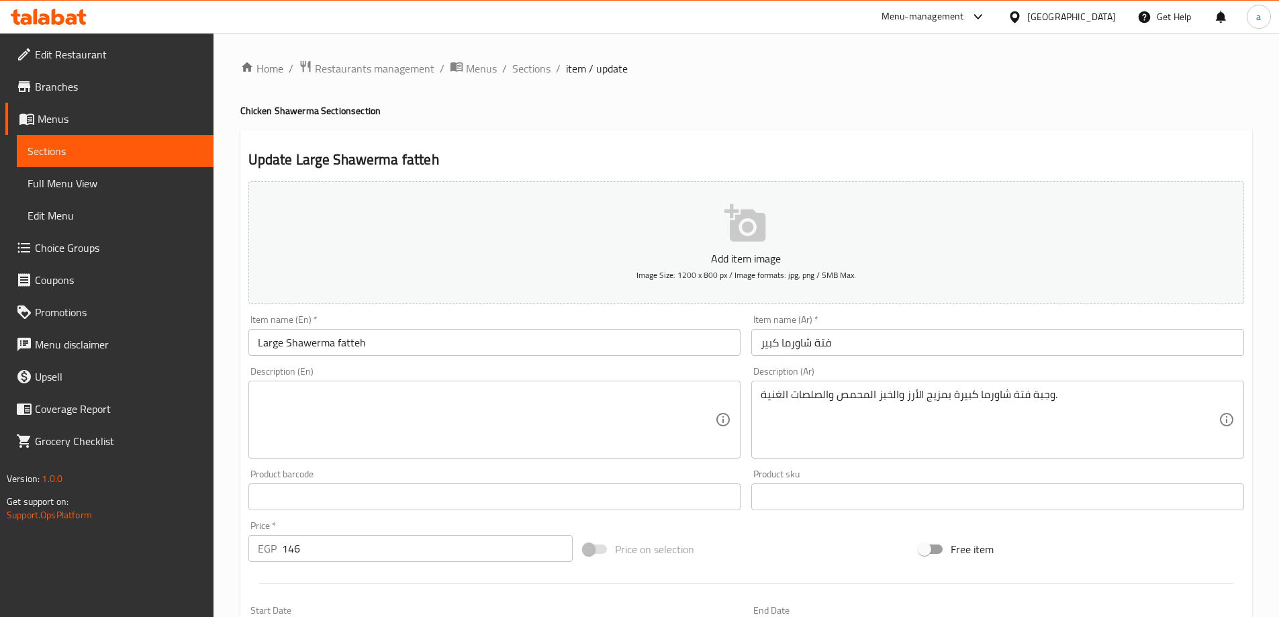
click at [466, 396] on textarea at bounding box center [487, 420] width 458 height 64
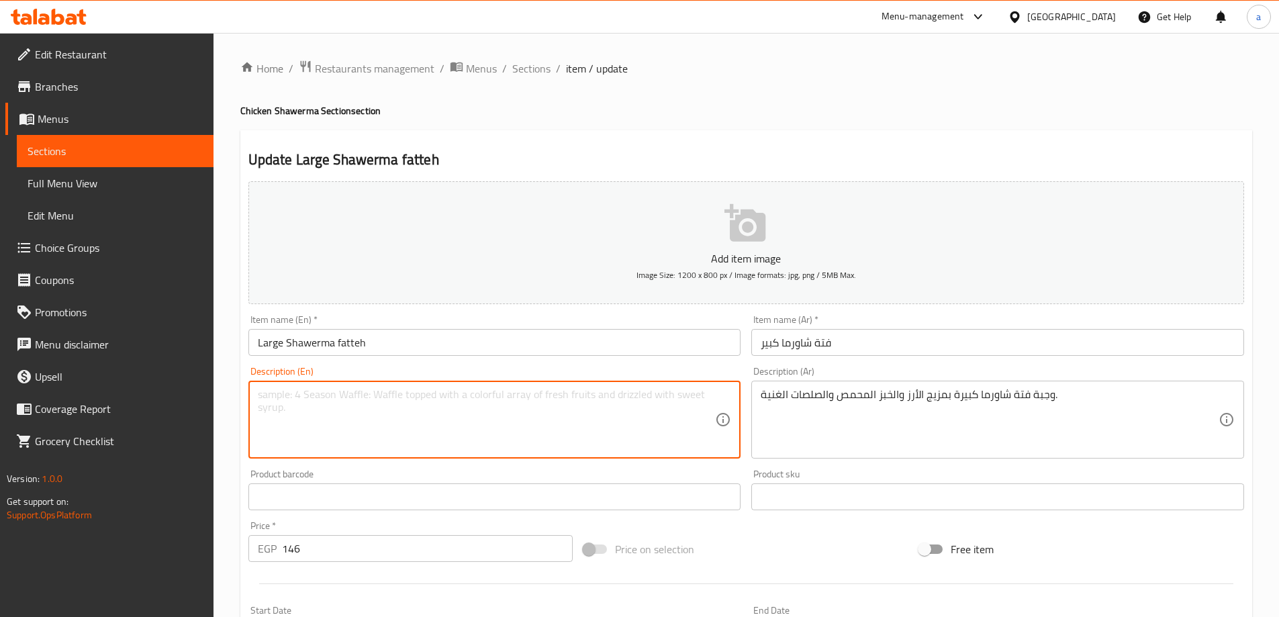
paste textarea "Large shawarma fatteh meal with a mixture of rice, toasted bread, and rich sauc…"
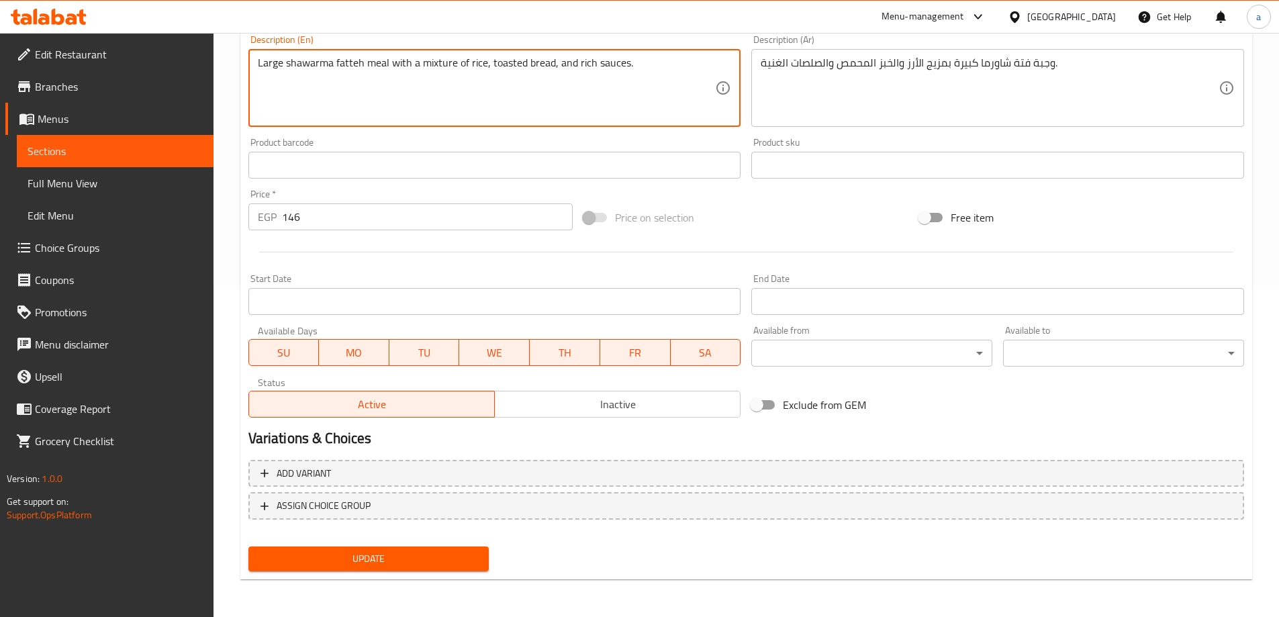
type textarea "Large shawarma fatteh meal with a mixture of rice, toasted bread, and rich sauc…"
click at [440, 550] on button "Update" at bounding box center [368, 558] width 241 height 25
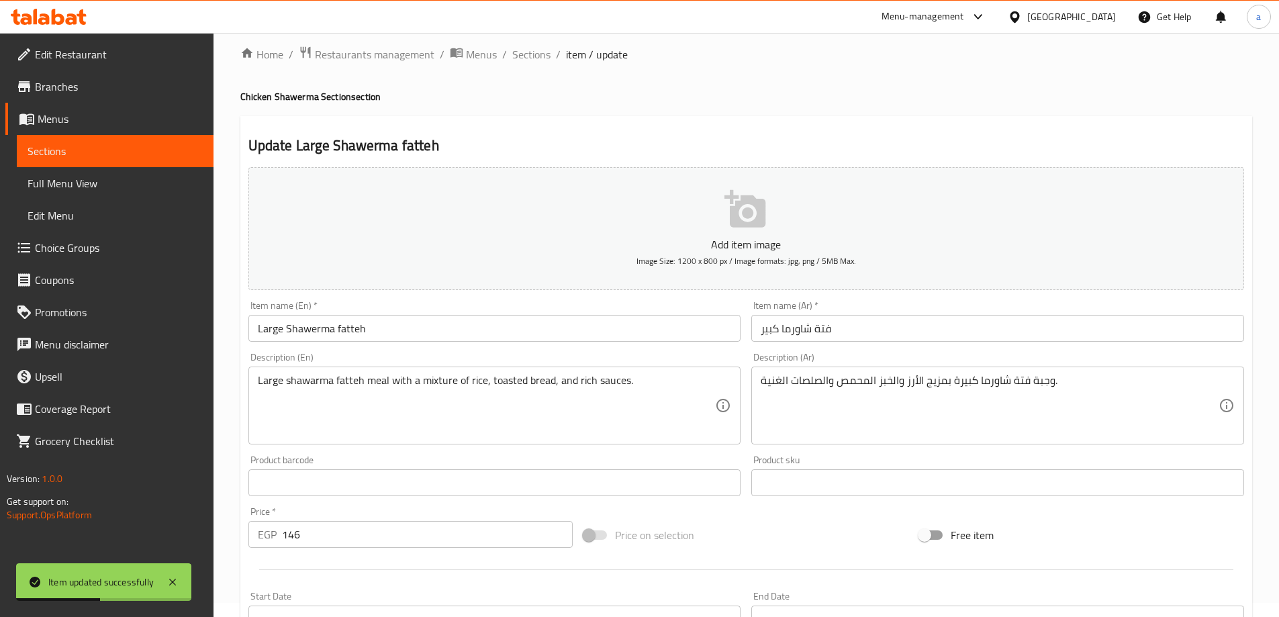
scroll to position [0, 0]
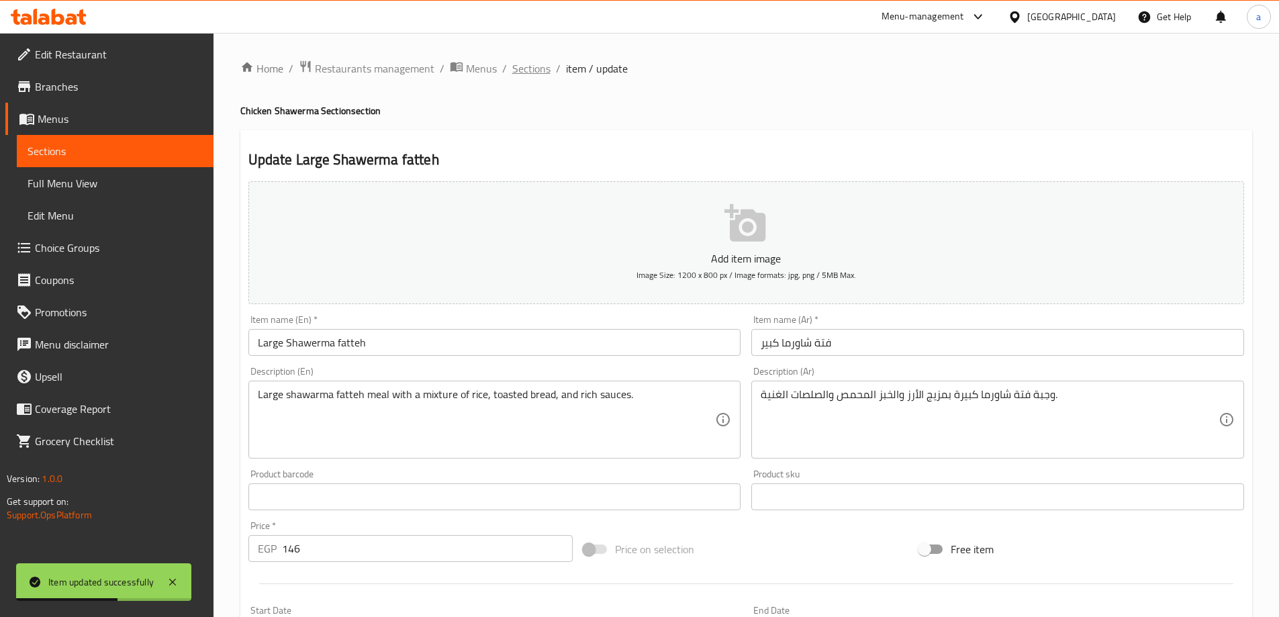
click at [528, 70] on span "Sections" at bounding box center [531, 68] width 38 height 16
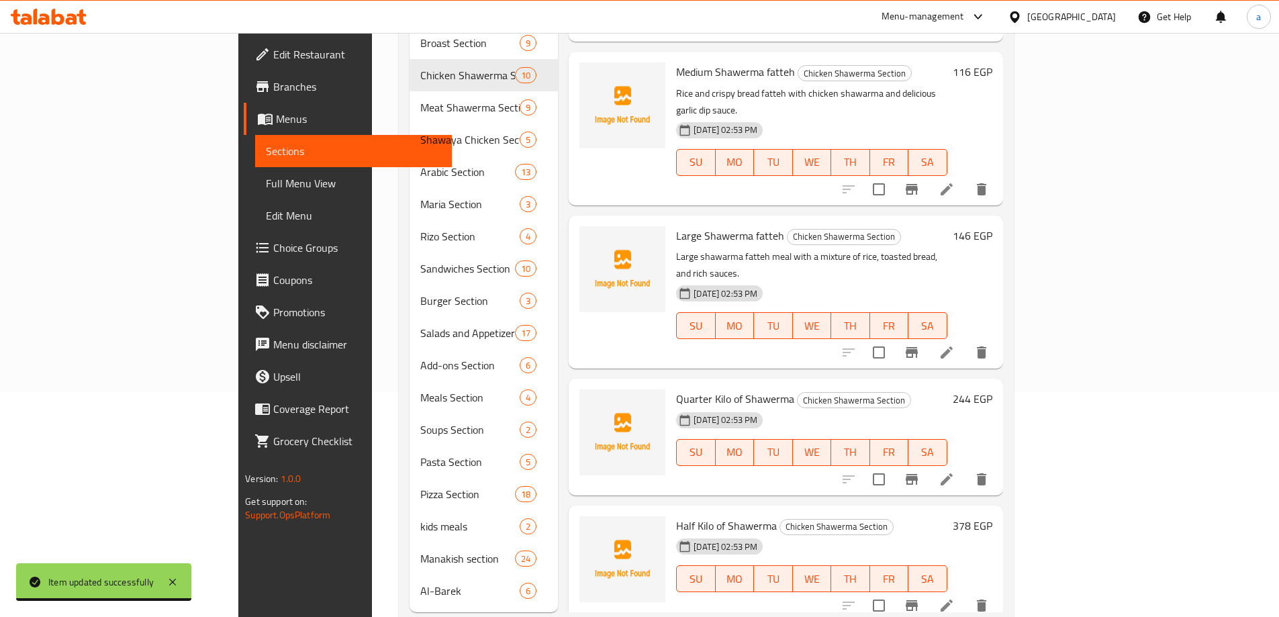
scroll to position [238, 0]
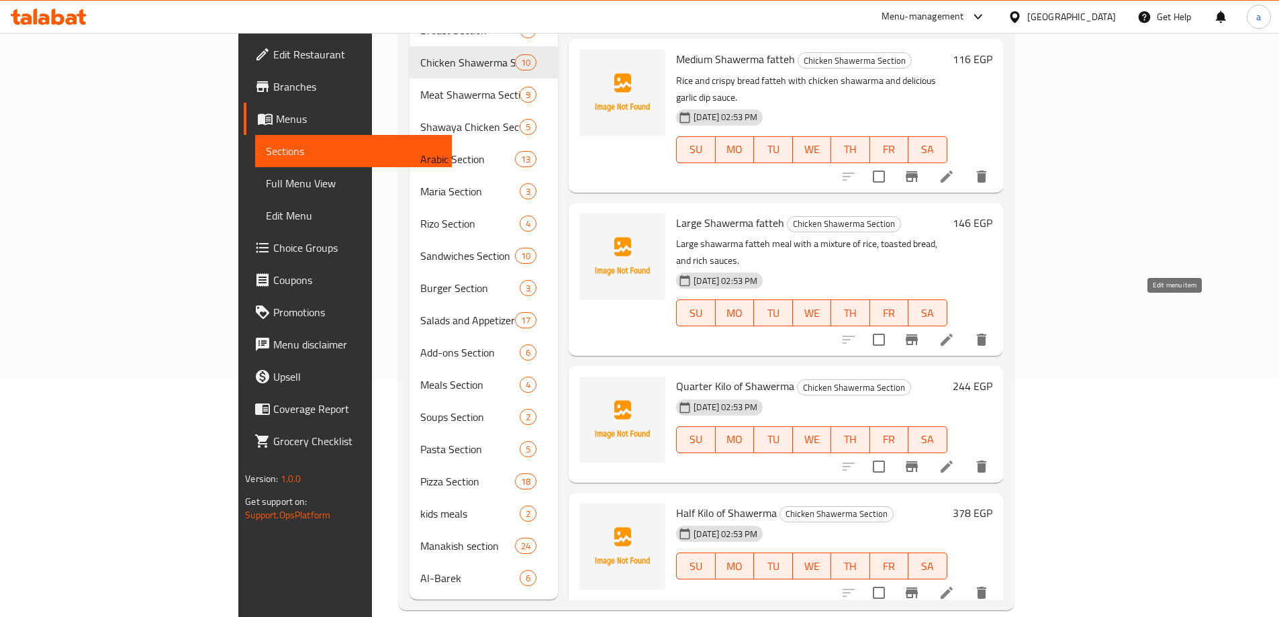
click at [955, 459] on icon at bounding box center [946, 467] width 16 height 16
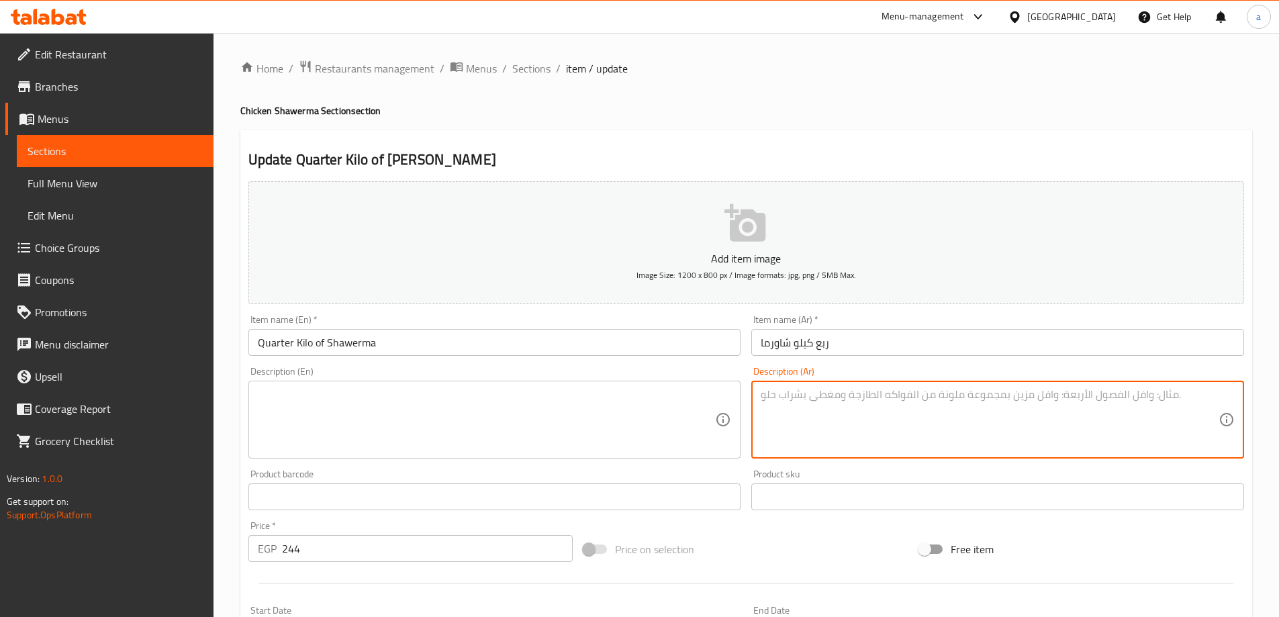
click at [842, 433] on textarea at bounding box center [990, 420] width 458 height 64
paste textarea "ربع كيلو شاورما دجاج متبلة، مناسبة للتقديم أو التحضير بالمنزل."
type textarea "ربع كيلو شاورما دجاج متبلة، مناسبة للتقديم أو التحضير بالمنزل."
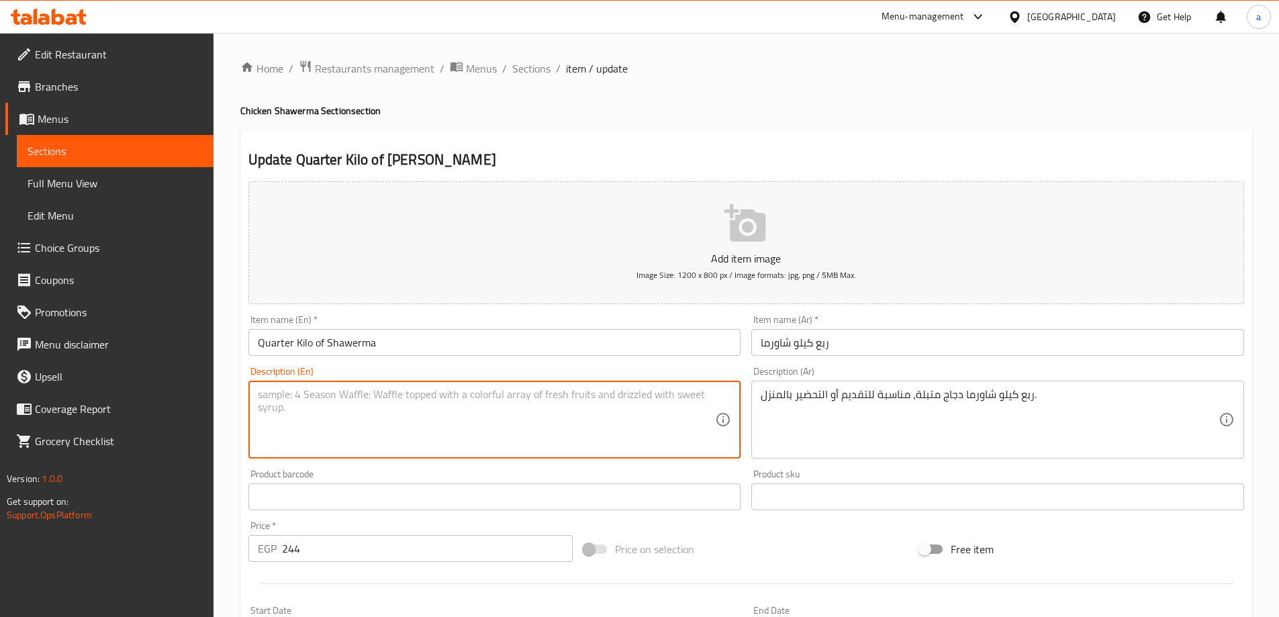
click at [493, 404] on textarea at bounding box center [487, 420] width 458 height 64
paste textarea "A quarter kilo of marinated chicken shawarma, suitable for serving or preparing…"
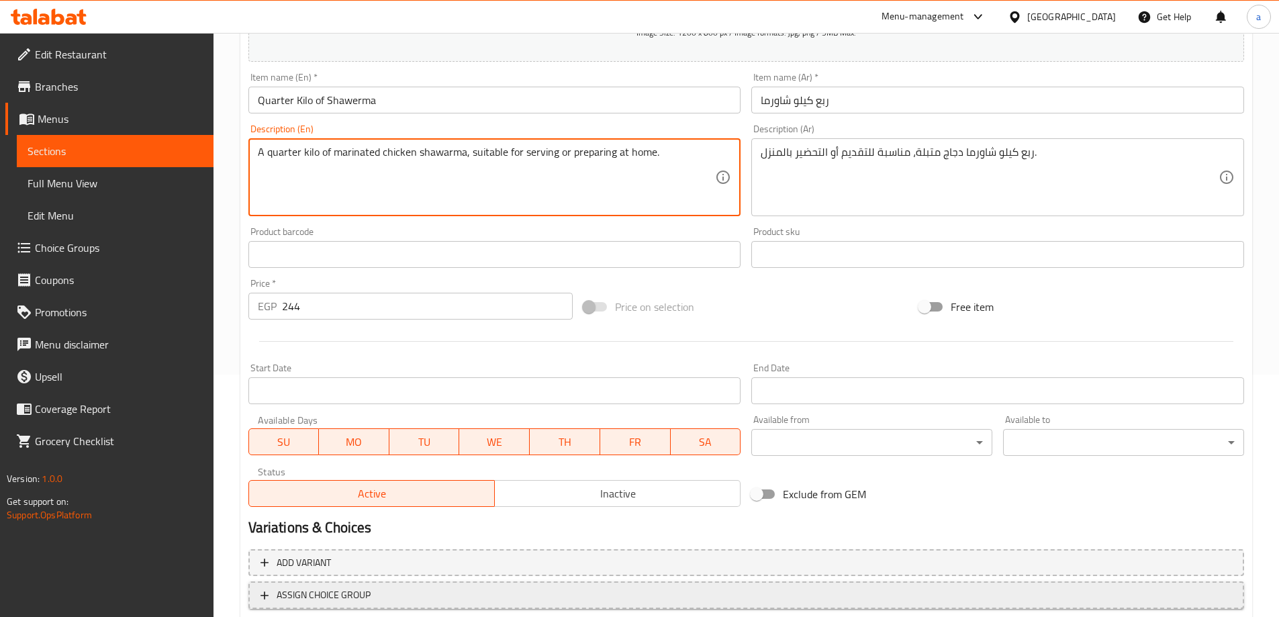
scroll to position [332, 0]
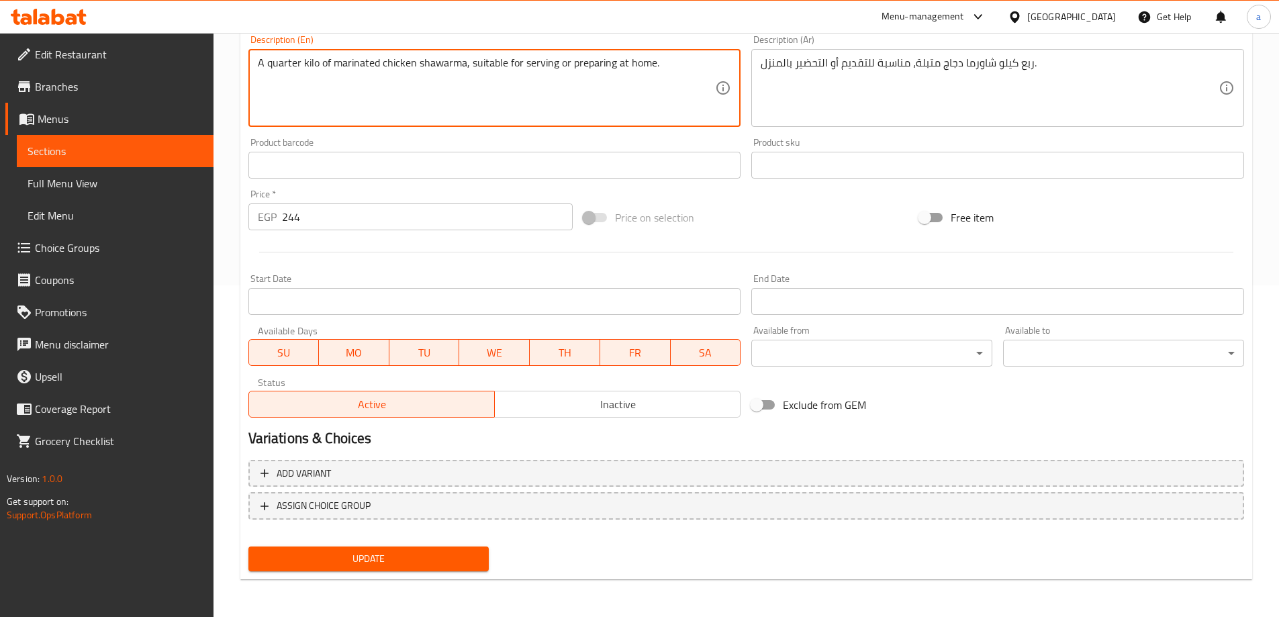
type textarea "A quarter kilo of marinated chicken shawarma, suitable for serving or preparing…"
click at [389, 565] on span "Update" at bounding box center [369, 558] width 220 height 17
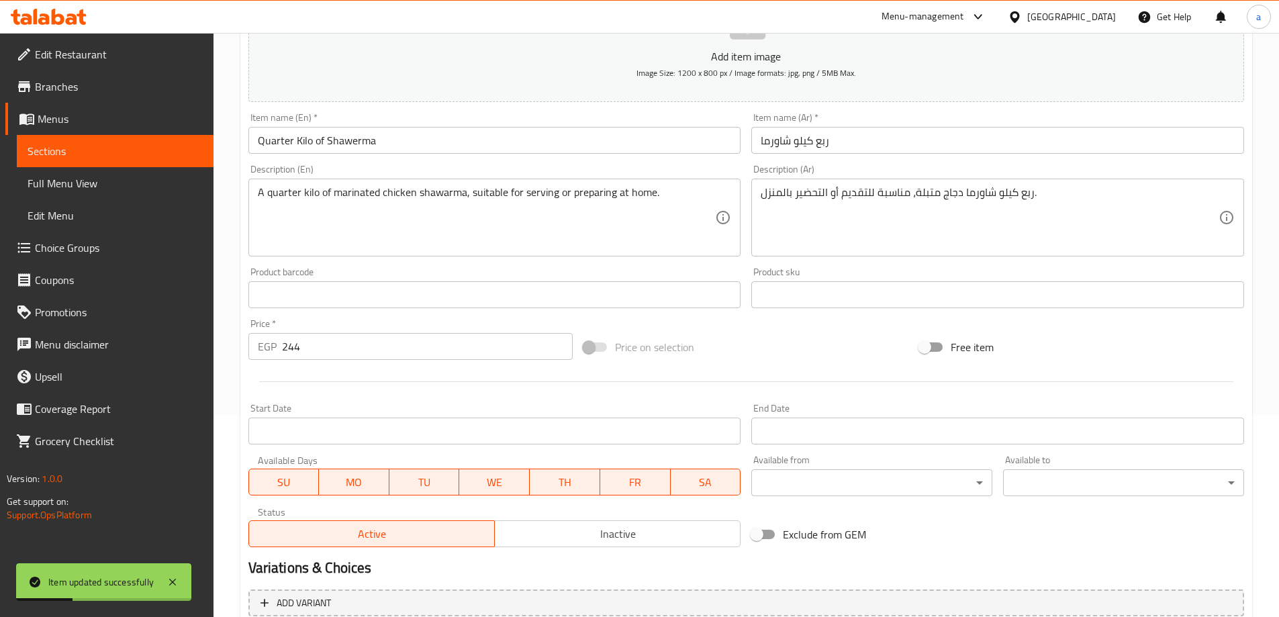
scroll to position [0, 0]
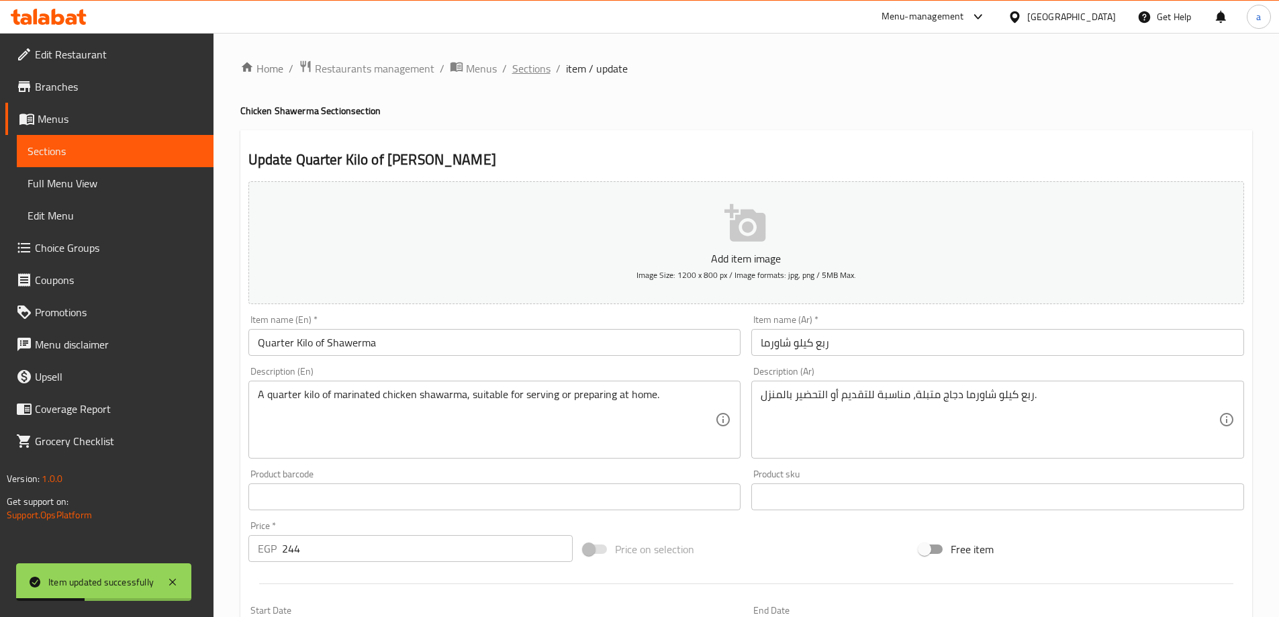
click at [522, 62] on span "Sections" at bounding box center [531, 68] width 38 height 16
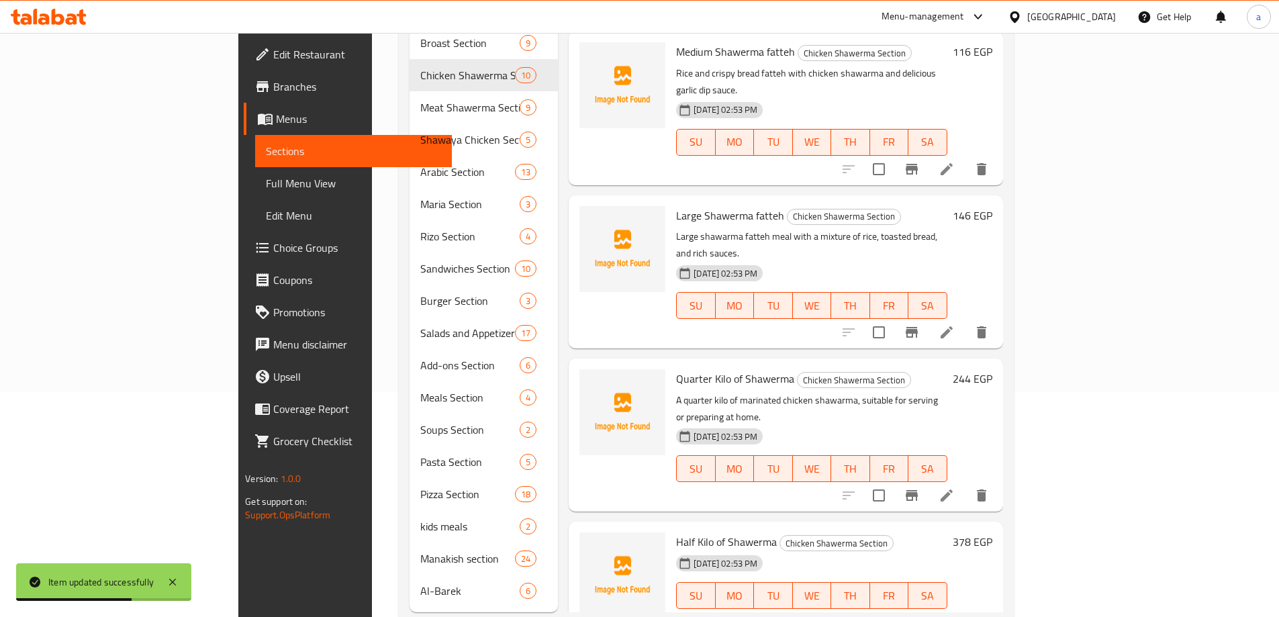
scroll to position [238, 0]
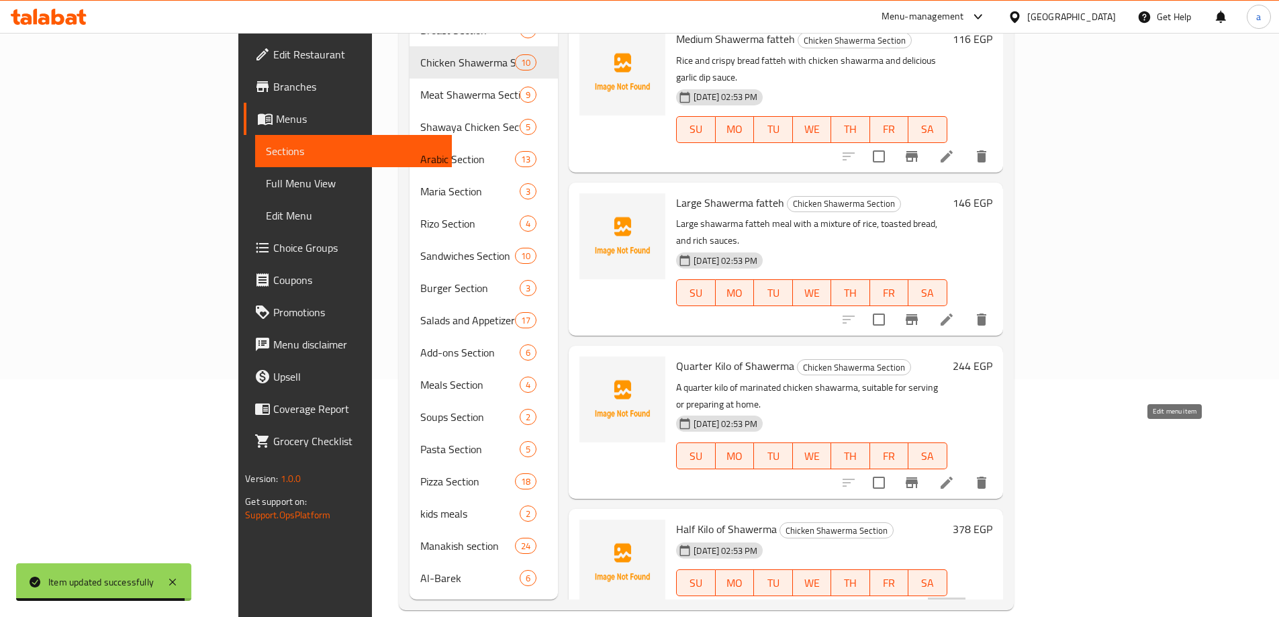
click at [953, 604] on icon at bounding box center [947, 610] width 12 height 12
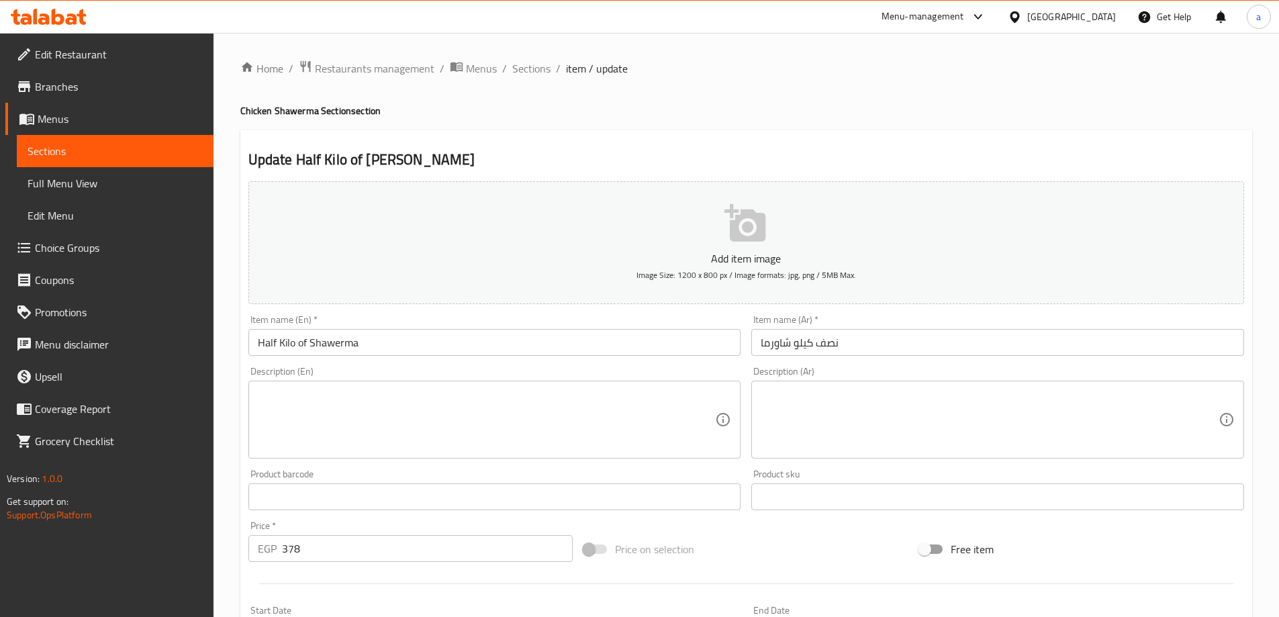
click at [970, 407] on textarea at bounding box center [990, 420] width 458 height 64
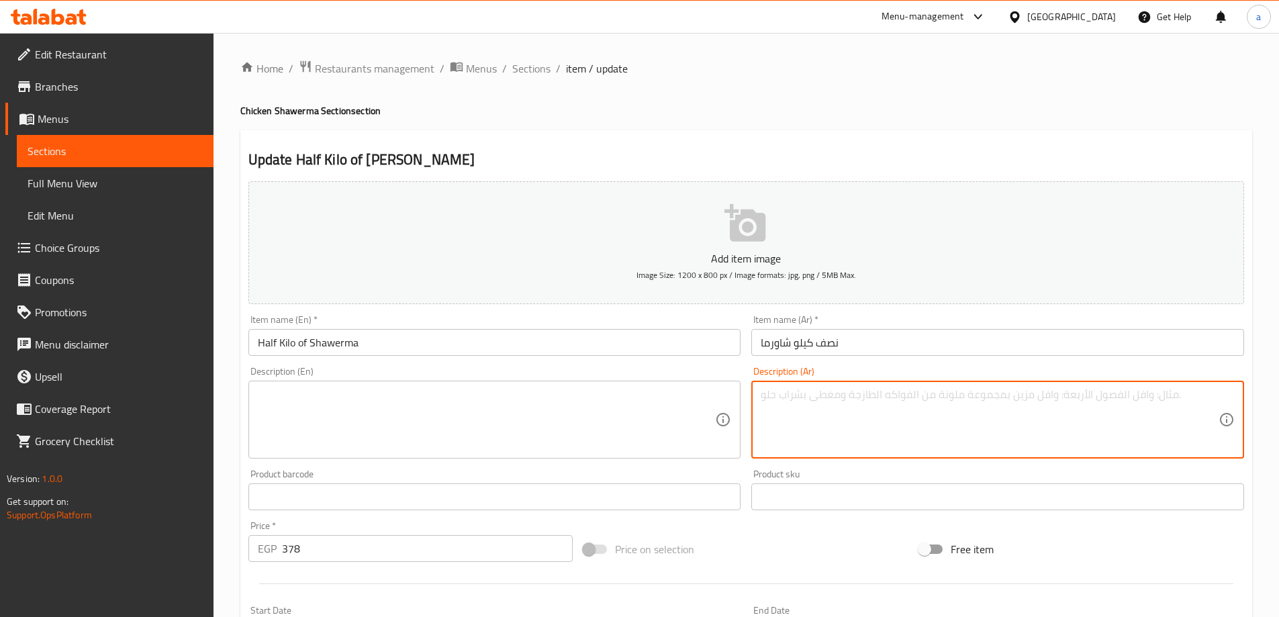
paste textarea "نصف كيلو شاورما دجاج مشوية على السيخ، تكفي لمشاركة لذيذة."
type textarea "نصف كيلو شاورما دجاج مشوية على السيخ، تكفي لمشاركة لذيذة."
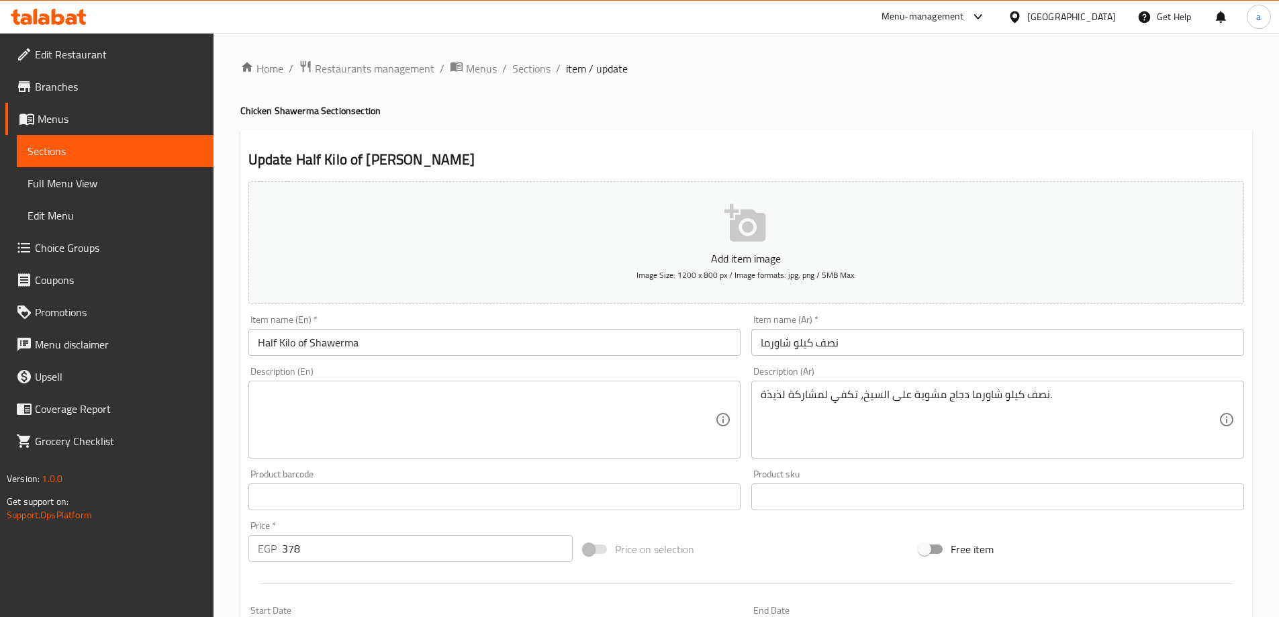
click at [430, 448] on textarea at bounding box center [487, 420] width 458 height 64
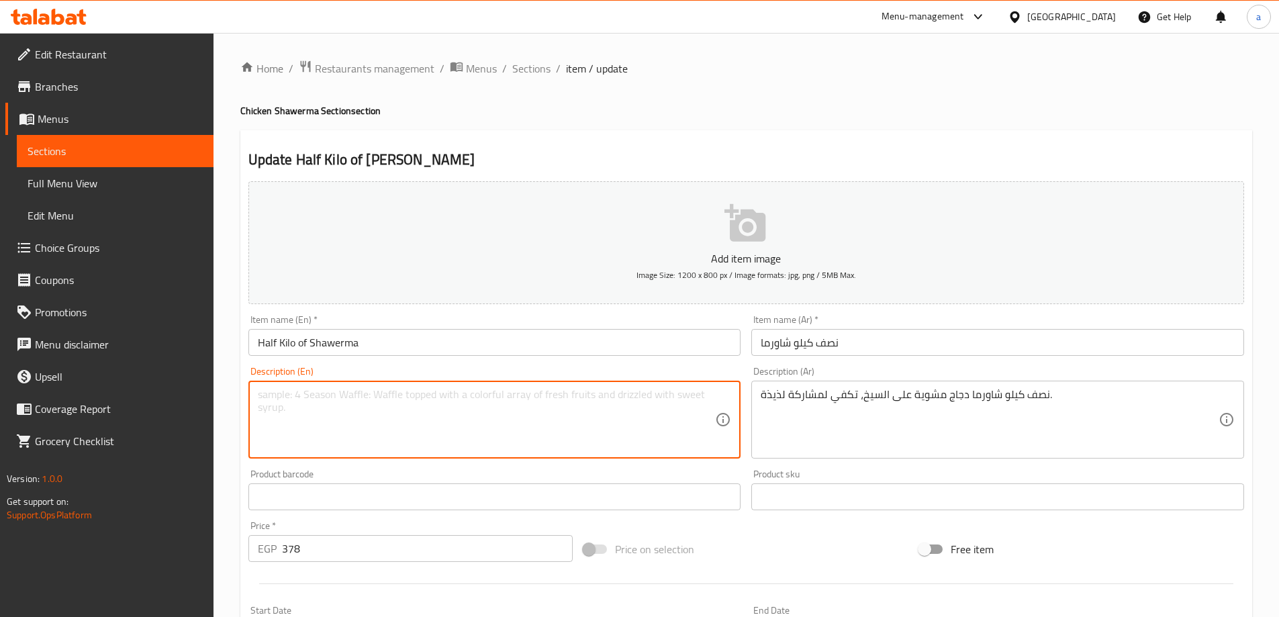
paste textarea "Half a kilo of grilled chicken shawarma on a skewer, enough for a delicious sha…"
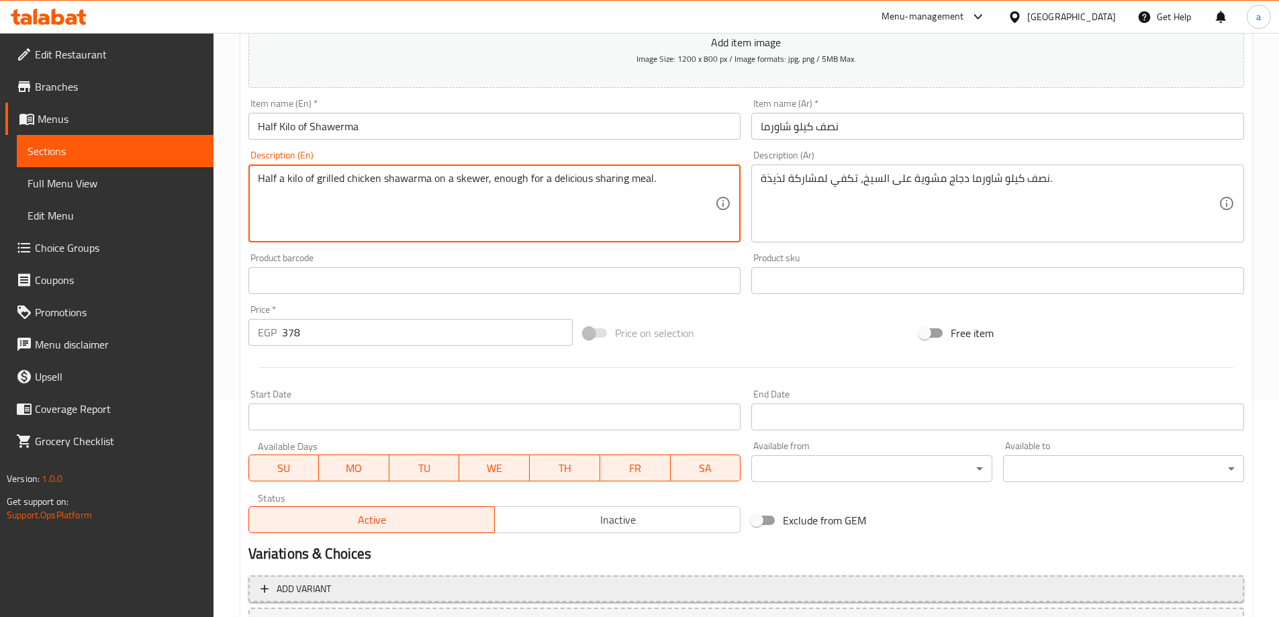
scroll to position [332, 0]
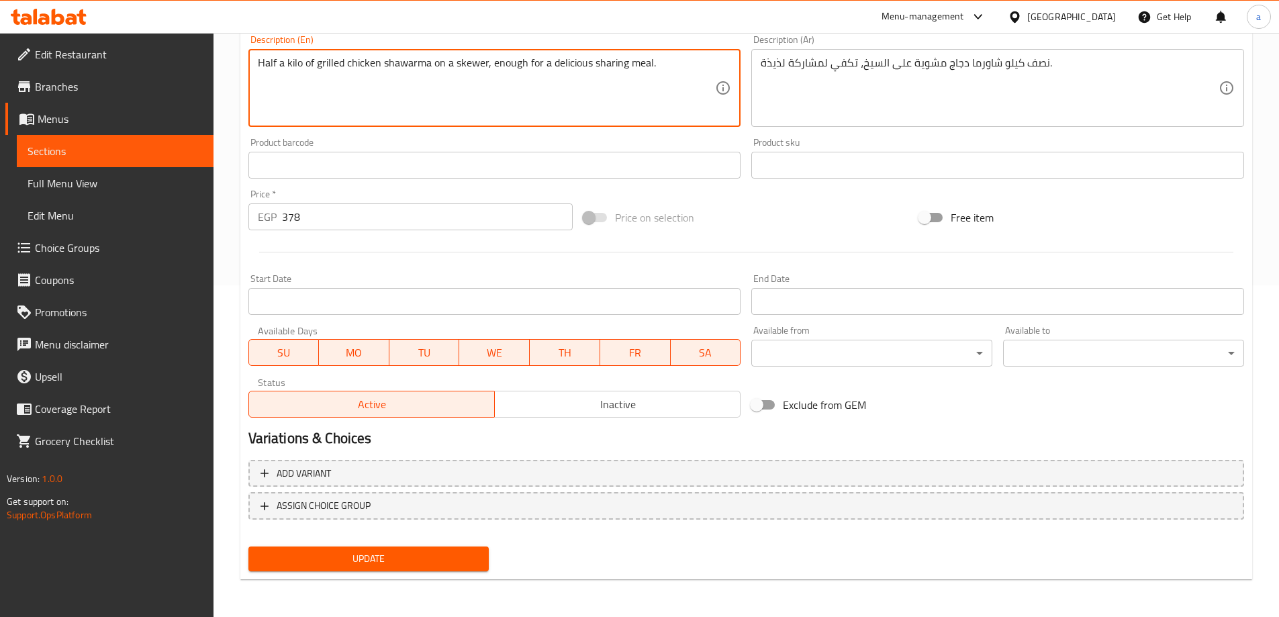
type textarea "Half a kilo of grilled chicken shawarma on a skewer, enough for a delicious sha…"
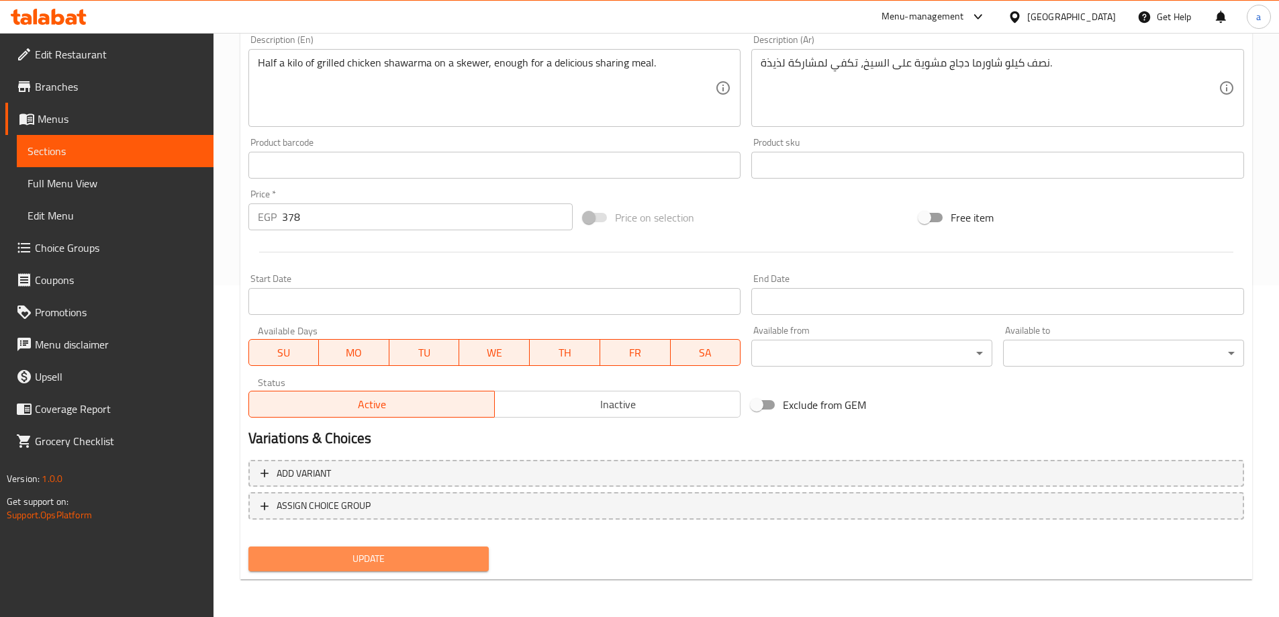
click at [399, 552] on span "Update" at bounding box center [369, 558] width 220 height 17
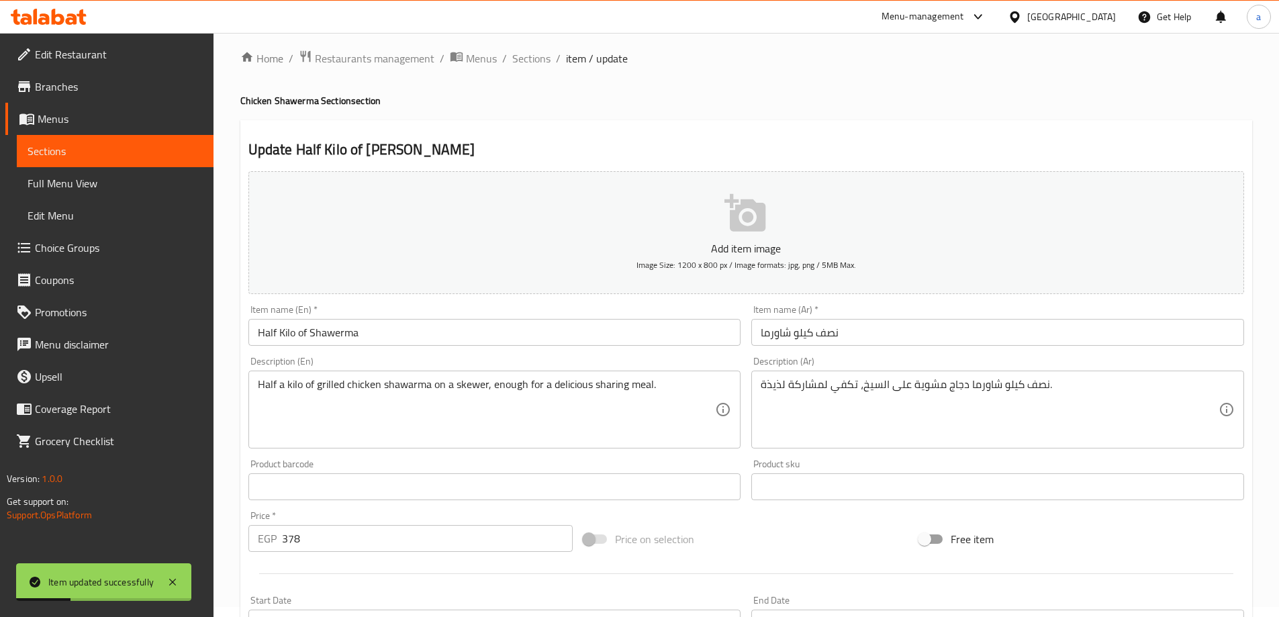
scroll to position [0, 0]
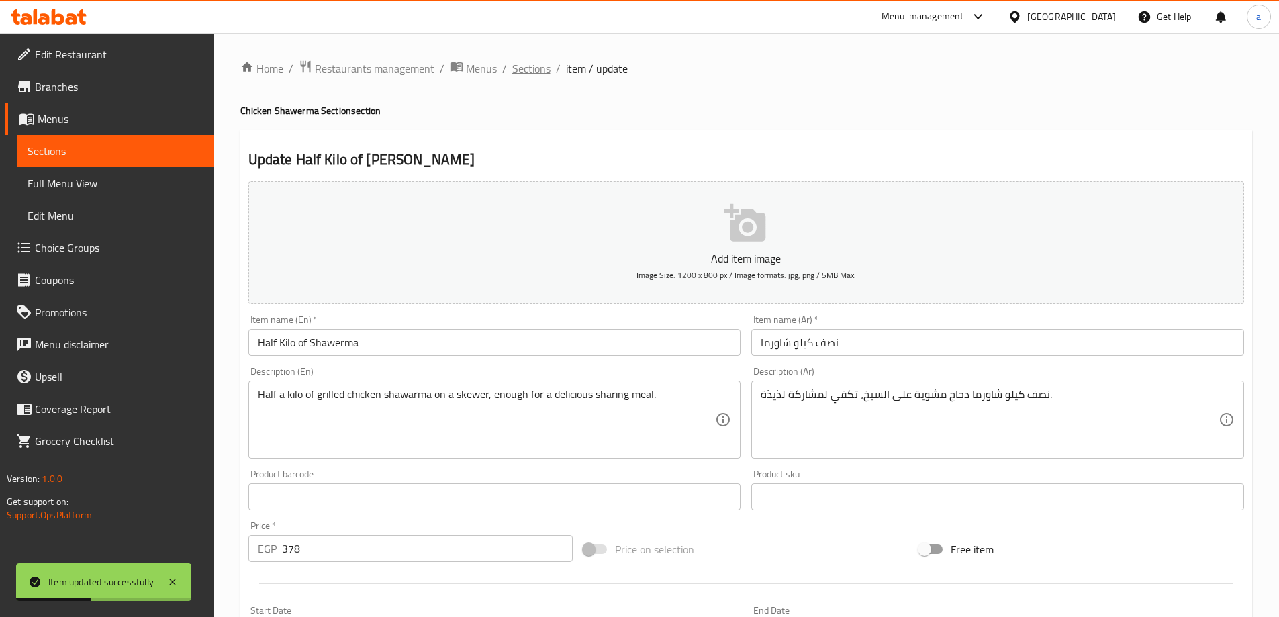
click at [520, 62] on span "Sections" at bounding box center [531, 68] width 38 height 16
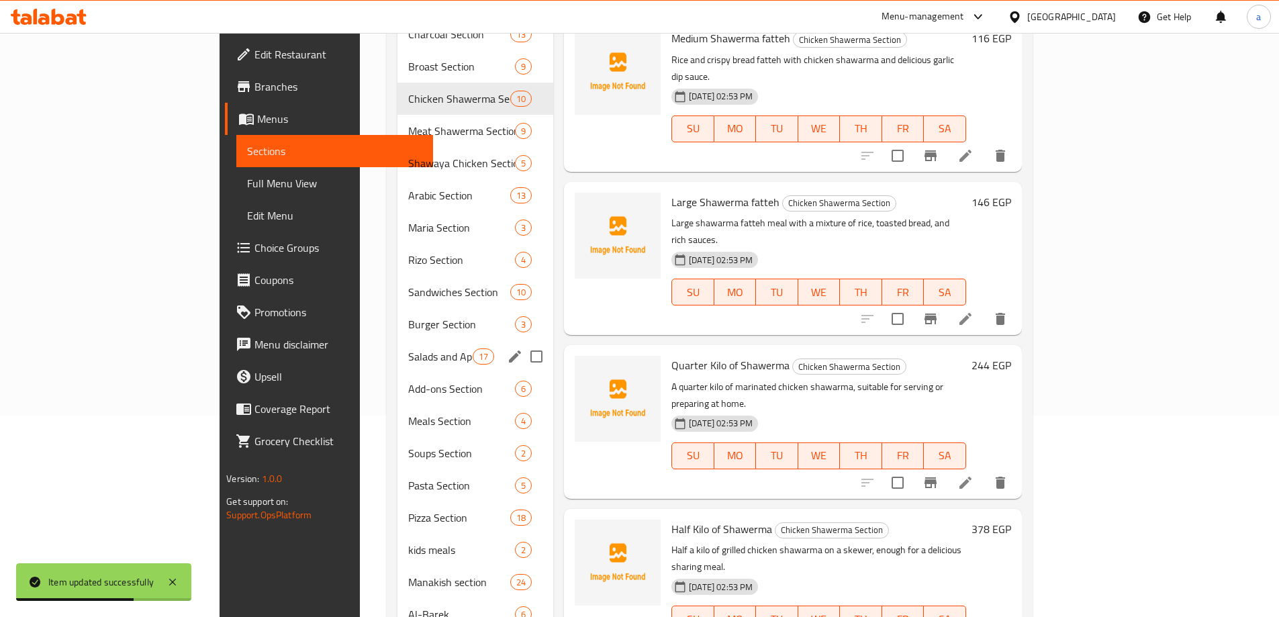
scroll to position [238, 0]
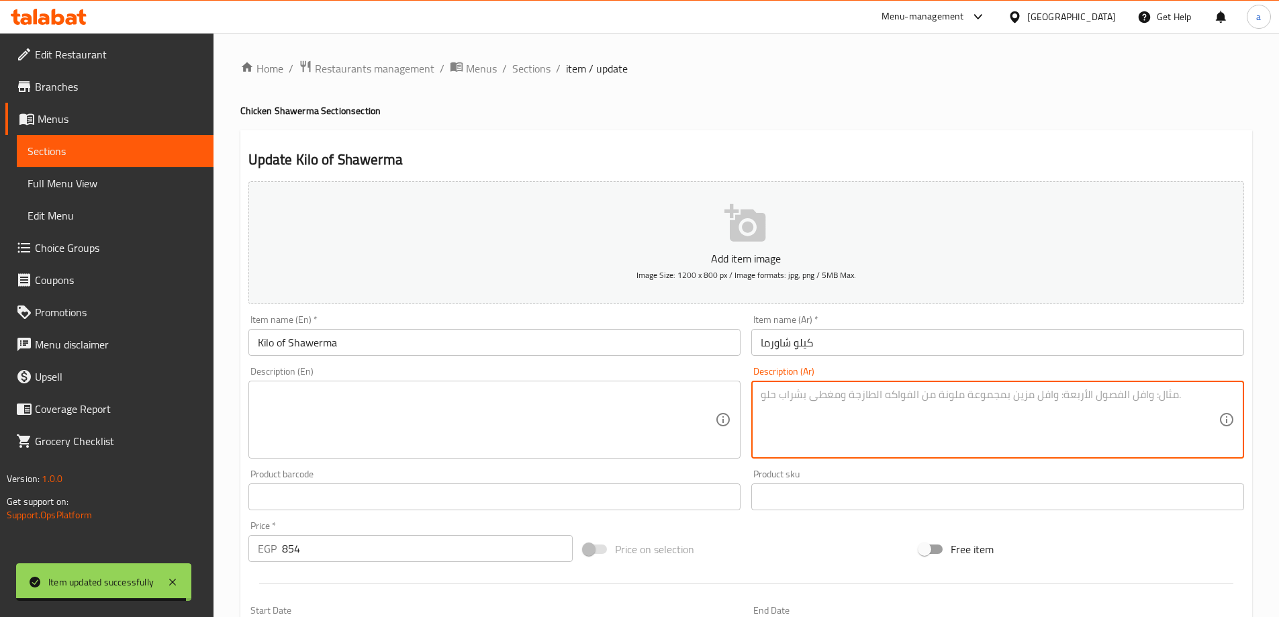
click at [844, 397] on textarea at bounding box center [990, 420] width 458 height 64
paste textarea "كيلو كامل من شاورما الدجاج الطازجة لعزومات العائلة والأصدقاء."
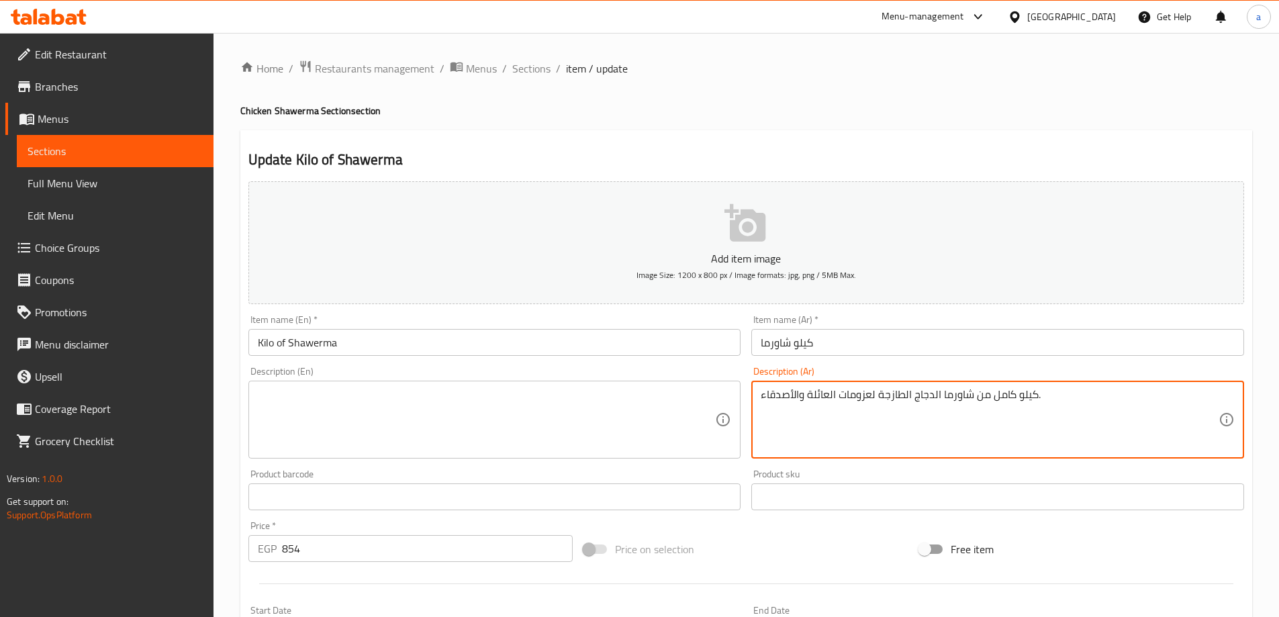
type textarea "كيلو كامل من شاورما الدجاج الطازجة لعزومات العائلة والأصدقاء."
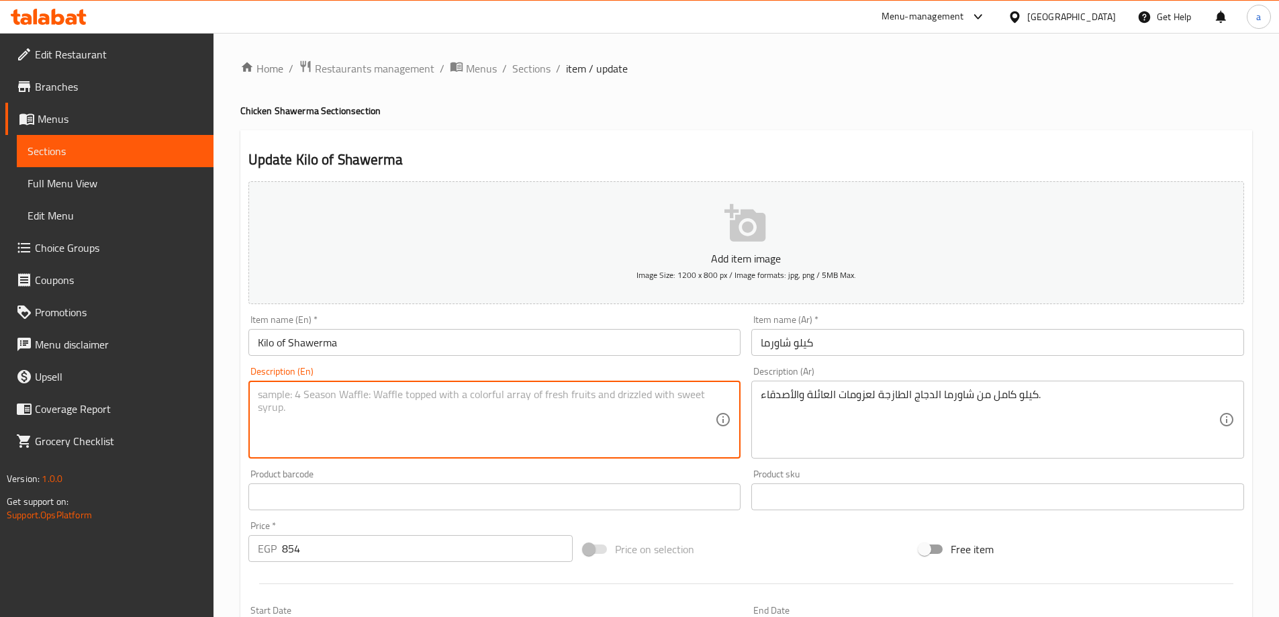
click at [640, 407] on textarea at bounding box center [487, 420] width 458 height 64
paste textarea "A full kilo of fresh chicken shawarma for family and friends."
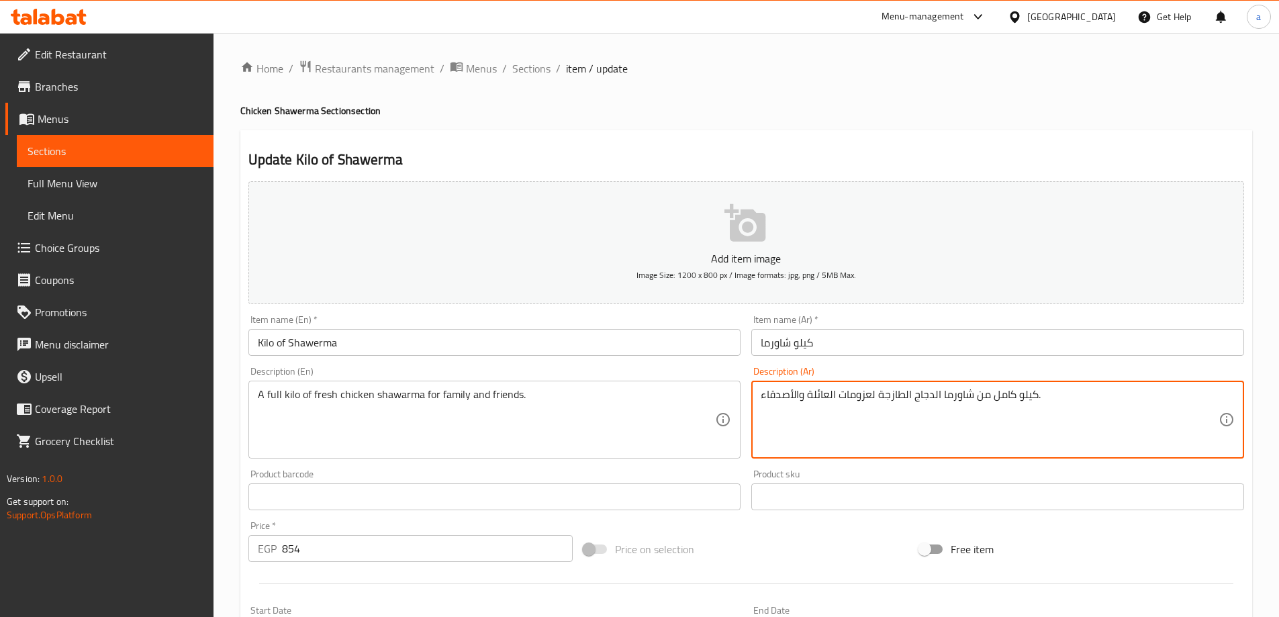
click at [864, 399] on textarea "كيلو كامل من شاورما الدجاج الطازجة لعزومات العائلة والأصدقاء." at bounding box center [990, 420] width 458 height 64
click at [888, 399] on textarea "كيلو كامل من شاورما الدجاج الطازجة لعزومات العائلة والأصدقاء." at bounding box center [990, 420] width 458 height 64
drag, startPoint x: 870, startPoint y: 392, endPoint x: 699, endPoint y: 404, distance: 171.6
click at [699, 404] on div "Add item image Image Size: 1200 x 800 px / Image formats: jpg, png / 5MB Max. I…" at bounding box center [746, 465] width 1006 height 579
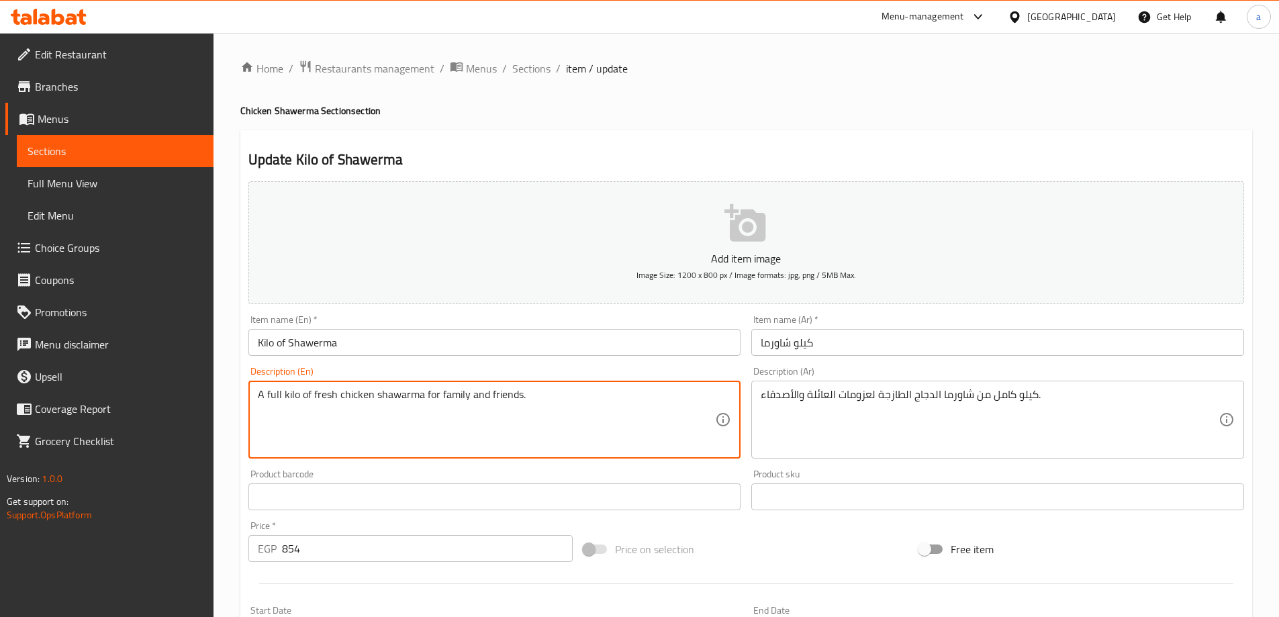
drag, startPoint x: 573, startPoint y: 405, endPoint x: 422, endPoint y: 399, distance: 150.5
paste textarea "لعزومات العائلة والأصدقاء."
paste textarea "For family and friends gathering"
click at [424, 393] on textarea "A full kilo of fresh chicken shawarmaFor family and friends gatherings." at bounding box center [487, 420] width 458 height 64
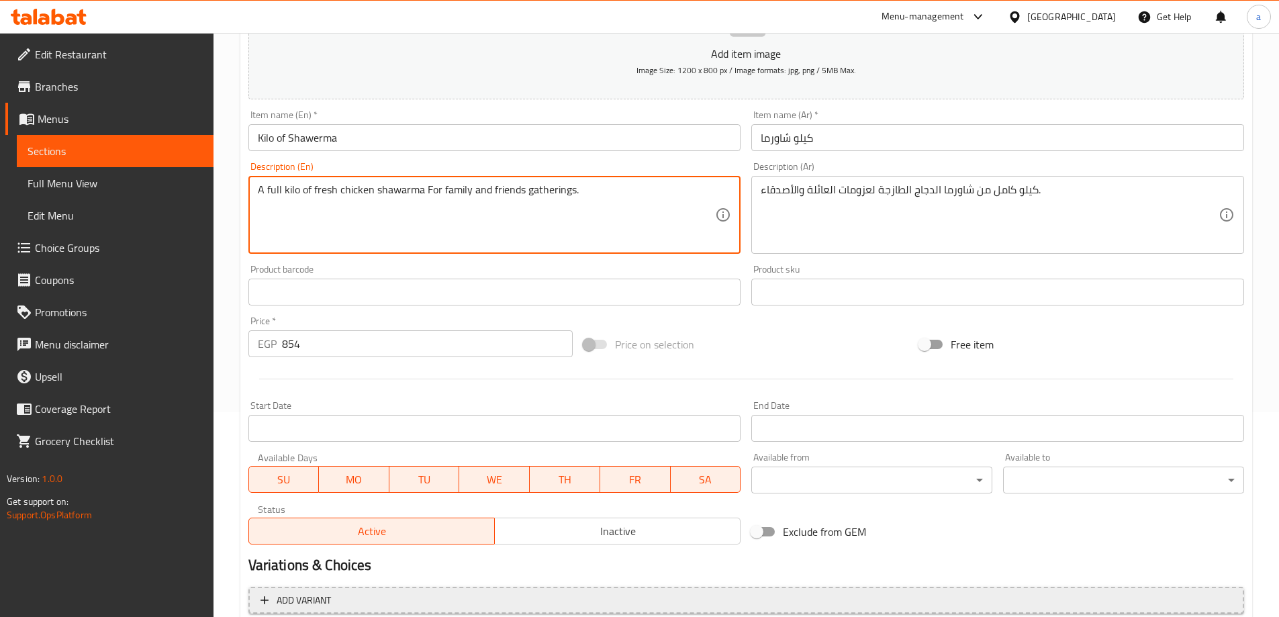
scroll to position [332, 0]
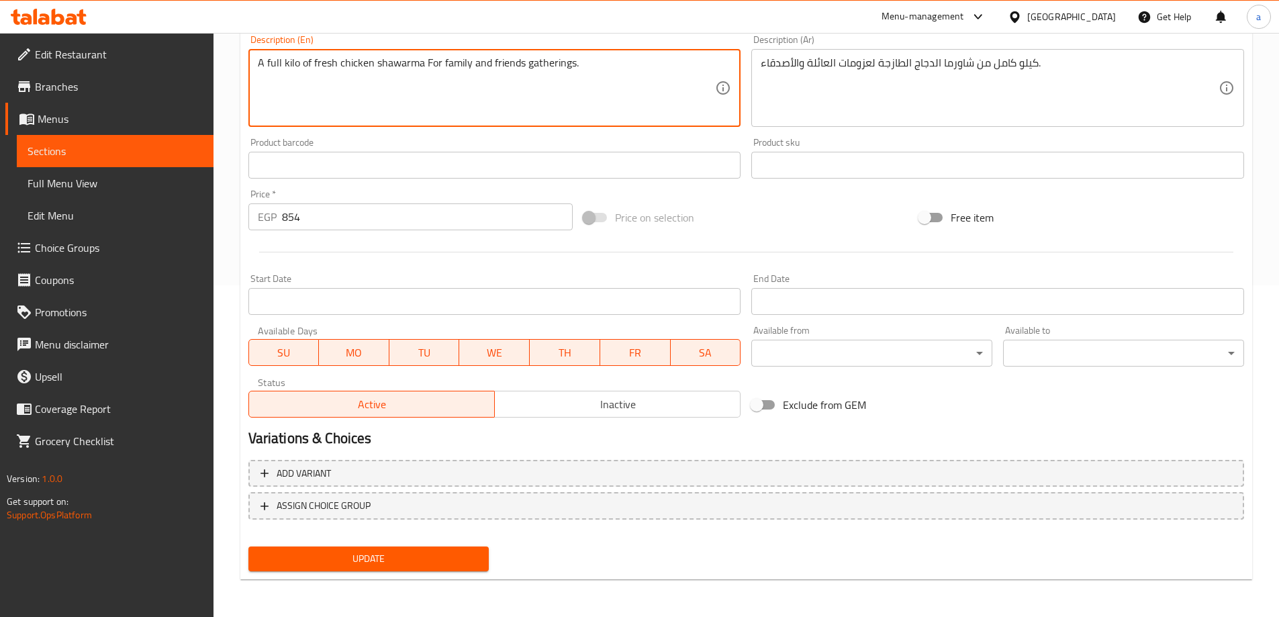
type textarea "A full kilo of fresh chicken shawarma For family and friends gatherings."
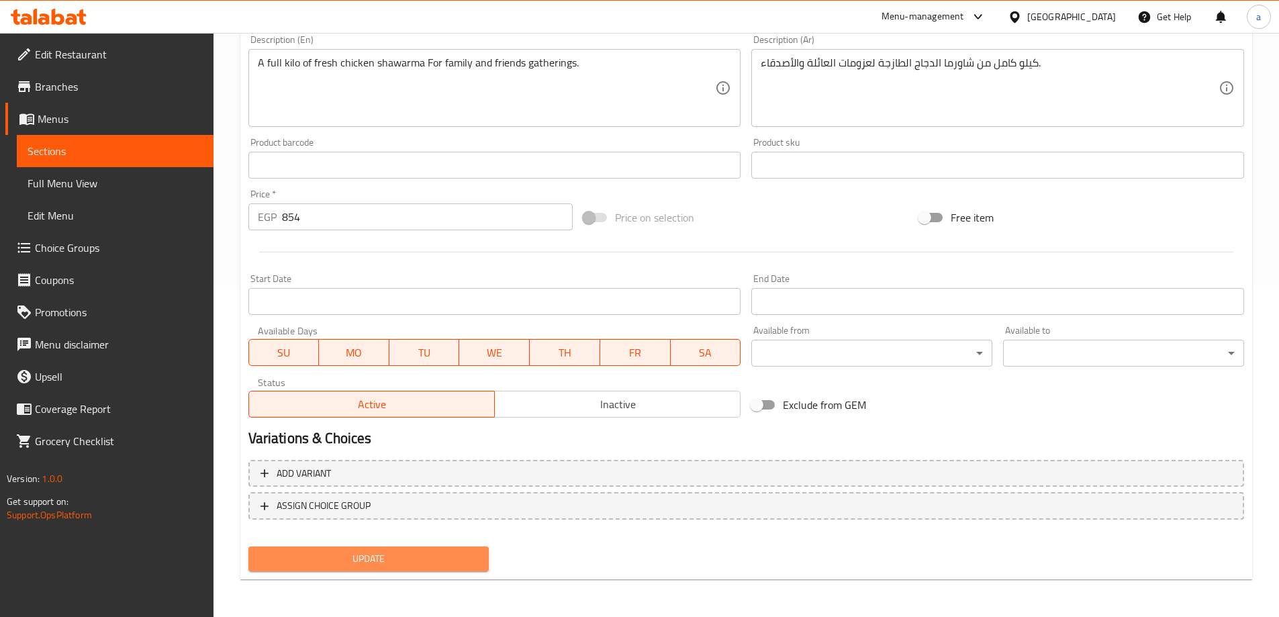
click at [438, 554] on span "Update" at bounding box center [369, 558] width 220 height 17
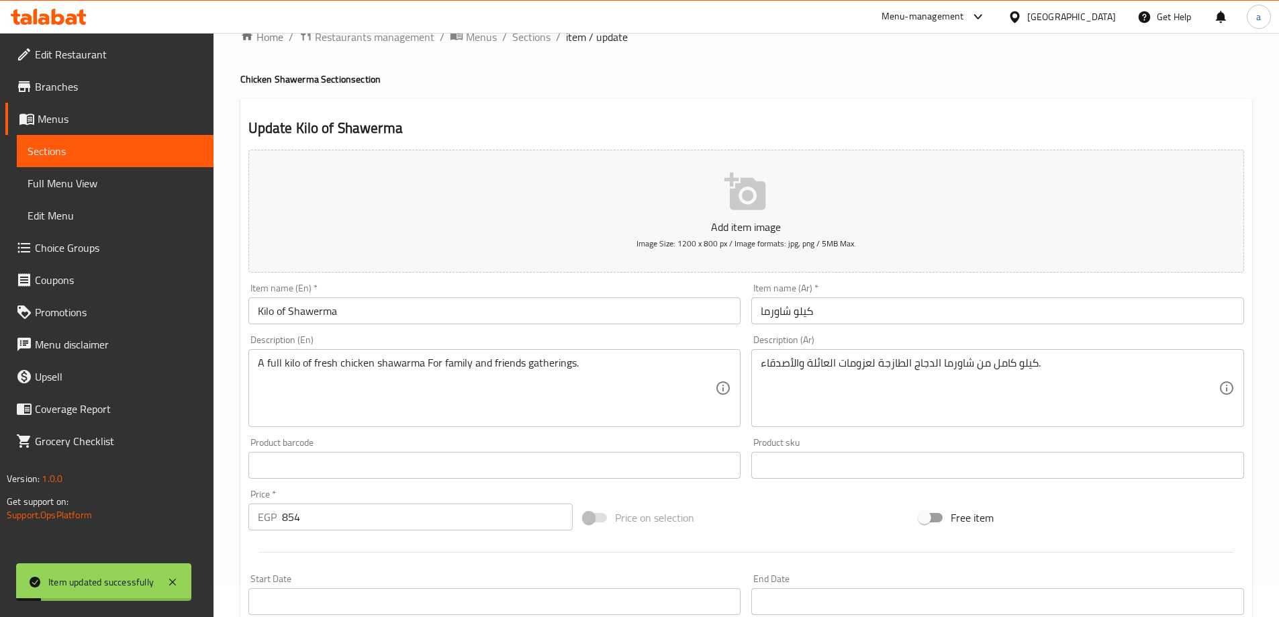
scroll to position [0, 0]
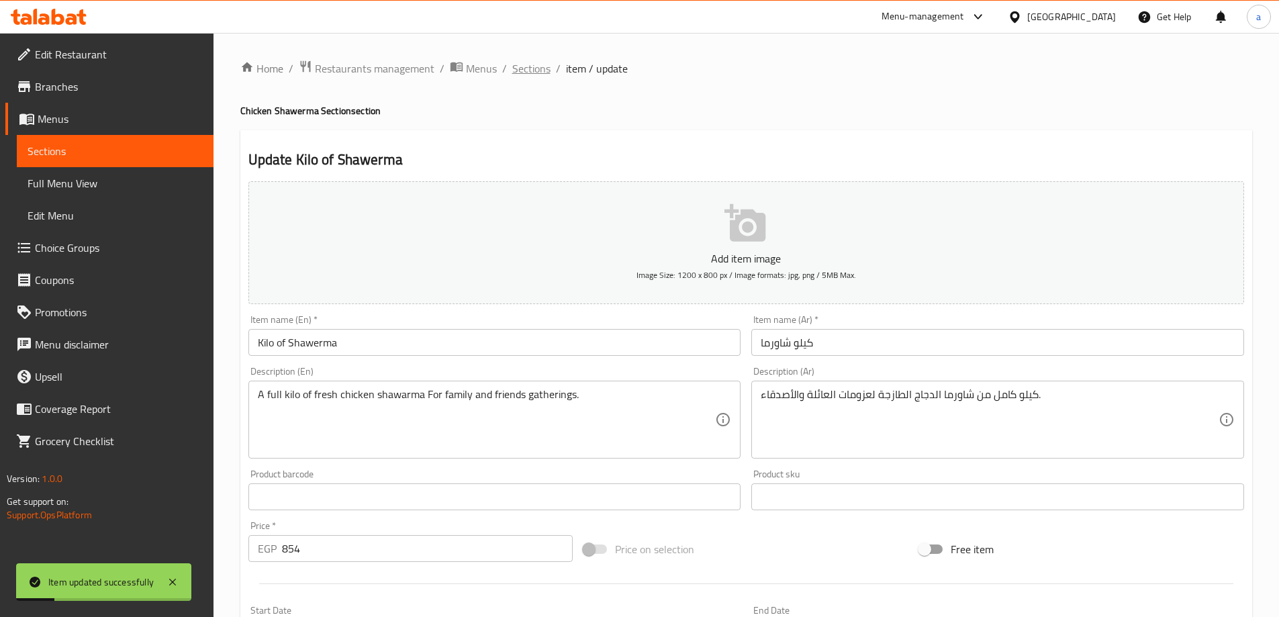
click at [522, 75] on span "Sections" at bounding box center [531, 68] width 38 height 16
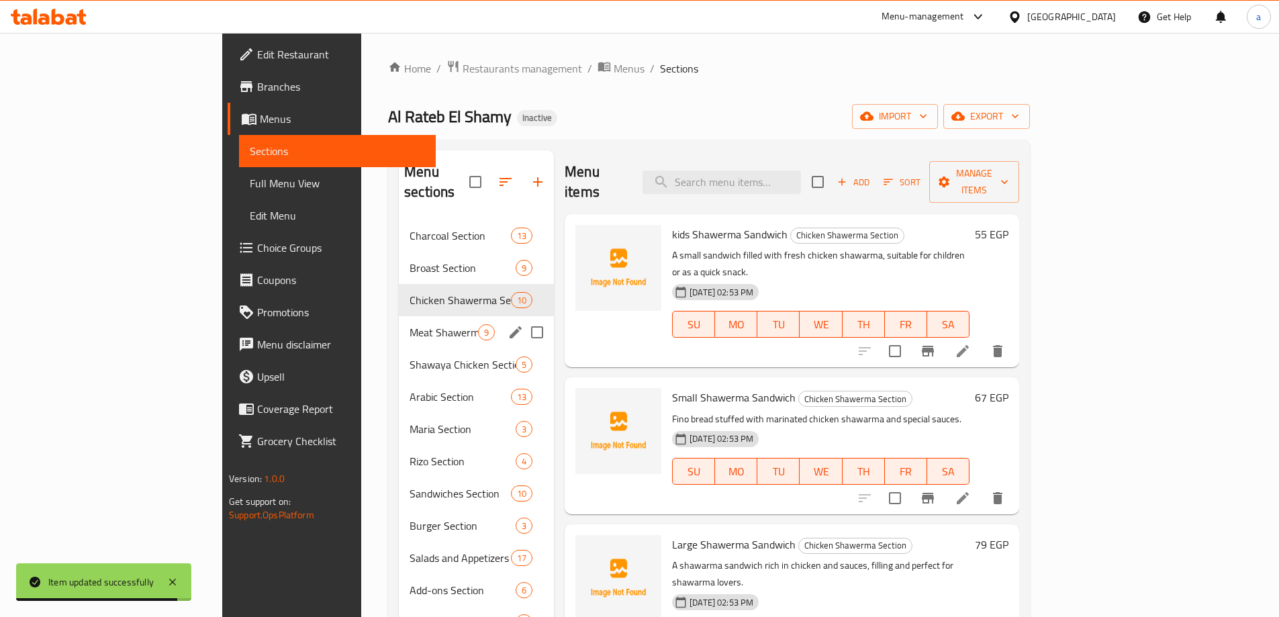
drag, startPoint x: 391, startPoint y: 326, endPoint x: 391, endPoint y: 338, distance: 12.1
click at [399, 336] on div "Charcoal Section 13 Broast Section 9 Chicken Shawerma Section 10 Meat Shawerma …" at bounding box center [476, 526] width 155 height 612
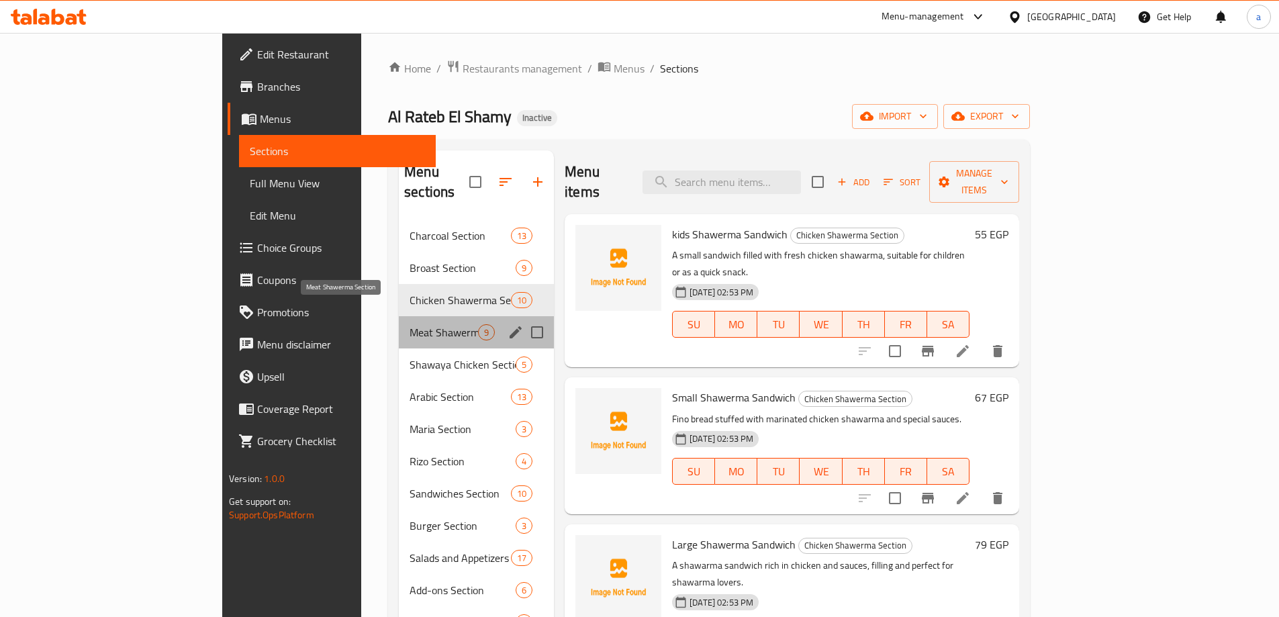
click at [410, 324] on span "Meat Shawerma Section" at bounding box center [444, 332] width 68 height 16
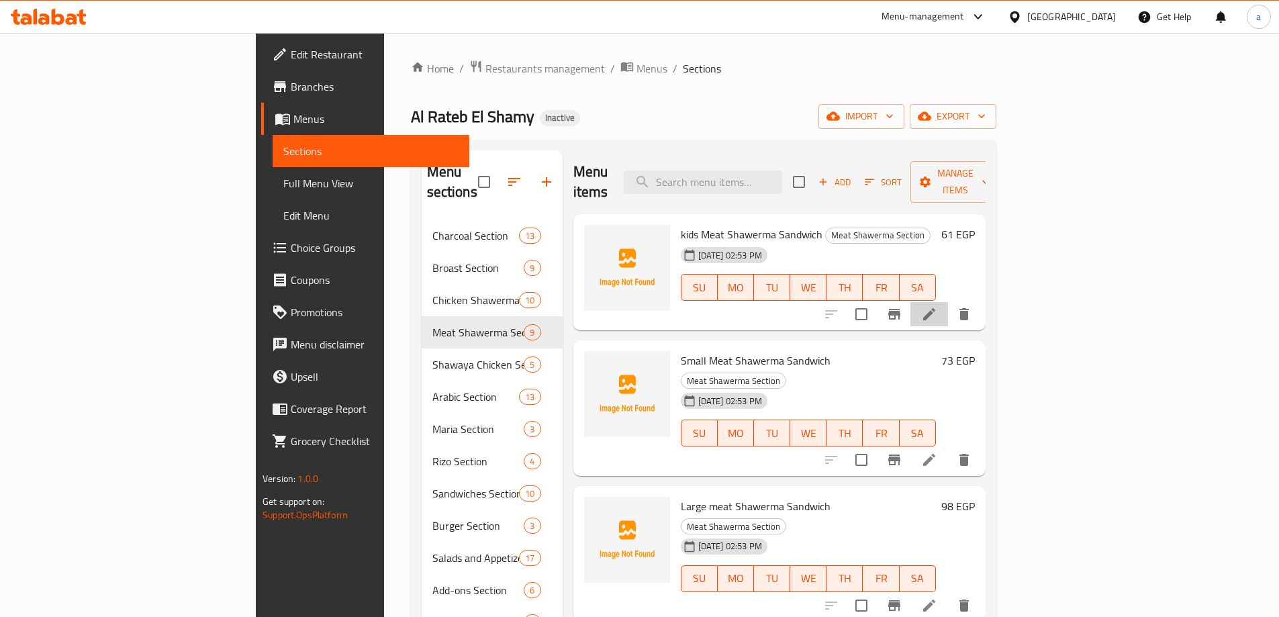
click at [948, 302] on li at bounding box center [929, 314] width 38 height 24
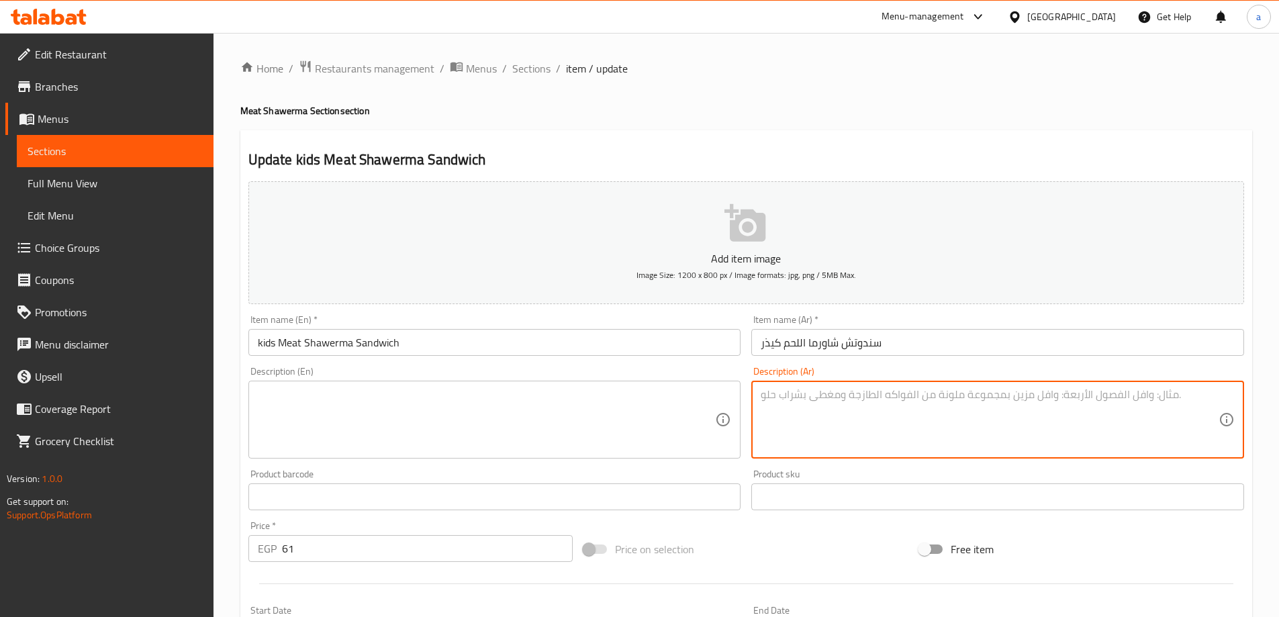
click at [828, 389] on textarea at bounding box center [990, 420] width 458 height 64
paste textarea "سندوتش صغير بلحم الشاورما الطازج، بنكهة شرقية أصيلة"
type textarea "سندوتش صغير بلحم الشاورما الطازج، بنكهة شرقية أصيلة"
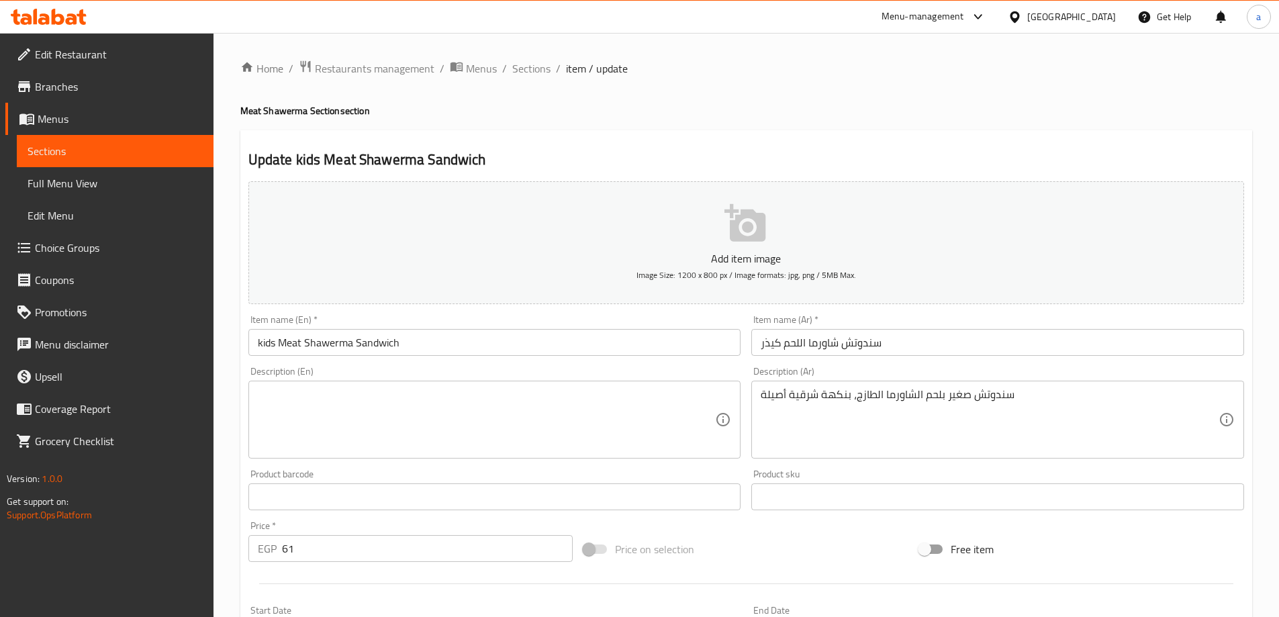
click at [632, 408] on textarea at bounding box center [487, 420] width 458 height 64
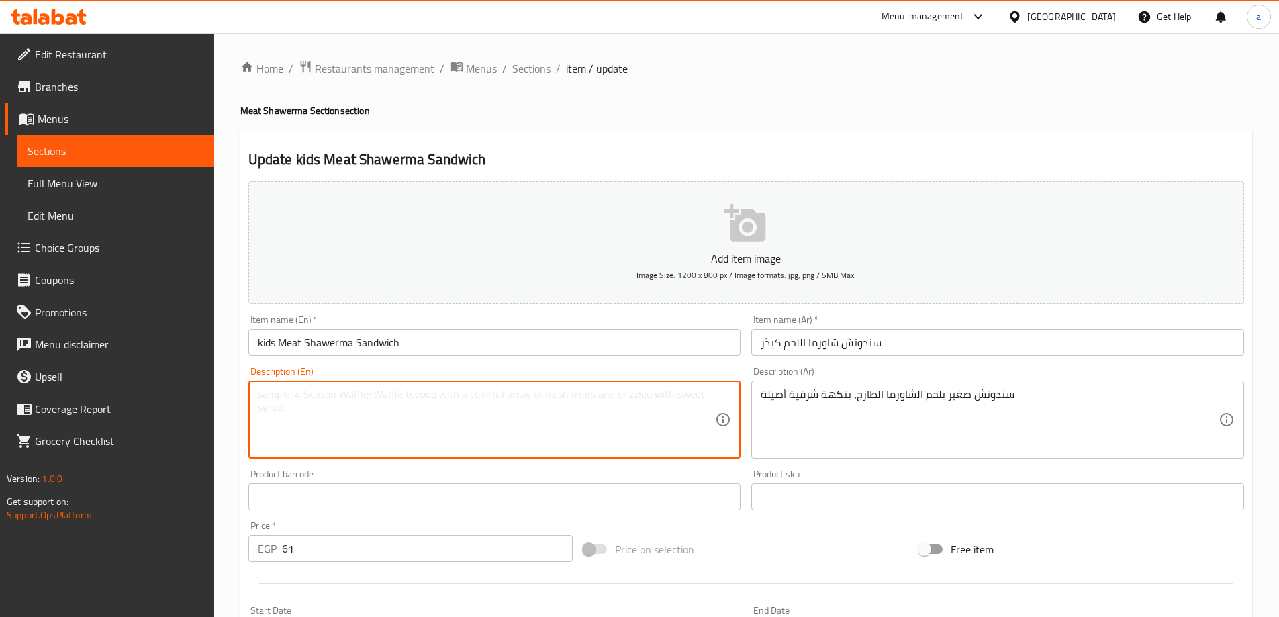
paste textarea "Small sandwich with fresh shawarma meat, with an authentic oriental flavor"
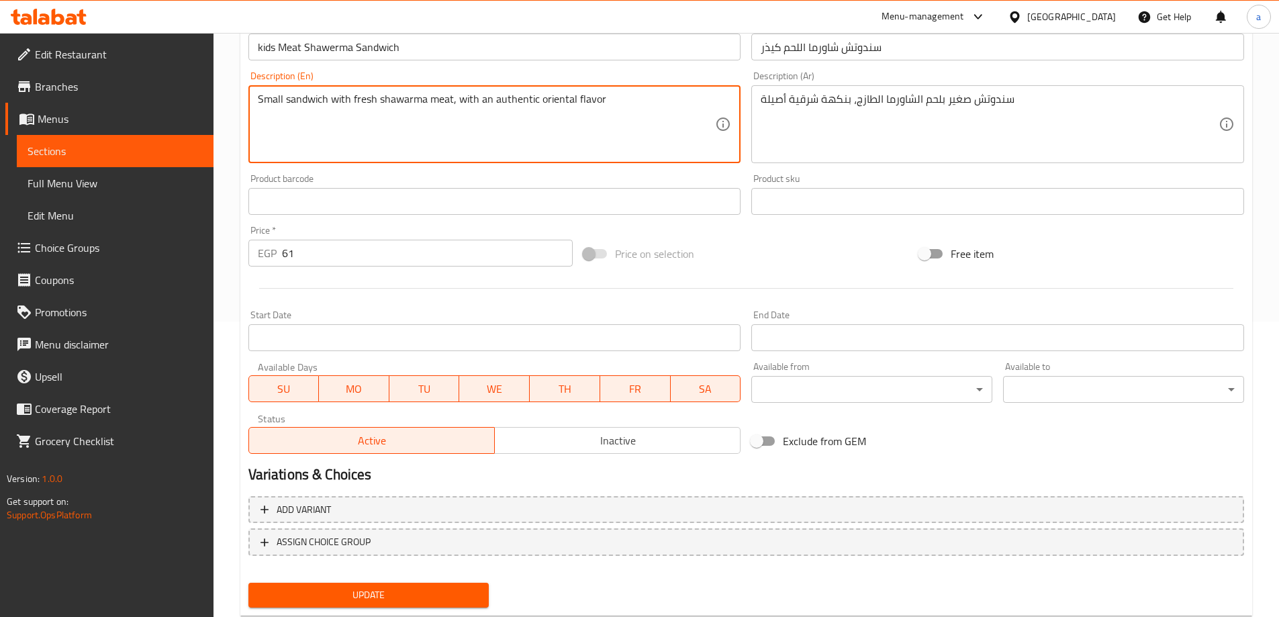
scroll to position [332, 0]
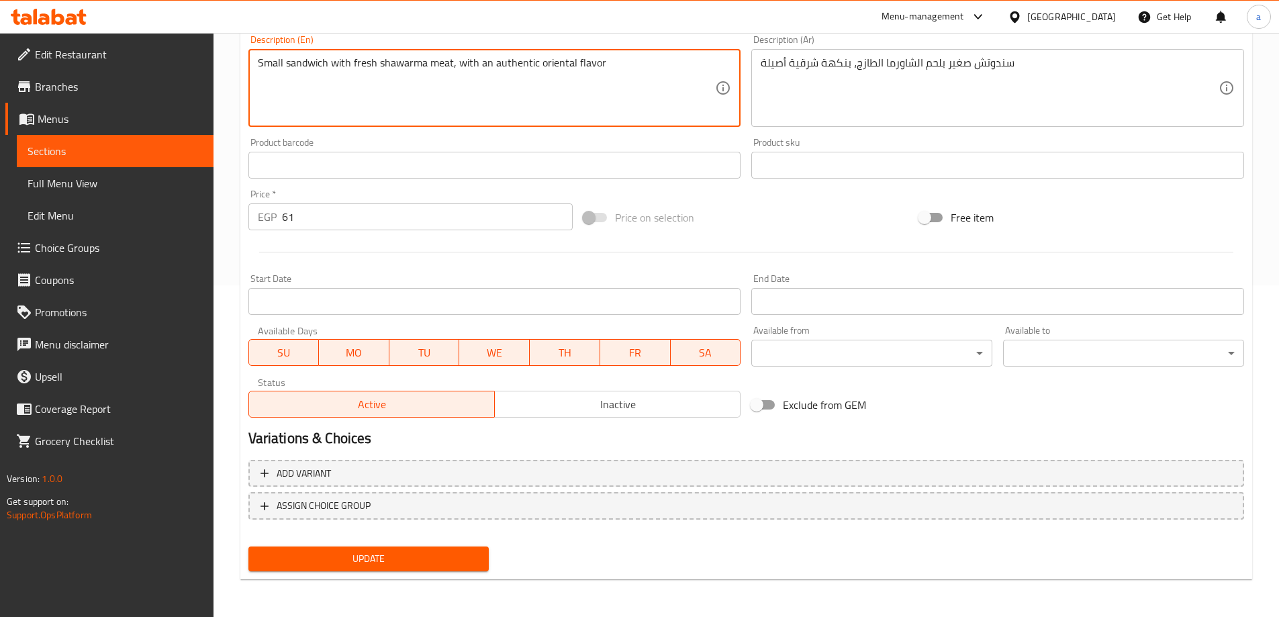
type textarea "Small sandwich with fresh shawarma meat, with an authentic oriental flavor"
click at [365, 560] on span "Update" at bounding box center [369, 558] width 220 height 17
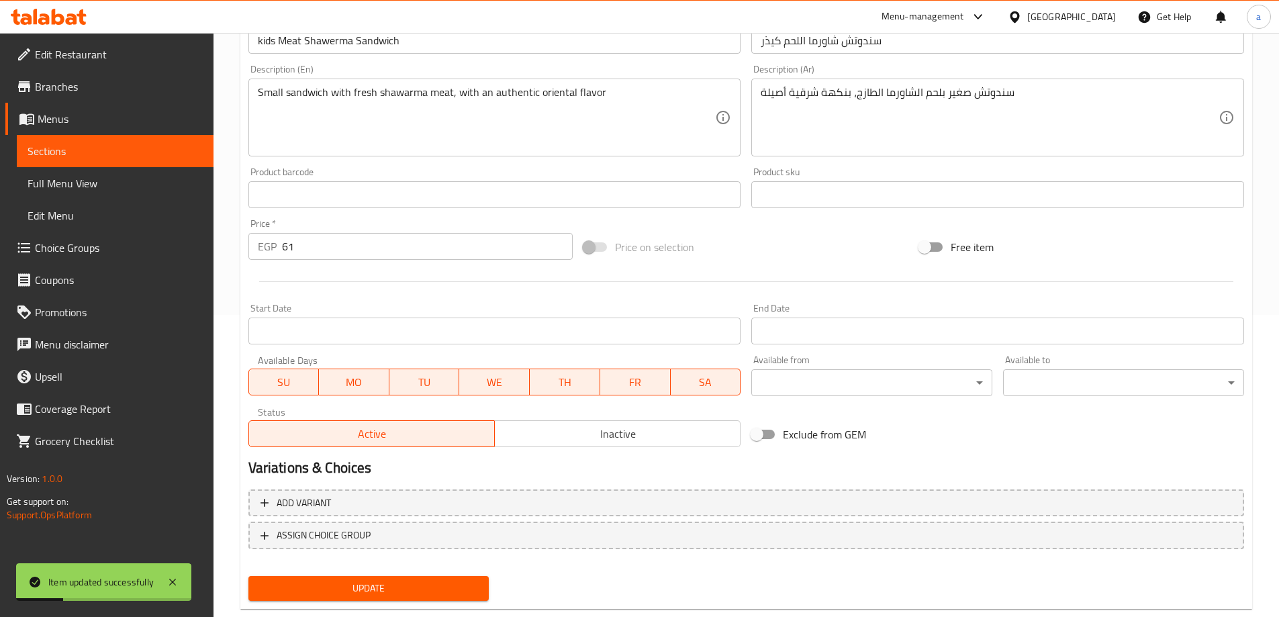
scroll to position [0, 0]
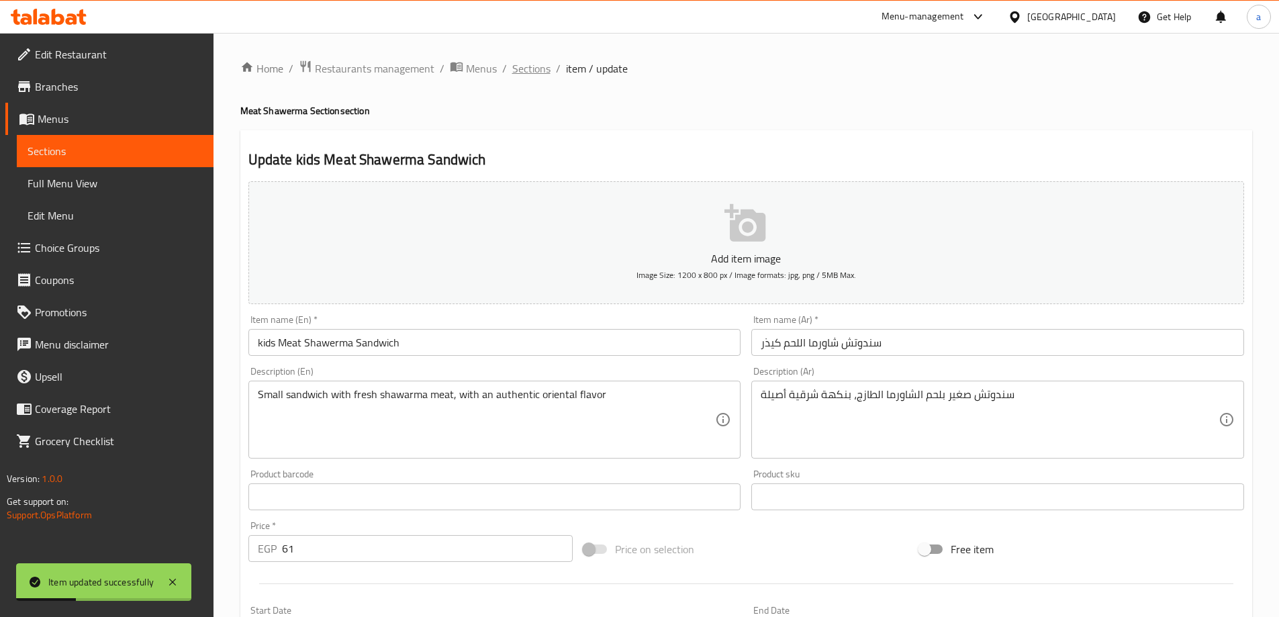
click at [520, 71] on span "Sections" at bounding box center [531, 68] width 38 height 16
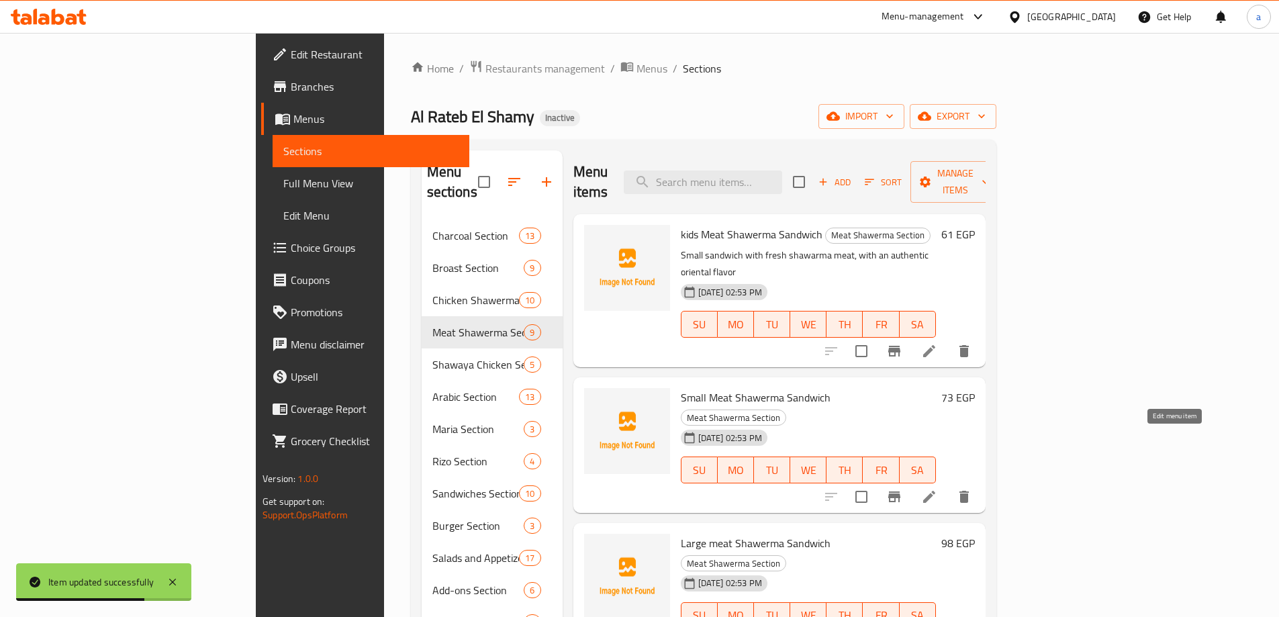
click at [937, 489] on icon at bounding box center [929, 497] width 16 height 16
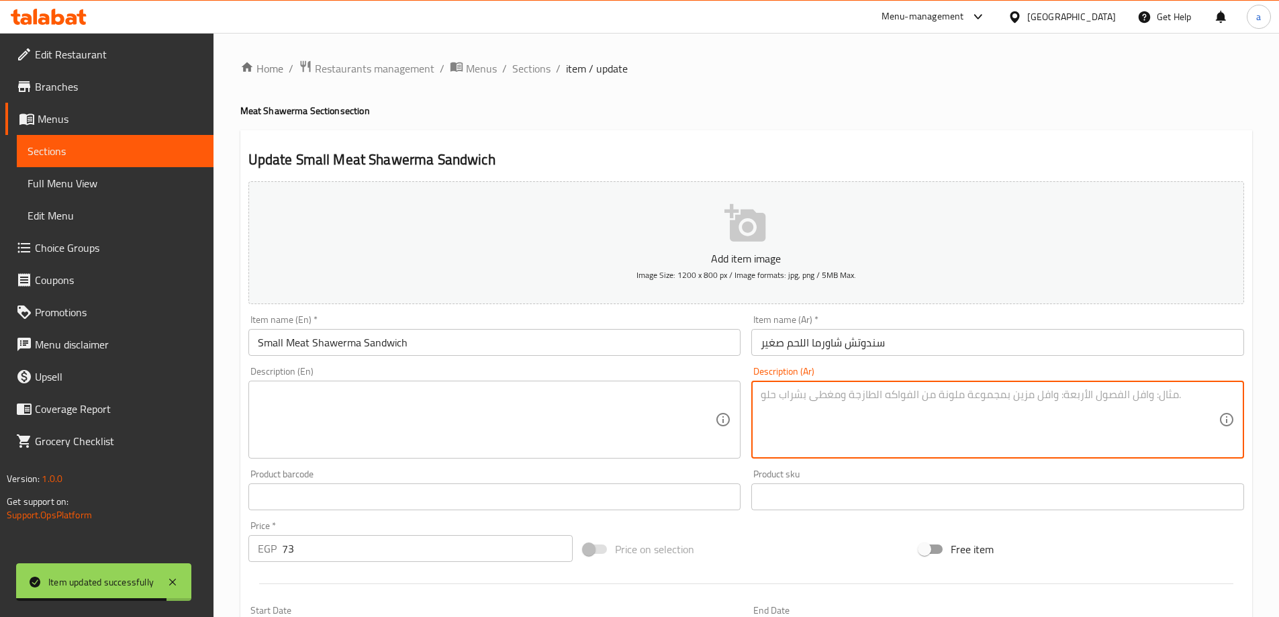
click at [934, 430] on textarea at bounding box center [990, 420] width 458 height 64
paste textarea "خبز محشو بلحم شاورما متبل بعناية، يقدم مع صوص مميز."
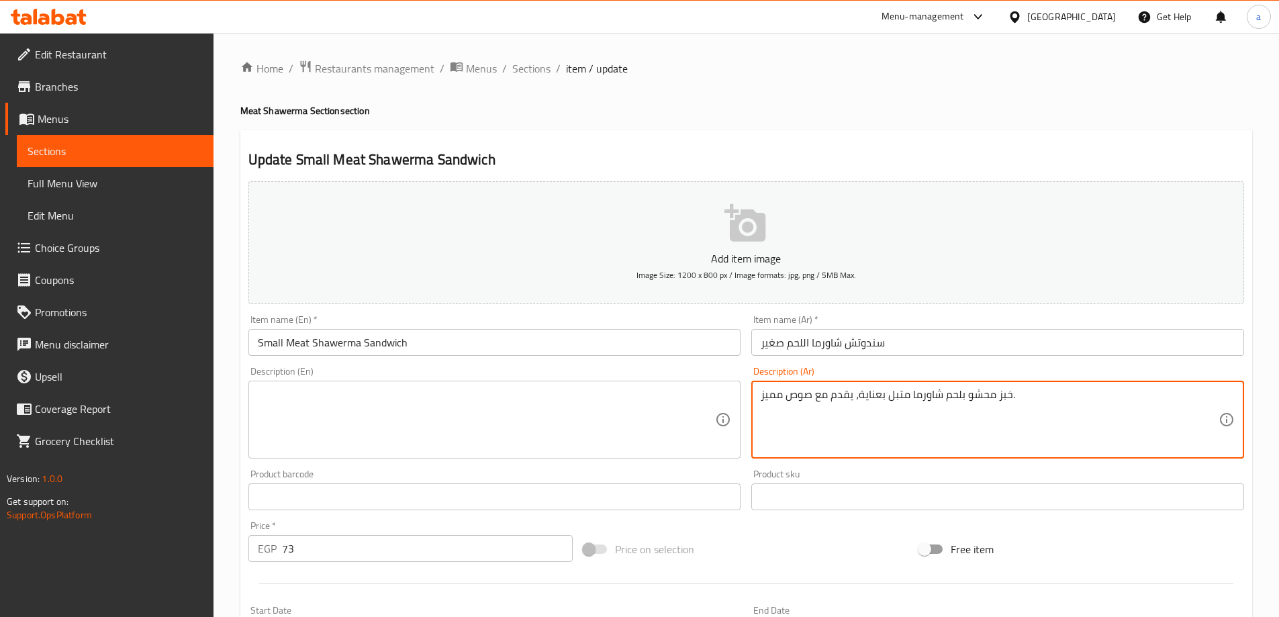
type textarea "خبز محشو بلحم شاورما متبل بعناية، يقدم مع صوص مميز."
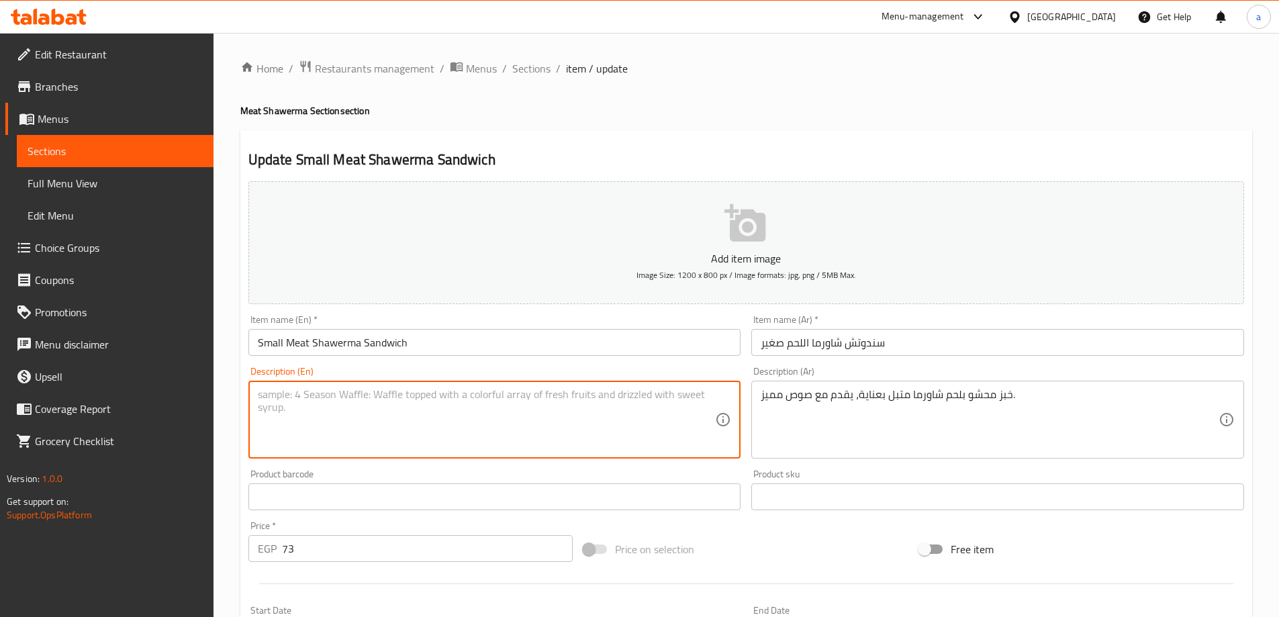
click at [584, 438] on textarea at bounding box center [487, 420] width 458 height 64
paste textarea "Bread stuffed with carefully seasoned shawarma meat, served with a special sauc…"
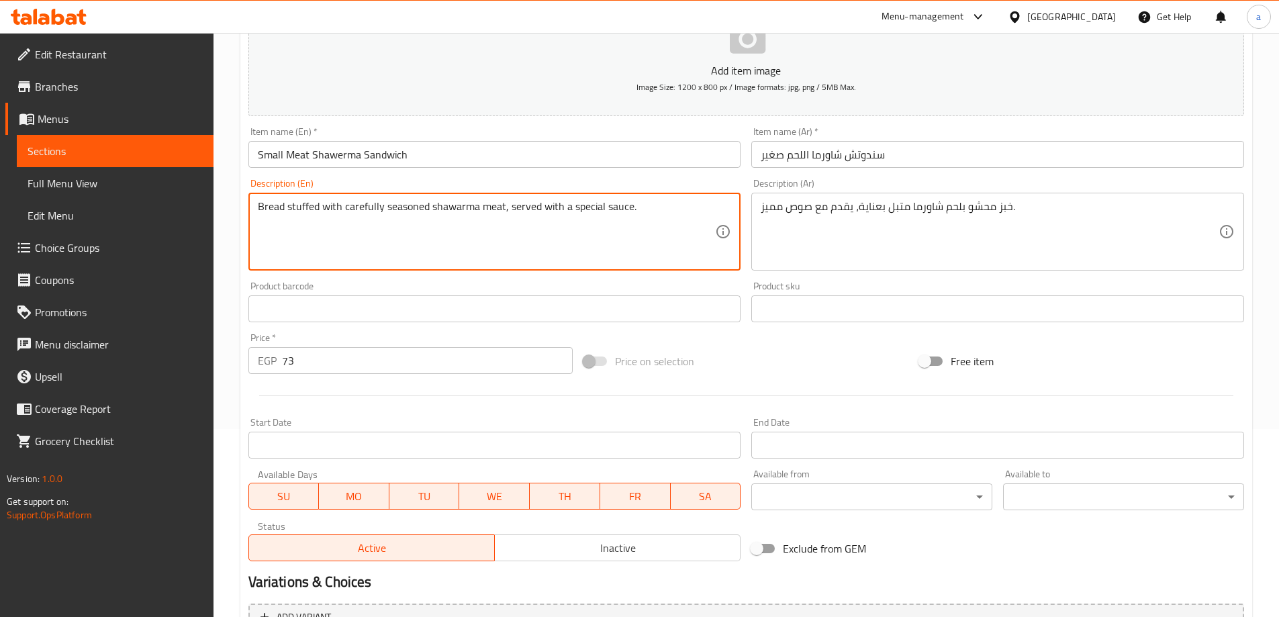
scroll to position [332, 0]
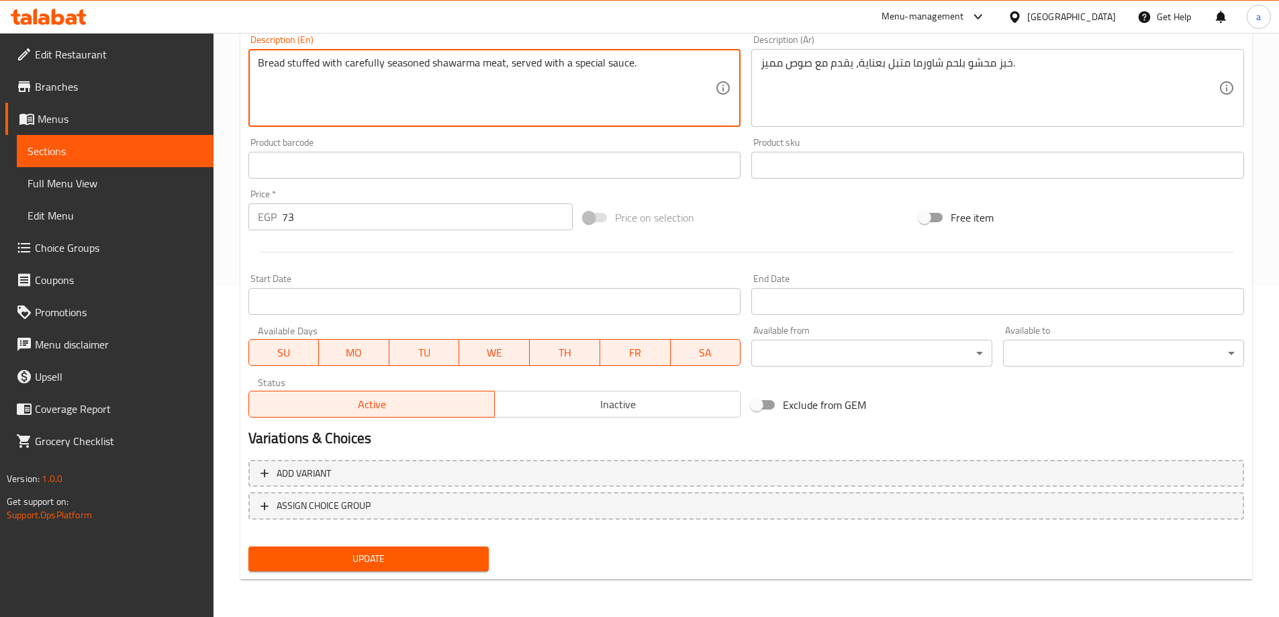
type textarea "Bread stuffed with carefully seasoned shawarma meat, served with a special sauc…"
click at [446, 548] on button "Update" at bounding box center [368, 558] width 241 height 25
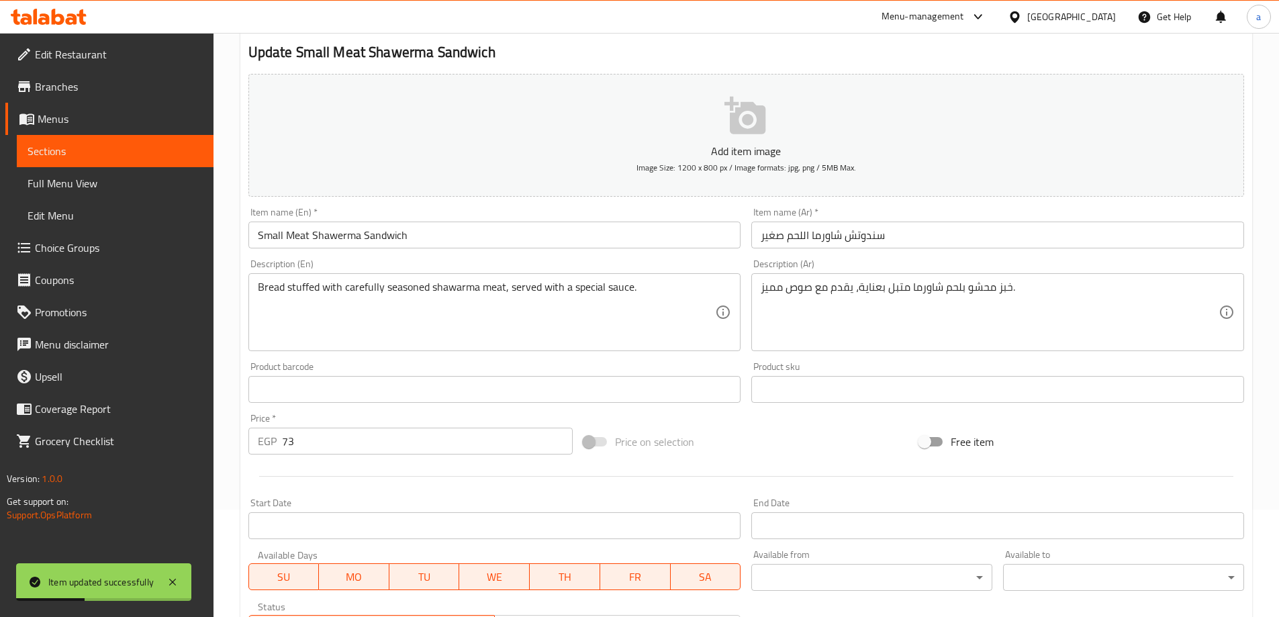
scroll to position [0, 0]
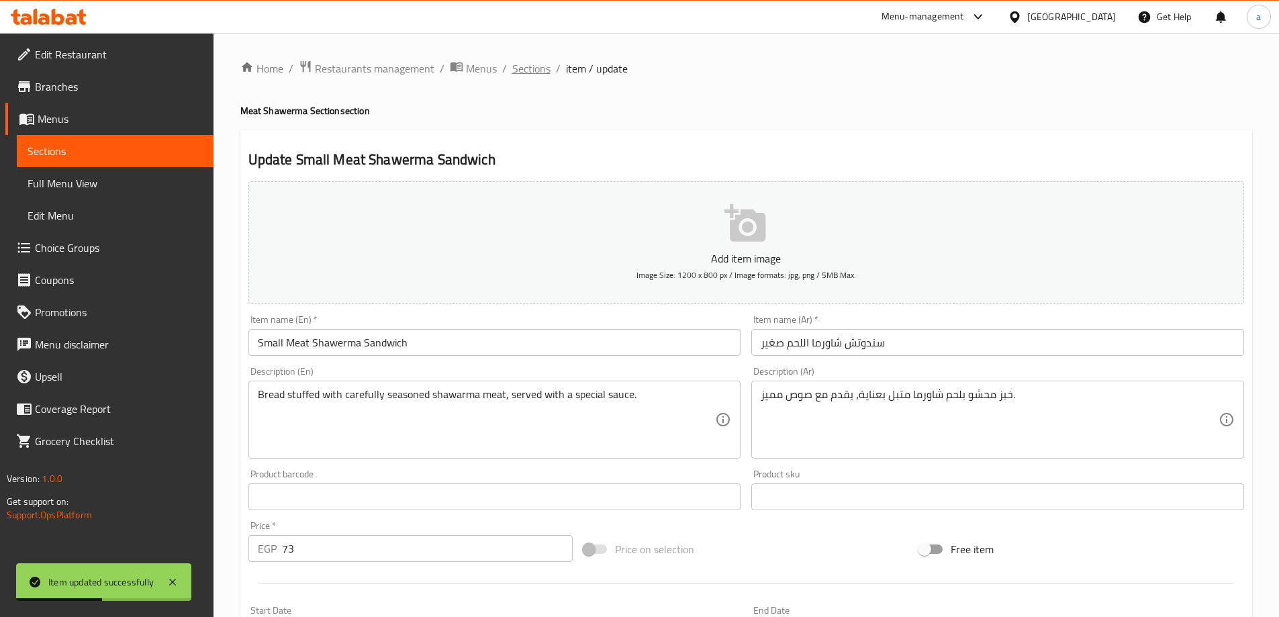
click at [526, 64] on span "Sections" at bounding box center [531, 68] width 38 height 16
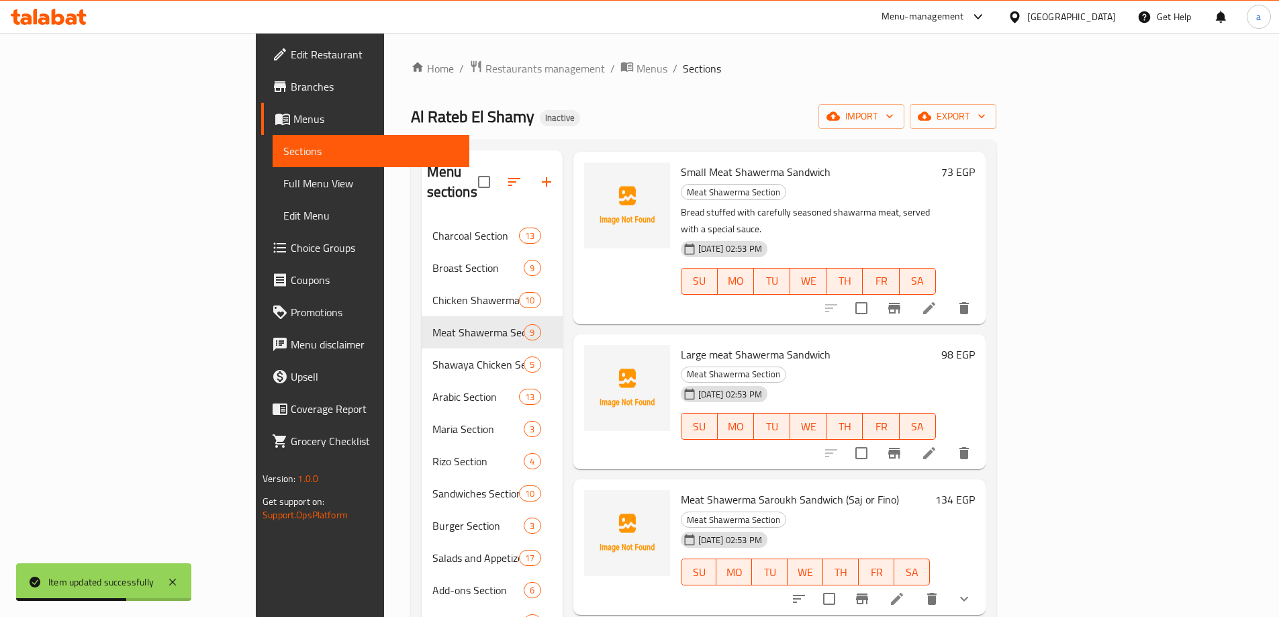
scroll to position [201, 0]
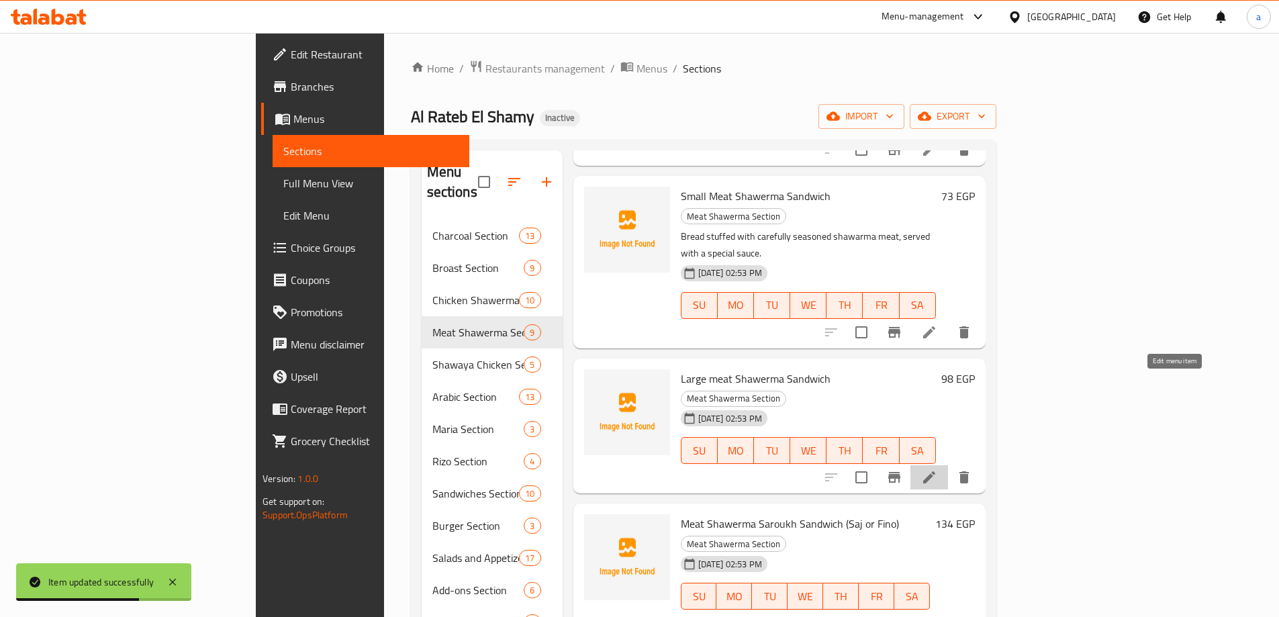
click at [935, 471] on icon at bounding box center [929, 477] width 12 height 12
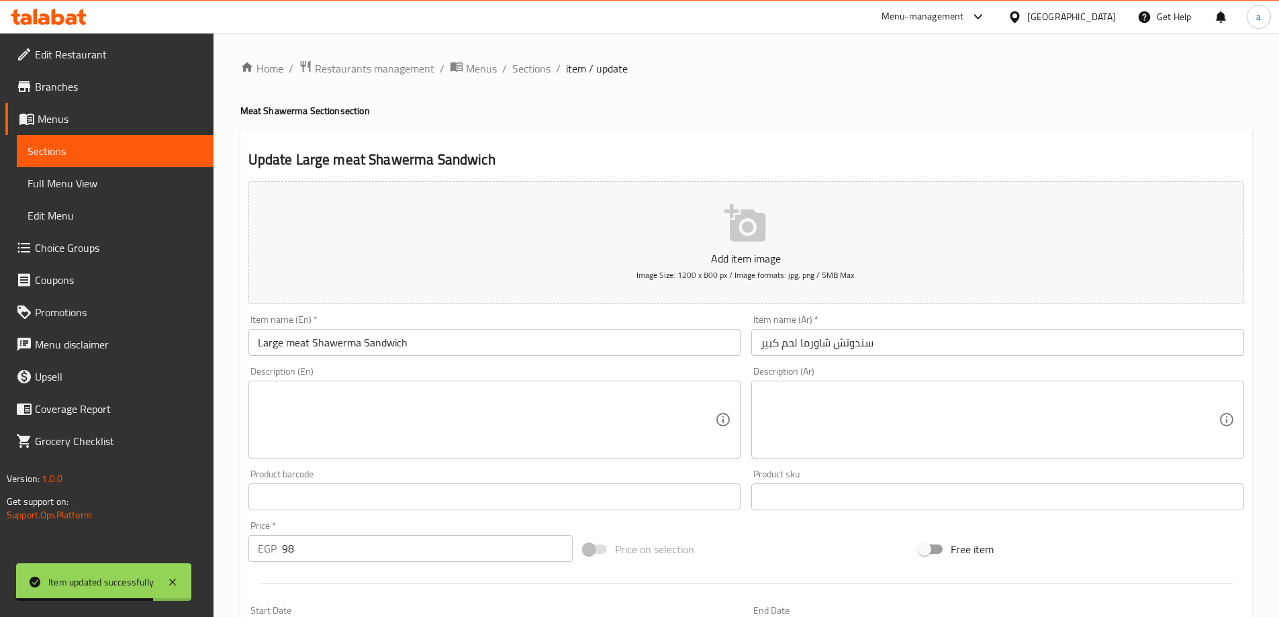
click at [845, 424] on textarea at bounding box center [990, 420] width 458 height 64
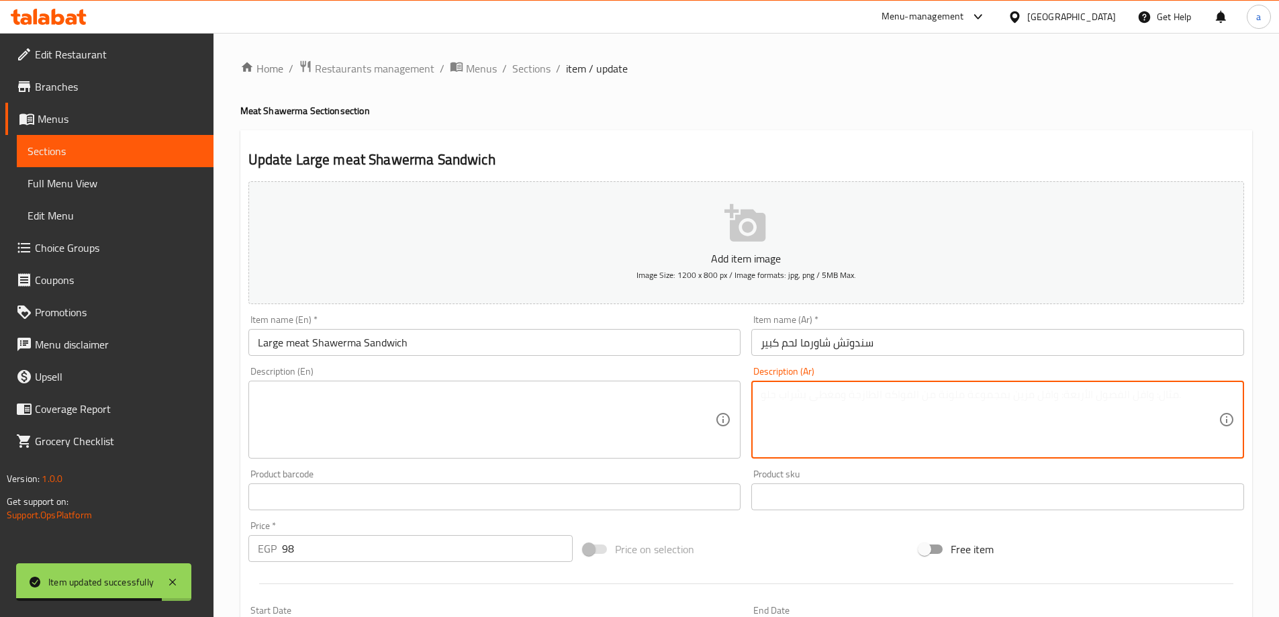
paste textarea "سندوتش ضخم مليء بلحم الشاورما الطري والصلصات الشهية."
type textarea "سندوتش ضخم مليء بلحم الشاورما الطري والصلصات الشهية."
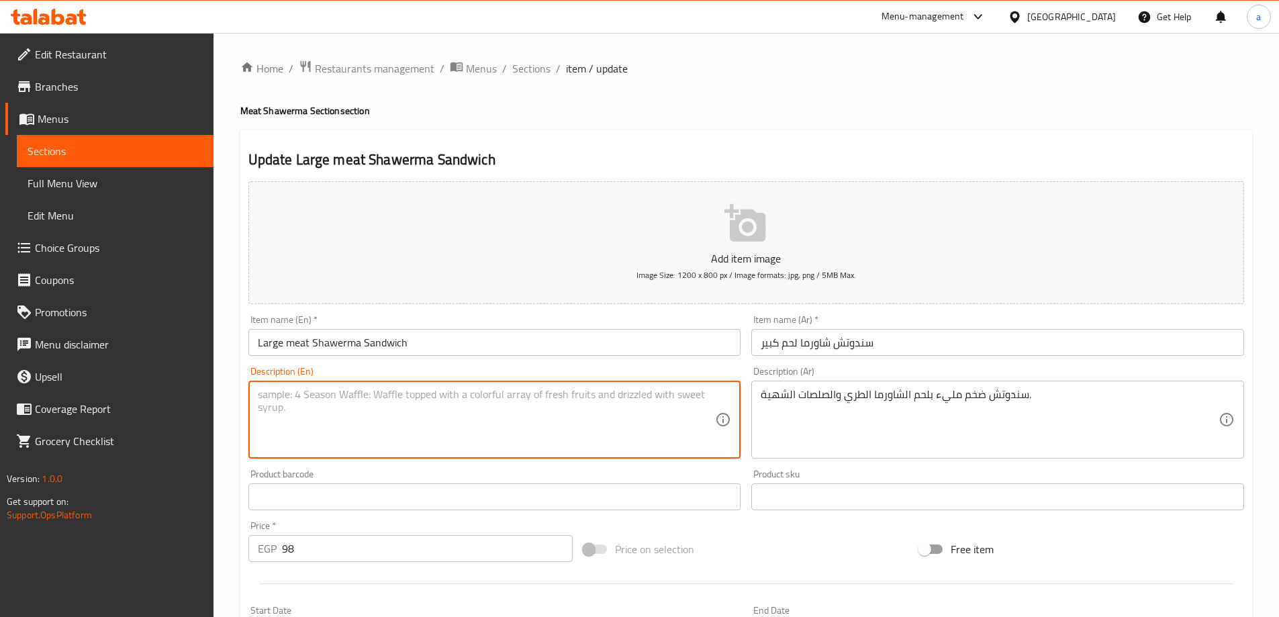
click at [568, 412] on textarea at bounding box center [487, 420] width 458 height 64
paste textarea "A huge sandwich filled with tender shawarma meat and delicious sauces."
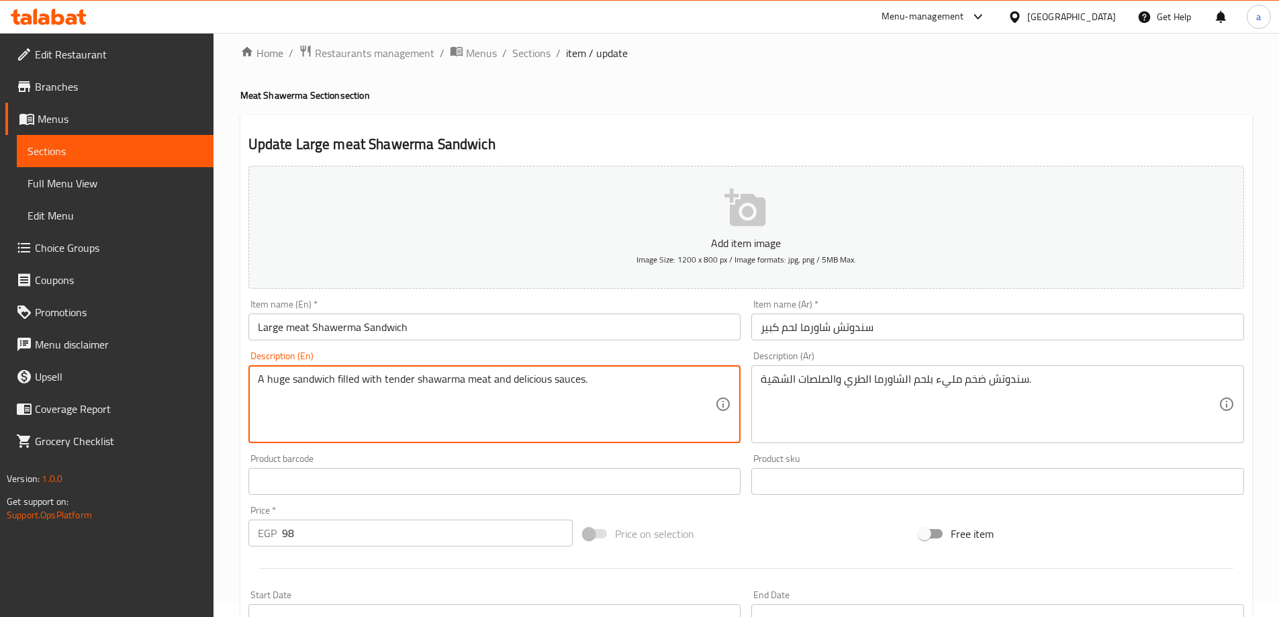
scroll to position [332, 0]
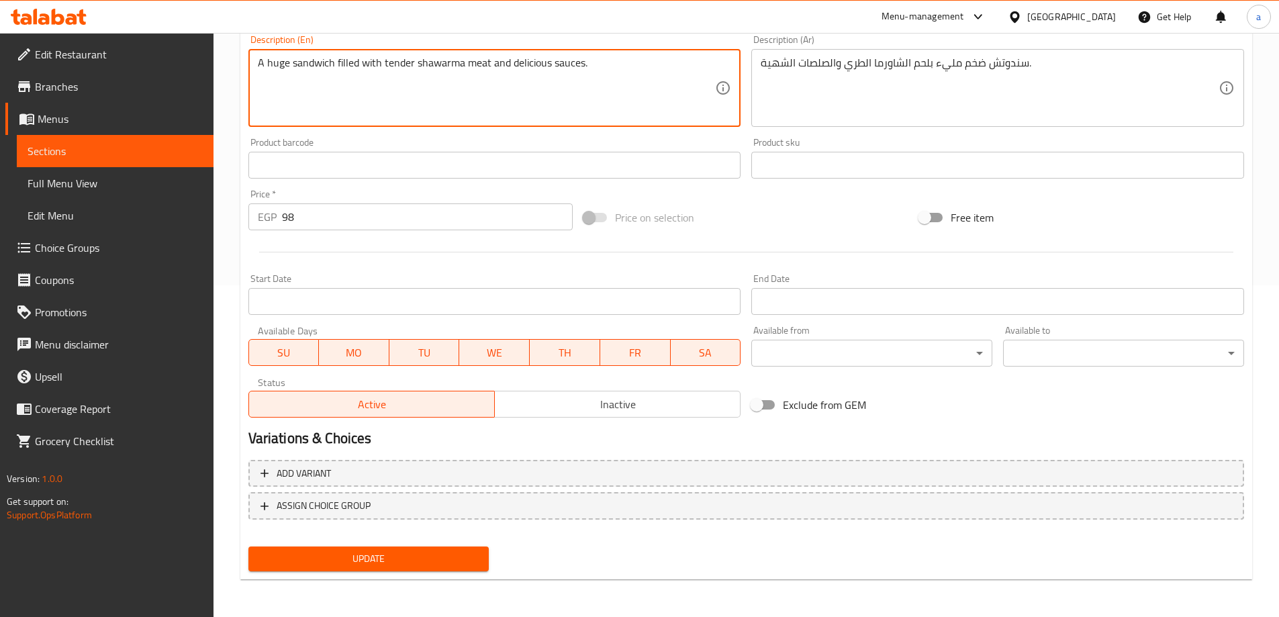
type textarea "A huge sandwich filled with tender shawarma meat and delicious sauces."
click at [432, 553] on span "Update" at bounding box center [369, 558] width 220 height 17
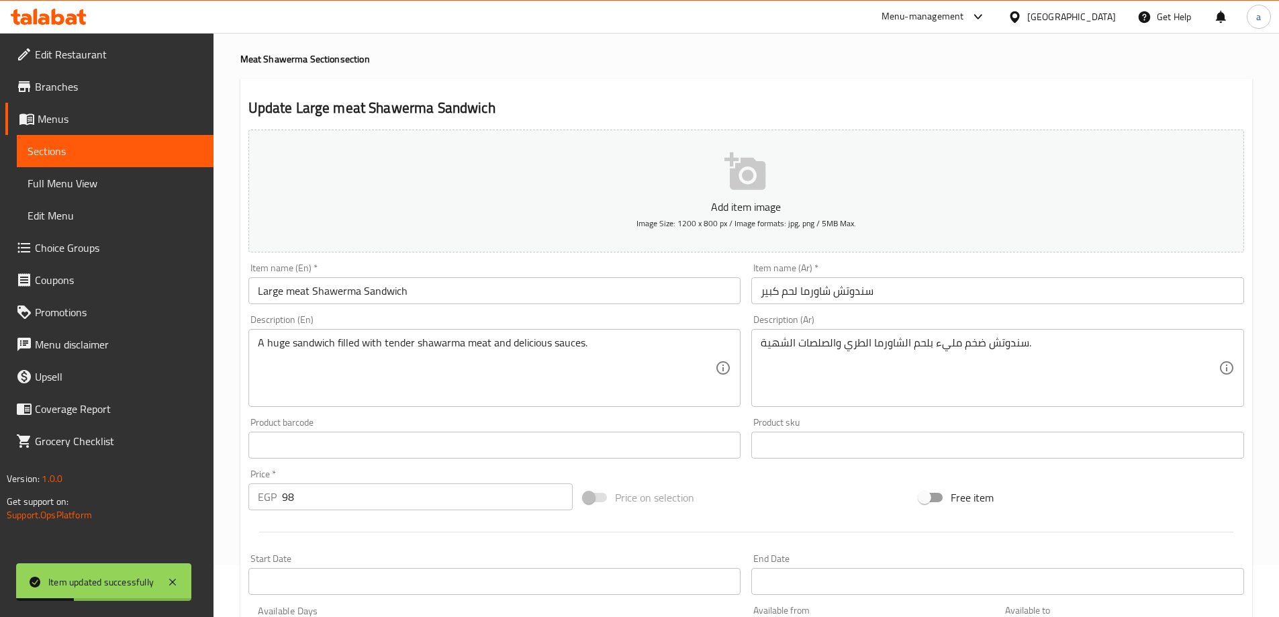
scroll to position [0, 0]
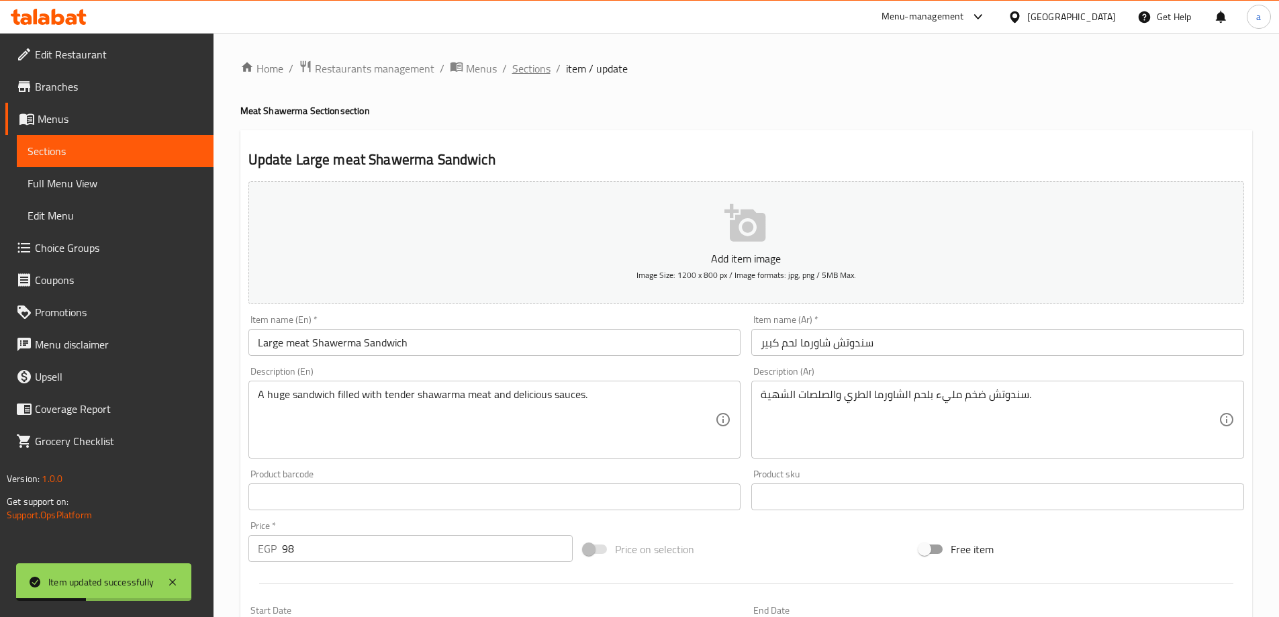
click at [517, 68] on span "Sections" at bounding box center [531, 68] width 38 height 16
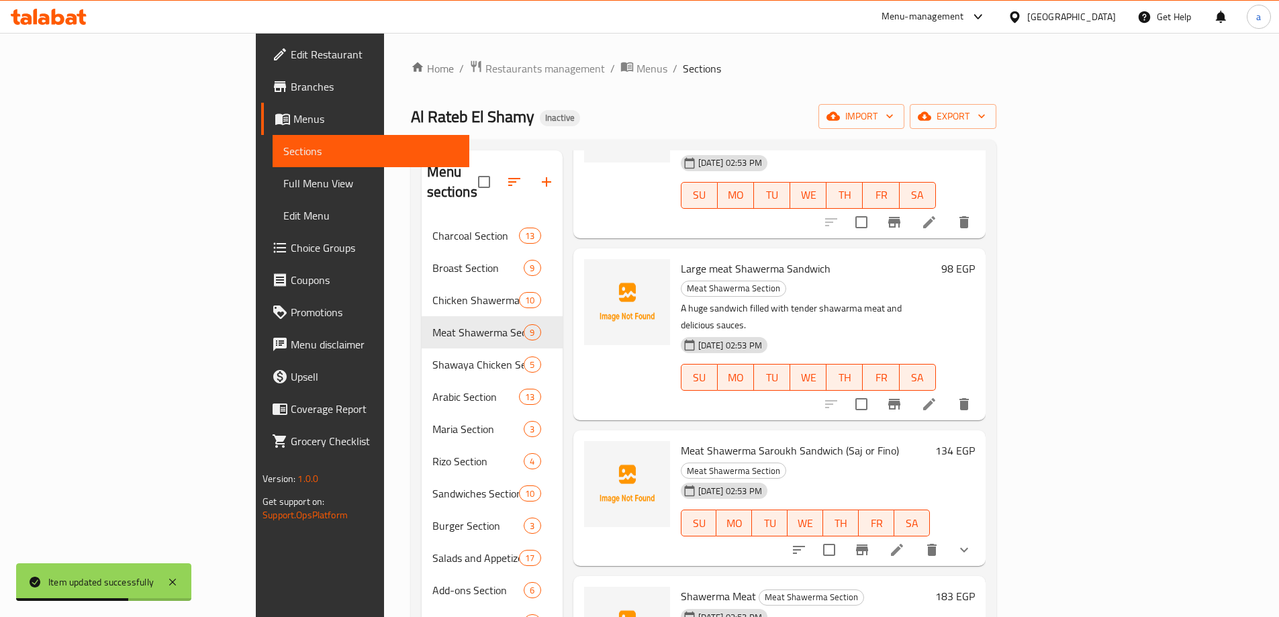
scroll to position [336, 0]
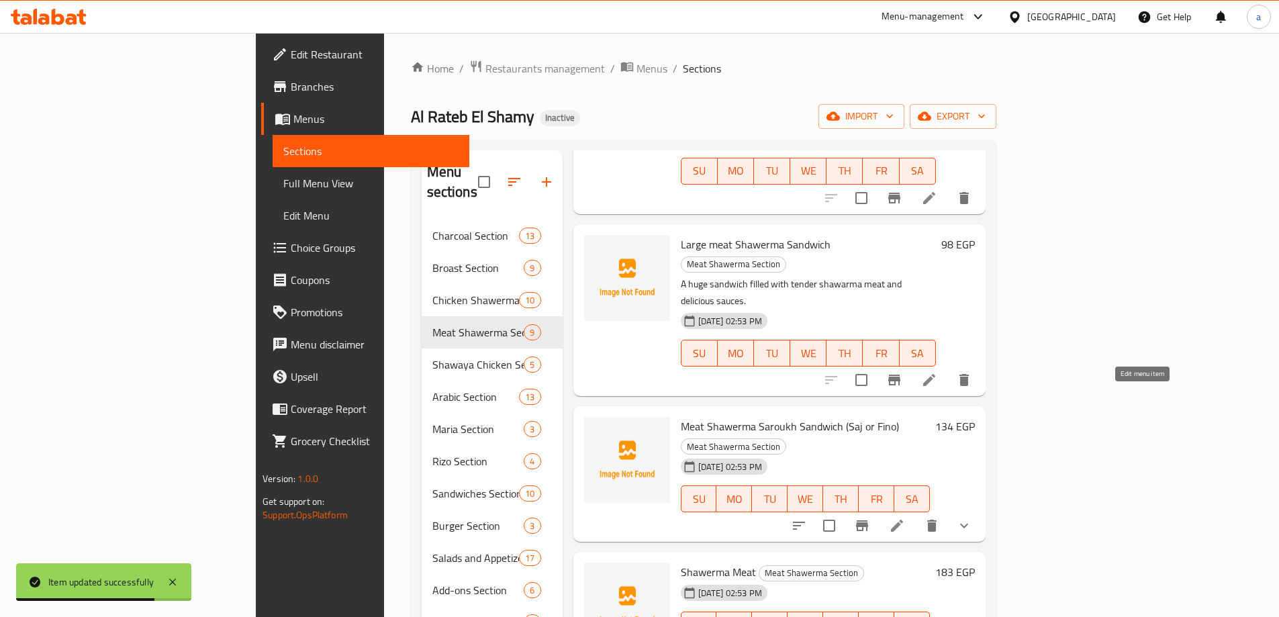
click at [905, 518] on icon at bounding box center [897, 526] width 16 height 16
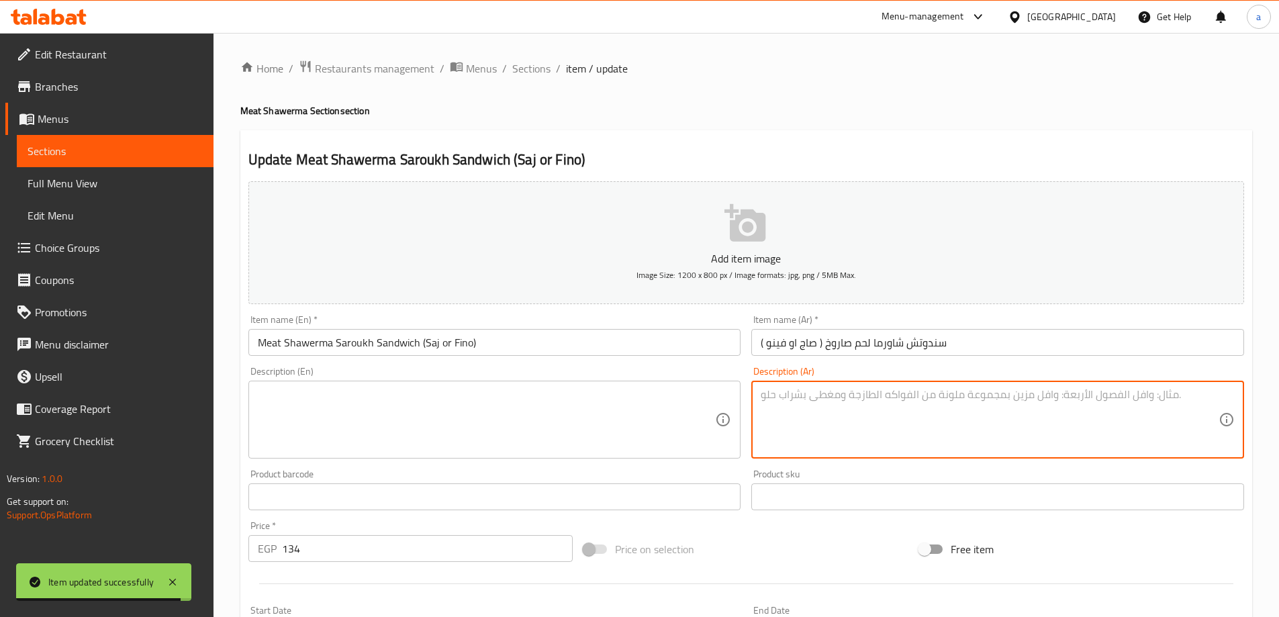
click at [825, 397] on textarea at bounding box center [990, 420] width 458 height 64
paste textarea "سندوتش عملاق من شاورما اللحم مع الخضار والصوصات."
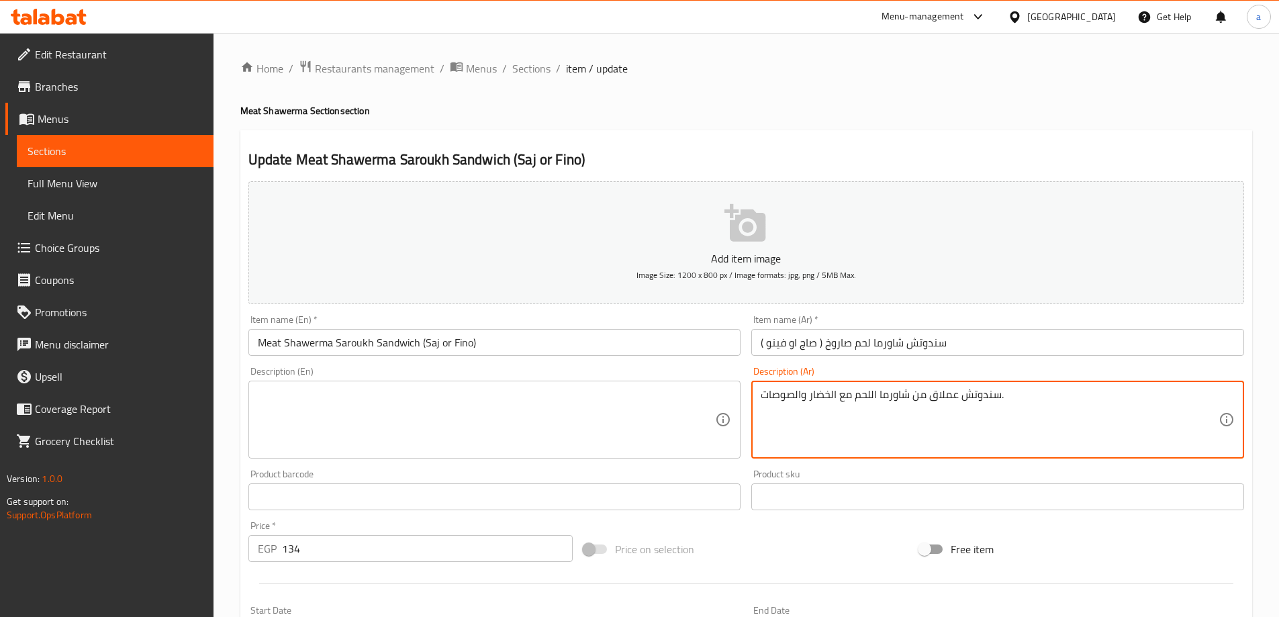
type textarea "سندوتش عملاق من شاورما اللحم مع الخضار والصوصات."
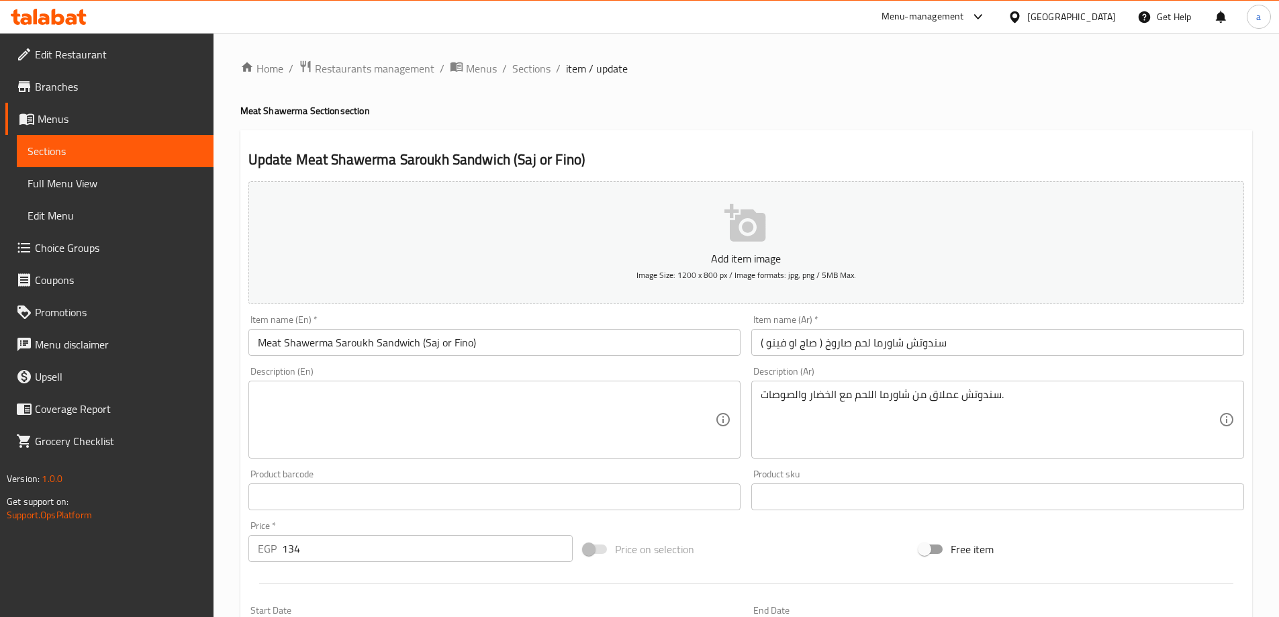
click at [592, 399] on textarea at bounding box center [487, 420] width 458 height 64
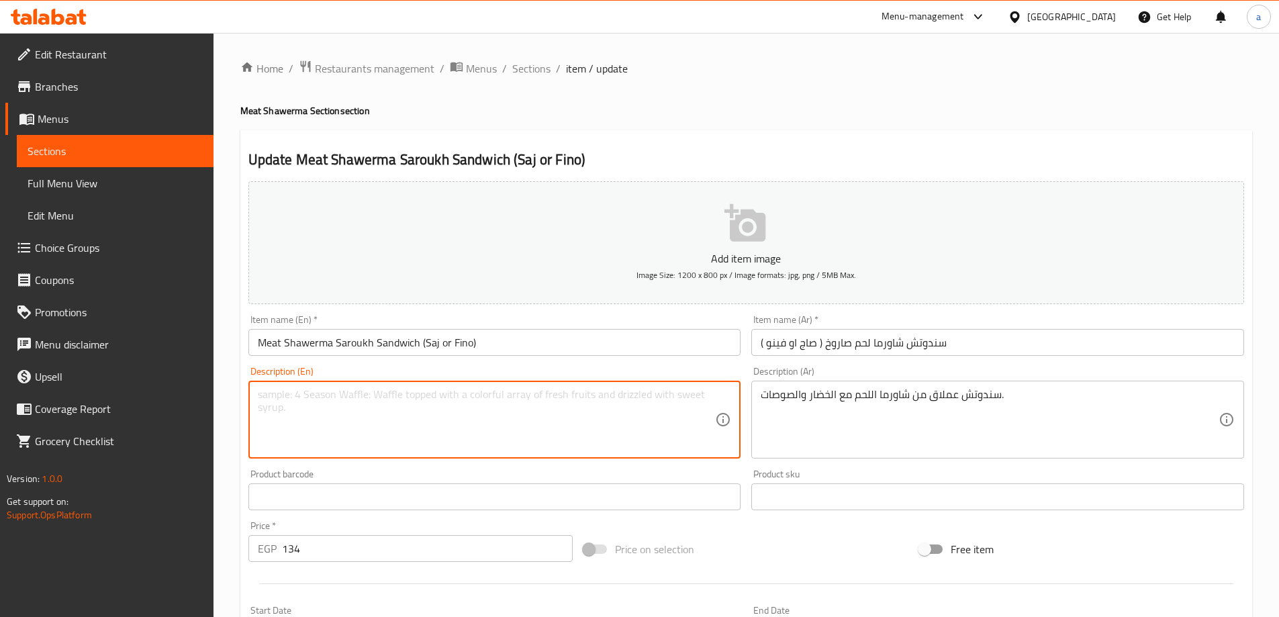
paste textarea "Giant shawarma sandwich with vegetables and sauces."
click at [281, 399] on textarea "Giant shawarma sandwich with vegetables and sauces." at bounding box center [487, 420] width 458 height 64
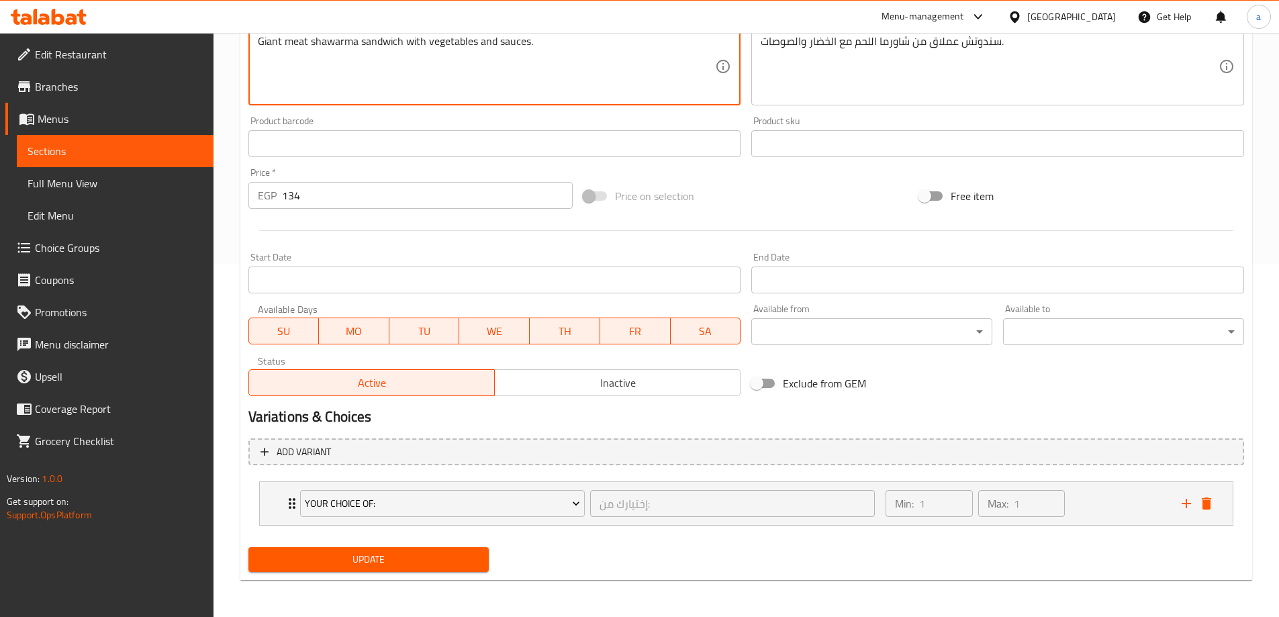
scroll to position [354, 0]
type textarea "Giant meat shawarma sandwich with vegetables and sauces."
click at [410, 557] on span "Update" at bounding box center [369, 558] width 220 height 17
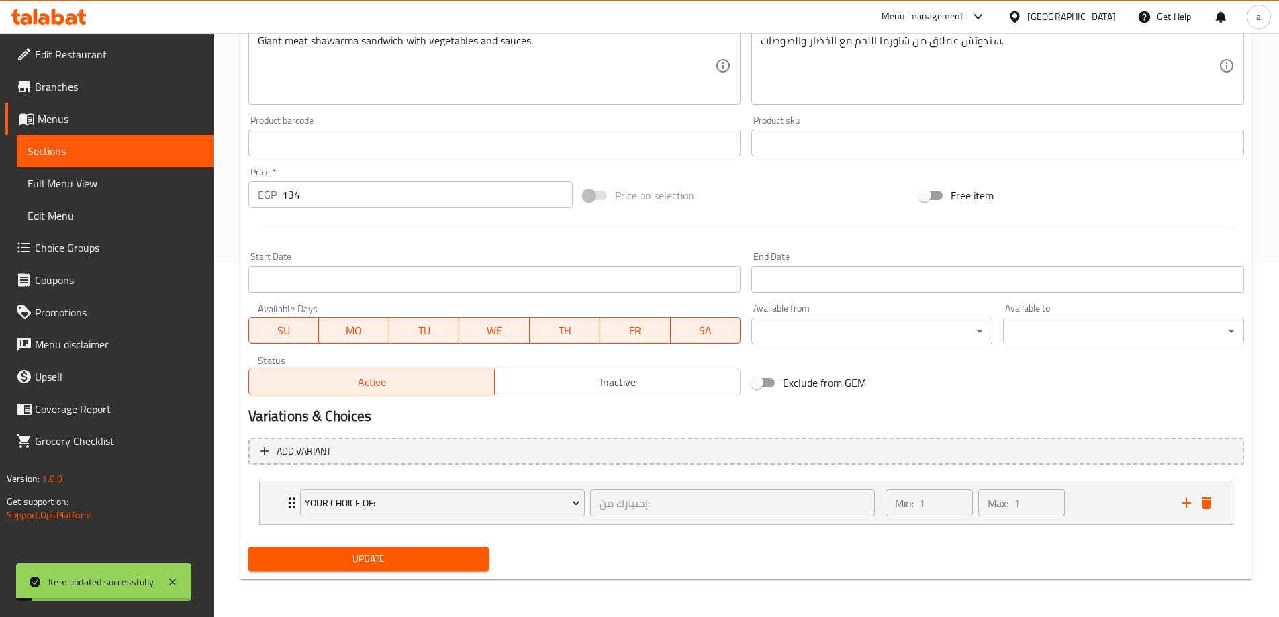
scroll to position [0, 0]
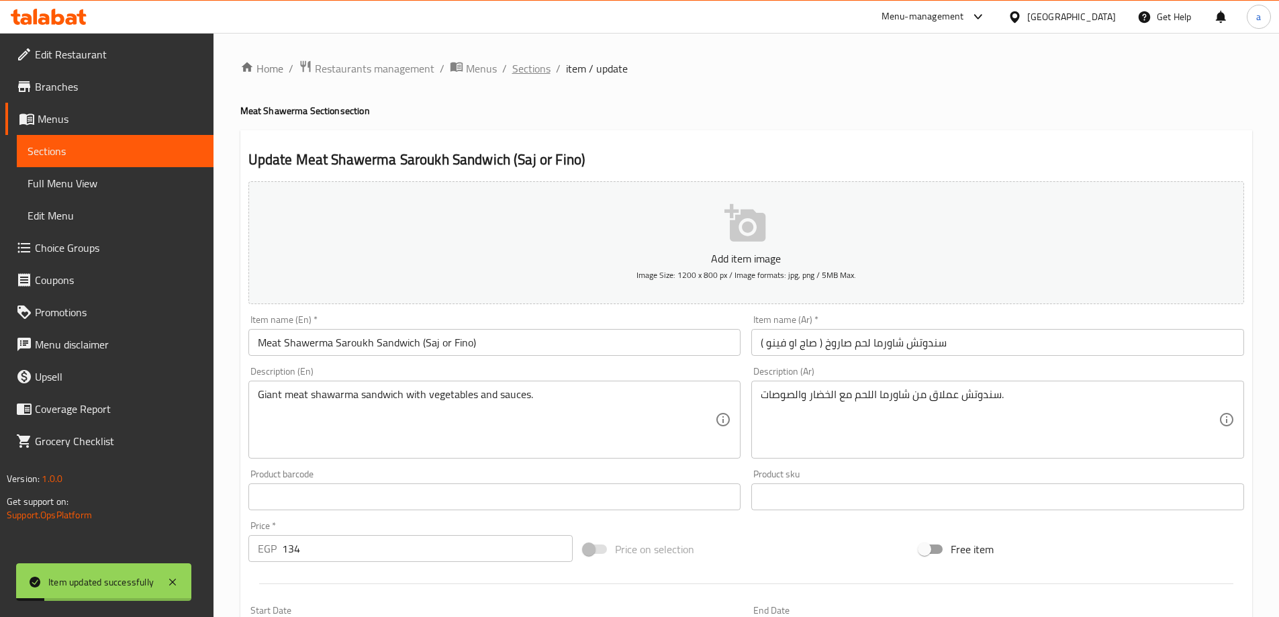
click at [532, 69] on span "Sections" at bounding box center [531, 68] width 38 height 16
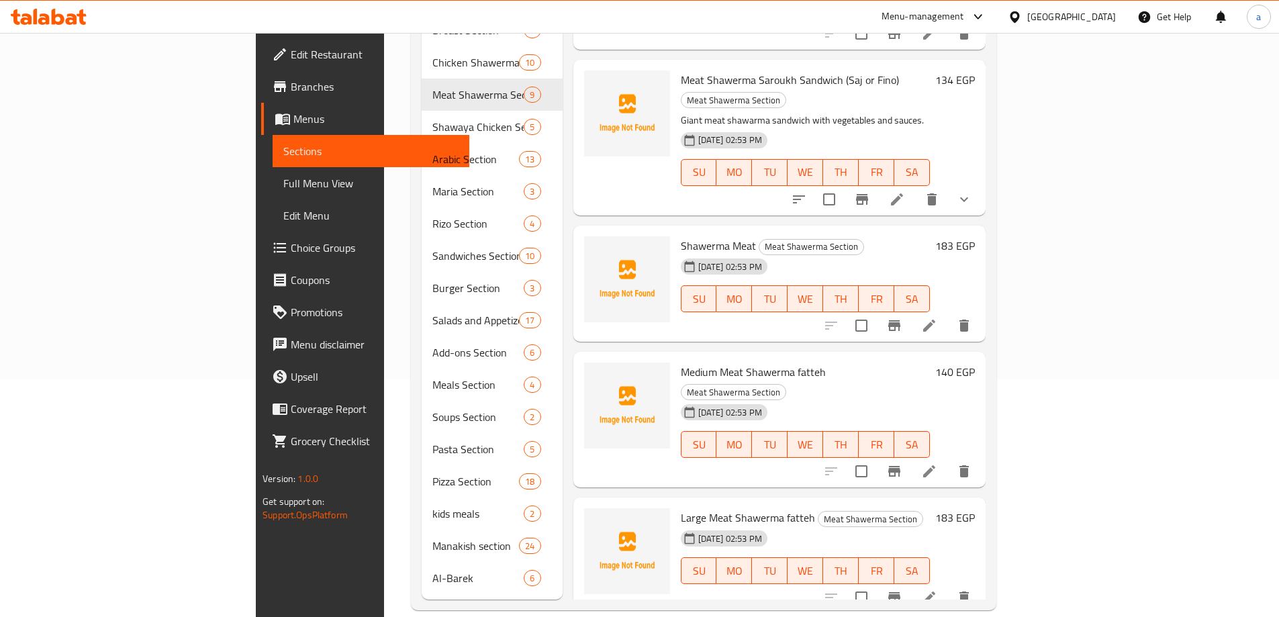
scroll to position [318, 0]
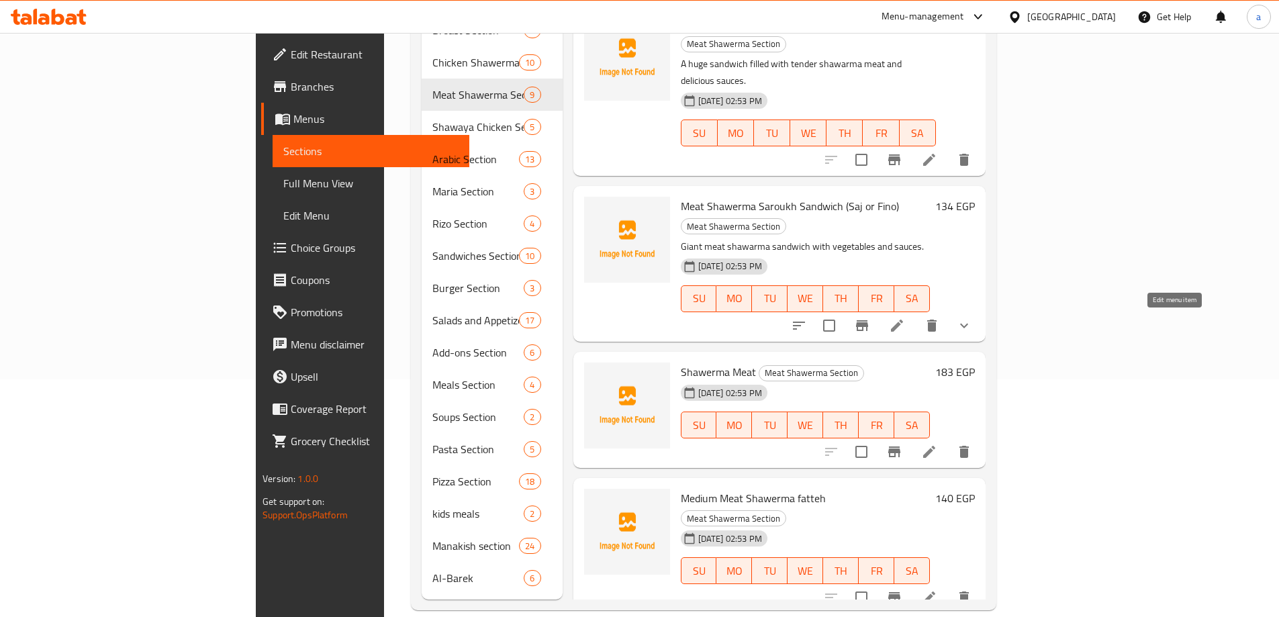
click at [937, 444] on icon at bounding box center [929, 452] width 16 height 16
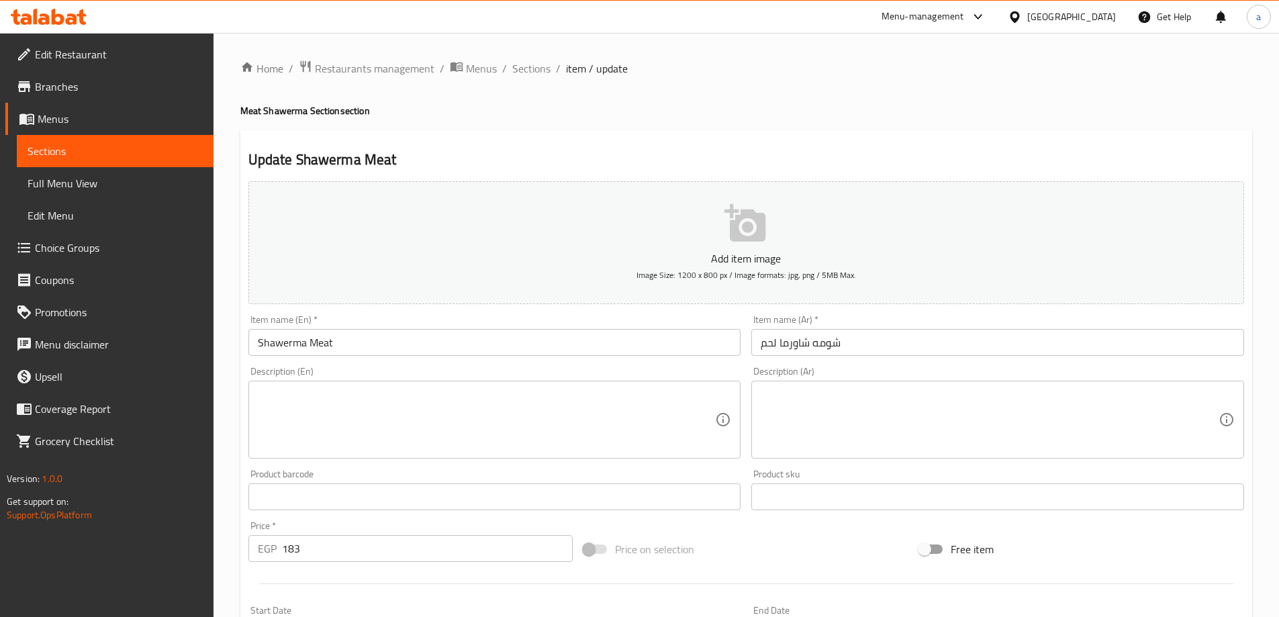
click at [767, 406] on textarea at bounding box center [990, 420] width 458 height 64
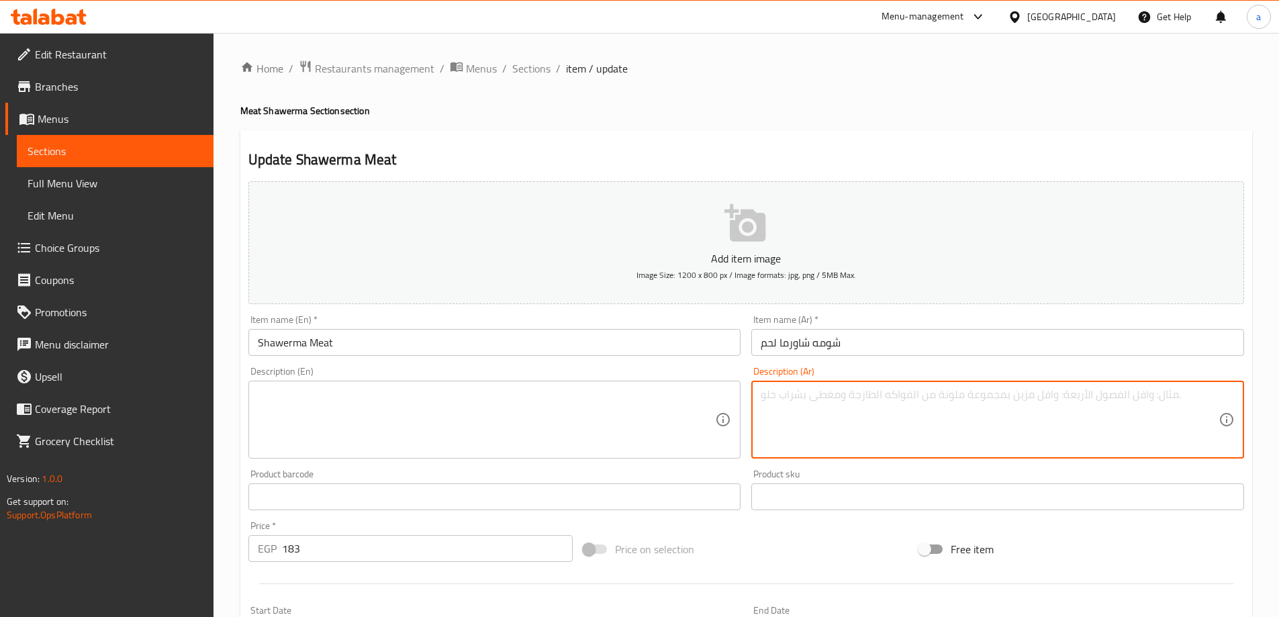
paste textarea "خبز صاج ملفوف بحشوة لحم [PERSON_NAME]، غني ولذيذ."
type textarea "خبز صاج ملفوف بحشوة لحم [PERSON_NAME]، غني ولذيذ."
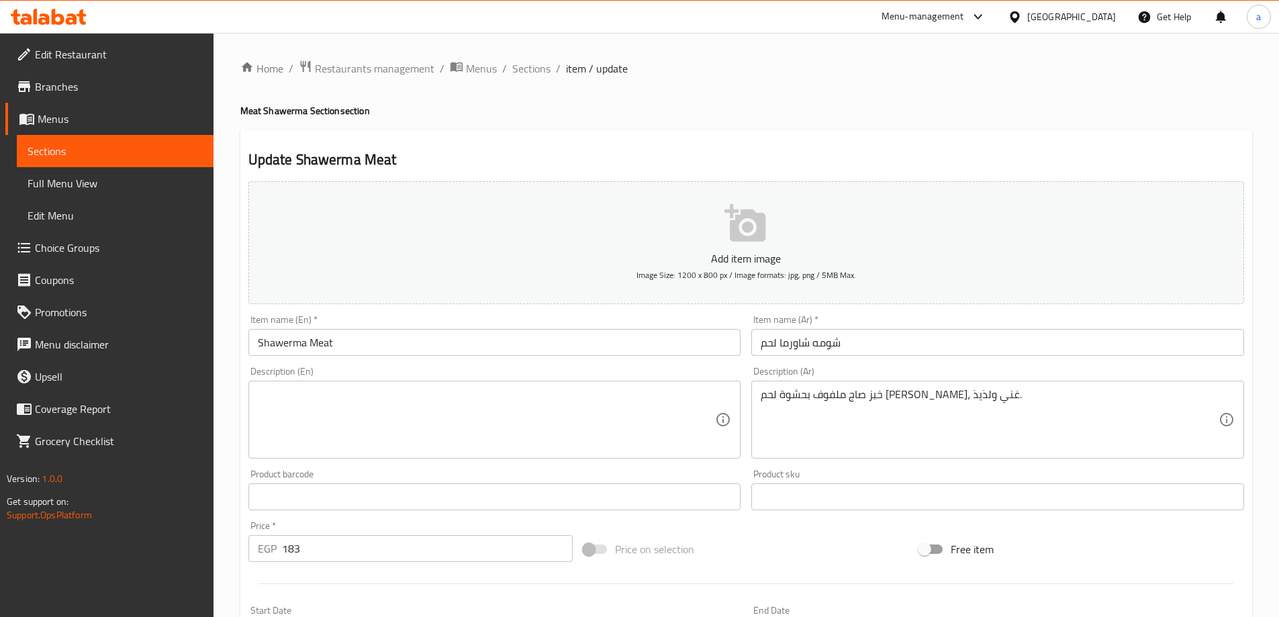
click at [543, 399] on textarea at bounding box center [487, 420] width 458 height 64
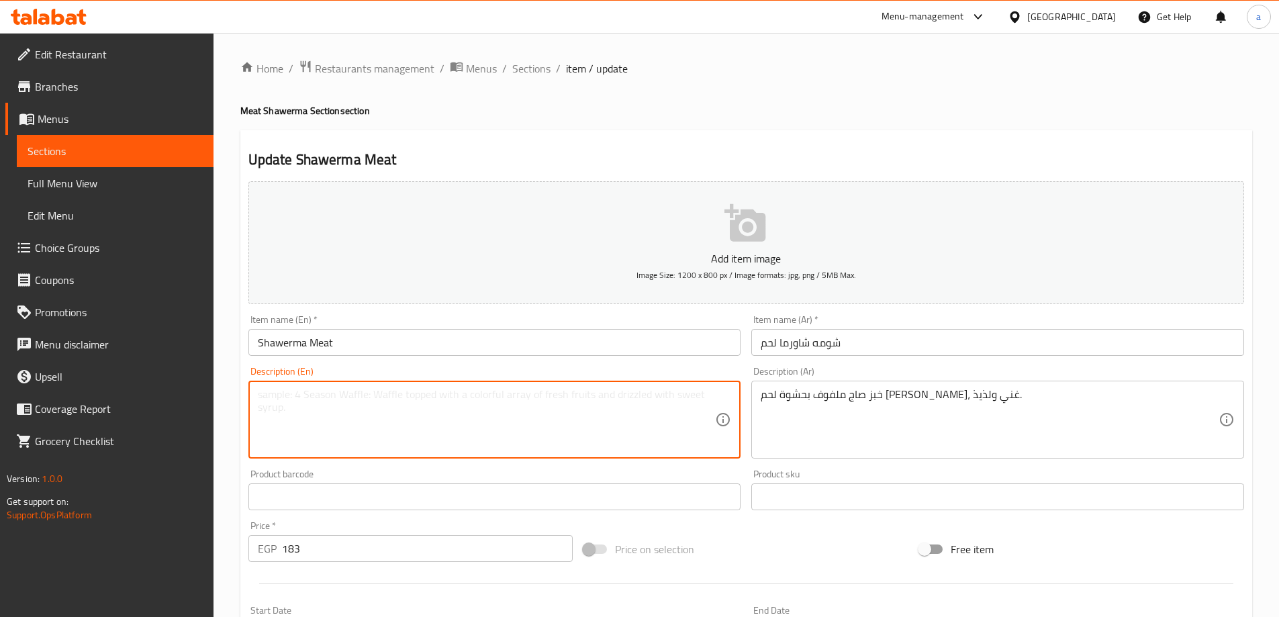
paste textarea "Saj bread wrapped with a rich and delicious grilled shawarma meat filling."
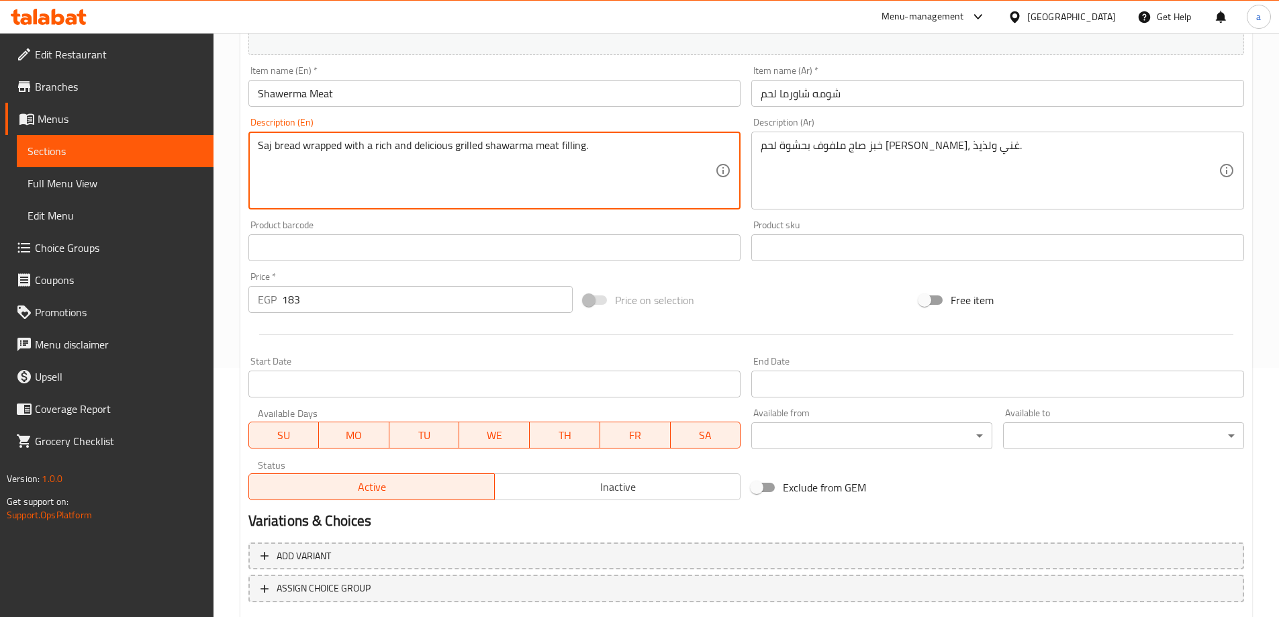
scroll to position [332, 0]
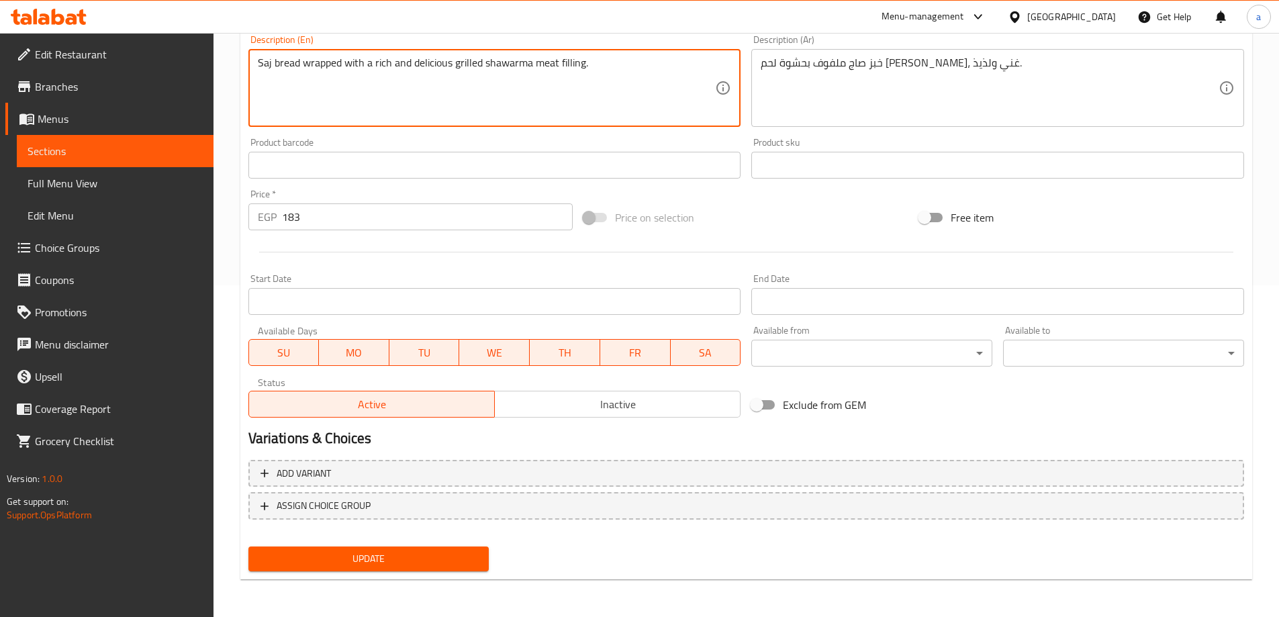
type textarea "Saj bread wrapped with a rich and delicious grilled shawarma meat filling."
click at [389, 563] on span "Update" at bounding box center [369, 558] width 220 height 17
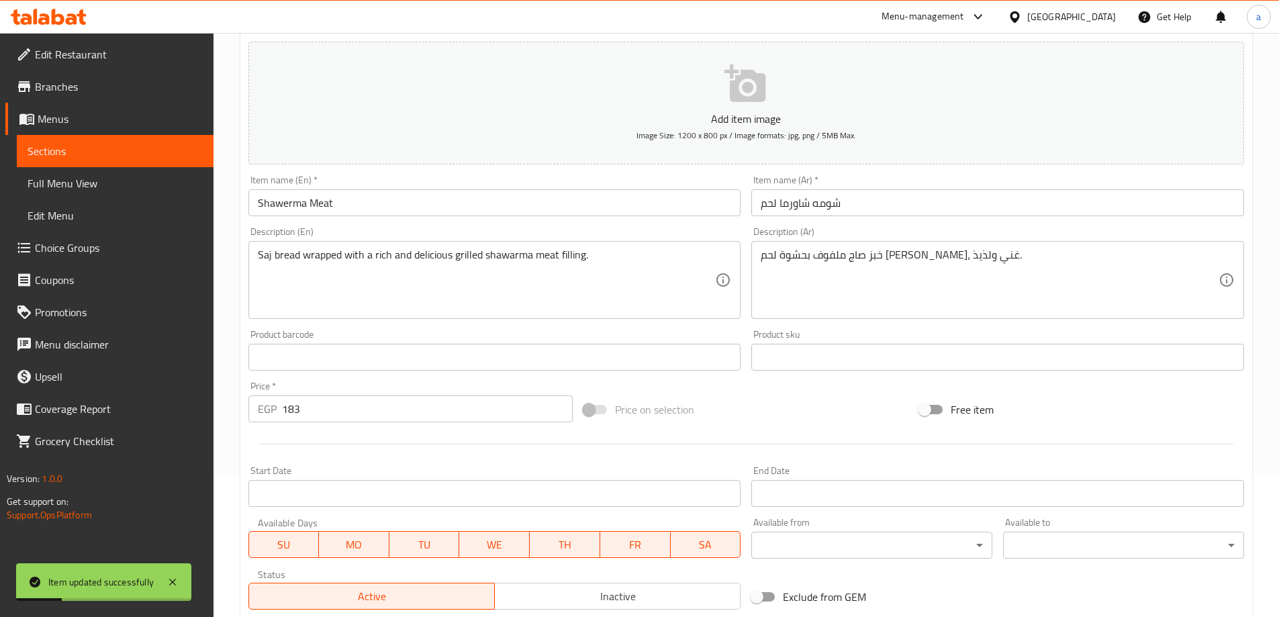
scroll to position [0, 0]
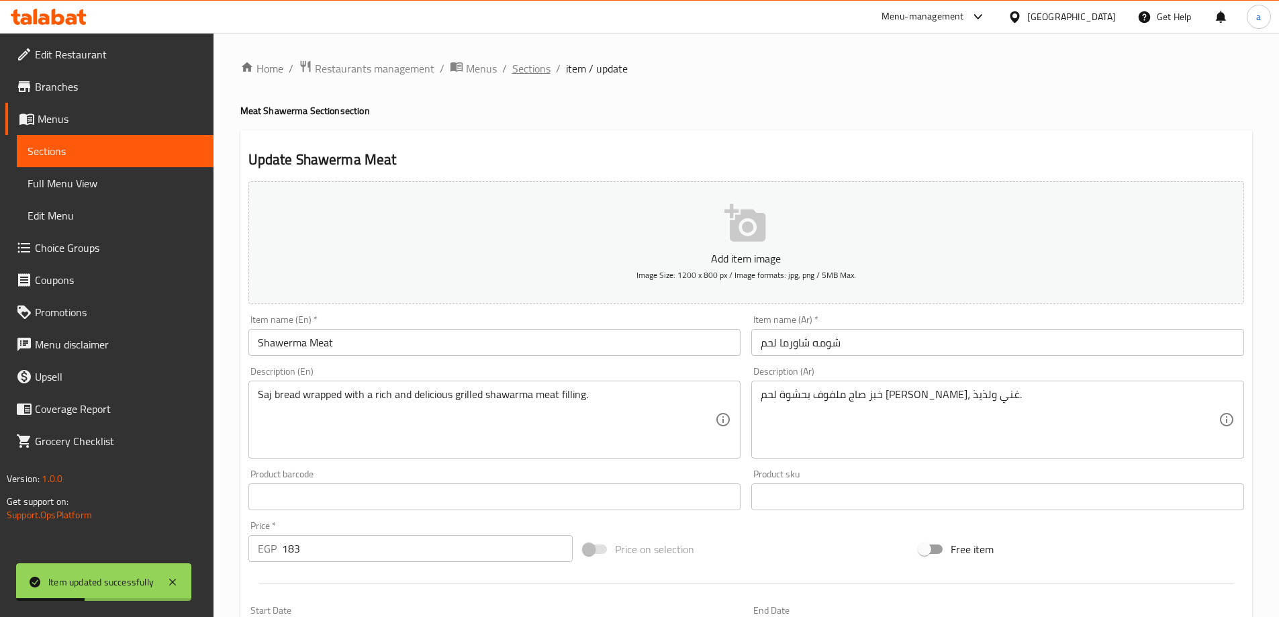
click at [522, 75] on span "Sections" at bounding box center [531, 68] width 38 height 16
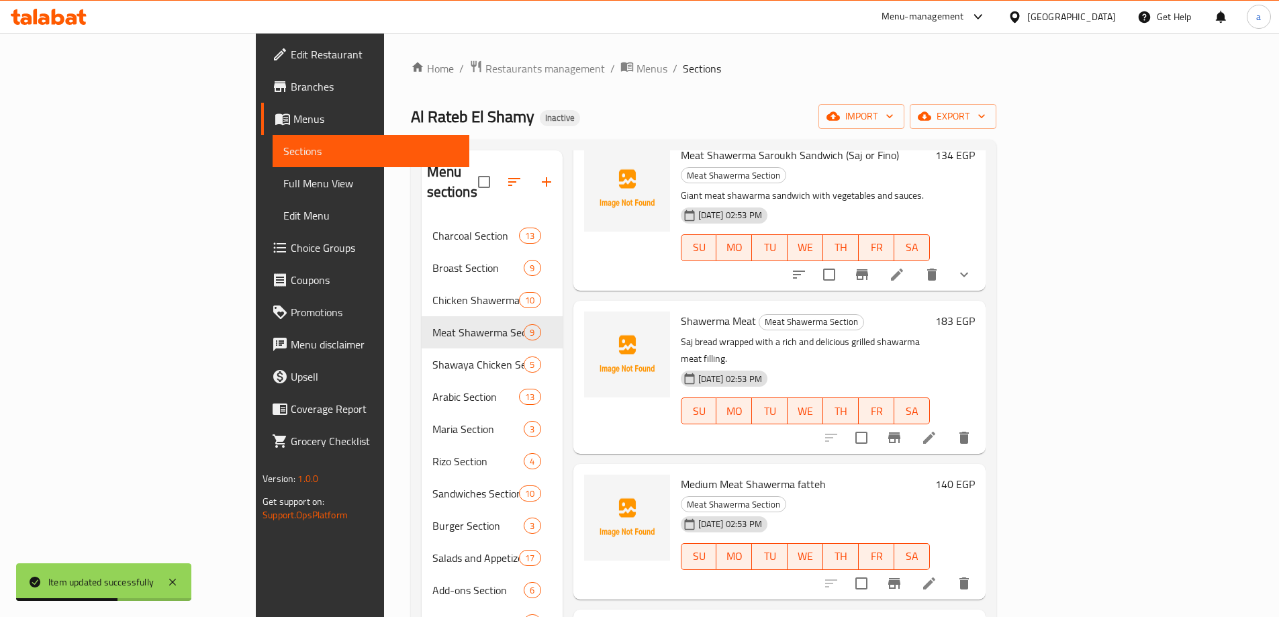
scroll to position [67, 0]
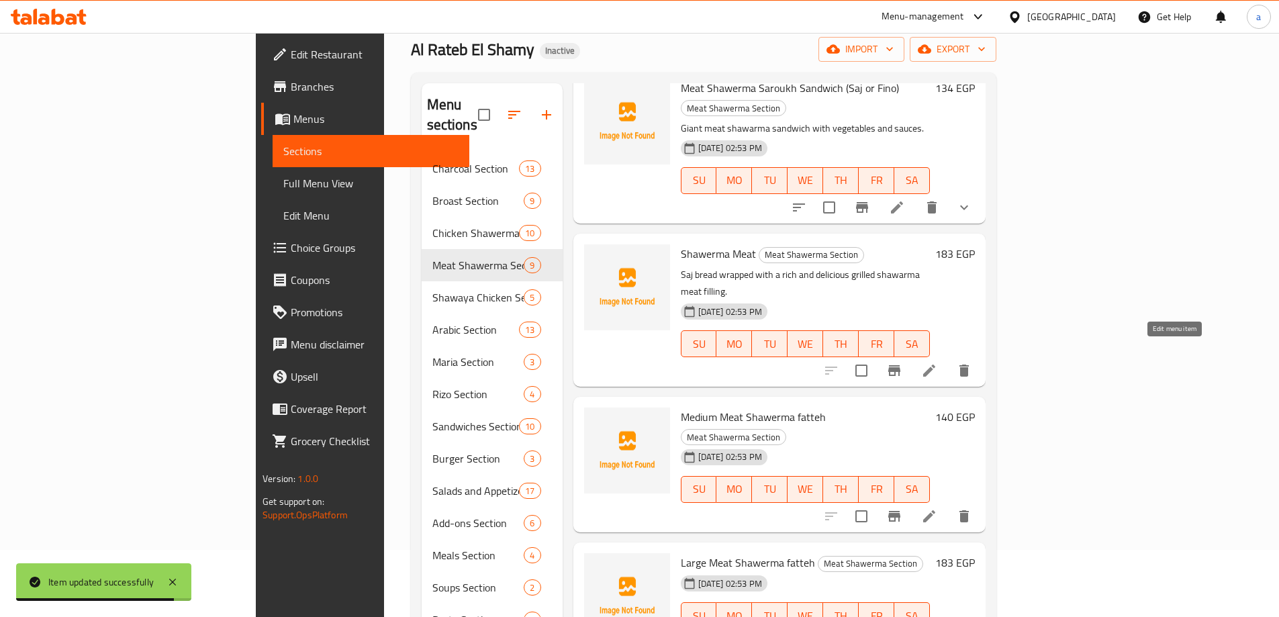
click at [937, 508] on icon at bounding box center [929, 516] width 16 height 16
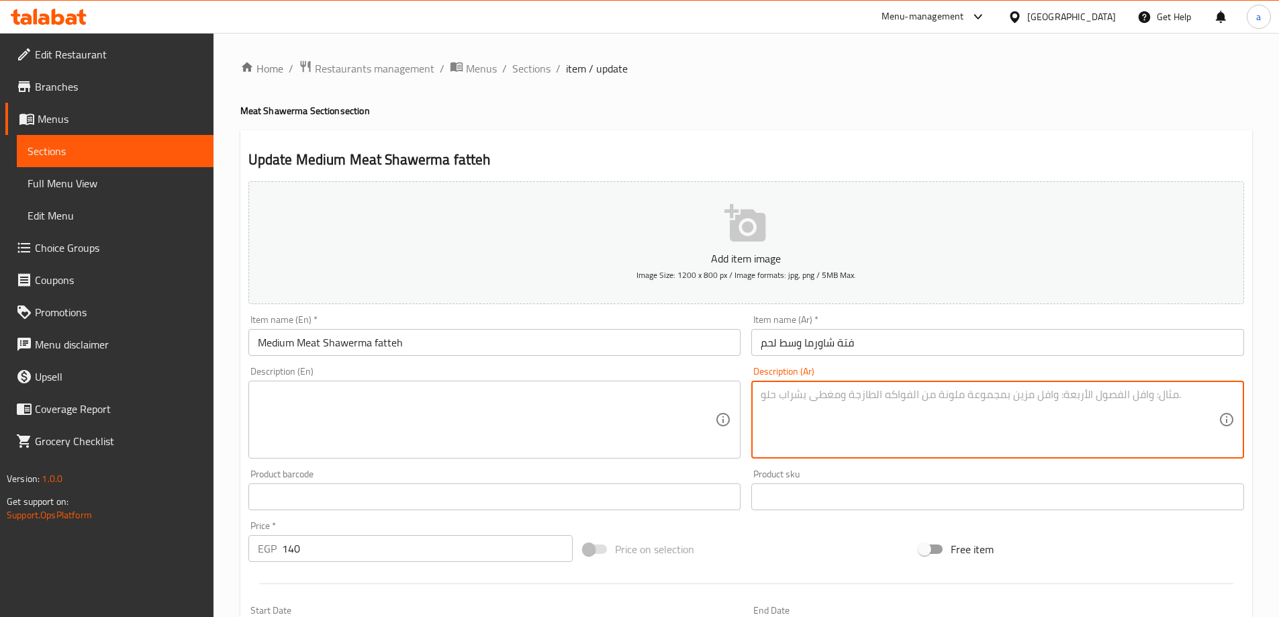
click at [806, 395] on textarea at bounding box center [990, 420] width 458 height 64
paste textarea "فتة أرز وخبز مقرمش مع لحم الشاورما وصوص طحينة أو ثومية."
type textarea "فتة أرز وخبز مقرمش مع لحم الشاورما وصوص طحينة أو ثومية."
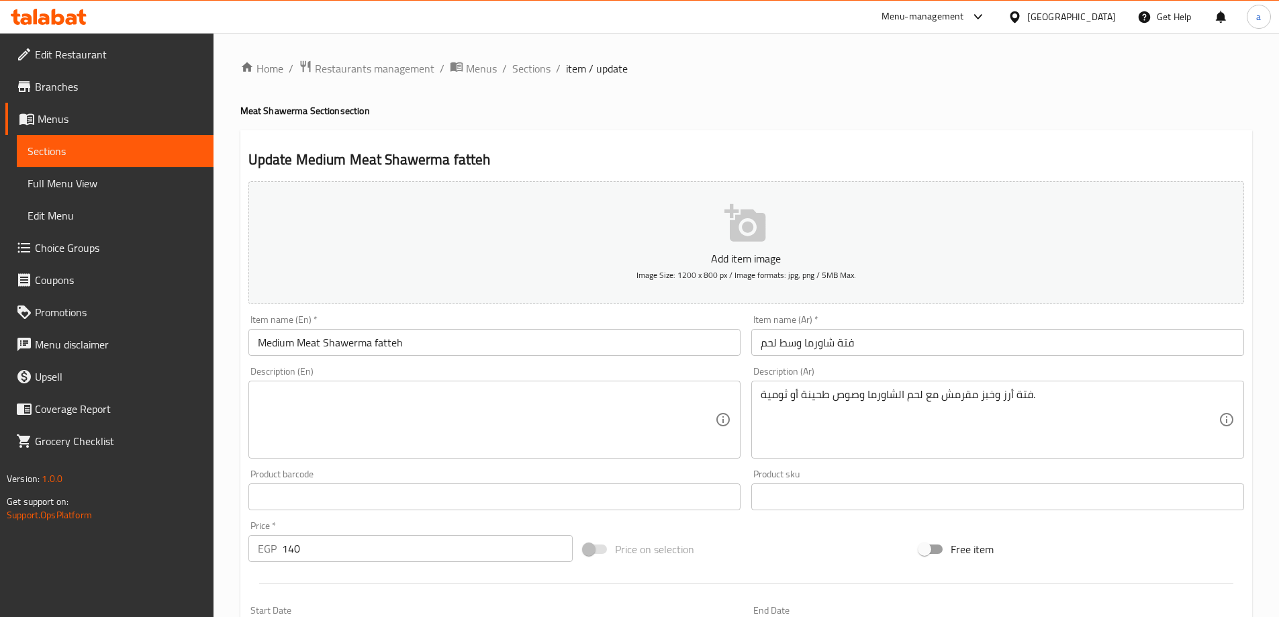
click at [662, 411] on textarea at bounding box center [487, 420] width 458 height 64
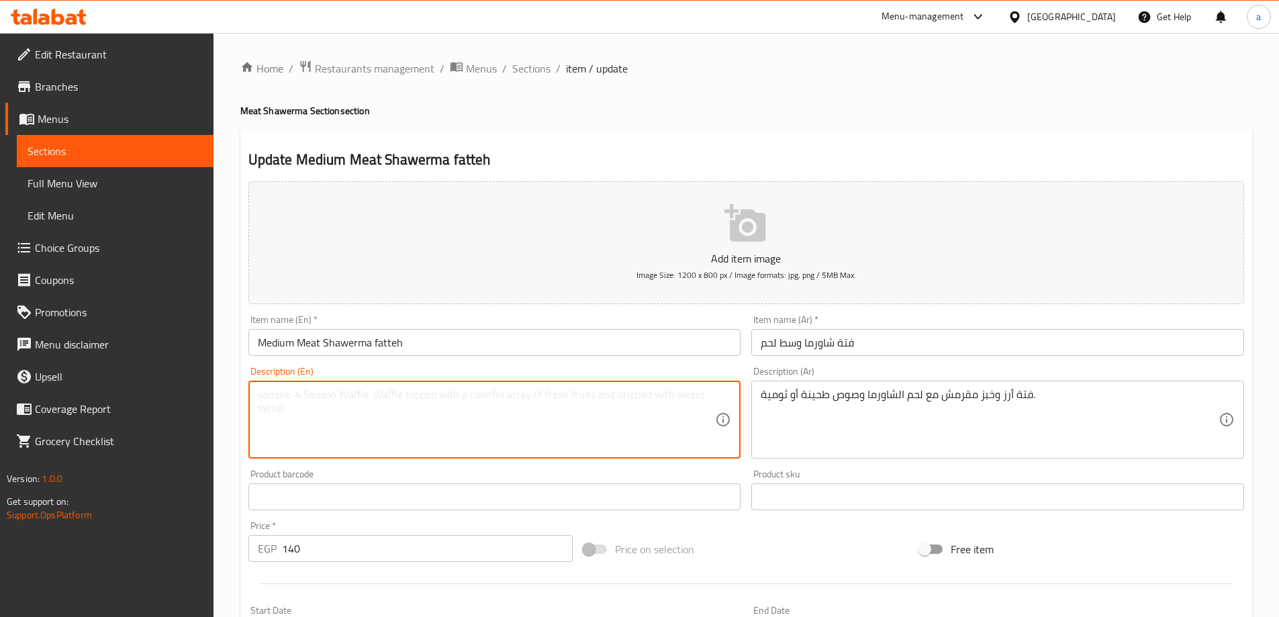
paste textarea "Rice and crispy bread fatteh with shawarma meat and tahini or garlic sauce."
type textarea "Rice and crispy bread fatteh with shawarma meat and tahini or garlic sauce."
drag, startPoint x: 621, startPoint y: 393, endPoint x: 119, endPoint y: 452, distance: 504.9
click at [122, 452] on div "Edit Restaurant Branches Menus Sections Full Menu View Edit Menu Choice Groups …" at bounding box center [639, 491] width 1279 height 916
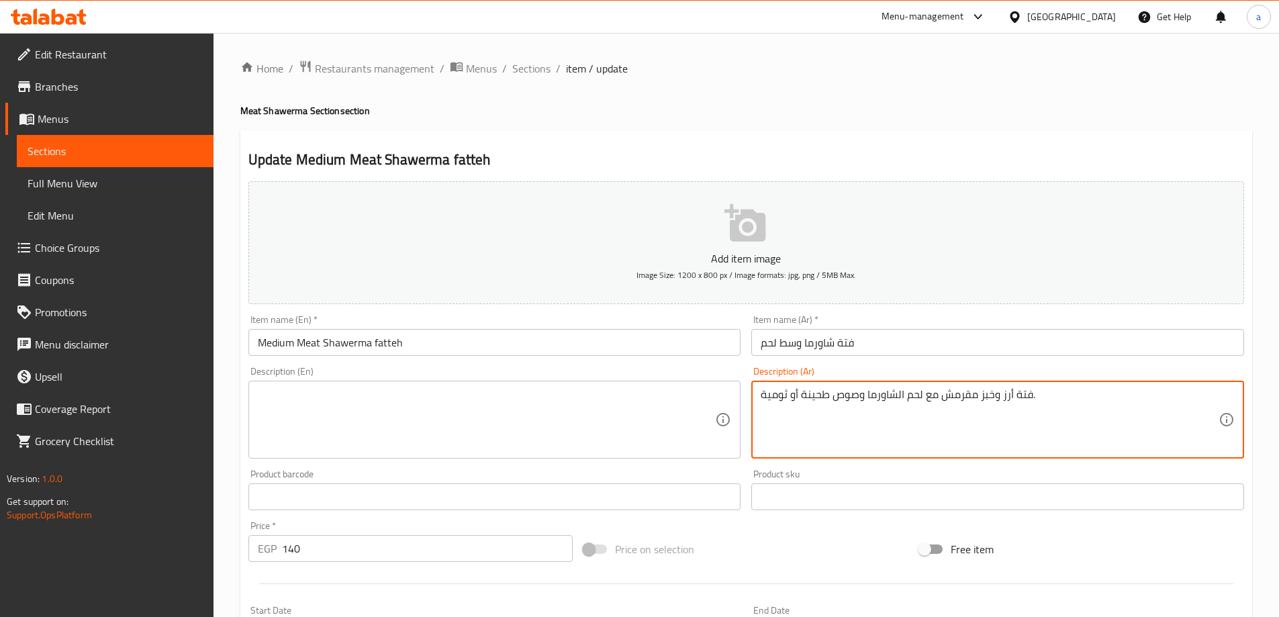
click at [865, 392] on textarea "فتة أرز وخبز مقرمش مع لحم الشاورما وصوص طحينة أو ثومية." at bounding box center [990, 420] width 458 height 64
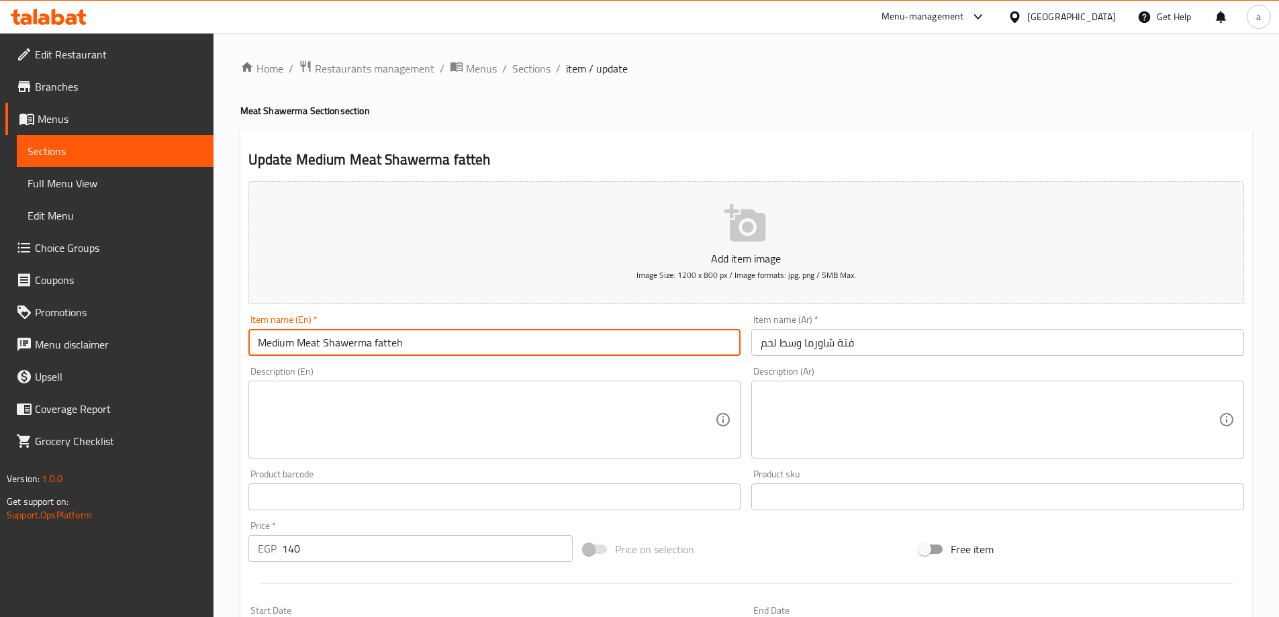
click at [424, 338] on input "Medium Meat Shawerma fatteh" at bounding box center [494, 342] width 493 height 27
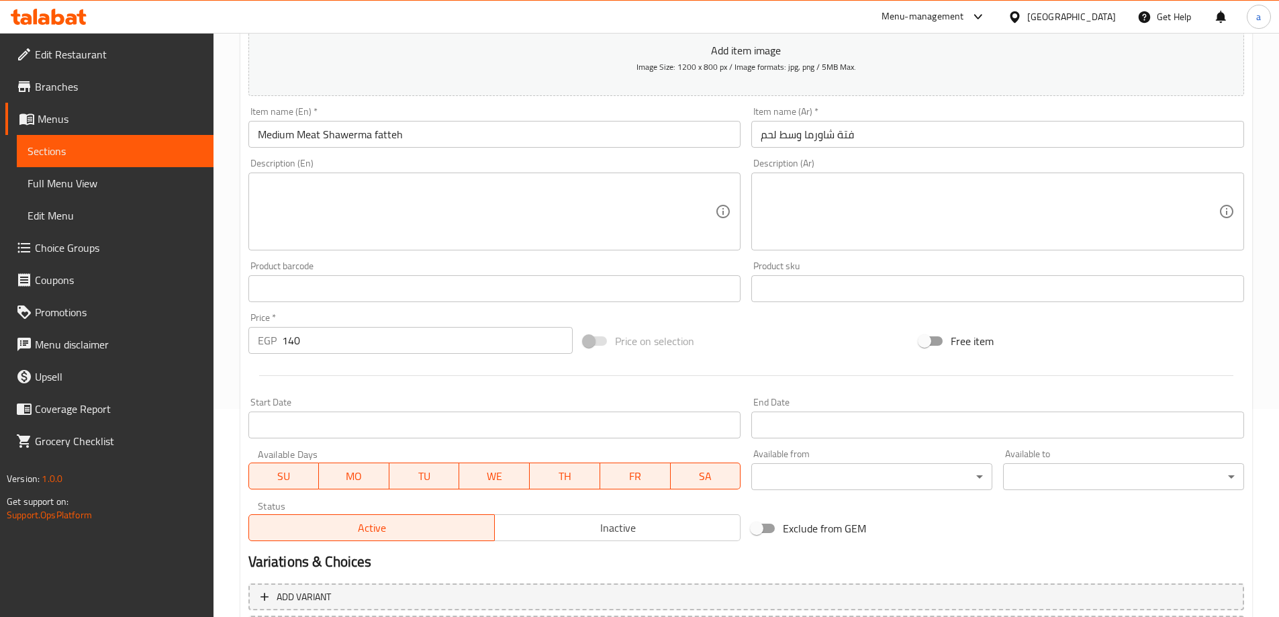
scroll to position [332, 0]
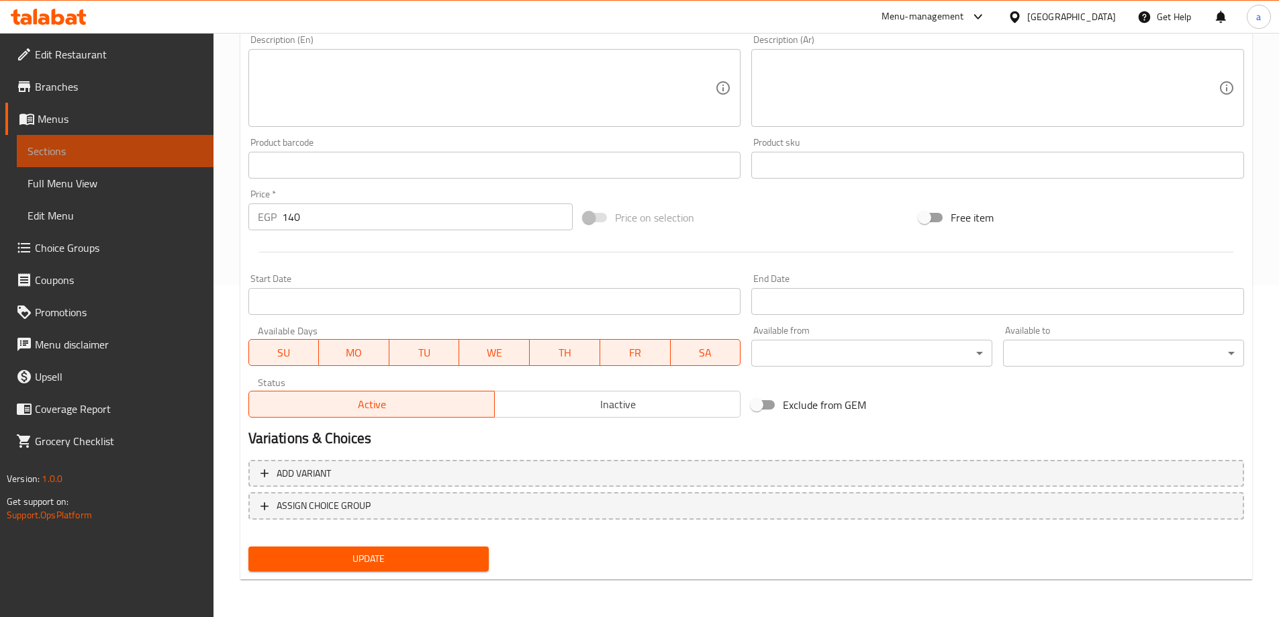
click at [135, 154] on span "Sections" at bounding box center [115, 151] width 175 height 16
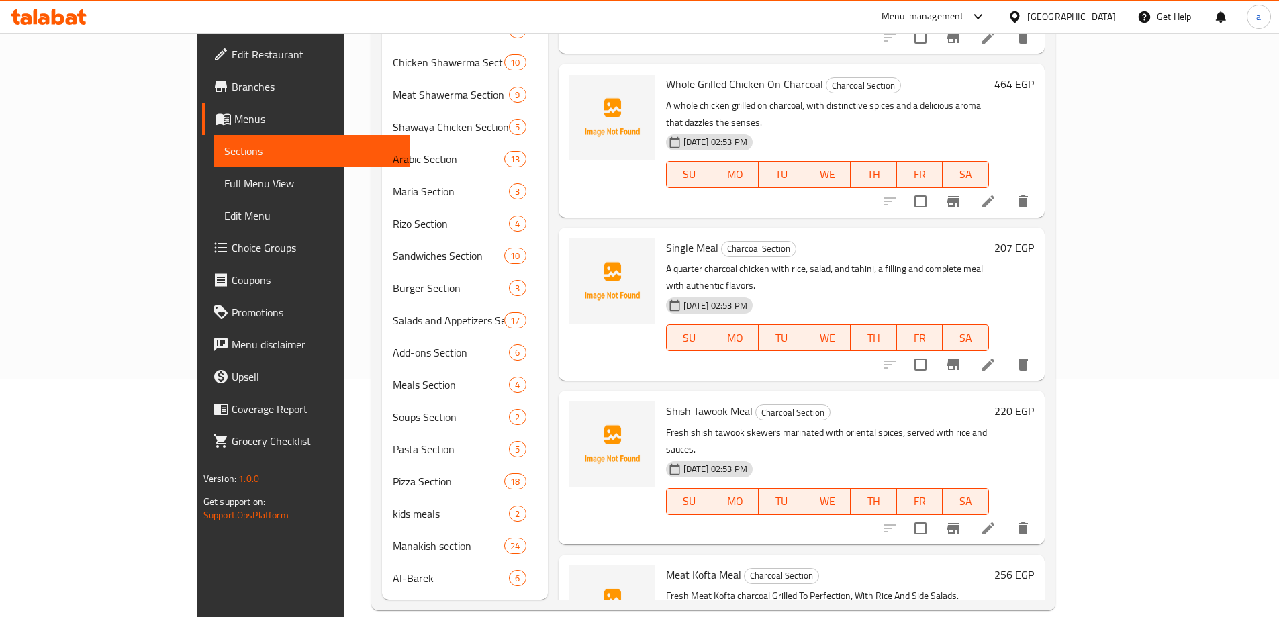
scroll to position [671, 0]
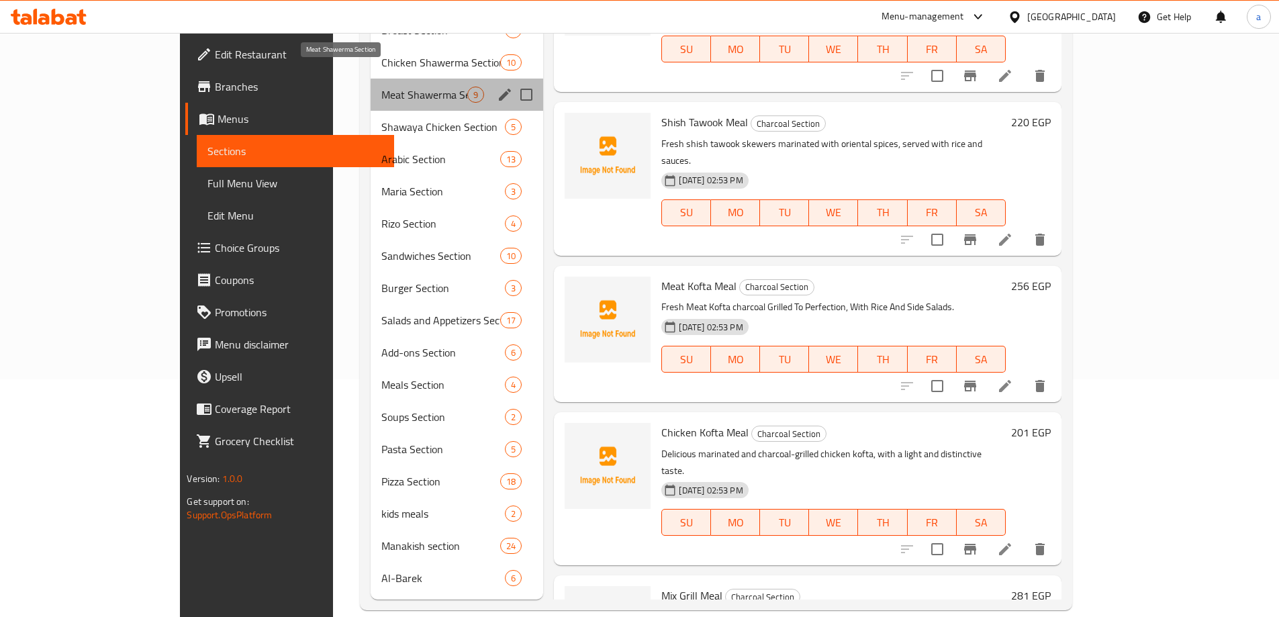
click at [381, 87] on span "Meat Shawerma Section" at bounding box center [424, 95] width 86 height 16
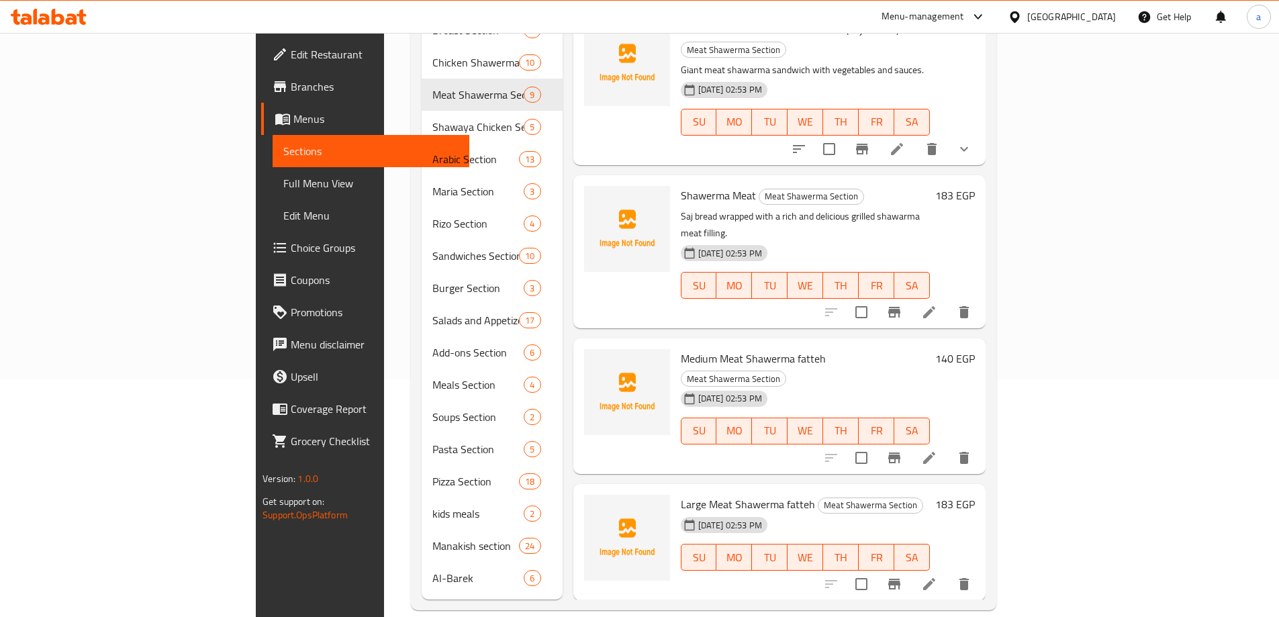
scroll to position [607, 0]
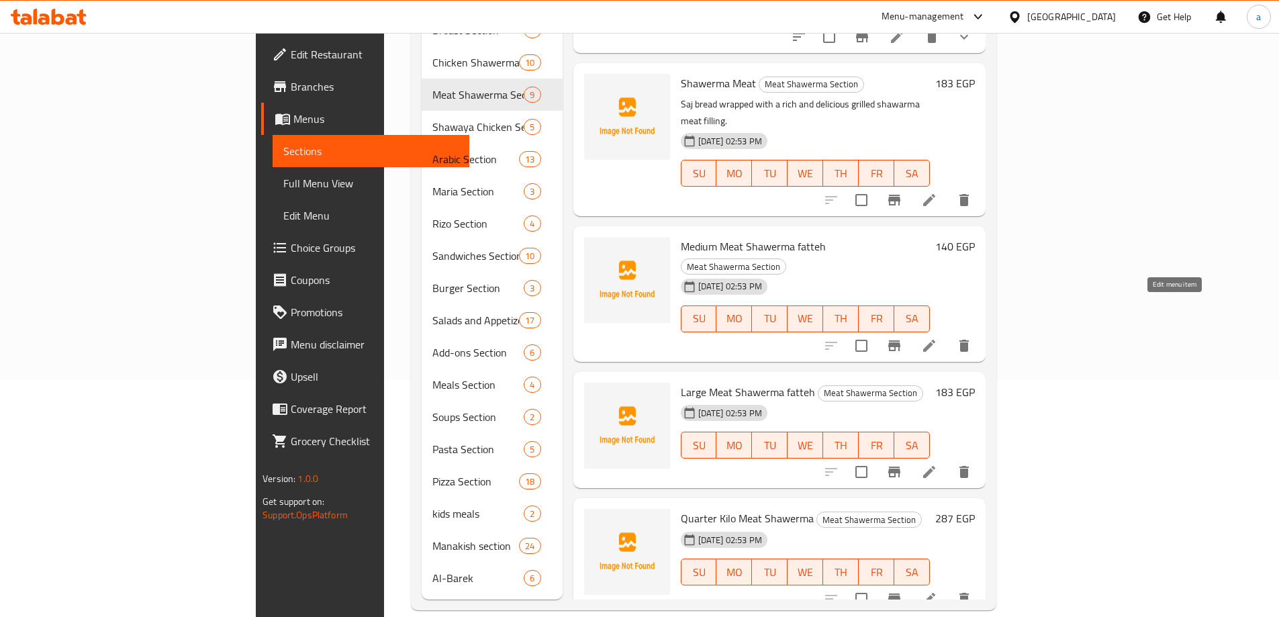
click at [937, 464] on icon at bounding box center [929, 472] width 16 height 16
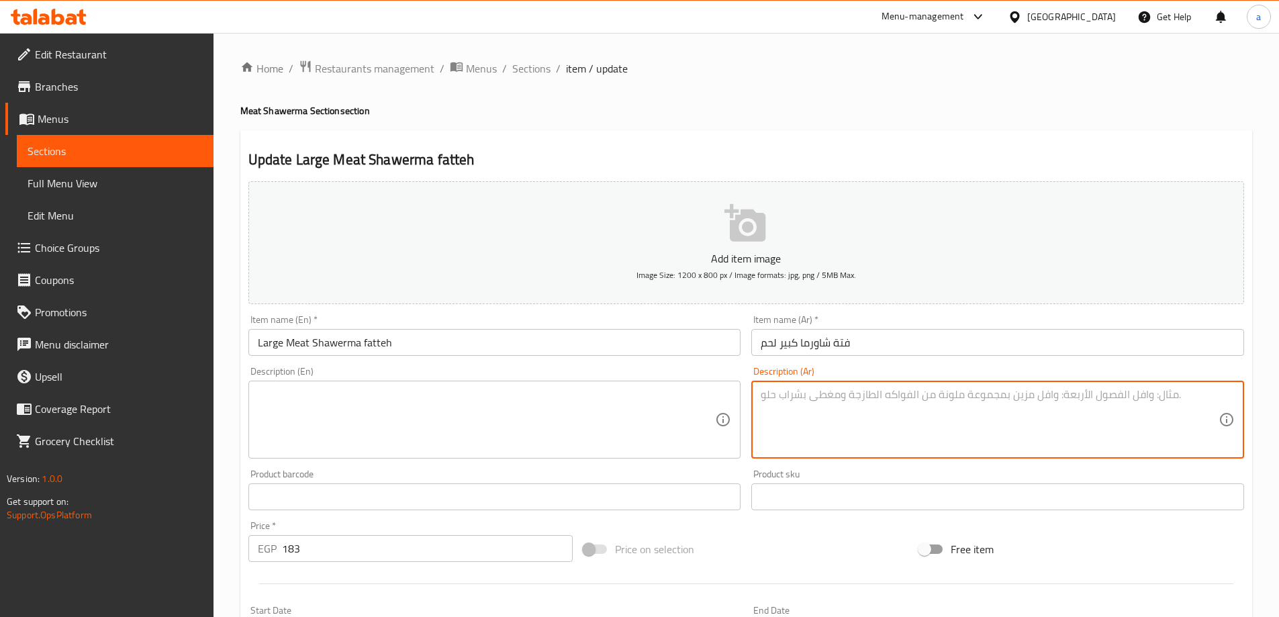
click at [949, 436] on textarea at bounding box center [990, 420] width 458 height 64
paste textarea "وجبة فتة كبيرة بلحم الشاورما الطري وصوصات لذيذة، تكفي للمشاركة."
type textarea "وجبة فتة كبيرة بلحم الشاورما الطري وصوصات لذيذة، تكفي للمشاركة."
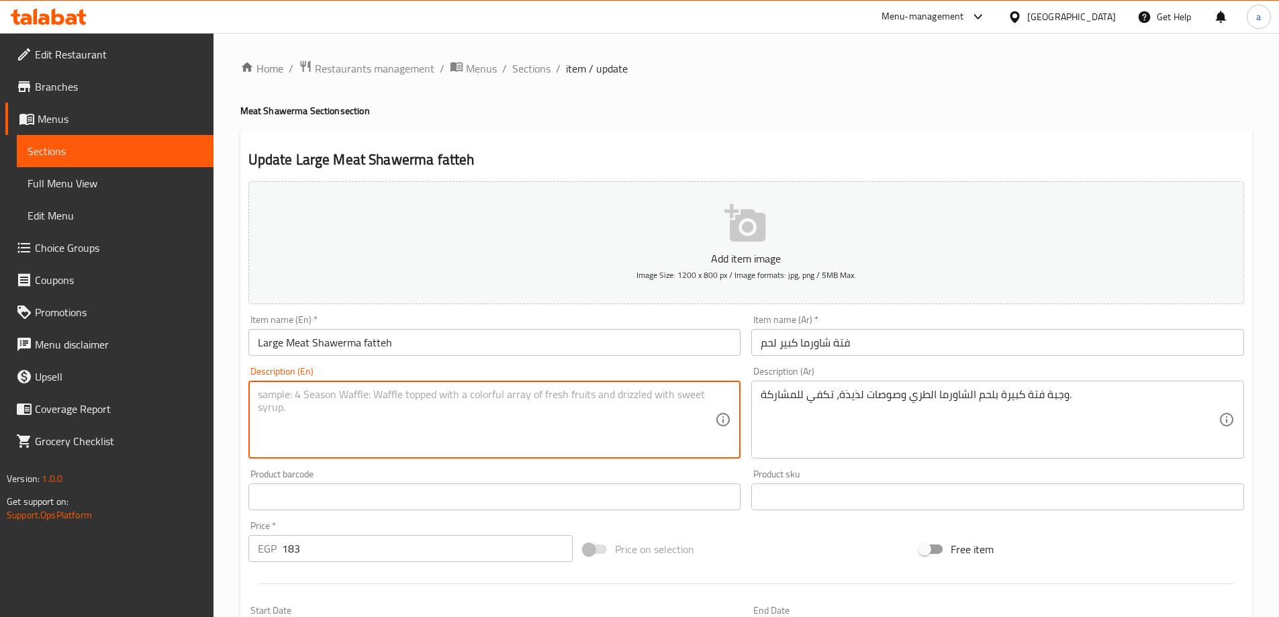
click at [559, 401] on textarea at bounding box center [487, 420] width 458 height 64
paste textarea "A large fatteh meal with tender shawarma meat and delicious sauces, enough to s…"
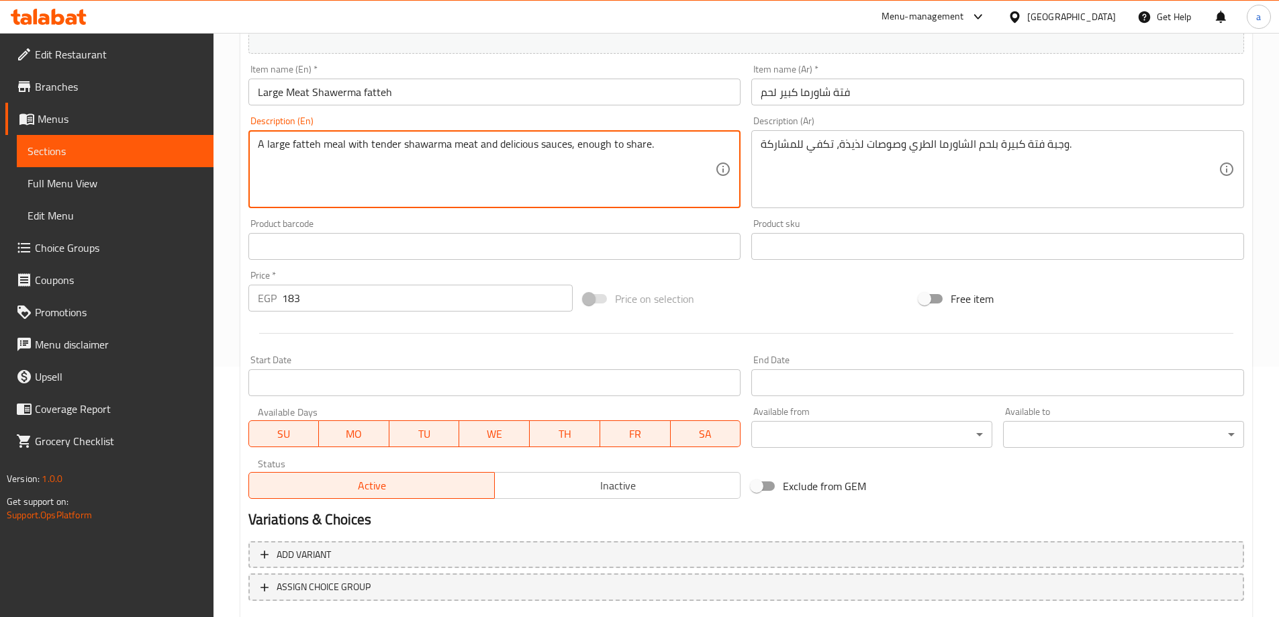
scroll to position [332, 0]
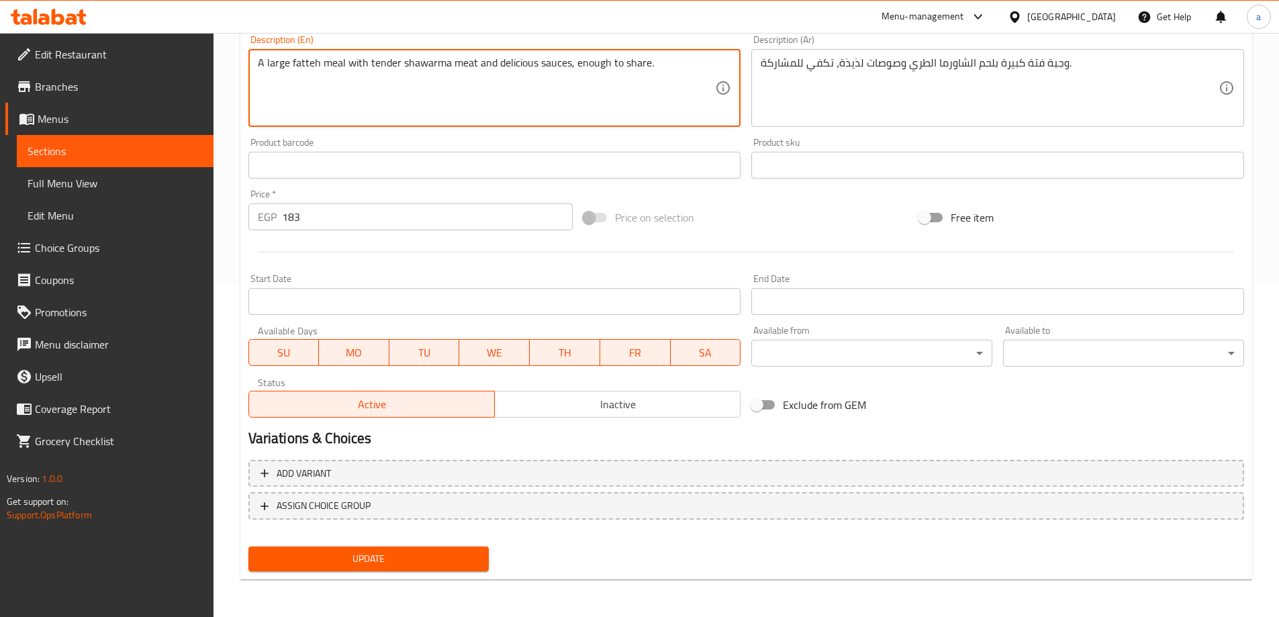
type textarea "A large fatteh meal with tender shawarma meat and delicious sauces, enough to s…"
click at [432, 551] on span "Update" at bounding box center [369, 558] width 220 height 17
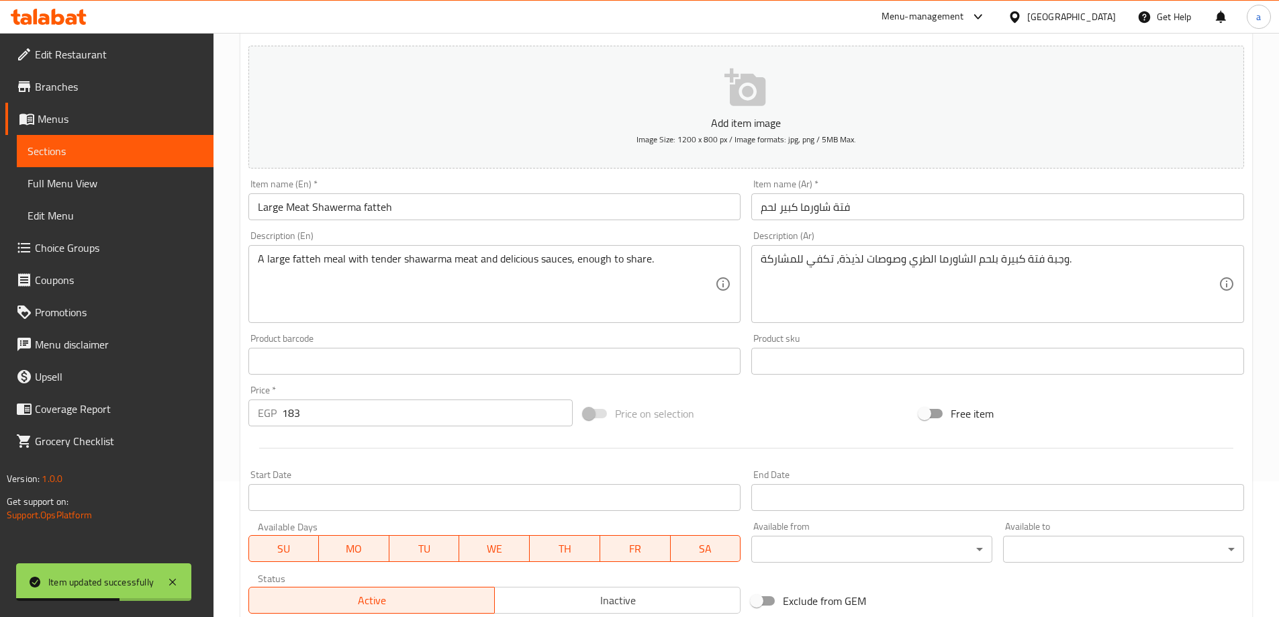
scroll to position [0, 0]
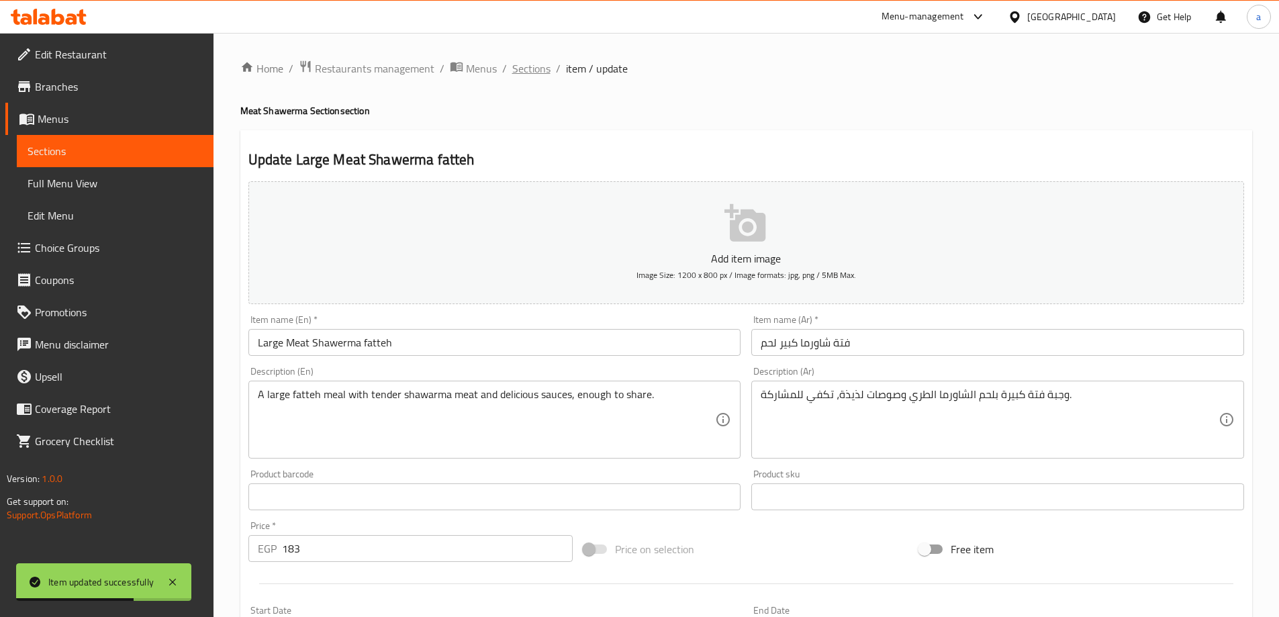
click at [537, 62] on span "Sections" at bounding box center [531, 68] width 38 height 16
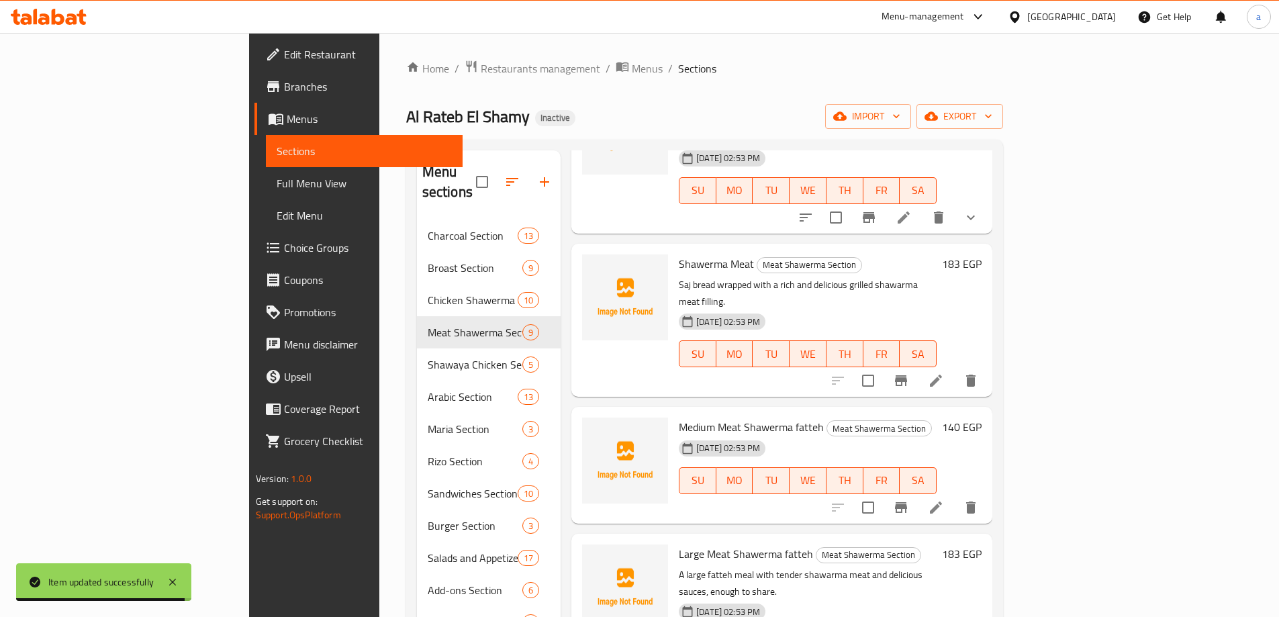
scroll to position [238, 0]
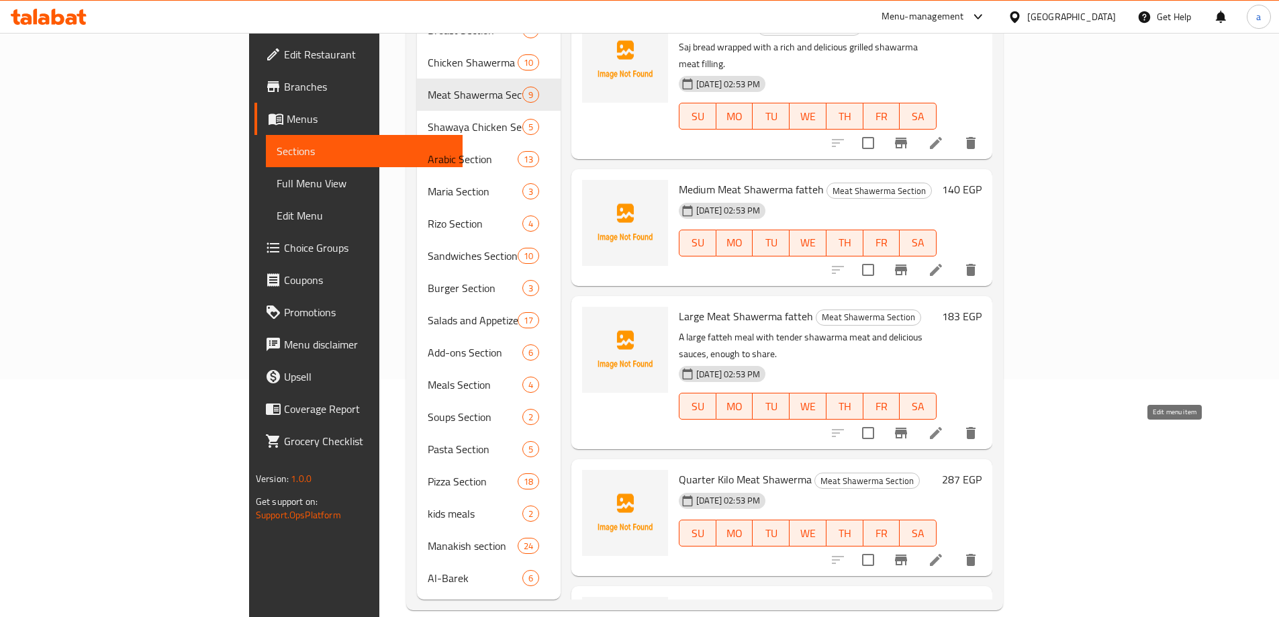
click at [944, 552] on icon at bounding box center [936, 560] width 16 height 16
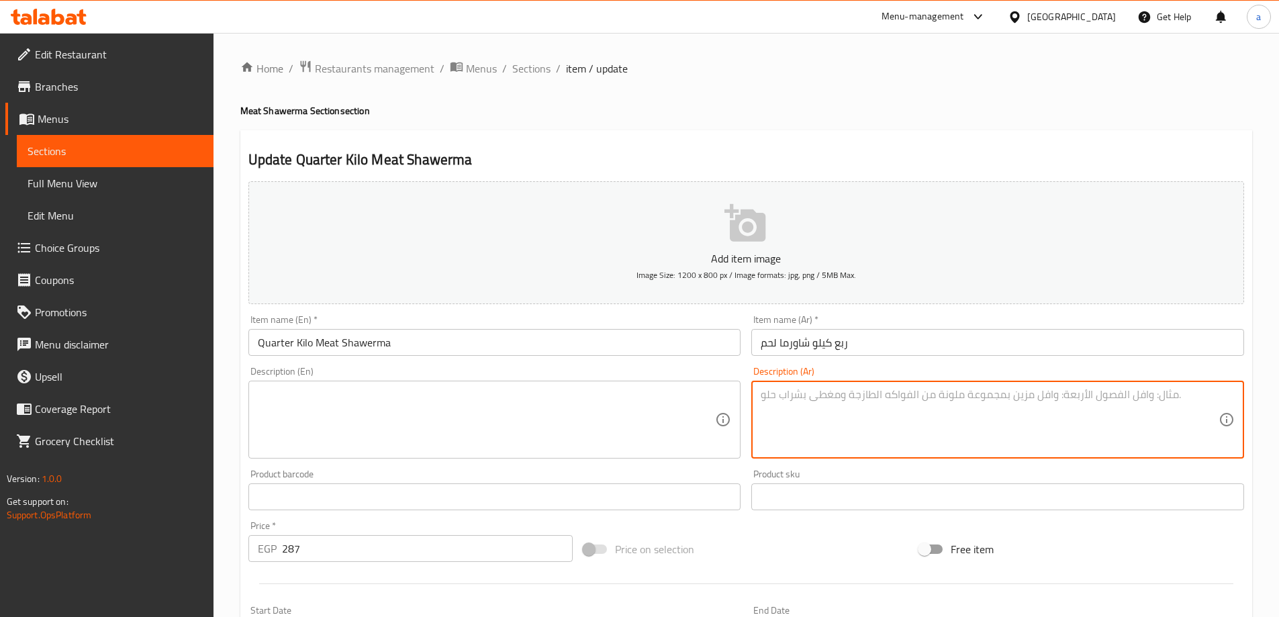
click at [836, 410] on textarea at bounding box center [990, 420] width 458 height 64
paste textarea "ربع كيلو لحم شاورما طازج، مناسب لوجبة سريعة أو مشاركة خفيفة."
type textarea "ربع كيلو لحم شاورما طازج، مناسب لوجبة سريعة أو مشاركة خفيفة."
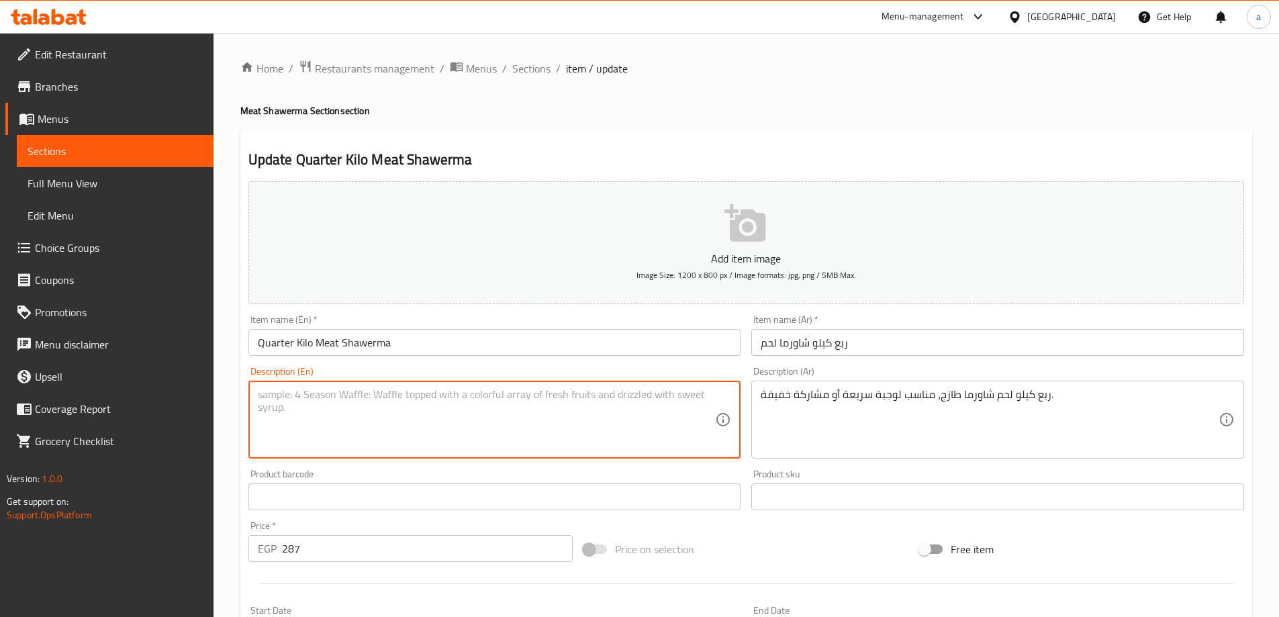
click at [536, 426] on textarea at bounding box center [487, 420] width 458 height 64
paste textarea "A quarter kilo of fresh shawarma meat, suitable for a quick meal or a light sha…"
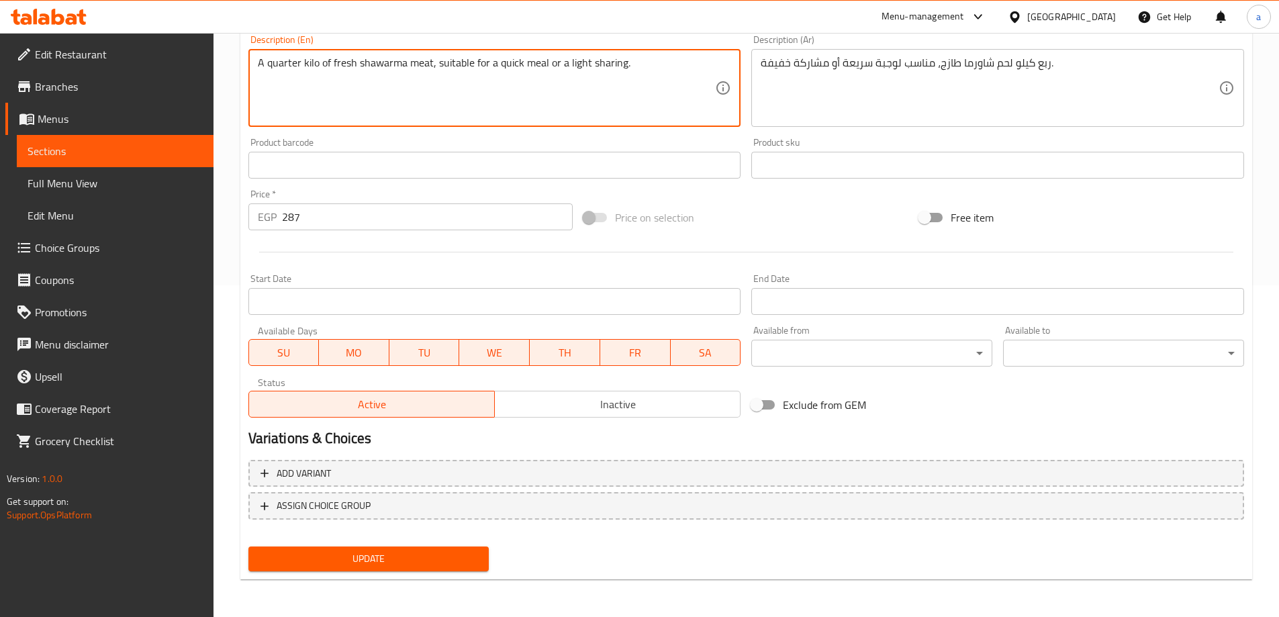
type textarea "A quarter kilo of fresh shawarma meat, suitable for a quick meal or a light sha…"
click at [454, 570] on button "Update" at bounding box center [368, 558] width 241 height 25
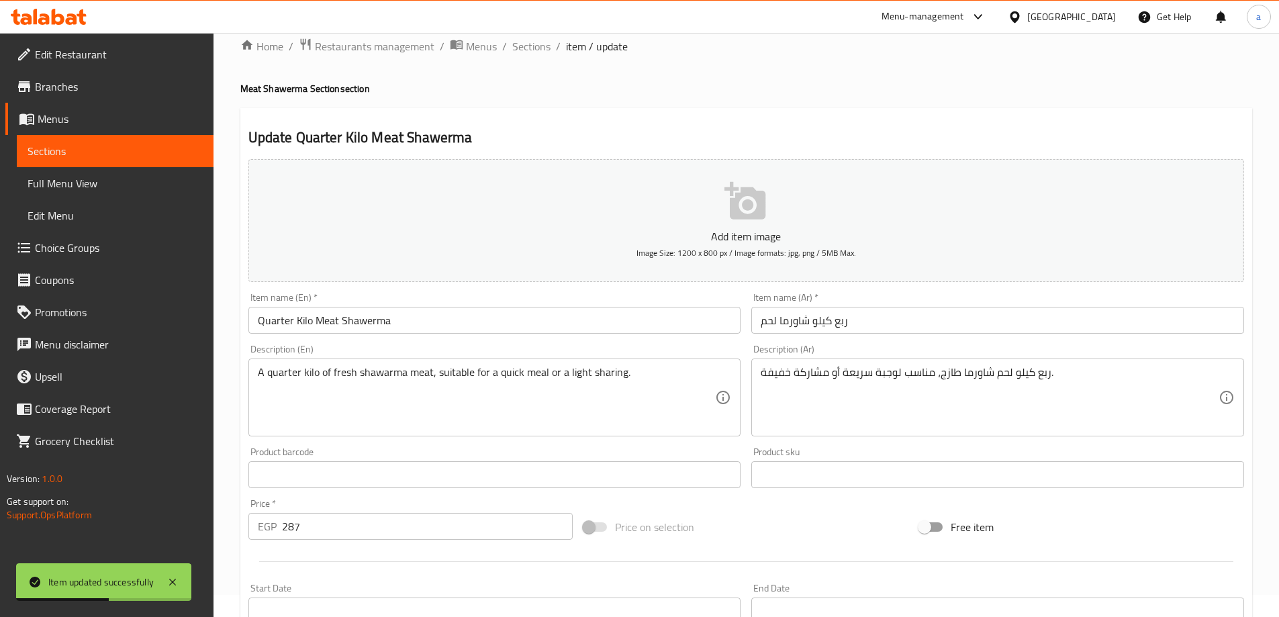
scroll to position [0, 0]
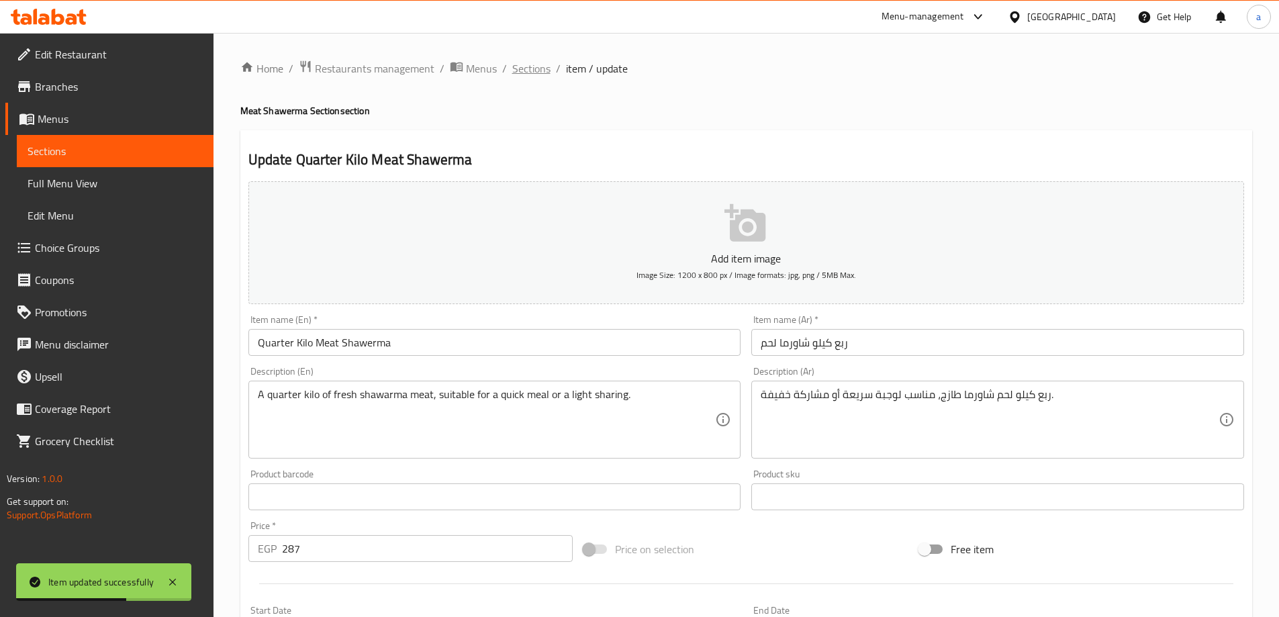
click at [536, 64] on span "Sections" at bounding box center [531, 68] width 38 height 16
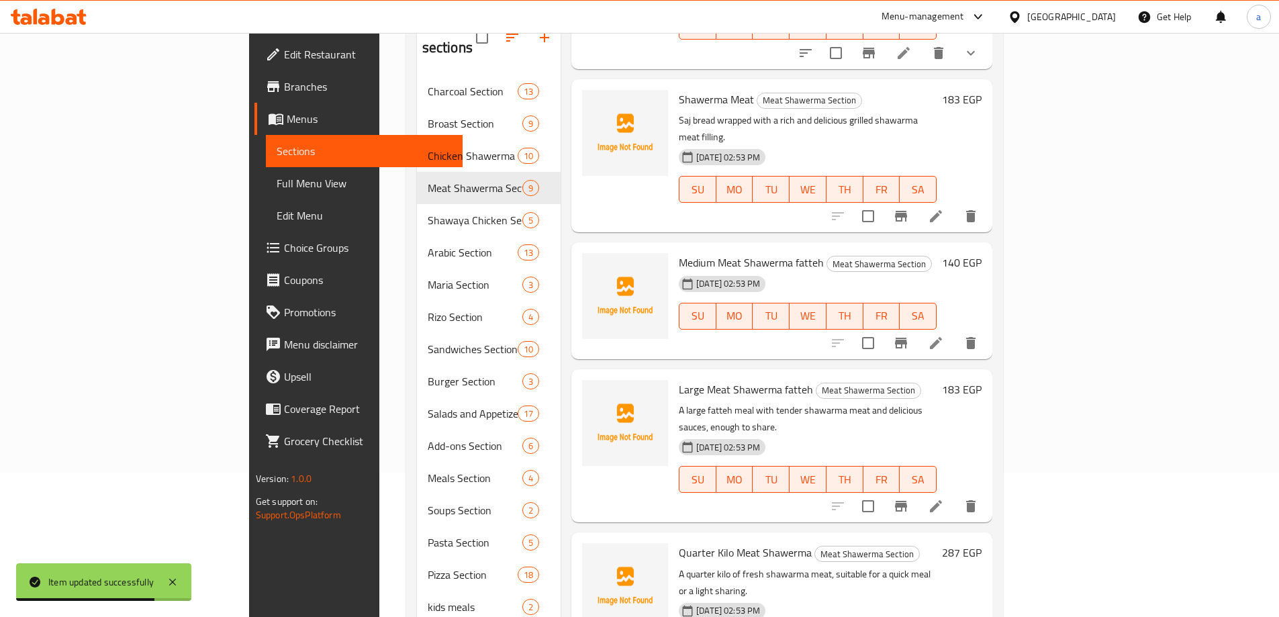
scroll to position [238, 0]
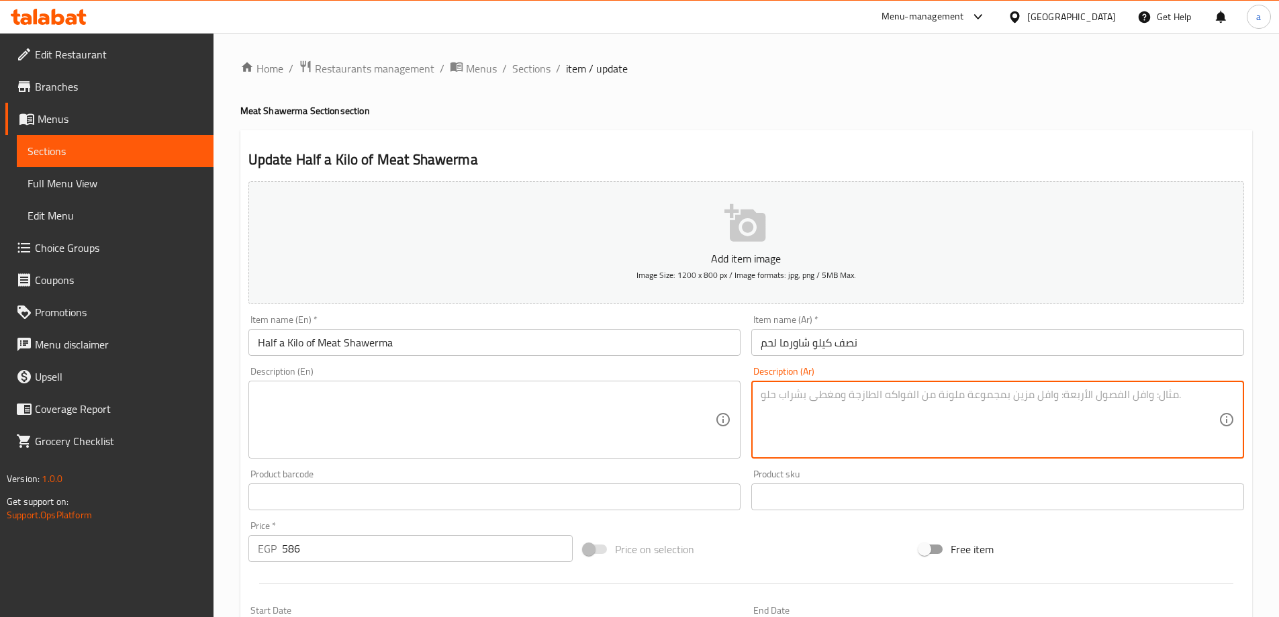
click at [922, 414] on textarea at bounding box center [990, 420] width 458 height 64
paste textarea "نصف كيلو شاورما لحم متبل بخلطة مميزة، طعم غني وأصيل."
type textarea "نصف كيلو شاورما لحم متبل بخلطة مميزة، طعم غني وأصيل."
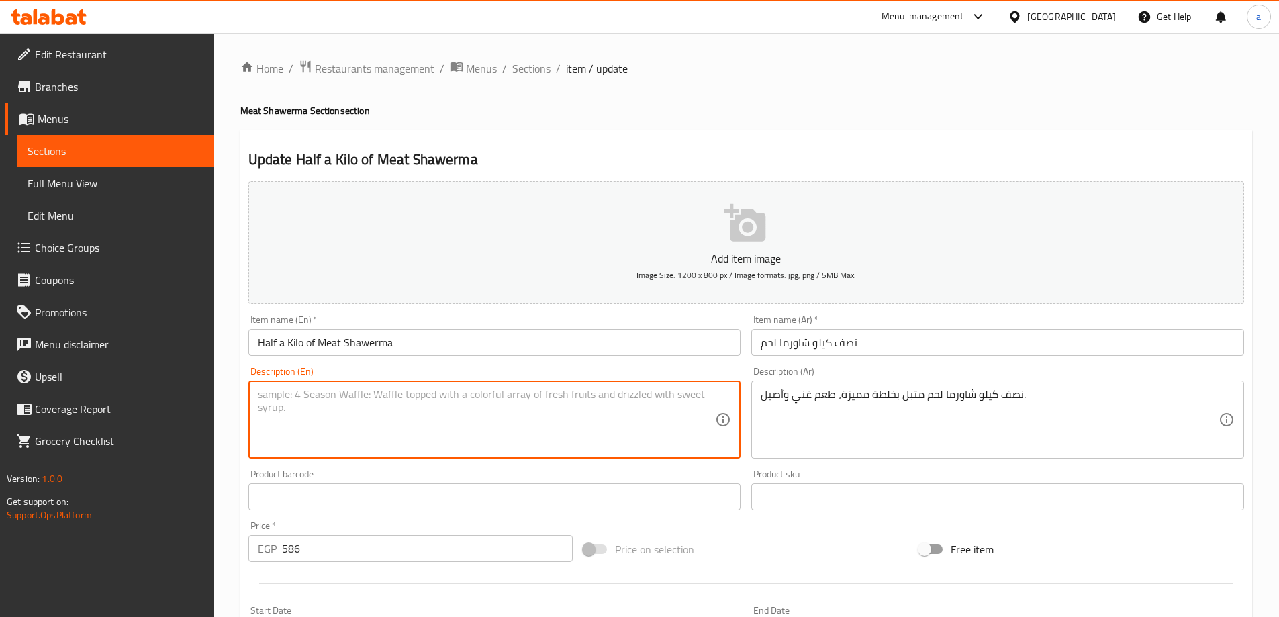
click at [699, 399] on textarea at bounding box center [487, 420] width 458 height 64
paste textarea "Half a kilo of shawarma meat marinated with a special mixture, rich and authent…"
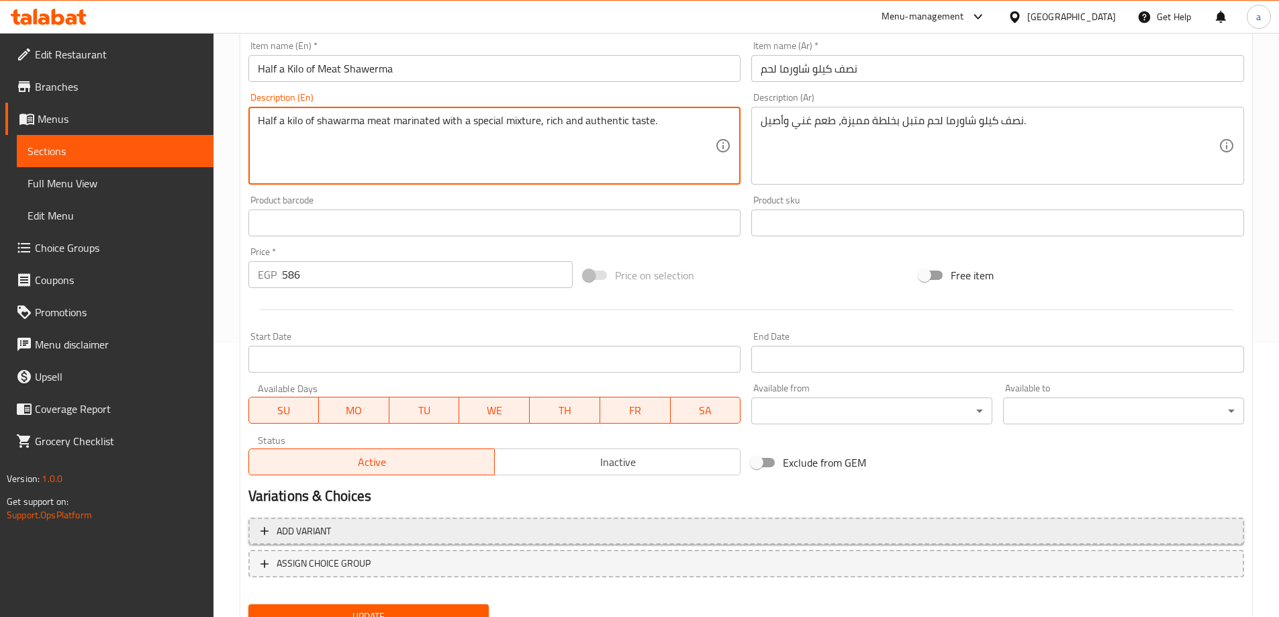
scroll to position [332, 0]
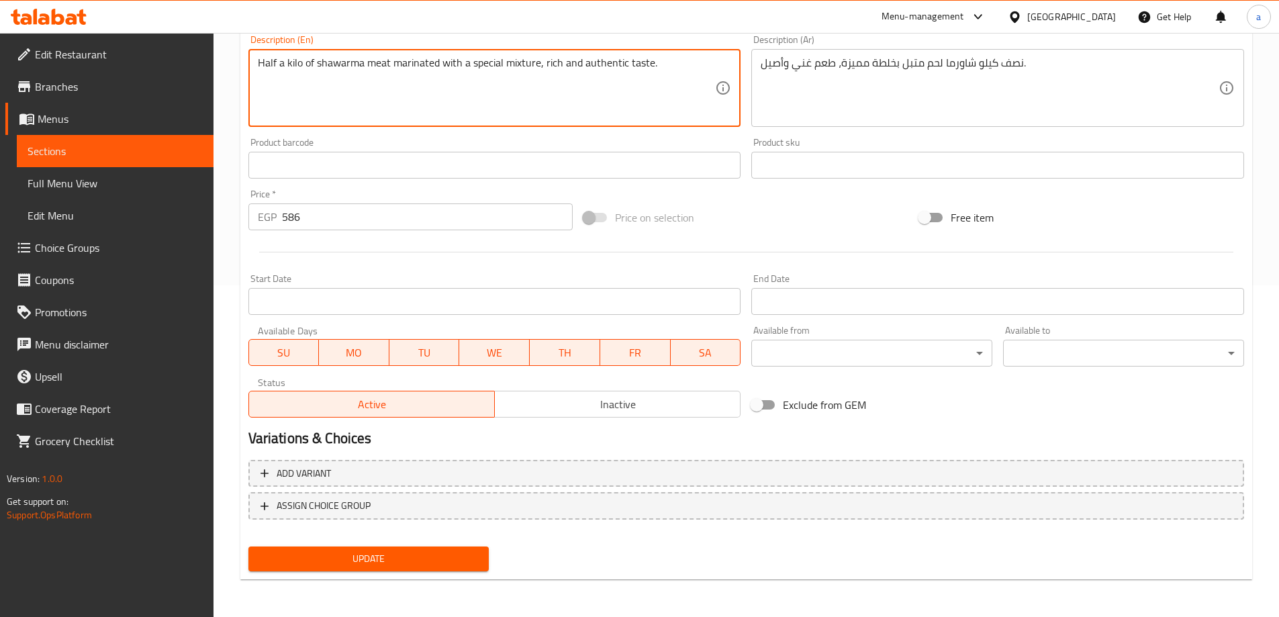
type textarea "Half a kilo of shawarma meat marinated with a special mixture, rich and authent…"
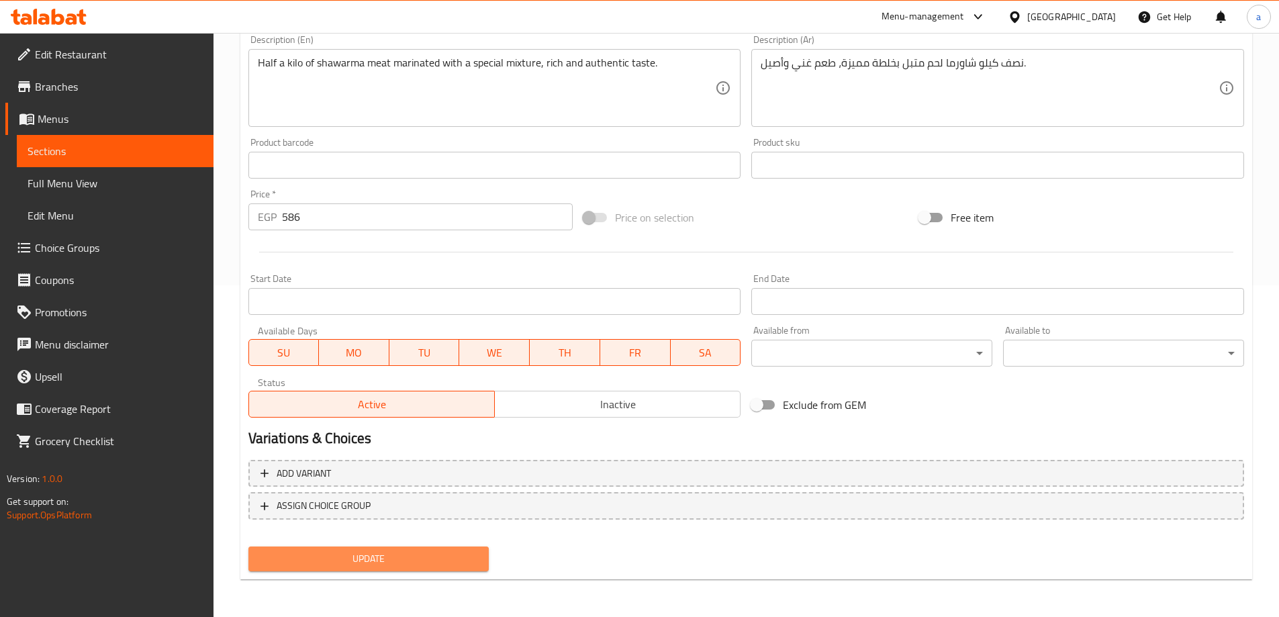
click at [395, 553] on span "Update" at bounding box center [369, 558] width 220 height 17
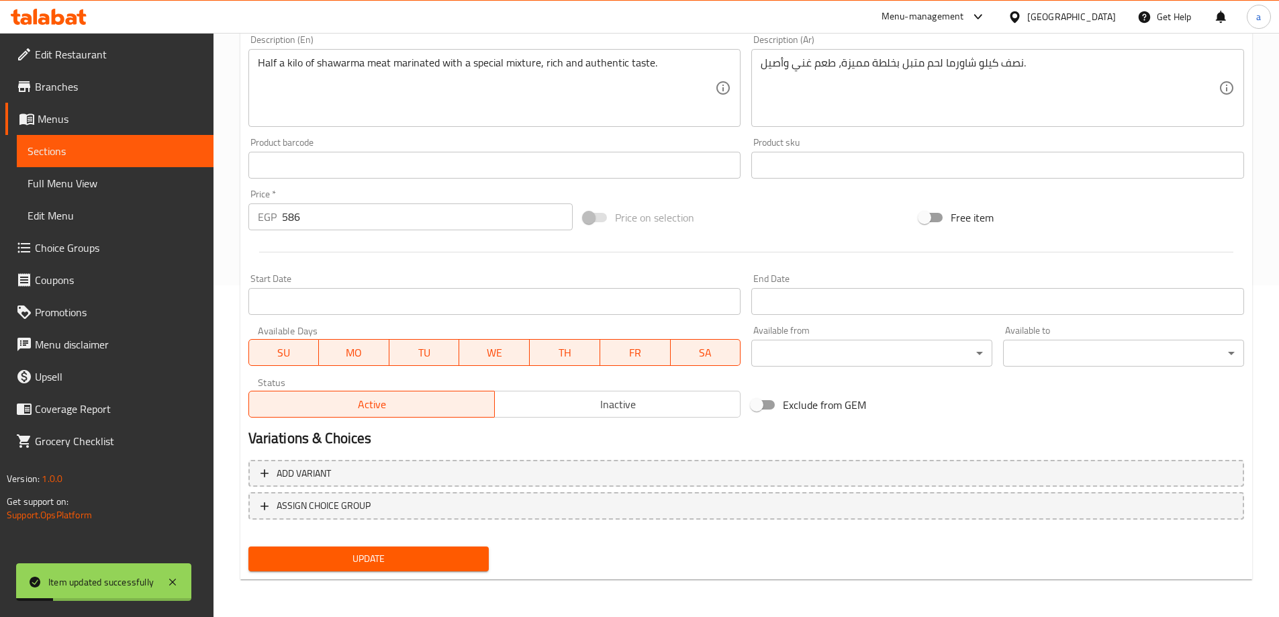
click at [84, 187] on span "Full Menu View" at bounding box center [115, 183] width 175 height 16
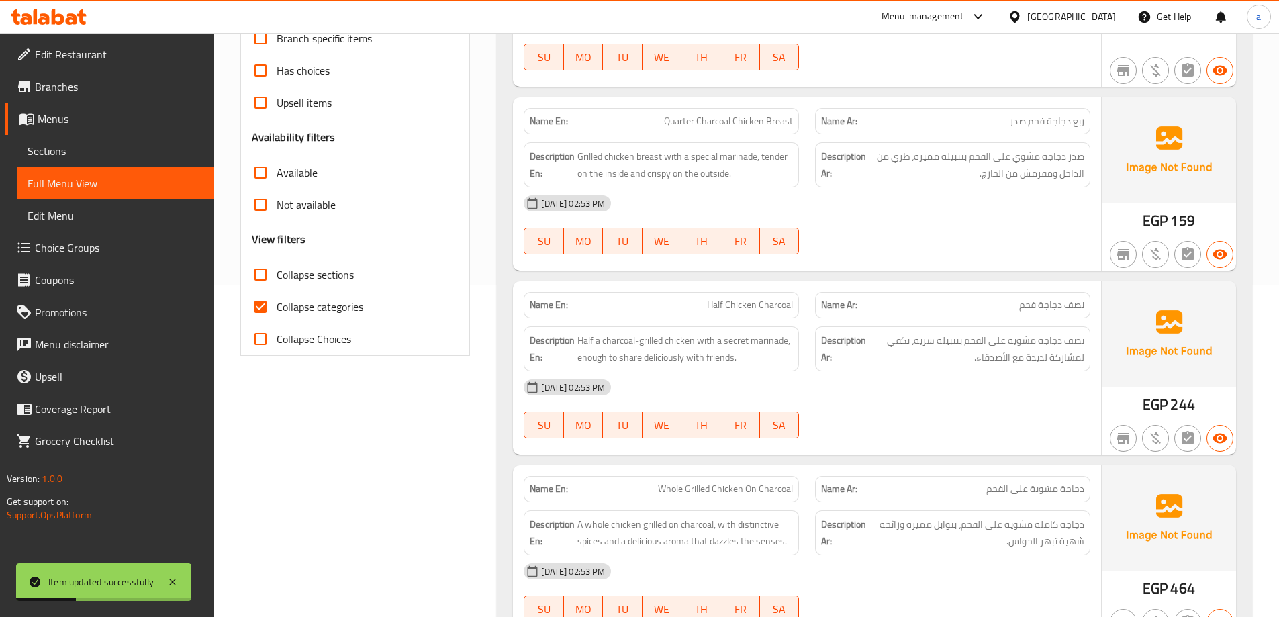
click at [342, 308] on span "Collapse categories" at bounding box center [320, 307] width 87 height 16
click at [277, 308] on input "Collapse categories" at bounding box center [260, 307] width 32 height 32
checkbox input "false"
click at [327, 283] on span "Collapse sections" at bounding box center [315, 275] width 77 height 16
click at [277, 283] on input "Collapse sections" at bounding box center [260, 274] width 32 height 32
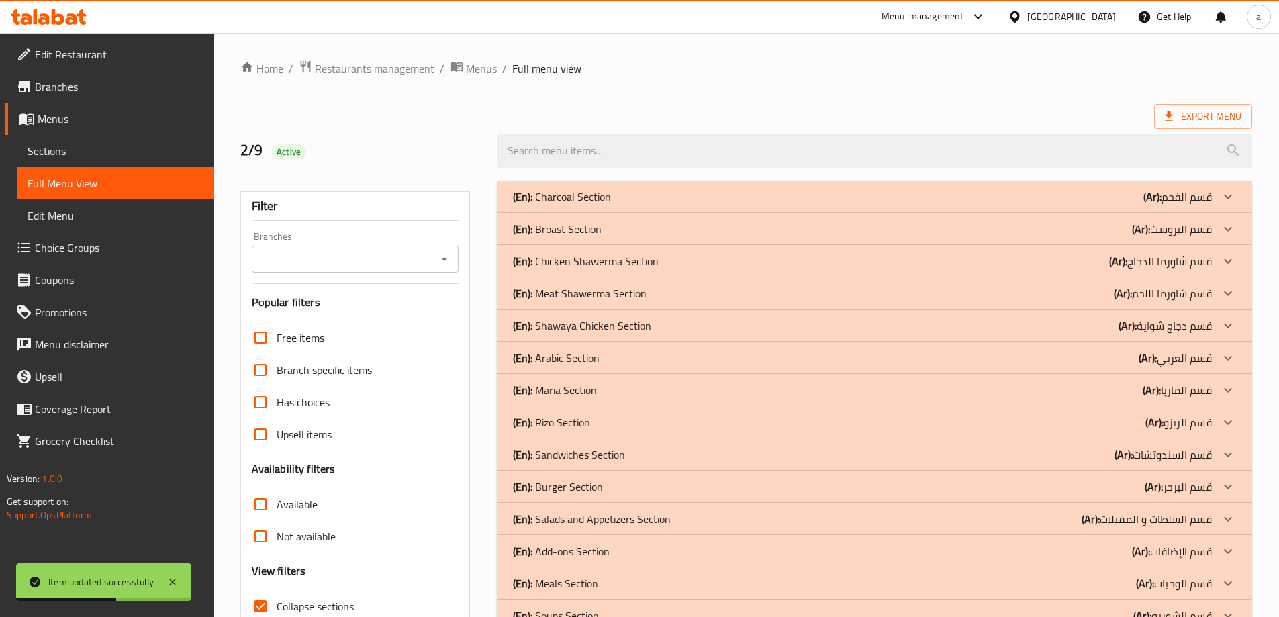
click at [1079, 202] on div "(En): Charcoal Section (Ar): قسم الفحم" at bounding box center [862, 197] width 699 height 16
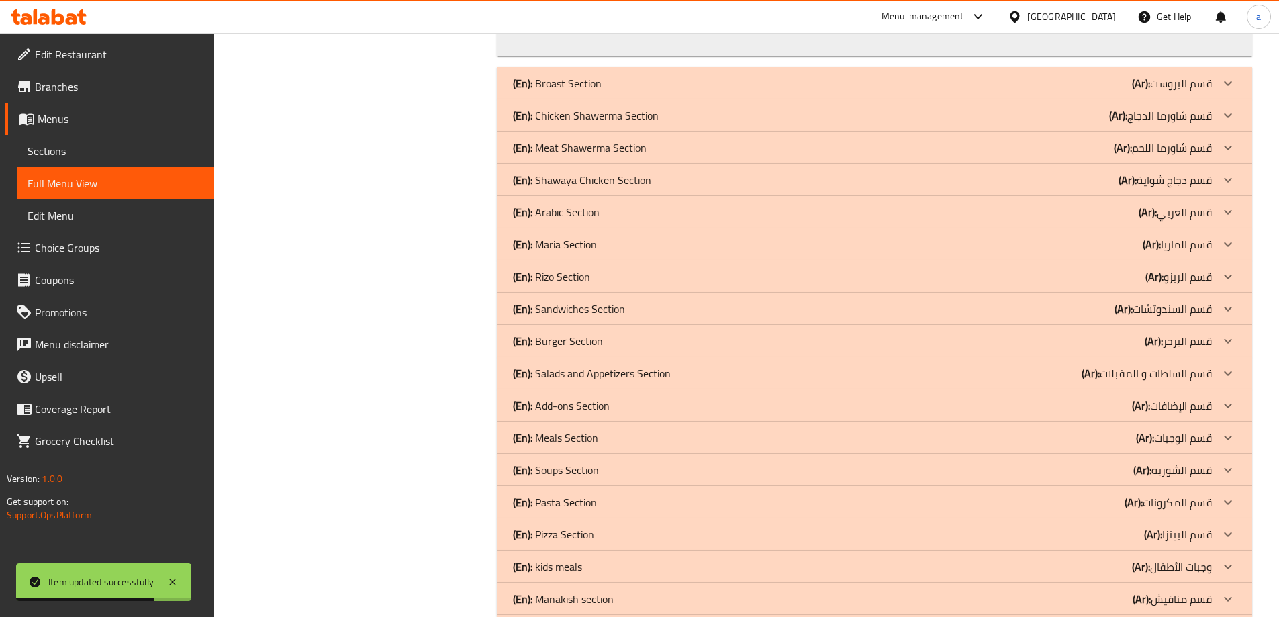
scroll to position [2519, 0]
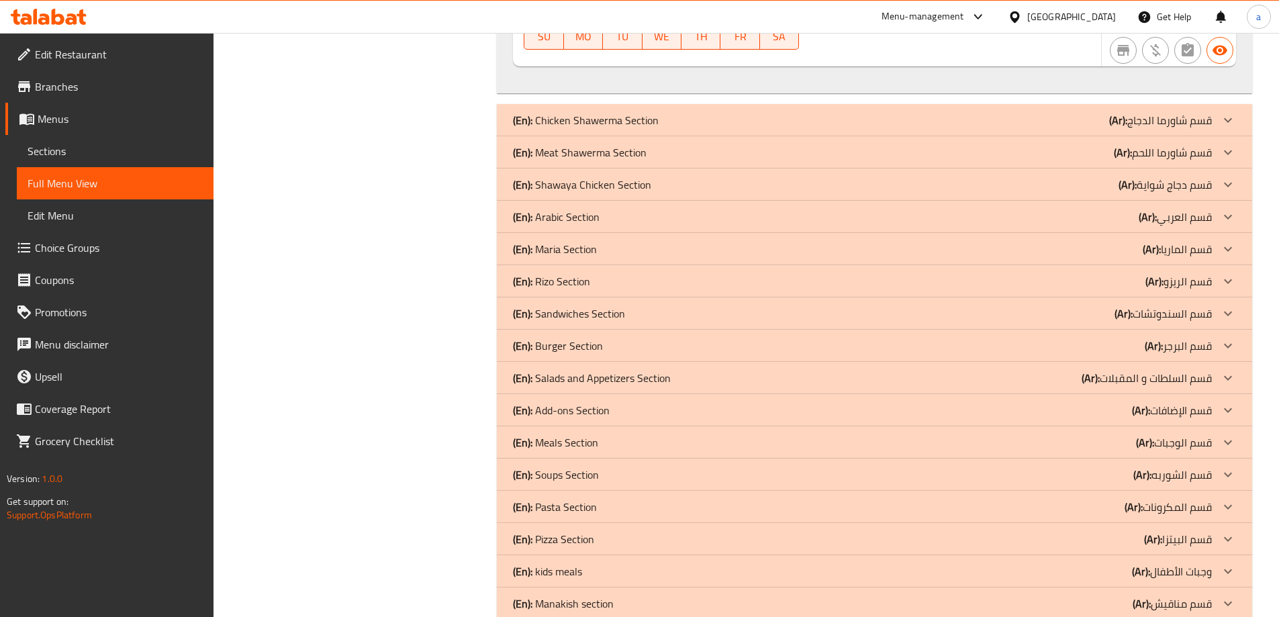
scroll to position [4202, 0]
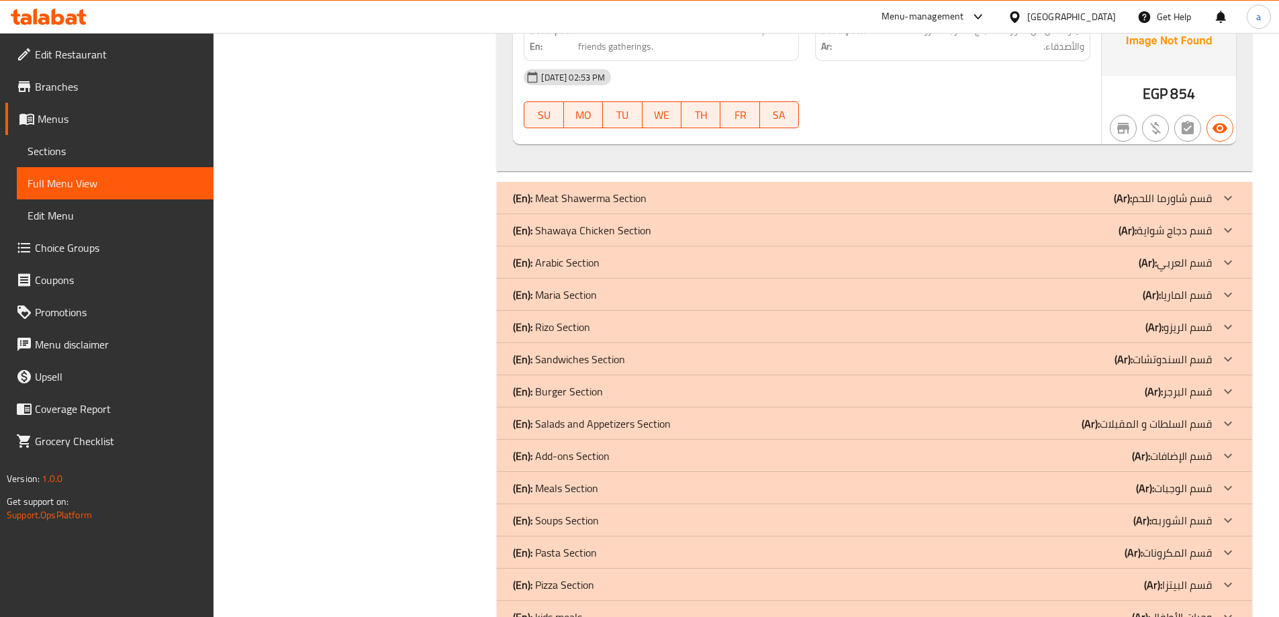
scroll to position [6439, 0]
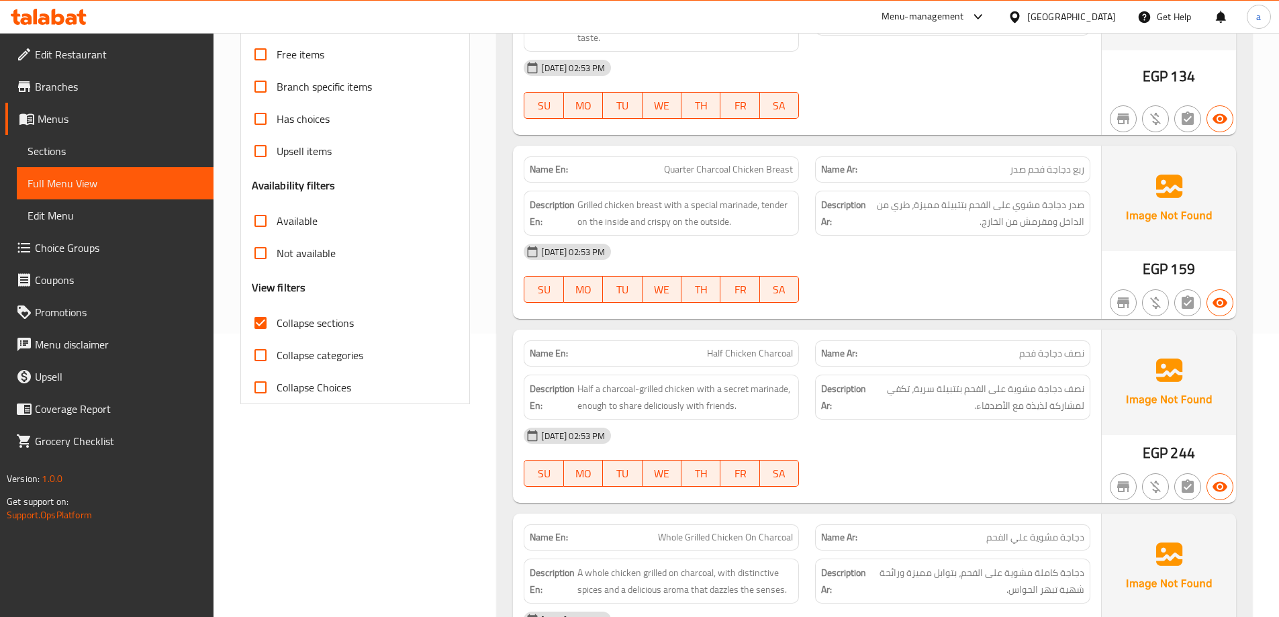
scroll to position [86, 0]
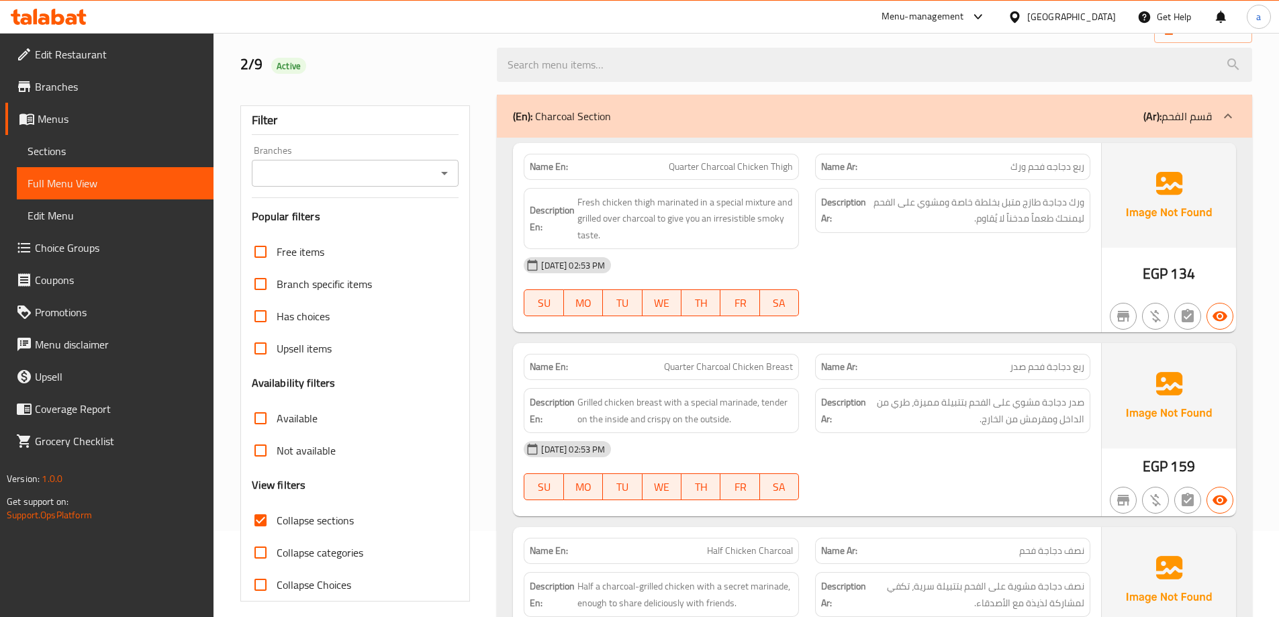
click at [293, 522] on span "Collapse sections" at bounding box center [315, 520] width 77 height 16
click at [277, 522] on input "Collapse sections" at bounding box center [260, 520] width 32 height 32
click at [293, 522] on span "Collapse sections" at bounding box center [315, 520] width 77 height 16
click at [277, 522] on input "Collapse sections" at bounding box center [260, 520] width 32 height 32
checkbox input "true"
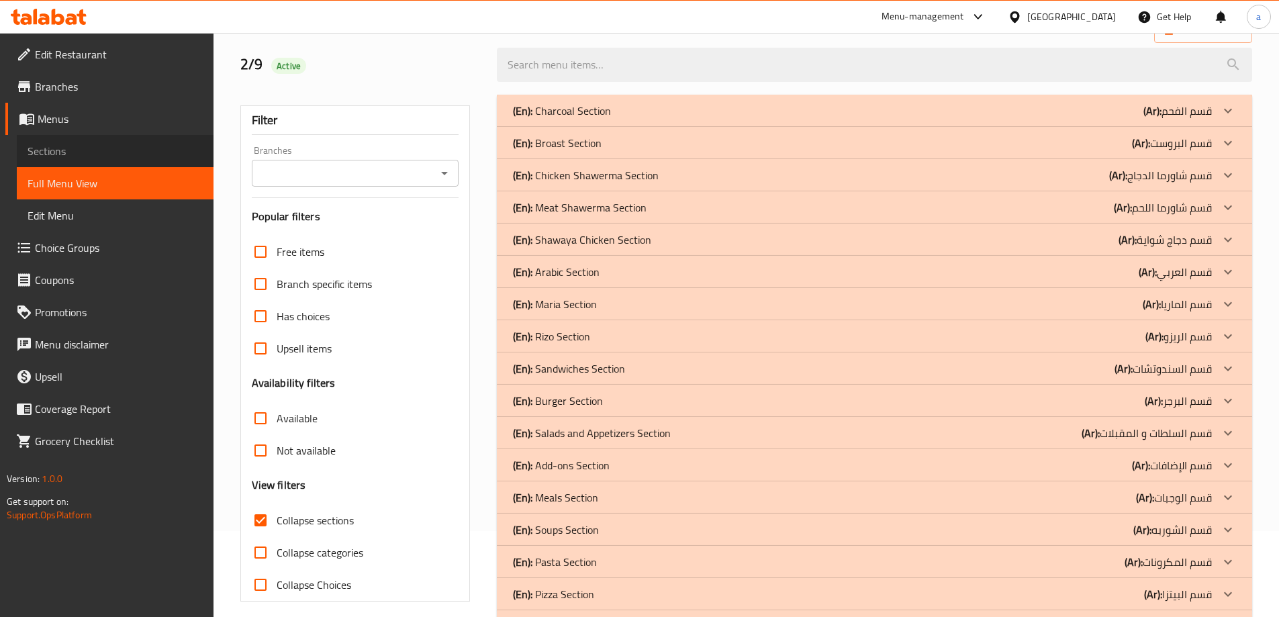
click at [134, 154] on span "Sections" at bounding box center [115, 151] width 175 height 16
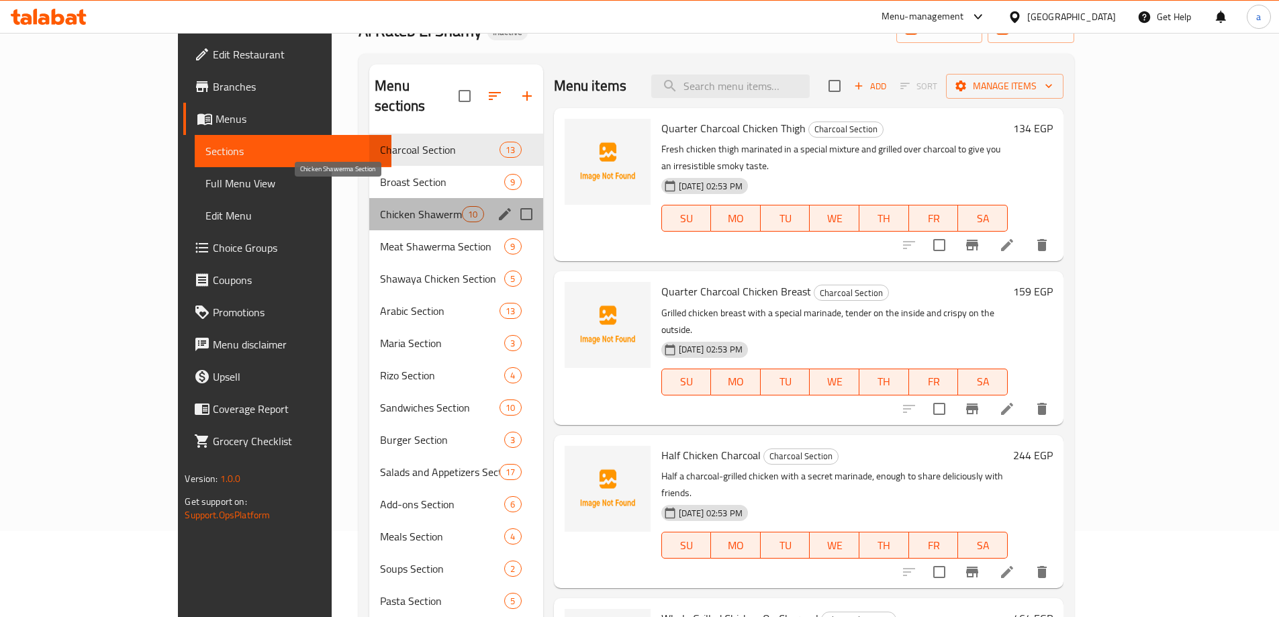
click at [380, 206] on span "Chicken Shawerma Section" at bounding box center [421, 214] width 82 height 16
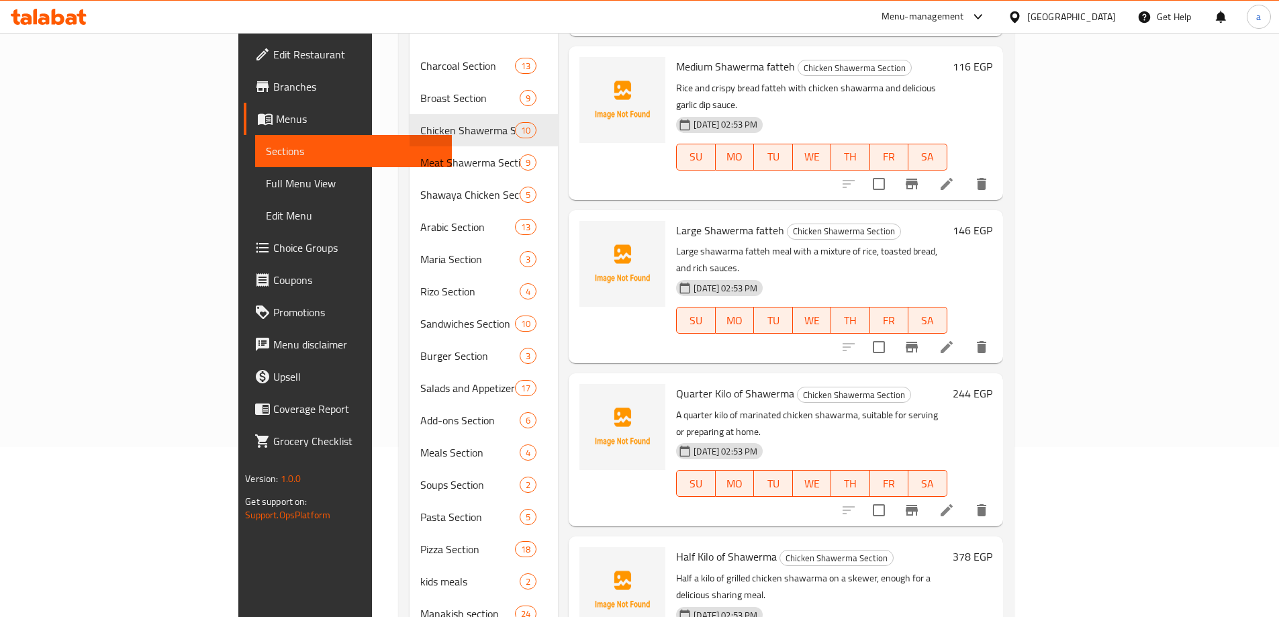
scroll to position [238, 0]
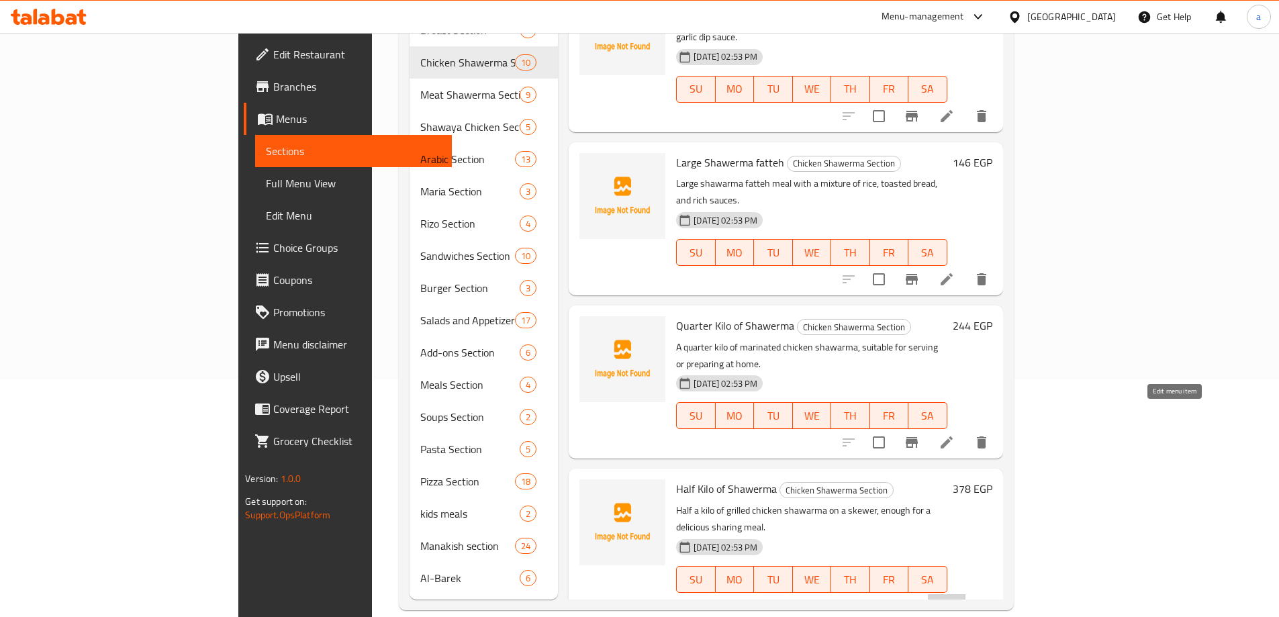
click at [955, 598] on icon at bounding box center [946, 606] width 16 height 16
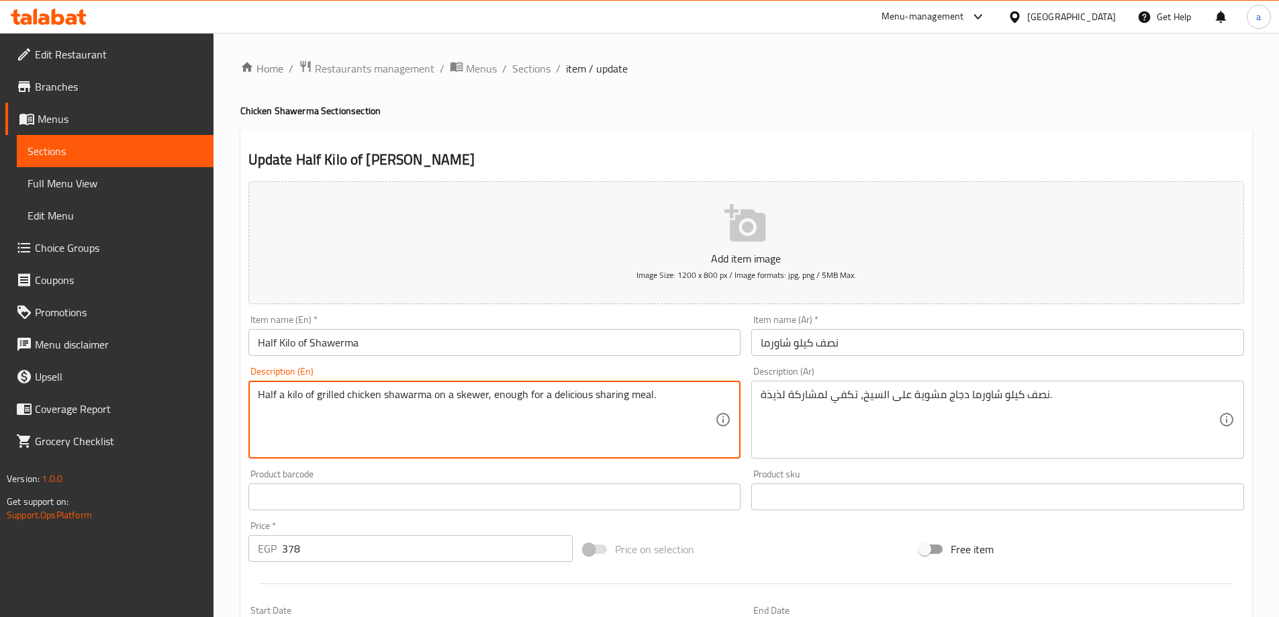
click at [633, 393] on textarea "Half a kilo of grilled chicken shawarma on a skewer, enough for a delicious sha…" at bounding box center [487, 420] width 458 height 64
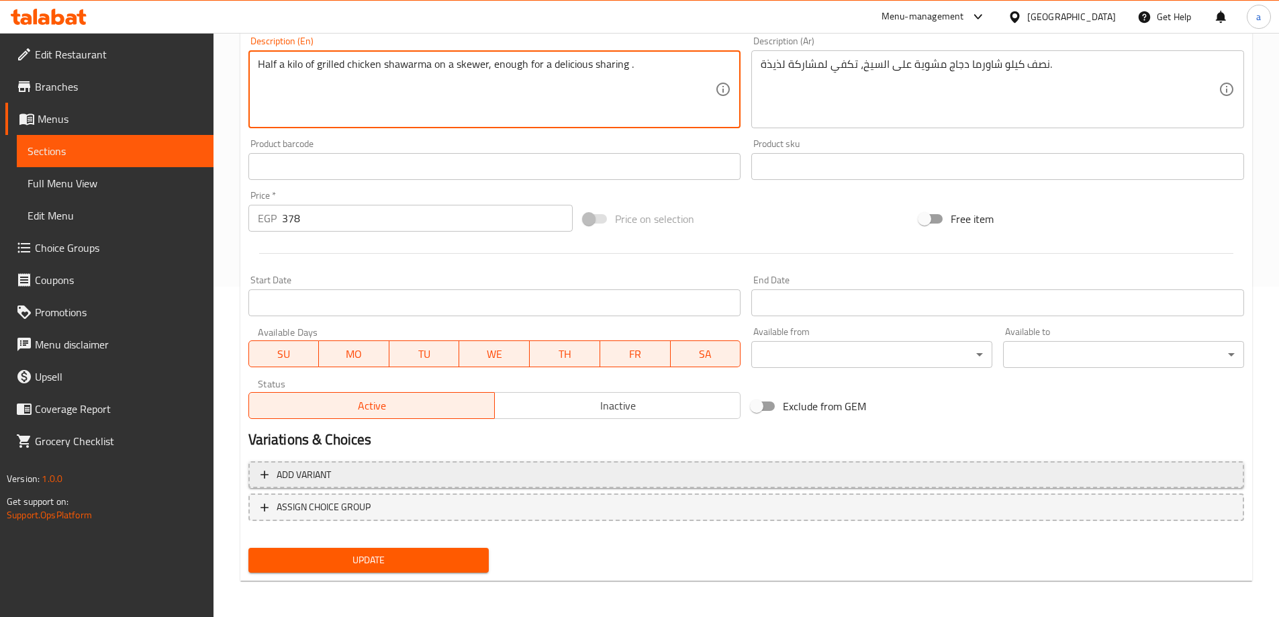
scroll to position [332, 0]
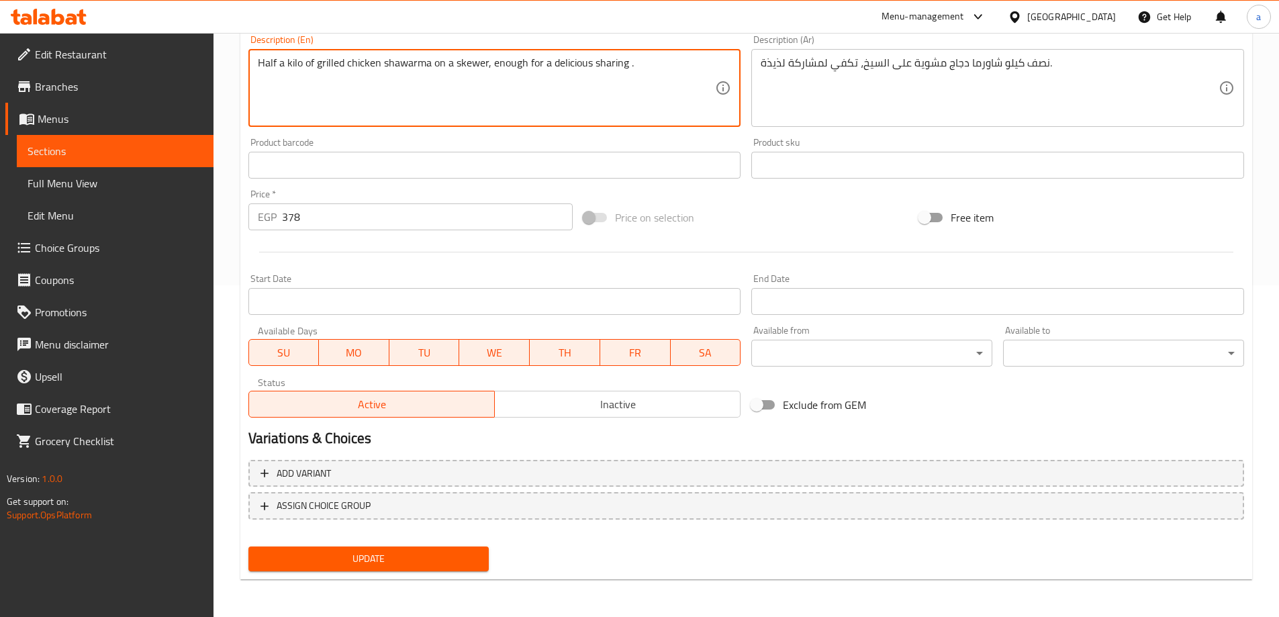
type textarea "Half a kilo of grilled chicken shawarma on a skewer, enough for a delicious sha…"
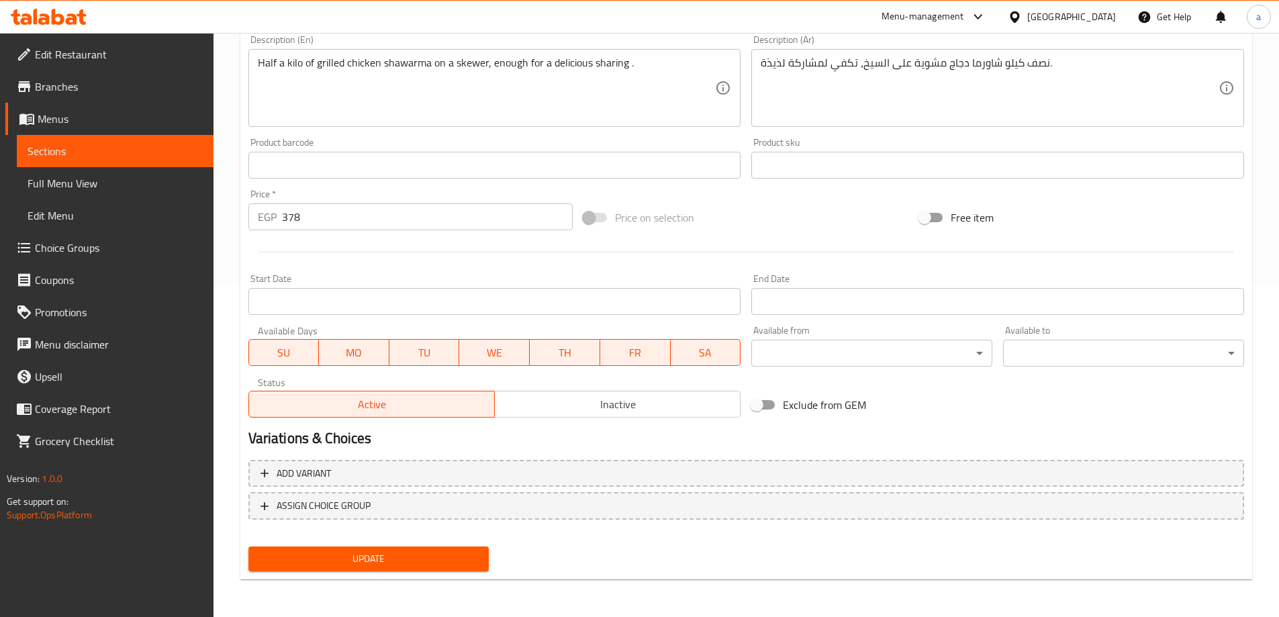
click at [418, 544] on div "Update" at bounding box center [369, 559] width 252 height 36
click at [422, 560] on span "Update" at bounding box center [369, 558] width 220 height 17
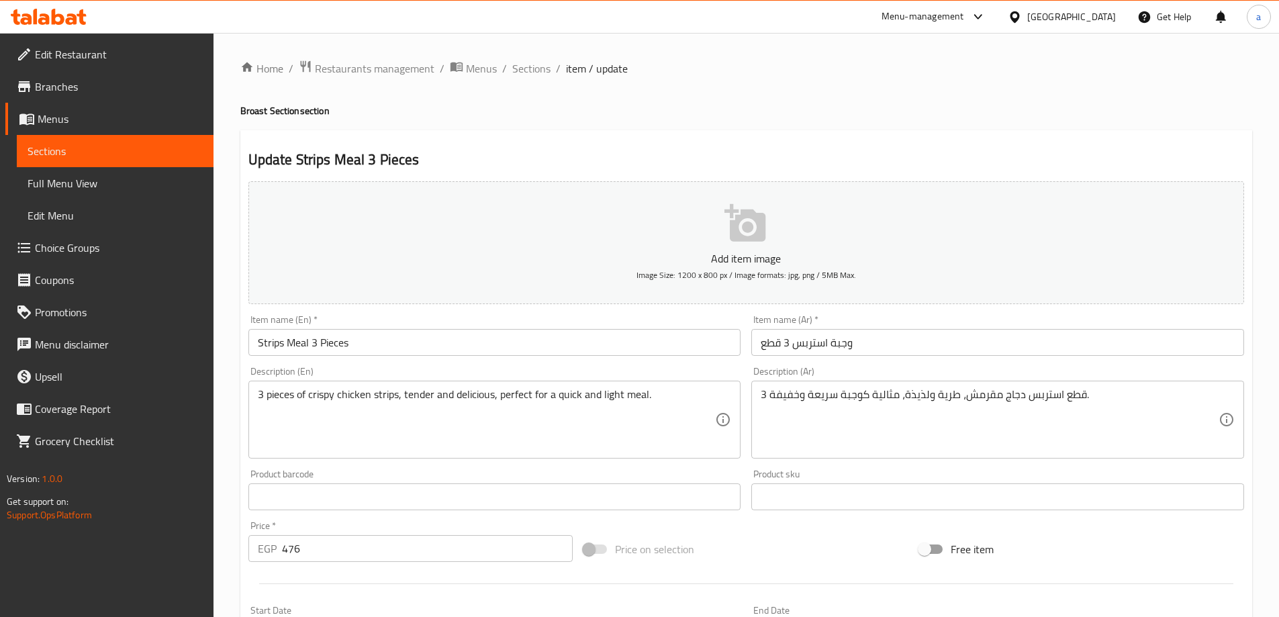
click at [95, 185] on span "Full Menu View" at bounding box center [115, 183] width 175 height 16
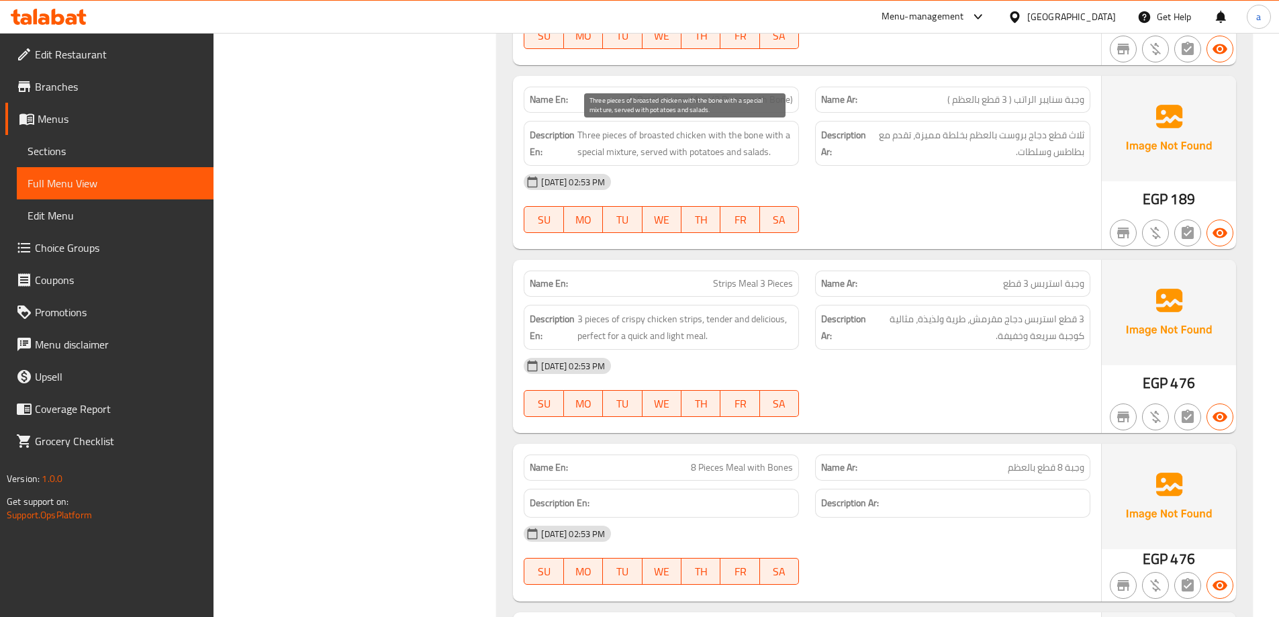
scroll to position [2417, 0]
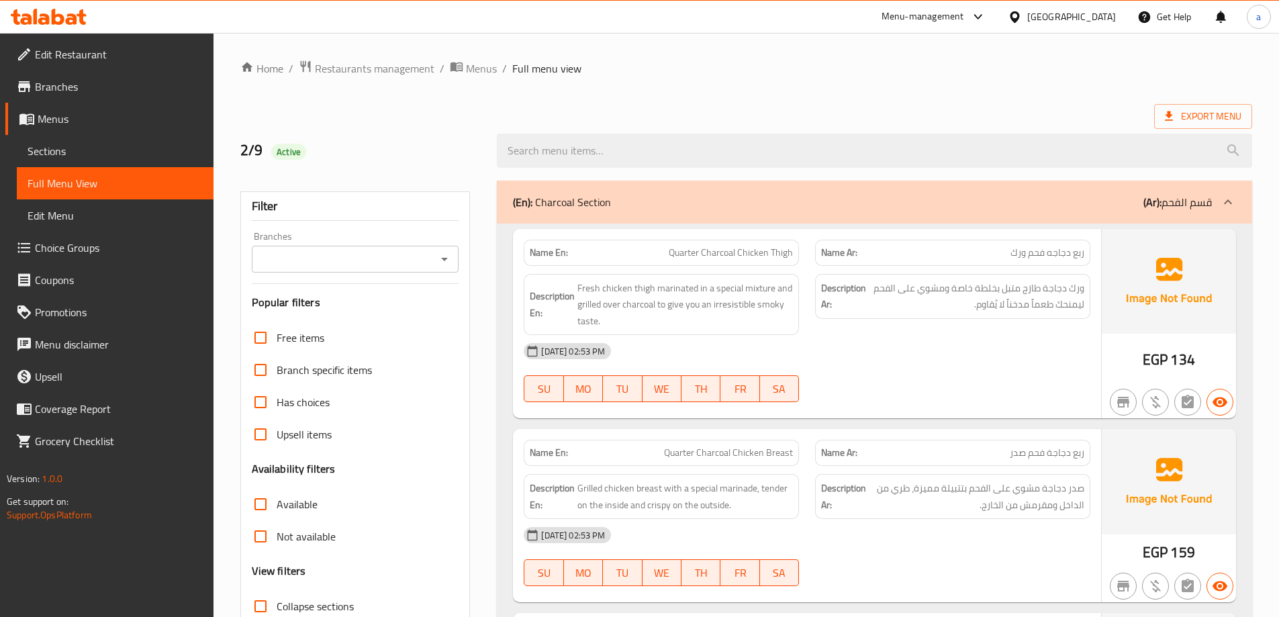
scroll to position [336, 0]
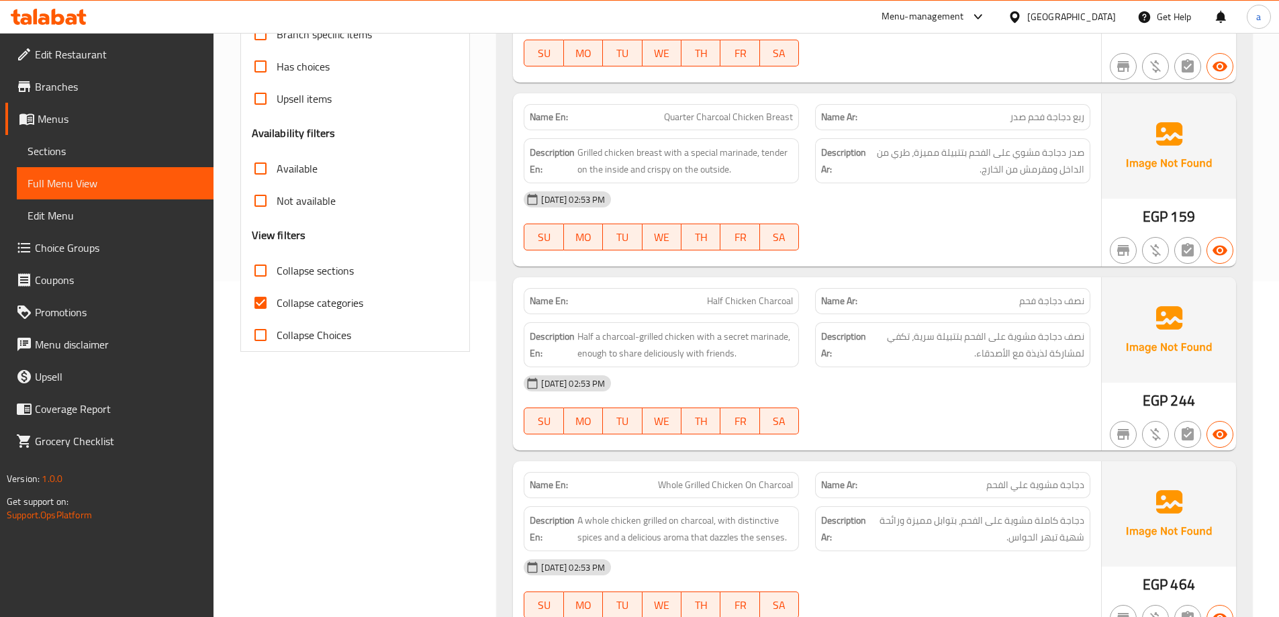
click at [315, 267] on span "Collapse sections" at bounding box center [315, 270] width 77 height 16
click at [277, 267] on input "Collapse sections" at bounding box center [260, 270] width 32 height 32
checkbox input "true"
click at [328, 301] on span "Collapse categories" at bounding box center [320, 303] width 87 height 16
click at [277, 301] on input "Collapse categories" at bounding box center [260, 303] width 32 height 32
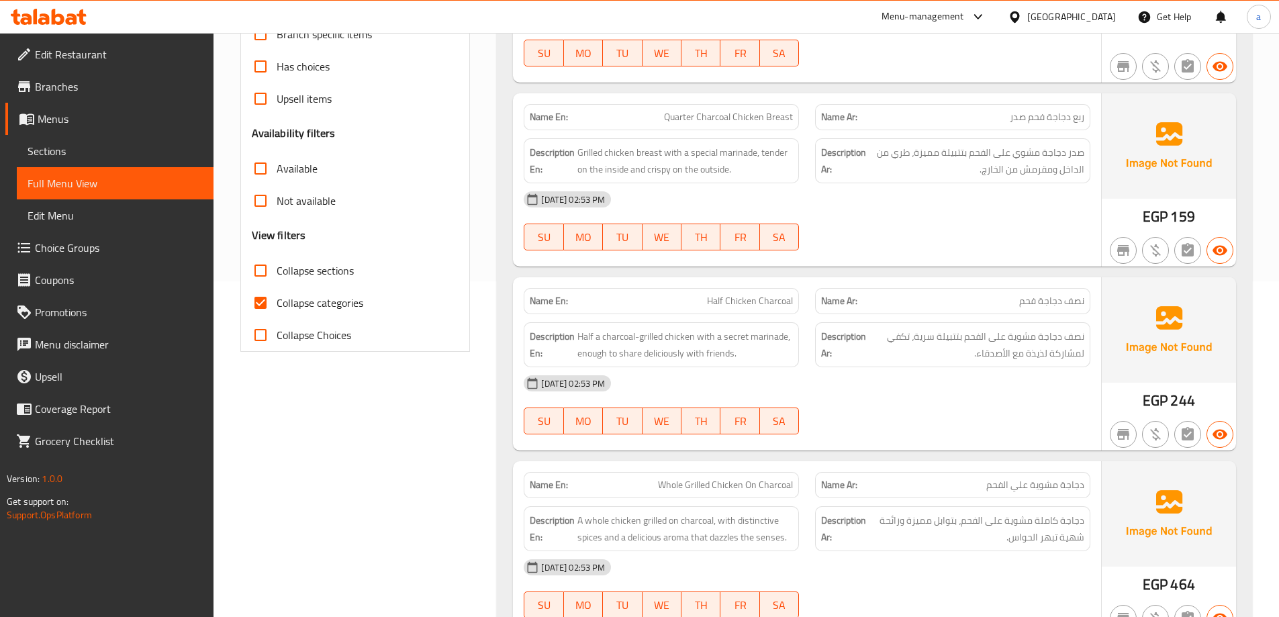
checkbox input "false"
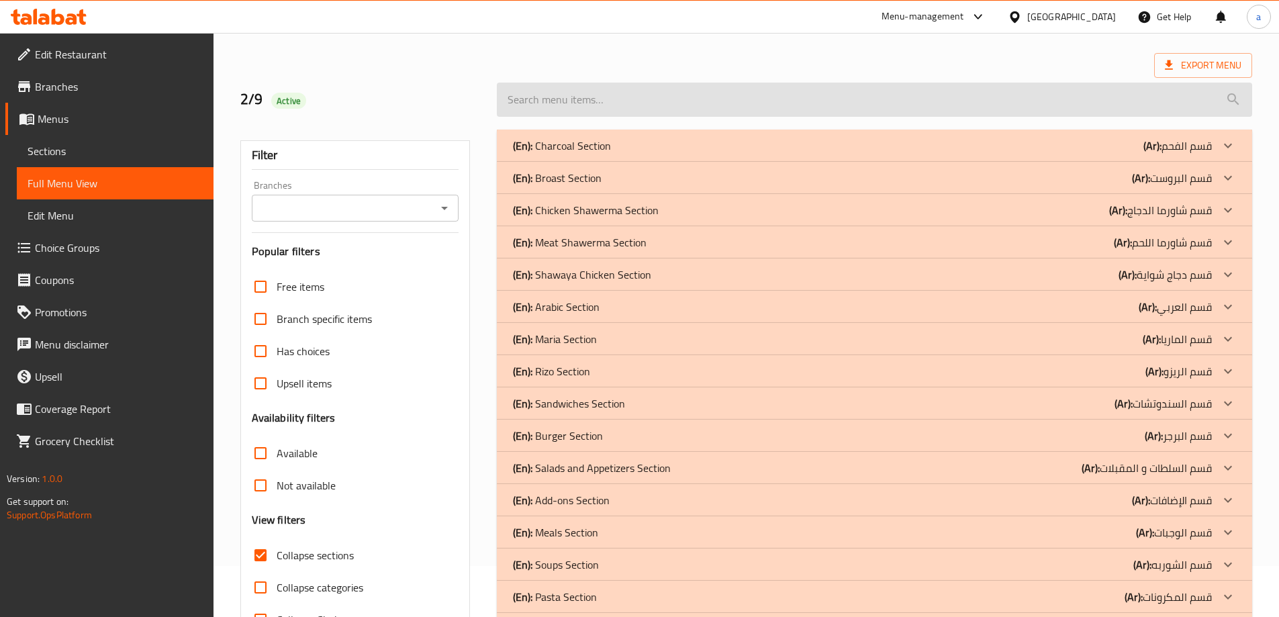
scroll to position [1, 0]
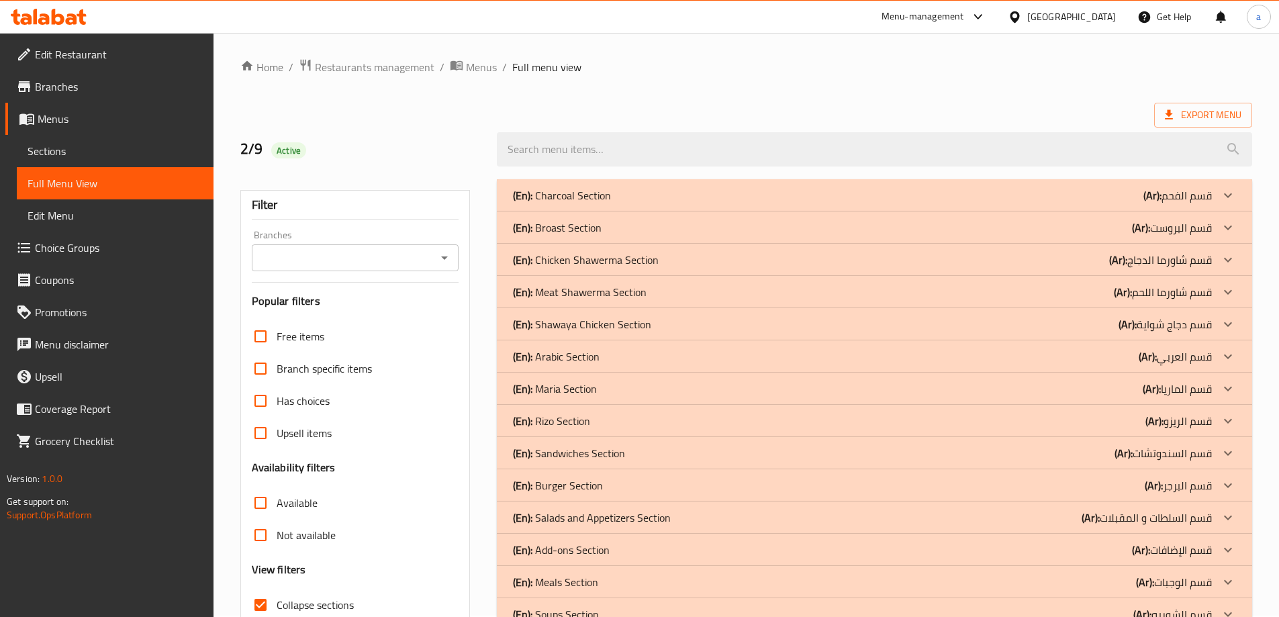
drag, startPoint x: 1033, startPoint y: 199, endPoint x: 1079, endPoint y: 201, distance: 46.4
click at [1037, 201] on div "(En): Charcoal Section (Ar): قسم الفحم" at bounding box center [862, 195] width 699 height 16
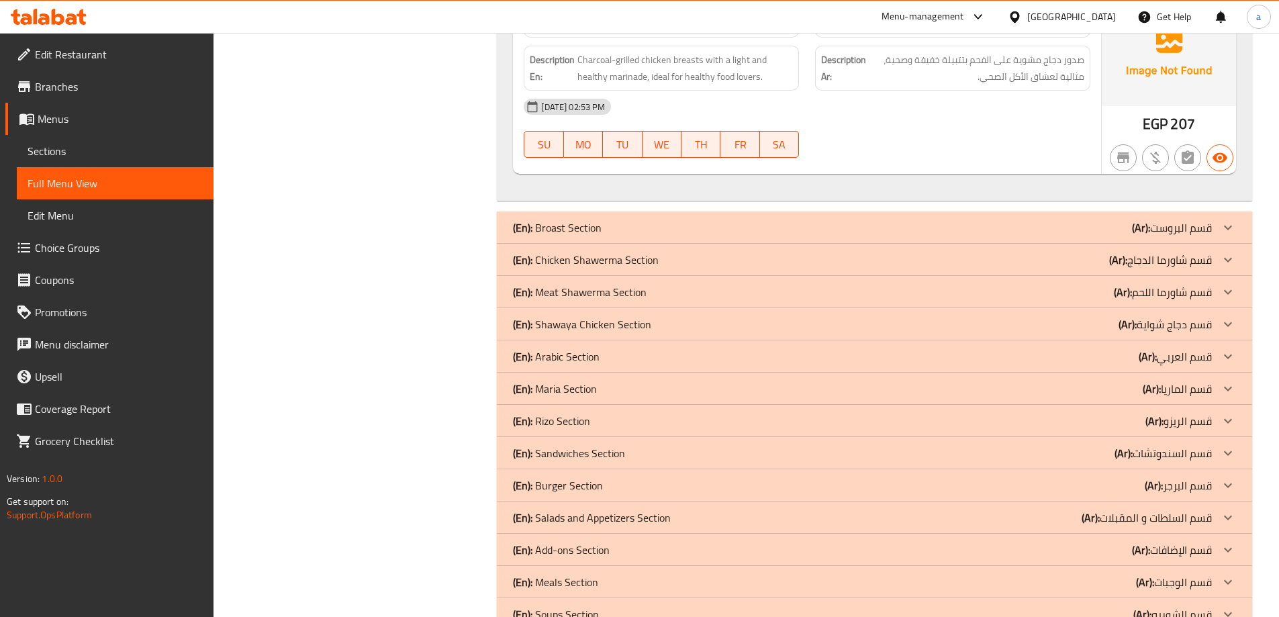
scroll to position [2556, 0]
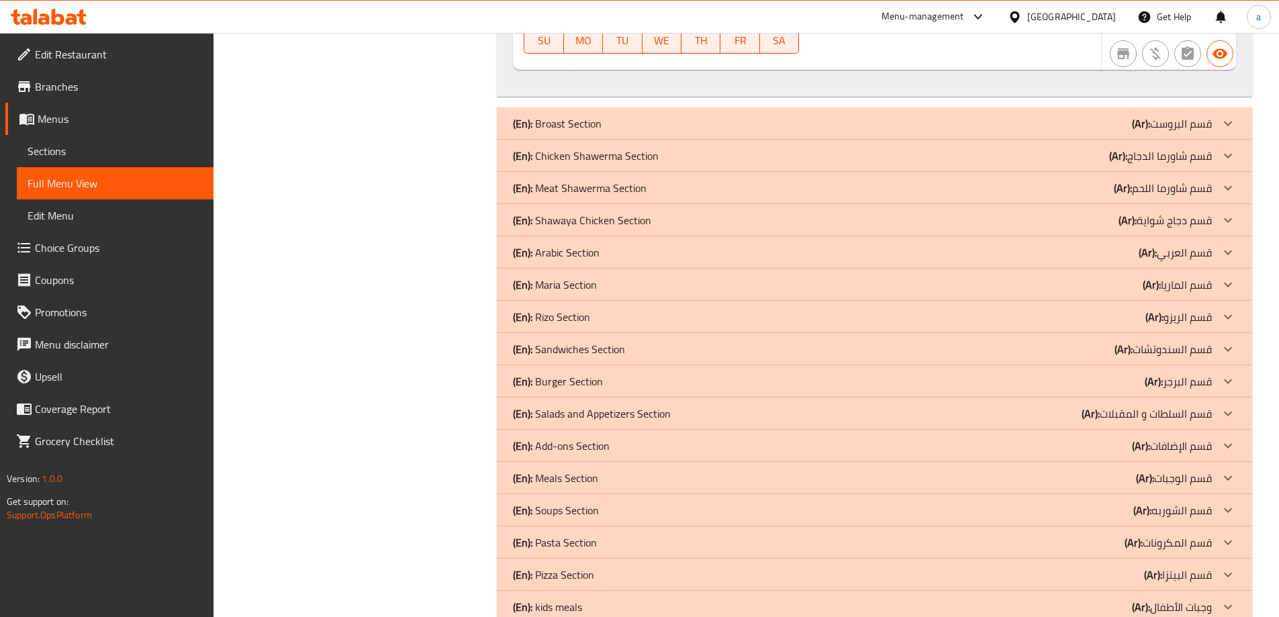
drag, startPoint x: 1116, startPoint y: 190, endPoint x: 1151, endPoint y: 169, distance: 40.1
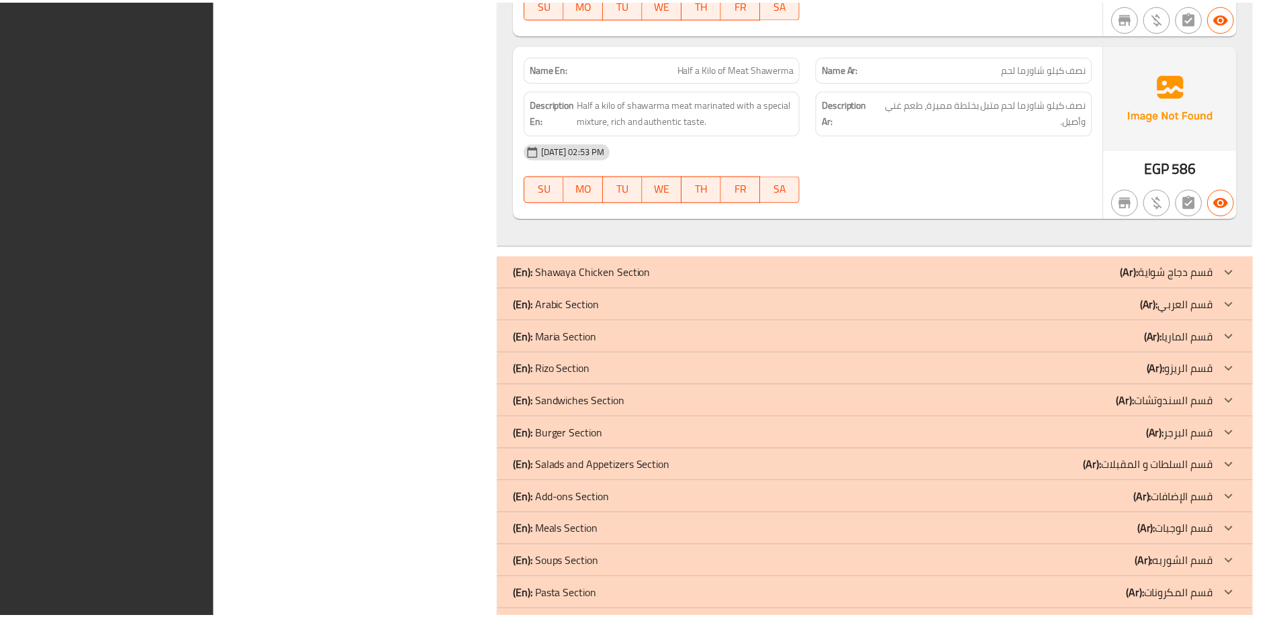
scroll to position [8343, 0]
